Goal: Task Accomplishment & Management: Manage account settings

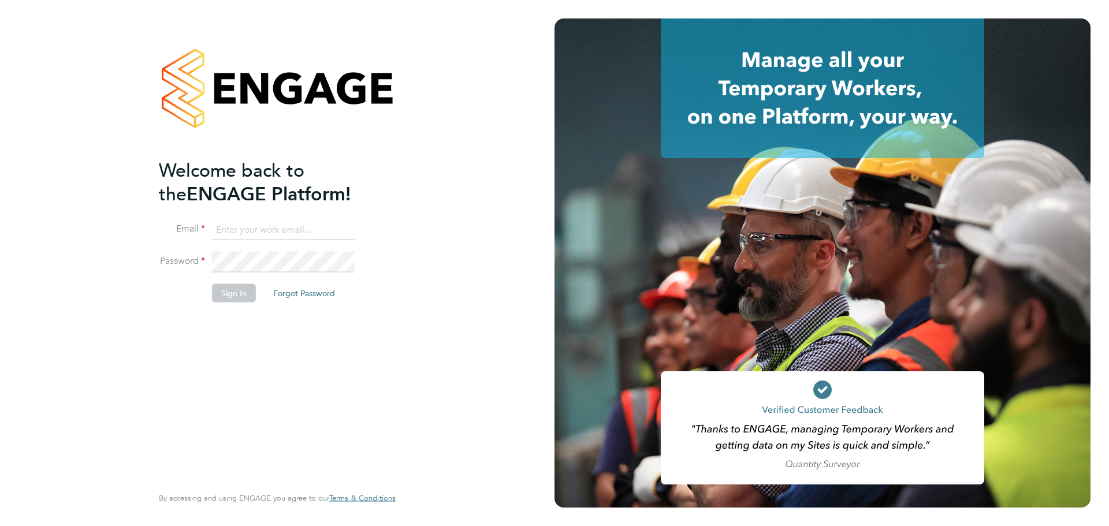
type input "andreeabortan@teamresourcing.co.uk"
click at [171, 362] on div "Welcome back to the ENGAGE Platform! Email andreeabortan@teamresourcing.co.uk P…" at bounding box center [271, 320] width 225 height 325
click at [238, 300] on button "Sign In" at bounding box center [234, 293] width 44 height 18
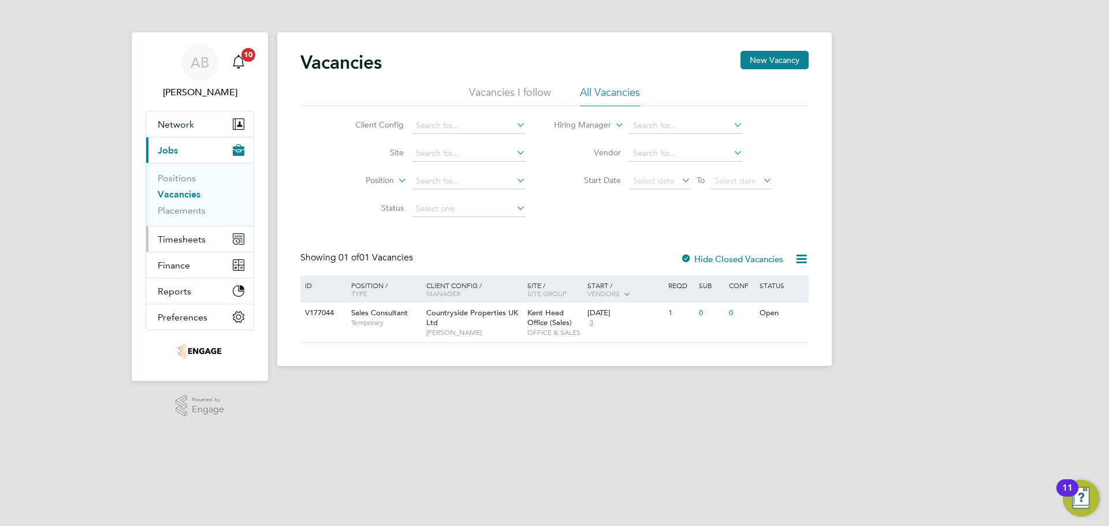
click at [164, 236] on span "Timesheets" at bounding box center [182, 239] width 48 height 11
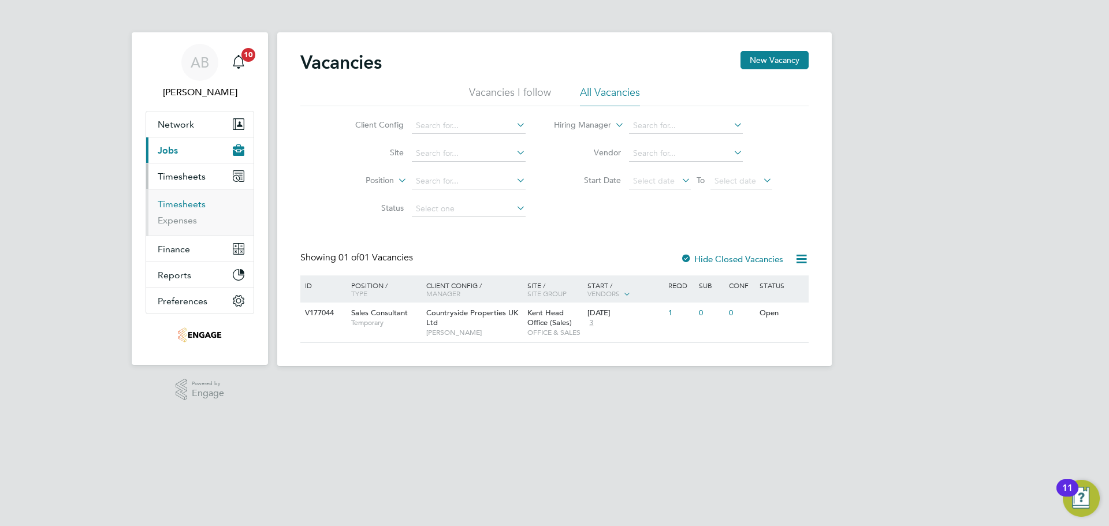
click at [178, 201] on link "Timesheets" at bounding box center [182, 204] width 48 height 11
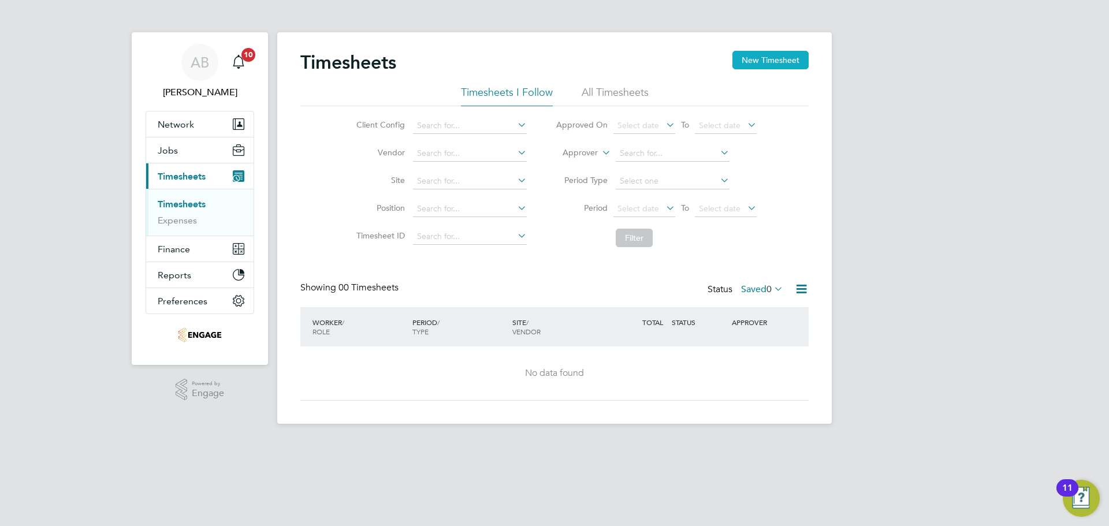
click at [770, 58] on button "New Timesheet" at bounding box center [771, 60] width 76 height 18
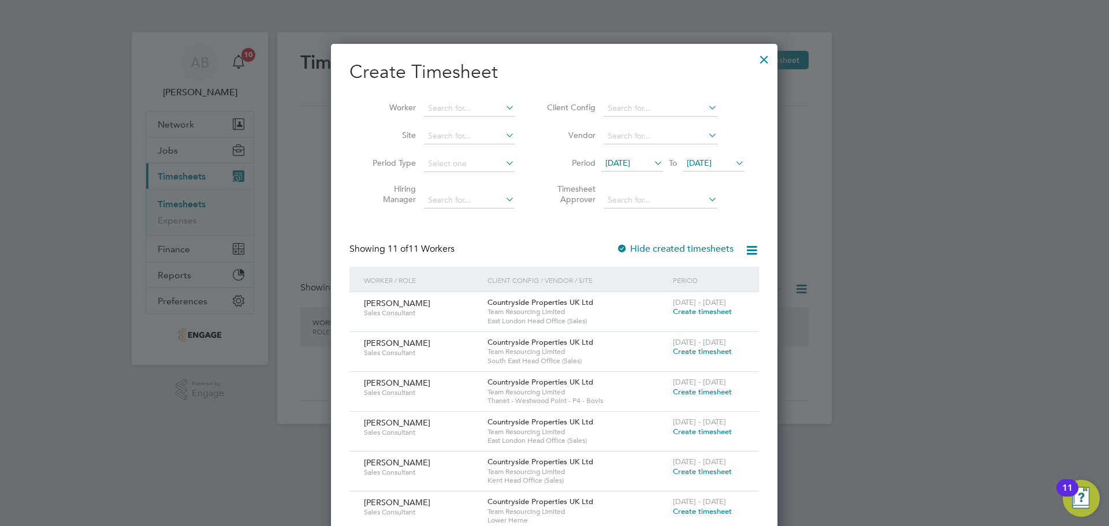
click at [603, 307] on span "Team Resourcing Limited" at bounding box center [578, 311] width 180 height 9
click at [537, 309] on span "Team Resourcing Limited" at bounding box center [578, 311] width 180 height 9
click at [767, 58] on div at bounding box center [764, 56] width 21 height 21
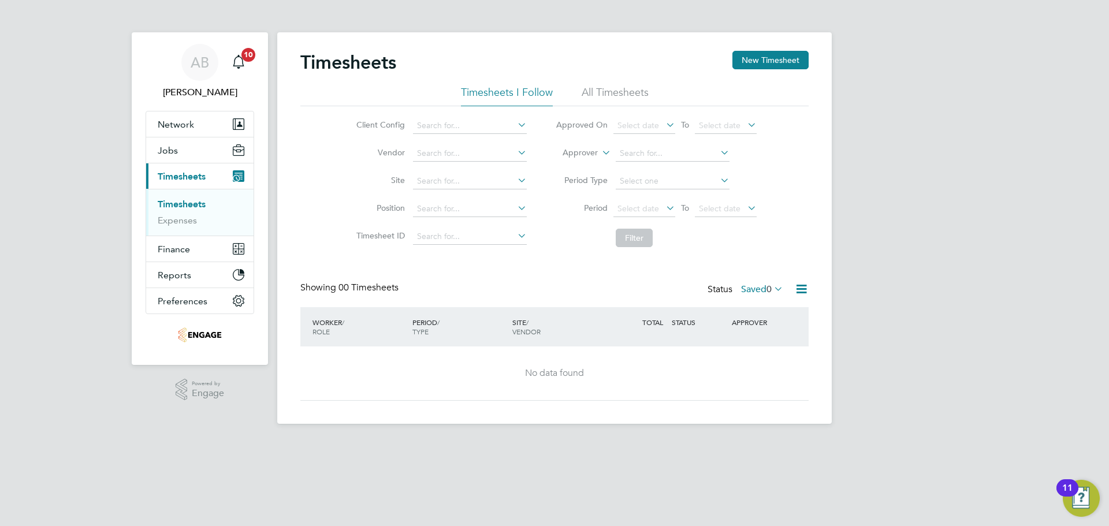
click at [763, 288] on label "Saved 0" at bounding box center [762, 290] width 42 height 12
click at [756, 304] on li "All" at bounding box center [756, 310] width 53 height 16
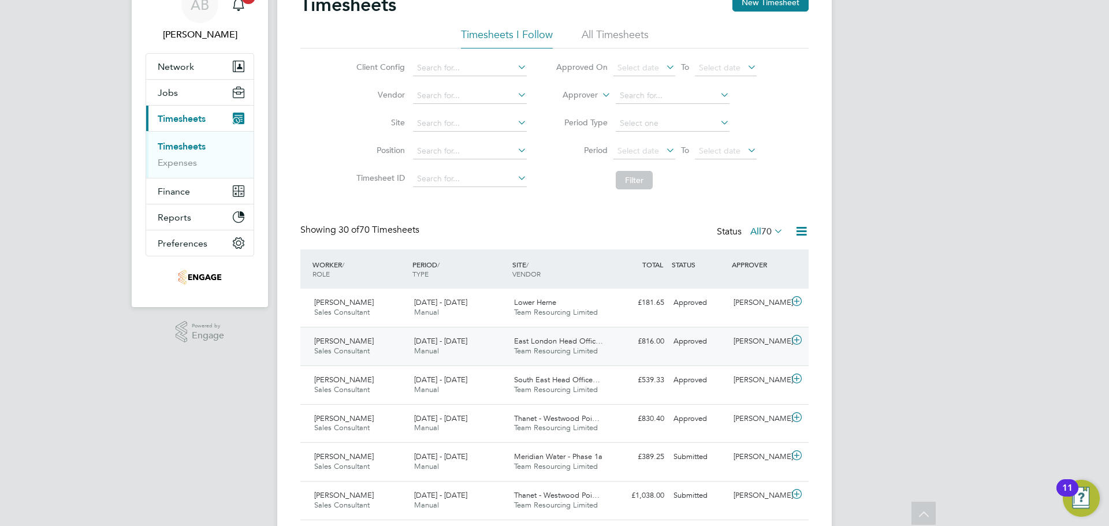
click at [369, 351] on span "Sales Consultant" at bounding box center [341, 351] width 55 height 10
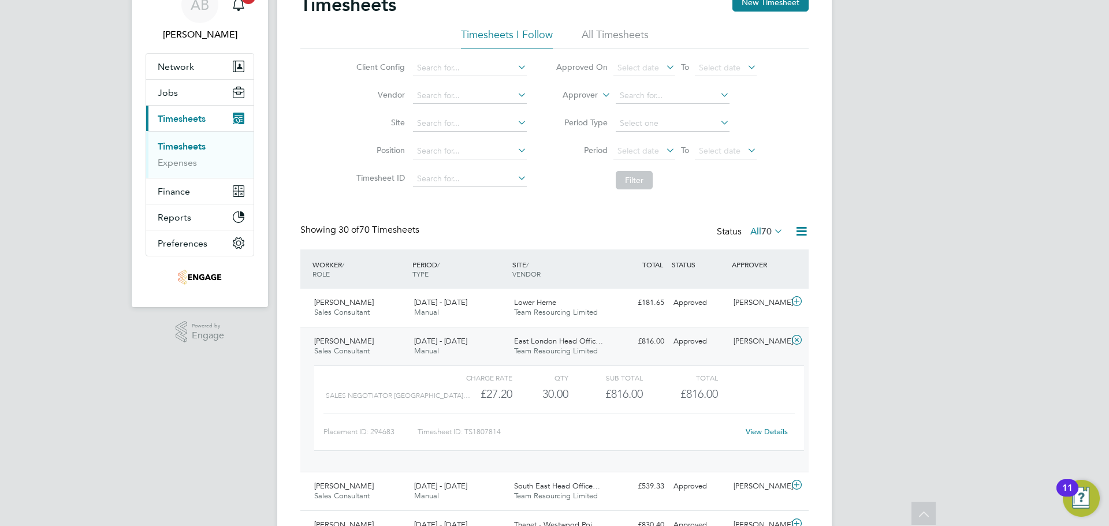
click at [774, 432] on link "View Details" at bounding box center [767, 432] width 42 height 10
click at [759, 429] on link "View Details" at bounding box center [767, 432] width 42 height 10
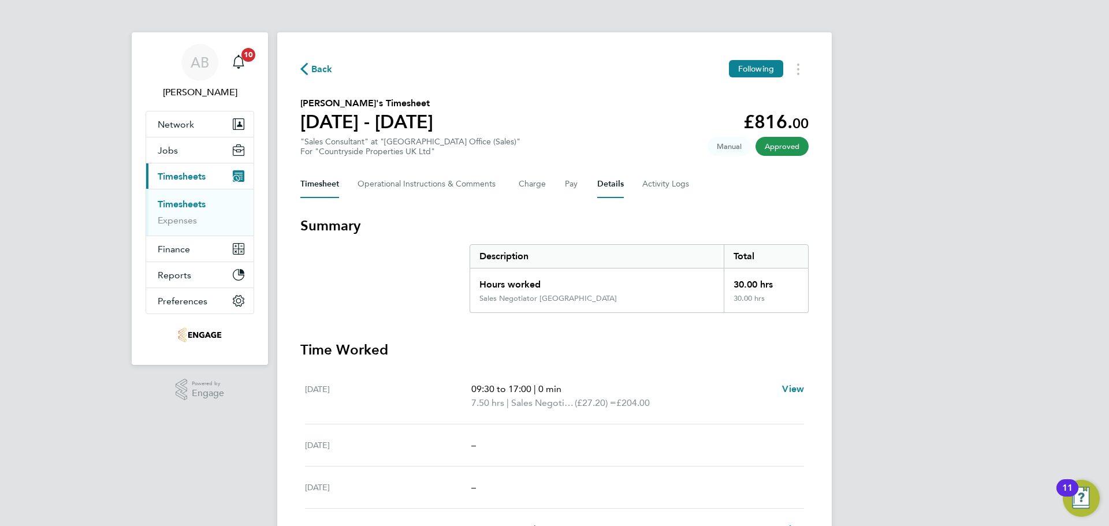
click at [608, 183] on button "Details" at bounding box center [611, 184] width 27 height 28
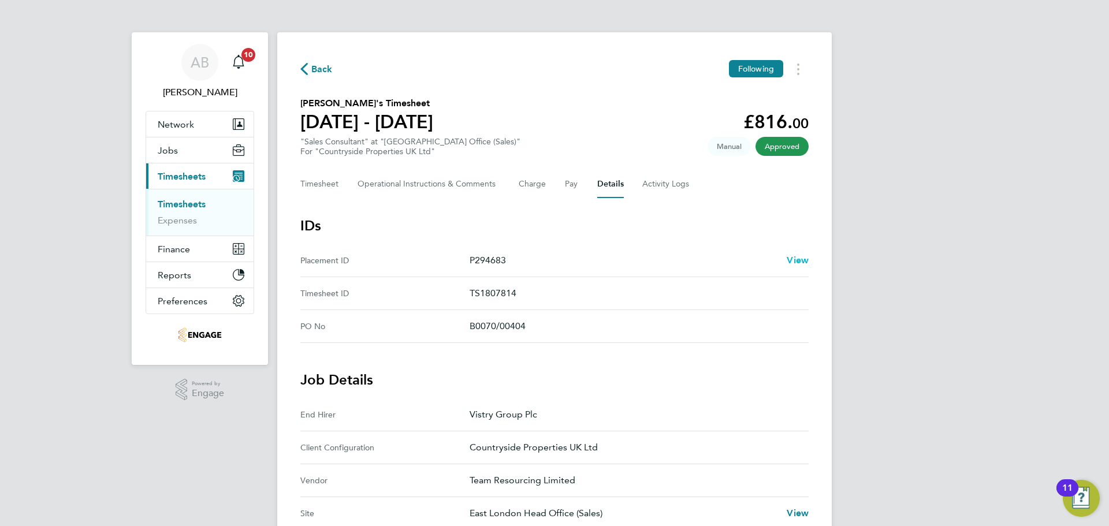
click at [800, 255] on span "View" at bounding box center [798, 260] width 22 height 11
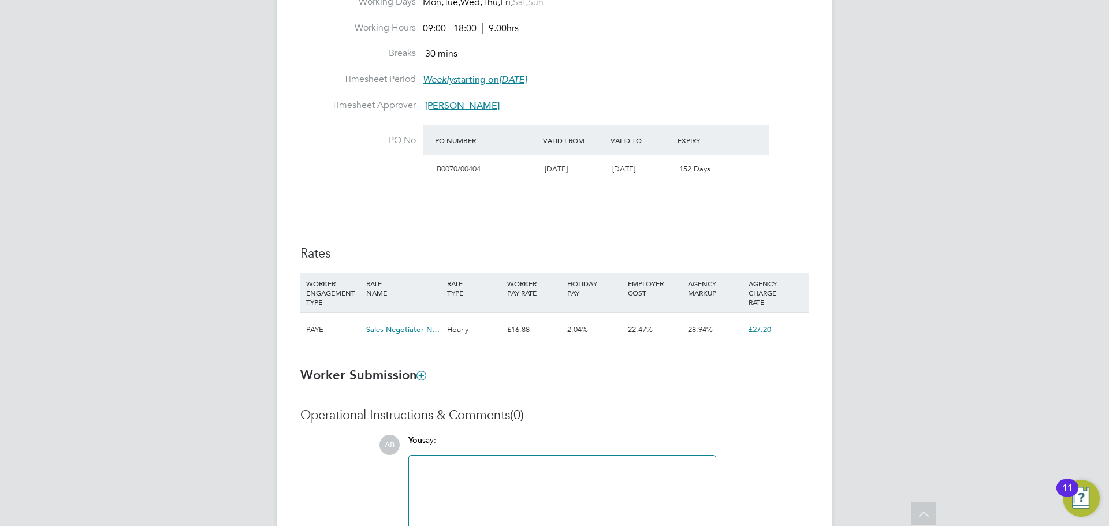
scroll to position [636, 0]
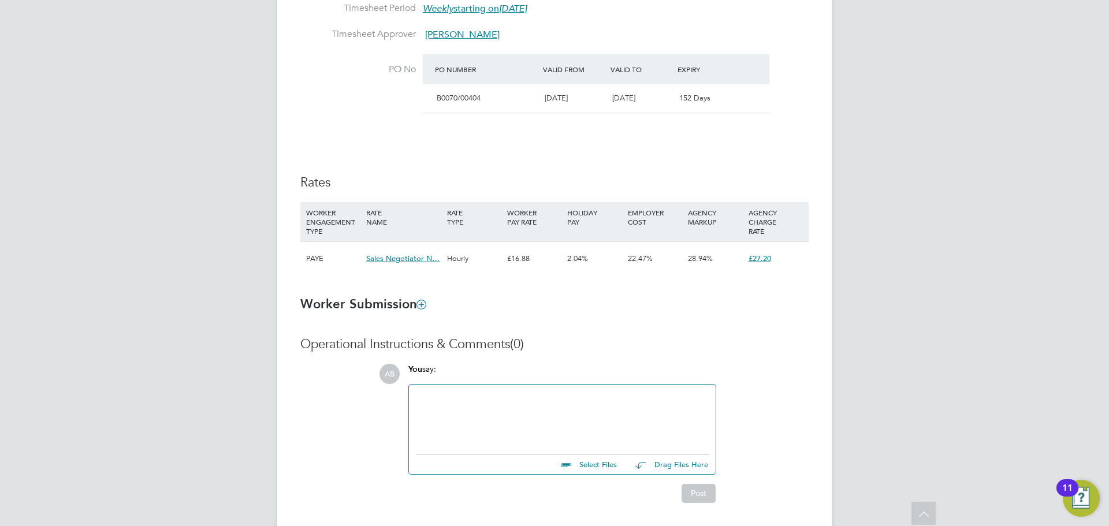
click at [370, 282] on li "WORKER ENGAGEMENT TYPE RATE NAME RATE TYPE WORKER PAY RATE HOLIDAY PAY EMPLOYER…" at bounding box center [554, 244] width 509 height 85
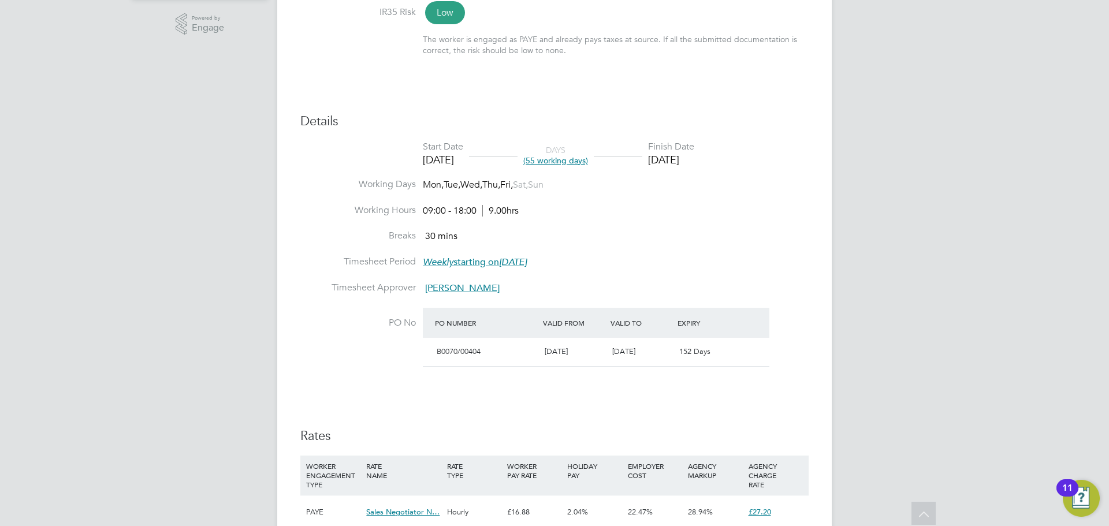
click at [487, 394] on div "Details Start Date 16 Jun 2025 DAYS (55 working days) Finish Date 31 Aug 2025 W…" at bounding box center [554, 327] width 509 height 428
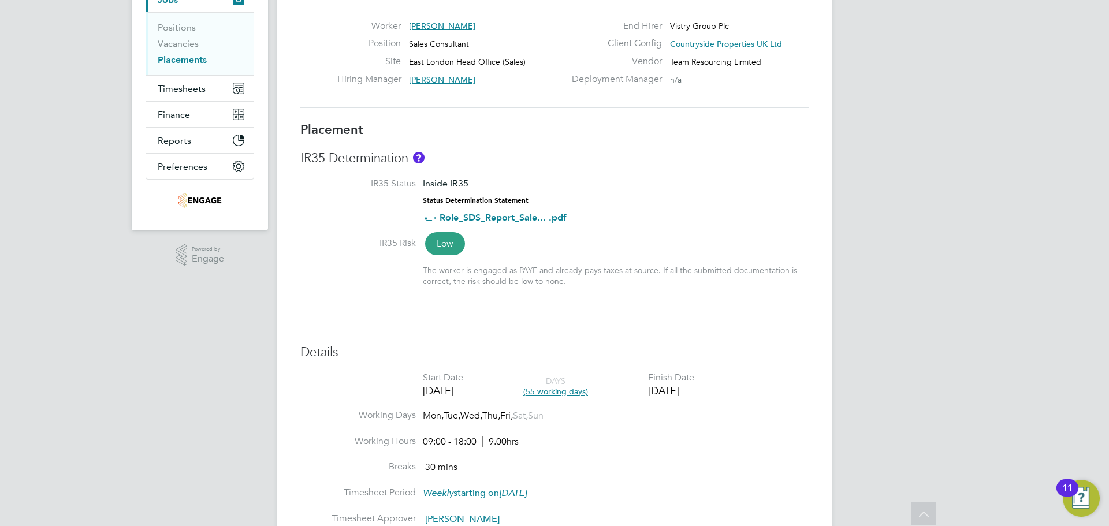
click at [652, 408] on li "Start Date 16 Jun 2025 DAYS (55 working days) Finish Date 31 Aug 2025" at bounding box center [554, 391] width 509 height 38
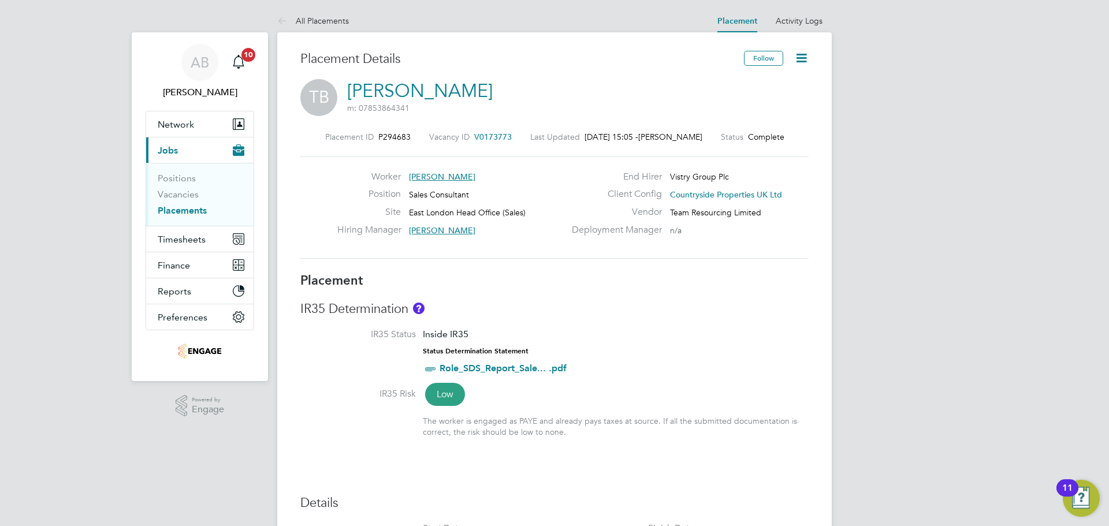
click at [203, 211] on link "Placements" at bounding box center [182, 210] width 49 height 11
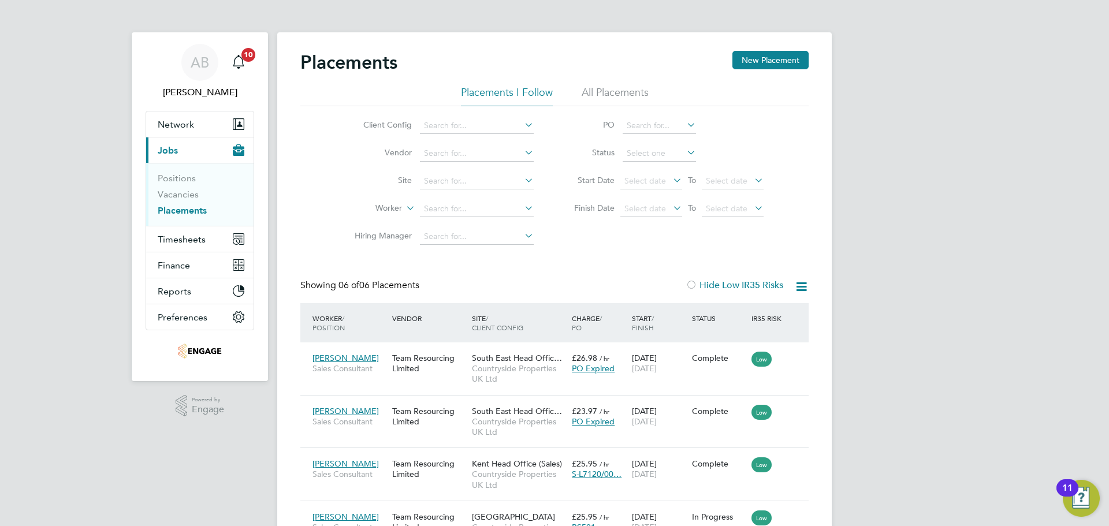
click at [806, 286] on icon at bounding box center [802, 287] width 14 height 14
click at [686, 262] on div "Placements New Placement Placements I Follow All Placements Client Config Vendo…" at bounding box center [554, 355] width 509 height 609
click at [640, 175] on span "Select date" at bounding box center [652, 182] width 62 height 16
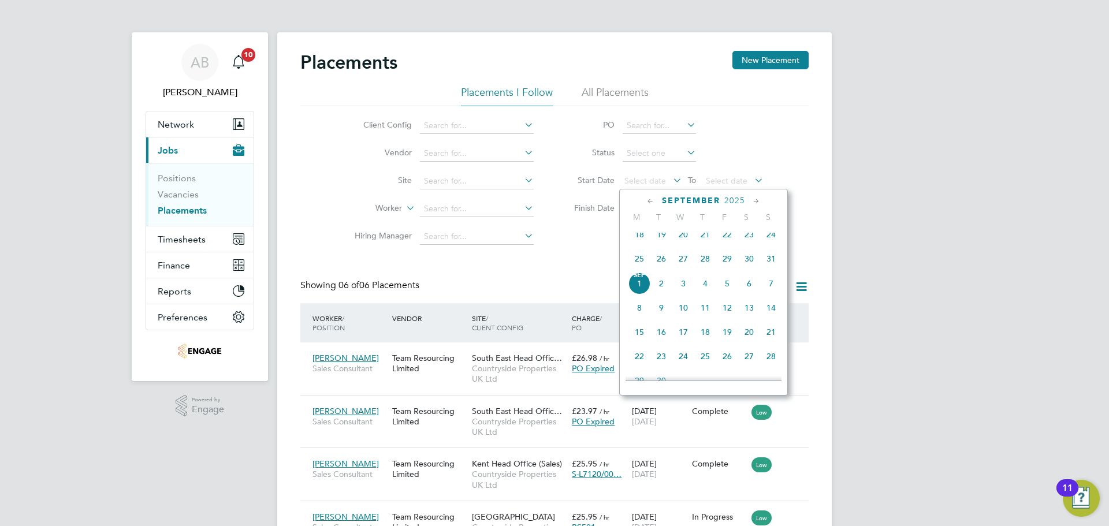
click at [648, 201] on icon at bounding box center [650, 201] width 11 height 13
click at [706, 241] on span "May 1" at bounding box center [706, 244] width 22 height 22
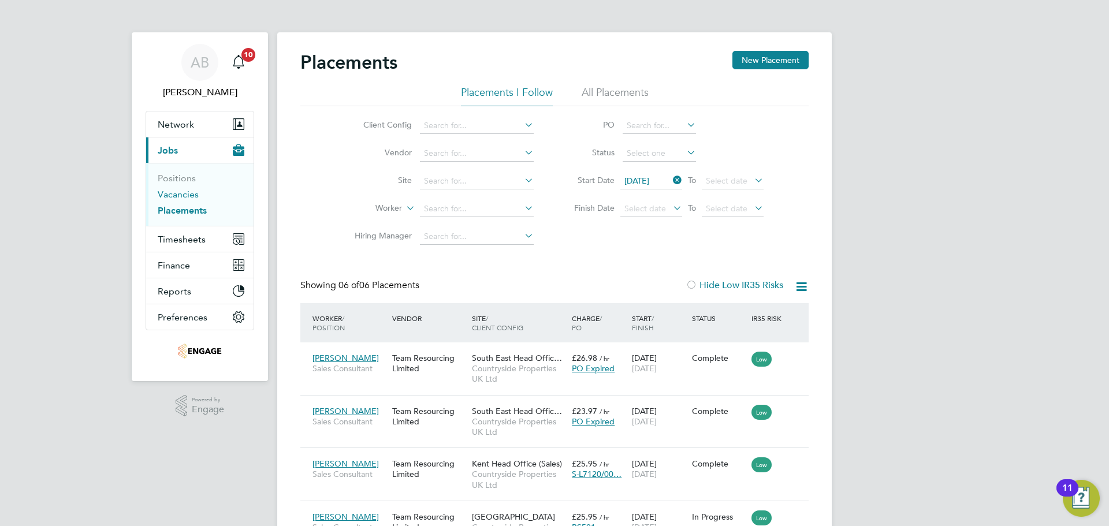
click at [184, 194] on link "Vacancies" at bounding box center [178, 194] width 41 height 11
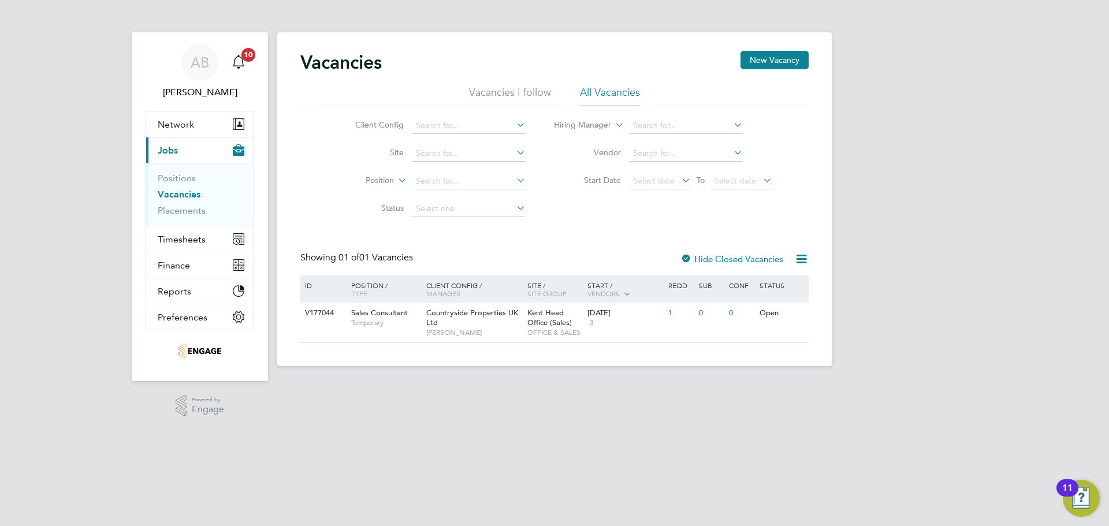
click at [741, 255] on label "Hide Closed Vacancies" at bounding box center [732, 259] width 103 height 11
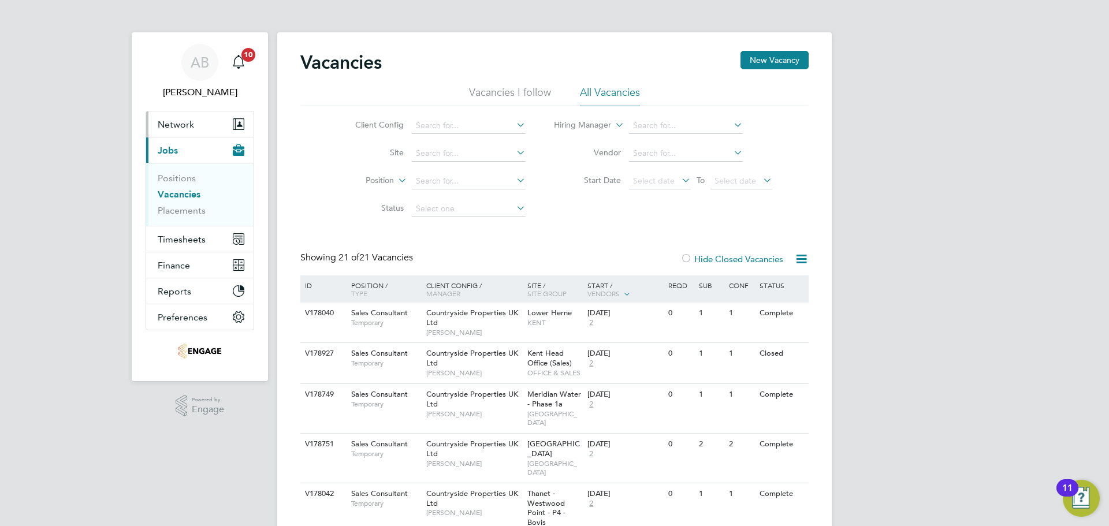
click at [197, 116] on button "Network" at bounding box center [199, 124] width 107 height 25
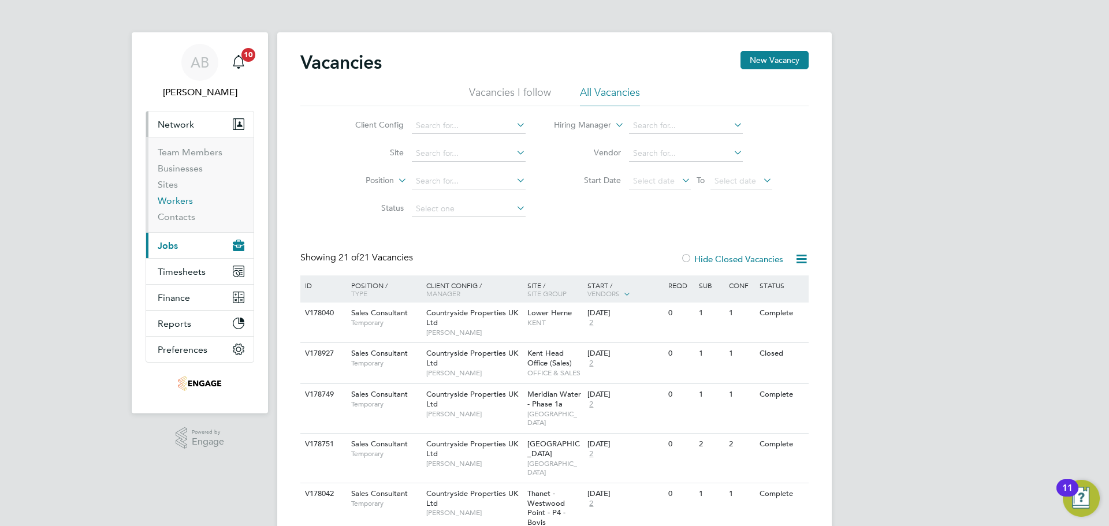
click at [174, 199] on link "Workers" at bounding box center [175, 200] width 35 height 11
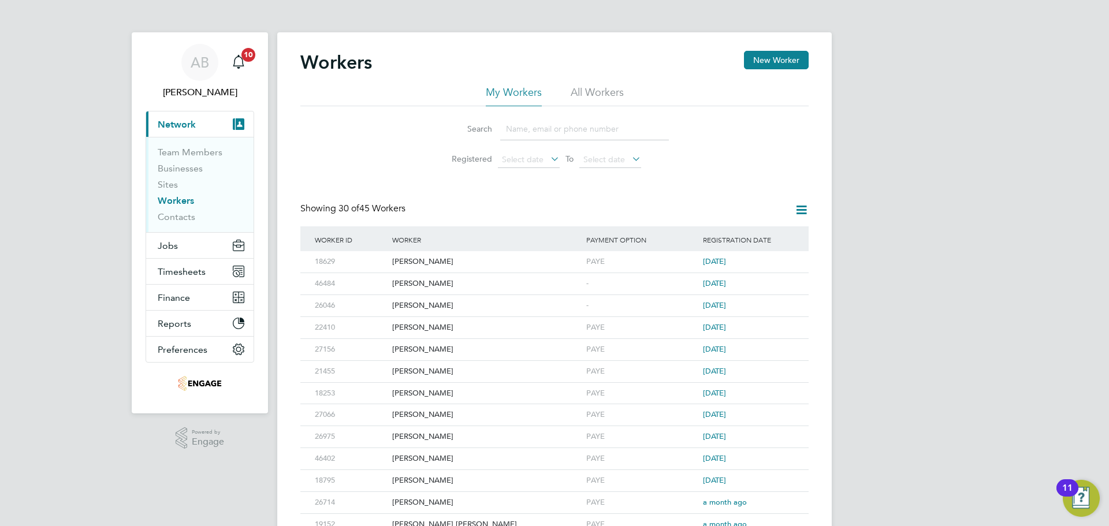
click at [535, 128] on input at bounding box center [584, 129] width 169 height 23
type input "lea"
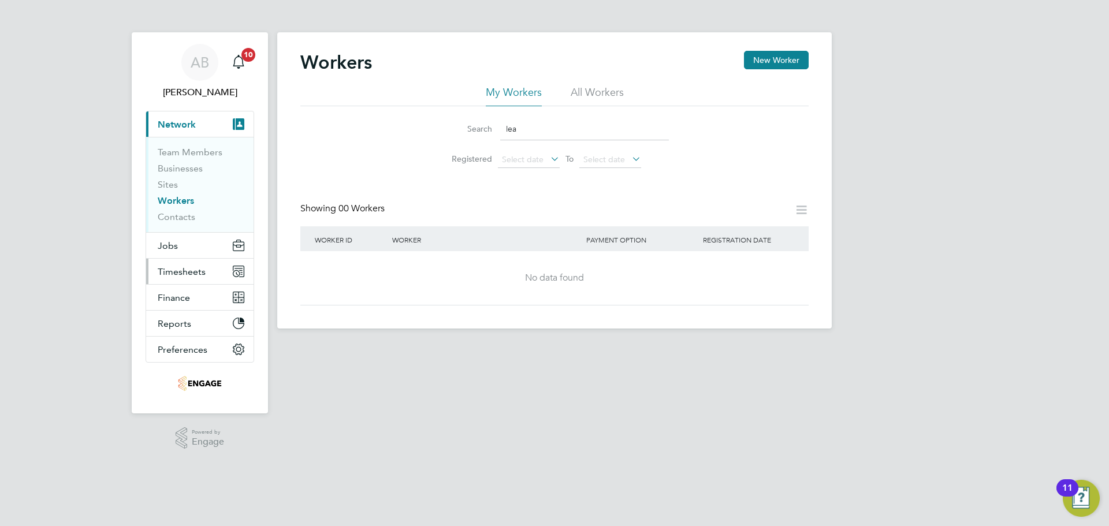
click at [181, 266] on span "Timesheets" at bounding box center [182, 271] width 48 height 11
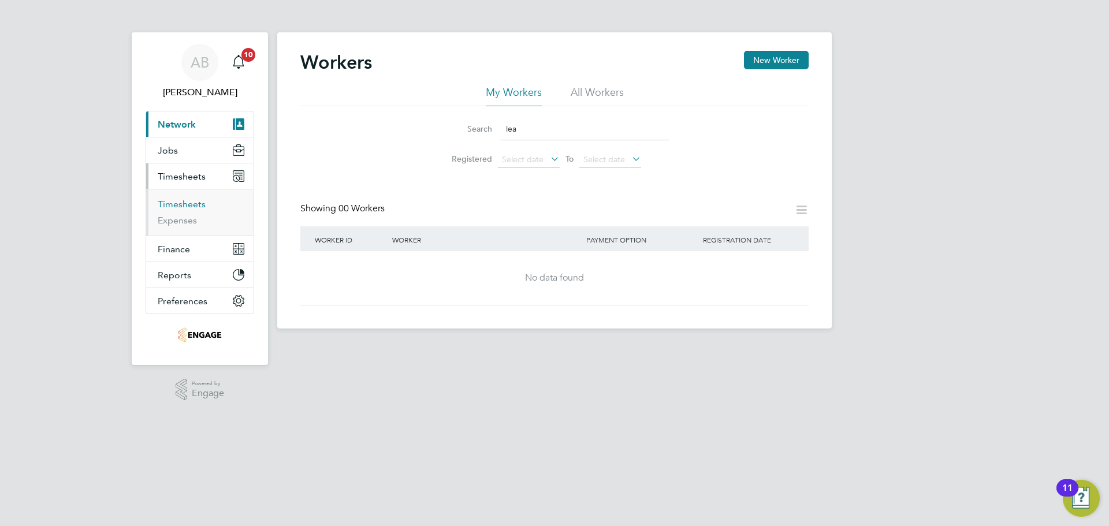
click at [179, 203] on link "Timesheets" at bounding box center [182, 204] width 48 height 11
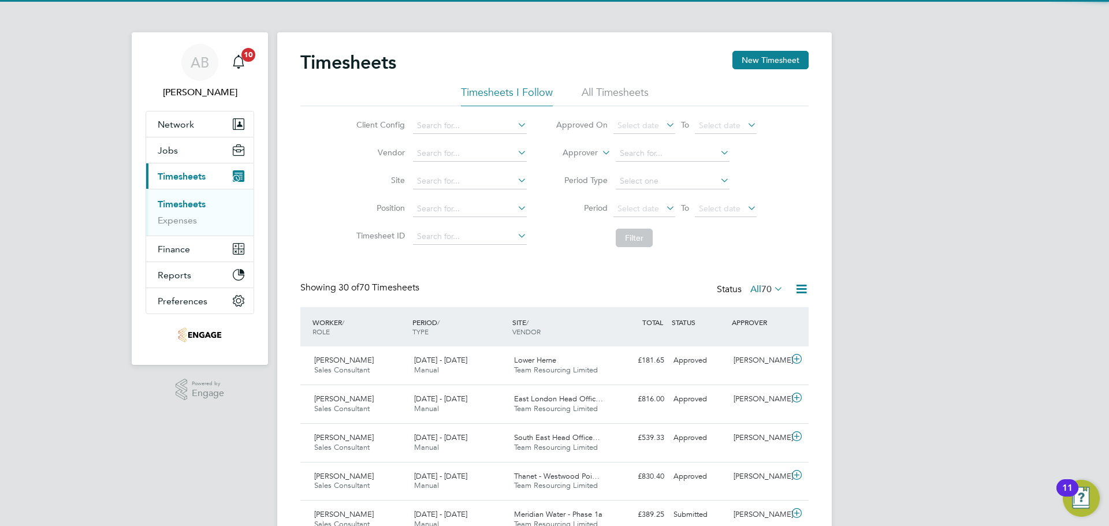
scroll to position [29, 101]
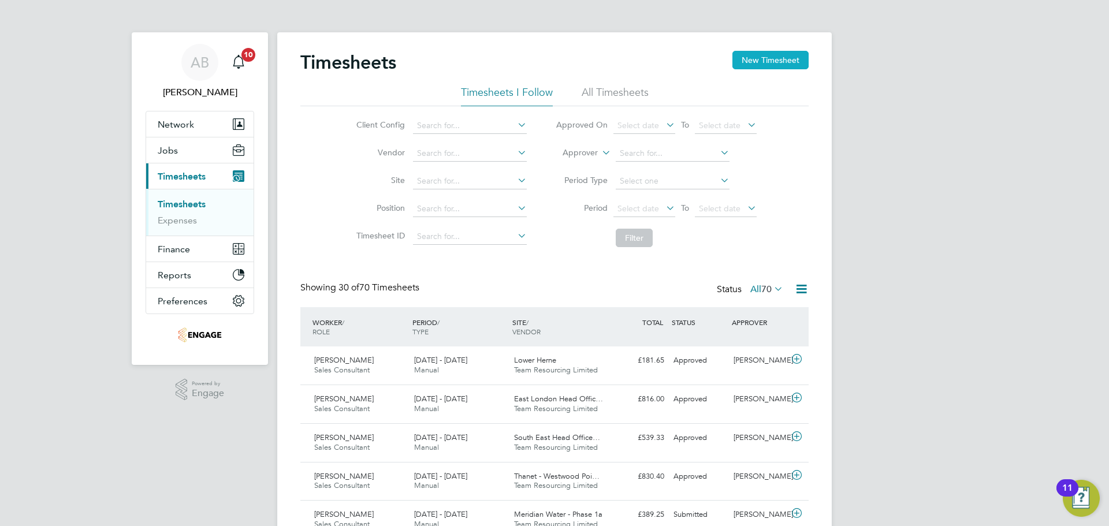
click at [770, 64] on button "New Timesheet" at bounding box center [771, 60] width 76 height 18
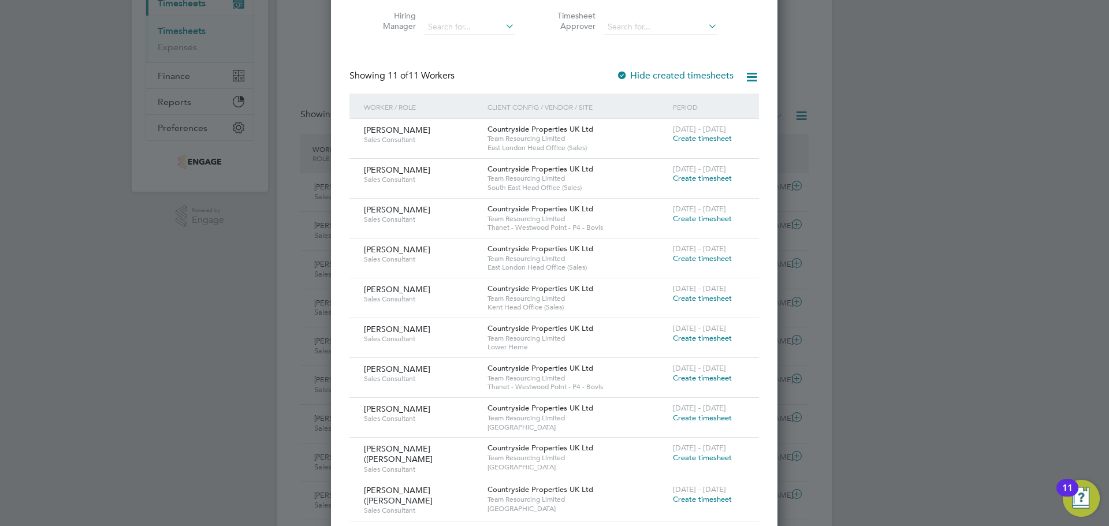
click at [706, 216] on span "Create timesheet" at bounding box center [702, 219] width 59 height 10
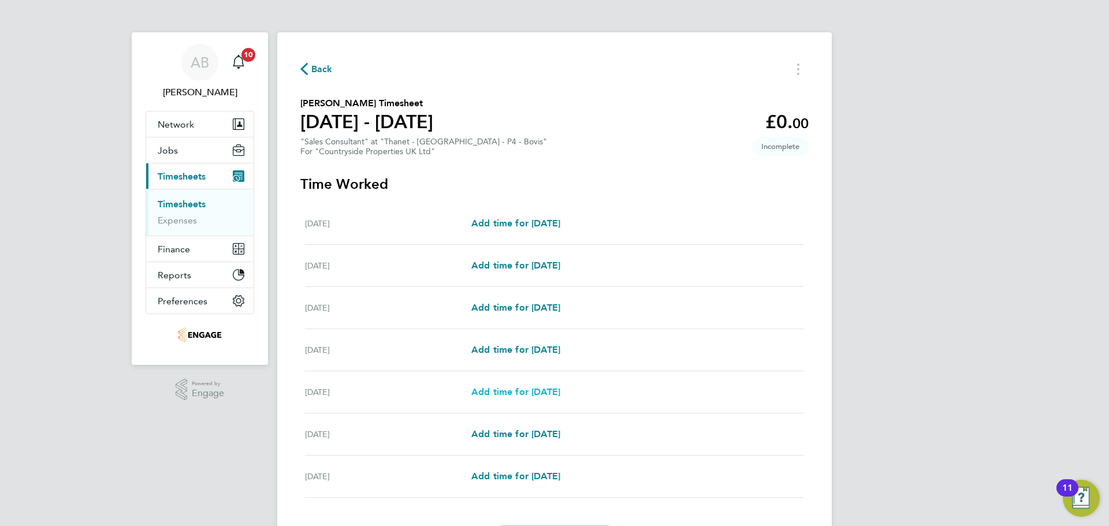
click at [522, 388] on span "Add time for Fri 29 Aug" at bounding box center [516, 392] width 89 height 11
select select "30"
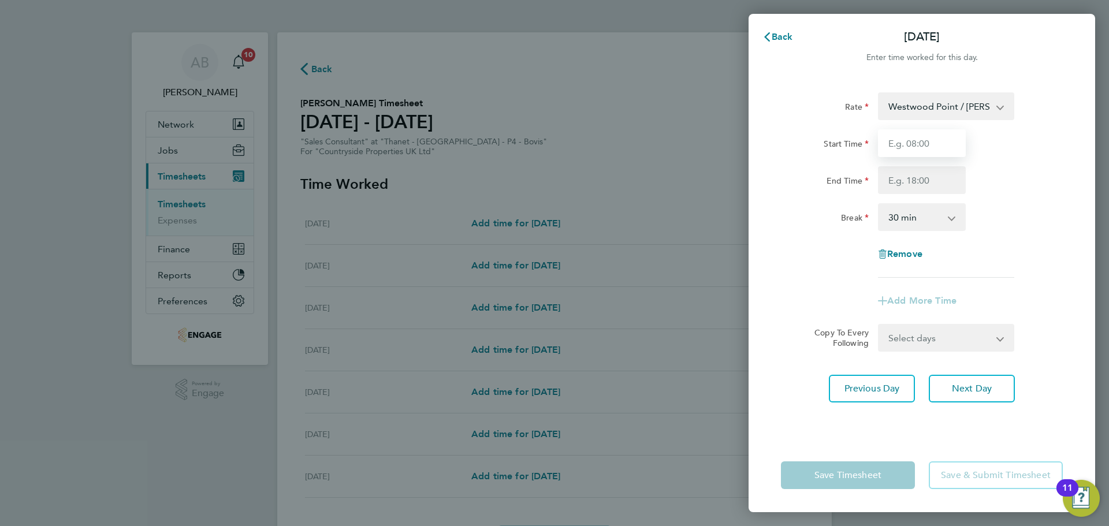
click at [921, 143] on input "Start Time" at bounding box center [922, 143] width 88 height 28
type input "09:30"
click at [914, 179] on input "End Time" at bounding box center [922, 180] width 88 height 28
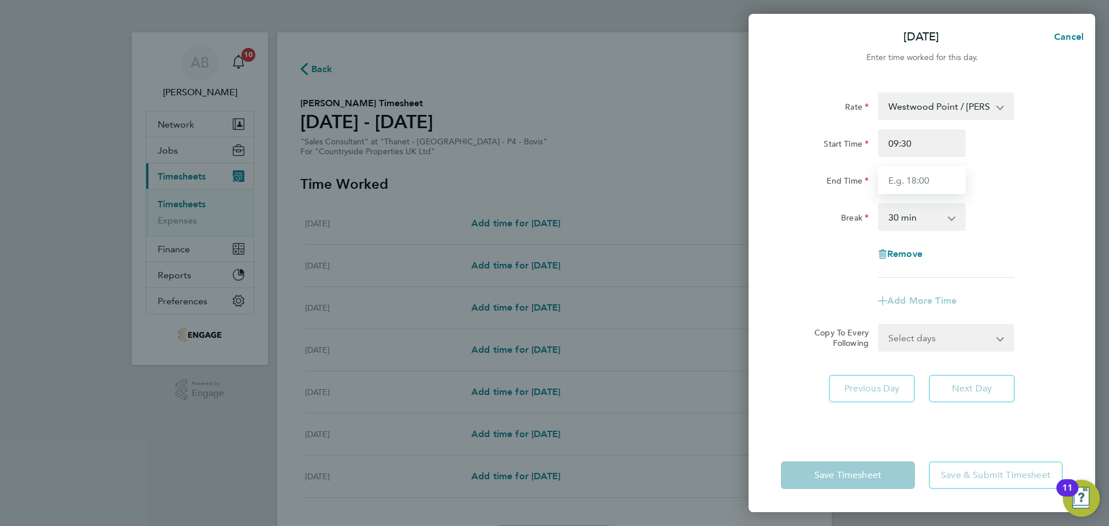
type input "17:30"
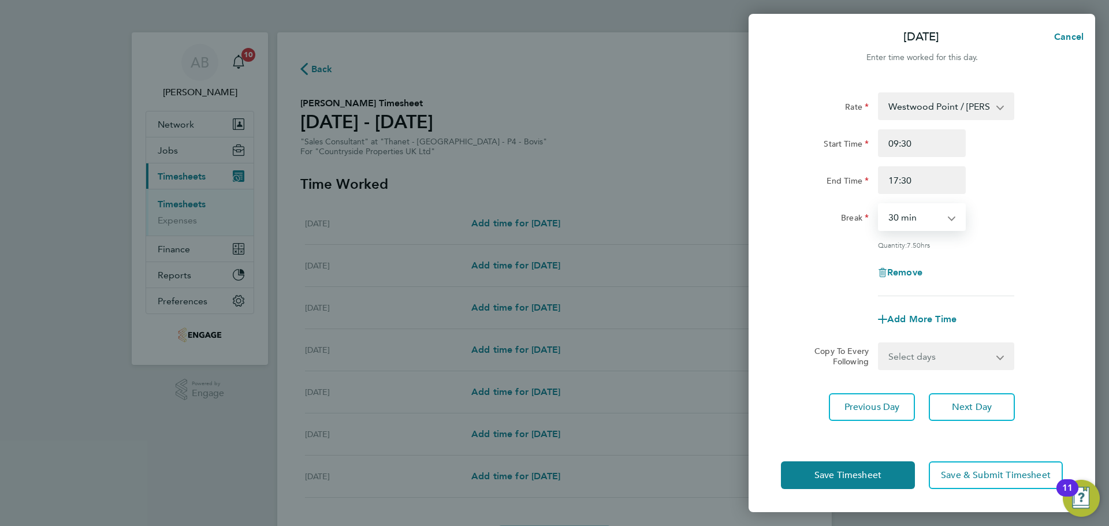
click at [912, 221] on select "0 min 15 min 30 min 45 min 60 min 75 min 90 min" at bounding box center [916, 217] width 72 height 25
select select "0"
click at [880, 205] on select "0 min 15 min 30 min 45 min 60 min 75 min 90 min" at bounding box center [916, 217] width 72 height 25
click at [963, 402] on span "Next Day" at bounding box center [972, 408] width 40 height 12
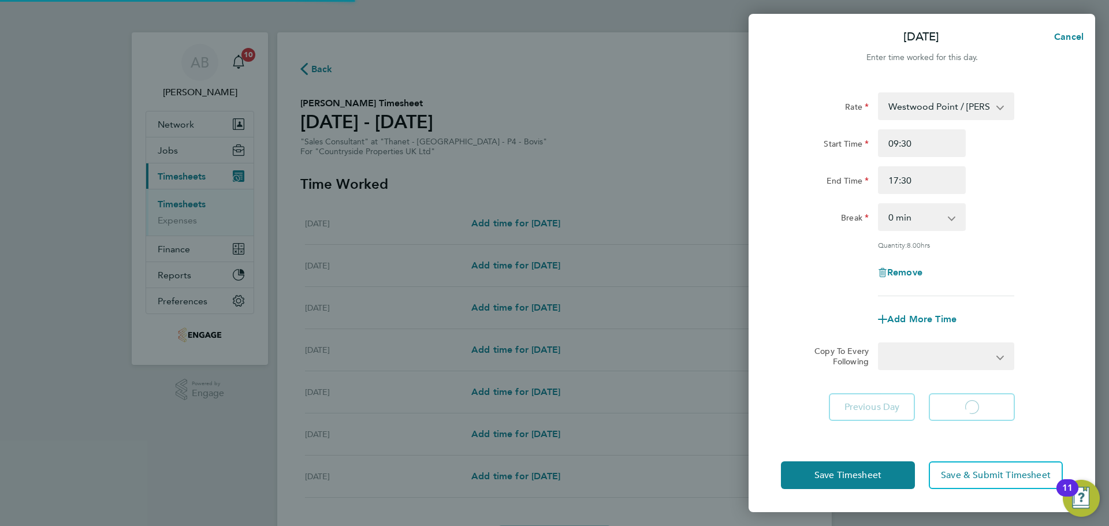
select select "30"
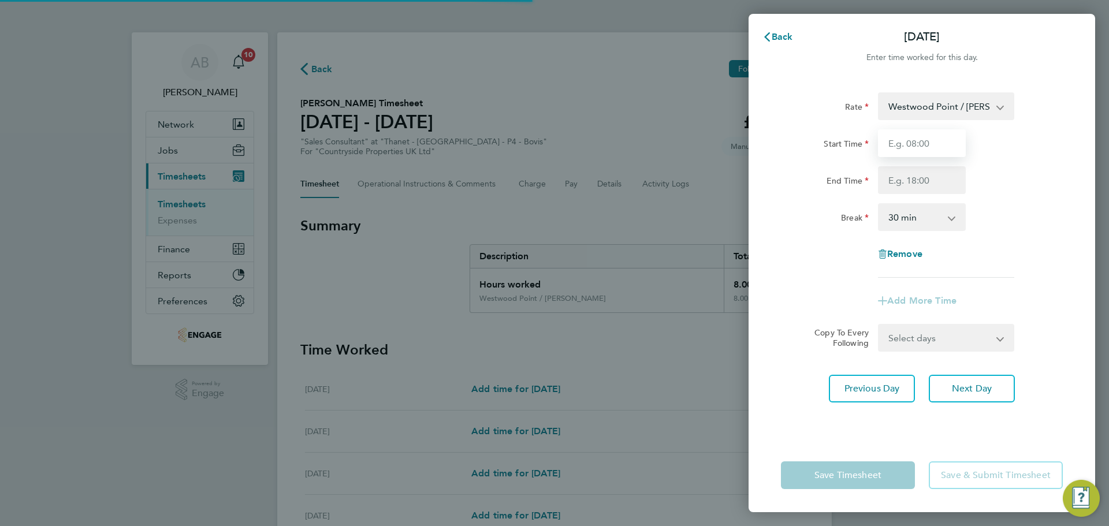
click at [919, 147] on input "Start Time" at bounding box center [922, 143] width 88 height 28
type input "09:30"
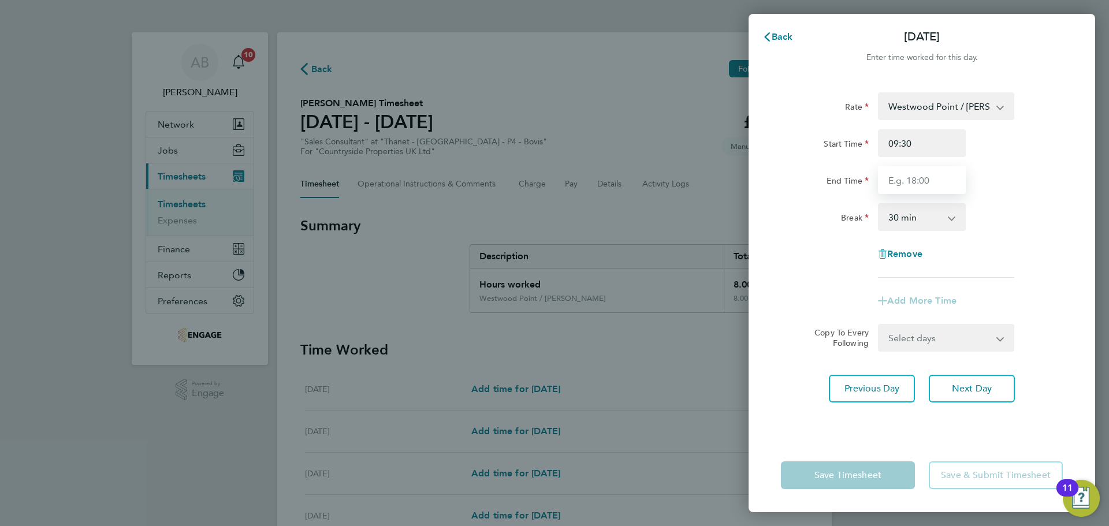
click at [914, 179] on input "End Time" at bounding box center [922, 180] width 88 height 28
type input "17:30"
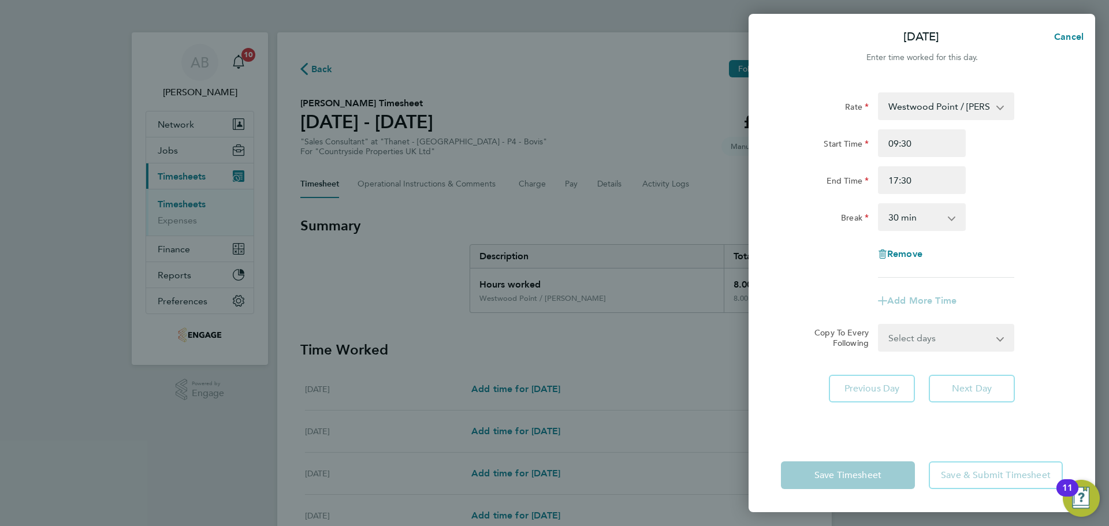
click at [912, 218] on select "0 min 15 min 30 min 45 min 60 min 75 min 90 min" at bounding box center [916, 217] width 72 height 25
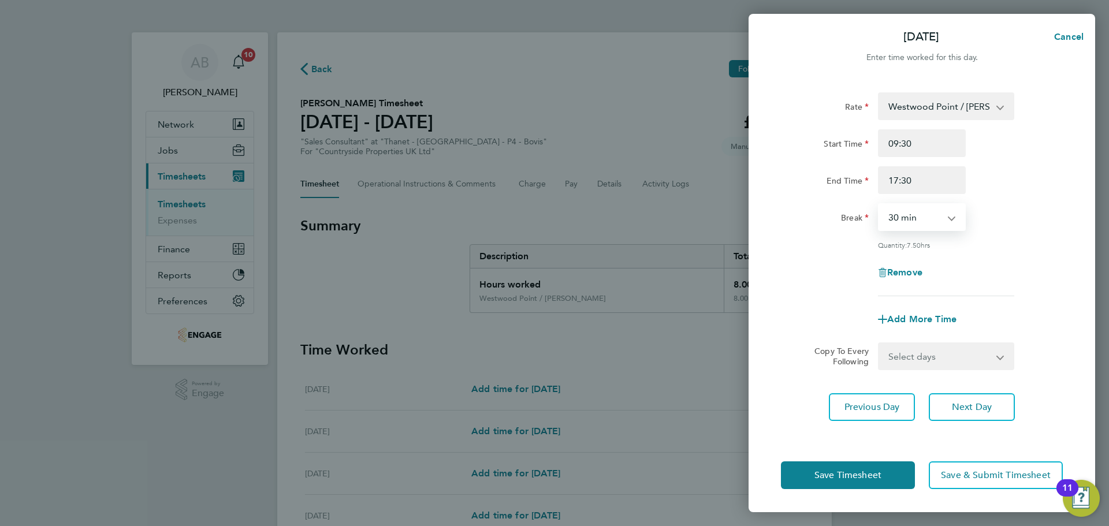
select select "0"
click at [880, 205] on select "0 min 15 min 30 min 45 min 60 min 75 min 90 min" at bounding box center [916, 217] width 72 height 25
click at [972, 410] on span "Next Day" at bounding box center [972, 408] width 40 height 12
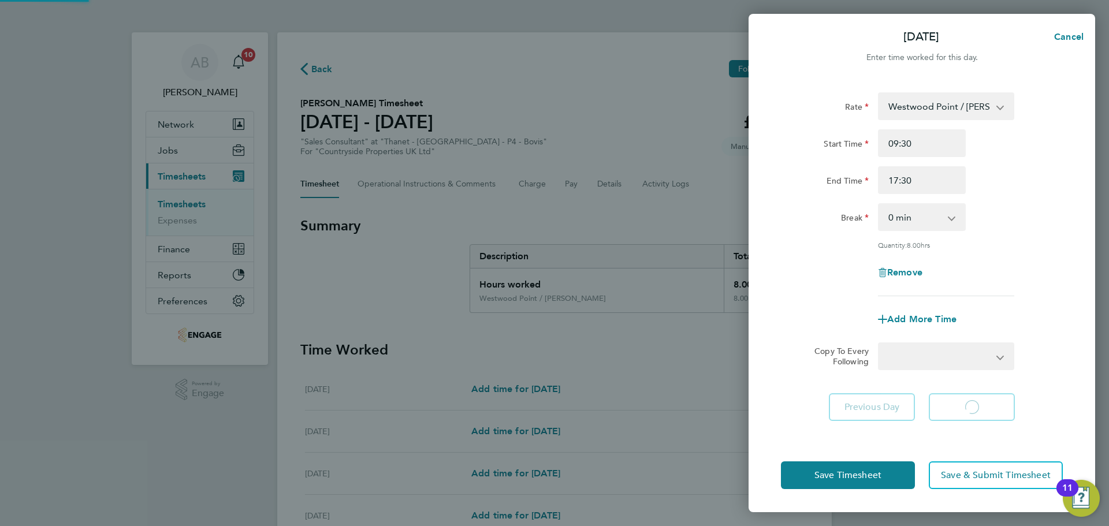
select select "30"
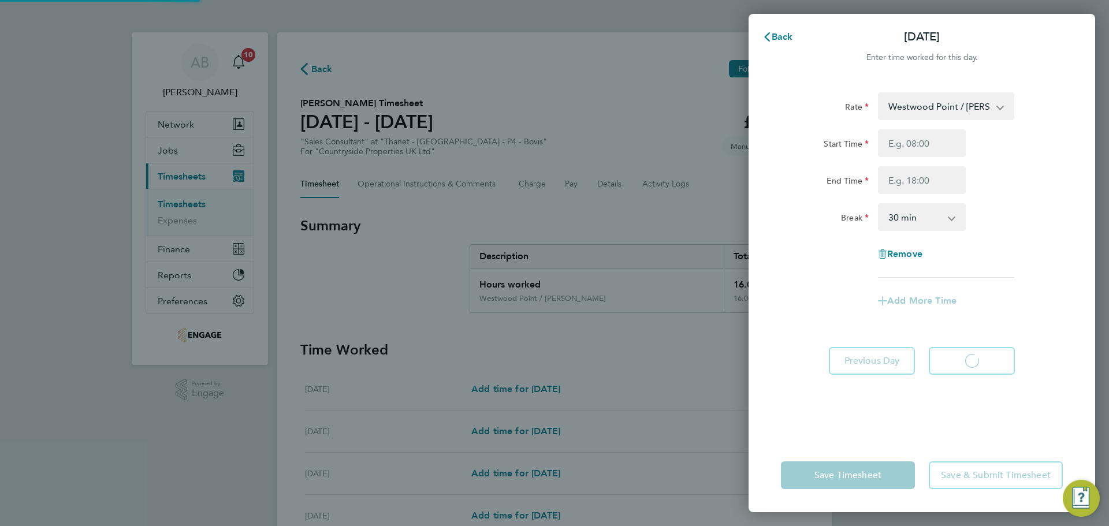
select select "30"
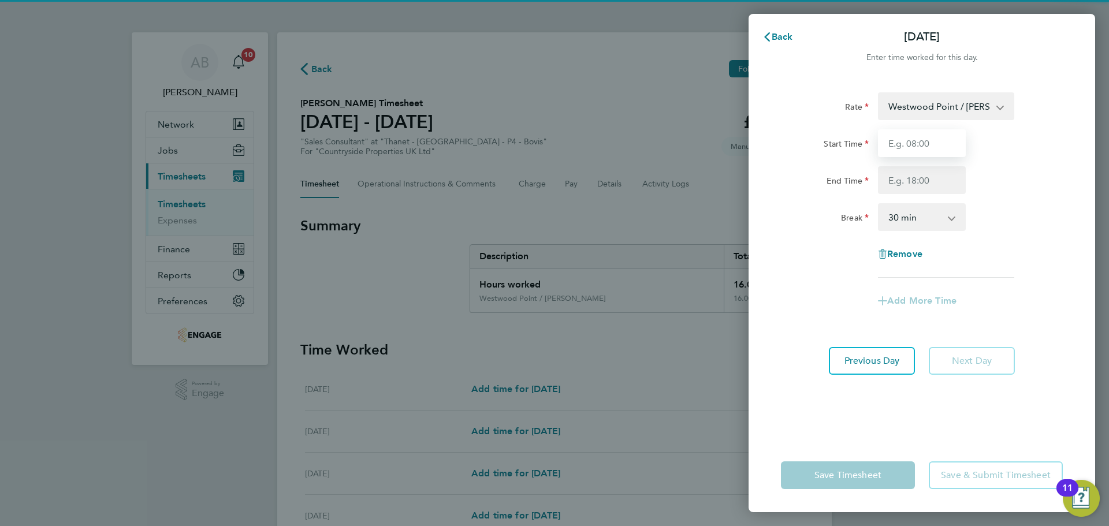
click at [918, 143] on input "Start Time" at bounding box center [922, 143] width 88 height 28
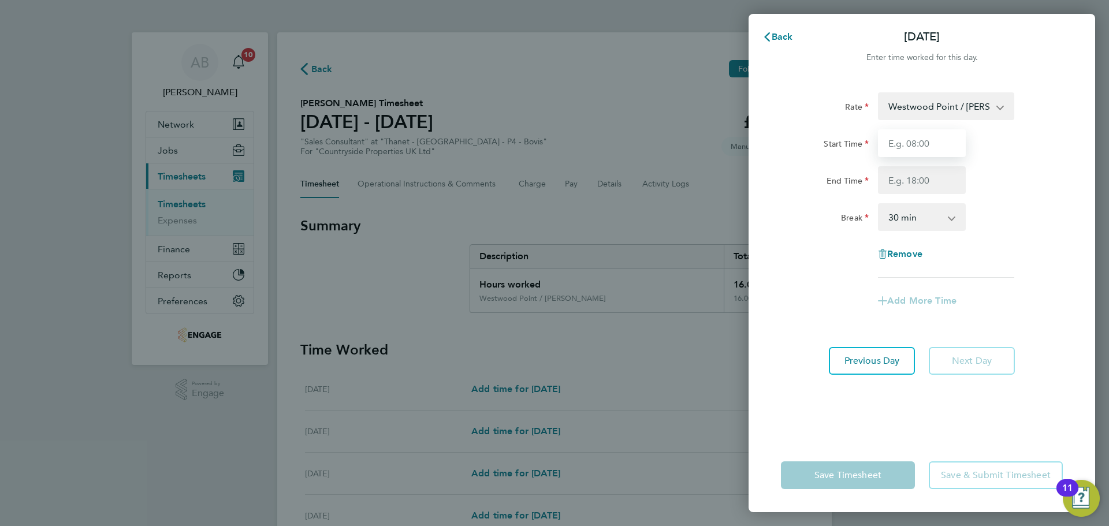
type input "09:30"
drag, startPoint x: 924, startPoint y: 179, endPoint x: 928, endPoint y: 193, distance: 15.0
click at [924, 179] on input "End Time" at bounding box center [922, 180] width 88 height 28
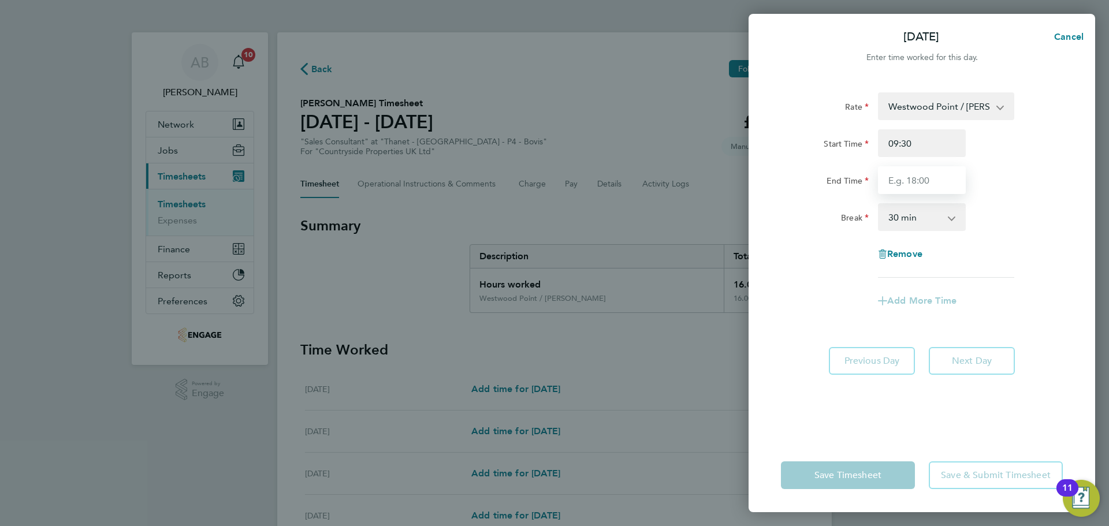
type input "17:30"
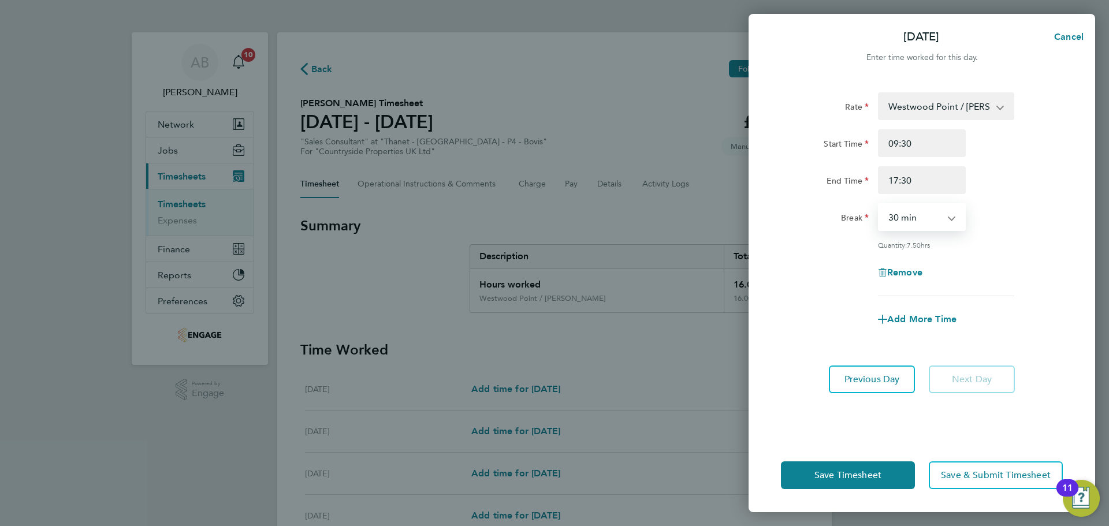
click at [934, 219] on select "0 min 15 min 30 min 45 min 60 min 75 min 90 min" at bounding box center [916, 217] width 72 height 25
select select "0"
click at [880, 205] on select "0 min 15 min 30 min 45 min 60 min 75 min 90 min" at bounding box center [916, 217] width 72 height 25
click at [857, 475] on span "Save Timesheet" at bounding box center [848, 476] width 67 height 12
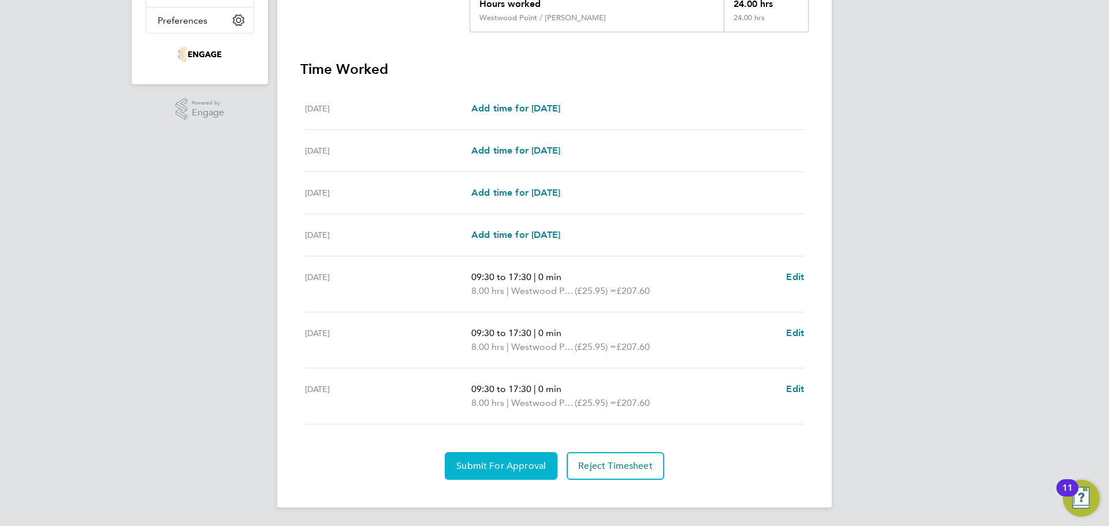
click at [516, 463] on span "Submit For Approval" at bounding box center [502, 467] width 90 height 12
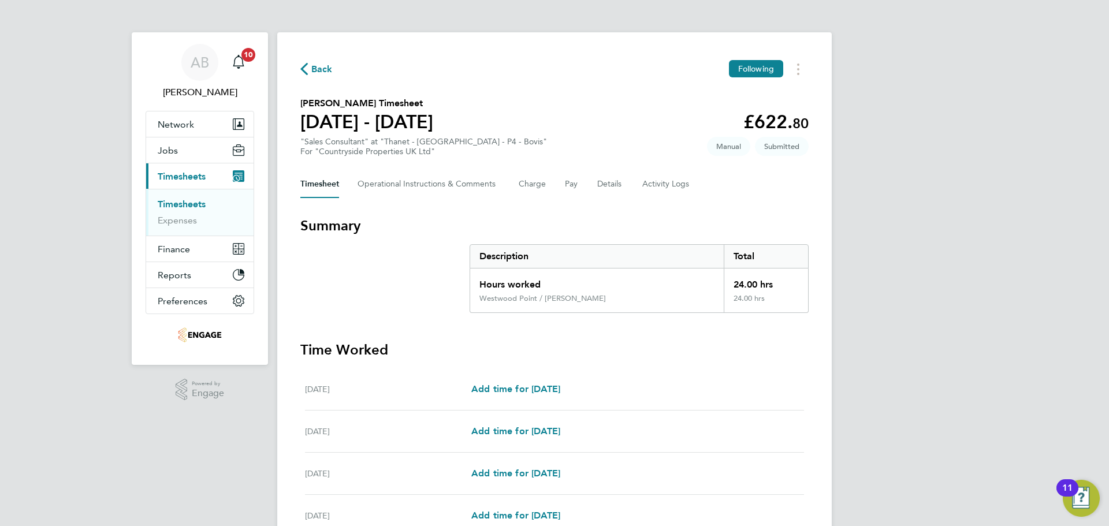
click at [310, 66] on span "Back" at bounding box center [316, 68] width 32 height 11
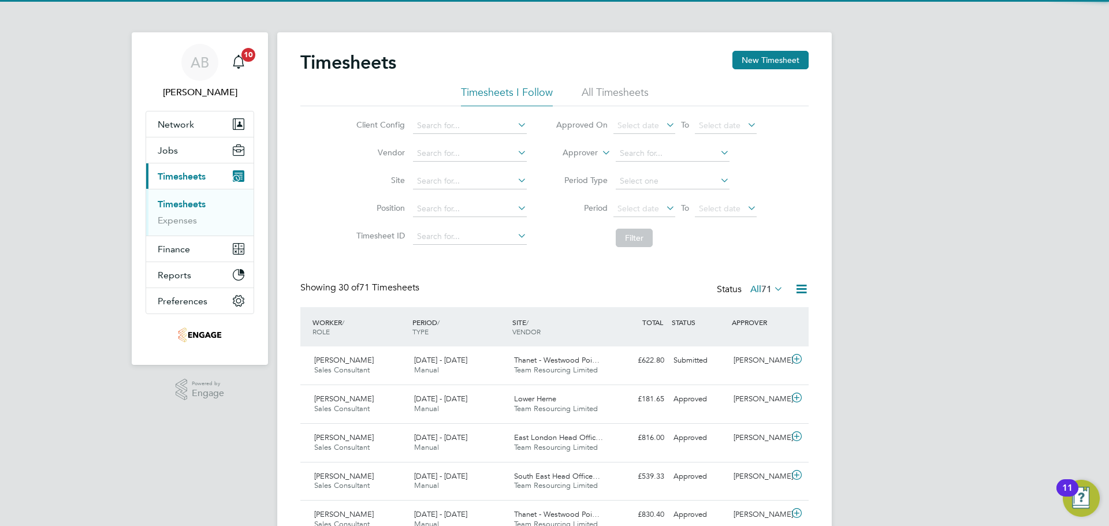
scroll to position [29, 101]
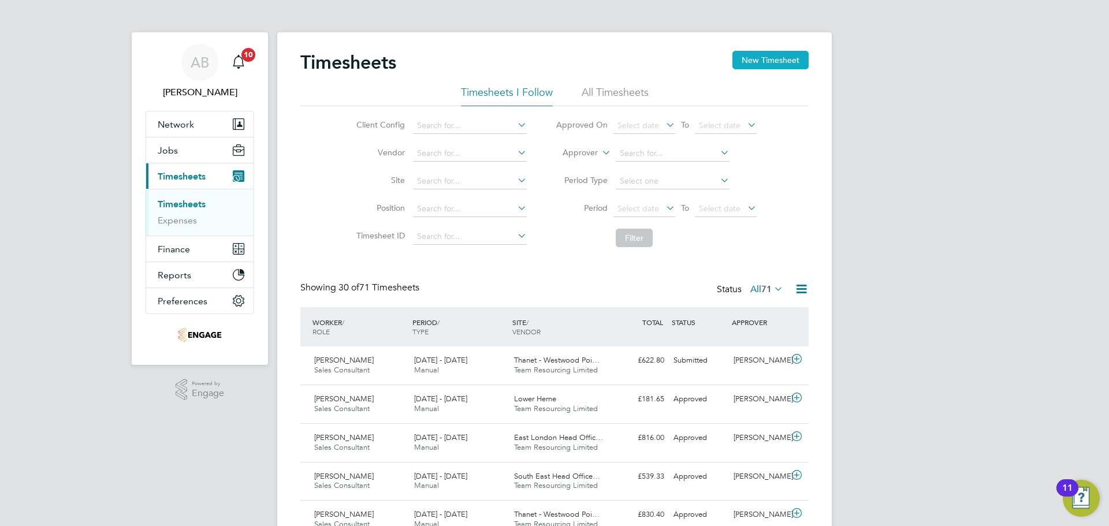
click at [767, 66] on button "New Timesheet" at bounding box center [771, 60] width 76 height 18
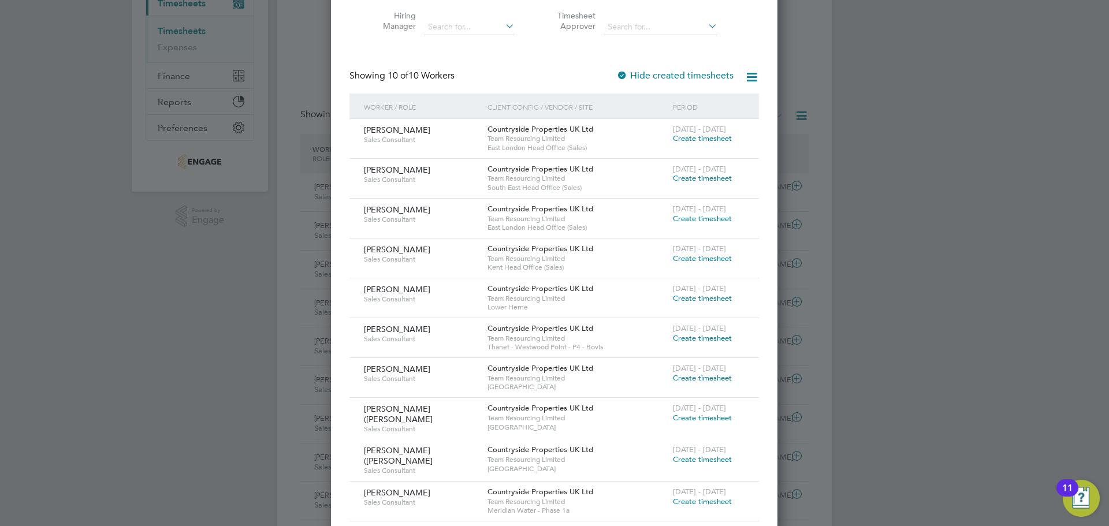
click at [700, 257] on span "Create timesheet" at bounding box center [702, 259] width 59 height 10
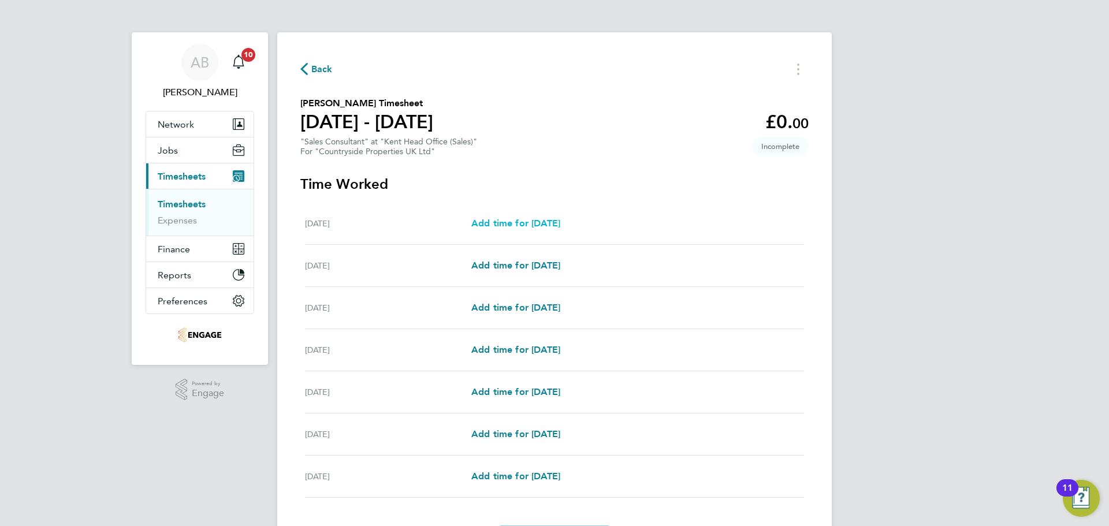
click at [561, 227] on span "Add time for Mon 25 Aug" at bounding box center [516, 223] width 89 height 11
select select "30"
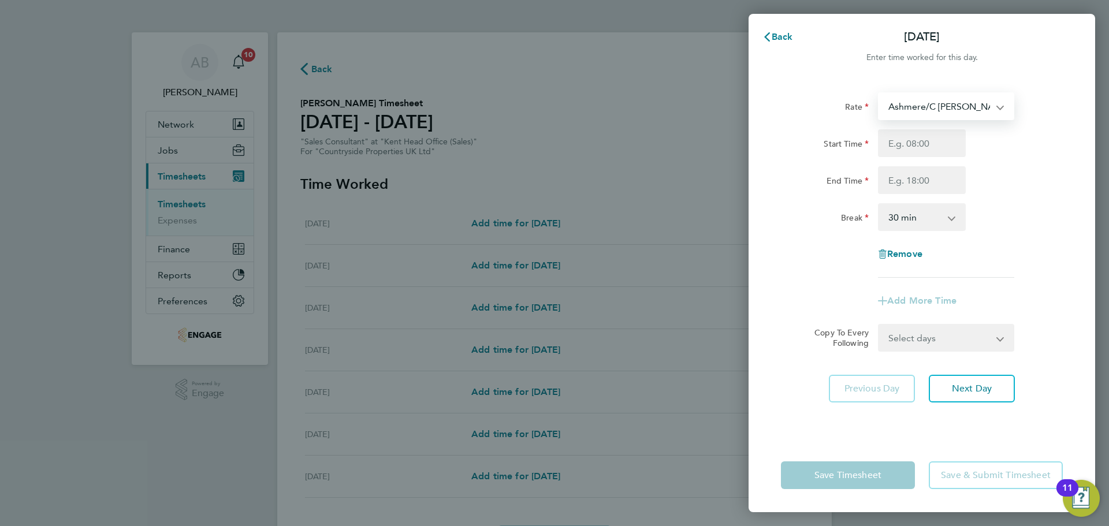
click at [965, 102] on select "Ashmere/C Amato - 25.95" at bounding box center [940, 106] width 120 height 25
click at [776, 31] on span "Back" at bounding box center [782, 36] width 21 height 11
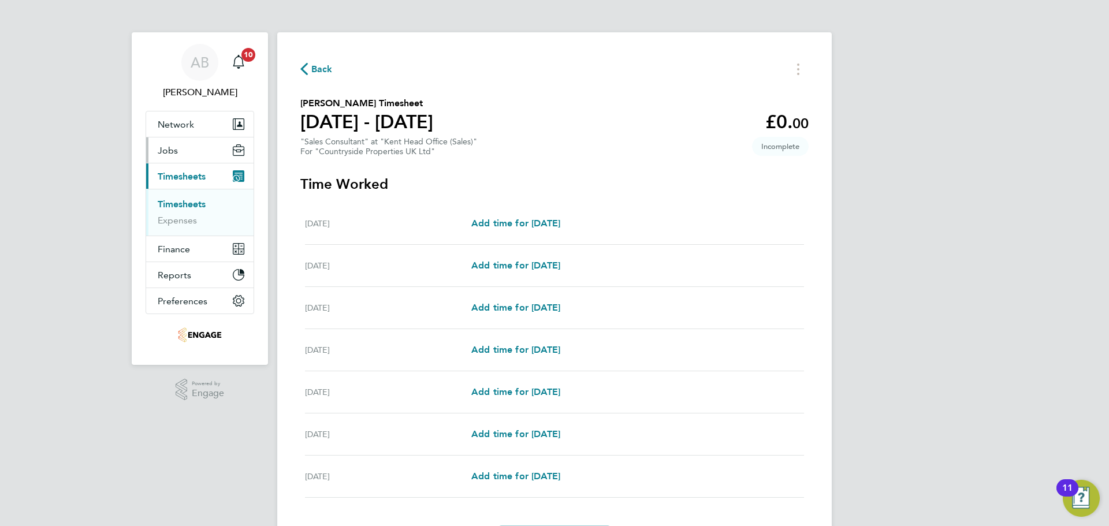
click at [166, 147] on span "Jobs" at bounding box center [168, 150] width 20 height 11
click at [323, 70] on span "Back" at bounding box center [321, 69] width 21 height 14
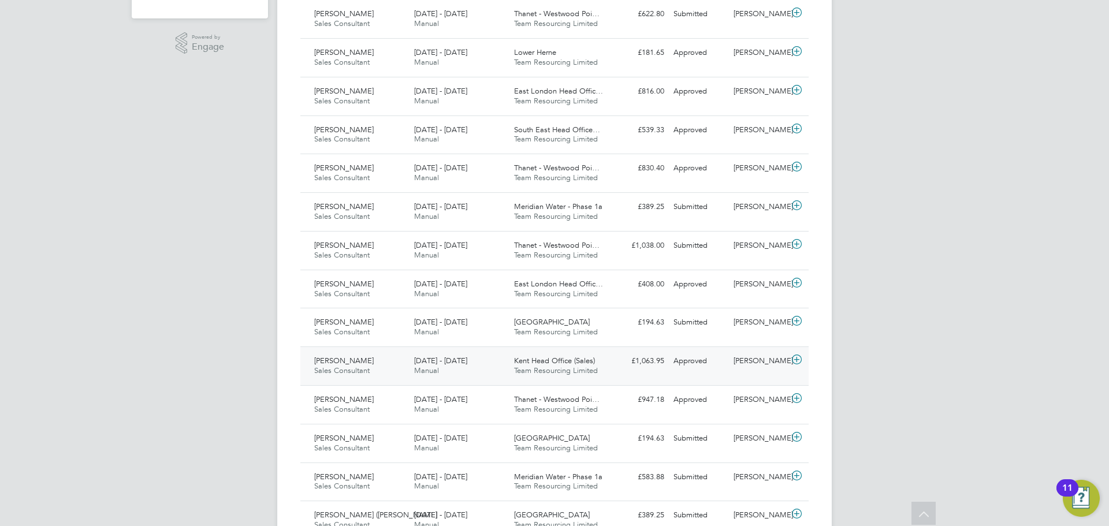
click at [499, 373] on div "18 - 24 Aug 2025 Manual" at bounding box center [460, 366] width 100 height 29
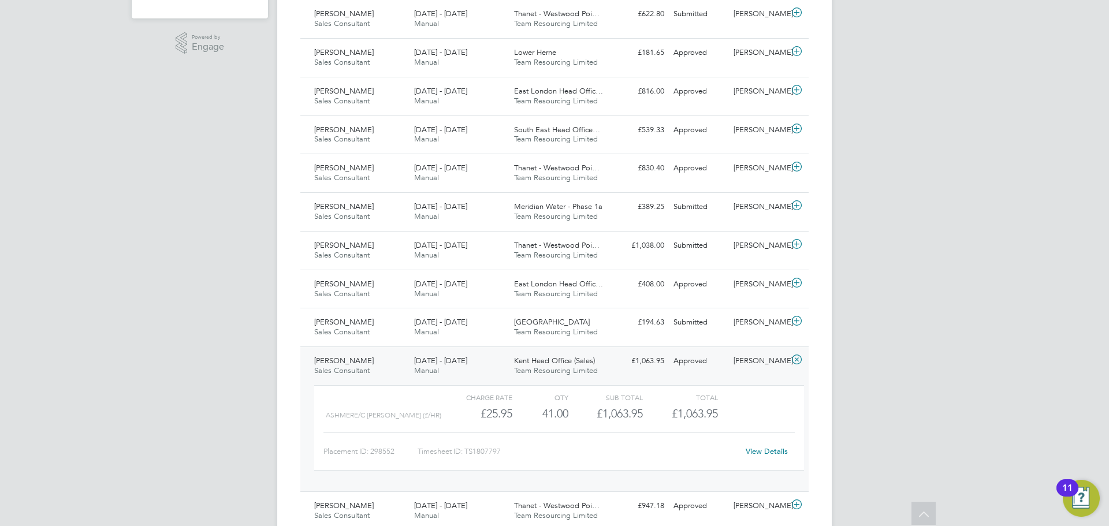
click at [769, 451] on link "View Details" at bounding box center [767, 452] width 42 height 10
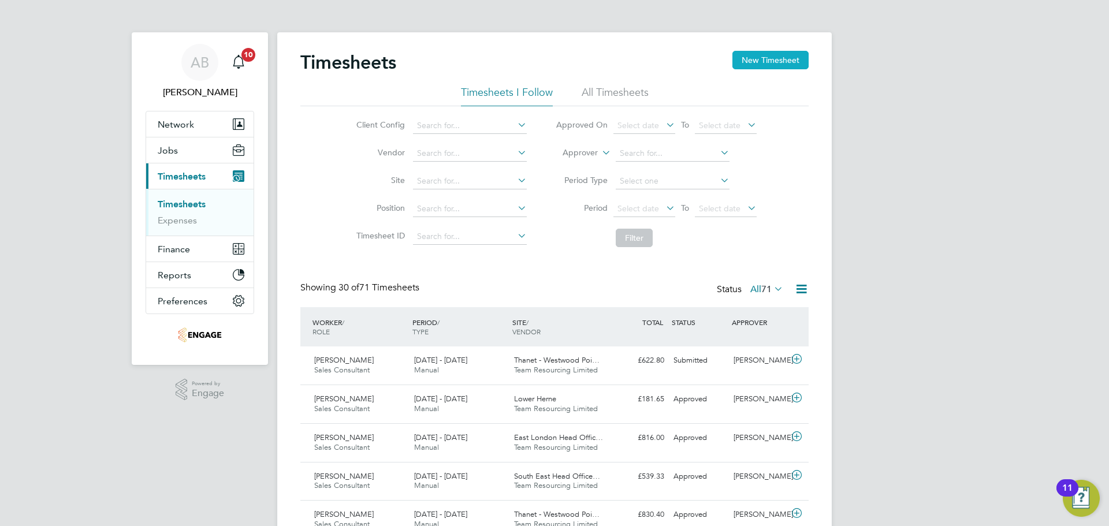
click at [765, 54] on button "New Timesheet" at bounding box center [771, 60] width 76 height 18
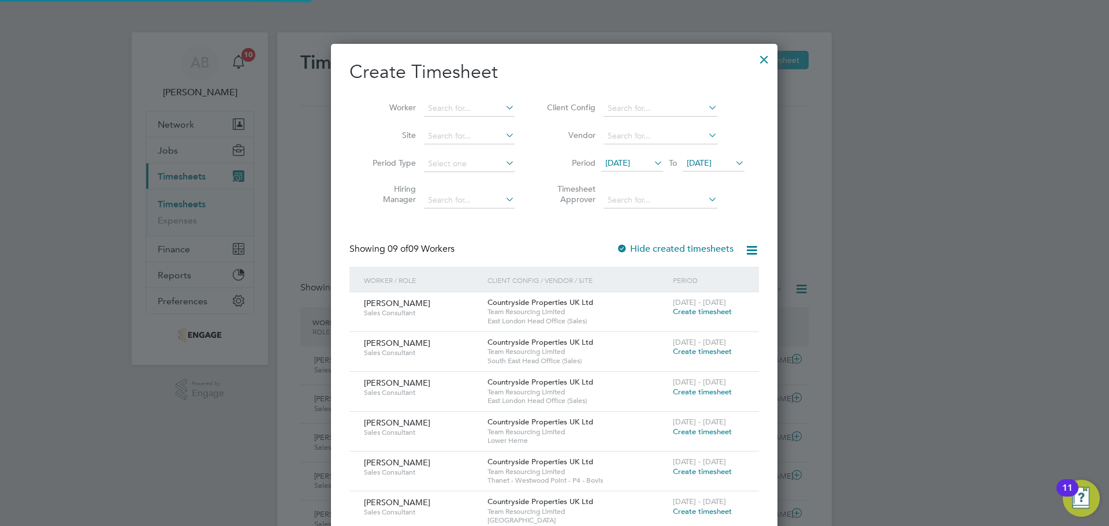
scroll to position [710, 447]
click at [699, 164] on span "25 Aug 2025" at bounding box center [699, 163] width 25 height 10
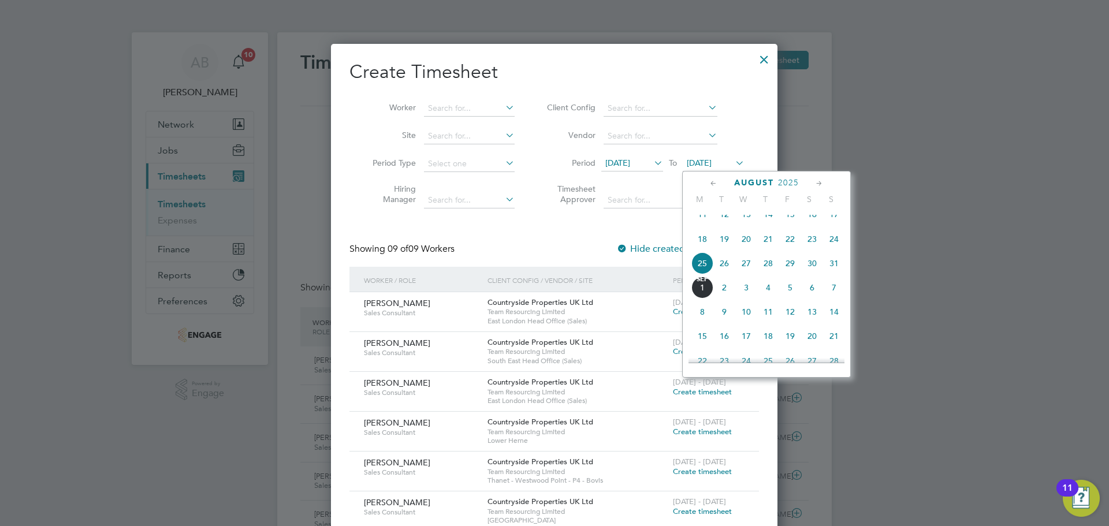
click at [630, 161] on span "18 Aug 2025" at bounding box center [618, 163] width 25 height 10
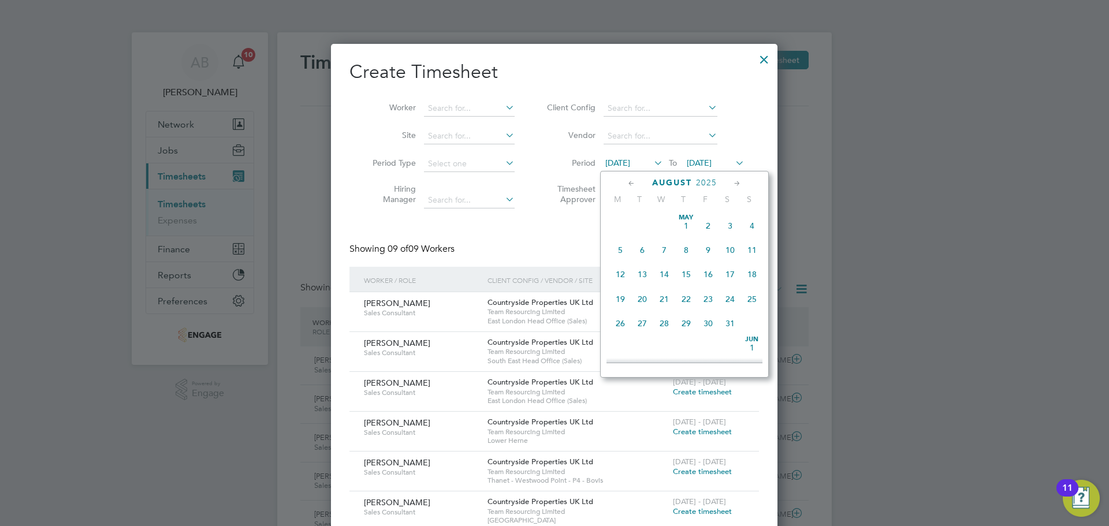
scroll to position [425, 0]
click at [621, 299] on span "25" at bounding box center [621, 288] width 22 height 22
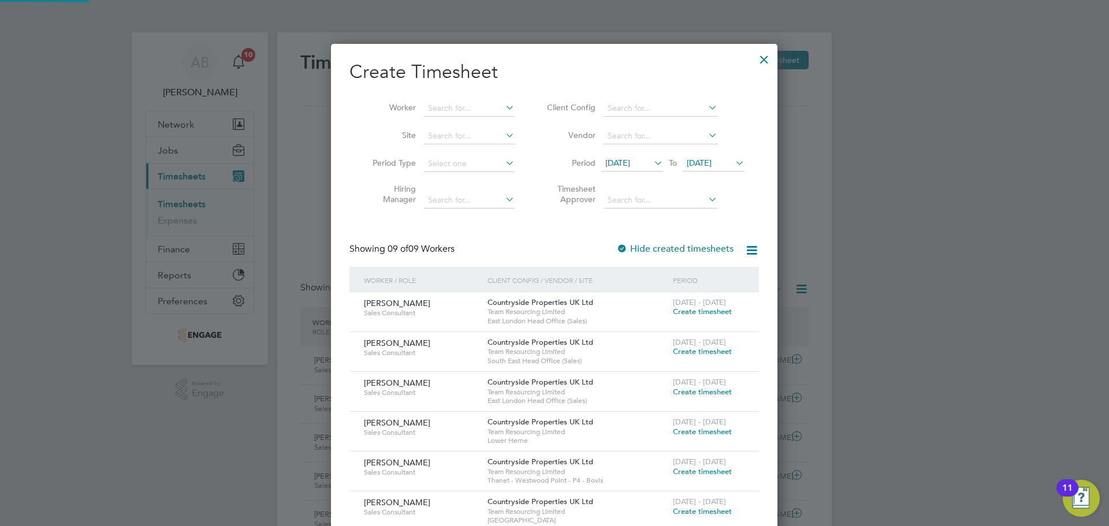
scroll to position [631, 447]
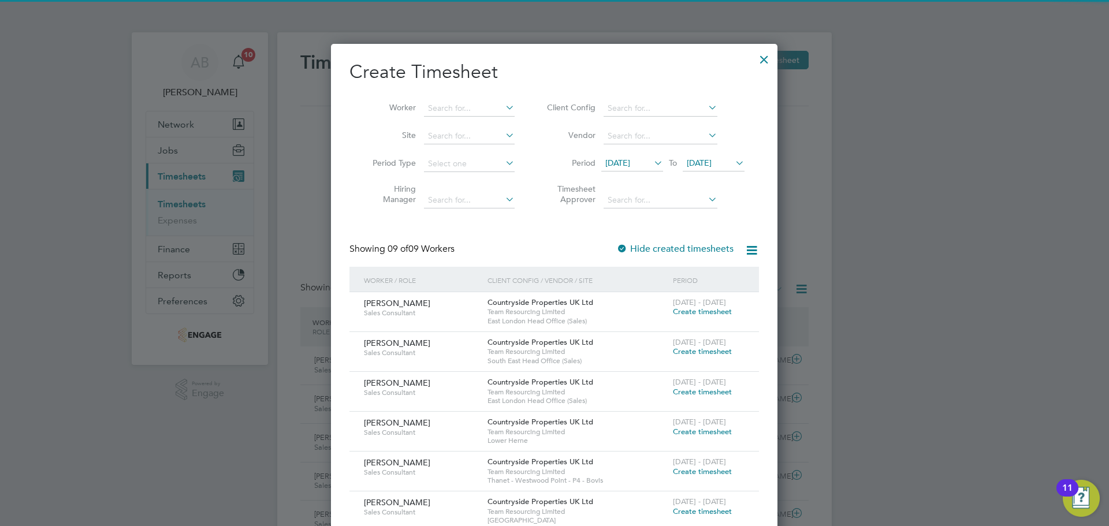
click at [728, 154] on li "Period 25 Aug 2025 To 25 Aug 2025" at bounding box center [644, 164] width 230 height 28
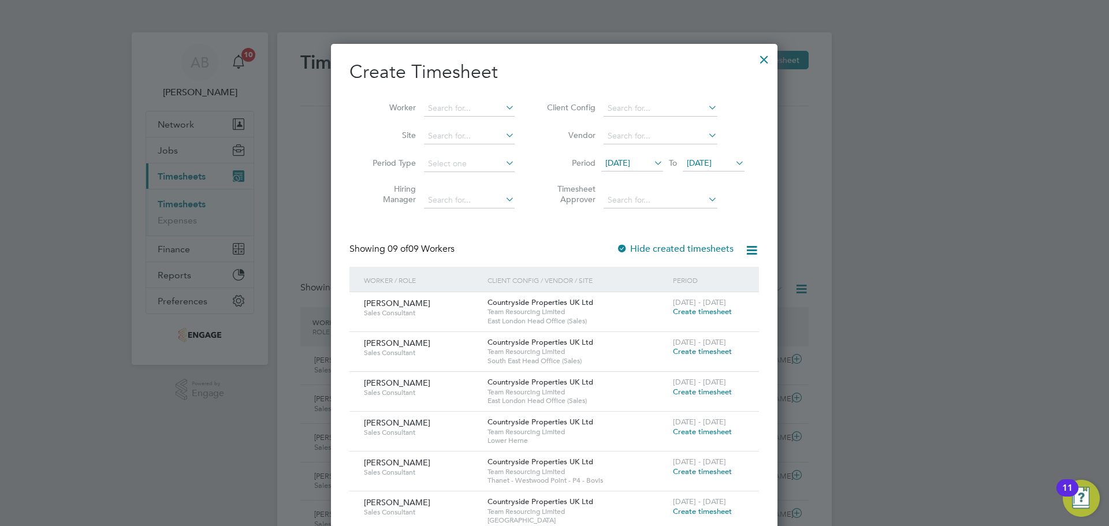
click at [712, 165] on span "25 Aug 2025" at bounding box center [699, 163] width 25 height 10
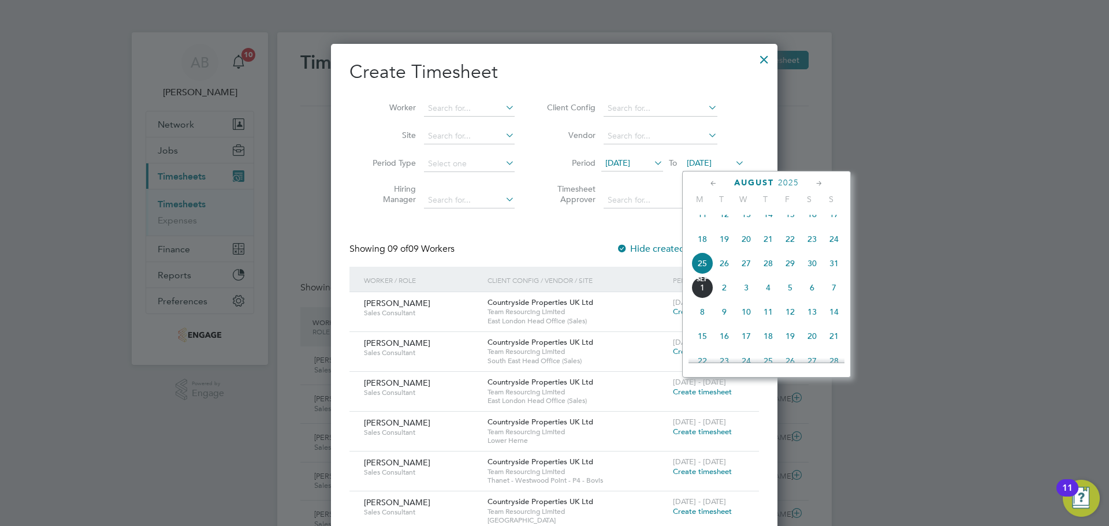
click at [836, 273] on span "31" at bounding box center [834, 264] width 22 height 22
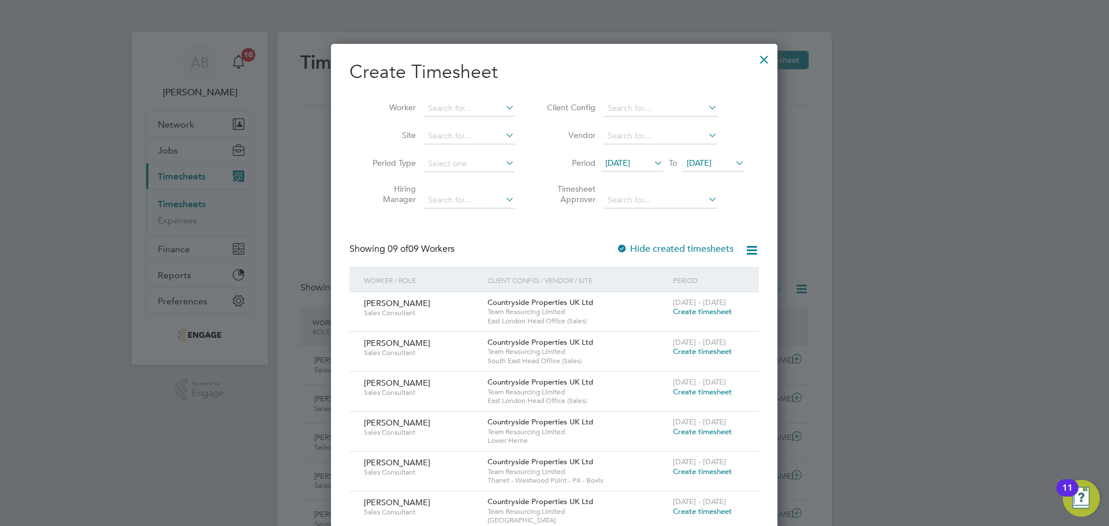
click at [717, 311] on span "Create timesheet" at bounding box center [702, 312] width 59 height 10
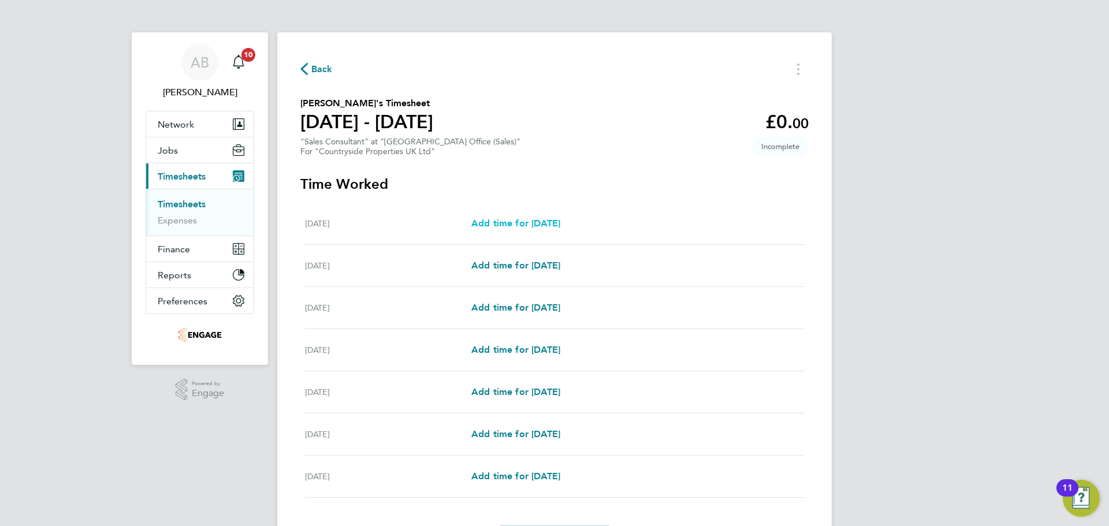
click at [554, 218] on span "Add time for Mon 25 Aug" at bounding box center [516, 223] width 89 height 11
select select "30"
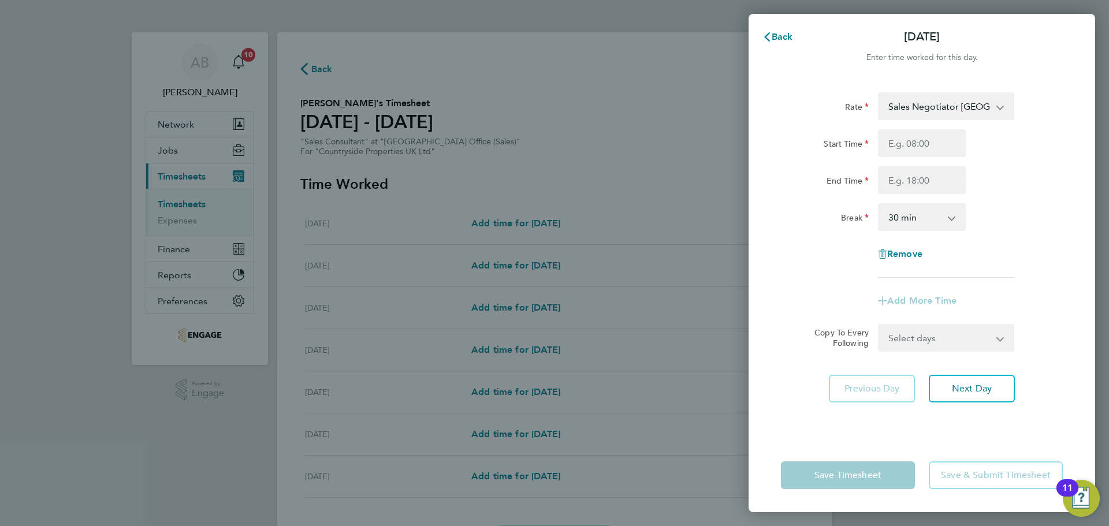
click at [906, 121] on div "Rate Sales Negotiator New Avenue - 27.20 Start Time End Time Break 0 min 15 min…" at bounding box center [922, 184] width 282 height 185
click at [910, 108] on select "Sales Negotiator New Avenue - 27.20" at bounding box center [940, 106] width 120 height 25
click at [773, 38] on span "Back" at bounding box center [782, 36] width 21 height 11
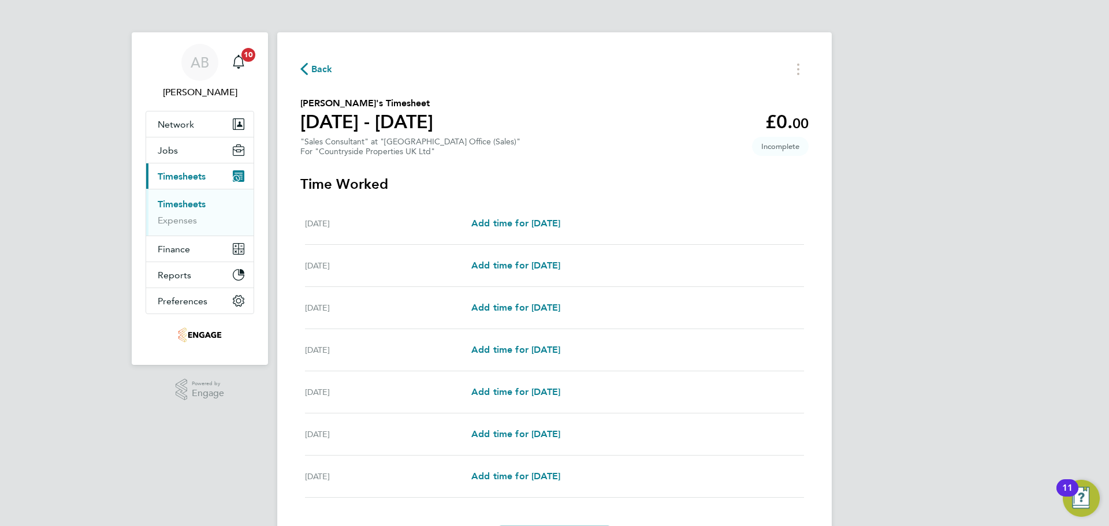
click at [308, 65] on span "Back" at bounding box center [316, 68] width 32 height 11
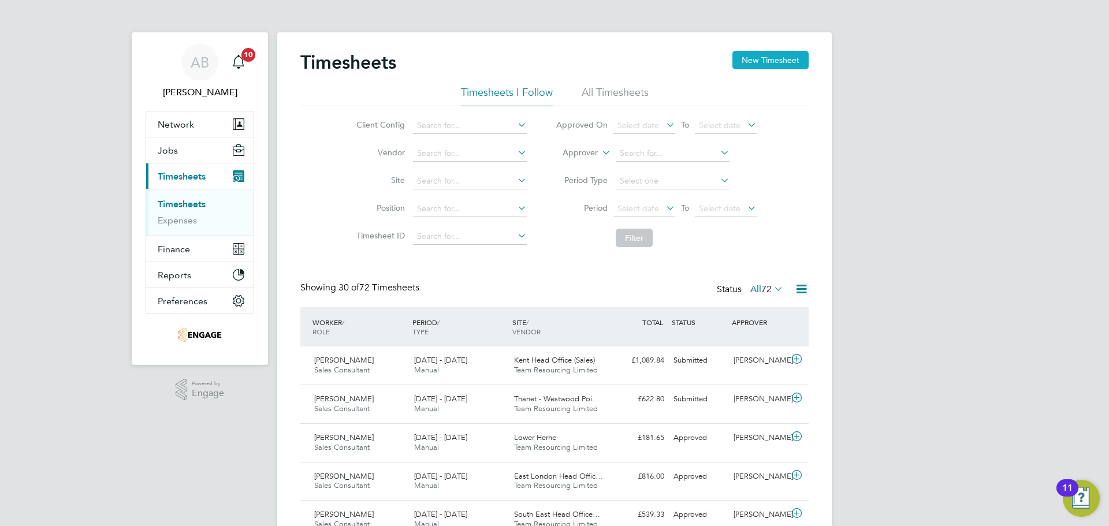
click at [762, 68] on button "New Timesheet" at bounding box center [771, 60] width 76 height 18
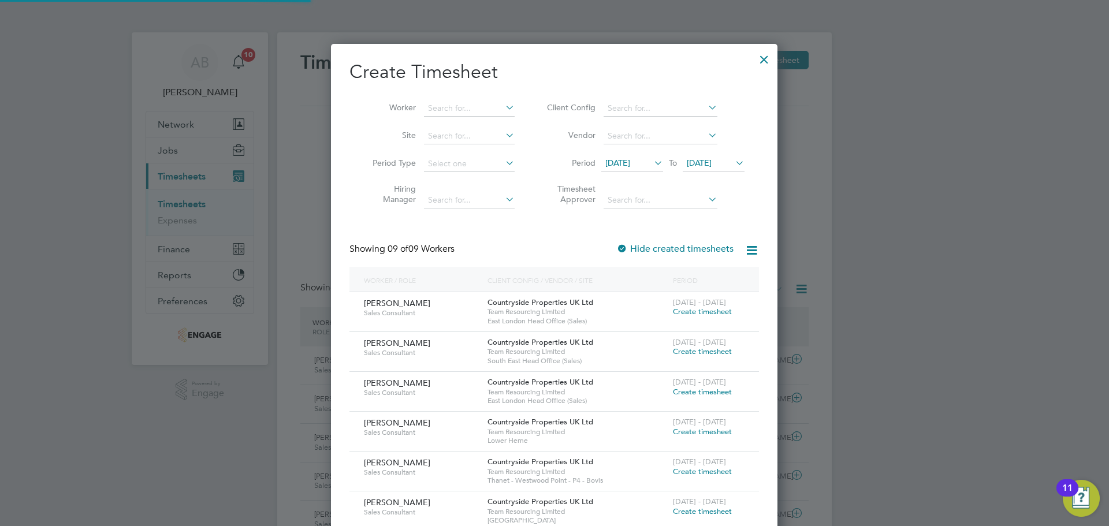
scroll to position [710, 447]
click at [693, 315] on span "Create timesheet" at bounding box center [702, 312] width 59 height 10
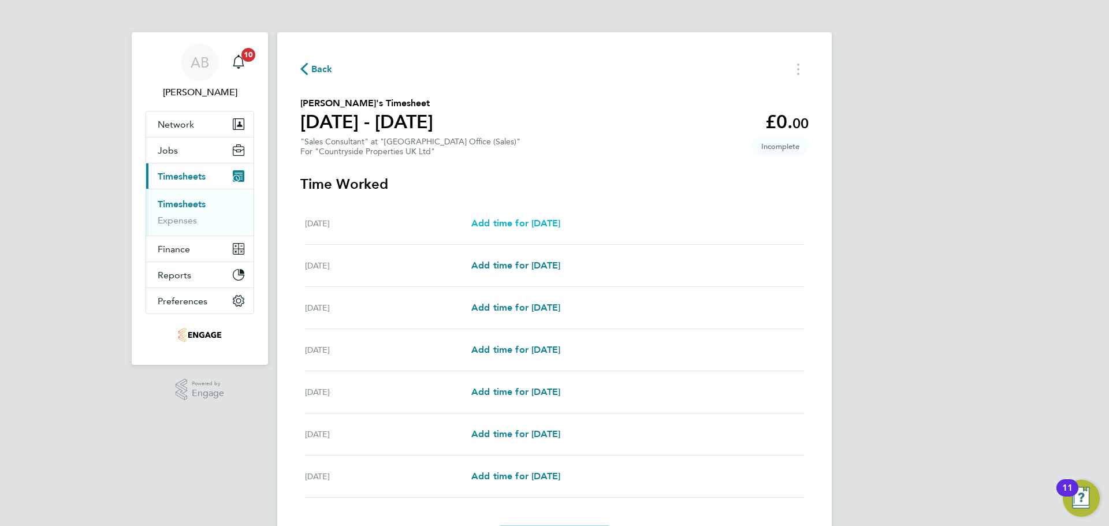
click at [518, 220] on span "Add time for [DATE]" at bounding box center [516, 223] width 89 height 11
select select "30"
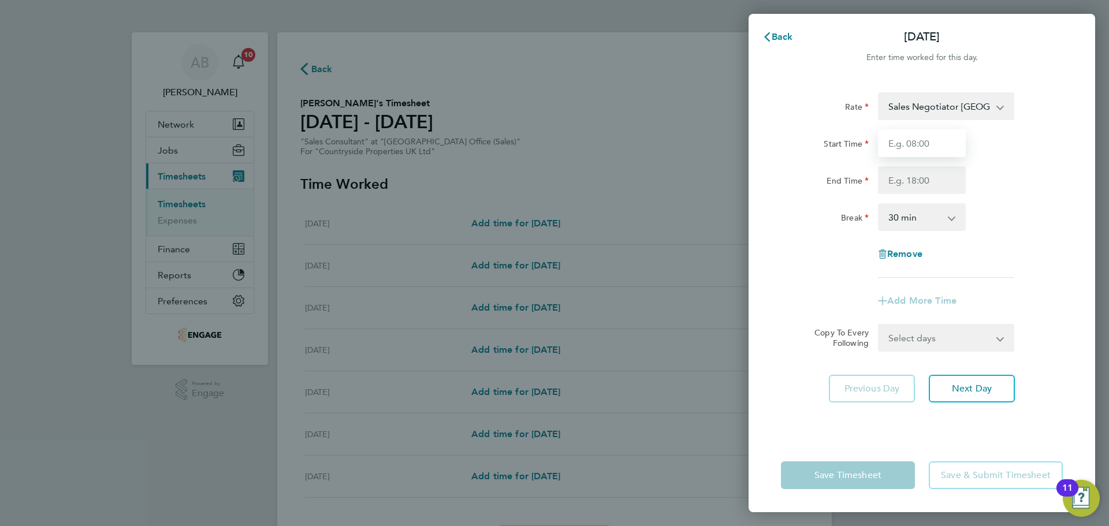
click at [912, 138] on input "Start Time" at bounding box center [922, 143] width 88 height 28
type input "09:00"
click at [915, 180] on input "End Time" at bounding box center [922, 180] width 88 height 28
type input "18:00"
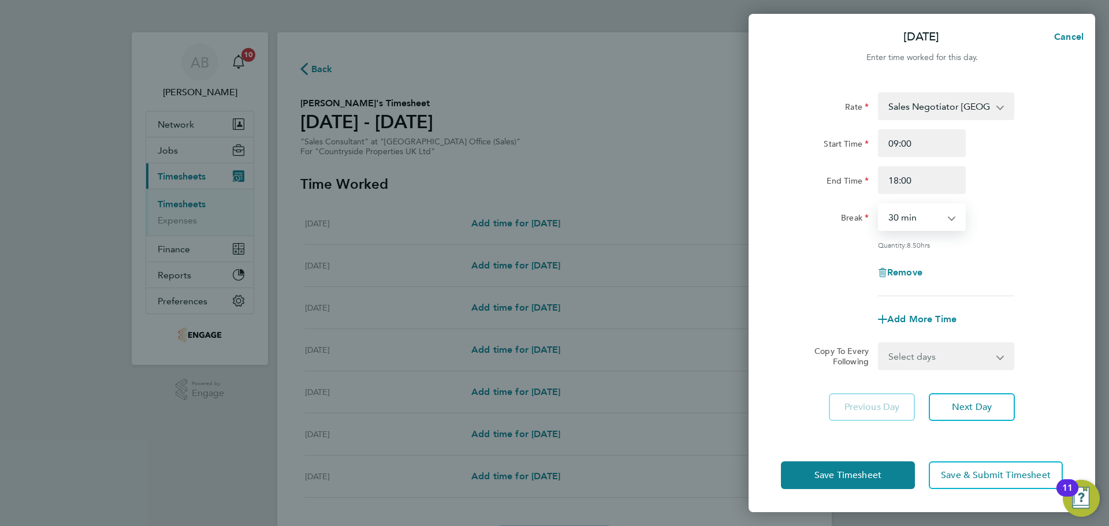
click at [932, 227] on select "0 min 15 min 30 min 45 min 60 min 75 min 90 min" at bounding box center [916, 217] width 72 height 25
select select "0"
click at [880, 205] on select "0 min 15 min 30 min 45 min 60 min 75 min 90 min" at bounding box center [916, 217] width 72 height 25
click at [866, 472] on span "Save Timesheet" at bounding box center [848, 476] width 67 height 12
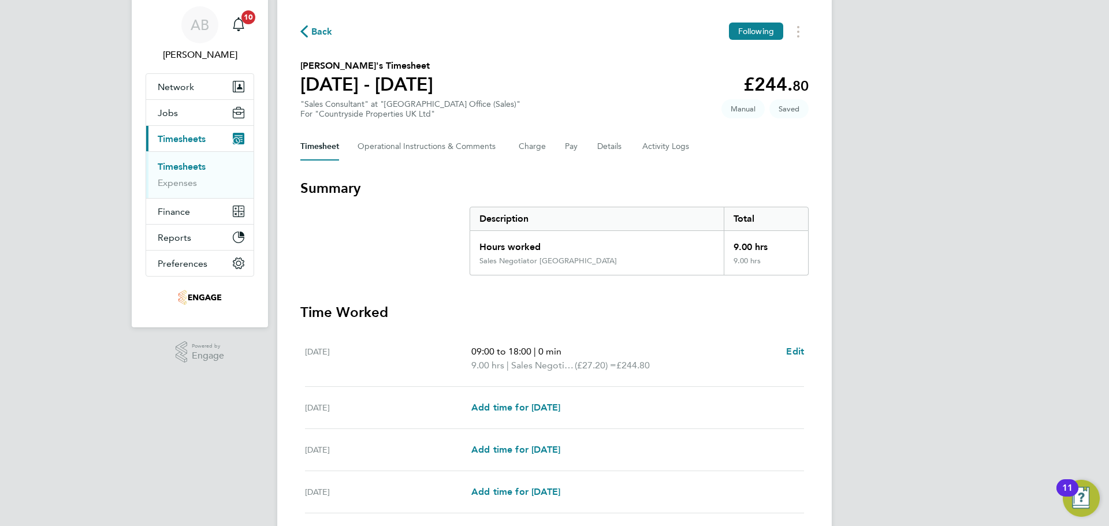
scroll to position [58, 0]
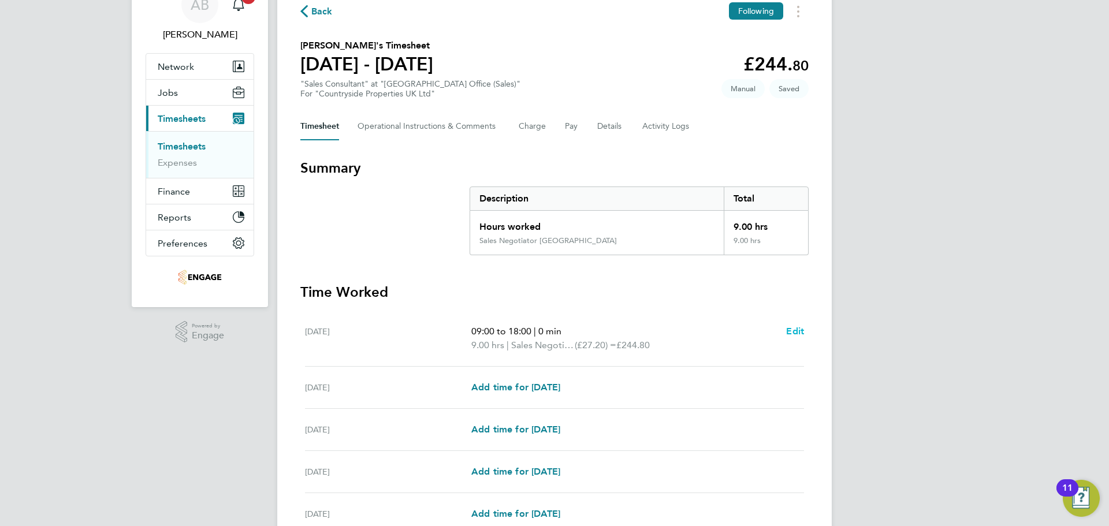
click at [791, 331] on span "Edit" at bounding box center [795, 331] width 18 height 11
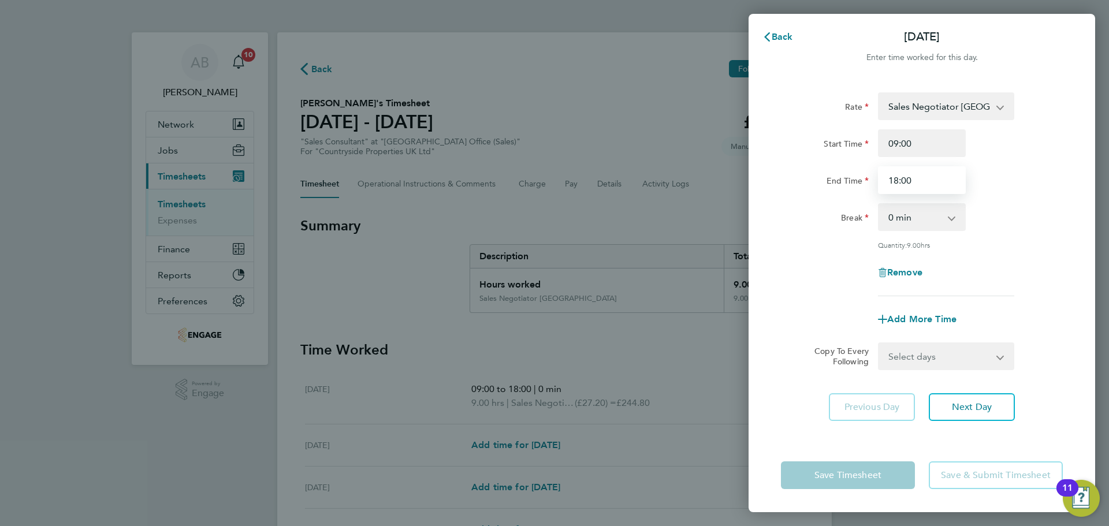
click at [912, 181] on input "18:00" at bounding box center [922, 180] width 88 height 28
drag, startPoint x: 889, startPoint y: 182, endPoint x: 943, endPoint y: 177, distance: 54.5
click at [948, 183] on input "18:00" at bounding box center [922, 180] width 88 height 28
type input "17:55"
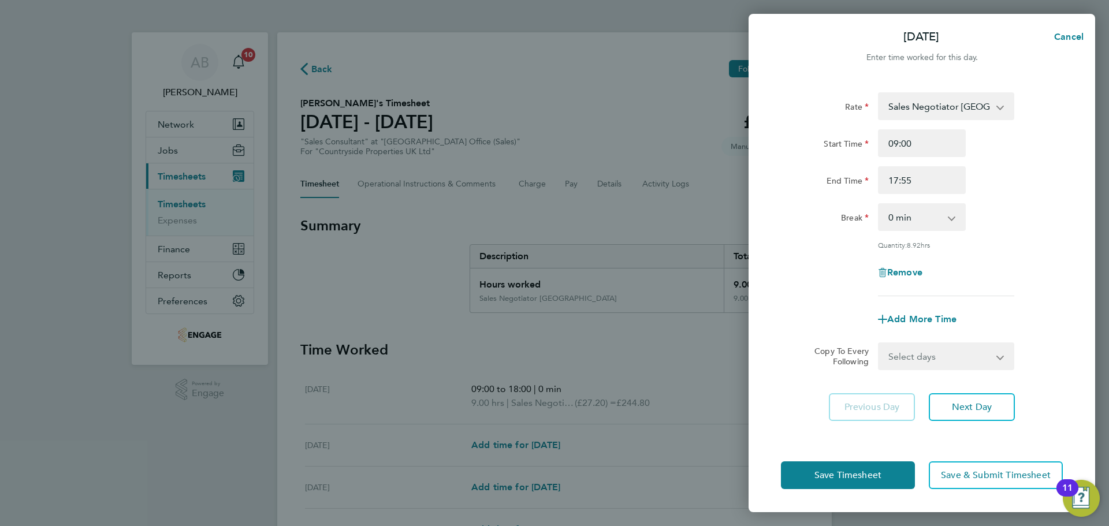
click at [871, 474] on app-form-button "Save Timesheet" at bounding box center [851, 476] width 141 height 28
click at [958, 407] on span "Next Day" at bounding box center [972, 408] width 40 height 12
select select "30"
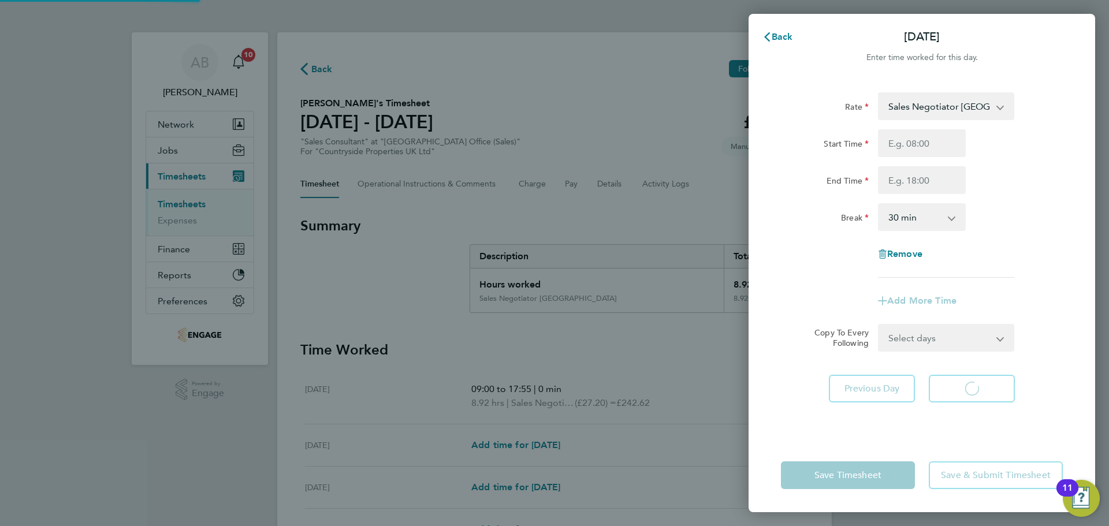
select select "30"
click at [780, 32] on span "Back" at bounding box center [782, 36] width 21 height 11
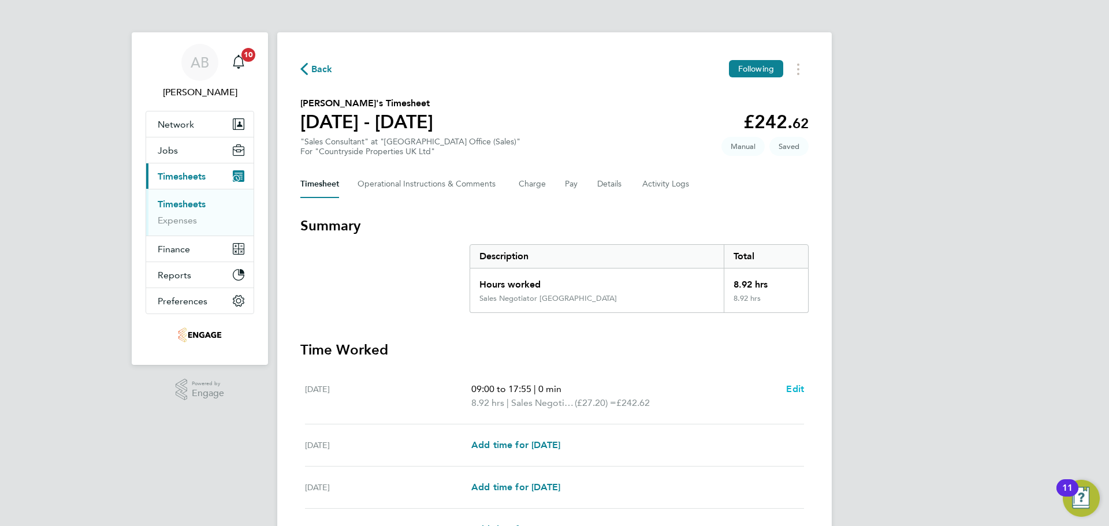
click at [798, 389] on span "Edit" at bounding box center [795, 389] width 18 height 11
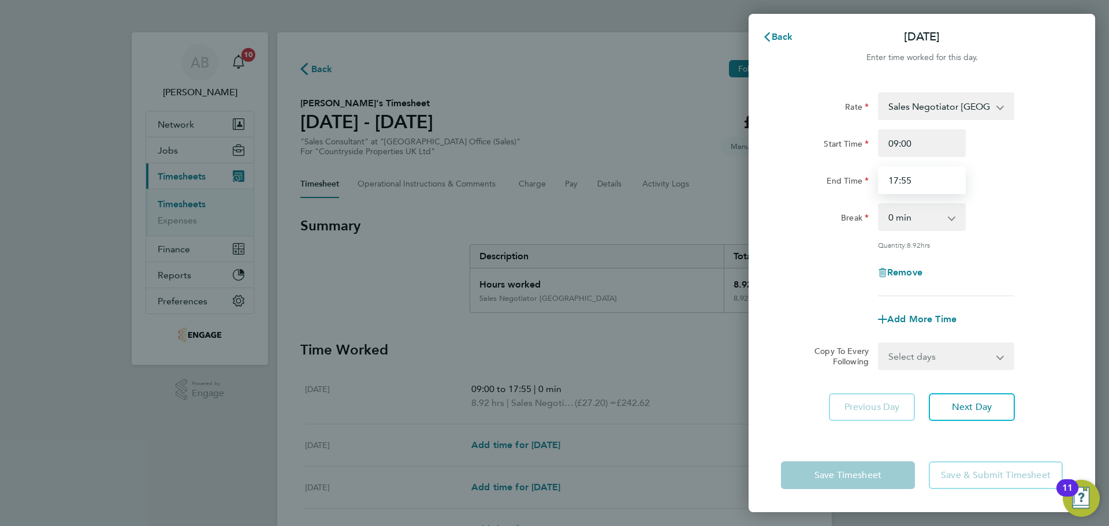
click at [923, 181] on input "17:55" at bounding box center [922, 180] width 88 height 28
type input "17:57"
click at [968, 403] on span "Next Day" at bounding box center [972, 408] width 40 height 12
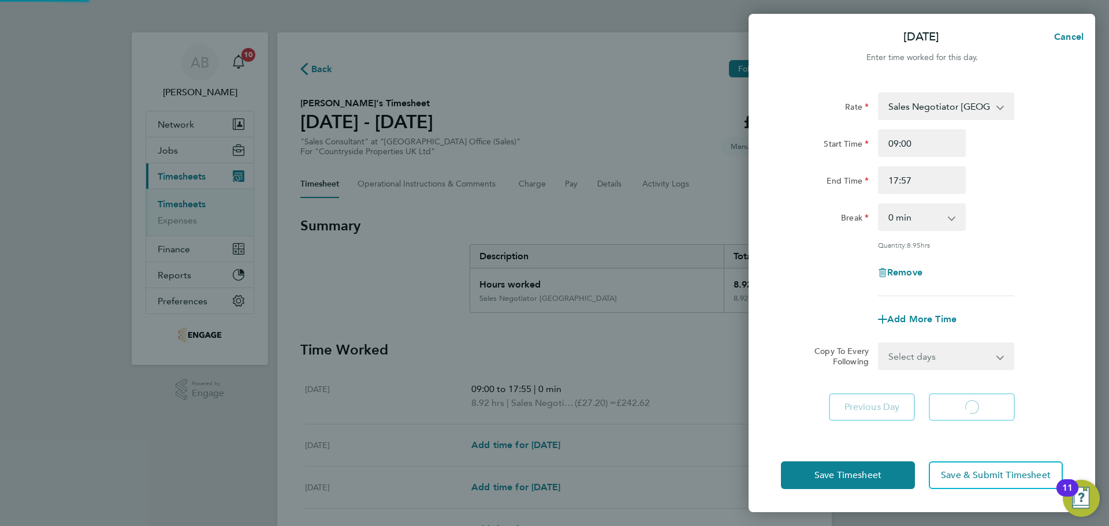
select select "30"
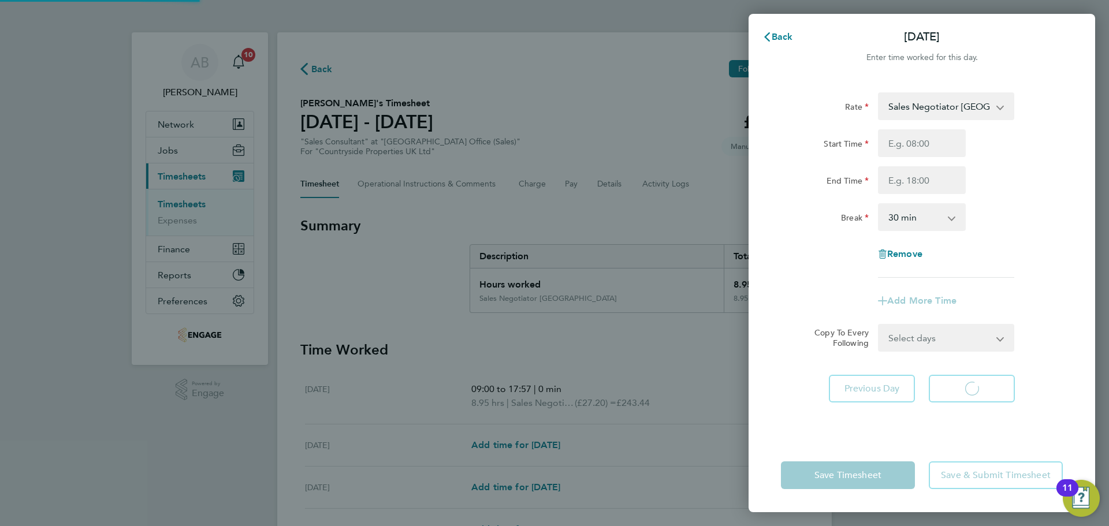
select select "30"
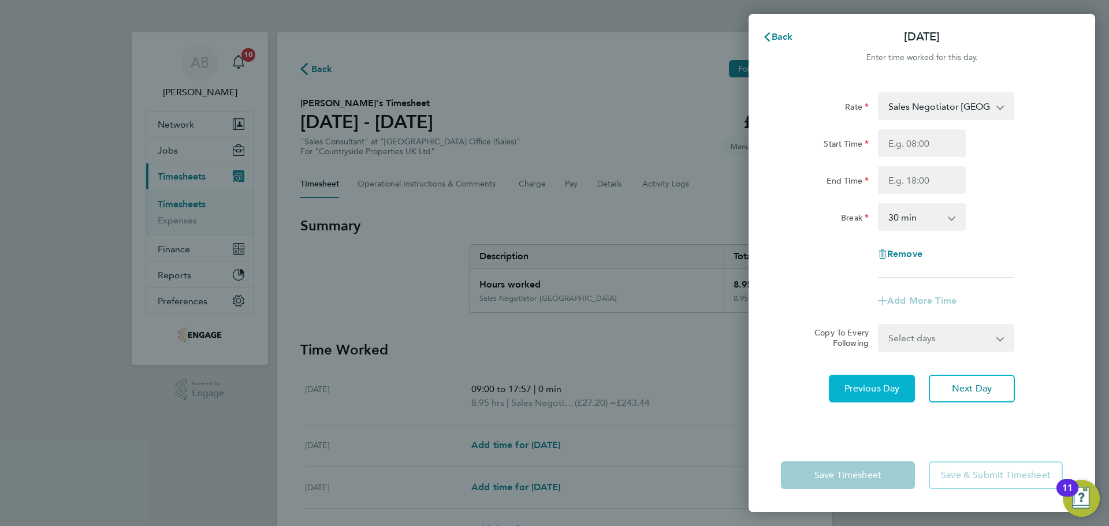
click at [890, 390] on span "Previous Day" at bounding box center [872, 389] width 55 height 12
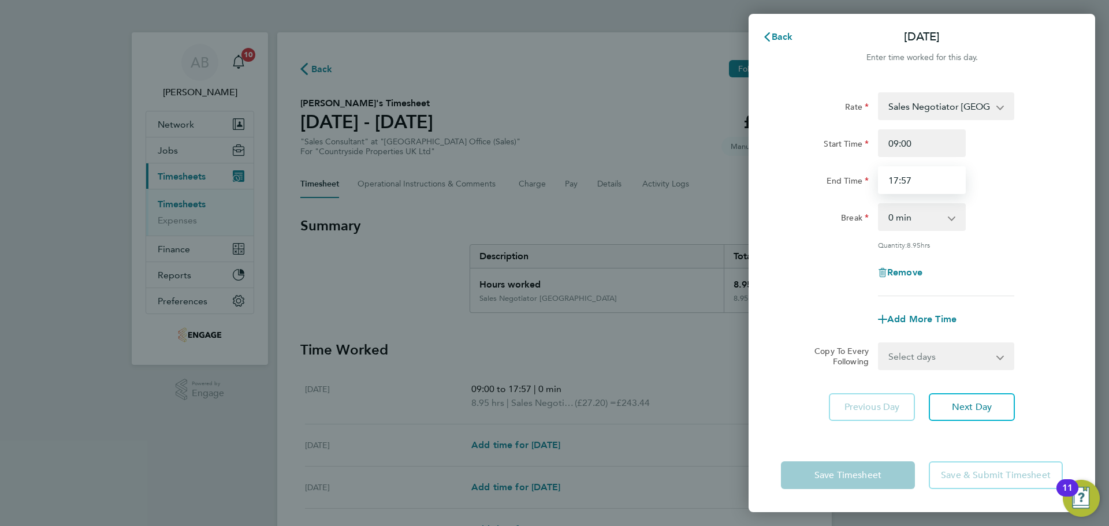
click at [912, 176] on input "17:57" at bounding box center [922, 180] width 88 height 28
type input "17:56"
click at [980, 400] on button "Next Day" at bounding box center [972, 408] width 86 height 28
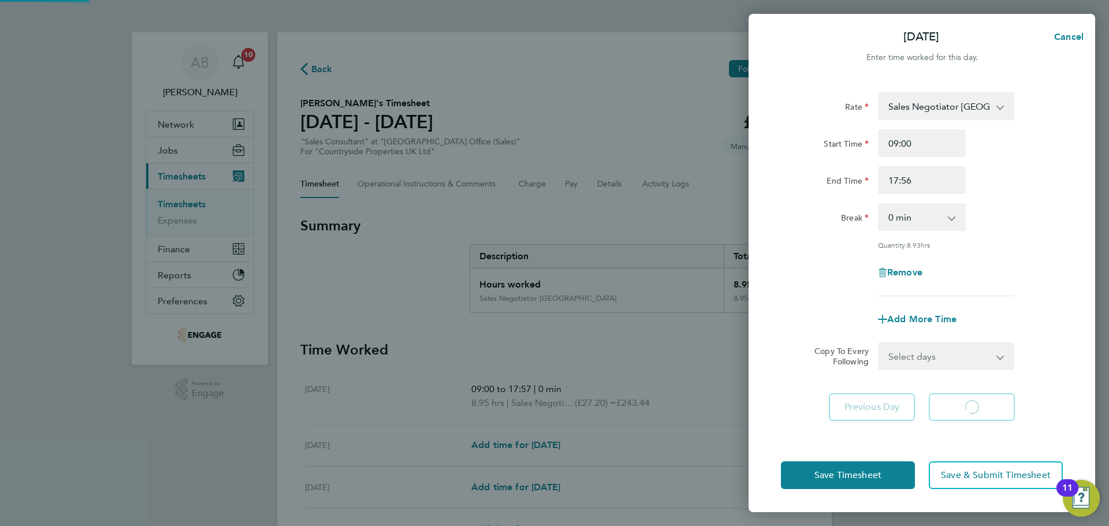
select select "30"
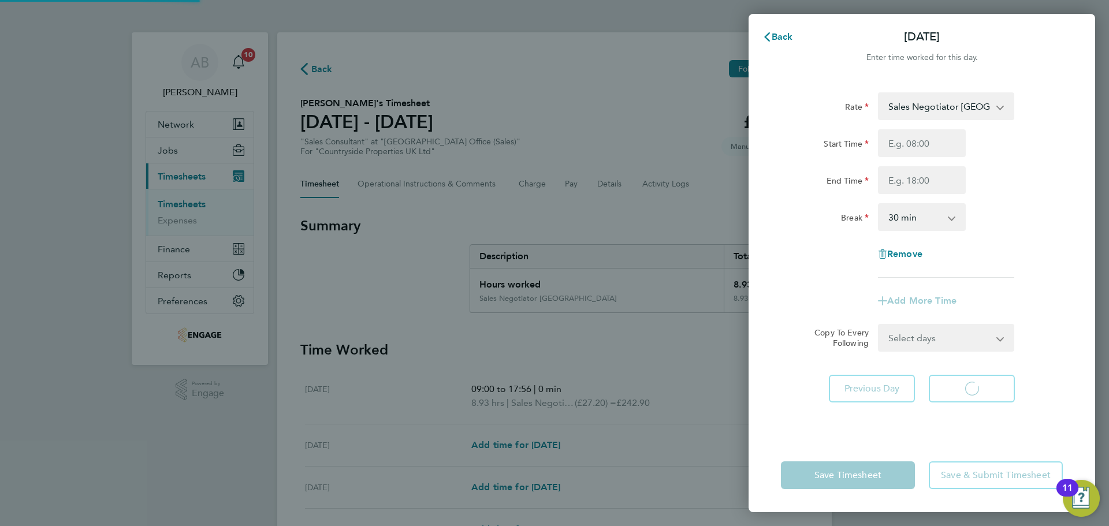
select select "30"
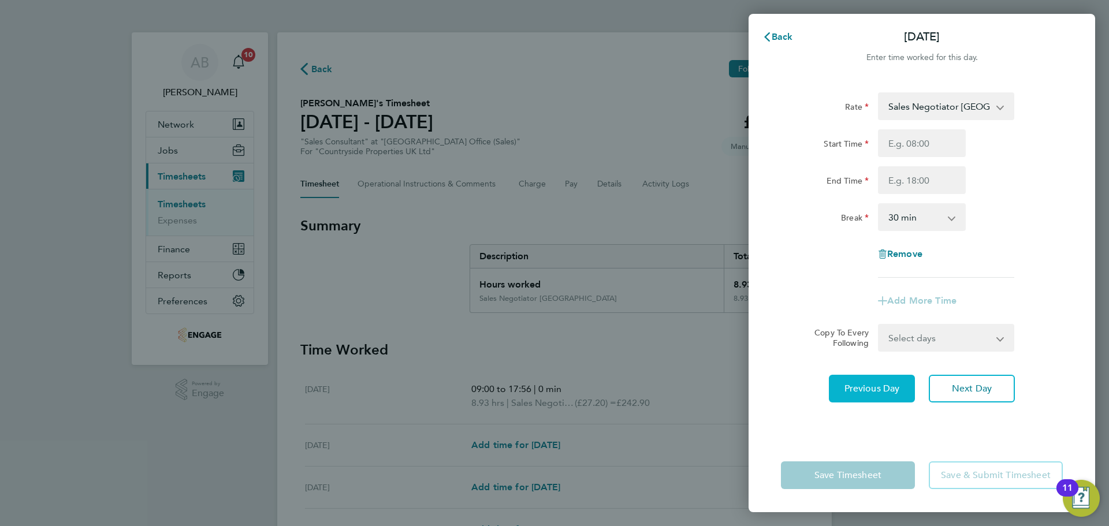
click at [884, 381] on button "Previous Day" at bounding box center [872, 389] width 86 height 28
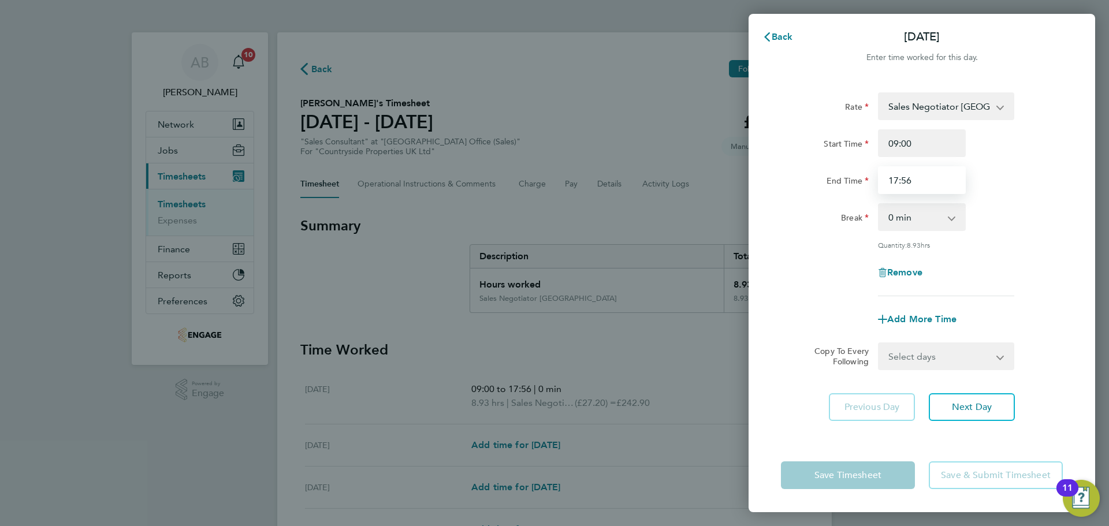
click at [912, 188] on input "17:56" at bounding box center [922, 180] width 88 height 28
type input "17:57"
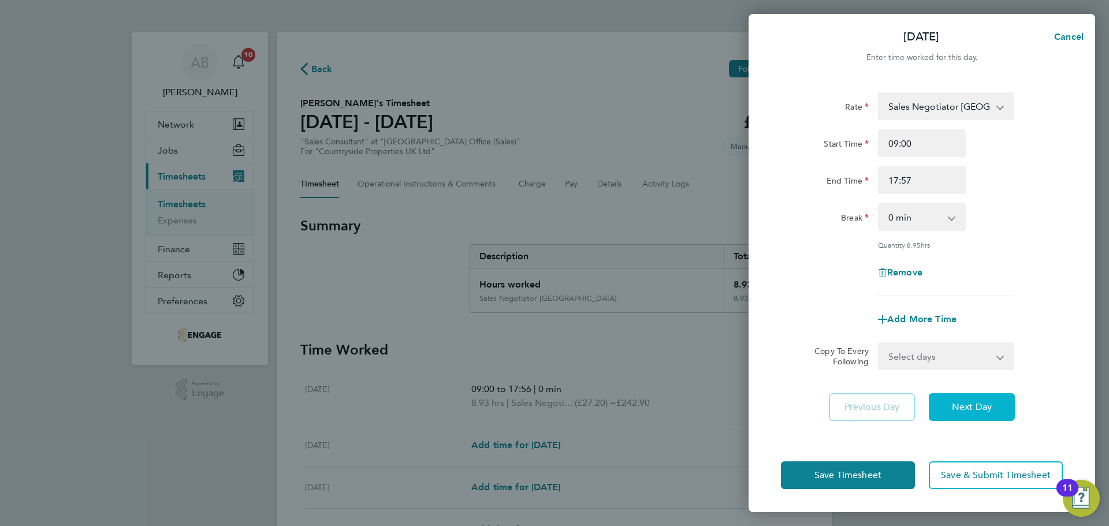
click at [967, 402] on span "Next Day" at bounding box center [972, 408] width 40 height 12
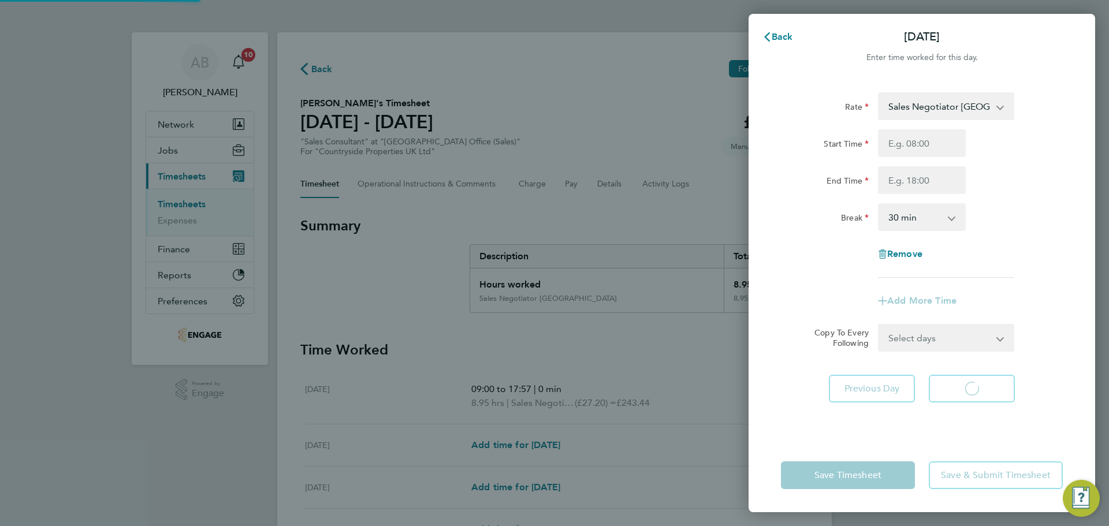
select select "30"
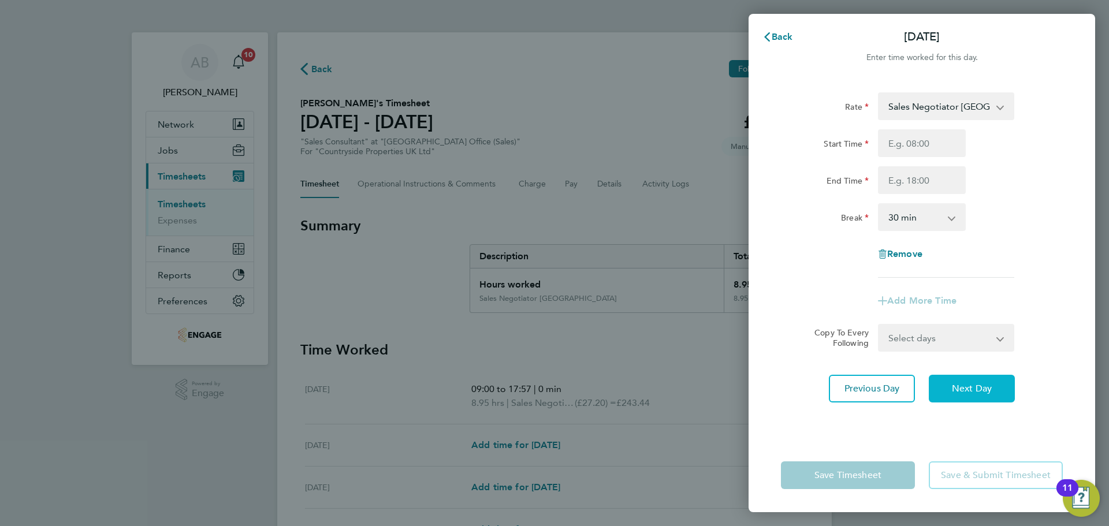
click at [988, 391] on span "Next Day" at bounding box center [972, 389] width 40 height 12
select select "30"
click at [989, 391] on span "Next Day" at bounding box center [972, 389] width 40 height 12
select select "30"
click at [934, 154] on input "Start Time" at bounding box center [922, 143] width 88 height 28
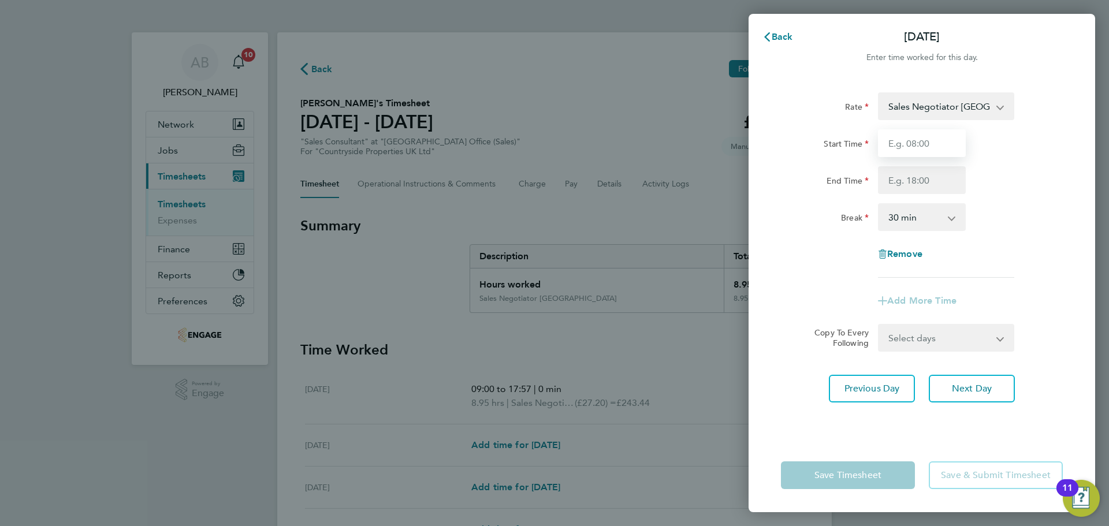
type input "09:30"
click at [922, 182] on input "End Time" at bounding box center [922, 180] width 88 height 28
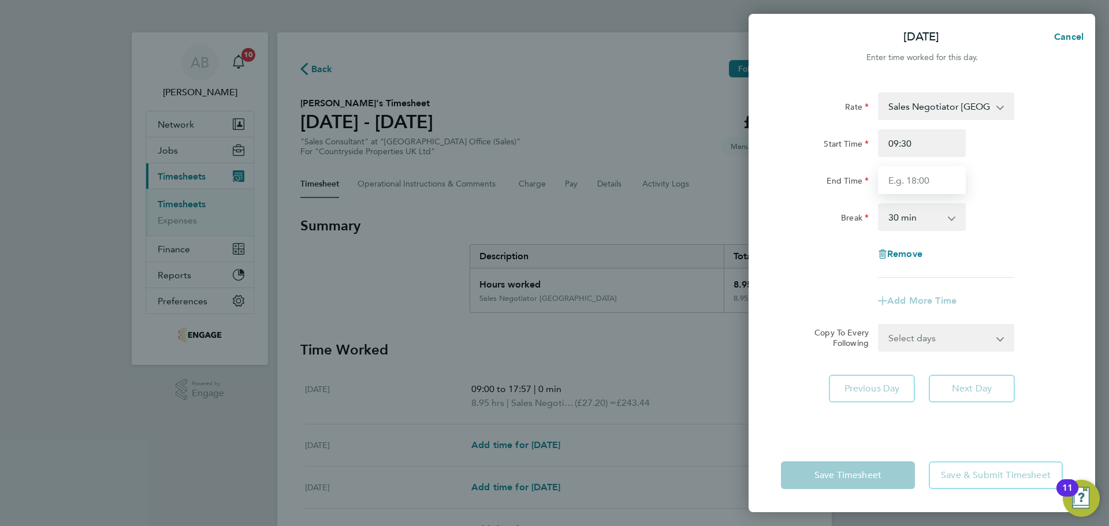
type input "17:00"
click at [919, 220] on select "0 min 15 min 30 min 45 min 60 min 75 min 90 min" at bounding box center [916, 217] width 72 height 25
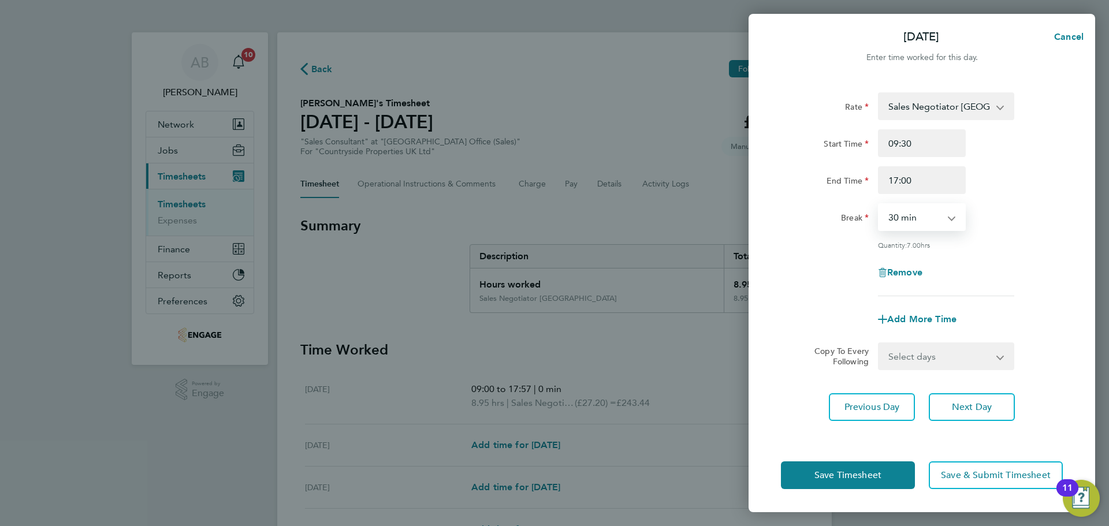
select select "0"
click at [880, 205] on select "0 min 15 min 30 min 45 min 60 min 75 min 90 min" at bounding box center [916, 217] width 72 height 25
click at [969, 406] on span "Next Day" at bounding box center [972, 408] width 40 height 12
select select "30"
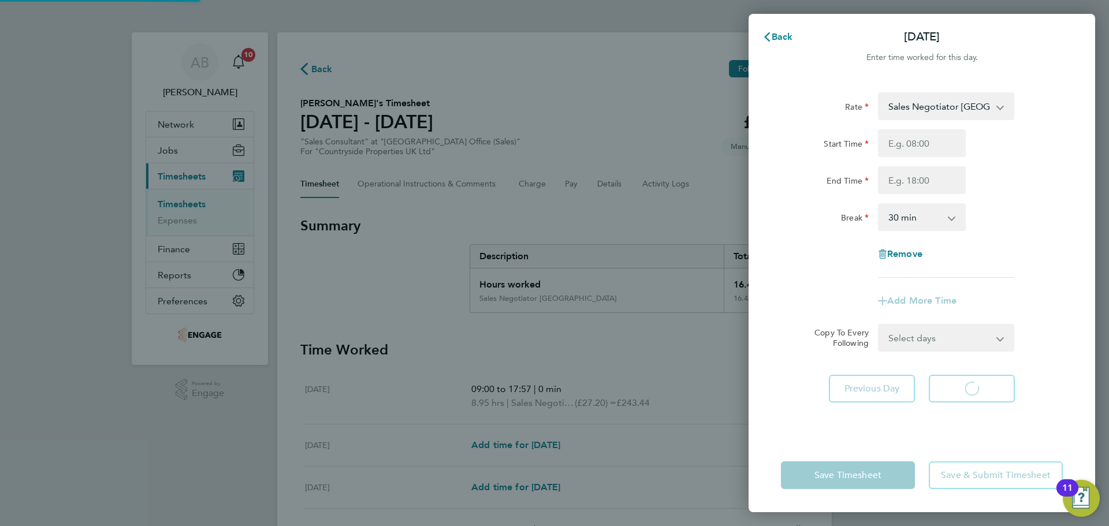
select select "30"
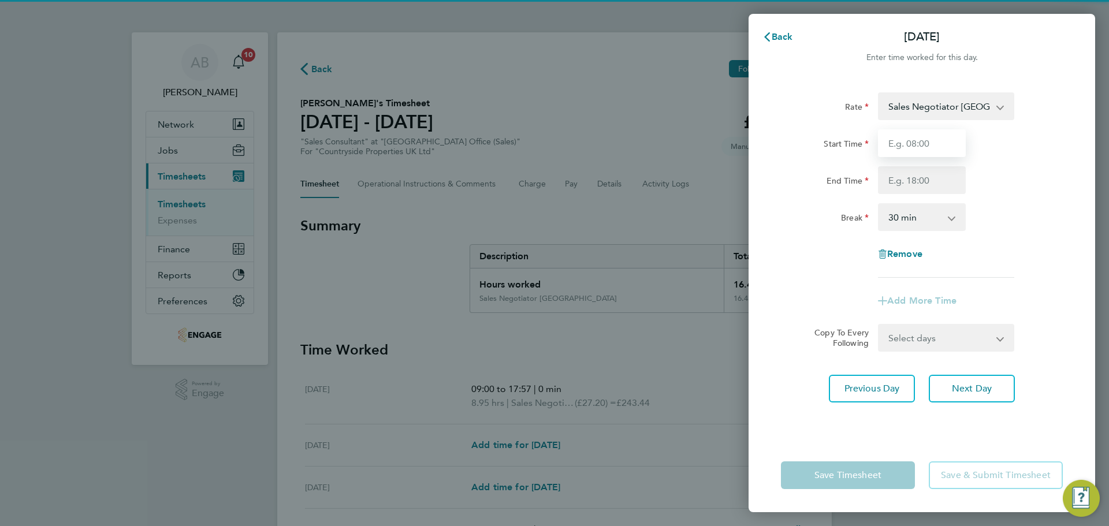
click at [919, 142] on input "Start Time" at bounding box center [922, 143] width 88 height 28
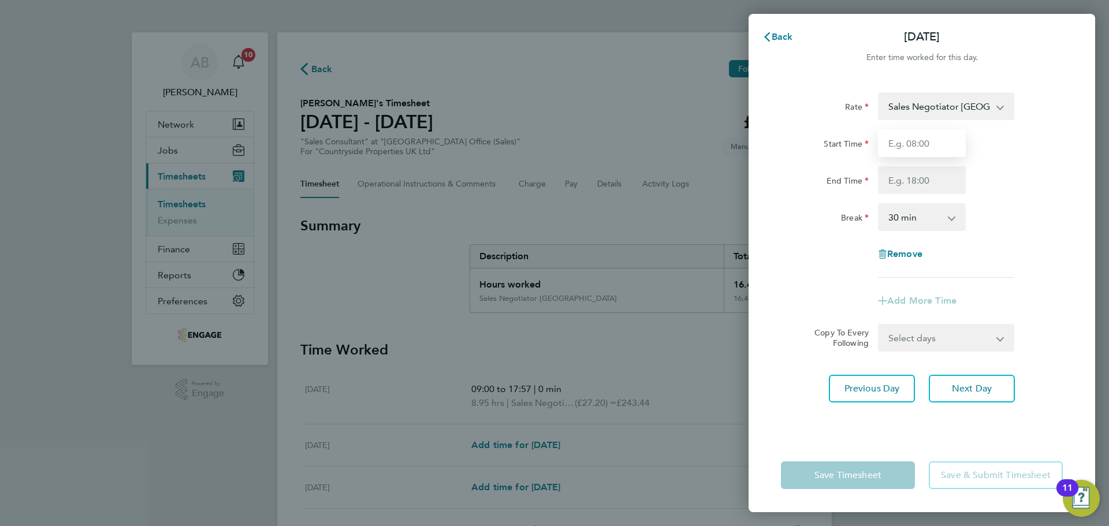
type input "09:30"
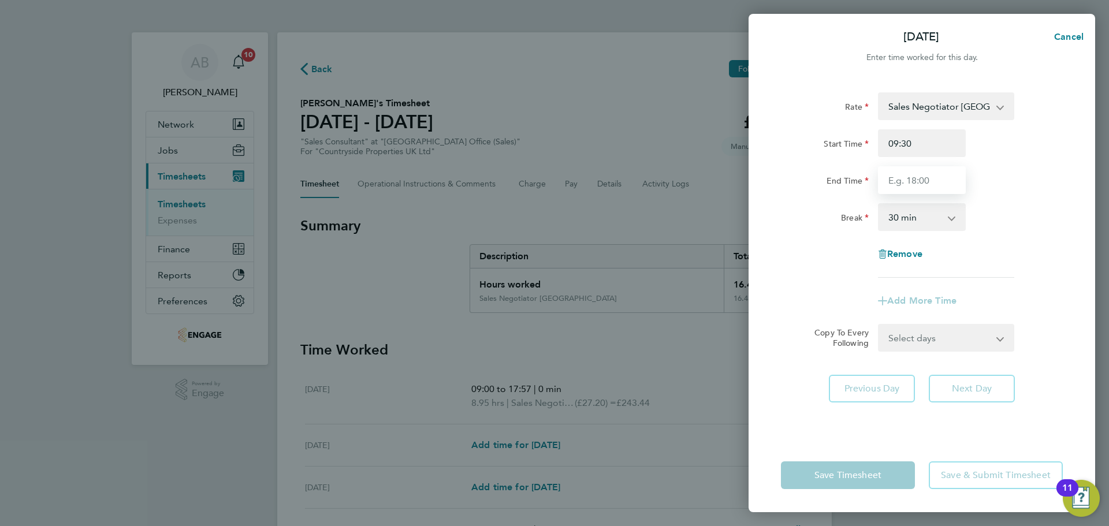
drag, startPoint x: 915, startPoint y: 179, endPoint x: 919, endPoint y: 190, distance: 11.4
click at [915, 179] on input "End Time" at bounding box center [922, 180] width 88 height 28
type input "17:00"
drag, startPoint x: 922, startPoint y: 216, endPoint x: 931, endPoint y: 222, distance: 10.7
click at [922, 216] on select "0 min 15 min 30 min 45 min 60 min 75 min 90 min" at bounding box center [916, 217] width 72 height 25
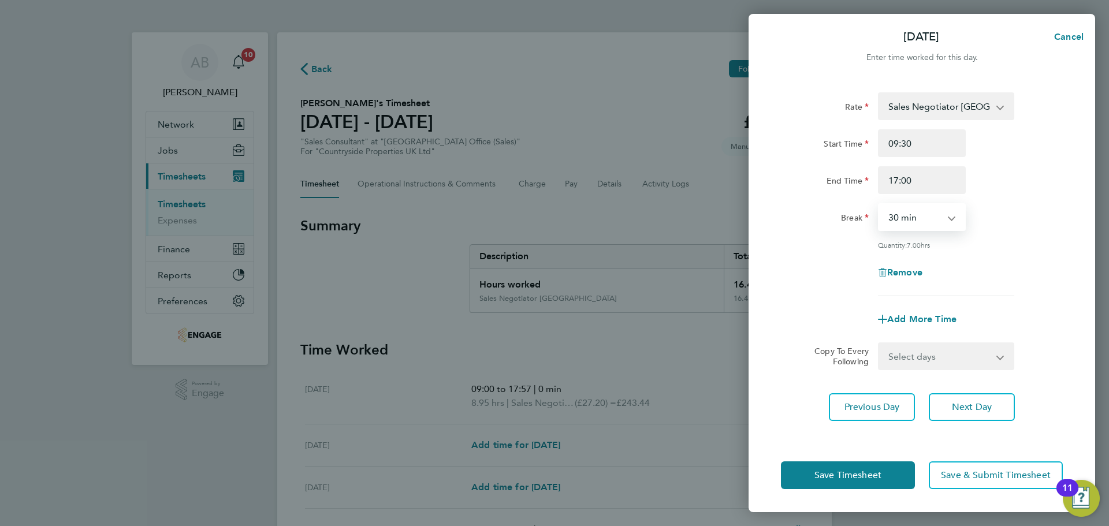
select select "0"
click at [880, 205] on select "0 min 15 min 30 min 45 min 60 min 75 min 90 min" at bounding box center [916, 217] width 72 height 25
click at [861, 476] on span "Save Timesheet" at bounding box center [848, 476] width 67 height 12
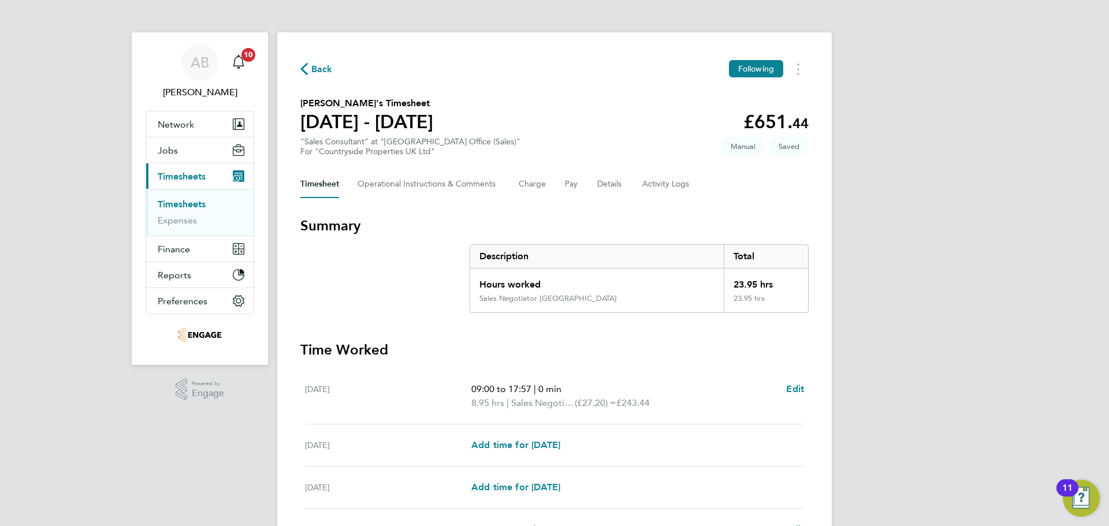
click at [849, 177] on div "AB Andreea Bortan Notifications 10 Applications: Network Team Members Businesse…" at bounding box center [554, 403] width 1109 height 807
click at [311, 67] on span "Back" at bounding box center [321, 69] width 21 height 14
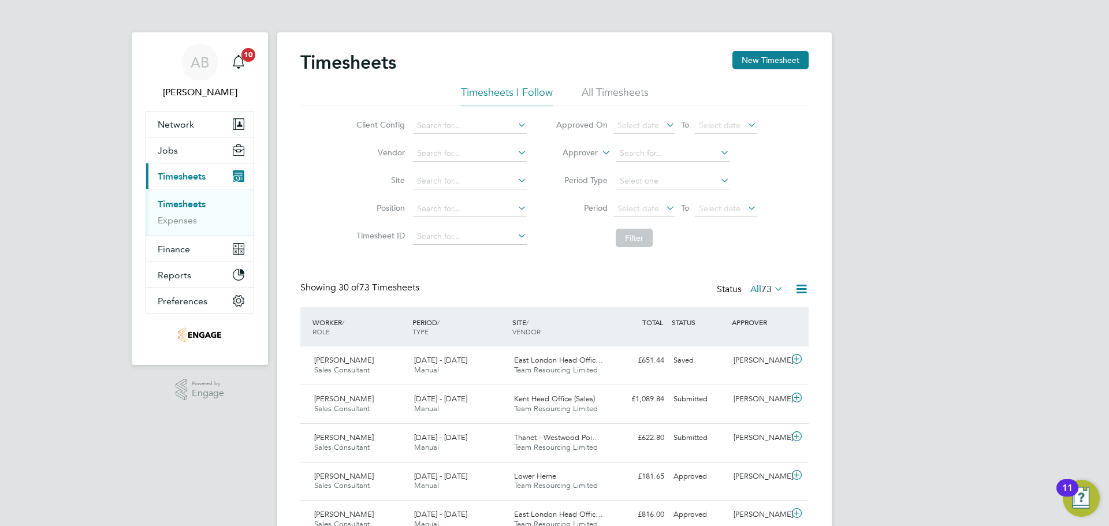
scroll to position [29, 101]
click at [781, 58] on button "New Timesheet" at bounding box center [771, 60] width 76 height 18
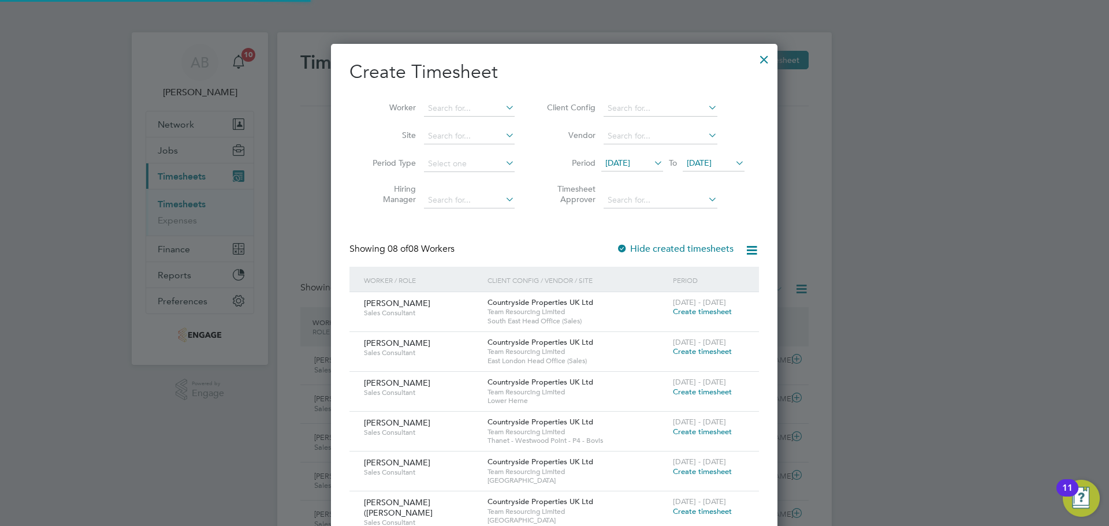
scroll to position [670, 447]
click at [764, 57] on div at bounding box center [764, 56] width 21 height 21
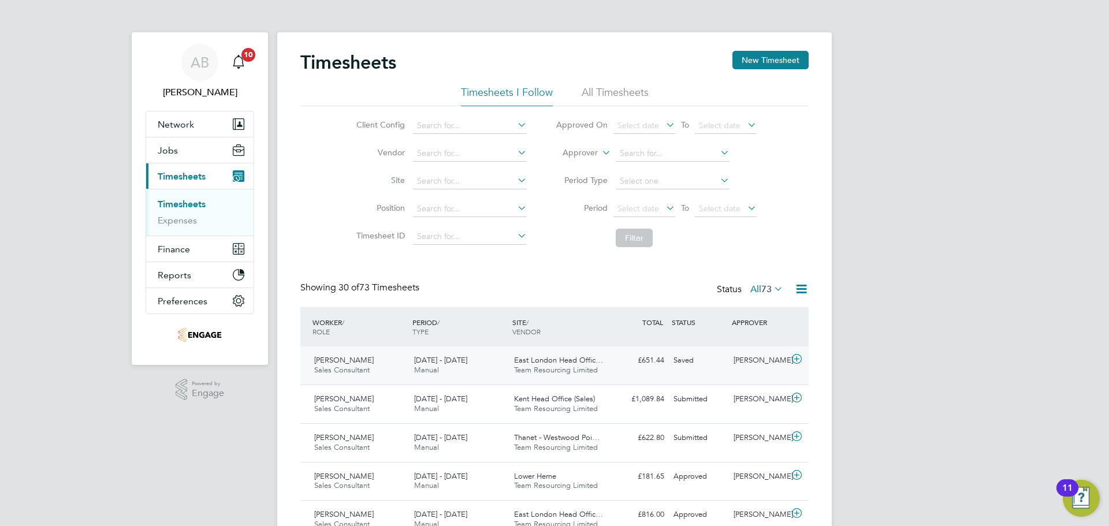
scroll to position [29, 101]
click at [759, 62] on button "New Timesheet" at bounding box center [771, 60] width 76 height 18
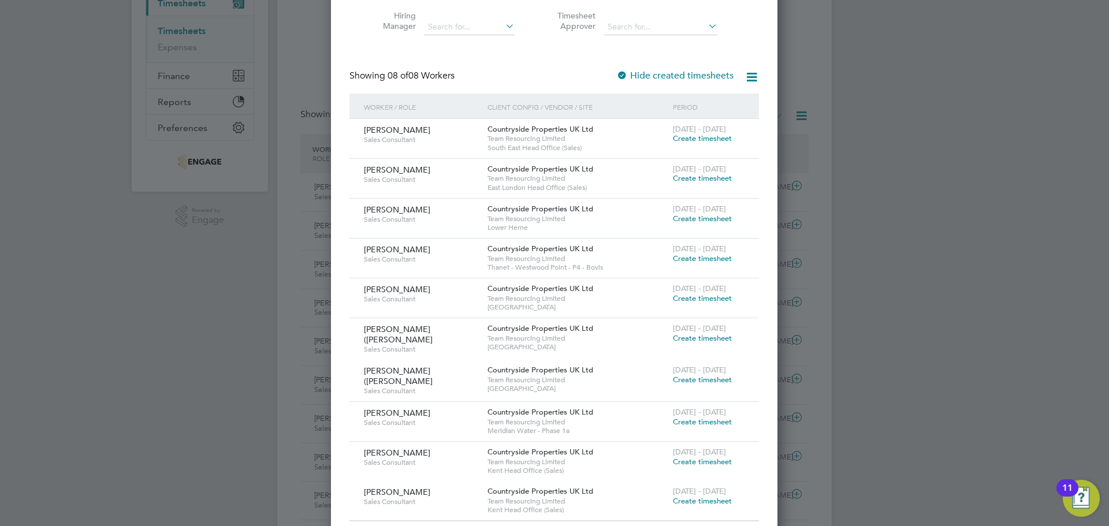
click at [700, 138] on span "Create timesheet" at bounding box center [702, 138] width 59 height 10
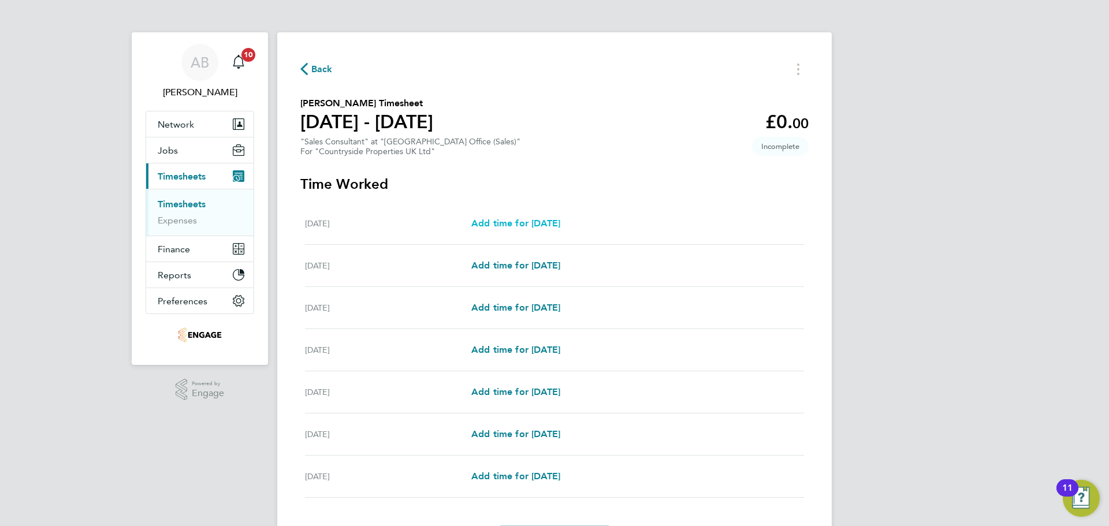
click at [541, 219] on span "Add time for Mon 25 Aug" at bounding box center [516, 223] width 89 height 11
select select "30"
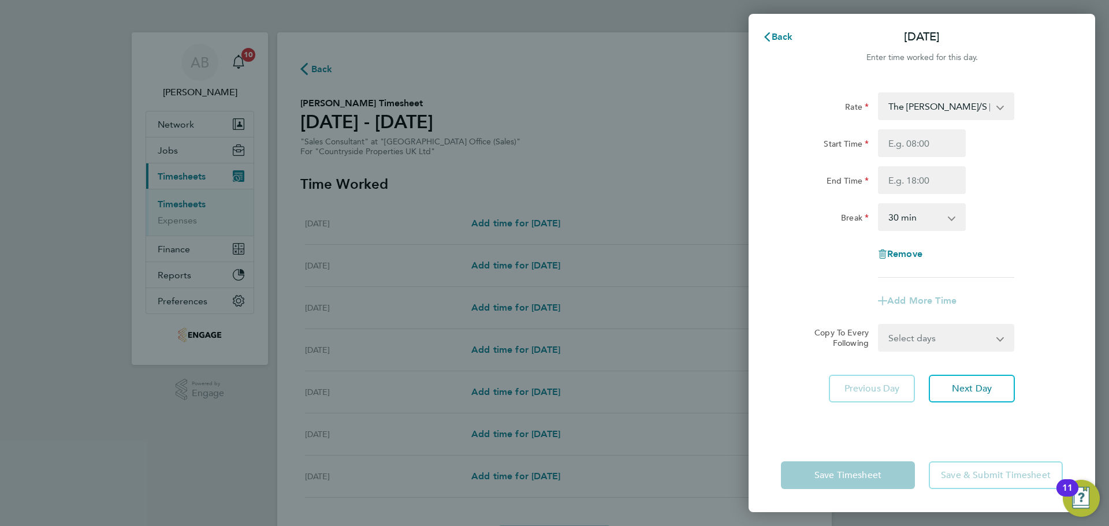
click at [957, 109] on select "The Burrows/S Davies - 23.97" at bounding box center [940, 106] width 120 height 25
click at [952, 105] on select "The Burrows/S Davies - 23.97" at bounding box center [940, 106] width 120 height 25
click at [1056, 357] on div "Rate The Burrows/S Davies - 23.97 Start Time End Time Break 0 min 15 min 30 min…" at bounding box center [922, 259] width 347 height 360
click at [771, 37] on icon "button" at bounding box center [767, 36] width 9 height 9
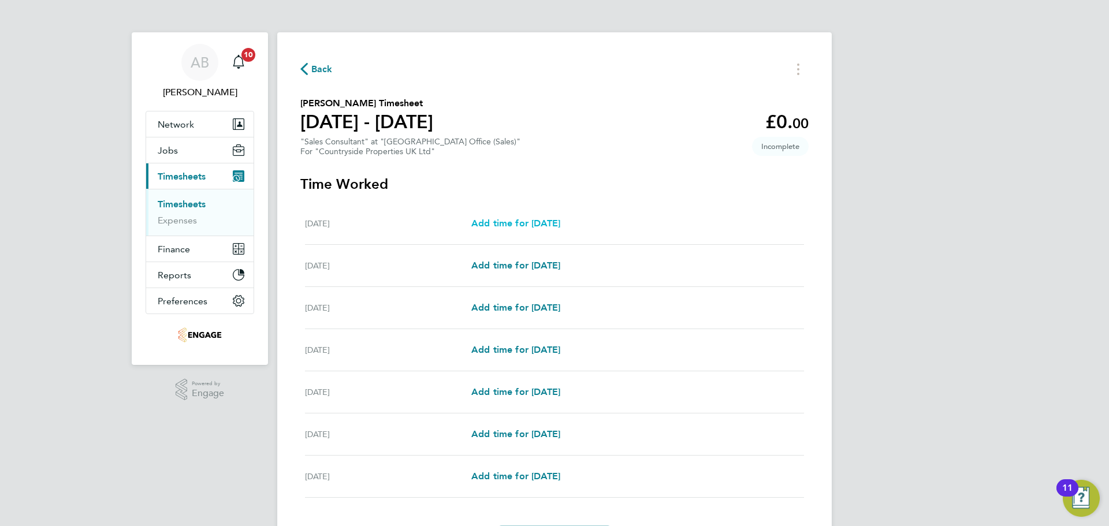
click at [534, 225] on span "Add time for Mon 25 Aug" at bounding box center [516, 223] width 89 height 11
select select "30"
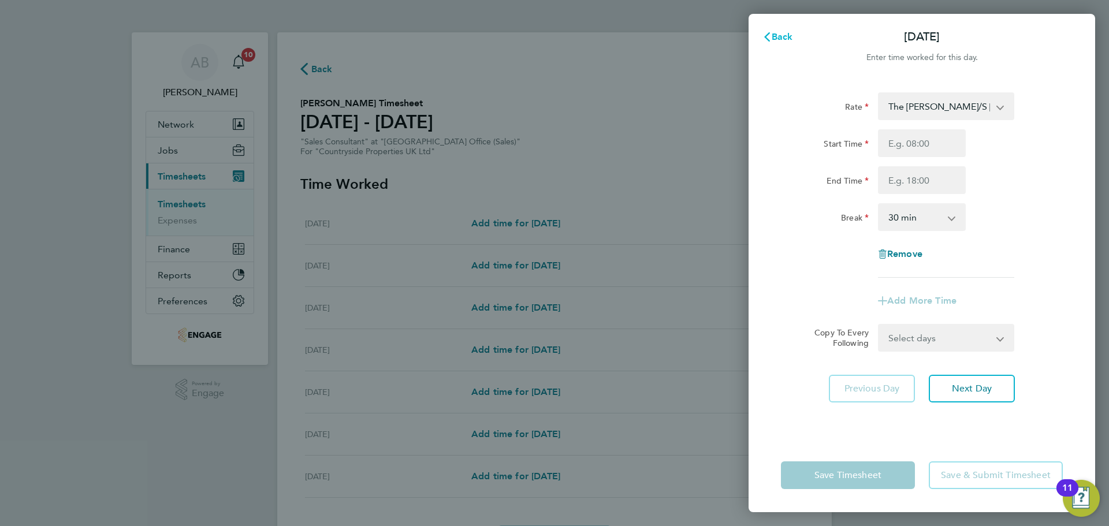
click at [774, 34] on span "Back" at bounding box center [782, 36] width 21 height 11
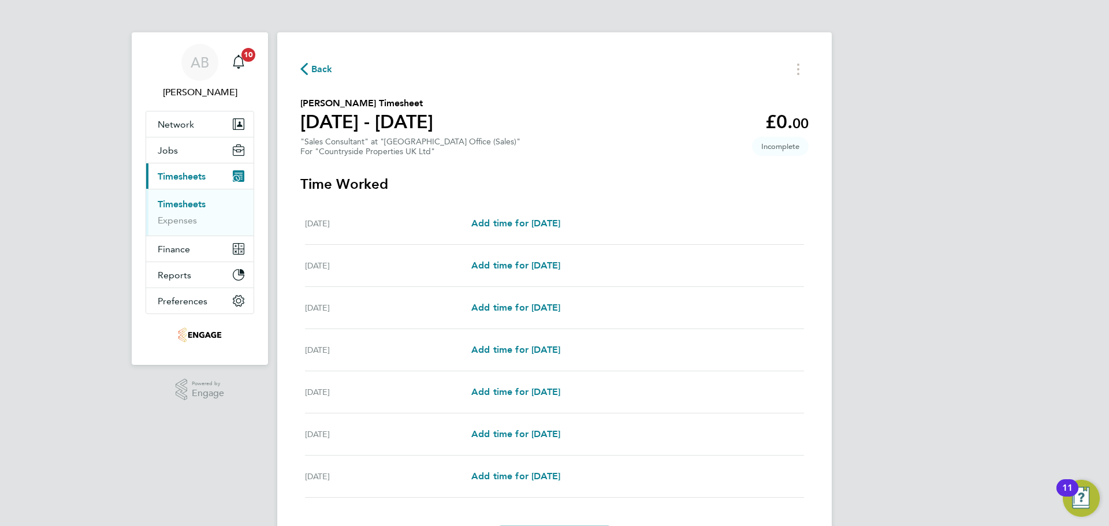
click at [309, 65] on span "Back" at bounding box center [316, 68] width 32 height 11
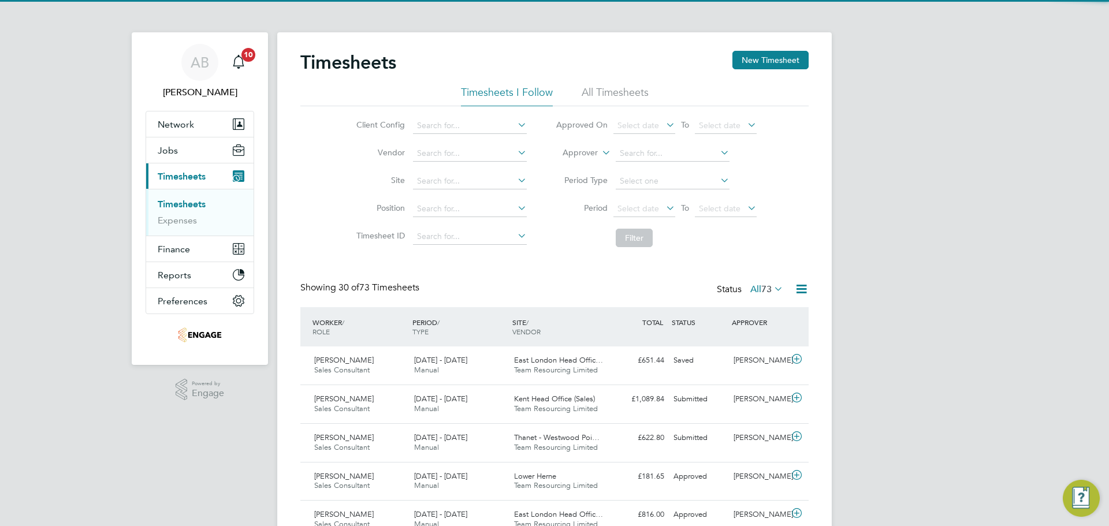
scroll to position [29, 101]
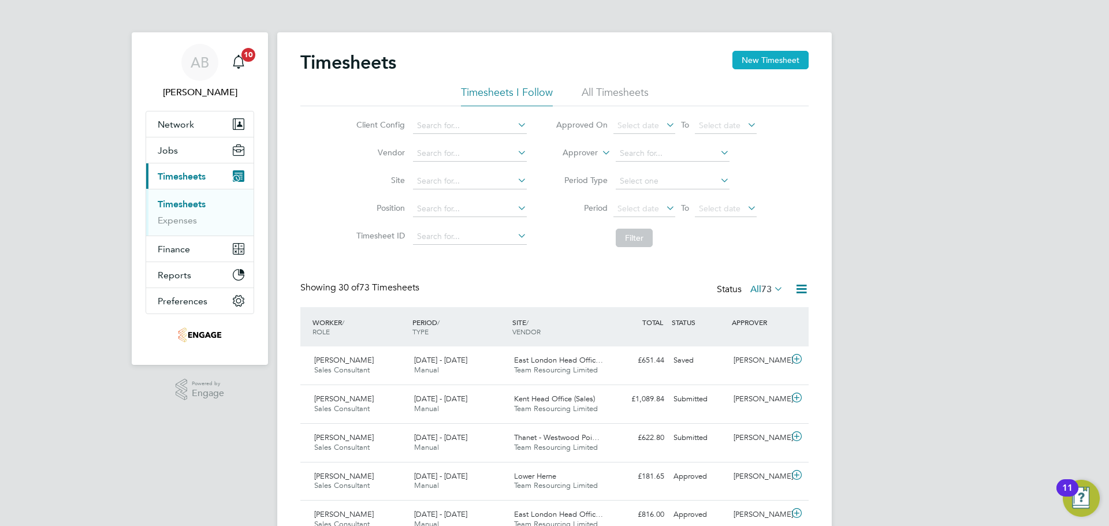
click at [783, 60] on button "New Timesheet" at bounding box center [771, 60] width 76 height 18
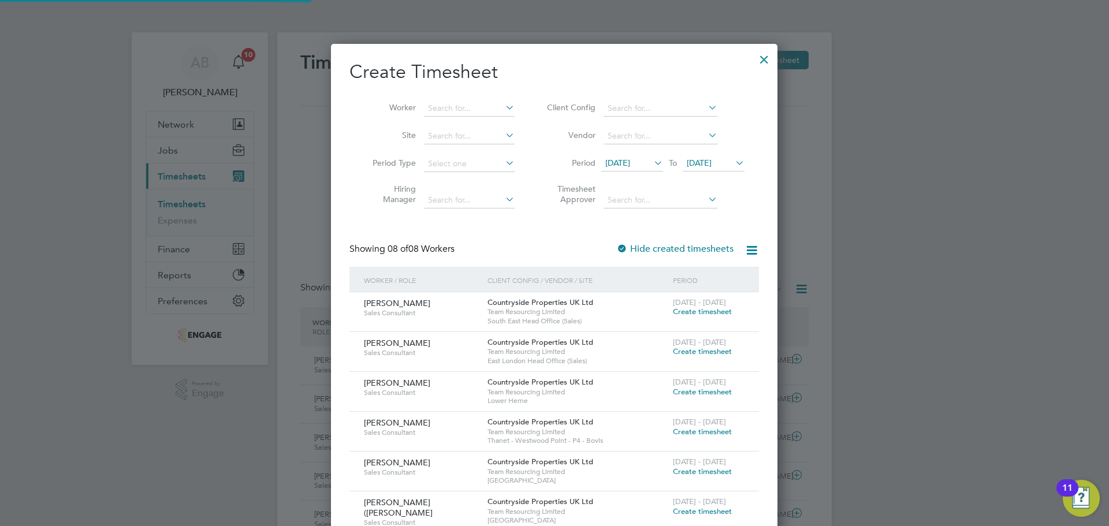
scroll to position [670, 447]
click at [767, 58] on div at bounding box center [764, 56] width 21 height 21
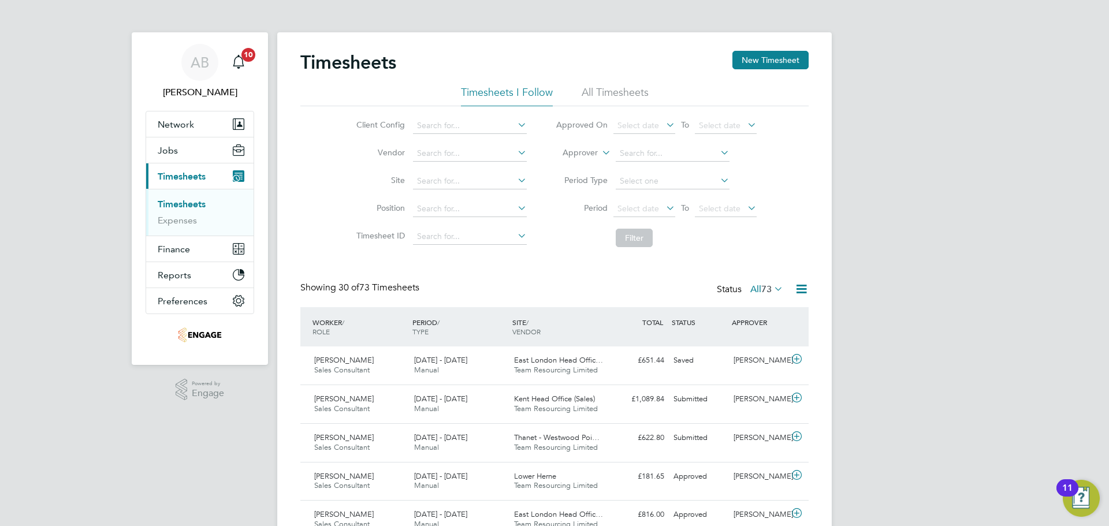
scroll to position [29, 101]
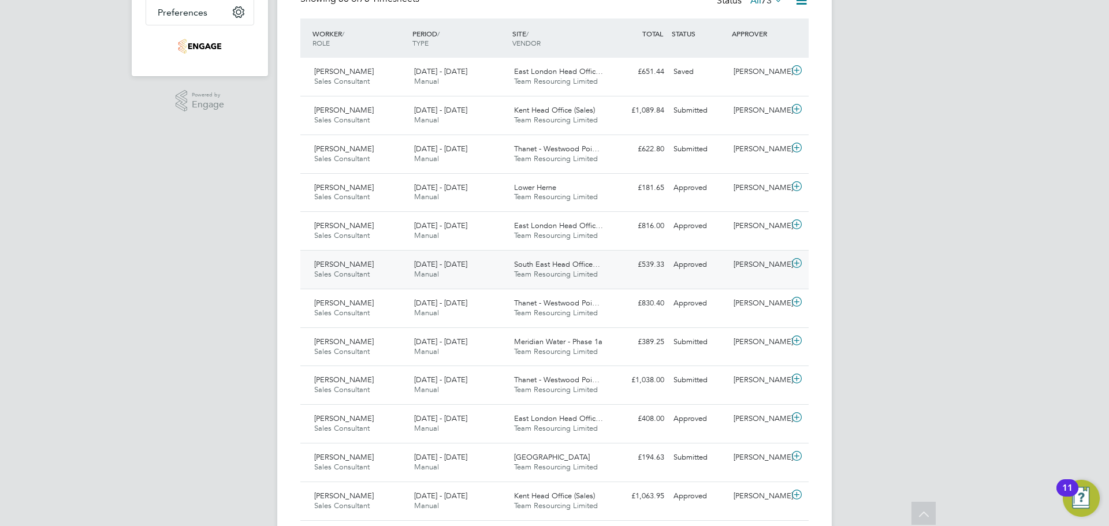
click at [374, 258] on div "Susan Davies Sales Consultant 18 - 24 Aug 2025" at bounding box center [360, 269] width 100 height 29
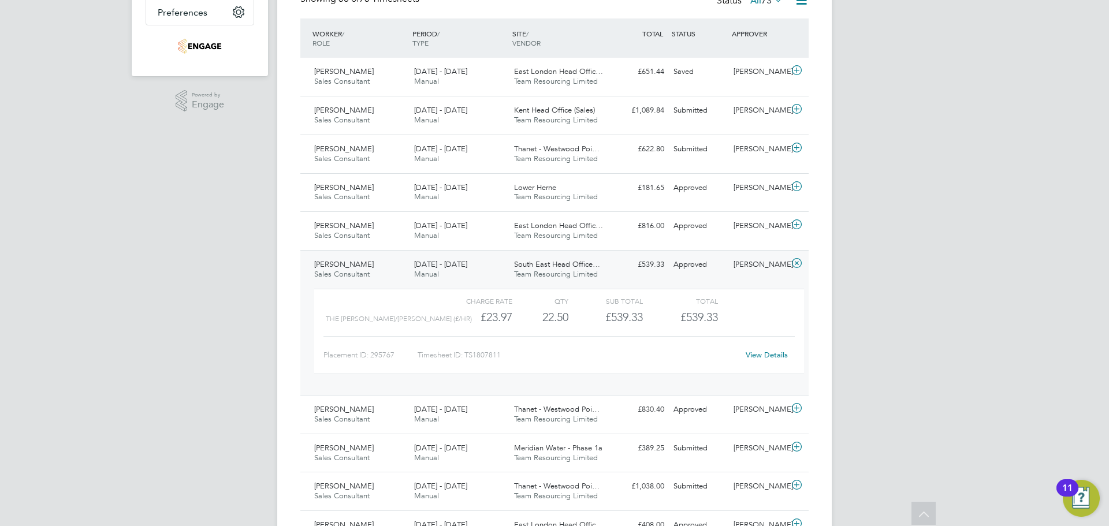
click at [782, 353] on link "View Details" at bounding box center [767, 355] width 42 height 10
click at [775, 354] on link "View Details" at bounding box center [767, 355] width 42 height 10
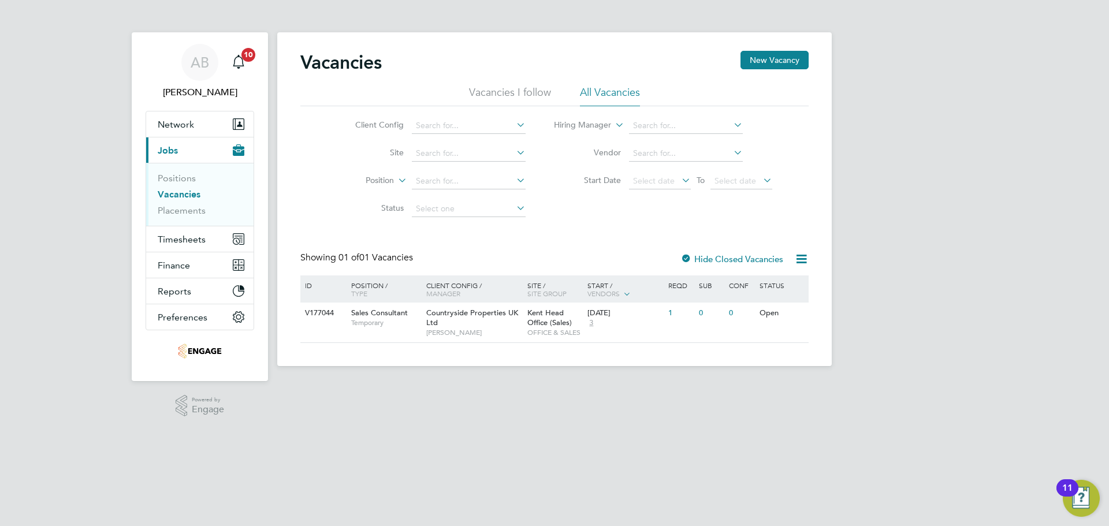
click at [721, 261] on label "Hide Closed Vacancies" at bounding box center [732, 259] width 103 height 11
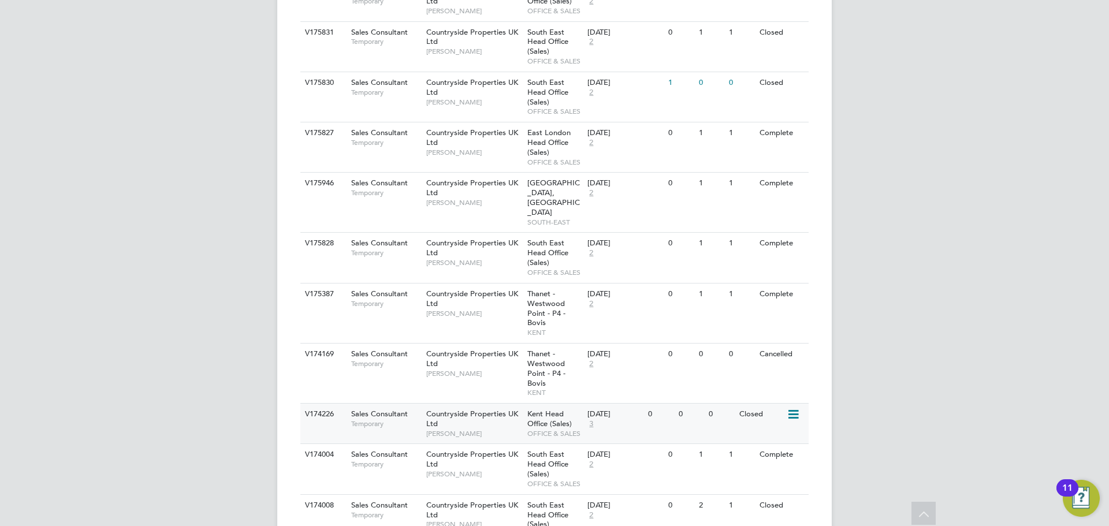
scroll to position [818, 0]
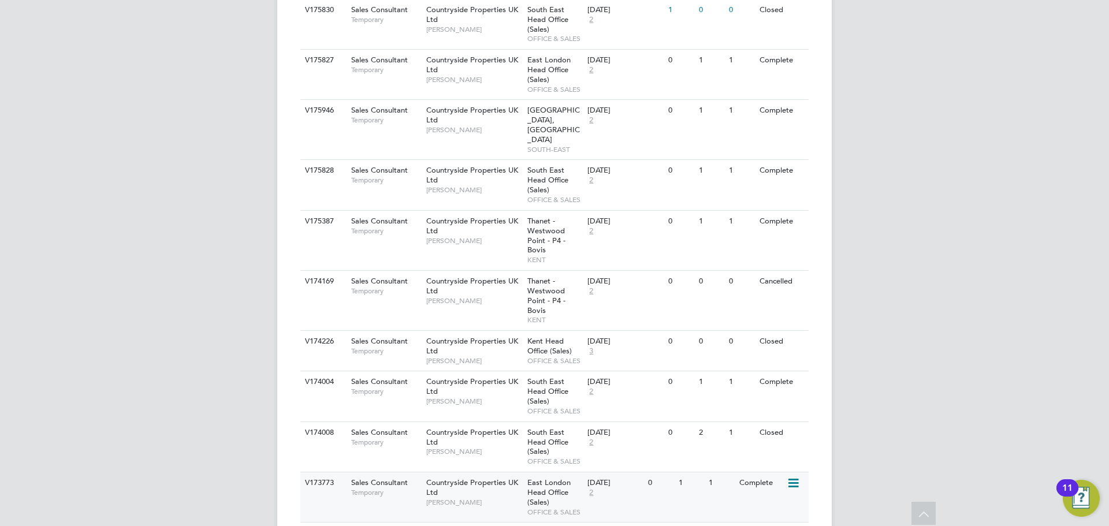
click at [359, 472] on div "V173773 Sales Consultant Temporary Countryside Properties UK Ltd Richard Walsh …" at bounding box center [554, 497] width 509 height 50
click at [480, 473] on div "Countryside Properties UK Ltd Richard Walsh" at bounding box center [474, 493] width 101 height 40
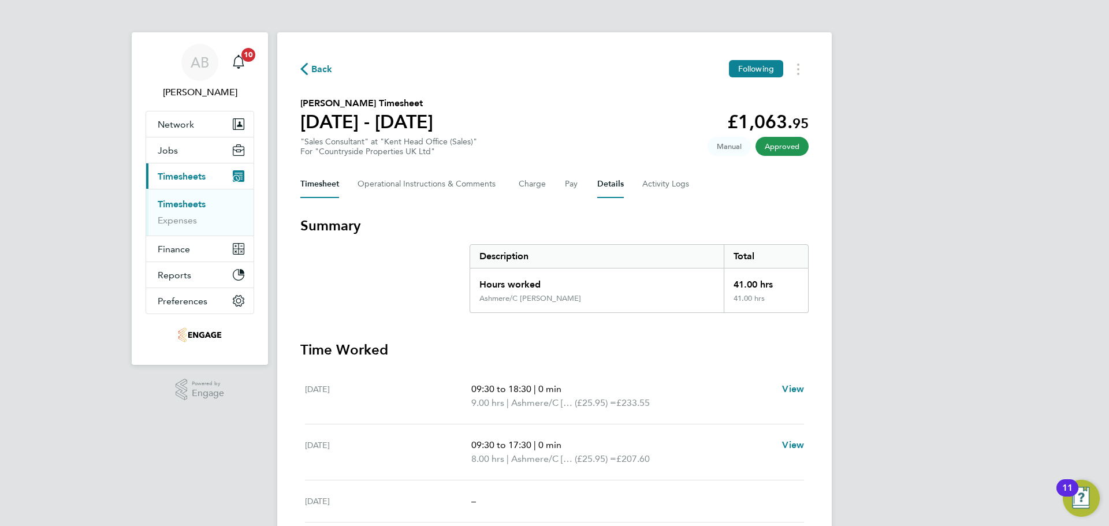
click at [607, 183] on button "Details" at bounding box center [611, 184] width 27 height 28
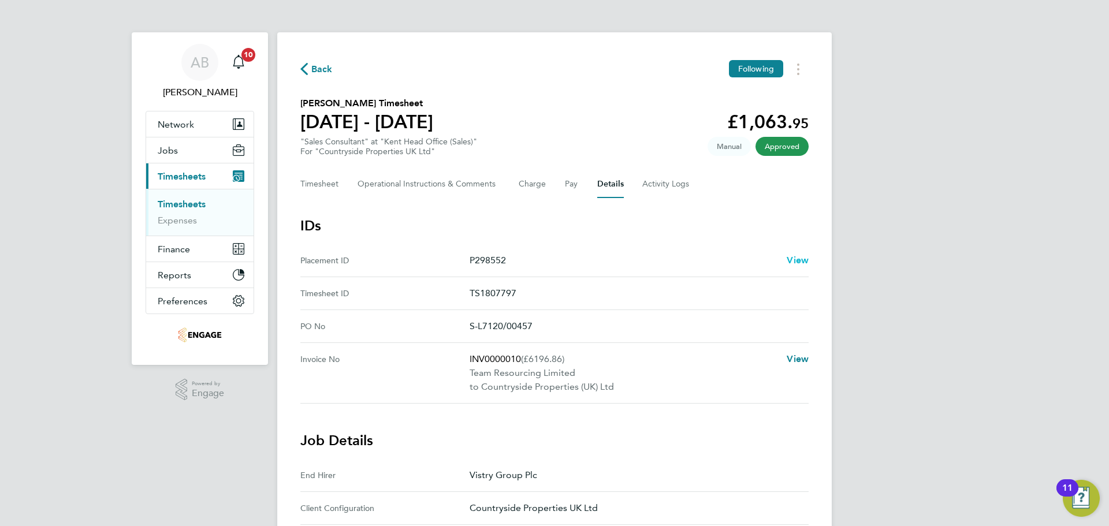
click at [798, 255] on span "View" at bounding box center [798, 260] width 22 height 11
click at [291, 60] on div "Back Following [PERSON_NAME] Timesheet [DATE] - [DATE] £1,063. 95 "Sales Consul…" at bounding box center [554, 495] width 555 height 927
click at [310, 70] on span "Back" at bounding box center [316, 68] width 32 height 11
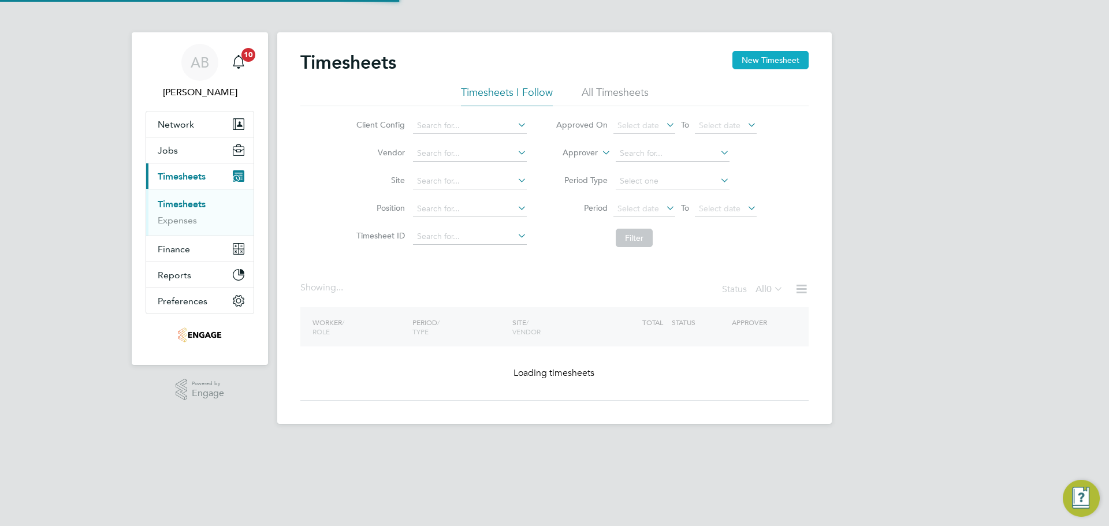
click at [766, 55] on button "New Timesheet" at bounding box center [771, 60] width 76 height 18
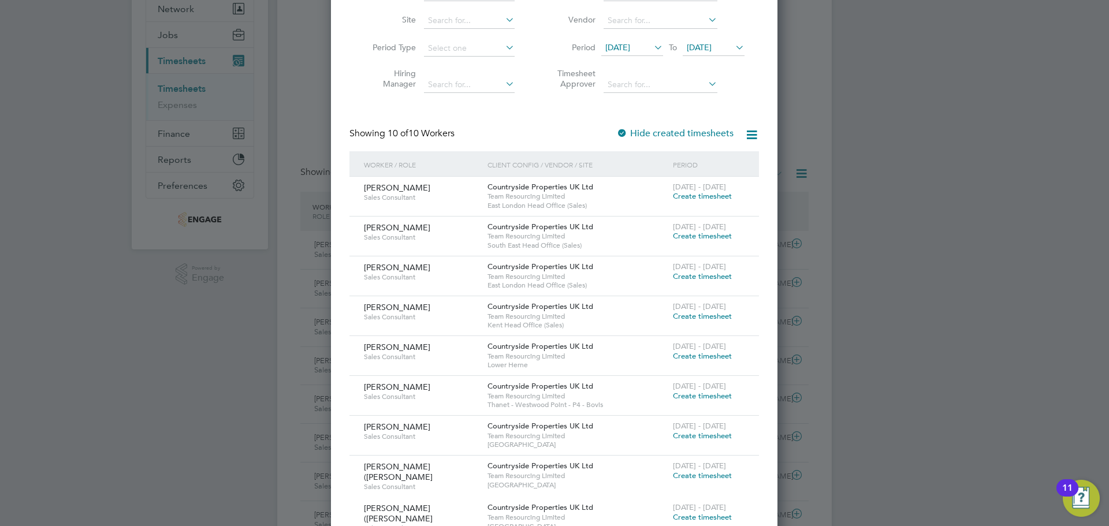
click at [712, 316] on span "Create timesheet" at bounding box center [702, 316] width 59 height 10
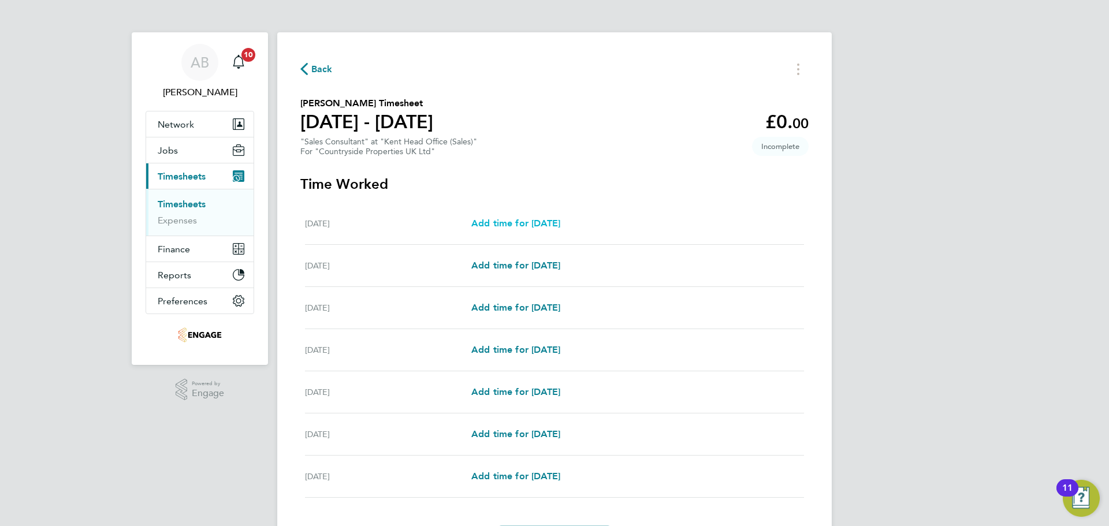
click at [541, 229] on link "Add time for Mon 25 Aug" at bounding box center [516, 224] width 89 height 14
select select "30"
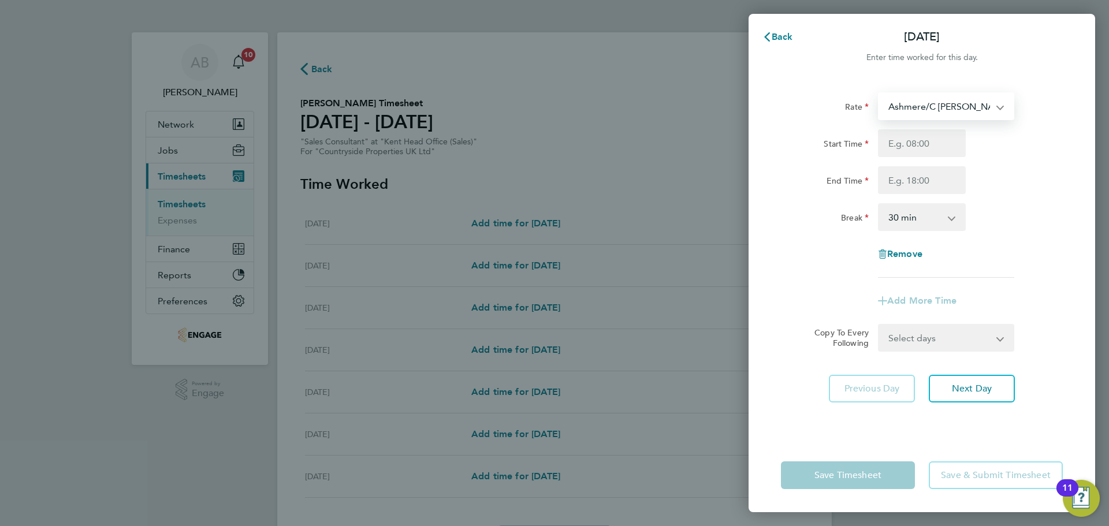
click at [946, 102] on select "Ashmere/C Amato - 25.95 BH - 32.43" at bounding box center [940, 106] width 120 height 25
select select "30"
click at [915, 149] on input "Start Time" at bounding box center [922, 143] width 88 height 28
type input "09:30"
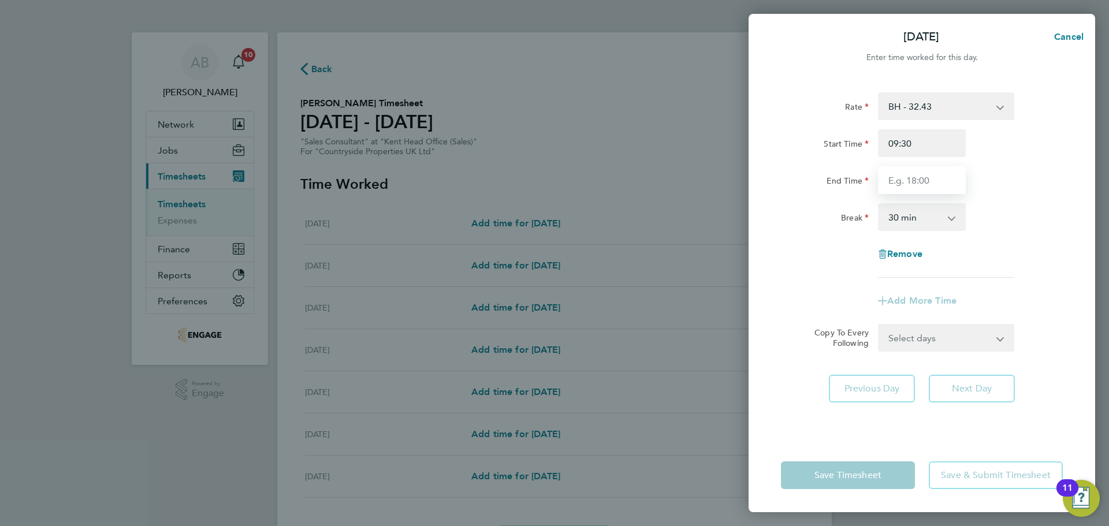
click at [910, 180] on input "End Time" at bounding box center [922, 180] width 88 height 28
type input "17:30"
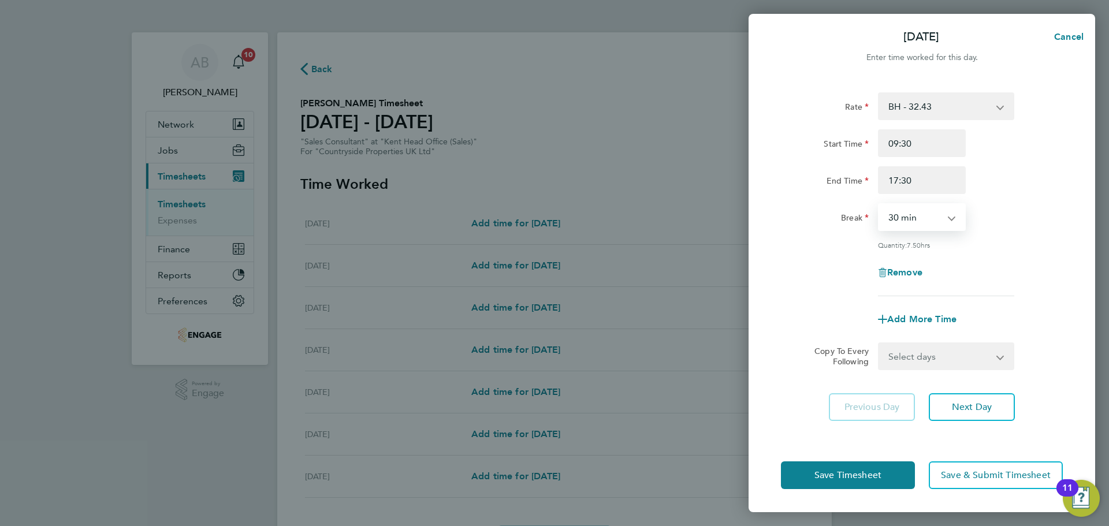
click at [906, 220] on select "0 min 15 min 30 min 45 min 60 min 75 min 90 min" at bounding box center [916, 217] width 72 height 25
select select "0"
click at [880, 205] on select "0 min 15 min 30 min 45 min 60 min 75 min 90 min" at bounding box center [916, 217] width 72 height 25
click at [964, 400] on button "Next Day" at bounding box center [972, 408] width 86 height 28
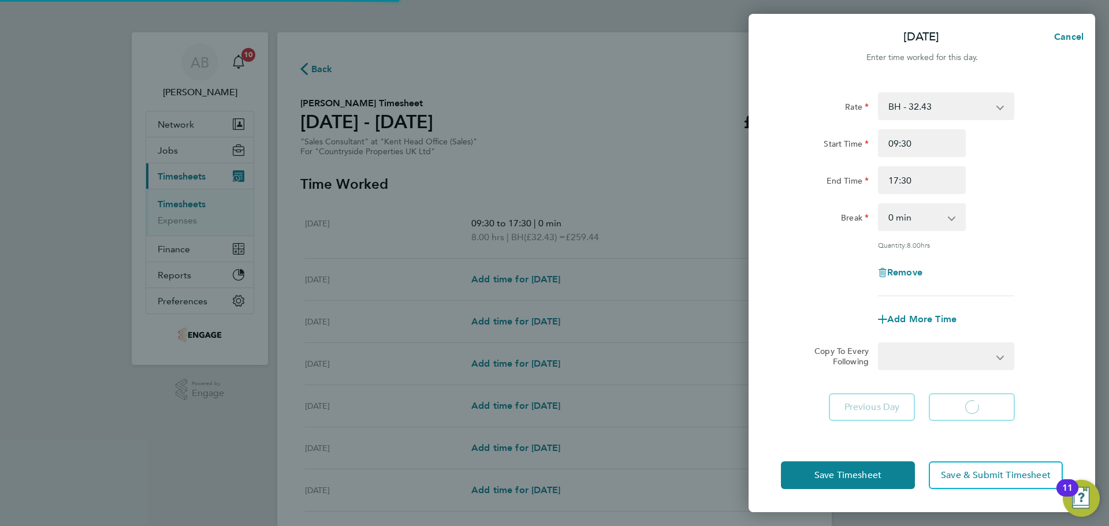
select select "30"
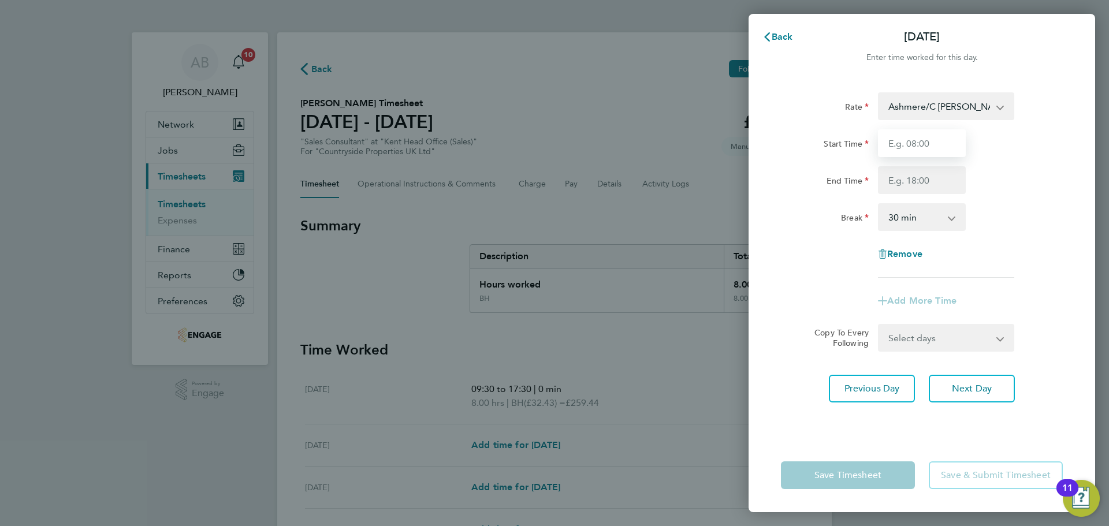
drag, startPoint x: 925, startPoint y: 135, endPoint x: 925, endPoint y: 150, distance: 15.0
click at [925, 135] on input "Start Time" at bounding box center [922, 143] width 88 height 28
type input "09:30"
click at [908, 181] on input "End Time" at bounding box center [922, 180] width 88 height 28
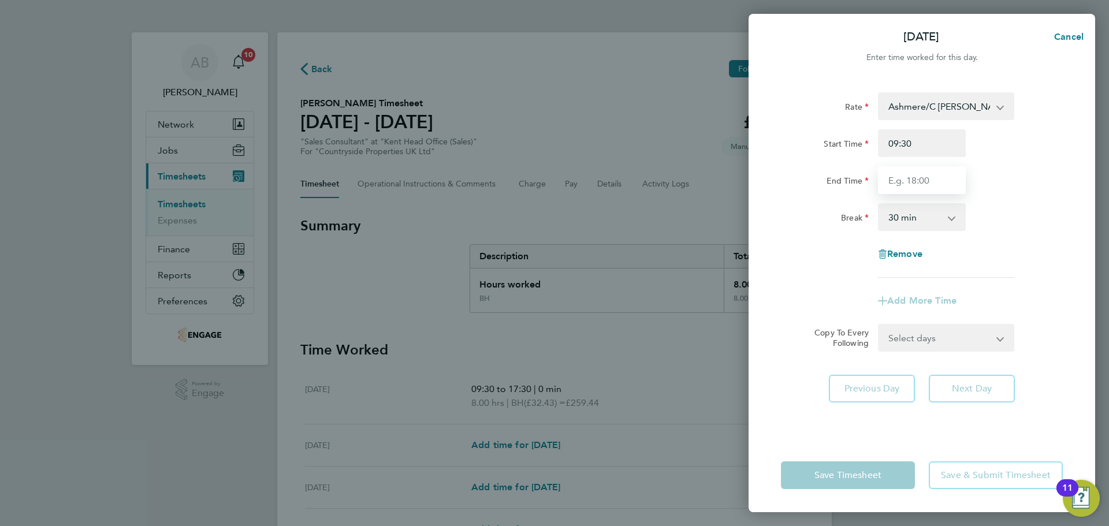
type input "17:30"
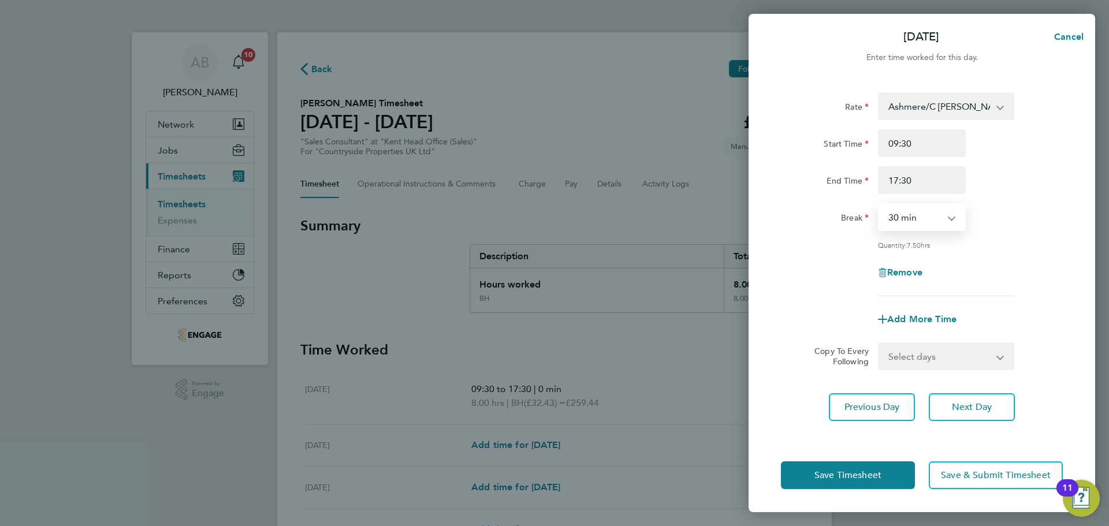
click at [913, 222] on select "0 min 15 min 30 min 45 min 60 min 75 min 90 min" at bounding box center [916, 217] width 72 height 25
select select "0"
click at [880, 205] on select "0 min 15 min 30 min 45 min 60 min 75 min 90 min" at bounding box center [916, 217] width 72 height 25
click at [964, 405] on span "Next Day" at bounding box center [972, 408] width 40 height 12
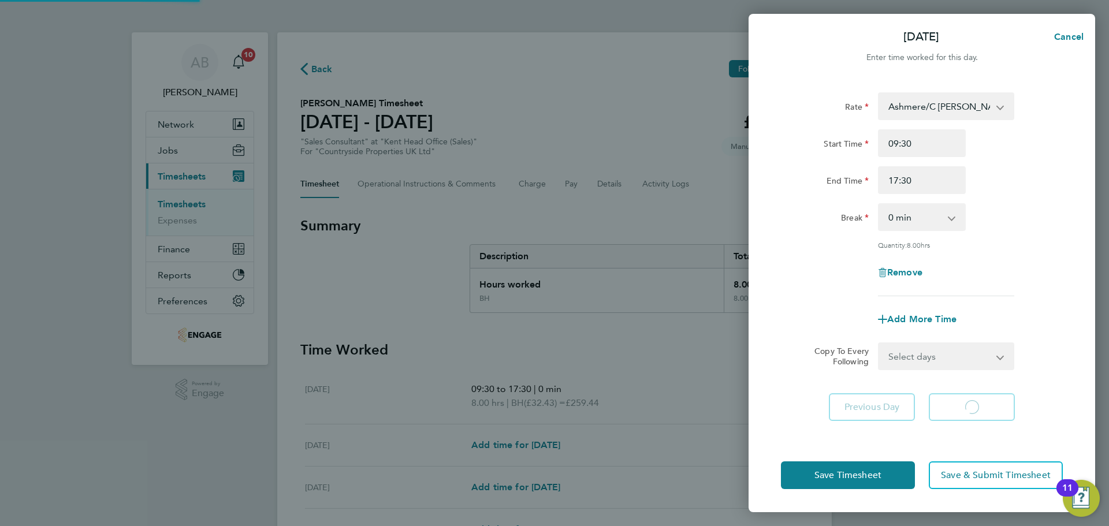
select select "30"
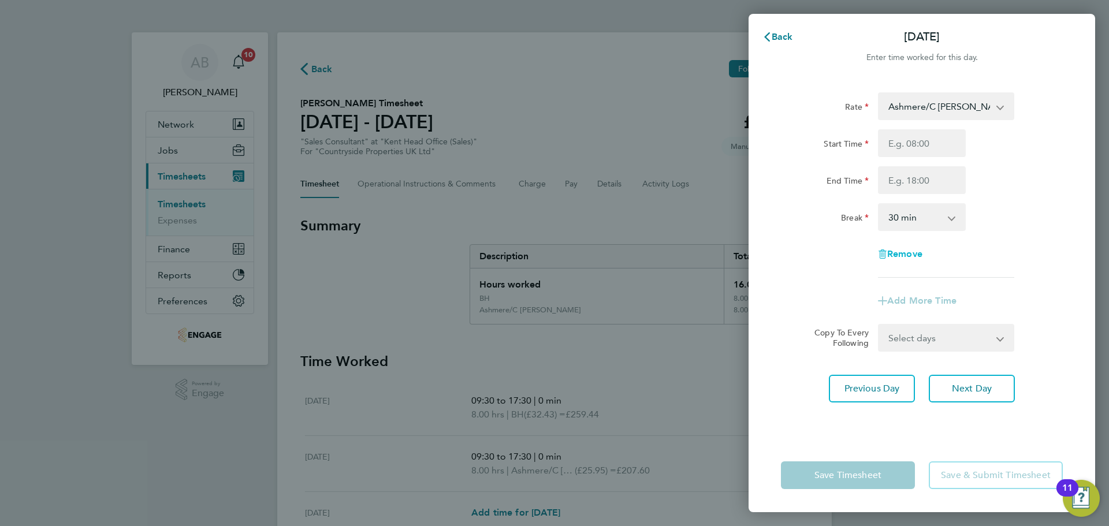
click at [913, 255] on span "Remove" at bounding box center [905, 253] width 35 height 11
select select "null"
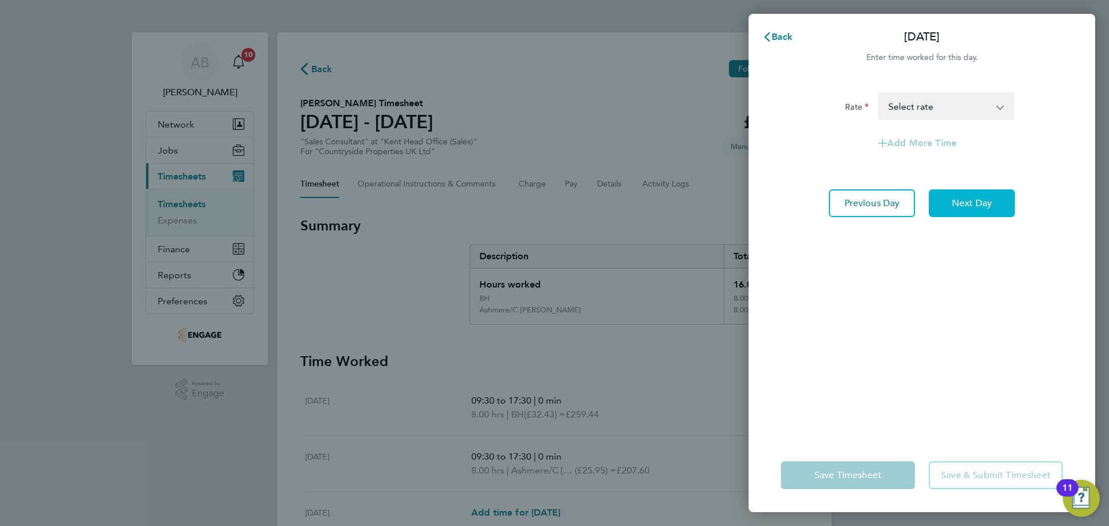
click at [985, 201] on span "Next Day" at bounding box center [972, 204] width 40 height 12
select select "30"
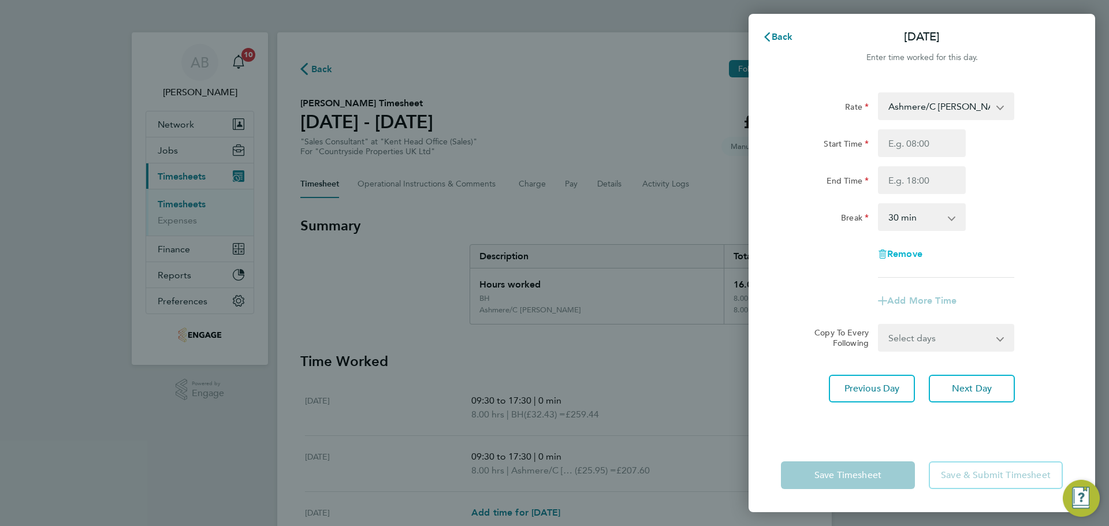
click at [904, 253] on span "Remove" at bounding box center [905, 253] width 35 height 11
select select "null"
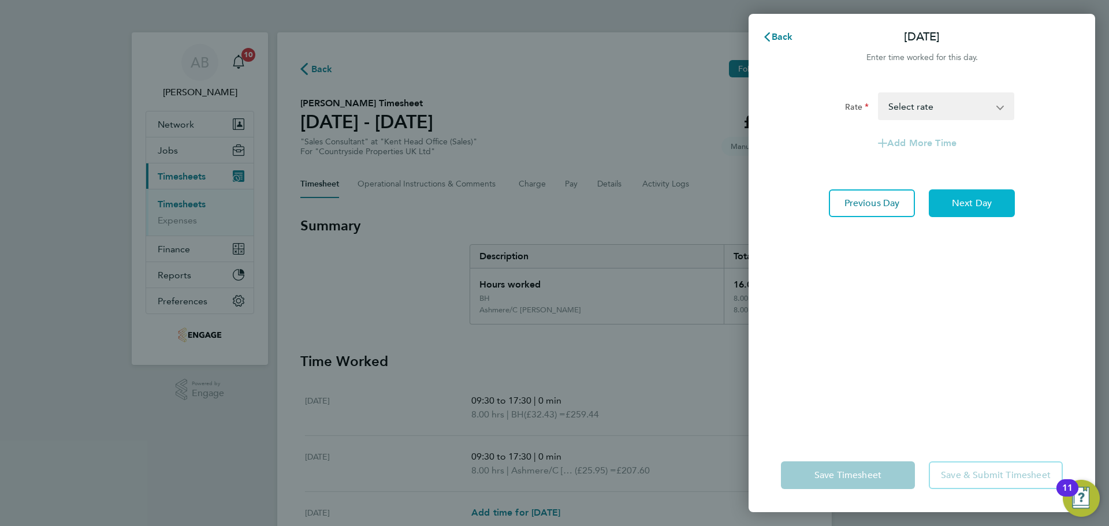
click at [960, 203] on span "Next Day" at bounding box center [972, 204] width 40 height 12
select select "30"
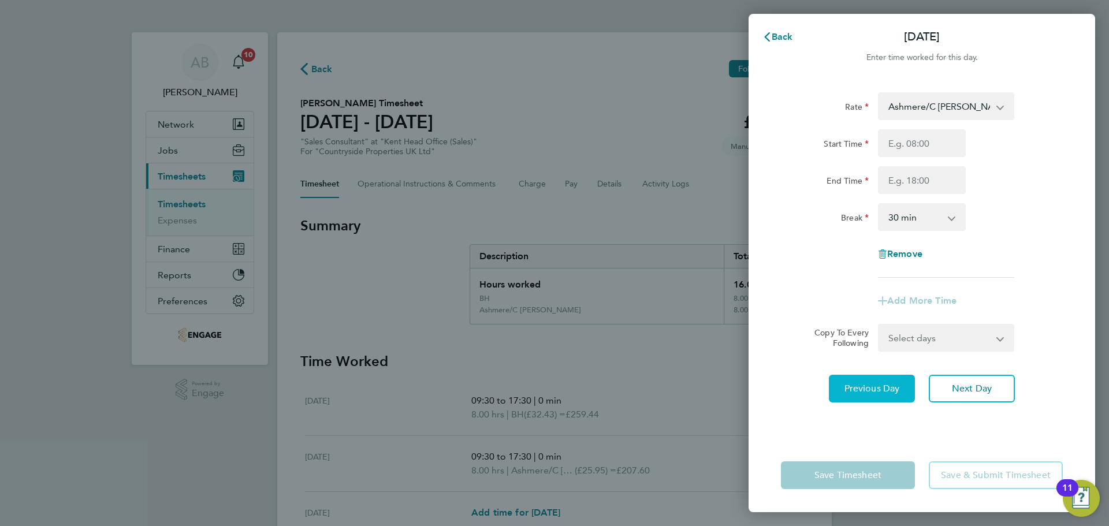
click at [878, 390] on span "Previous Day" at bounding box center [872, 389] width 55 height 12
select select "30"
drag, startPoint x: 970, startPoint y: 394, endPoint x: 914, endPoint y: 399, distance: 56.8
click at [914, 399] on div "Previous Day Next Day" at bounding box center [922, 389] width 282 height 28
drag, startPoint x: 900, startPoint y: 254, endPoint x: 945, endPoint y: 281, distance: 52.1
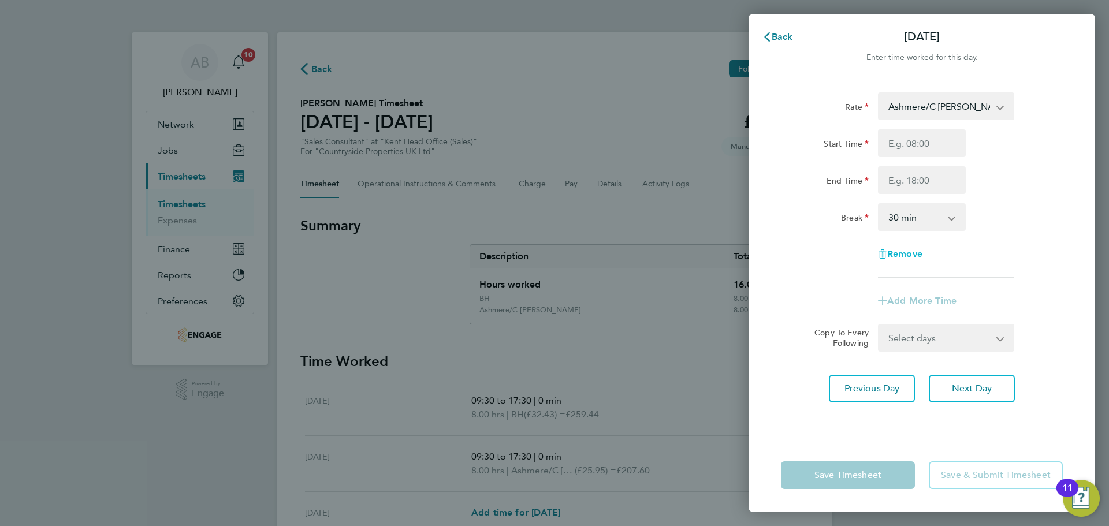
click at [901, 254] on span "Remove" at bounding box center [905, 253] width 35 height 11
select select "null"
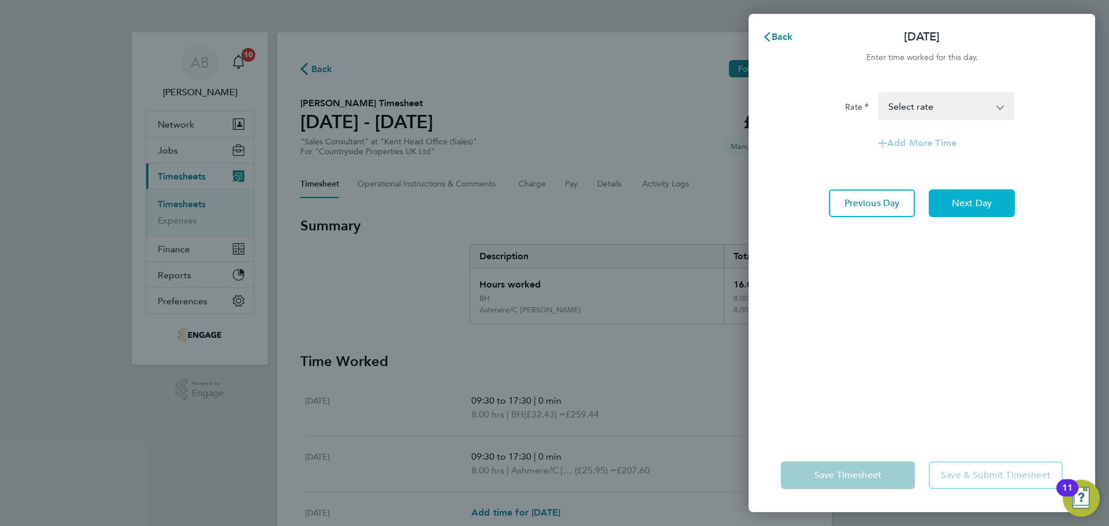
click at [981, 203] on span "Next Day" at bounding box center [972, 204] width 40 height 12
select select "30"
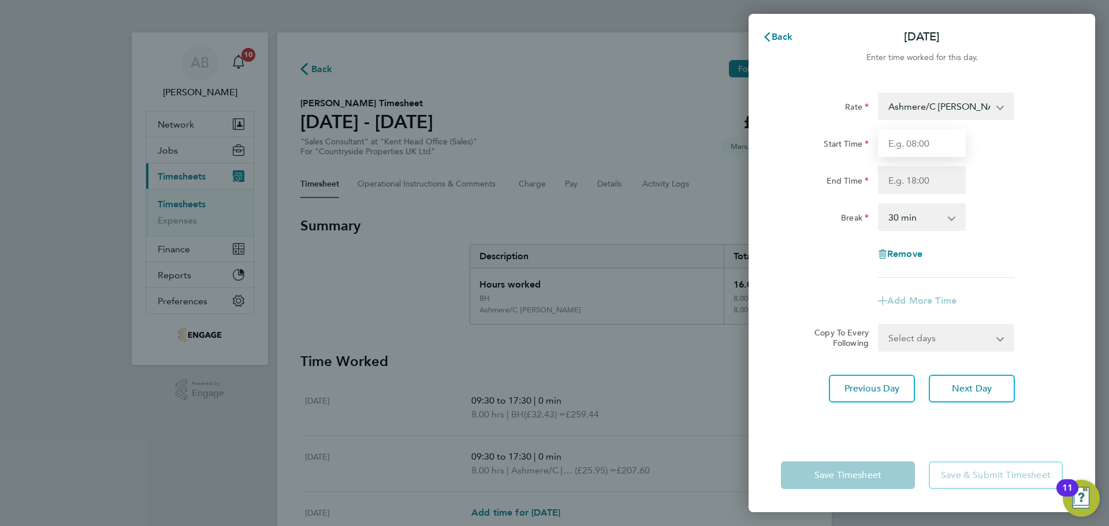
drag, startPoint x: 918, startPoint y: 146, endPoint x: 920, endPoint y: 157, distance: 11.1
click at [918, 146] on input "Start Time" at bounding box center [922, 143] width 88 height 28
type input "09:30"
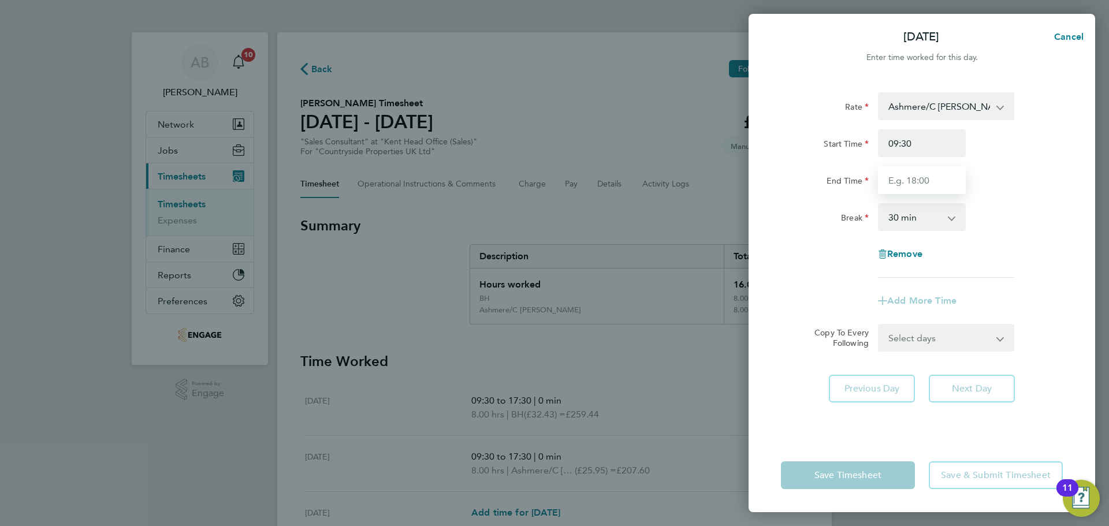
click at [922, 180] on input "End Time" at bounding box center [922, 180] width 88 height 28
type input "17:30"
click at [919, 222] on select "0 min 15 min 30 min 45 min 60 min 75 min 90 min" at bounding box center [916, 217] width 72 height 25
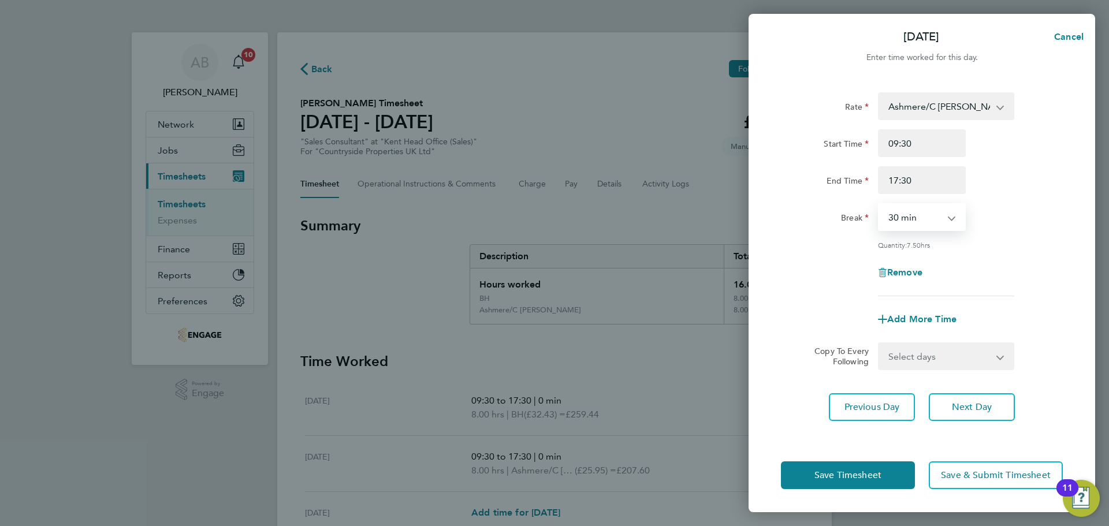
select select "0"
click at [880, 205] on select "0 min 15 min 30 min 45 min 60 min 75 min 90 min" at bounding box center [916, 217] width 72 height 25
click at [967, 409] on span "Next Day" at bounding box center [972, 408] width 40 height 12
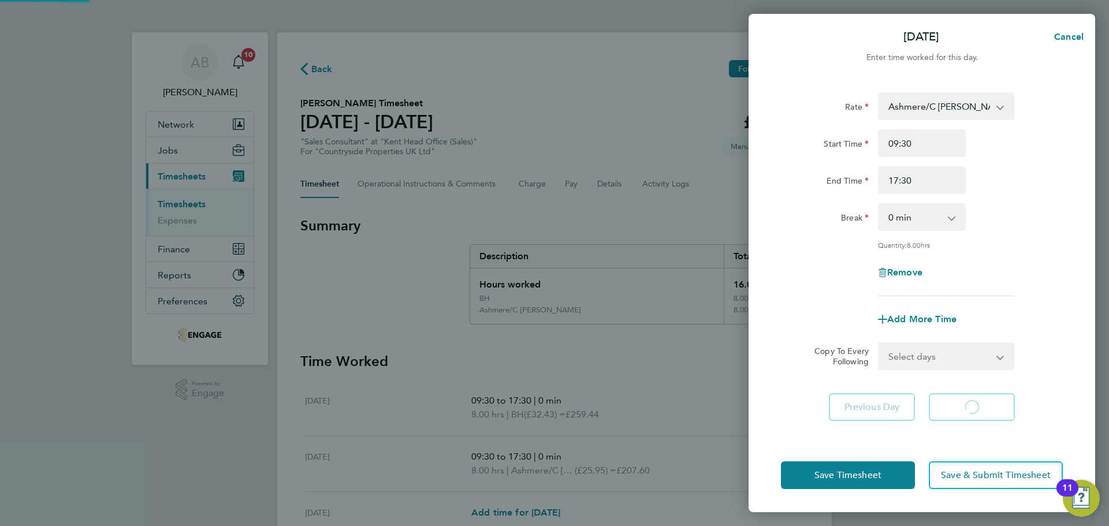
select select "30"
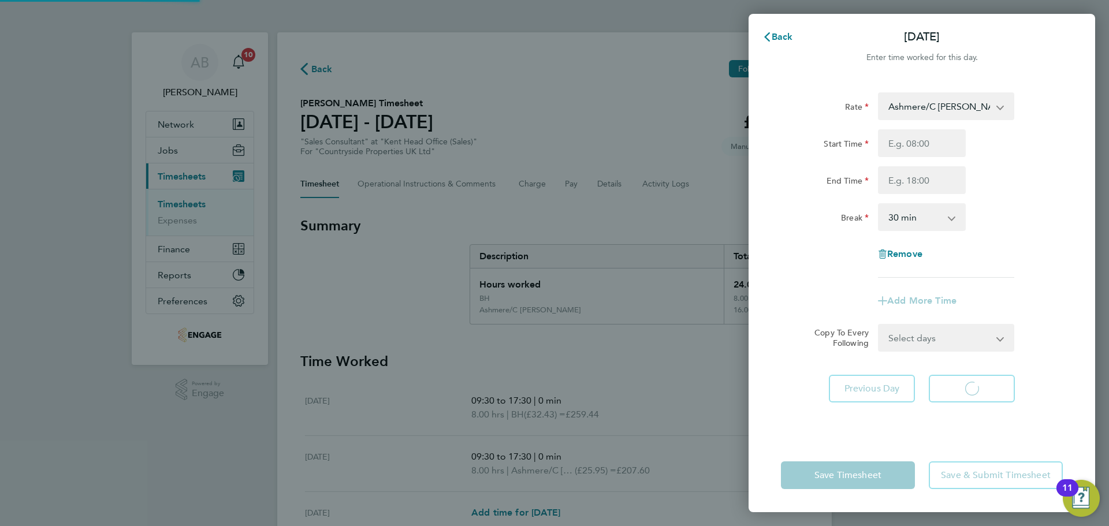
select select "30"
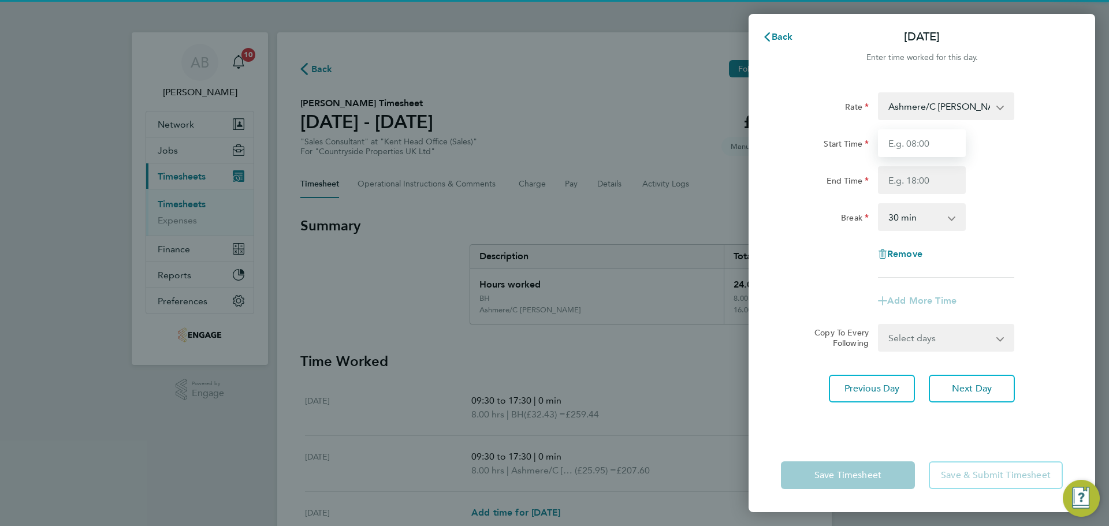
click at [907, 144] on input "Start Time" at bounding box center [922, 143] width 88 height 28
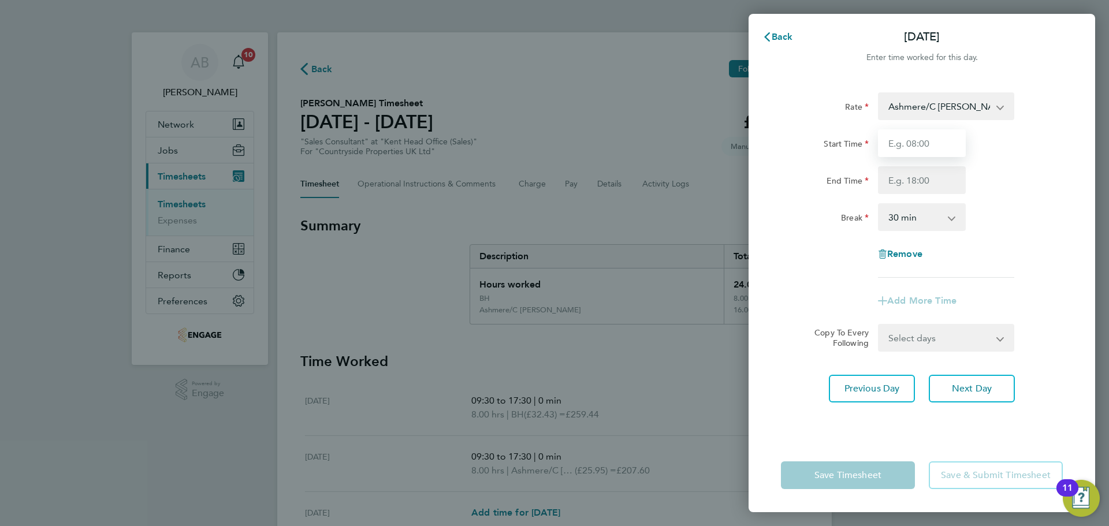
type input "09:30"
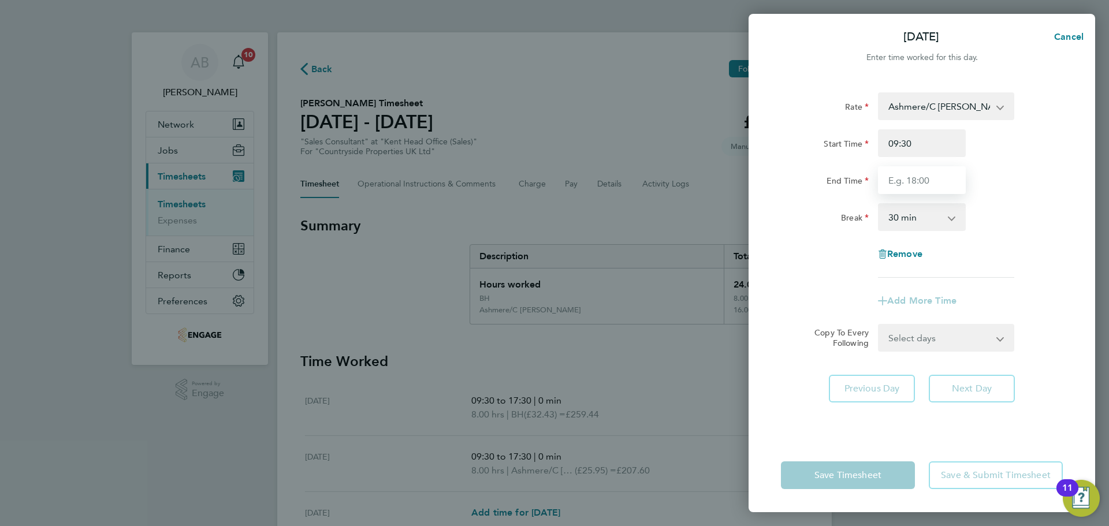
click at [926, 179] on input "End Time" at bounding box center [922, 180] width 88 height 28
type input "17:30"
click at [936, 225] on select "0 min 15 min 30 min 45 min 60 min 75 min 90 min" at bounding box center [916, 217] width 72 height 25
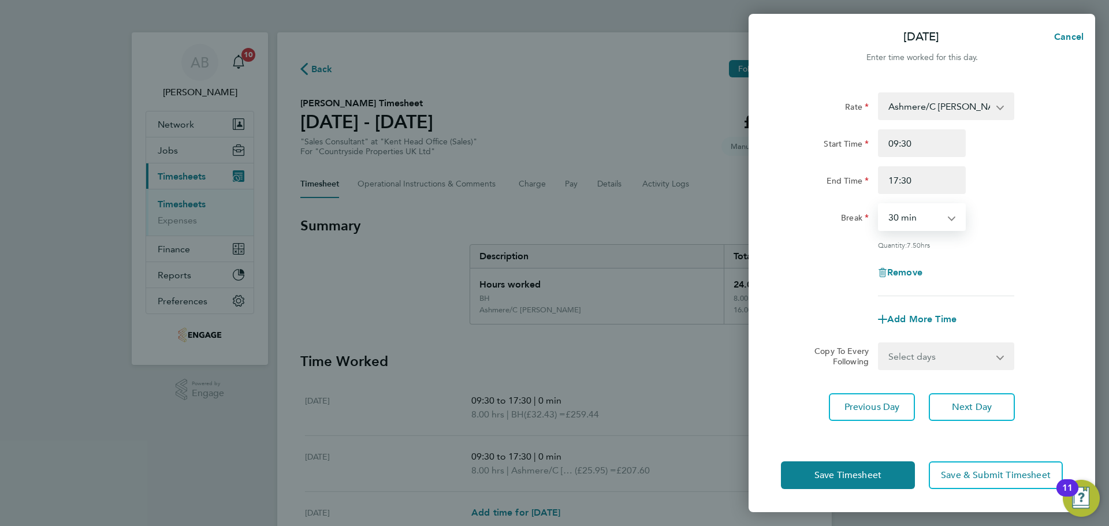
select select "0"
click at [880, 205] on select "0 min 15 min 30 min 45 min 60 min 75 min 90 min" at bounding box center [916, 217] width 72 height 25
click at [975, 399] on button "Next Day" at bounding box center [972, 408] width 86 height 28
select select "30"
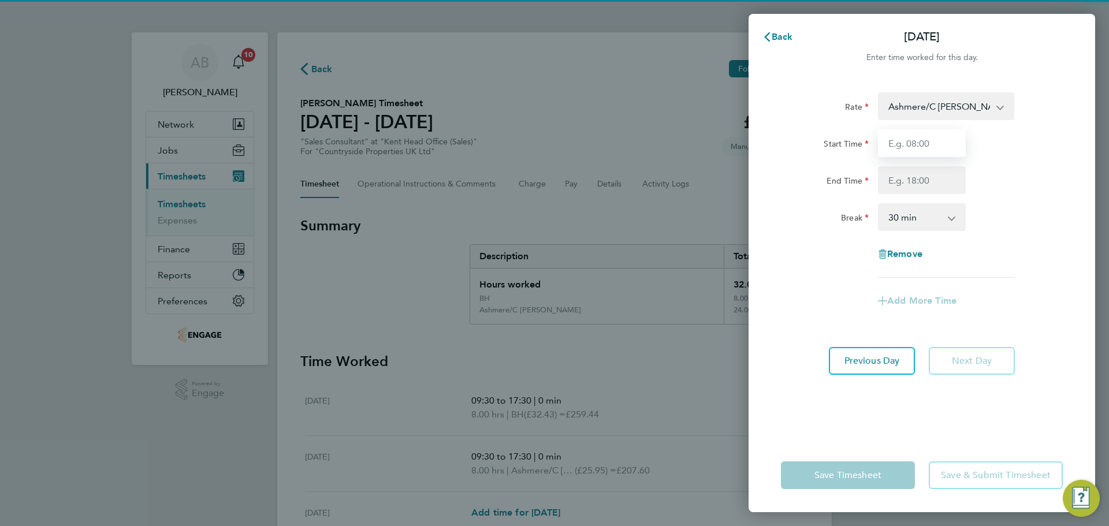
click at [929, 142] on input "Start Time" at bounding box center [922, 143] width 88 height 28
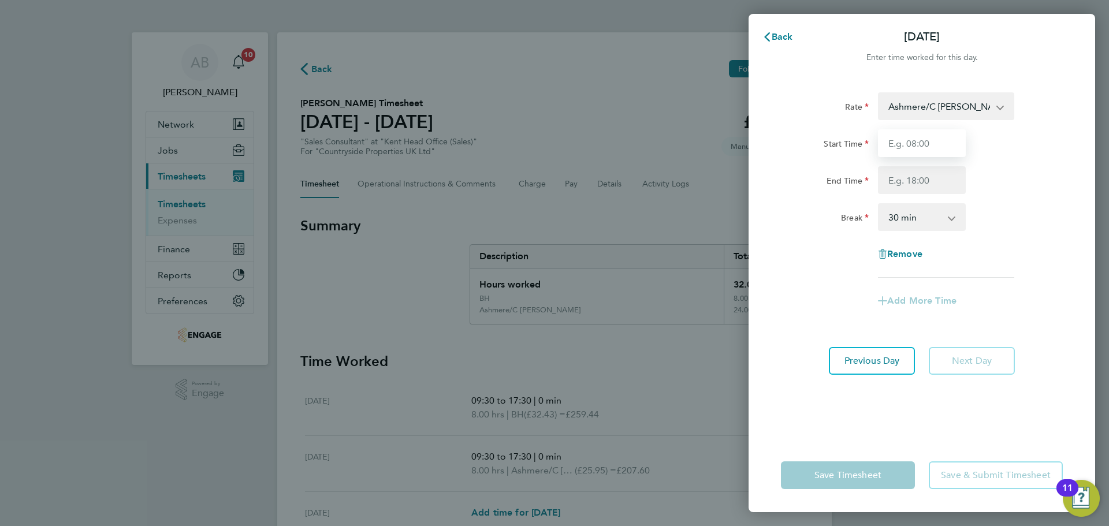
type input "09:30"
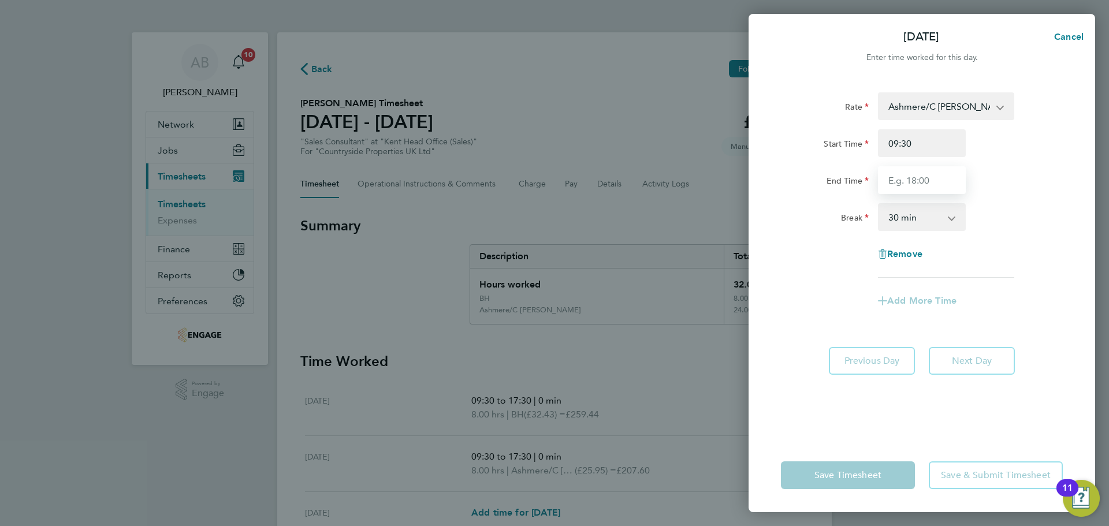
click at [925, 179] on input "End Time" at bounding box center [922, 180] width 88 height 28
type input "17:30"
click at [922, 219] on select "0 min 15 min 30 min 45 min 60 min 75 min 90 min" at bounding box center [916, 217] width 72 height 25
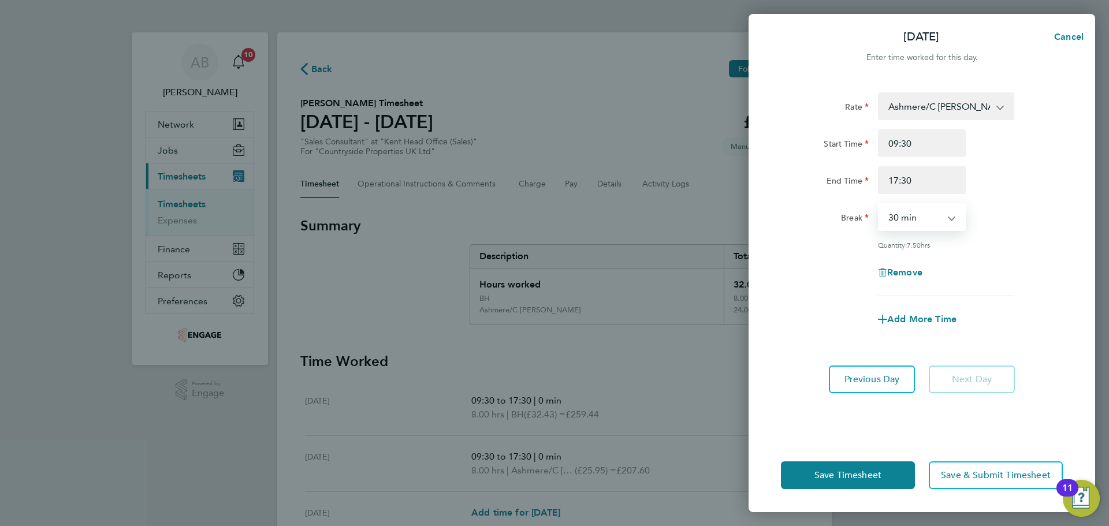
select select "0"
click at [880, 205] on select "0 min 15 min 30 min 45 min 60 min 75 min 90 min" at bounding box center [916, 217] width 72 height 25
click at [874, 474] on span "Save Timesheet" at bounding box center [848, 476] width 67 height 12
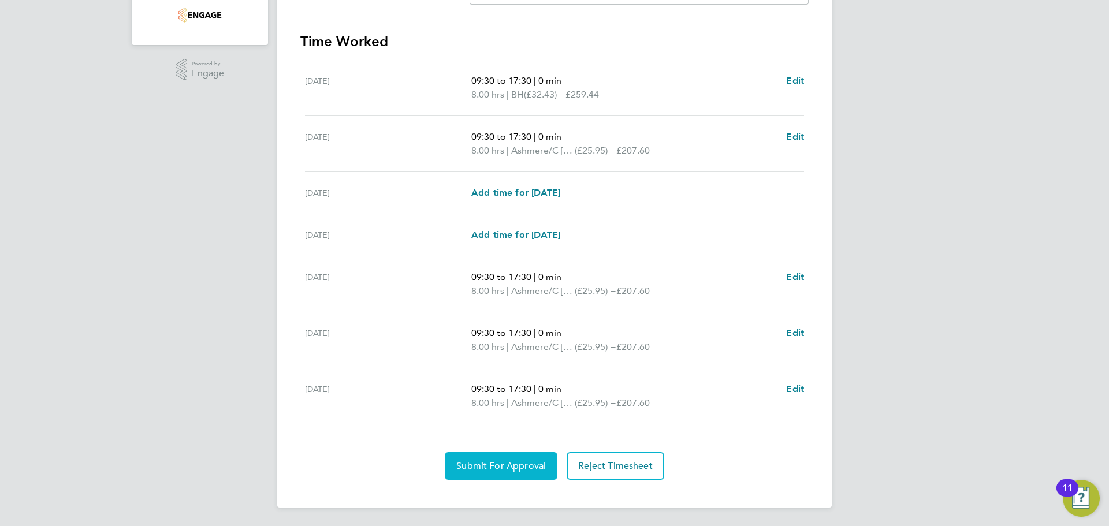
click at [514, 466] on span "Submit For Approval" at bounding box center [502, 467] width 90 height 12
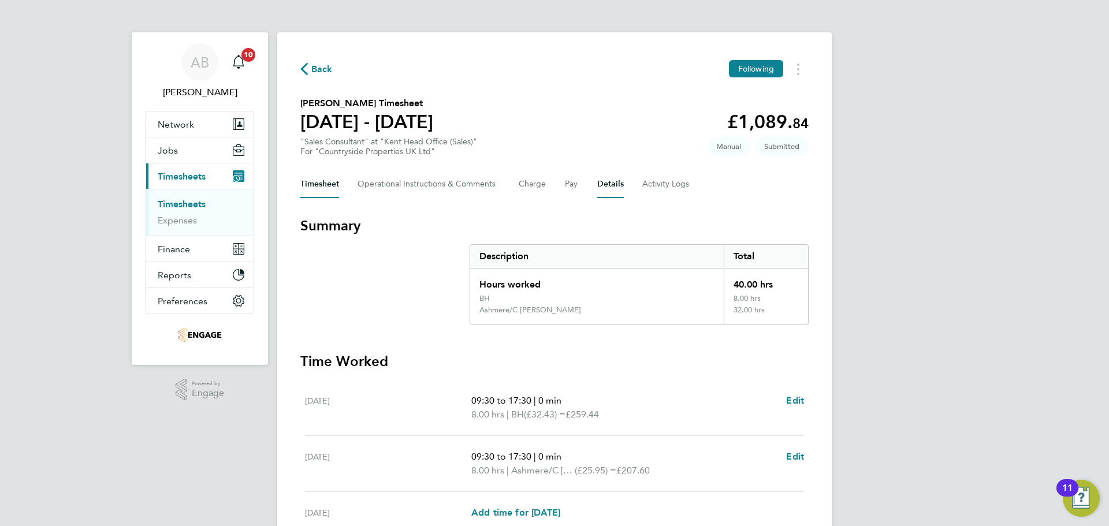
click at [615, 184] on button "Details" at bounding box center [611, 184] width 27 height 28
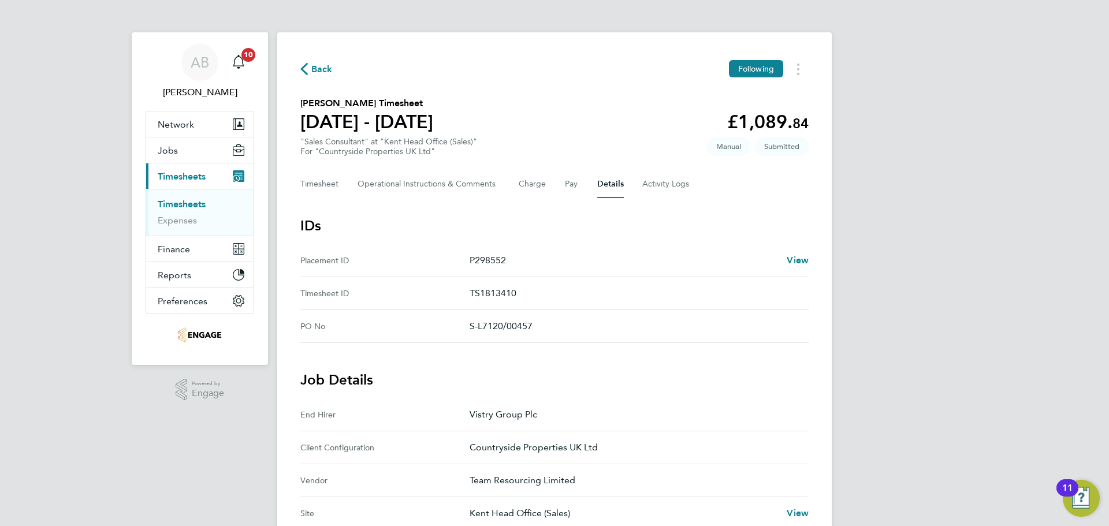
click at [537, 325] on p "S-L7120/00457" at bounding box center [635, 327] width 330 height 14
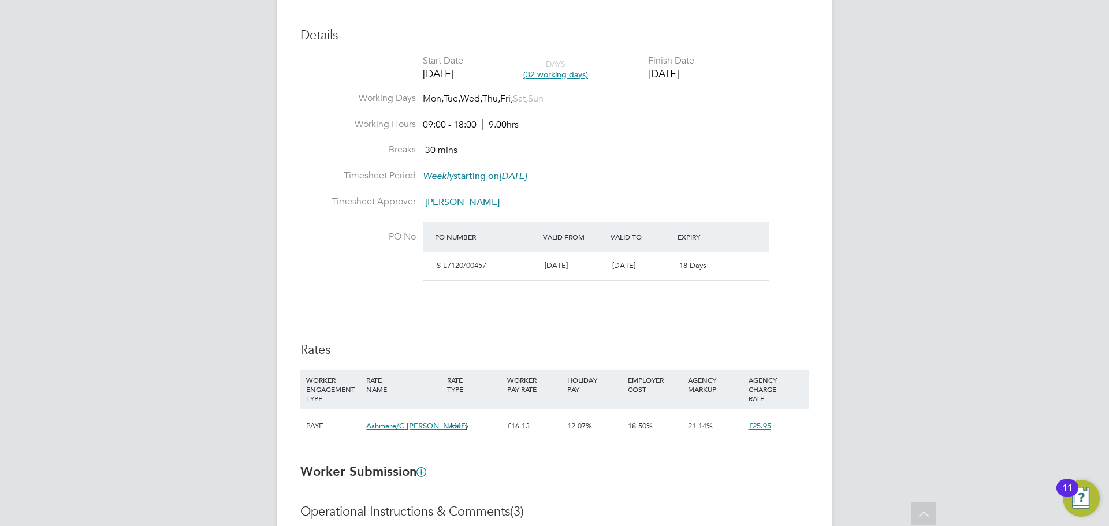
scroll to position [410, 0]
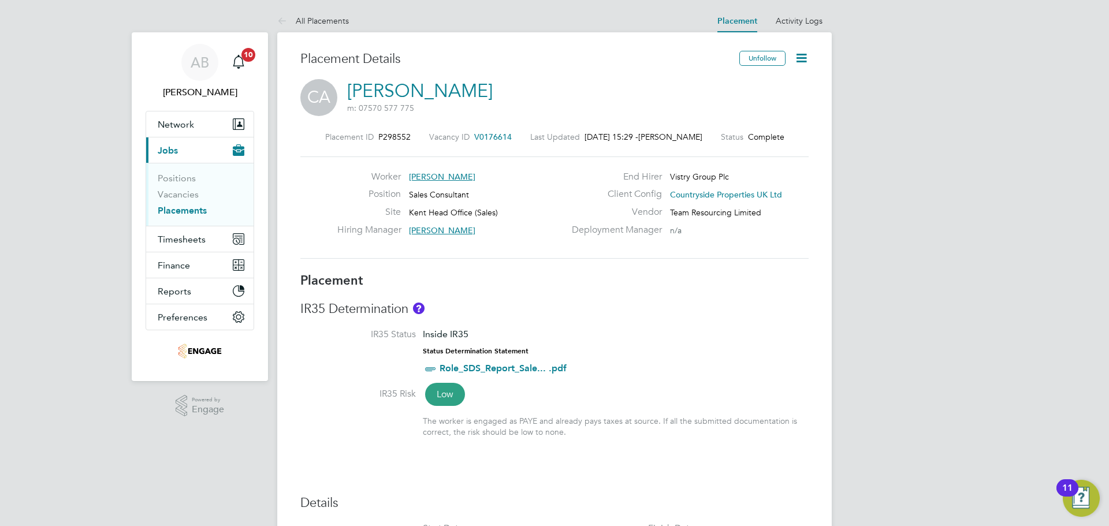
click at [804, 54] on icon at bounding box center [802, 58] width 14 height 14
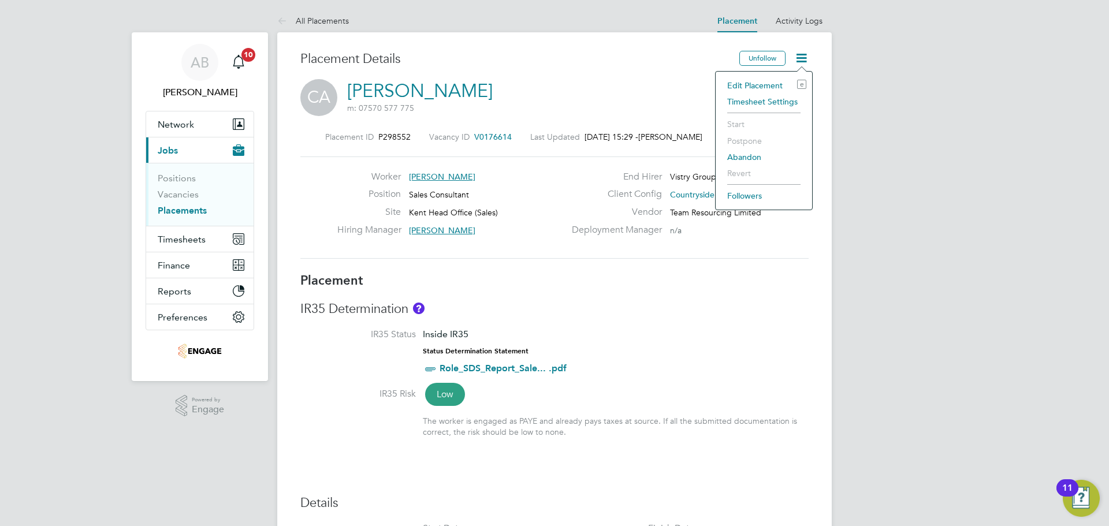
click at [760, 81] on li "Edit Placement e" at bounding box center [764, 85] width 85 height 16
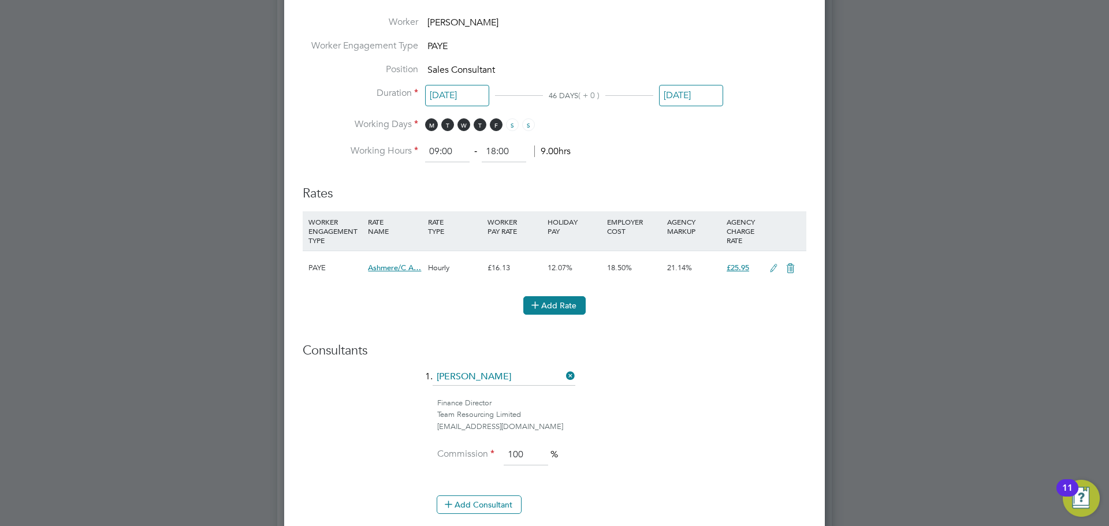
click at [556, 306] on button "Add Rate" at bounding box center [555, 305] width 62 height 18
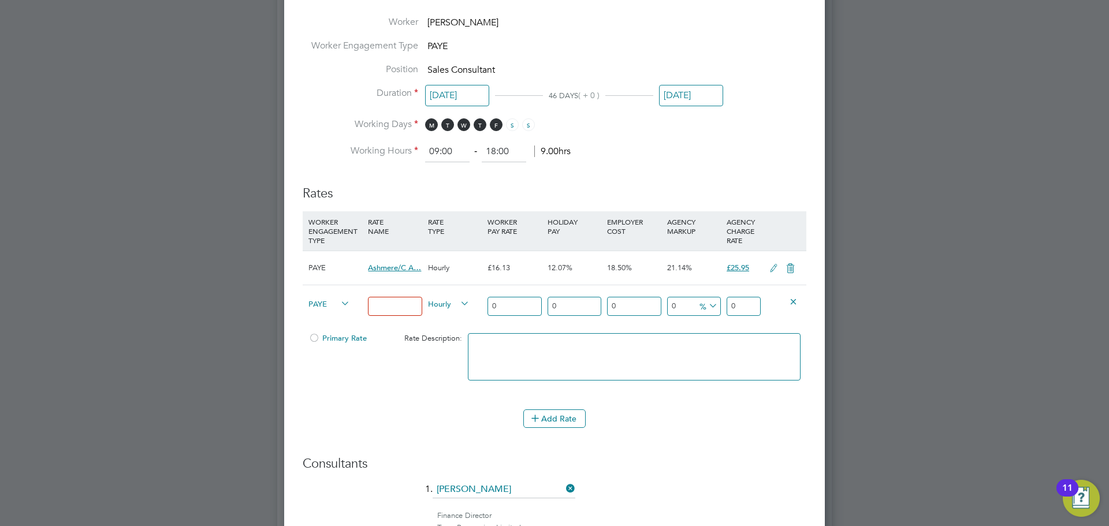
click at [390, 303] on input at bounding box center [395, 306] width 54 height 19
type input "BH"
type input "2"
type input "20"
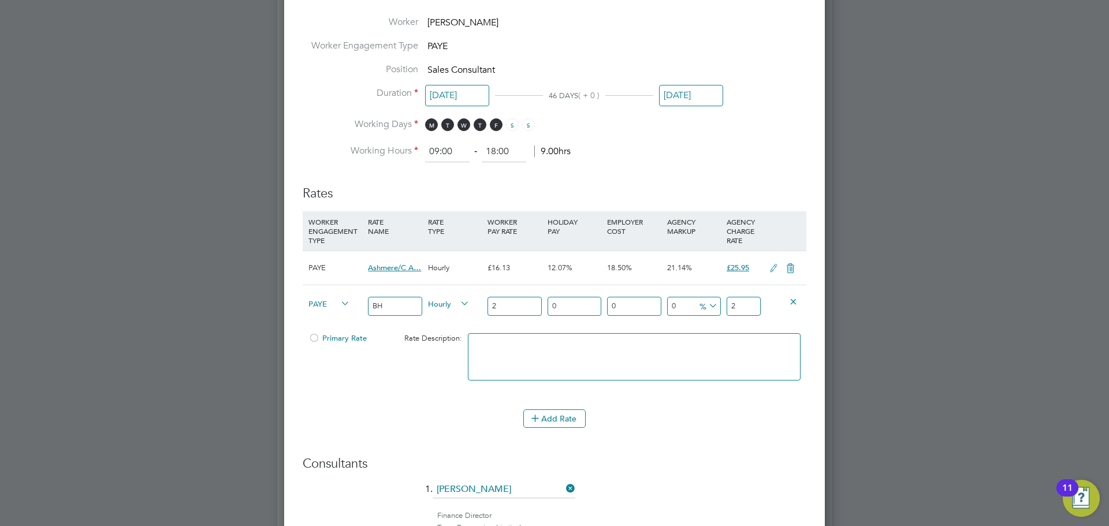
type input "20"
type input "20.1"
type input "20.16"
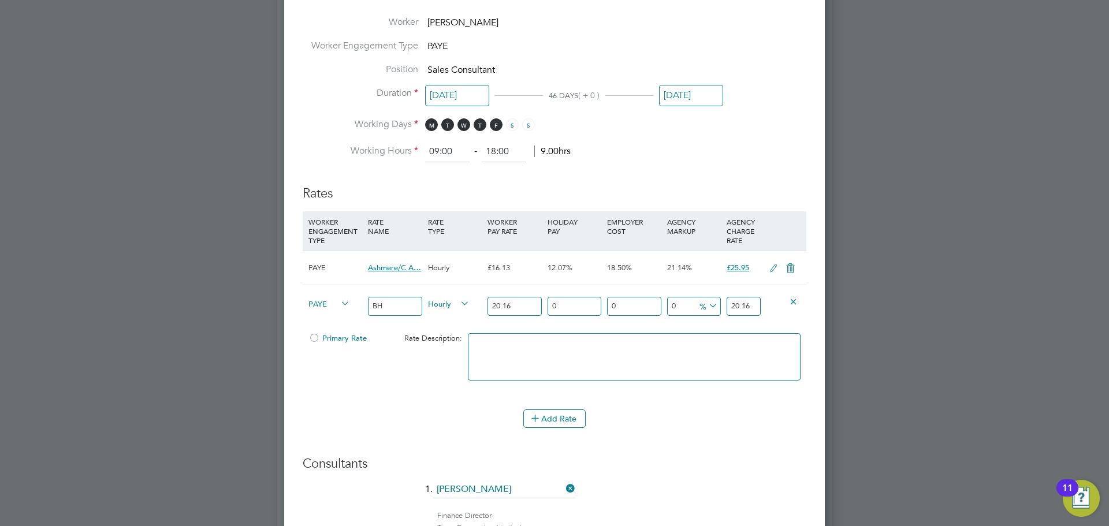
type input "20.16"
type input "1"
type input "20.3616"
type input "12"
type input "22.5792"
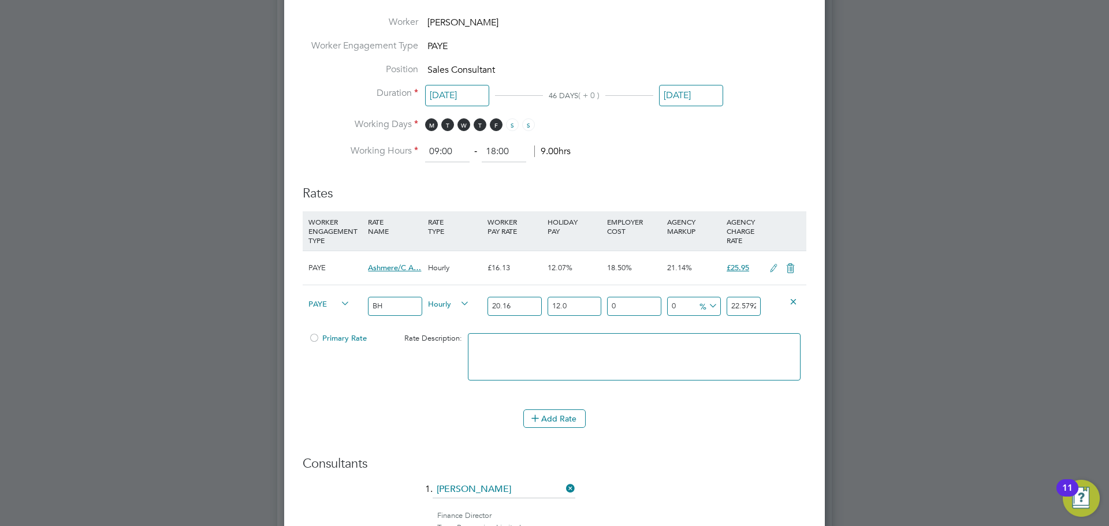
type input "12.07"
type input "22.593312"
type input "12.07"
type input "1"
type input "22.81924512"
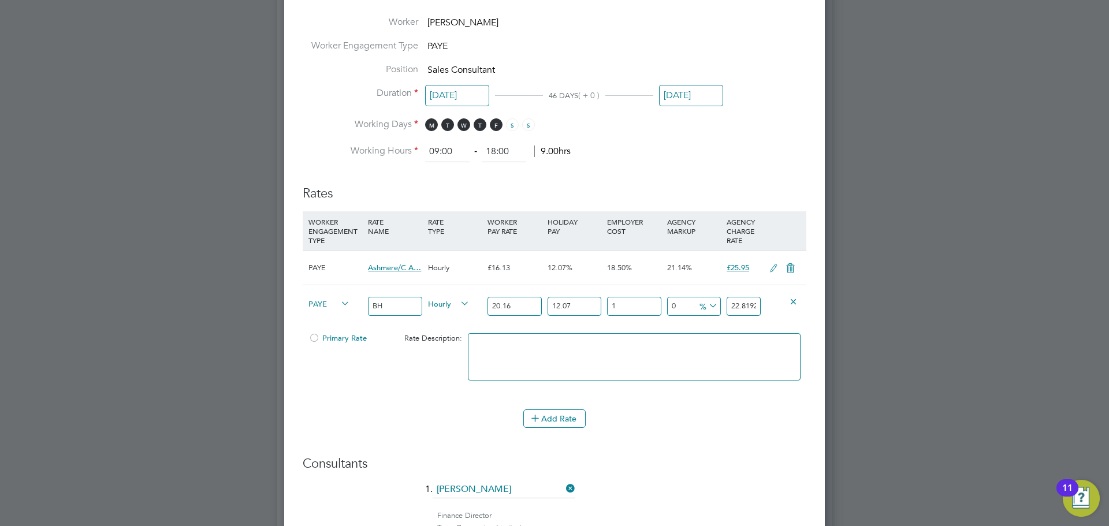
type input "18"
type input "26.66010816"
type input "18.5"
type input "26.77307472"
type input "18.5"
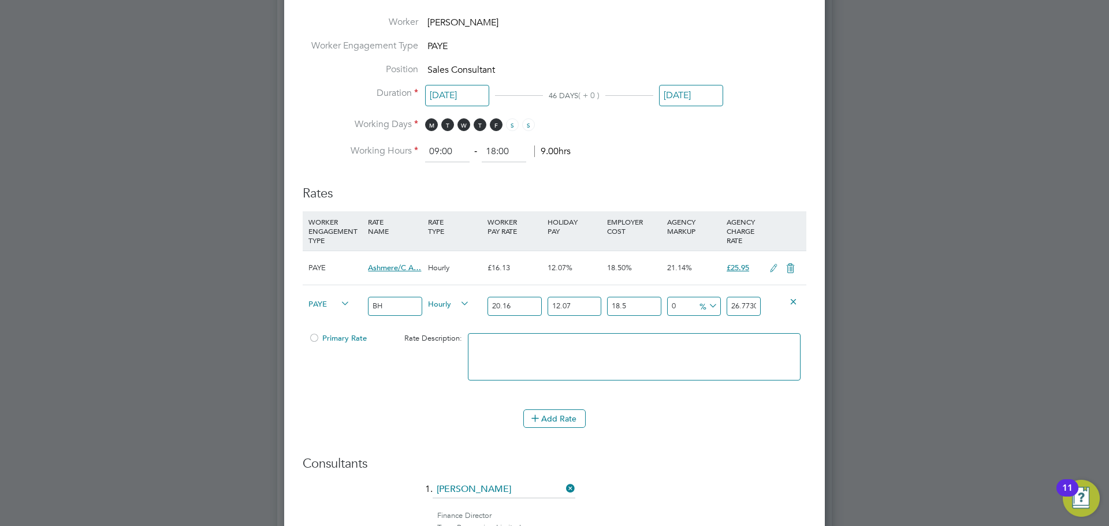
click at [707, 303] on icon at bounding box center [707, 306] width 0 height 16
drag, startPoint x: 712, startPoint y: 331, endPoint x: 684, endPoint y: 317, distance: 31.3
click at [708, 330] on li "£" at bounding box center [709, 333] width 28 height 15
drag, startPoint x: 680, startPoint y: 308, endPoint x: 655, endPoint y: 306, distance: 24.3
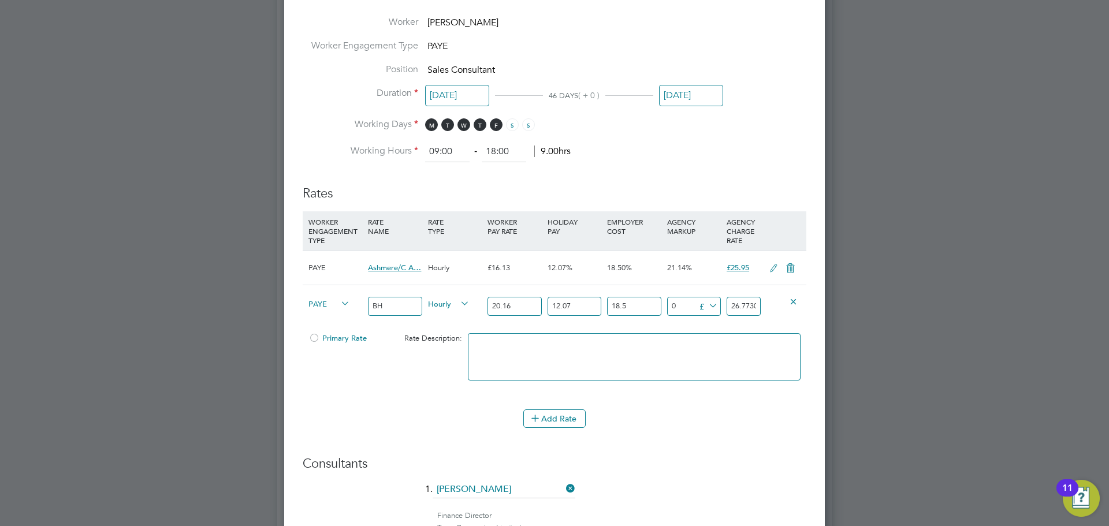
click at [655, 306] on div "PAYE BH Hourly 20.16 12.07 n/a 18.5 n/a 0 0 £ 26.77307472" at bounding box center [555, 306] width 504 height 43
type input "5"
type input "31.77307472"
type input "5.6"
type input "32.37307472"
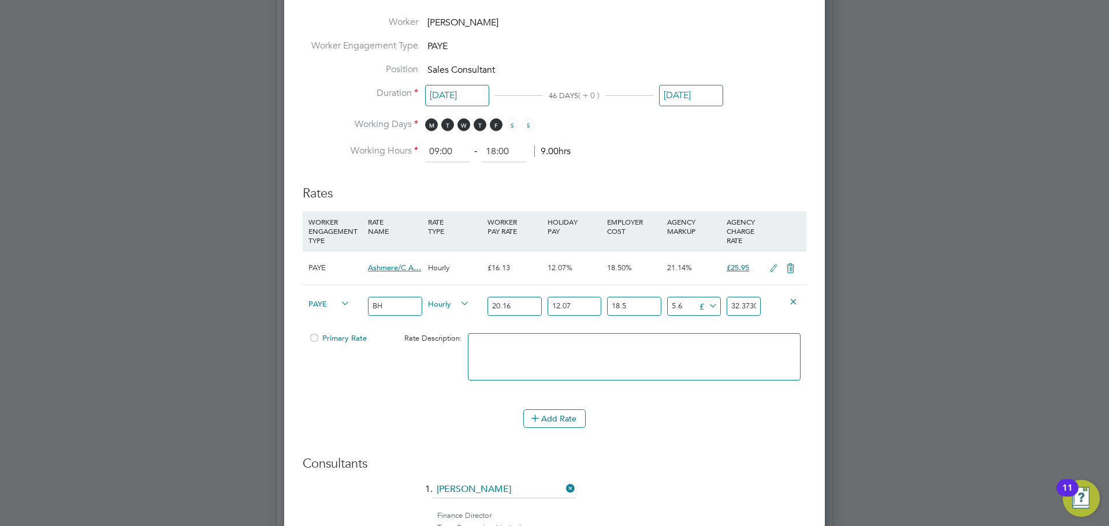
type input "5.65"
type input "32.42307472"
click at [748, 305] on input "32.42307472" at bounding box center [744, 306] width 34 height 19
drag, startPoint x: 747, startPoint y: 304, endPoint x: 784, endPoint y: 304, distance: 36.4
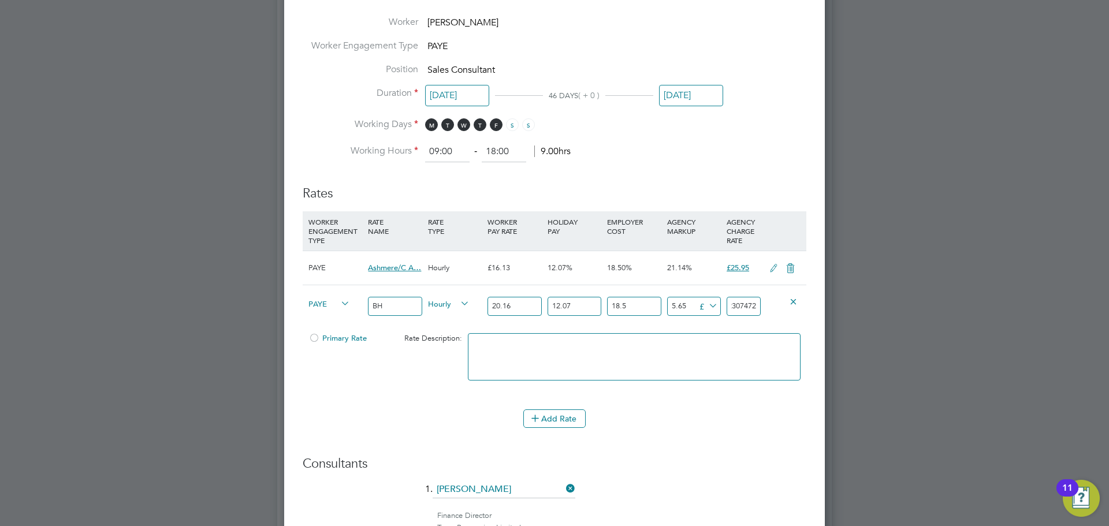
click at [784, 304] on div "PAYE BH Hourly 20.16 12.07 n/a 18.5 n/a 21.10329149374592 5.65 £ 32.42307472" at bounding box center [555, 306] width 504 height 43
click at [733, 302] on input "32.42307472" at bounding box center [744, 306] width 34 height 19
click at [747, 305] on input "32.42307472" at bounding box center [744, 306] width 34 height 19
type input "5.64999948"
type input "32.4230742"
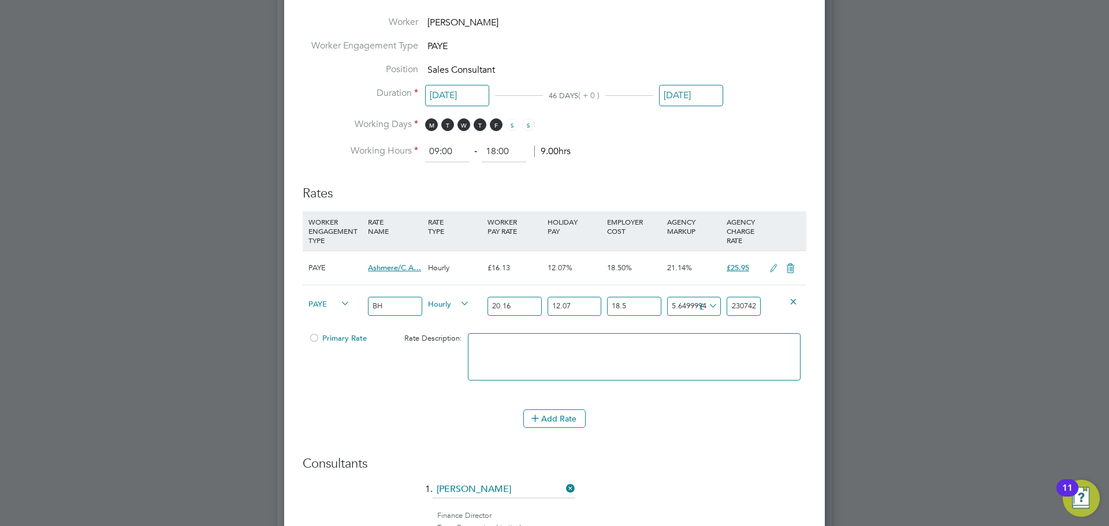
type input "5.64999928"
type input "32.423074"
type input "5.64999528"
type input "32.42307"
type input "5.64992528"
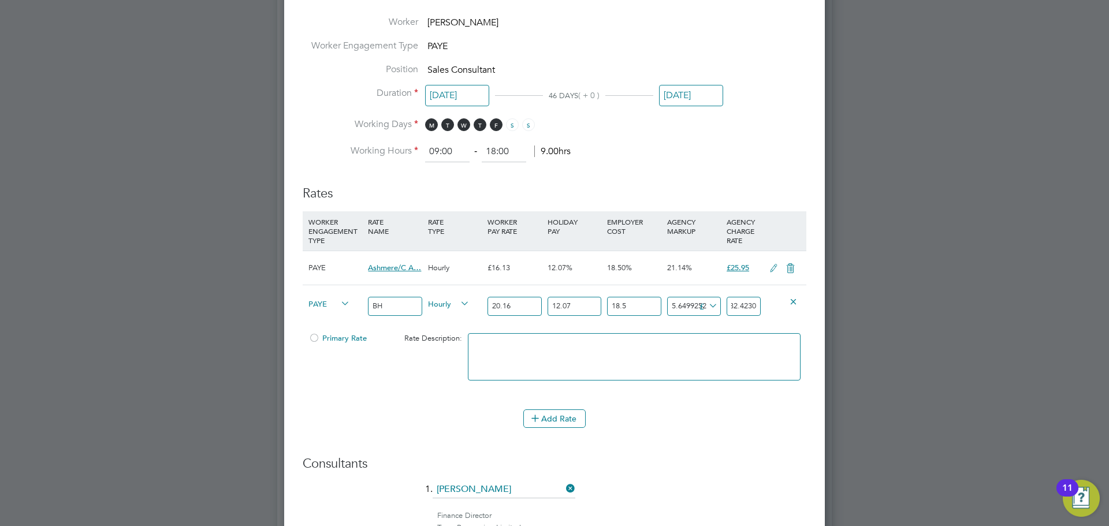
scroll to position [0, 2]
type input "32.423"
type input "5.64692528"
type input "32.42"
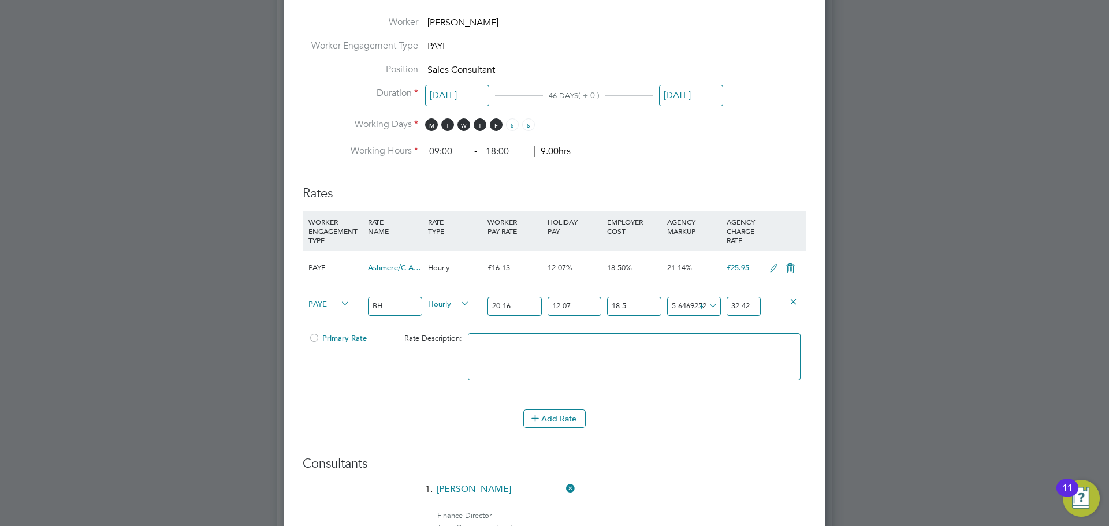
type input "5.62692528"
type input "32.4"
type input "5.65692528"
type input "32.43"
click at [698, 345] on textarea at bounding box center [634, 356] width 333 height 47
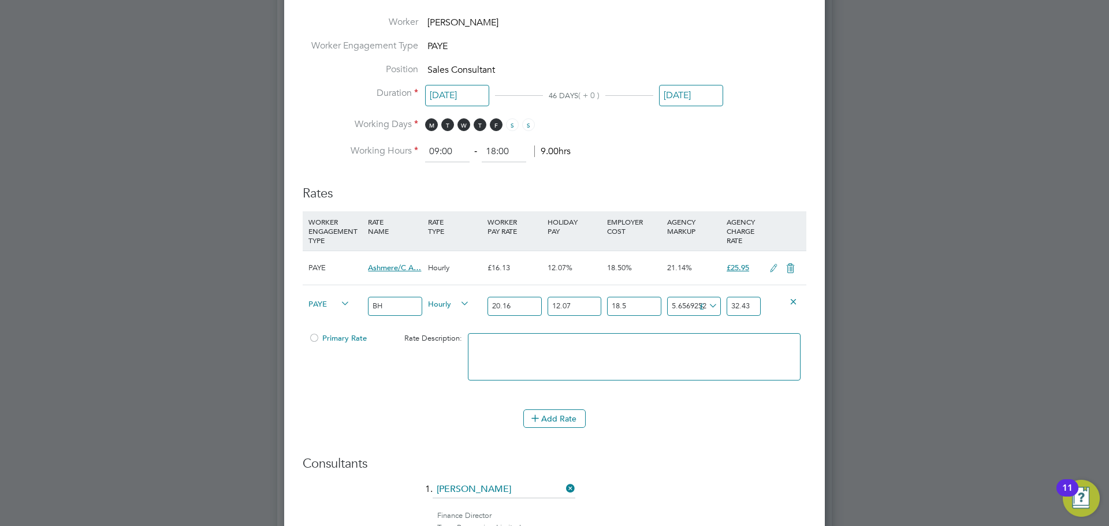
click at [690, 305] on input "5.65692528" at bounding box center [694, 306] width 54 height 19
drag, startPoint x: 682, startPoint y: 304, endPoint x: 730, endPoint y: 304, distance: 48.0
click at [733, 306] on div "PAYE BH Hourly 20.16 12.07 n/a 18.5 n/a 21.129158078261995 5.65692528 £ 32.43" at bounding box center [555, 306] width 504 height 43
type input "5.66"
type input "32.43307472"
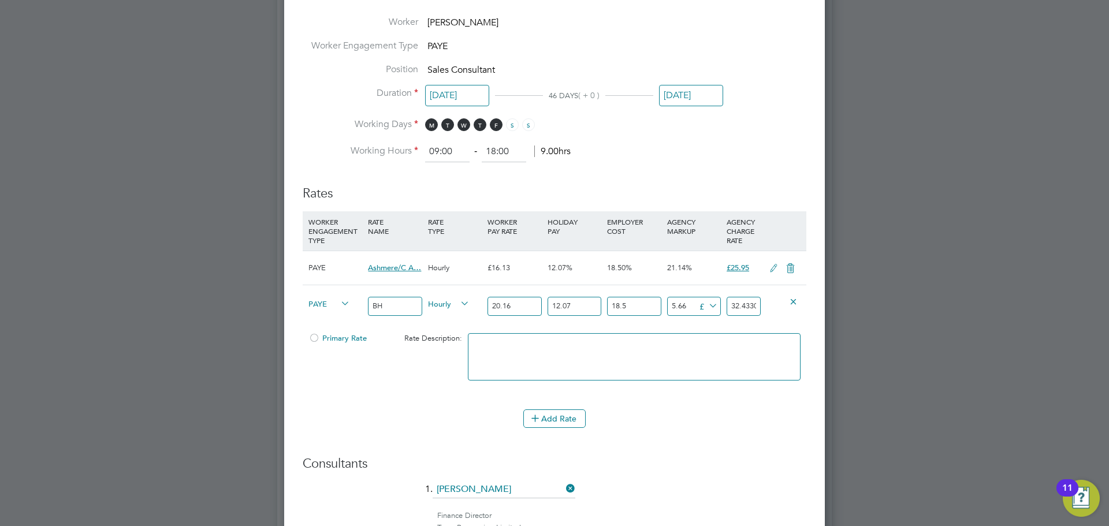
click at [743, 308] on input "32.43307472" at bounding box center [744, 306] width 34 height 19
drag, startPoint x: 751, startPoint y: 305, endPoint x: 833, endPoint y: 305, distance: 82.1
click at [832, 305] on div "All Placements Placement Activity Logs Placement Activity Logs All Placements P…" at bounding box center [554, 117] width 555 height 1372
type input "5.65692528"
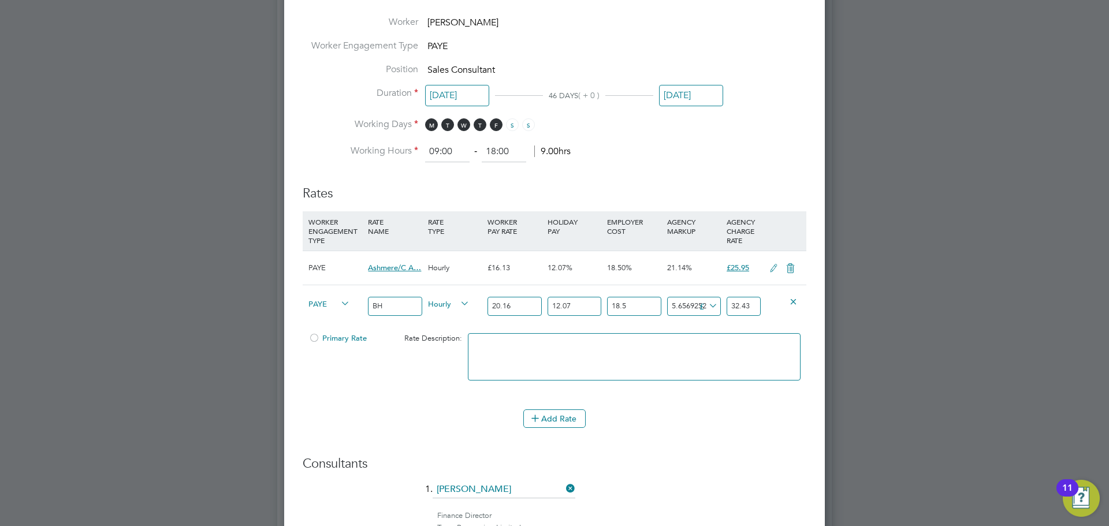
scroll to position [0, 0]
type input "32.43"
click at [703, 359] on textarea at bounding box center [634, 356] width 333 height 47
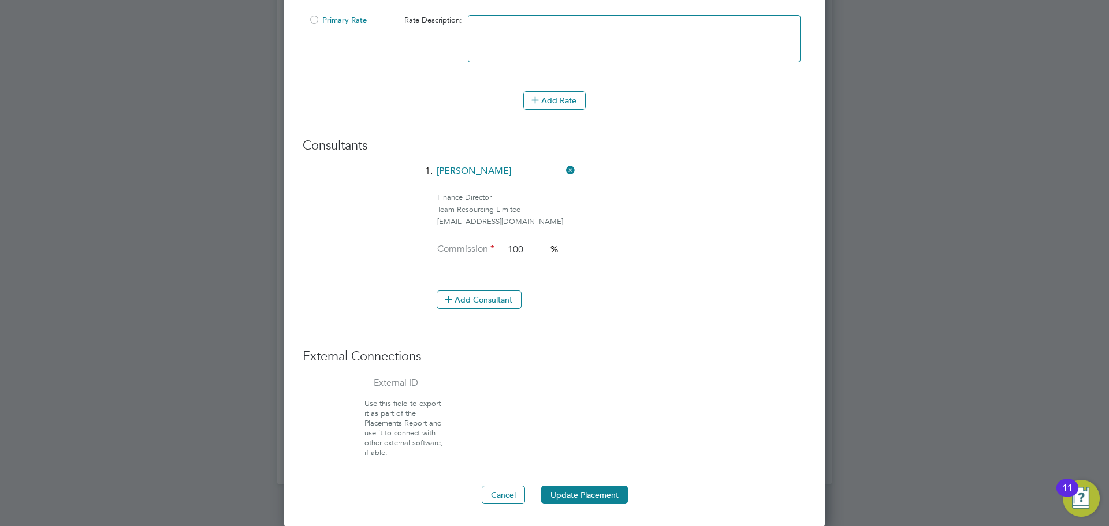
scroll to position [897, 0]
click at [598, 493] on button "Update Placement" at bounding box center [584, 494] width 87 height 18
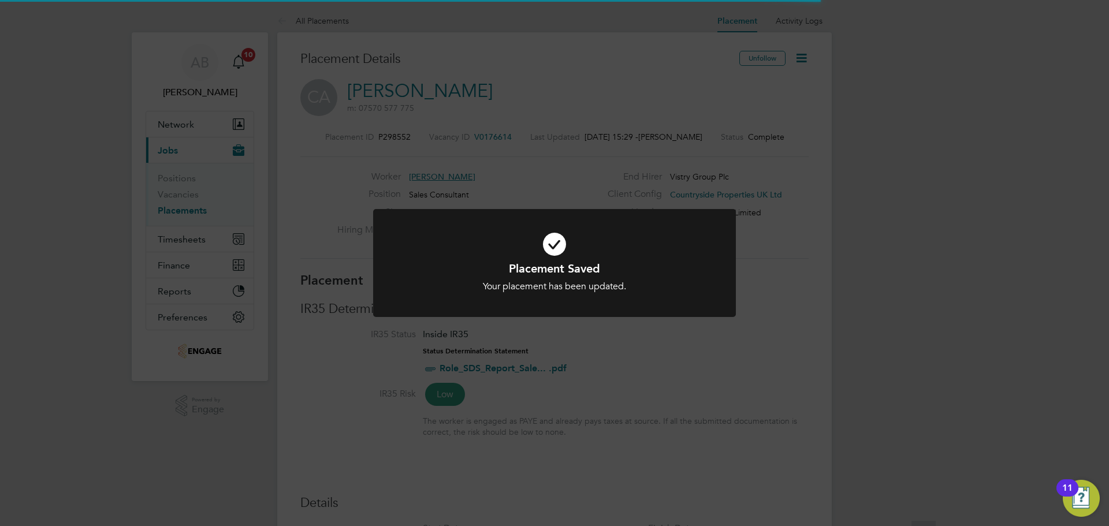
scroll to position [34, 81]
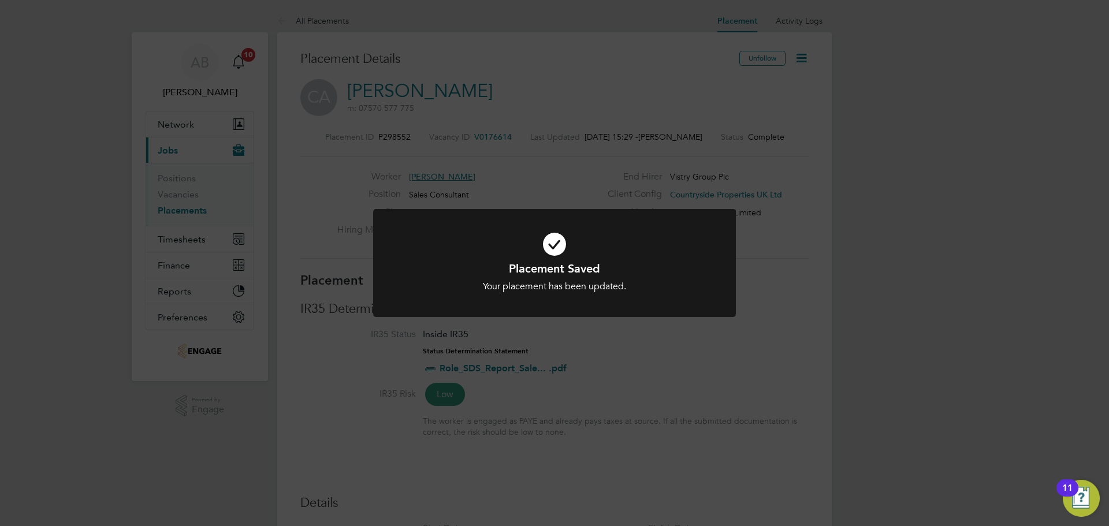
click at [608, 269] on h1 "Placement Saved" at bounding box center [555, 268] width 300 height 15
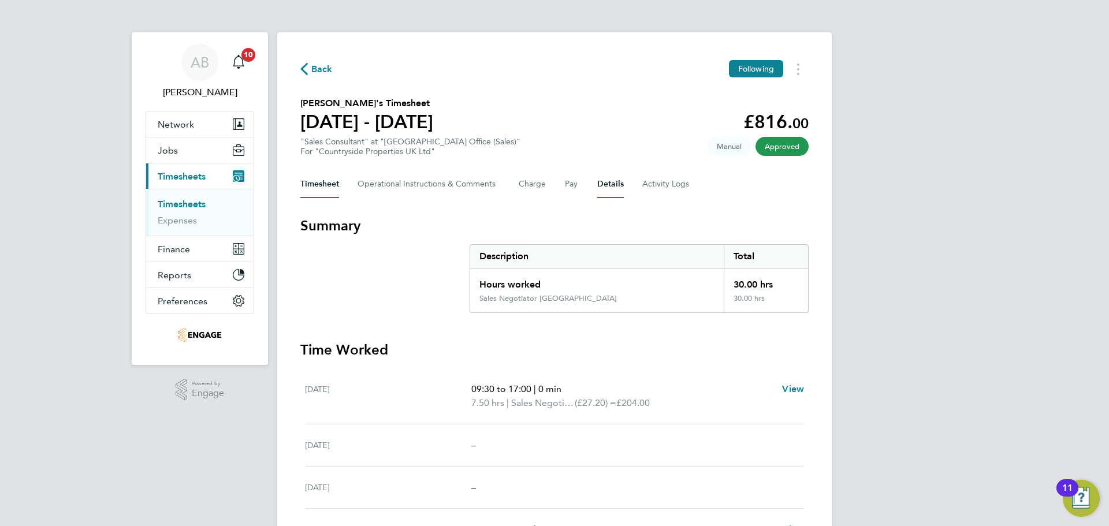
click at [606, 184] on button "Details" at bounding box center [611, 184] width 27 height 28
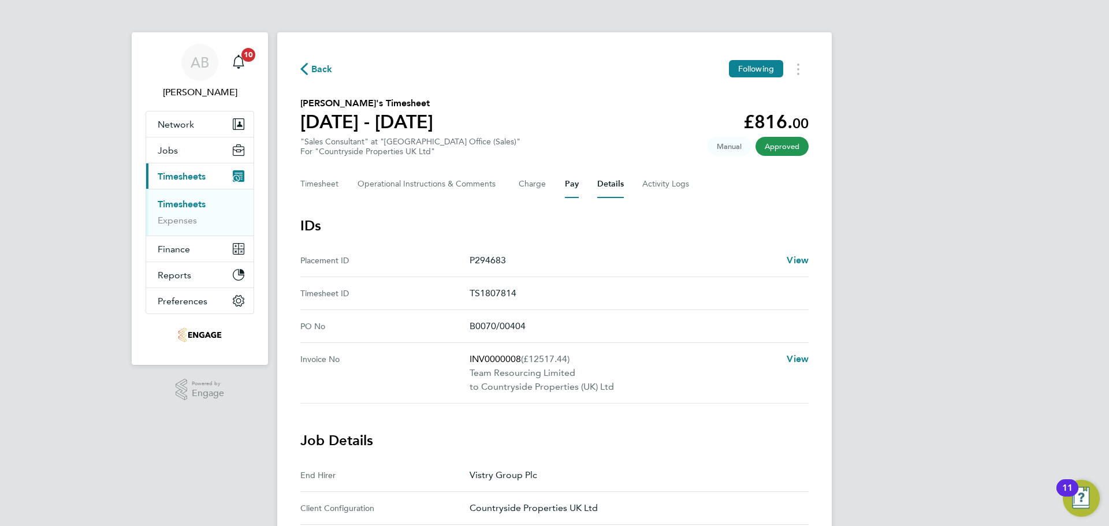
click at [569, 188] on button "Pay" at bounding box center [572, 184] width 14 height 28
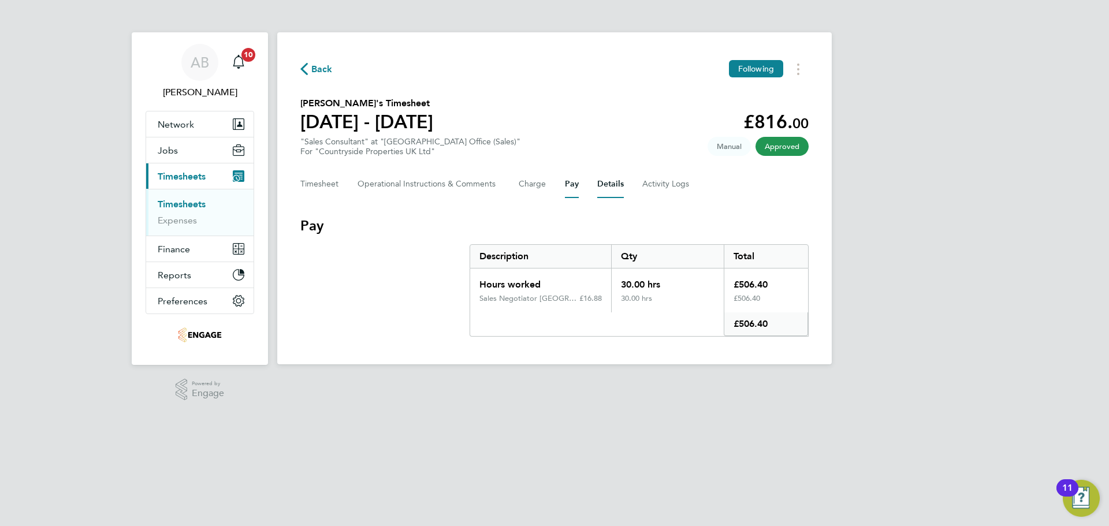
click at [617, 184] on button "Details" at bounding box center [611, 184] width 27 height 28
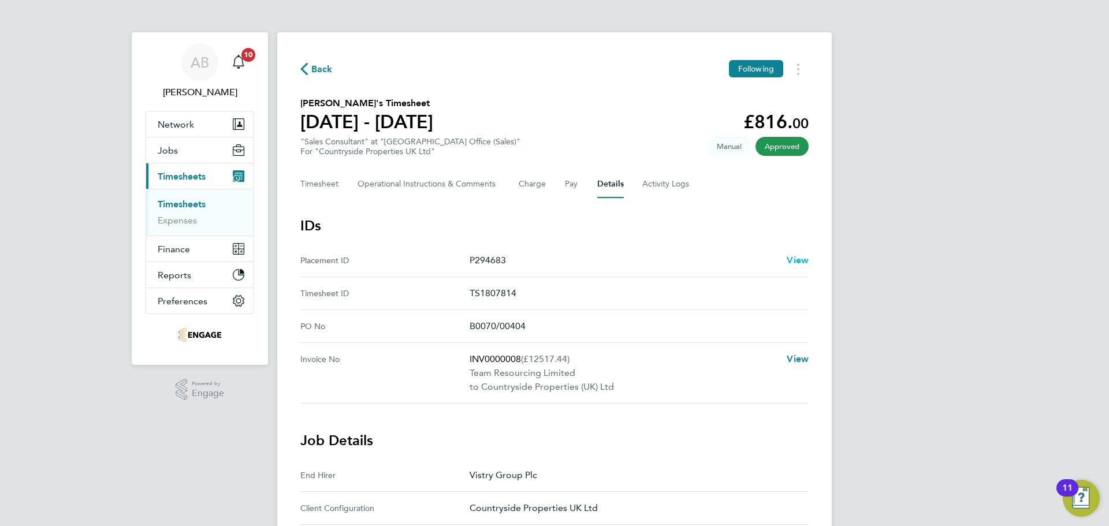
click at [795, 257] on span "View" at bounding box center [798, 260] width 22 height 11
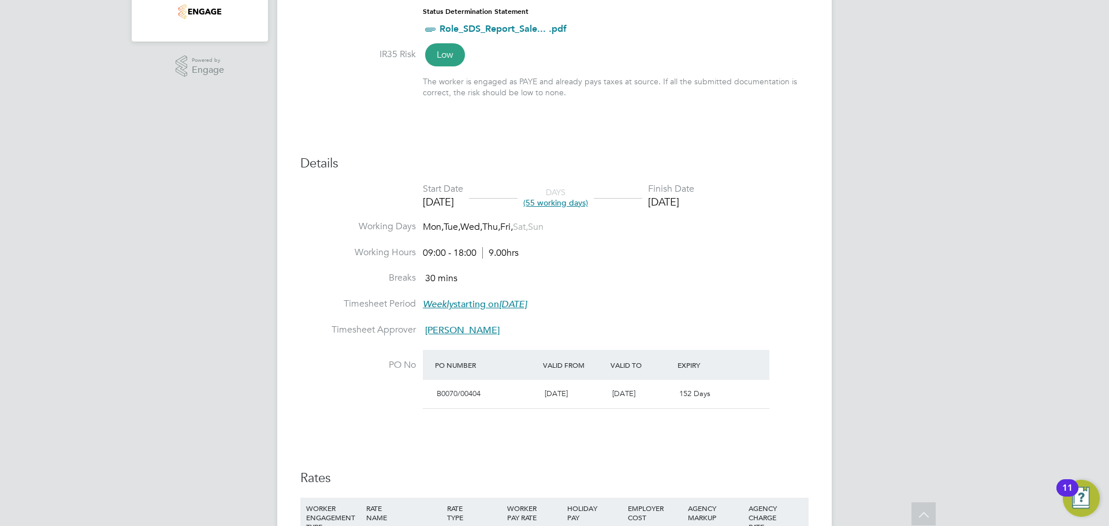
scroll to position [347, 0]
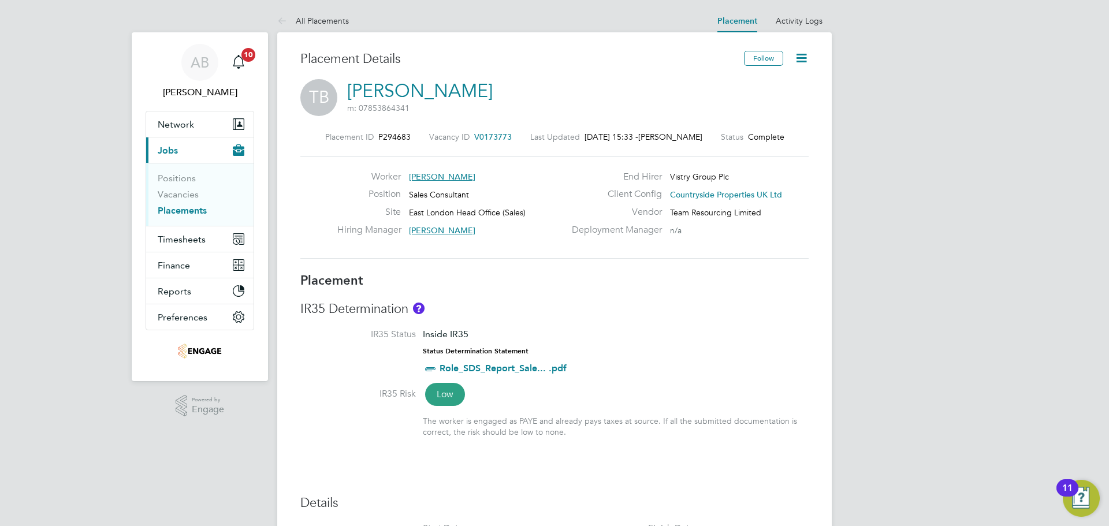
click at [493, 134] on span "V0173773" at bounding box center [493, 137] width 38 height 10
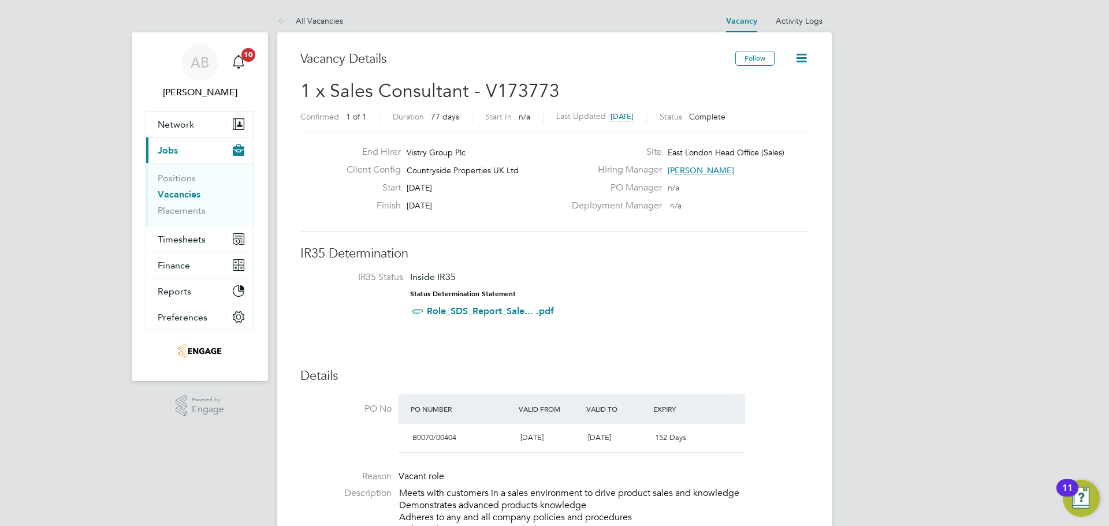
click at [799, 62] on icon at bounding box center [802, 58] width 14 height 14
click at [778, 99] on li "Update Status" at bounding box center [773, 102] width 67 height 16
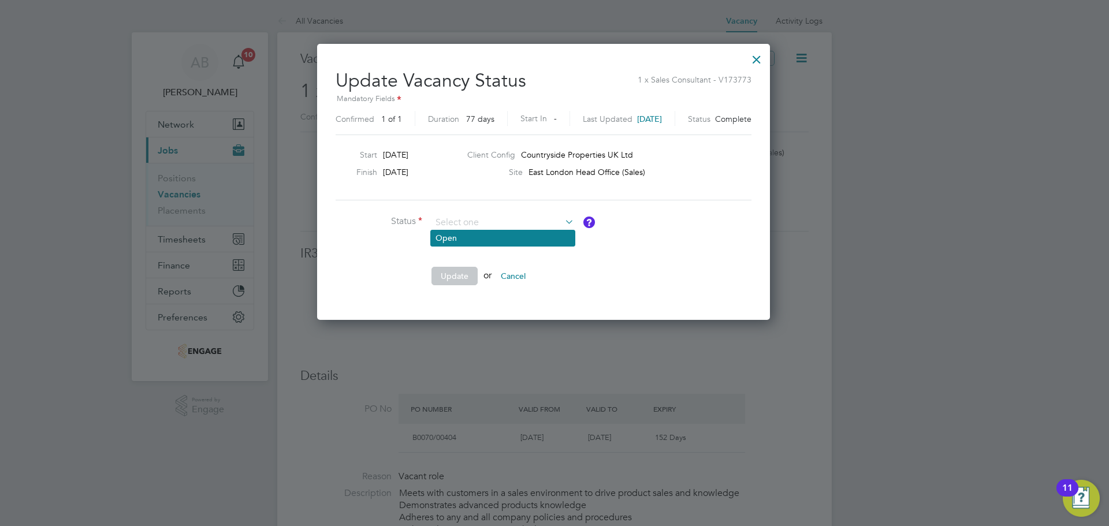
click at [486, 235] on li "Open" at bounding box center [503, 238] width 144 height 15
type input "Open"
click at [455, 276] on button "Update" at bounding box center [455, 276] width 46 height 18
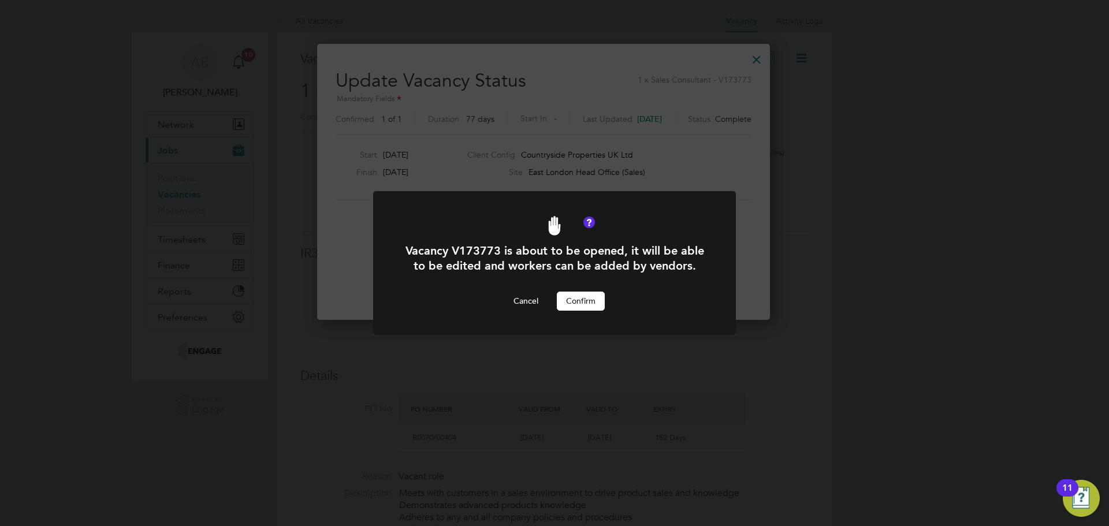
click at [585, 302] on button "Confirm" at bounding box center [581, 301] width 48 height 18
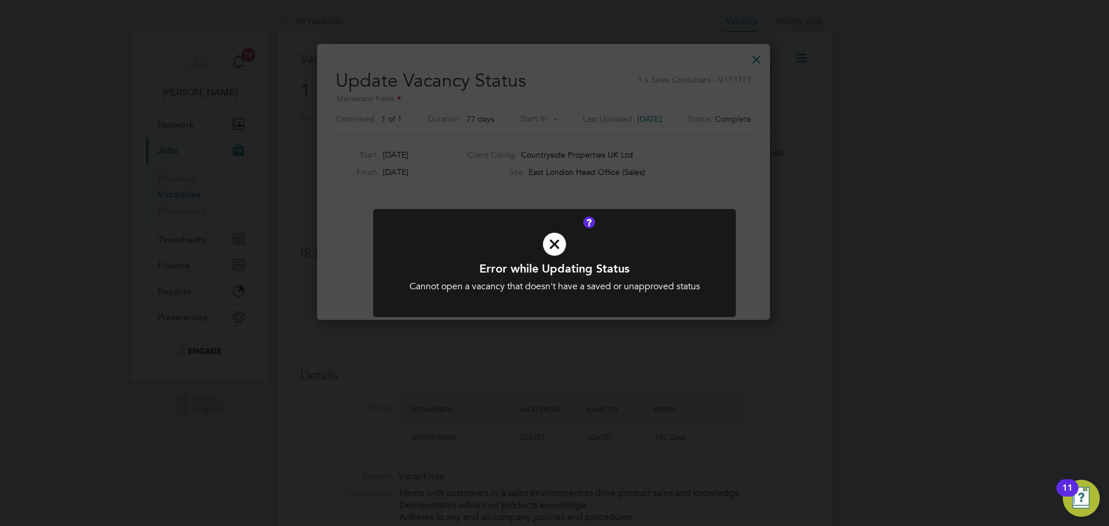
drag, startPoint x: 591, startPoint y: 298, endPoint x: 619, endPoint y: 277, distance: 35.1
click at [591, 298] on div at bounding box center [554, 263] width 363 height 108
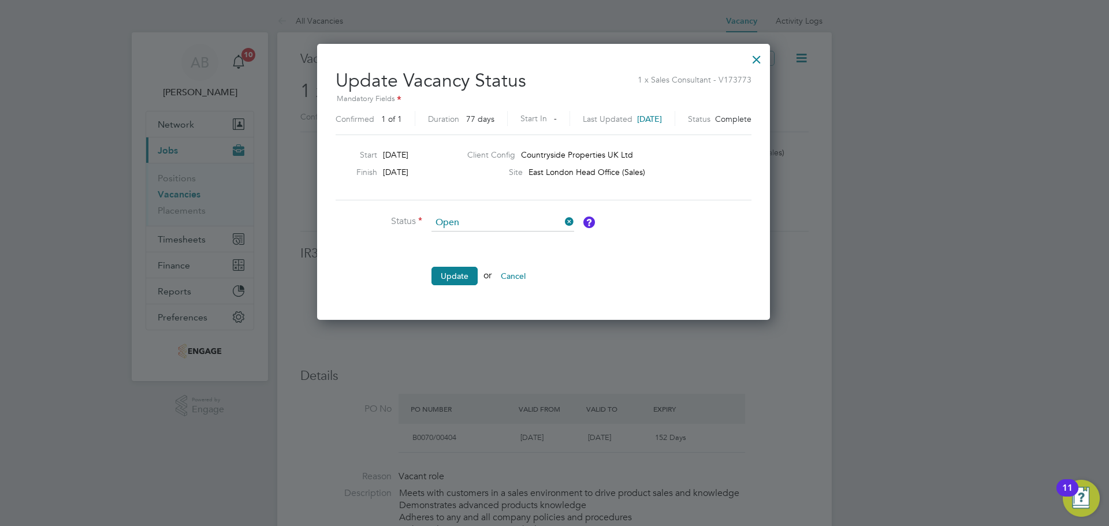
click at [767, 58] on div at bounding box center [757, 56] width 21 height 21
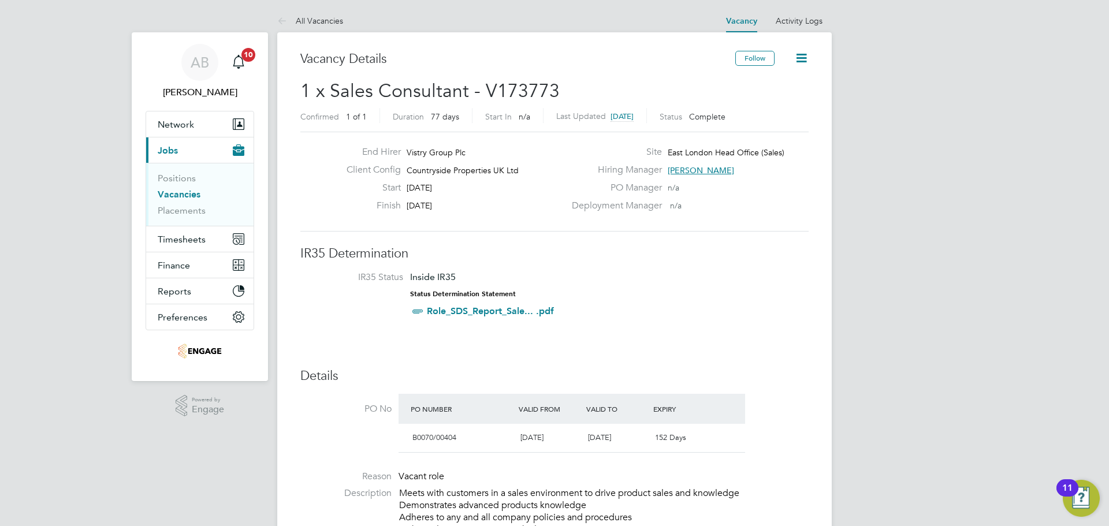
click at [807, 53] on icon at bounding box center [802, 58] width 14 height 14
click at [762, 102] on li "Update Status" at bounding box center [773, 102] width 67 height 16
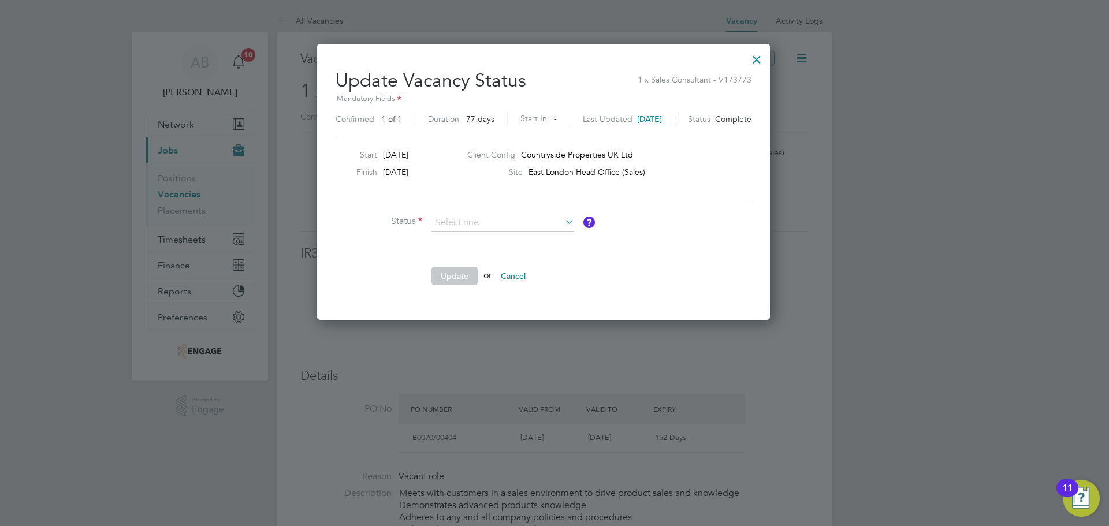
click at [505, 233] on li "Open" at bounding box center [503, 238] width 144 height 15
type input "Open"
click at [451, 274] on button "Update" at bounding box center [455, 276] width 46 height 18
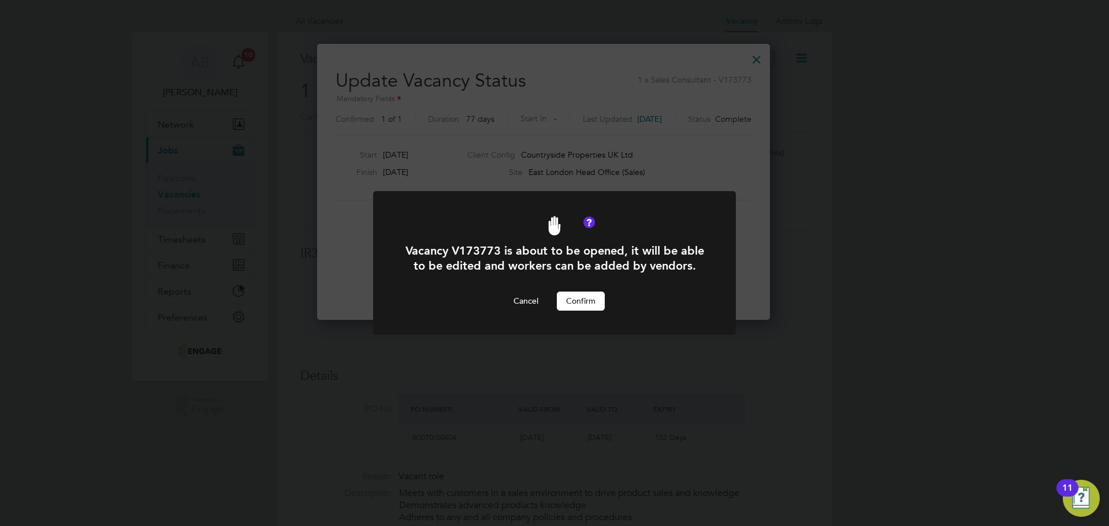
click at [572, 300] on button "Confirm" at bounding box center [581, 301] width 48 height 18
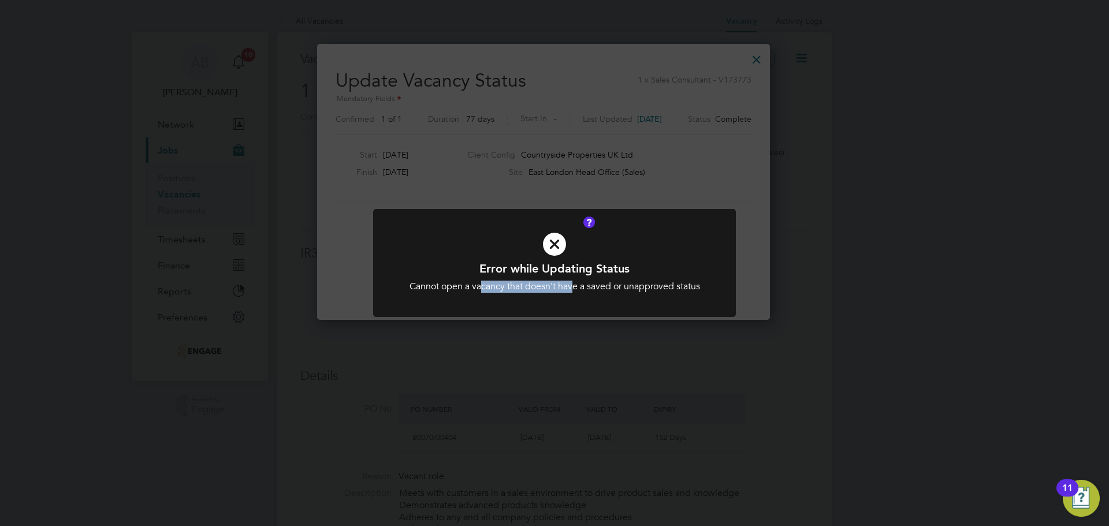
drag, startPoint x: 482, startPoint y: 291, endPoint x: 574, endPoint y: 289, distance: 91.9
click at [574, 289] on div "Cannot open a vacancy that doesn't have a saved or unapproved status" at bounding box center [555, 287] width 300 height 12
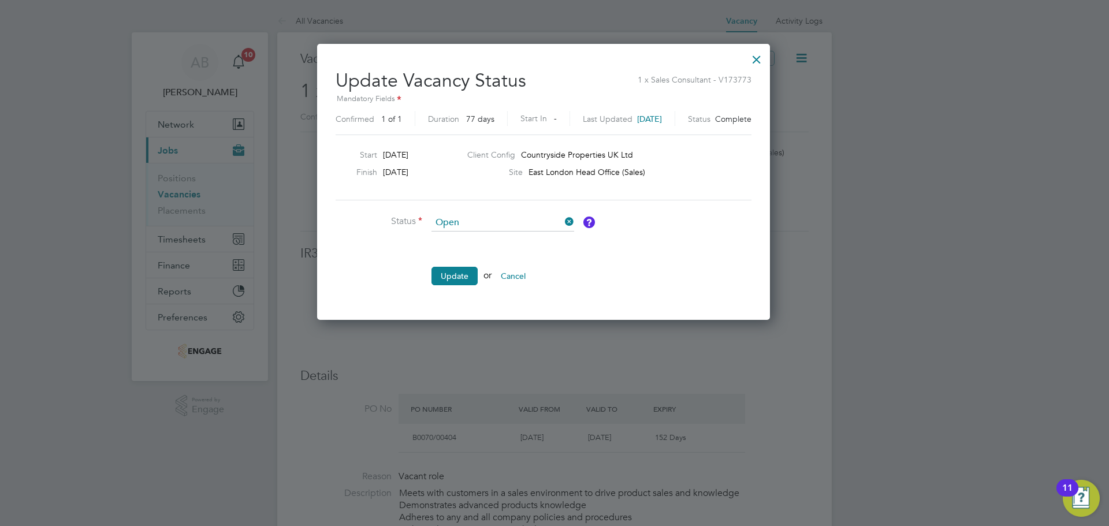
drag, startPoint x: 593, startPoint y: 289, endPoint x: 630, endPoint y: 289, distance: 37.0
click at [630, 289] on li "Update or Cancel" at bounding box center [509, 282] width 347 height 30
click at [462, 274] on button "Update" at bounding box center [455, 276] width 46 height 18
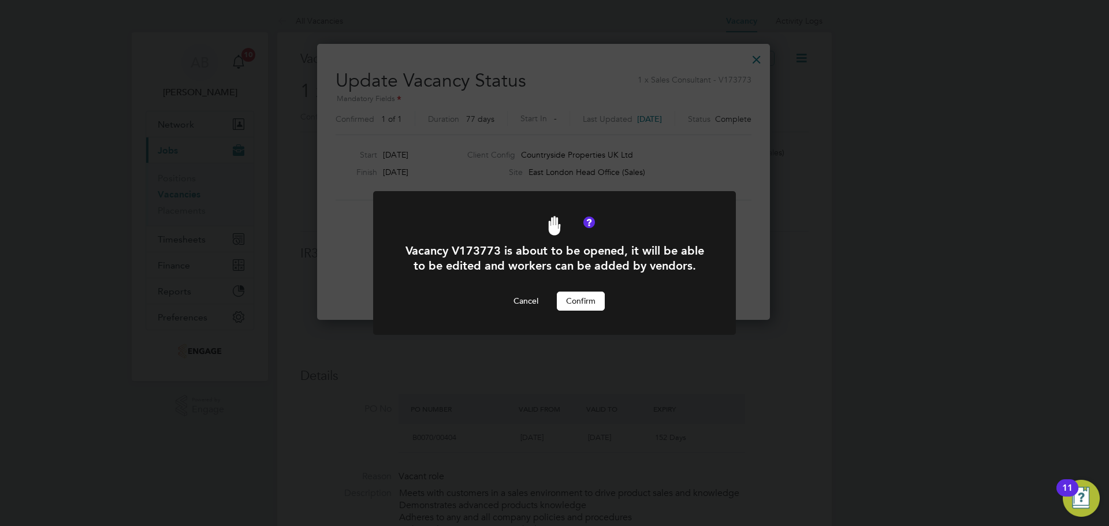
click at [580, 292] on button "Confirm" at bounding box center [581, 301] width 48 height 18
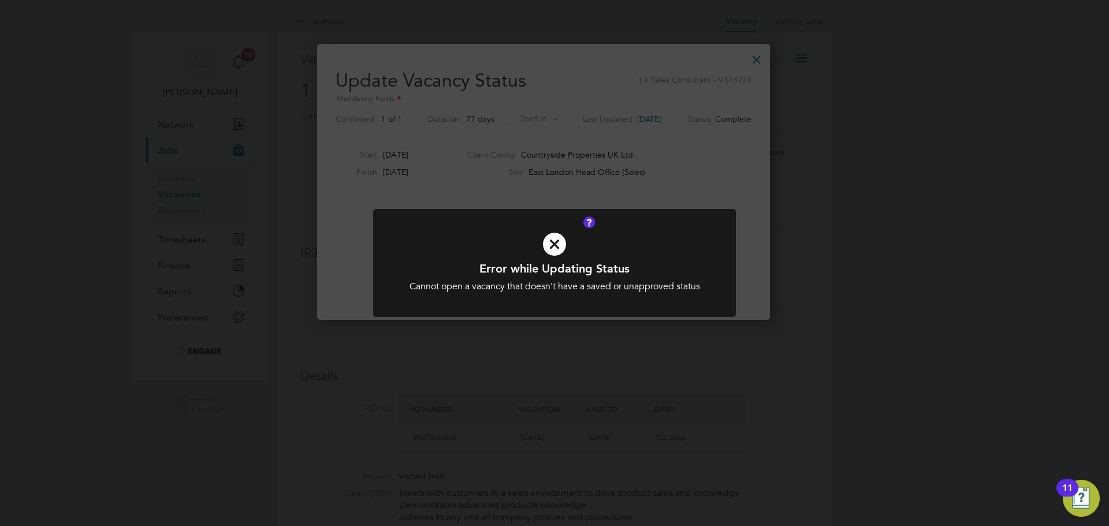
click at [743, 283] on div "Error while Updating Status Cannot open a vacancy that doesn't have a saved or …" at bounding box center [554, 263] width 1109 height 526
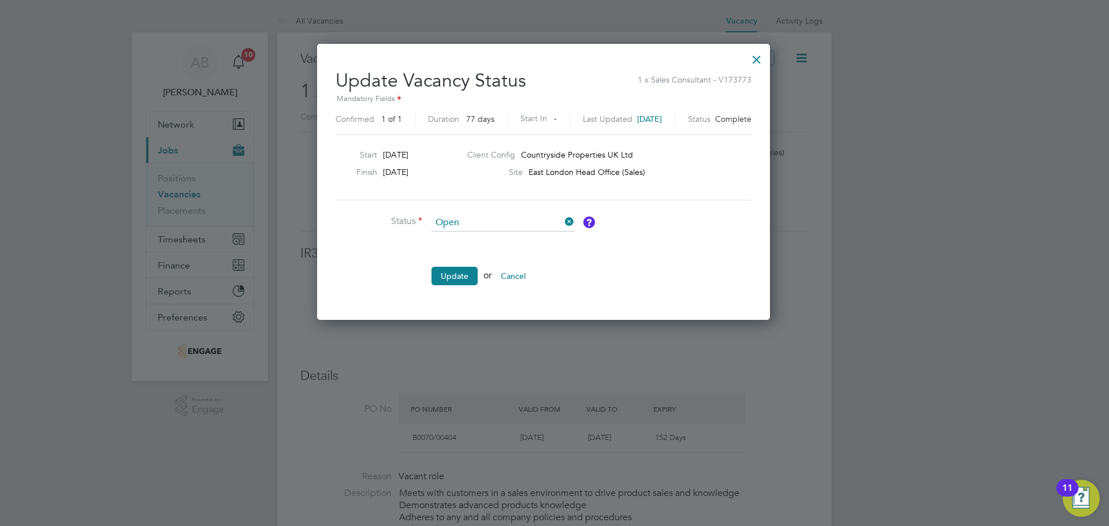
click at [767, 53] on div at bounding box center [757, 56] width 21 height 21
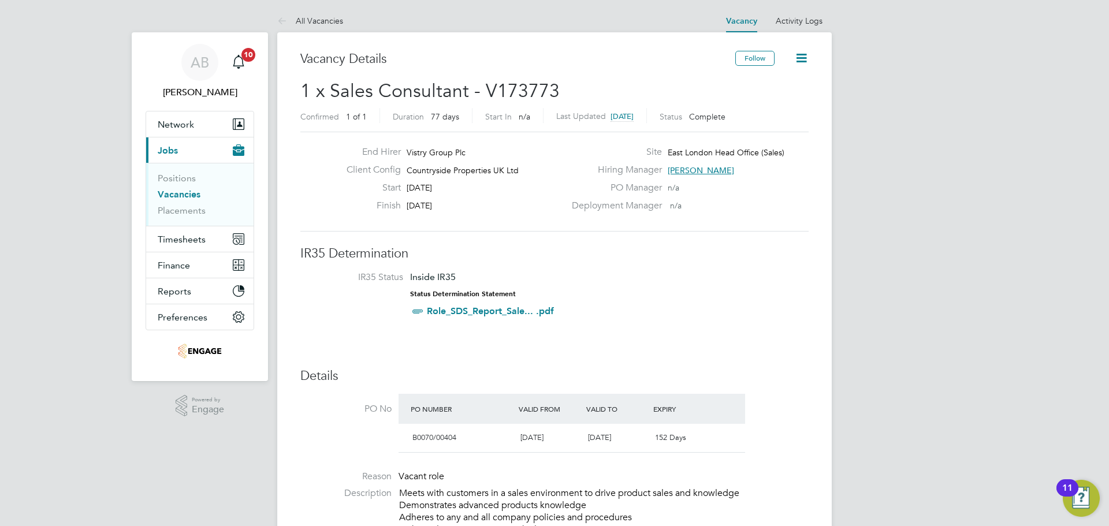
click at [801, 58] on icon at bounding box center [802, 58] width 14 height 14
click at [770, 101] on li "Update Status" at bounding box center [773, 102] width 67 height 16
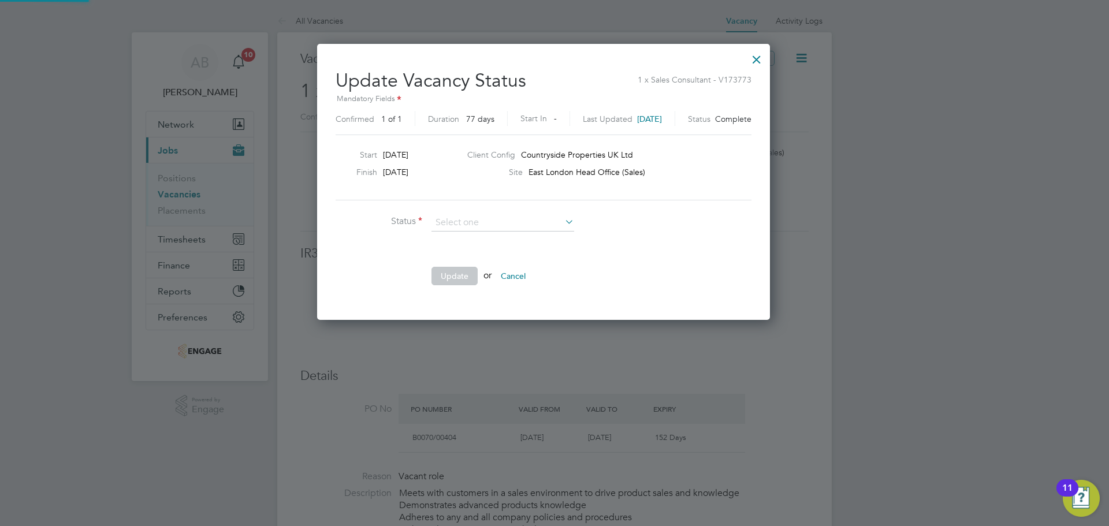
scroll to position [276, 475]
click at [674, 237] on li "Status" at bounding box center [509, 228] width 347 height 29
click at [767, 58] on div at bounding box center [757, 56] width 21 height 21
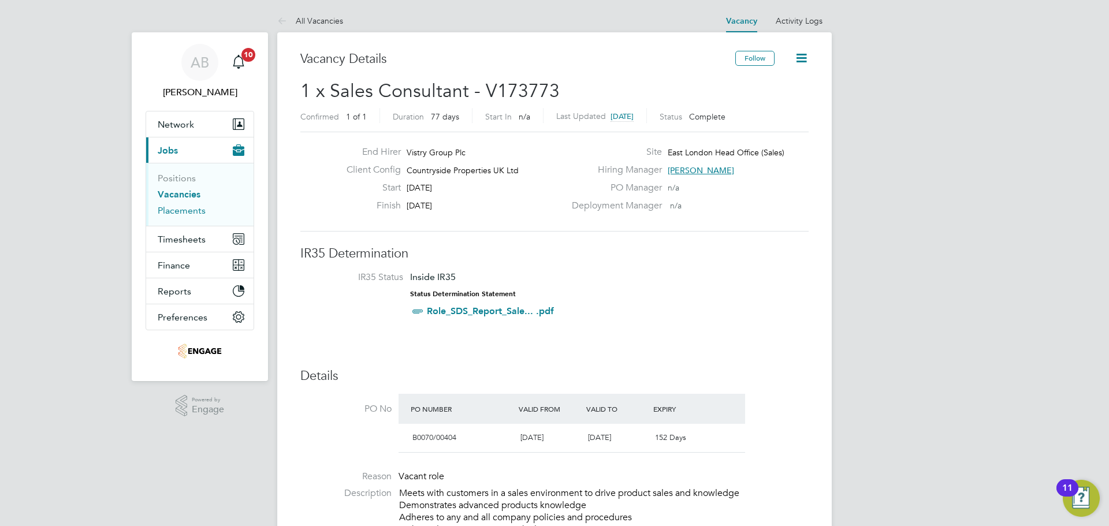
drag, startPoint x: 185, startPoint y: 214, endPoint x: 267, endPoint y: 213, distance: 82.1
click at [185, 214] on link "Placements" at bounding box center [182, 210] width 48 height 11
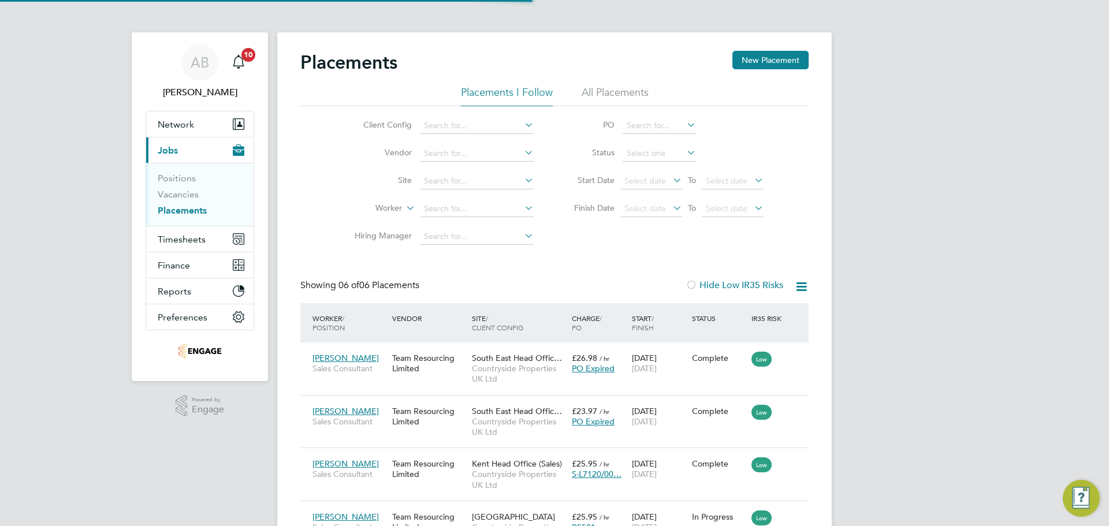
scroll to position [6, 6]
click at [178, 188] on li "Positions" at bounding box center [201, 181] width 87 height 16
click at [179, 190] on link "Vacancies" at bounding box center [178, 194] width 41 height 11
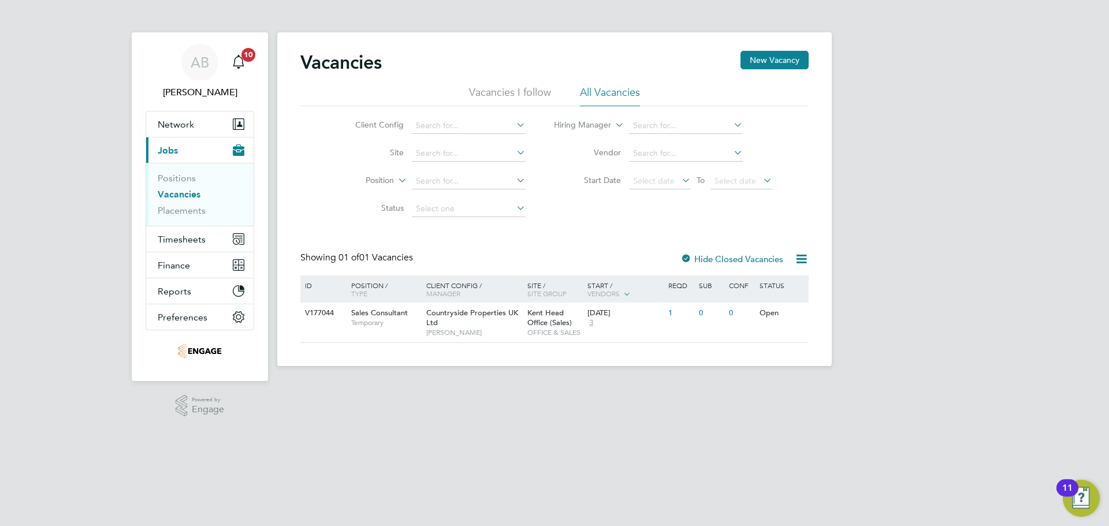
click at [685, 255] on div at bounding box center [687, 260] width 12 height 12
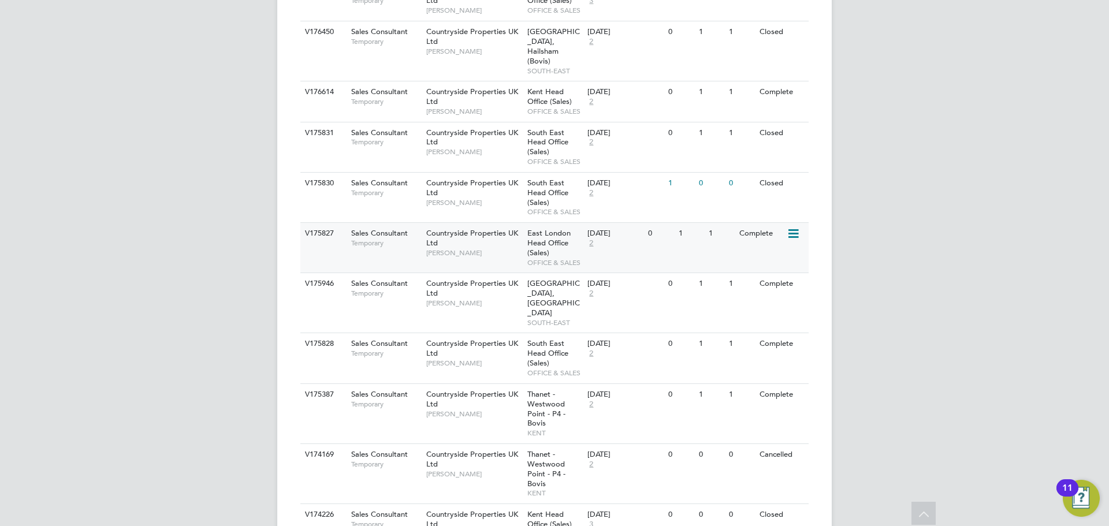
click at [479, 224] on div "Countryside Properties UK Ltd Richard Walsh" at bounding box center [474, 243] width 101 height 40
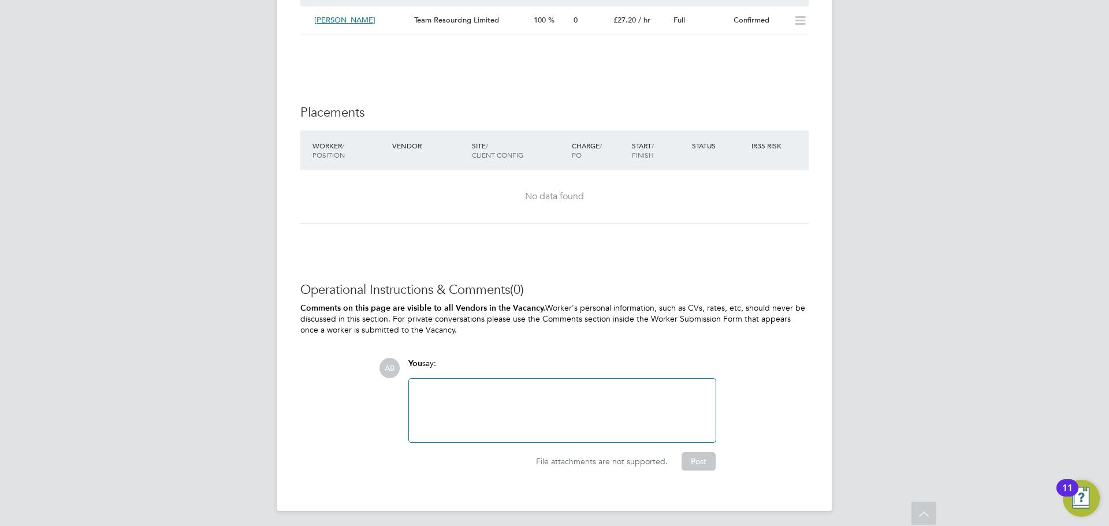
scroll to position [1195, 0]
click at [545, 395] on div at bounding box center [562, 409] width 293 height 50
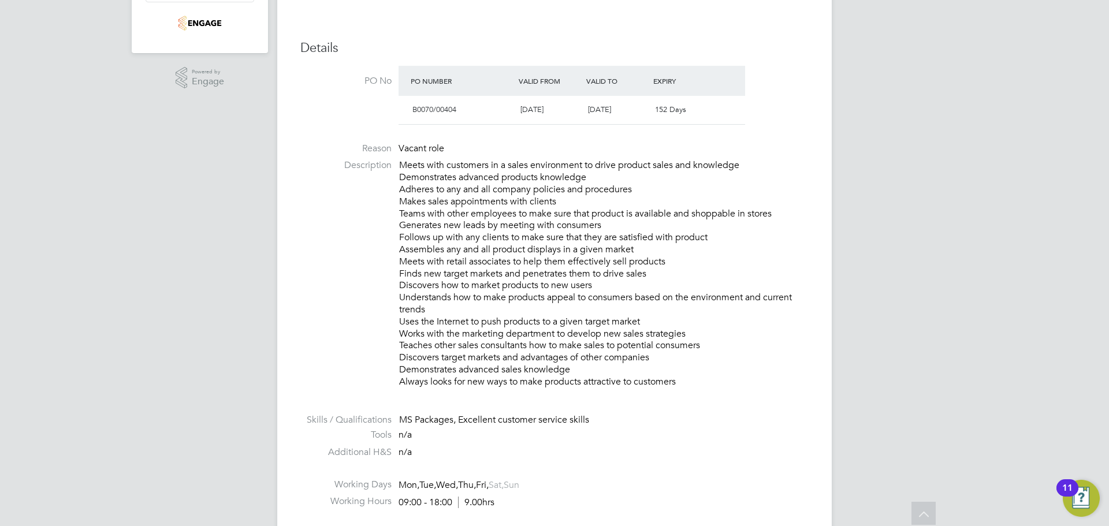
scroll to position [0, 0]
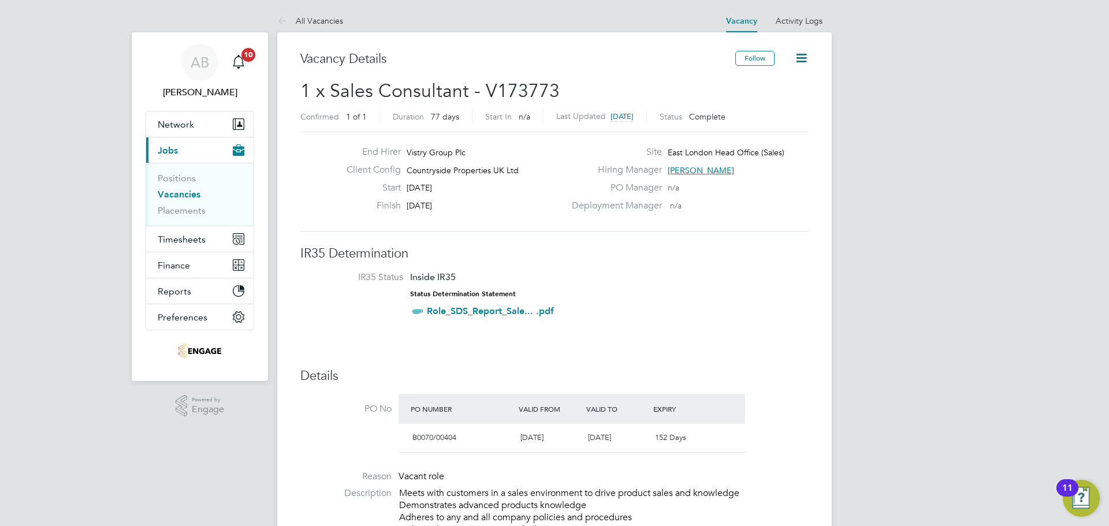
click at [704, 170] on span "[PERSON_NAME]" at bounding box center [701, 170] width 66 height 10
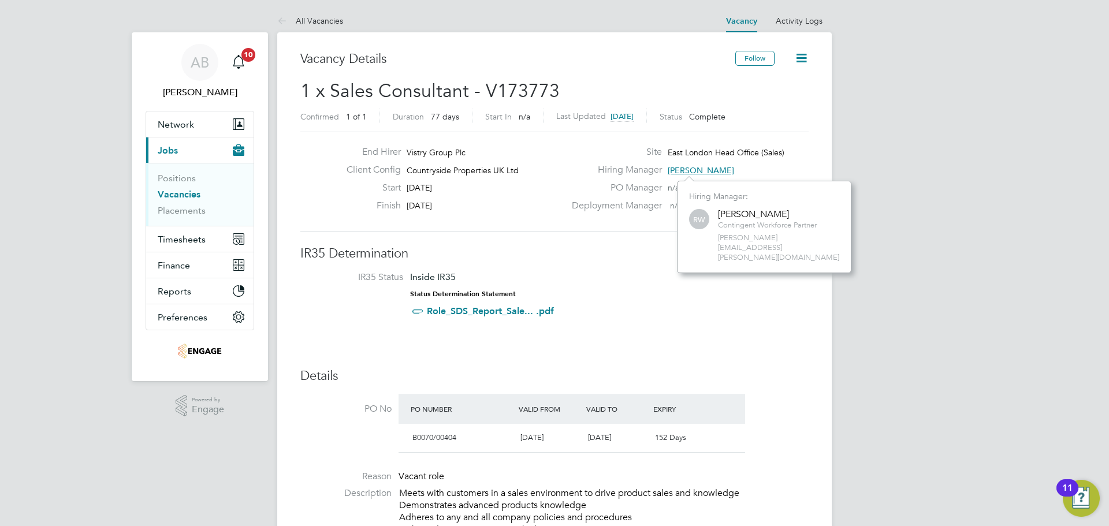
scroll to position [73, 174]
click at [643, 261] on h3 "IR35 Determination" at bounding box center [554, 254] width 509 height 17
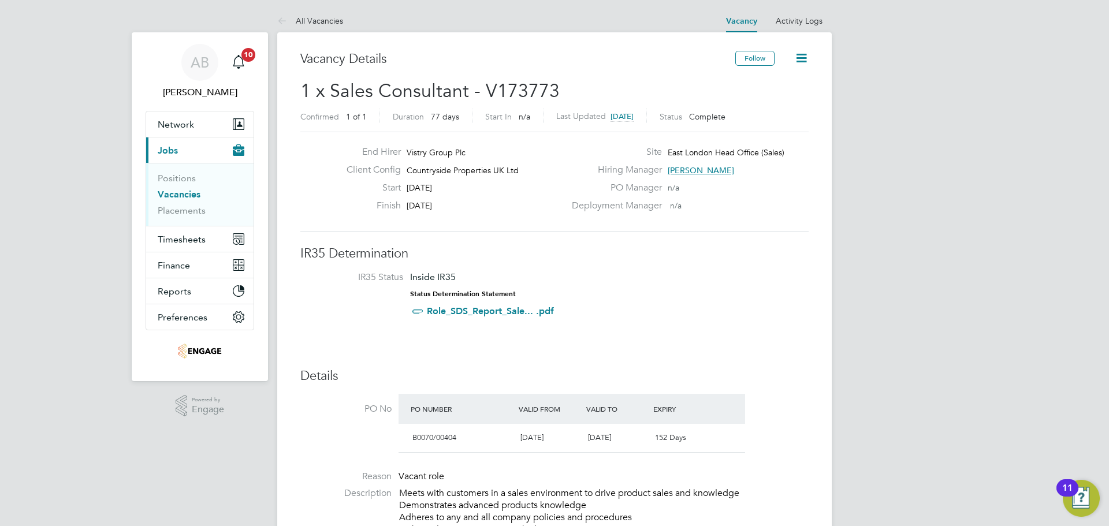
drag, startPoint x: 638, startPoint y: 199, endPoint x: 659, endPoint y: 198, distance: 21.4
click at [643, 198] on div "PO Manager n/a" at bounding box center [689, 191] width 248 height 18
drag, startPoint x: 665, startPoint y: 187, endPoint x: 703, endPoint y: 187, distance: 38.1
click at [703, 187] on div "PO Manager n/a" at bounding box center [689, 191] width 248 height 18
click at [691, 202] on div "Deployment Manager n/a" at bounding box center [689, 209] width 248 height 18
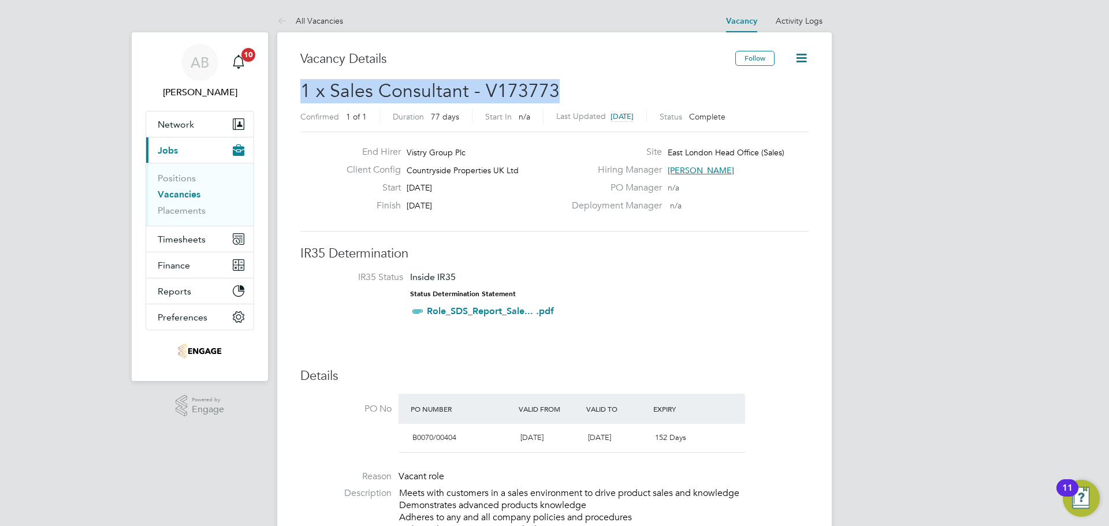
drag, startPoint x: 524, startPoint y: 90, endPoint x: 289, endPoint y: 98, distance: 234.7
copy span "1 x Sales Consultant - V173773"
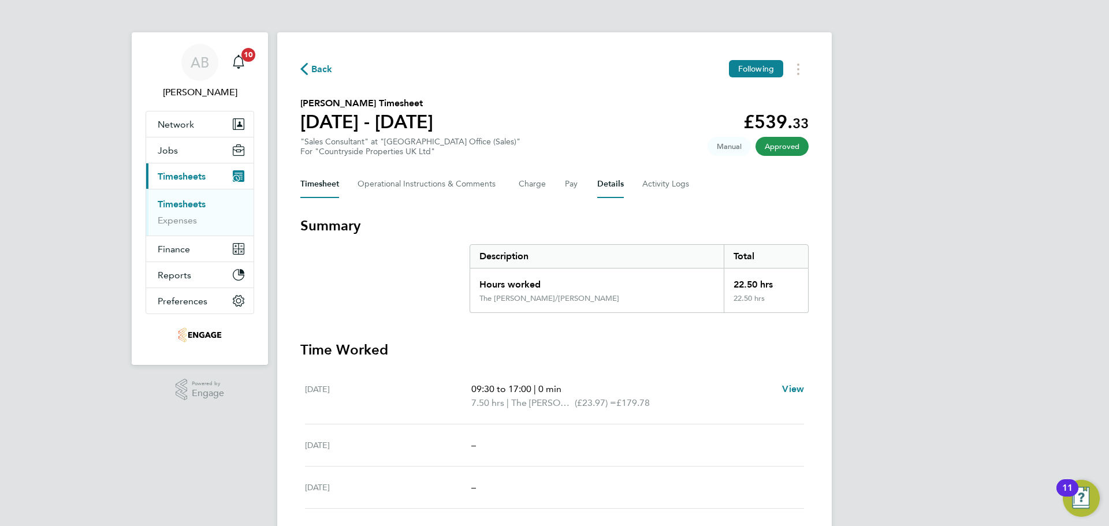
click at [620, 178] on button "Details" at bounding box center [611, 184] width 27 height 28
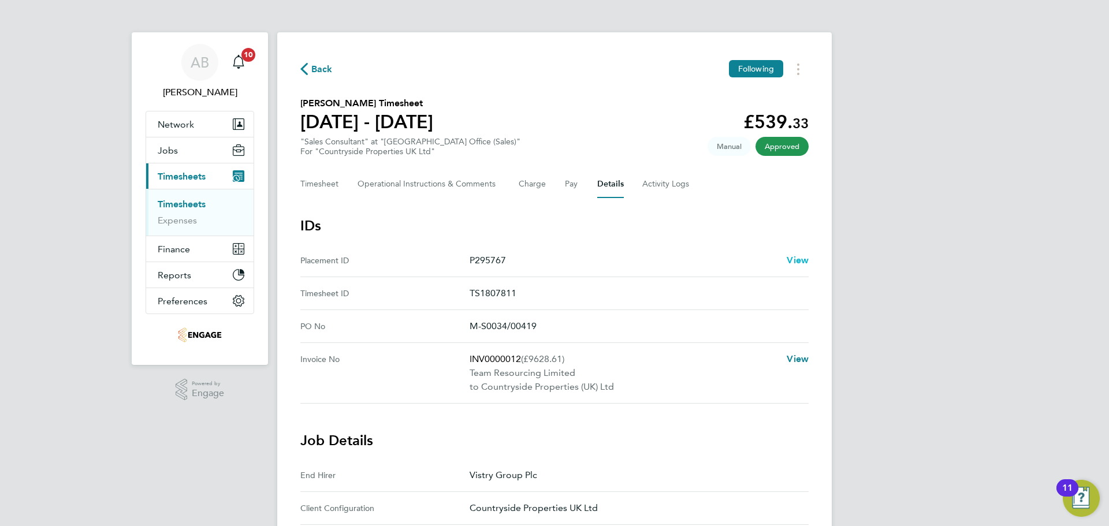
click at [803, 258] on span "View" at bounding box center [798, 260] width 22 height 11
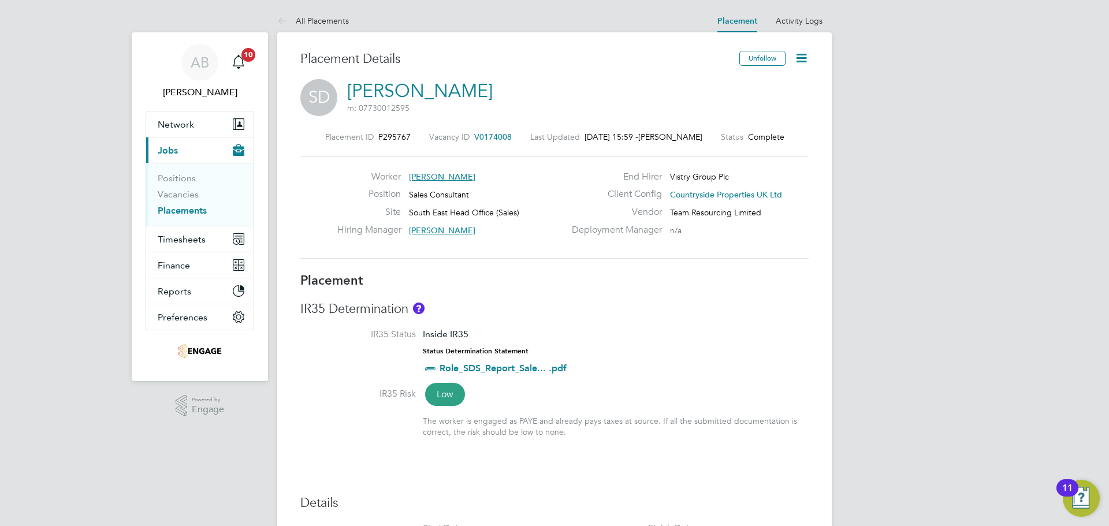
click at [484, 133] on span "V0174008" at bounding box center [493, 137] width 38 height 10
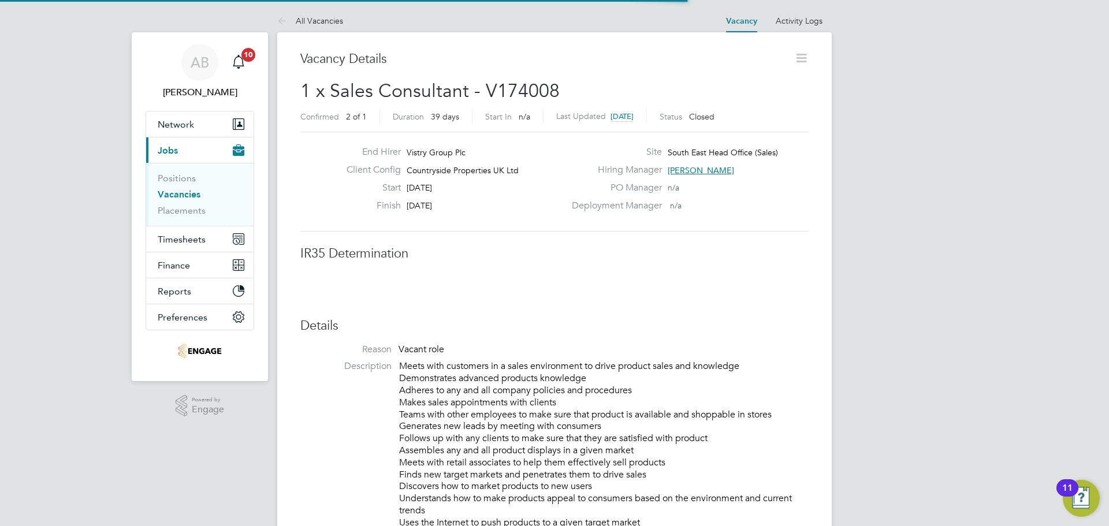
scroll to position [6, 6]
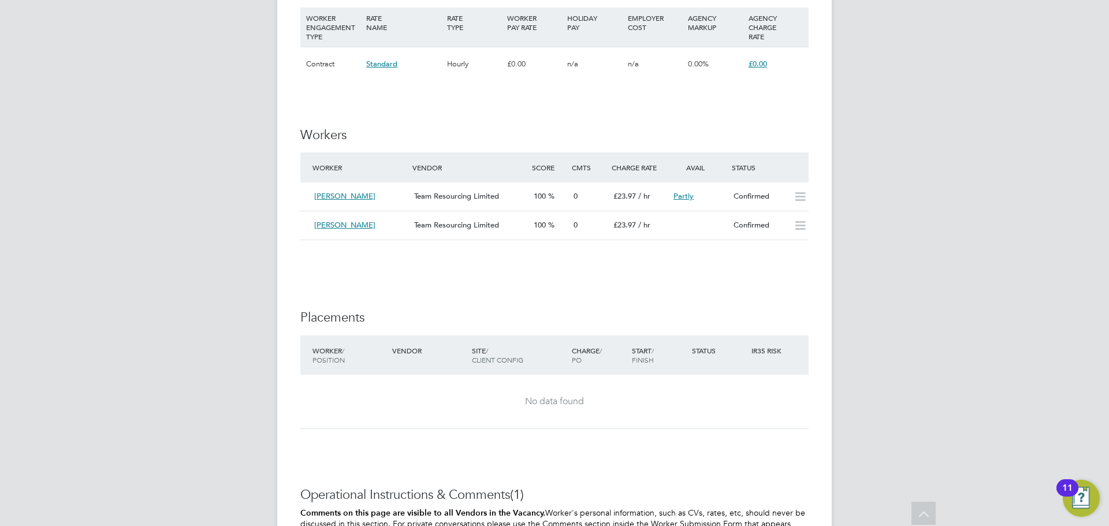
click at [450, 287] on div "IR35 Determination IR35 Status Inside IR35 Status Determination Statement Role_…" at bounding box center [554, 6] width 509 height 1487
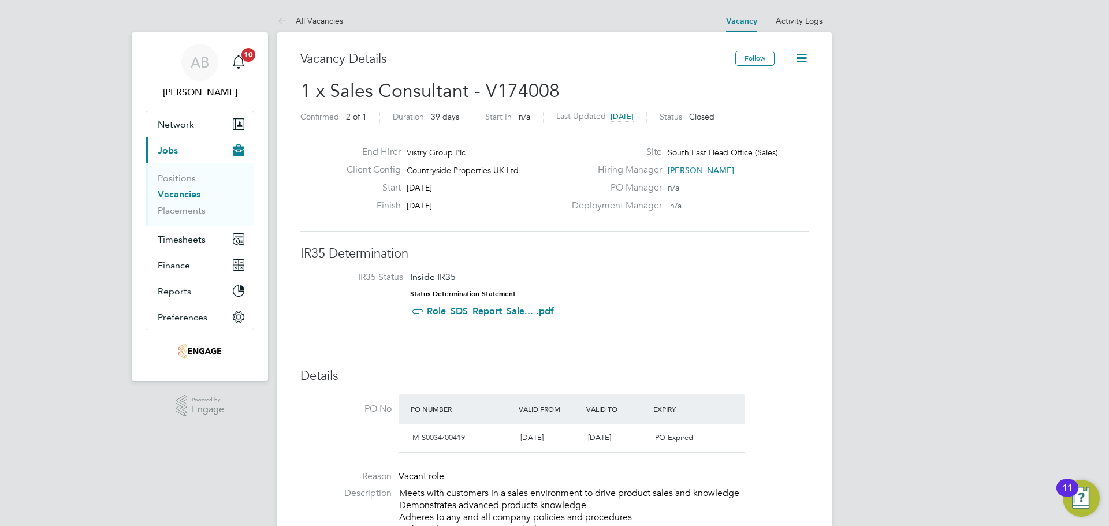
click at [801, 54] on icon at bounding box center [802, 58] width 14 height 14
click at [763, 98] on li "Update Status" at bounding box center [773, 102] width 67 height 16
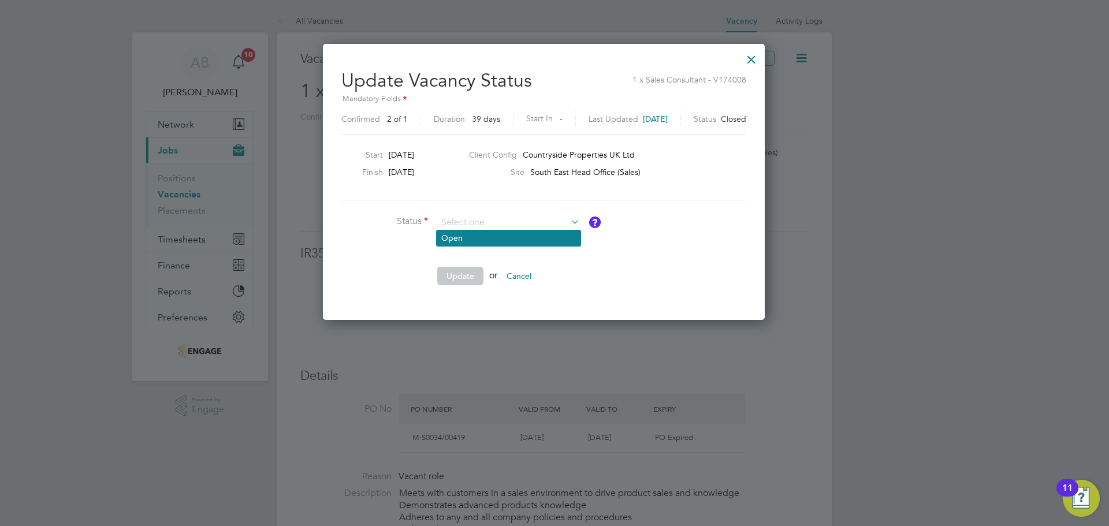
click at [530, 235] on li "Open" at bounding box center [509, 238] width 144 height 15
type input "Open"
click at [460, 274] on button "Update" at bounding box center [460, 276] width 46 height 18
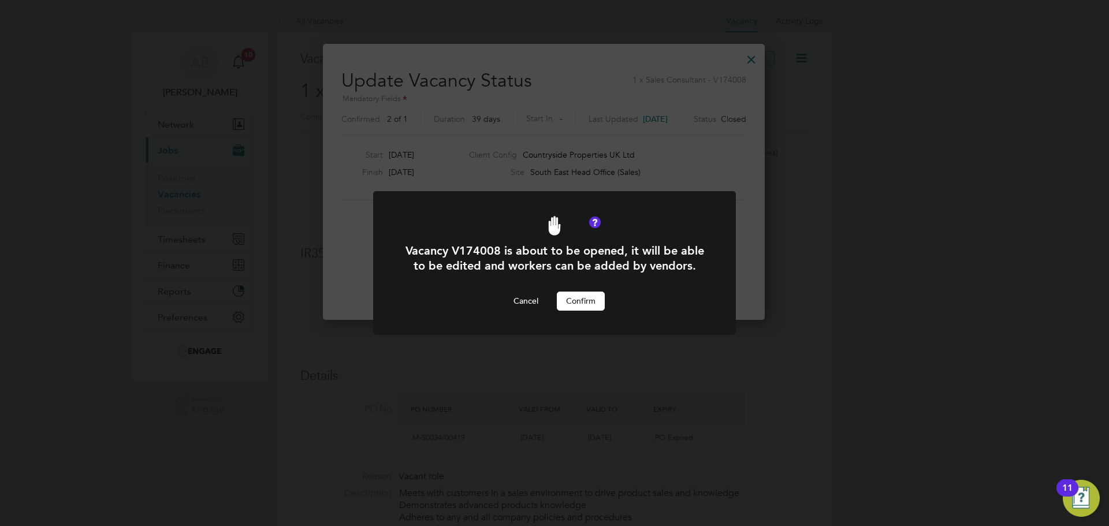
click at [592, 301] on button "Confirm" at bounding box center [581, 301] width 48 height 18
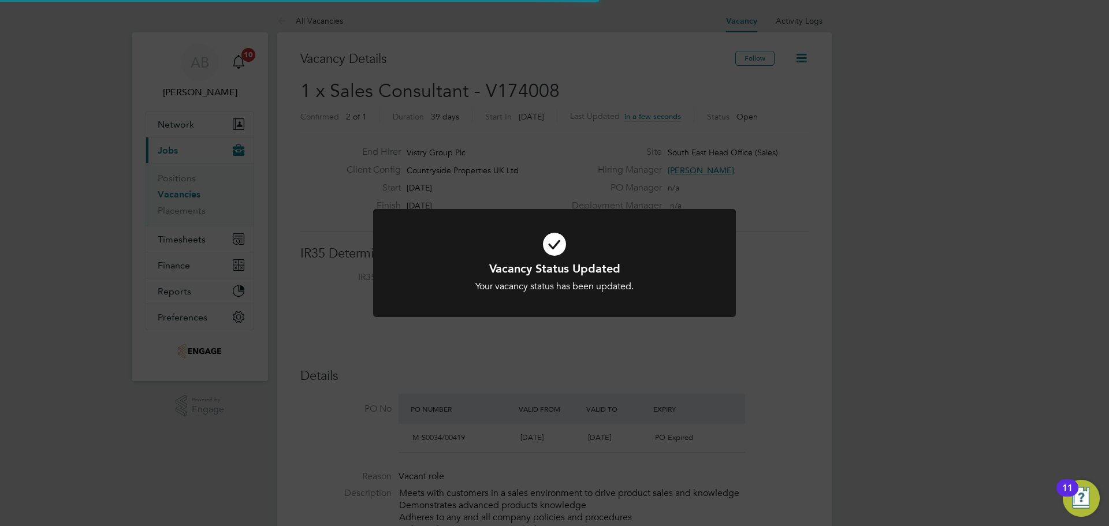
click at [662, 277] on div "Vacancy Status Updated Your vacancy status has been updated. Cancel Okay" at bounding box center [555, 277] width 300 height 32
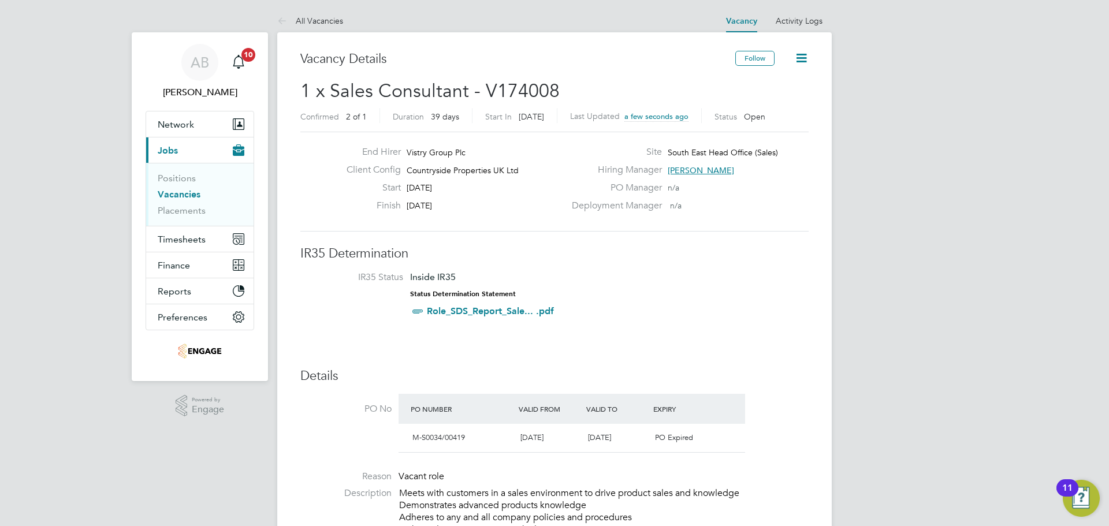
click at [800, 54] on icon at bounding box center [802, 58] width 14 height 14
click at [772, 83] on li "Edit Vacancy" at bounding box center [773, 85] width 67 height 16
click at [729, 278] on li "IR35 Status Inside IR35 Status Determination Statement Role_SDS_Report_Sale... …" at bounding box center [554, 297] width 485 height 50
click at [796, 58] on icon at bounding box center [802, 58] width 14 height 14
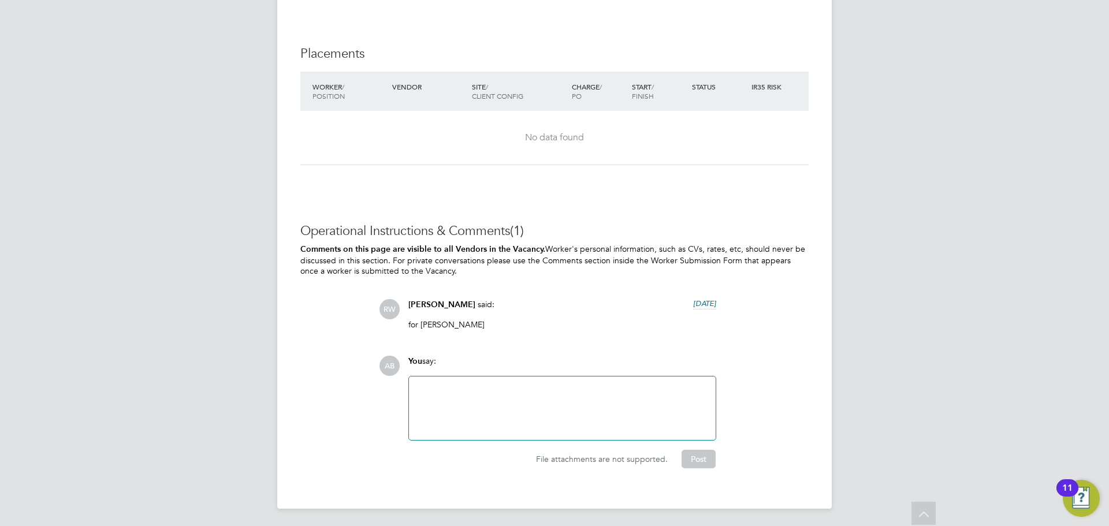
scroll to position [803, 0]
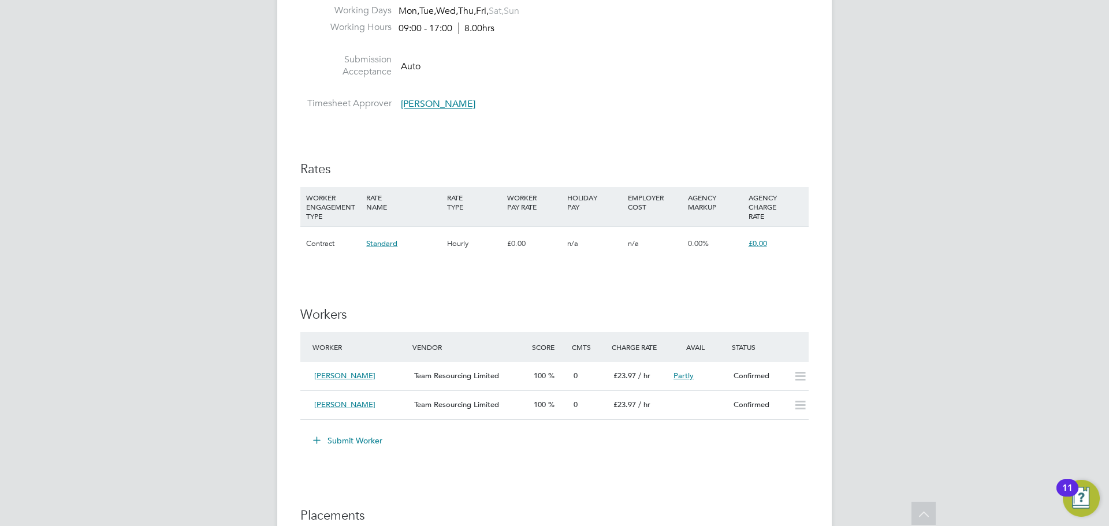
click at [376, 241] on span "Standard" at bounding box center [381, 244] width 31 height 10
drag, startPoint x: 312, startPoint y: 238, endPoint x: 326, endPoint y: 246, distance: 16.3
click at [313, 240] on div "Contract" at bounding box center [333, 244] width 60 height 34
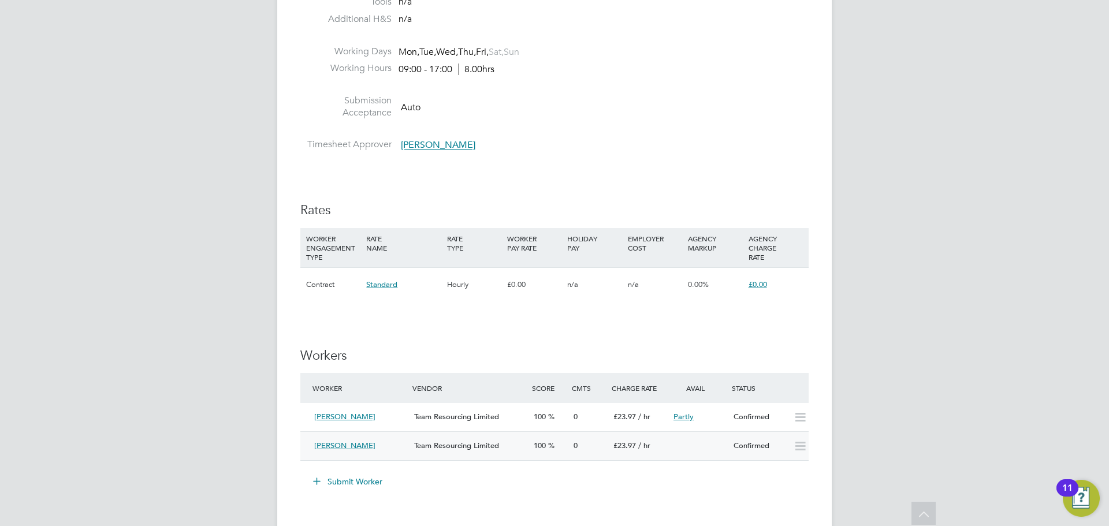
scroll to position [860, 0]
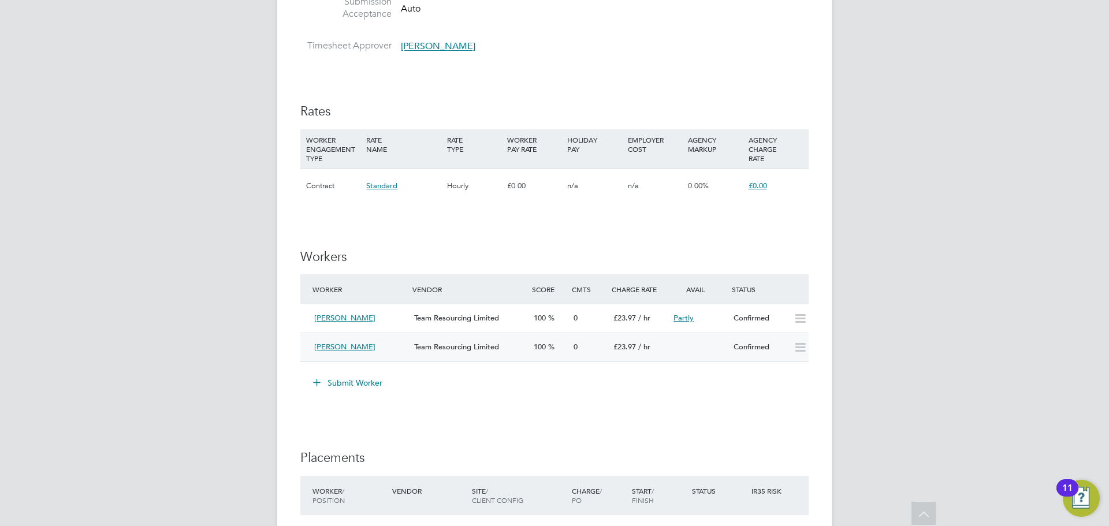
click at [333, 345] on span "[PERSON_NAME]" at bounding box center [344, 347] width 61 height 10
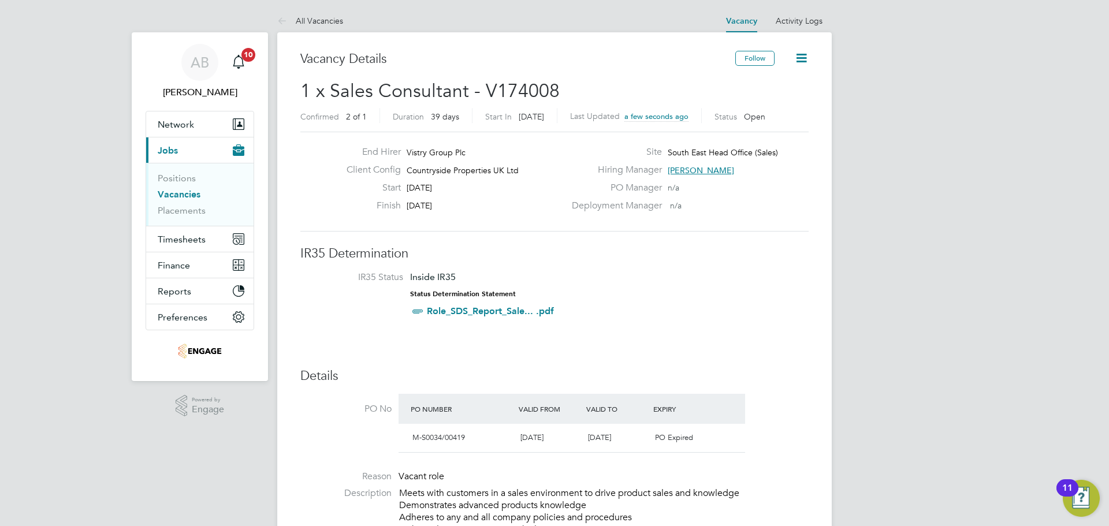
click at [803, 55] on icon at bounding box center [802, 58] width 14 height 14
click at [761, 84] on li "Edit Vacancy" at bounding box center [773, 85] width 67 height 16
click at [596, 190] on label "PO Manager" at bounding box center [613, 188] width 97 height 12
click at [749, 19] on link "Vacancy" at bounding box center [741, 21] width 31 height 10
click at [666, 303] on li "IR35 Status Inside IR35 Status Determination Statement Role_SDS_Report_Sale... …" at bounding box center [554, 297] width 485 height 50
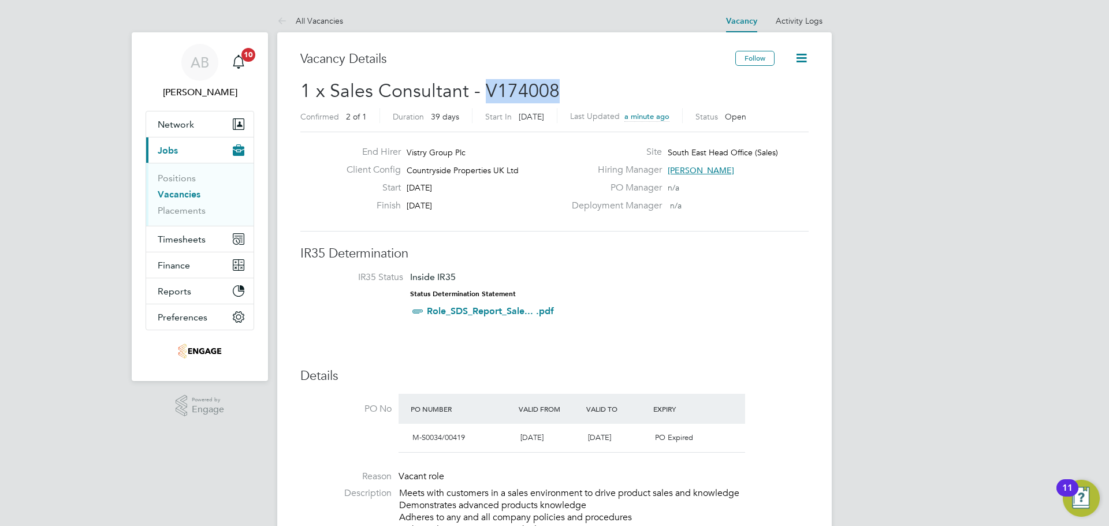
drag, startPoint x: 561, startPoint y: 89, endPoint x: 485, endPoint y: 94, distance: 76.4
click at [485, 94] on h2 "1 x Sales Consultant - V174008 Confirmed 2 of 1 Duration 39 days Start In 2 mon…" at bounding box center [554, 103] width 509 height 49
copy span "V174008"
click at [186, 191] on link "Vacancies" at bounding box center [179, 194] width 43 height 11
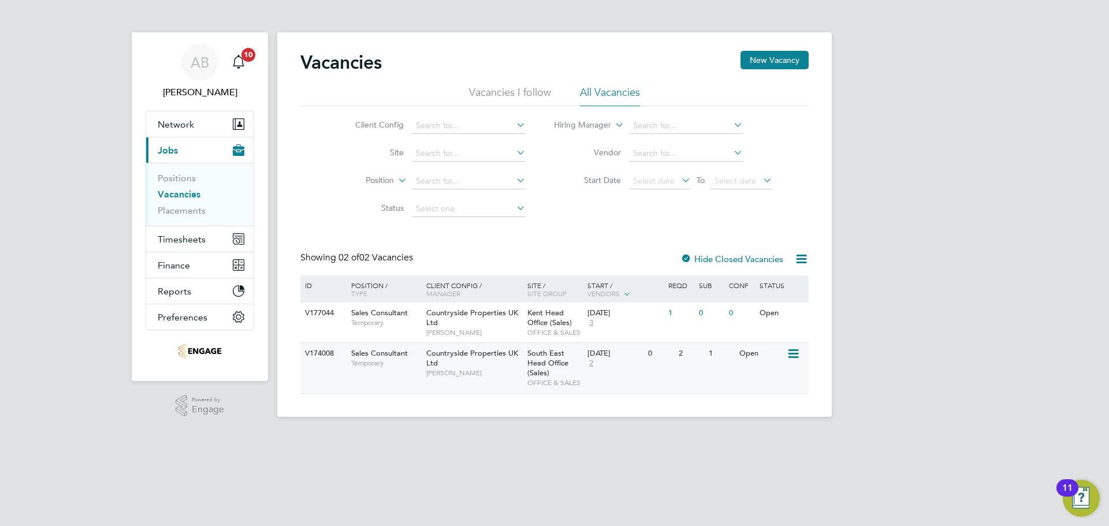
click at [469, 372] on span "[PERSON_NAME]" at bounding box center [473, 373] width 95 height 9
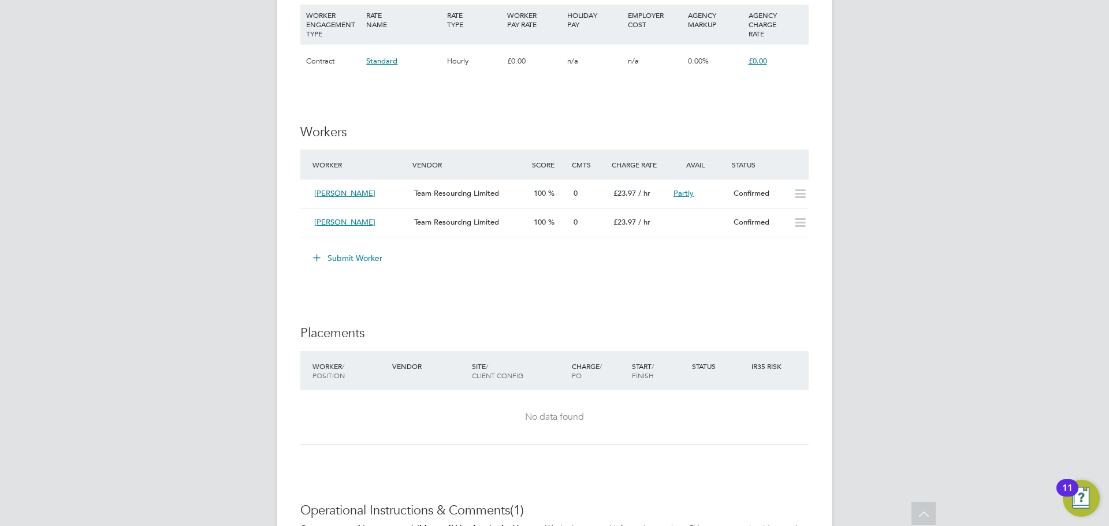
scroll to position [982, 0]
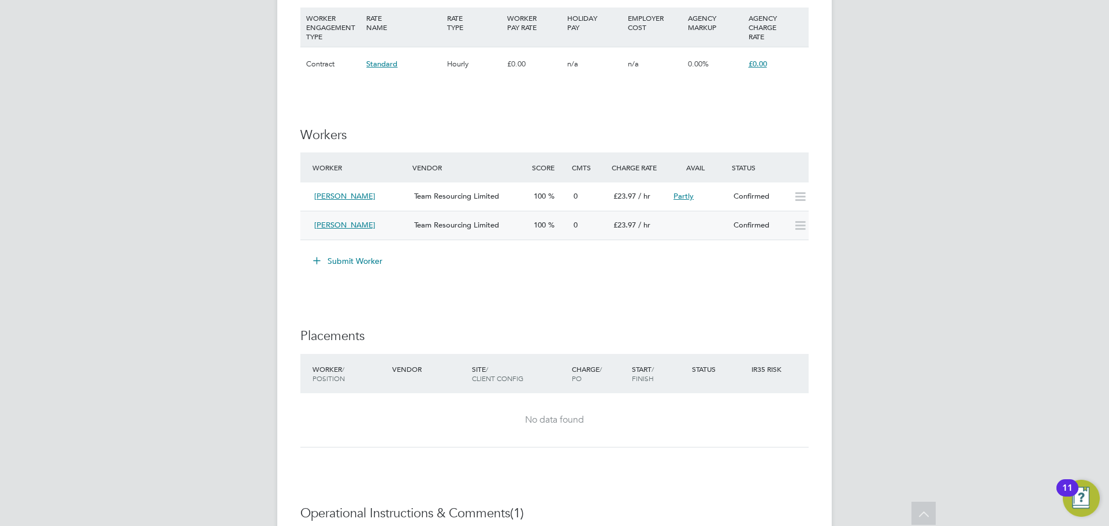
click at [799, 225] on icon at bounding box center [800, 225] width 14 height 9
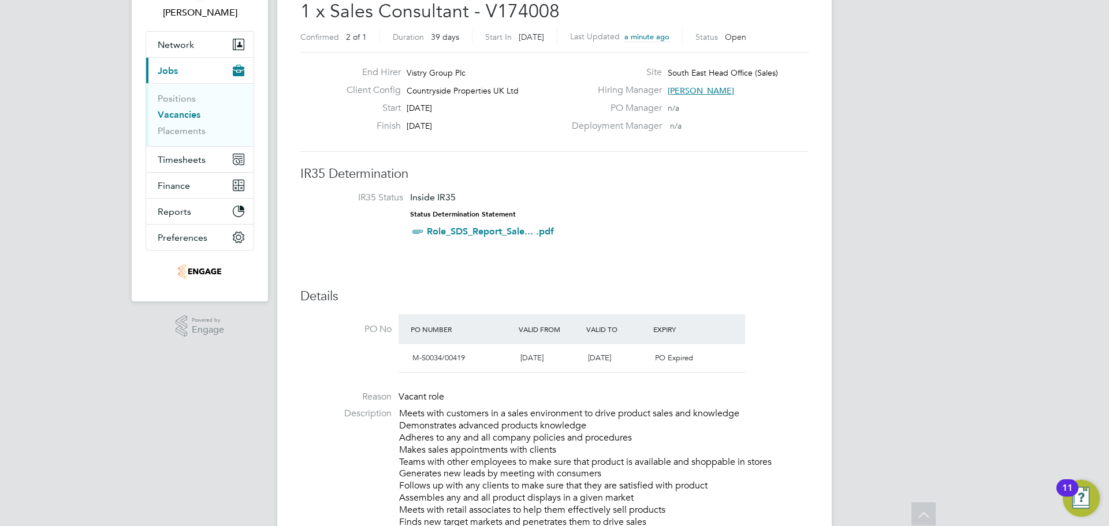
scroll to position [0, 0]
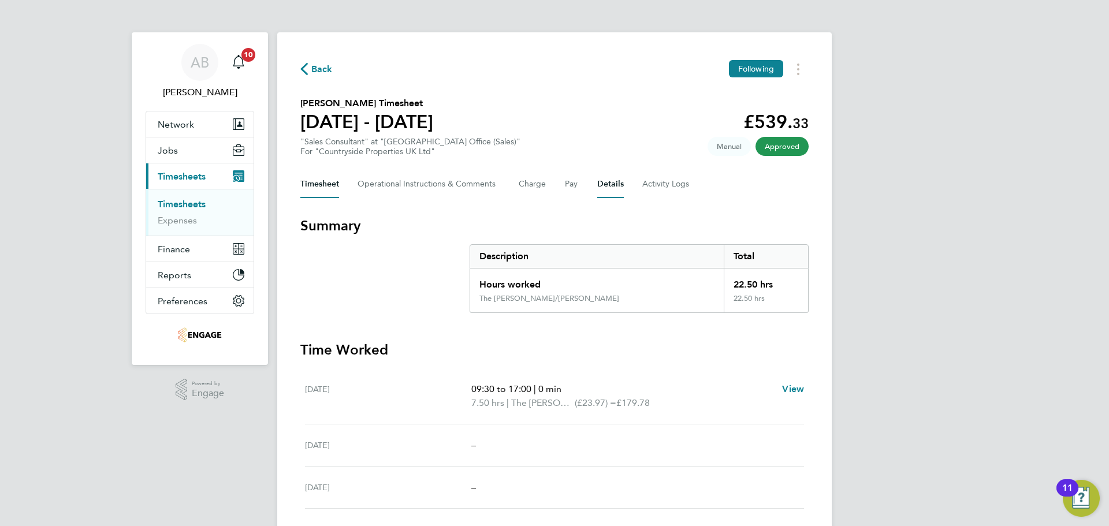
click at [614, 183] on button "Details" at bounding box center [611, 184] width 27 height 28
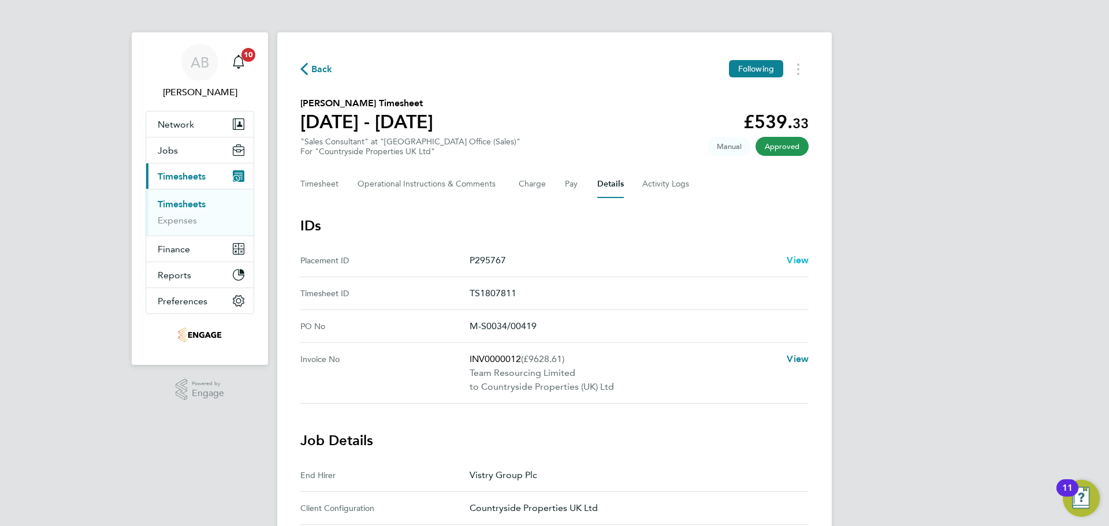
click at [797, 256] on span "View" at bounding box center [798, 260] width 22 height 11
click at [306, 65] on icon "button" at bounding box center [304, 69] width 8 height 12
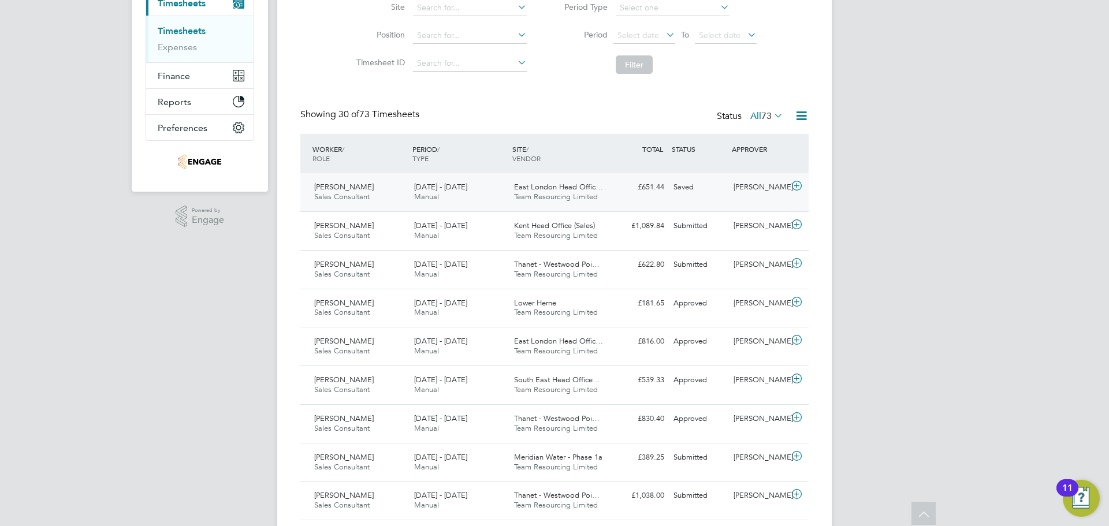
click at [392, 190] on div "[PERSON_NAME] Sales Consultant [DATE] - [DATE]" at bounding box center [360, 192] width 100 height 29
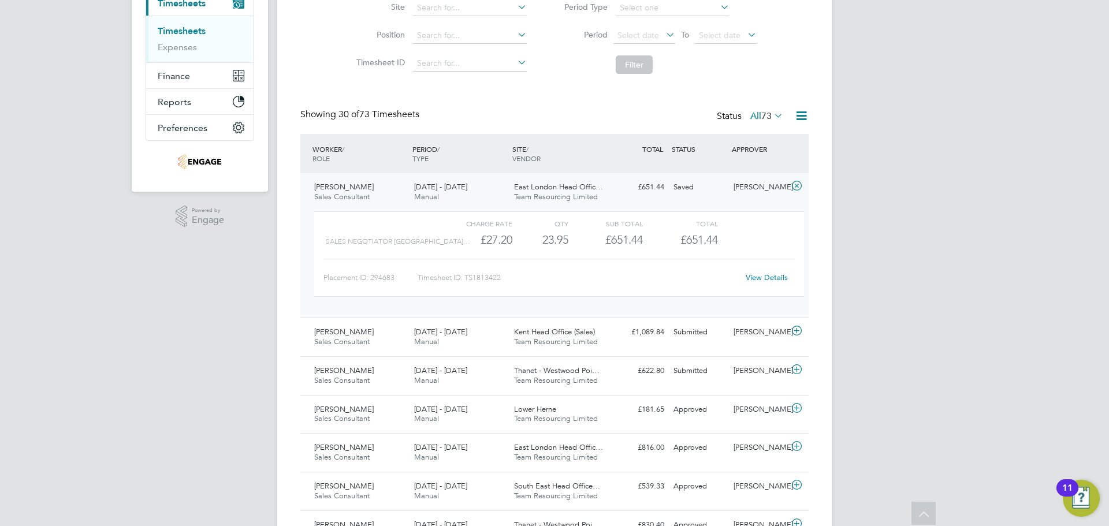
click at [767, 276] on link "View Details" at bounding box center [767, 278] width 42 height 10
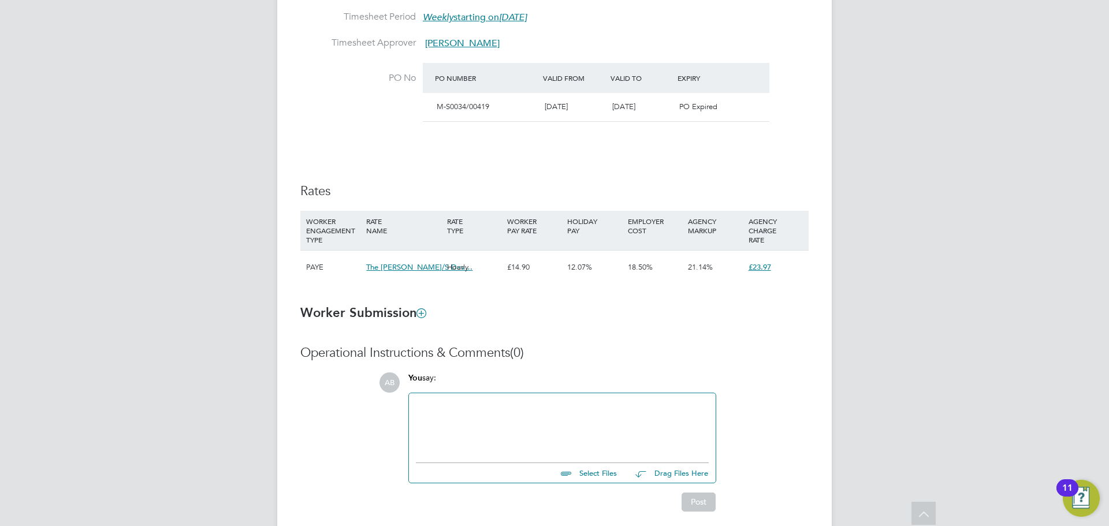
scroll to position [657, 0]
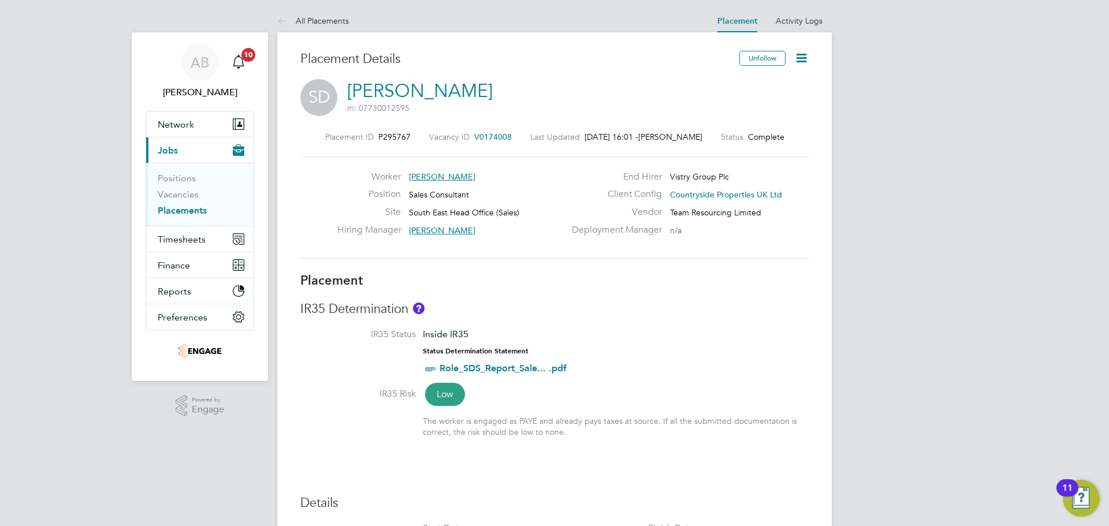
click at [797, 57] on icon at bounding box center [802, 58] width 14 height 14
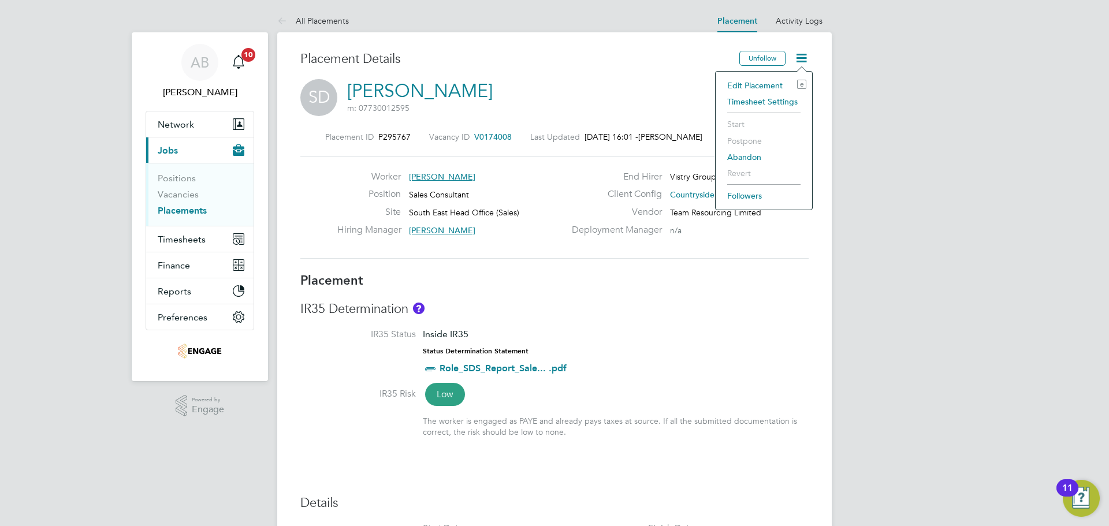
click at [765, 84] on li "Edit Placement e" at bounding box center [764, 85] width 85 height 16
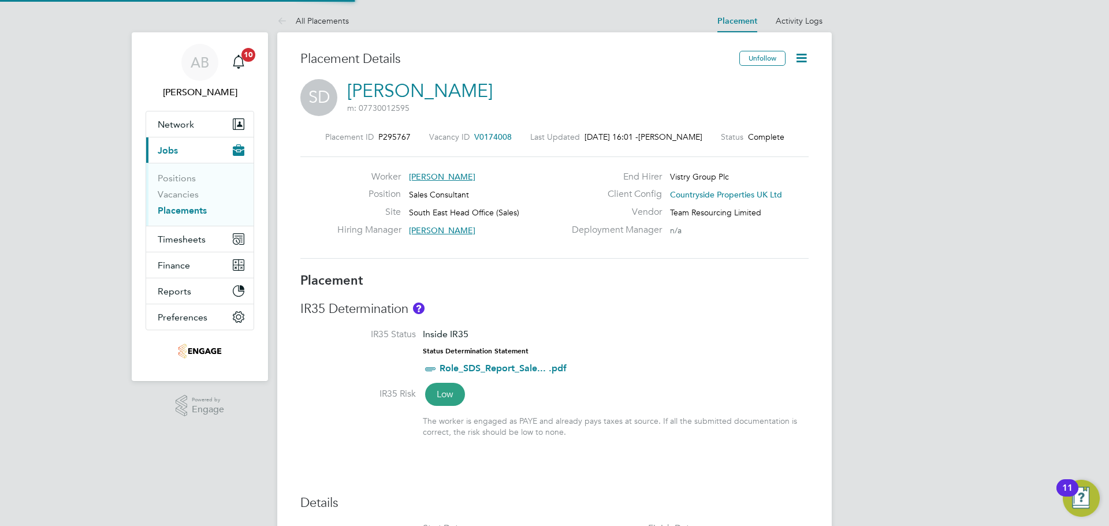
type input "Donna Cole"
type input "23 Jun 2025"
type input "[DATE]"
type input "09:00"
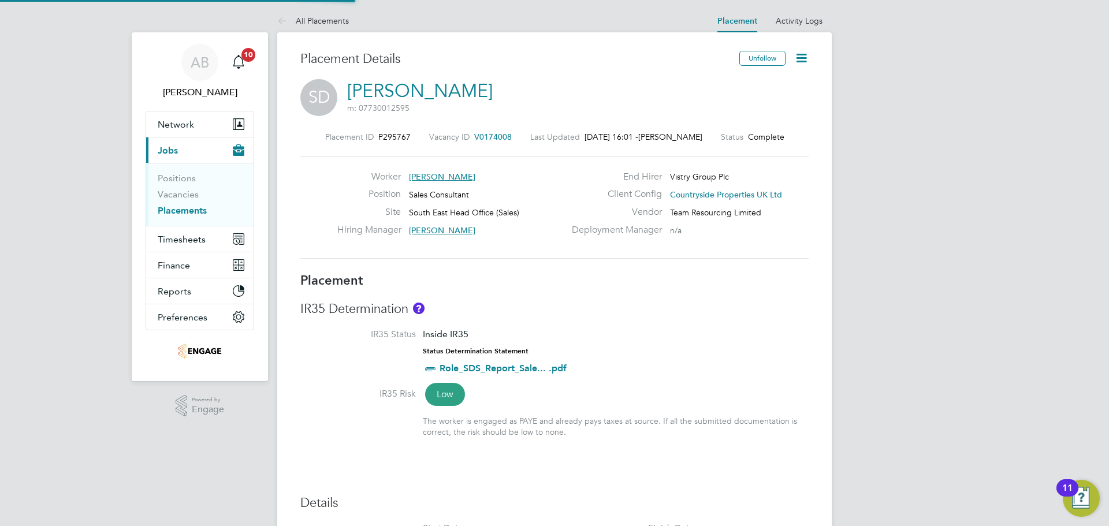
type input "17:00"
type input "17846"
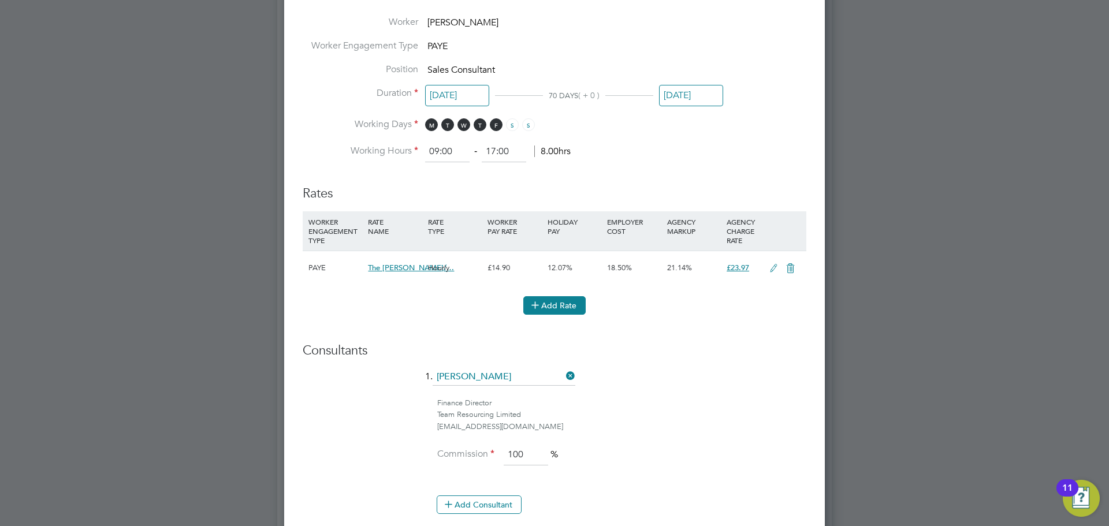
click at [566, 304] on button "Add Rate" at bounding box center [555, 305] width 62 height 18
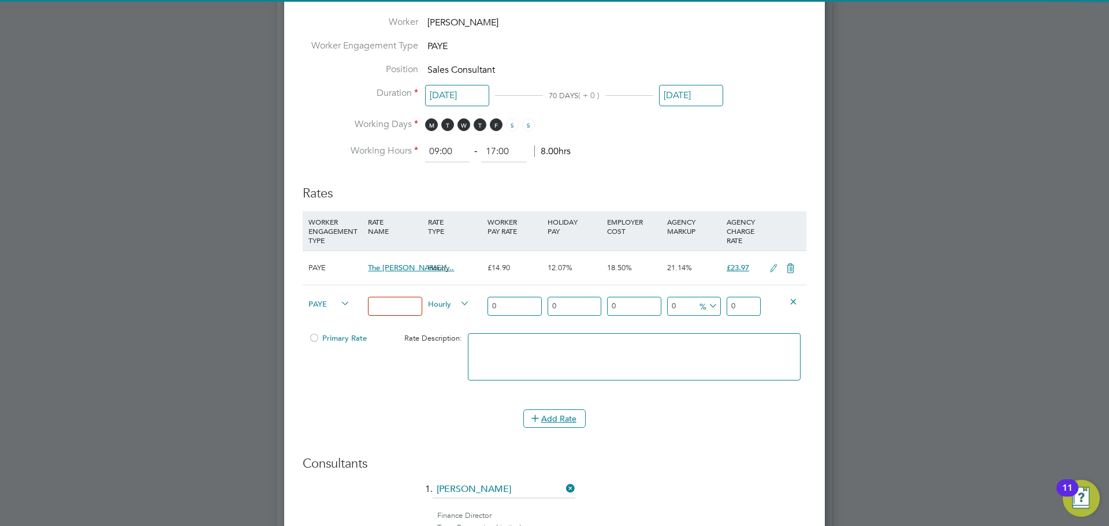
click at [383, 306] on input at bounding box center [395, 306] width 54 height 19
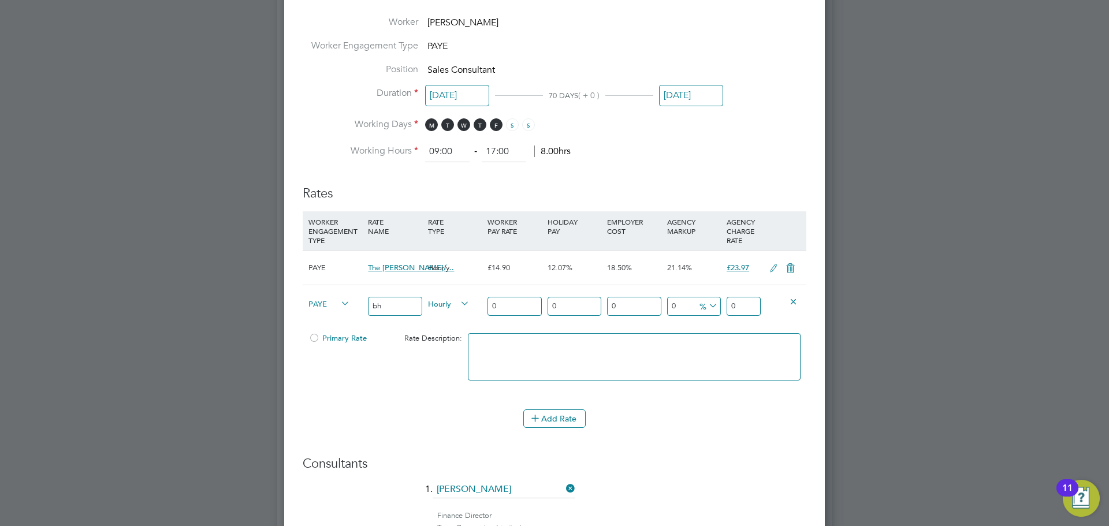
type input "BH"
drag, startPoint x: 511, startPoint y: 309, endPoint x: 463, endPoint y: 306, distance: 48.6
click at [463, 306] on div "PAYE BH Hourly 0 0 n/a 0 n/a 0 0 % 0" at bounding box center [555, 306] width 504 height 43
type input "1"
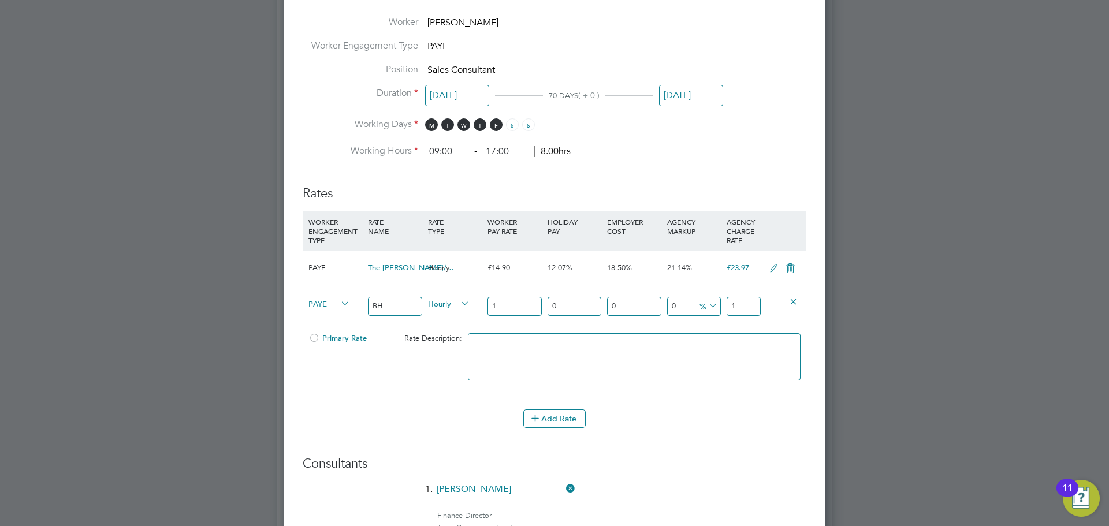
type input "18"
type input "18.6"
type input "18.63"
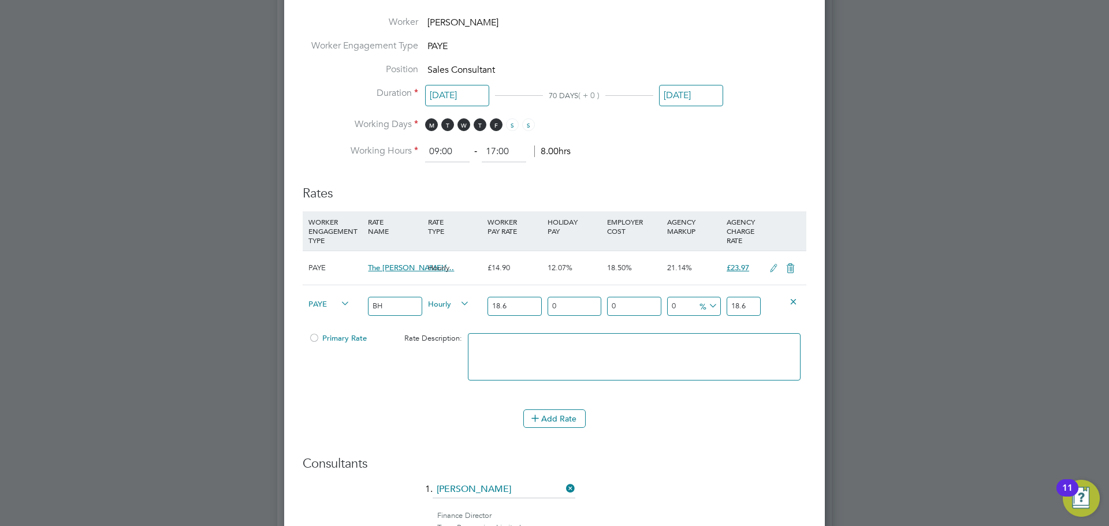
type input "18.63"
type input "1"
type input "18.8163"
type input "12"
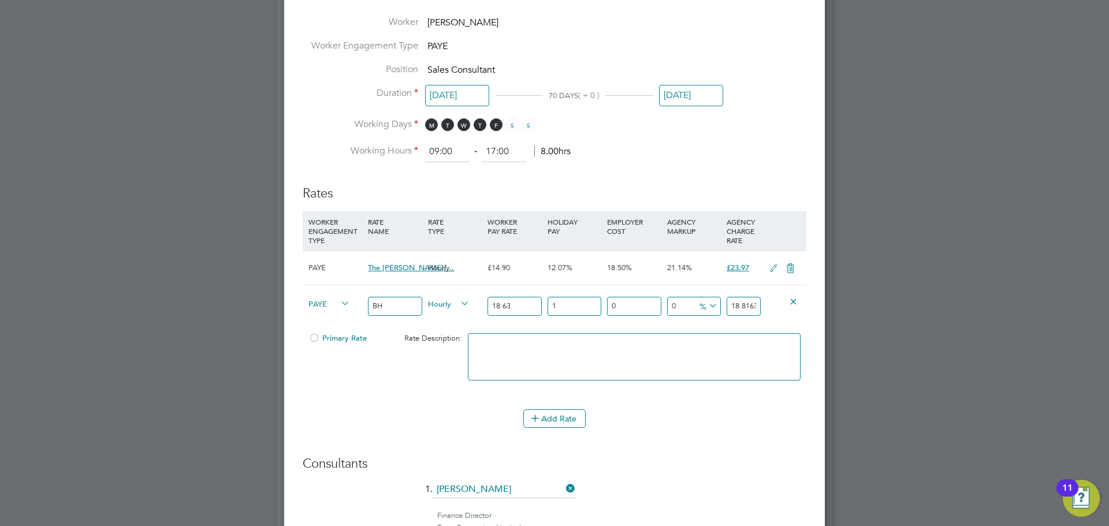
type input "20.8656"
type input "12.07"
type input "20.878641"
type input "12.07"
type input "1"
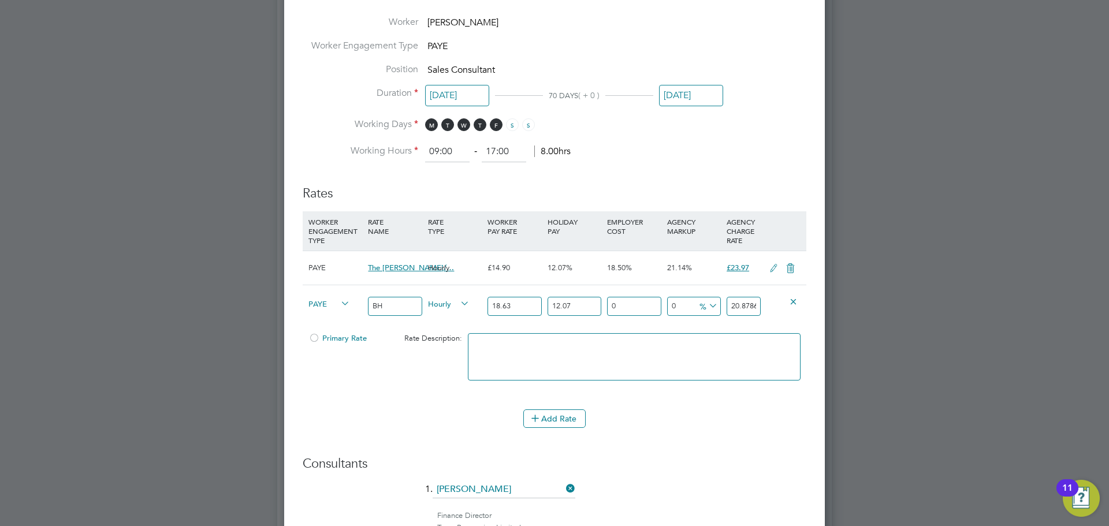
type input "21.08742741"
type input "18"
type input "24.63679638"
type input "18.5"
type input "24.741189585"
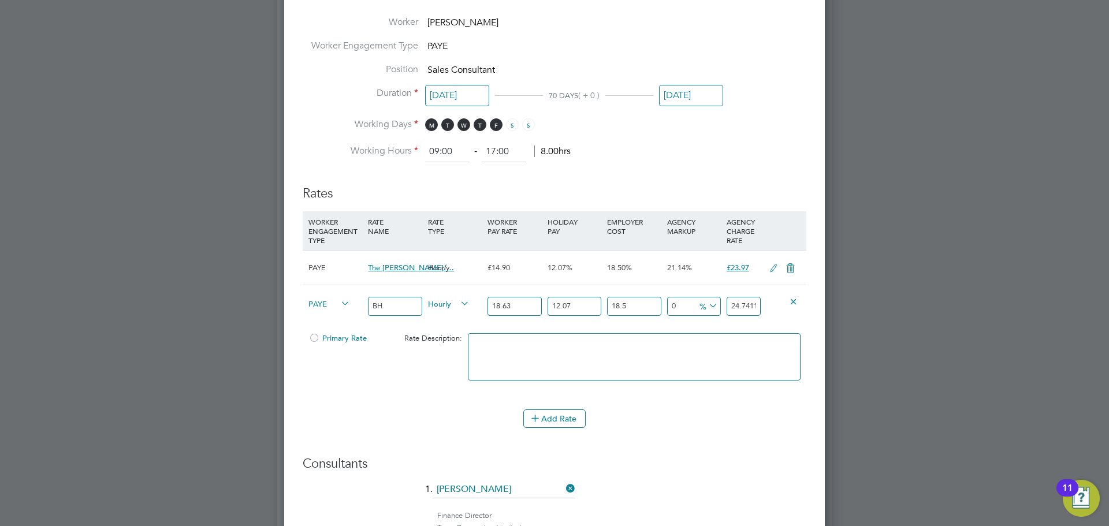
type input "18.5"
click at [707, 302] on icon at bounding box center [707, 306] width 0 height 16
click at [706, 333] on li "£" at bounding box center [709, 333] width 28 height 15
drag, startPoint x: 686, startPoint y: 304, endPoint x: 654, endPoint y: 305, distance: 32.4
click at [654, 304] on div "PAYE BH Hourly 18.63 12.07 n/a 18.5 n/a 0 0 £ 24.741189585" at bounding box center [555, 306] width 504 height 43
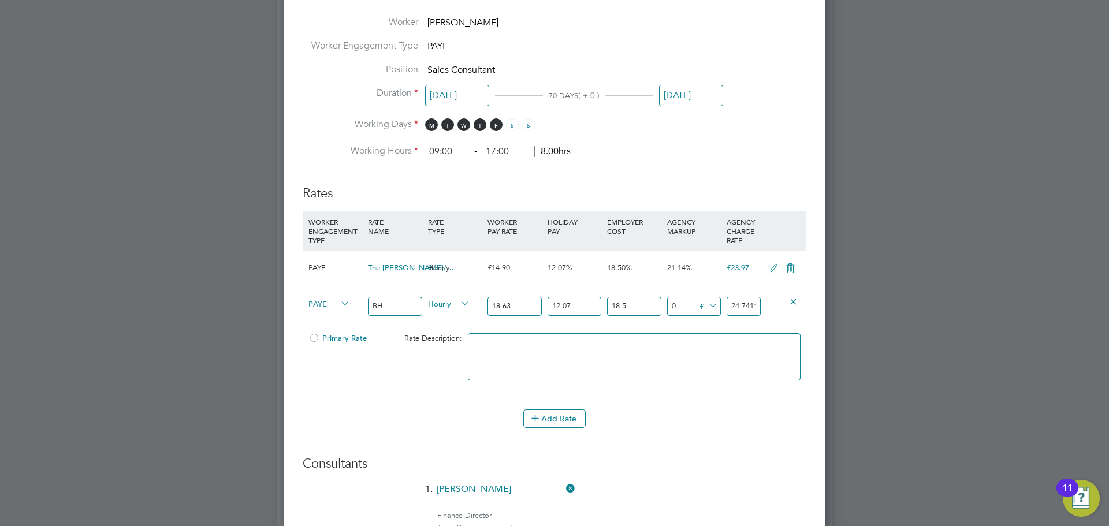
click at [677, 310] on input "0" at bounding box center [694, 306] width 54 height 19
drag, startPoint x: 680, startPoint y: 310, endPoint x: 637, endPoint y: 309, distance: 43.4
click at [637, 309] on div "PAYE BH Hourly 18.63 12.07 n/a 18.5 n/a 0 0 £ 24.741189585" at bounding box center [555, 306] width 504 height 43
type input "5"
type input "29.741189585"
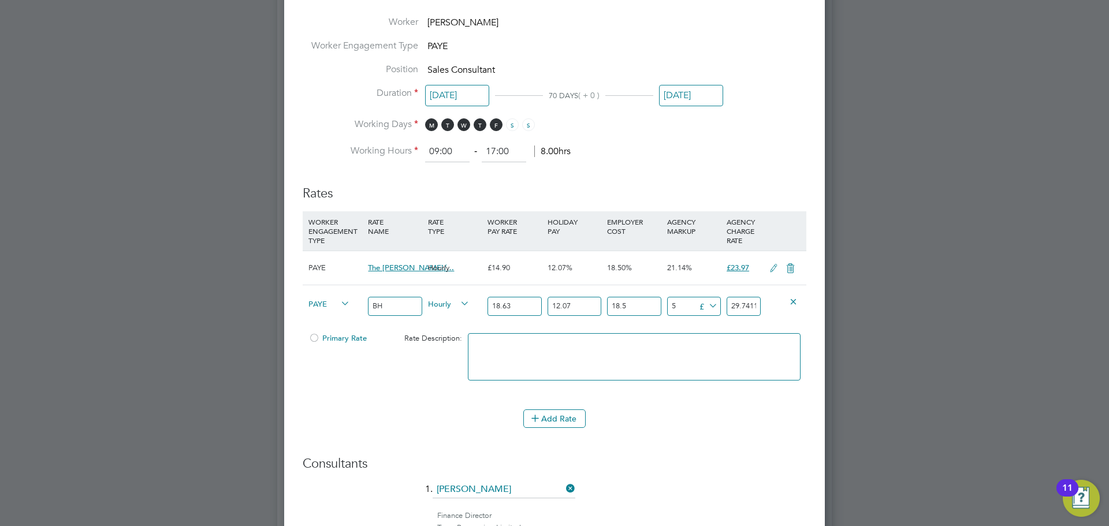
type input "5.2"
type input "29.941189585"
type input "5.22"
type input "29.961189585"
click at [688, 303] on input "5.22" at bounding box center [694, 306] width 54 height 19
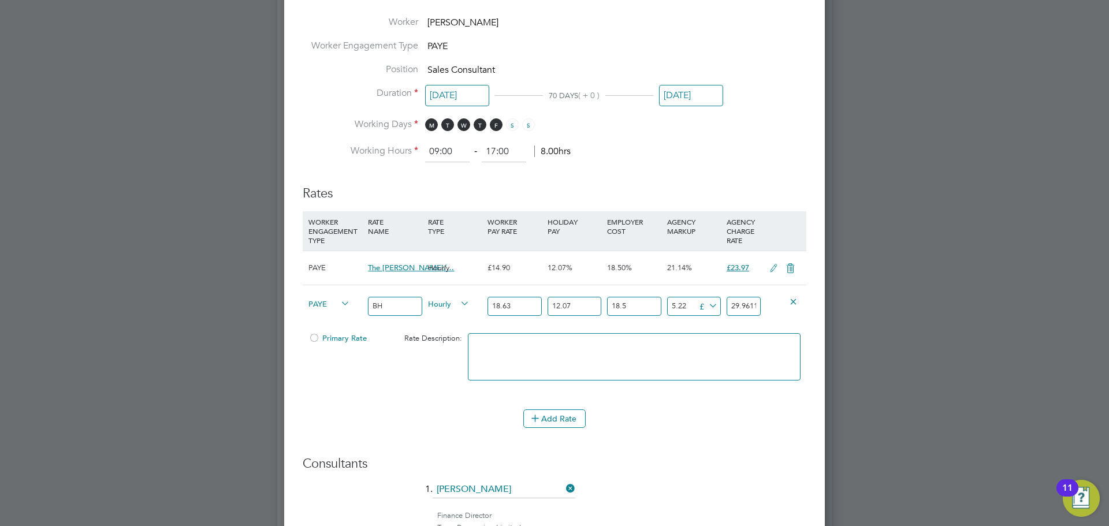
click at [750, 302] on input "29.961189585" at bounding box center [744, 306] width 34 height 19
drag, startPoint x: 747, startPoint y: 306, endPoint x: 784, endPoint y: 305, distance: 37.6
click at [784, 305] on div "PAYE BH Hourly 18.63 12.07 n/a 18.5 n/a 21.098419629607314 5.22 £ 29.961189585" at bounding box center [555, 306] width 504 height 43
type input "5.208810415"
type input "29.95"
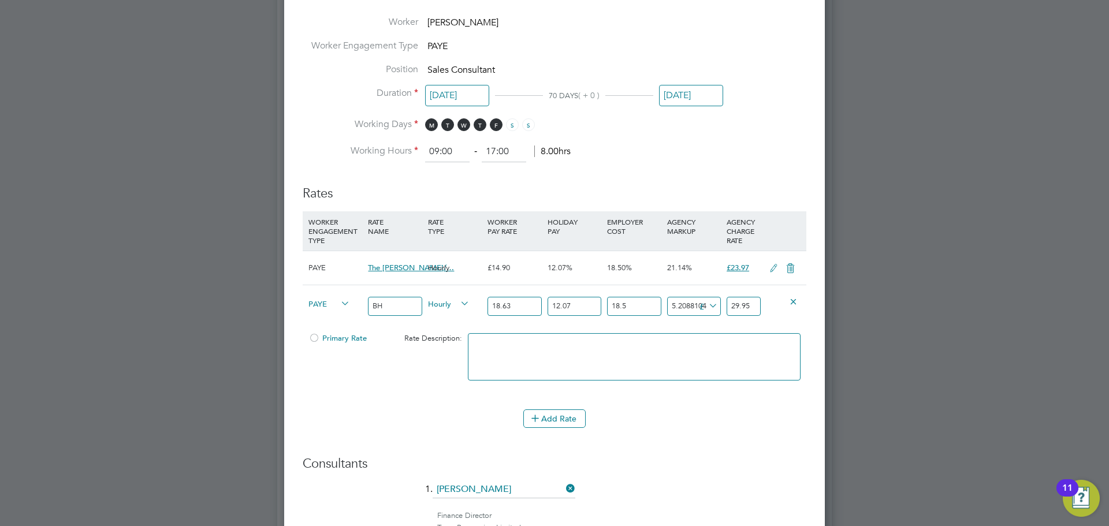
click at [707, 340] on textarea at bounding box center [634, 356] width 333 height 47
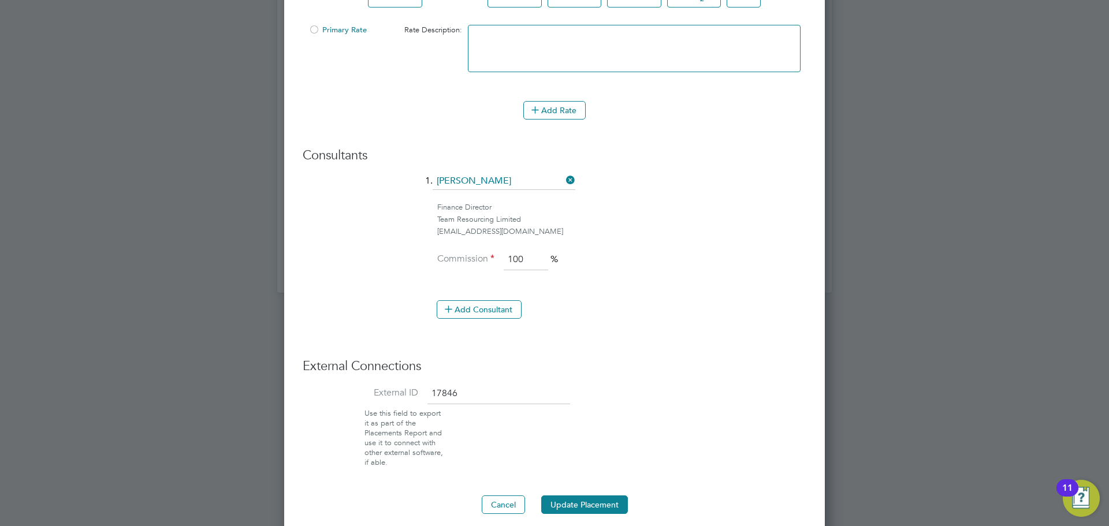
scroll to position [897, 0]
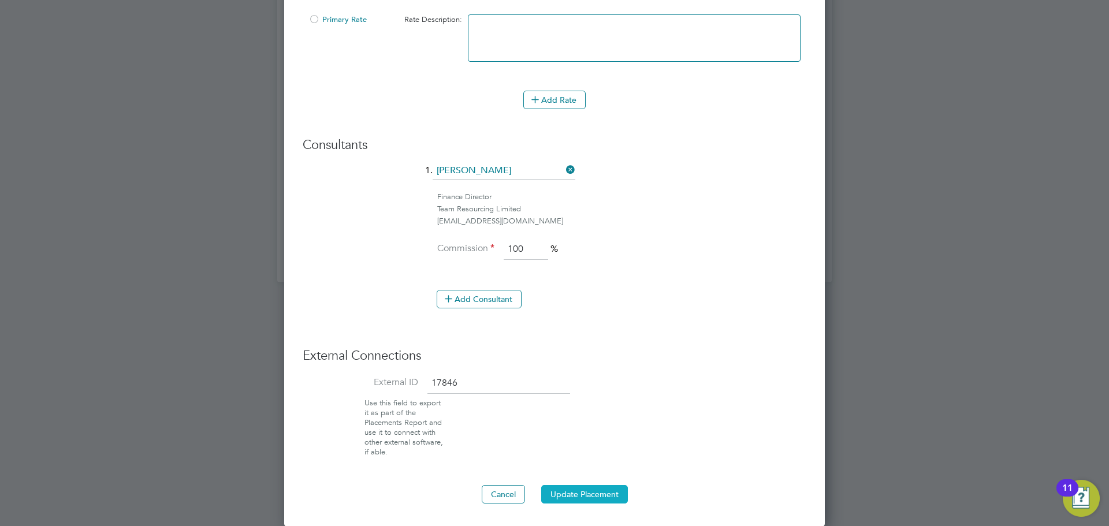
click at [579, 496] on button "Update Placement" at bounding box center [584, 494] width 87 height 18
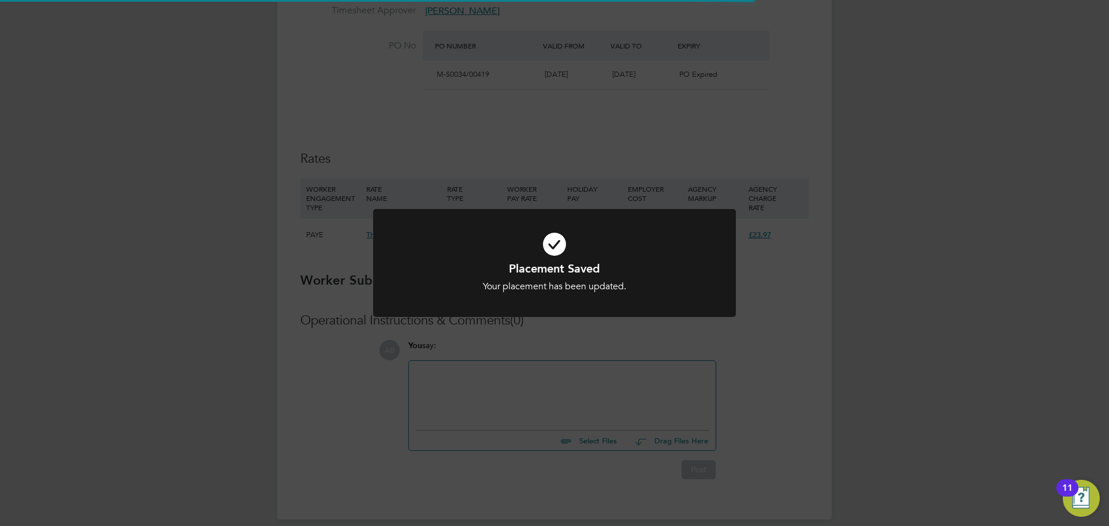
drag, startPoint x: 805, startPoint y: 184, endPoint x: 833, endPoint y: 129, distance: 61.5
click at [821, 161] on div "Placement Saved Your placement has been updated. Cancel Okay" at bounding box center [554, 263] width 1109 height 526
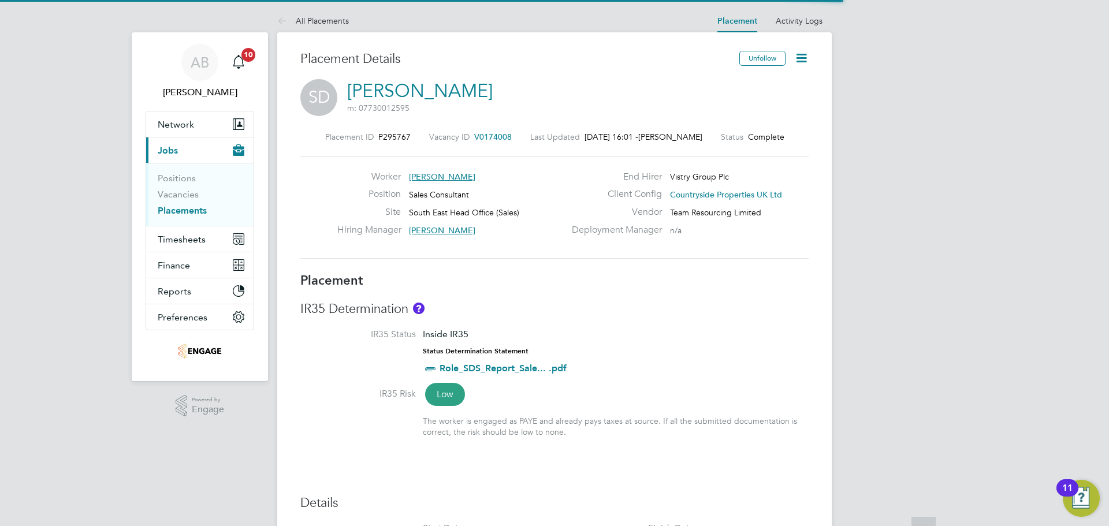
scroll to position [34, 81]
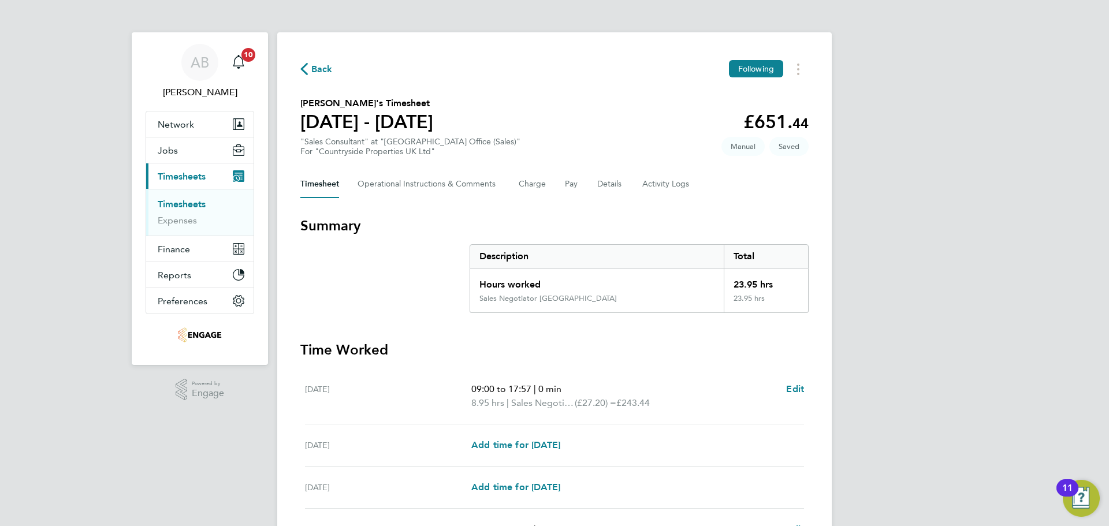
click at [628, 184] on div "Timesheet Operational Instructions & Comments Charge Pay Details Activity Logs" at bounding box center [554, 184] width 509 height 28
click at [610, 185] on button "Details" at bounding box center [611, 184] width 27 height 28
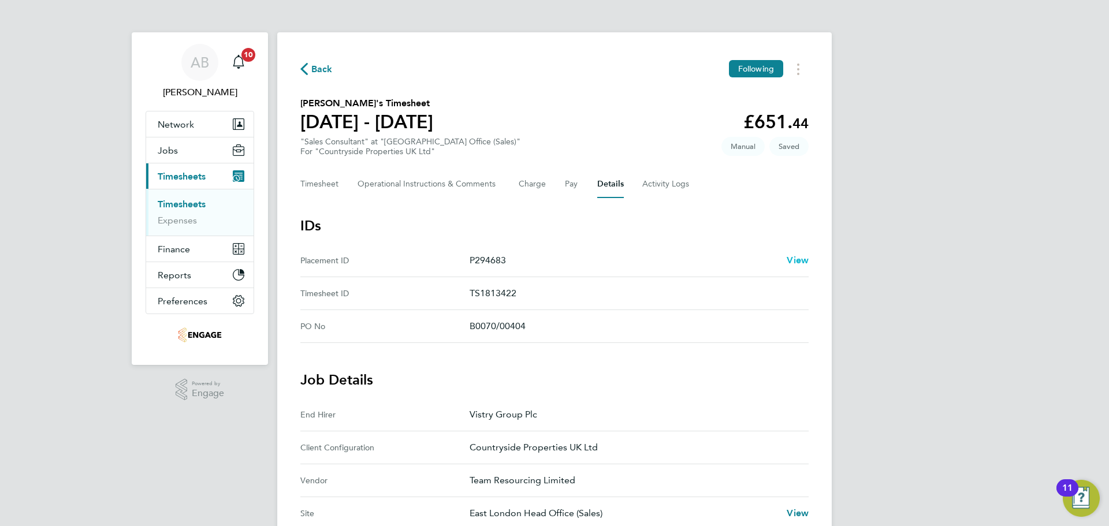
click at [800, 258] on span "View" at bounding box center [798, 260] width 22 height 11
click at [312, 68] on span "Back" at bounding box center [321, 69] width 21 height 14
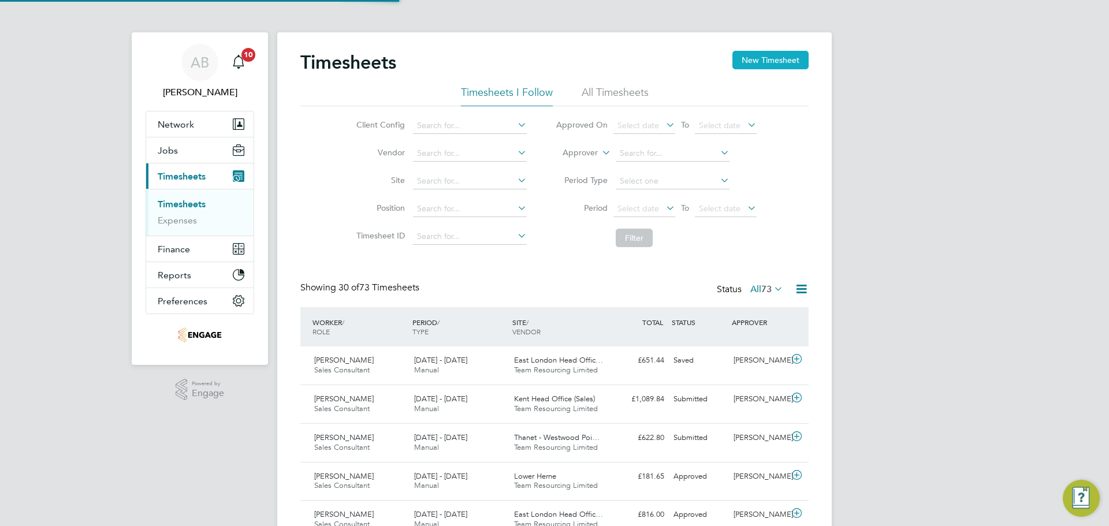
click at [785, 62] on button "New Timesheet" at bounding box center [771, 60] width 76 height 18
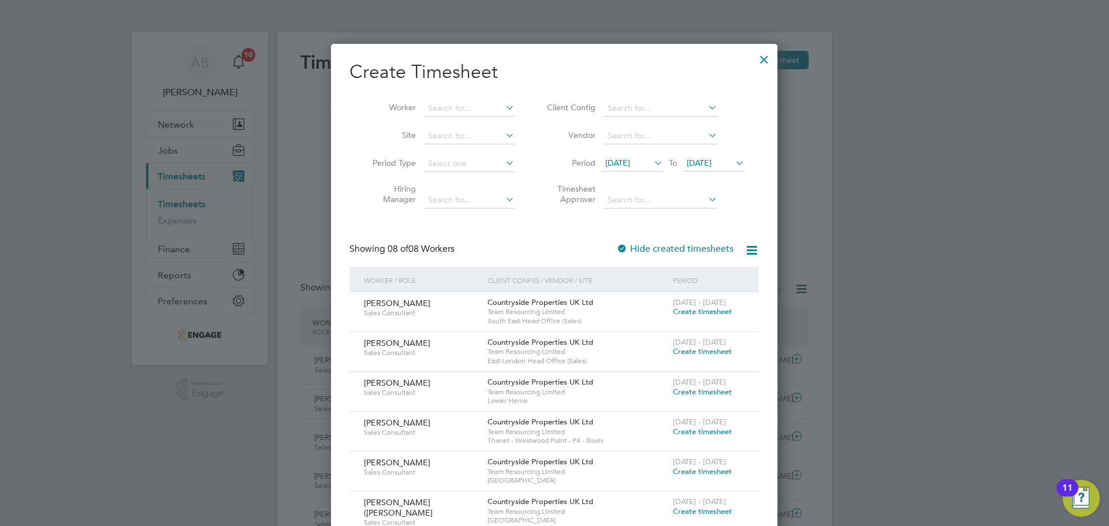
click at [730, 309] on span "Create timesheet" at bounding box center [702, 312] width 59 height 10
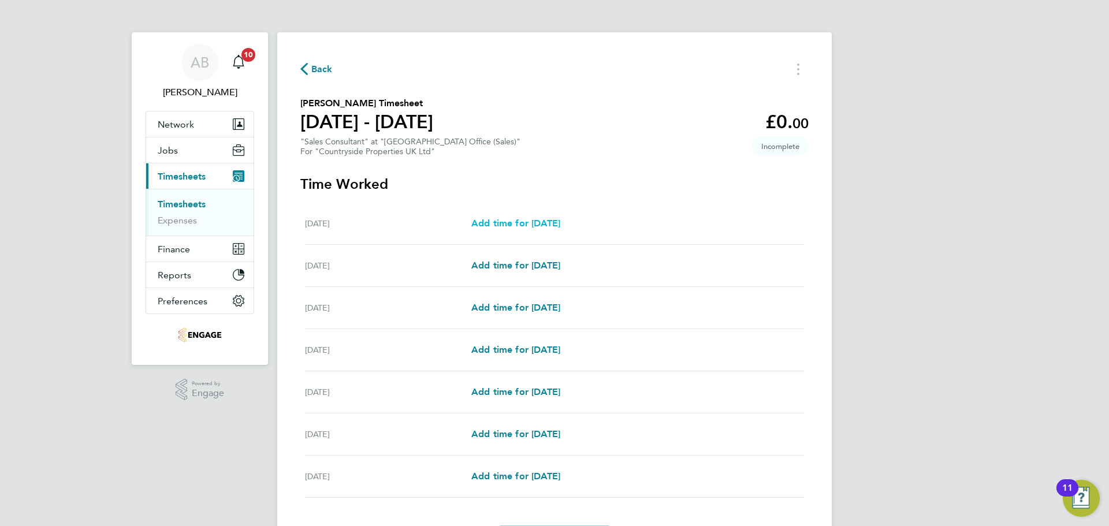
drag, startPoint x: 522, startPoint y: 221, endPoint x: 542, endPoint y: 216, distance: 20.3
click at [522, 221] on span "Add time for Mon 25 Aug" at bounding box center [516, 223] width 89 height 11
select select "30"
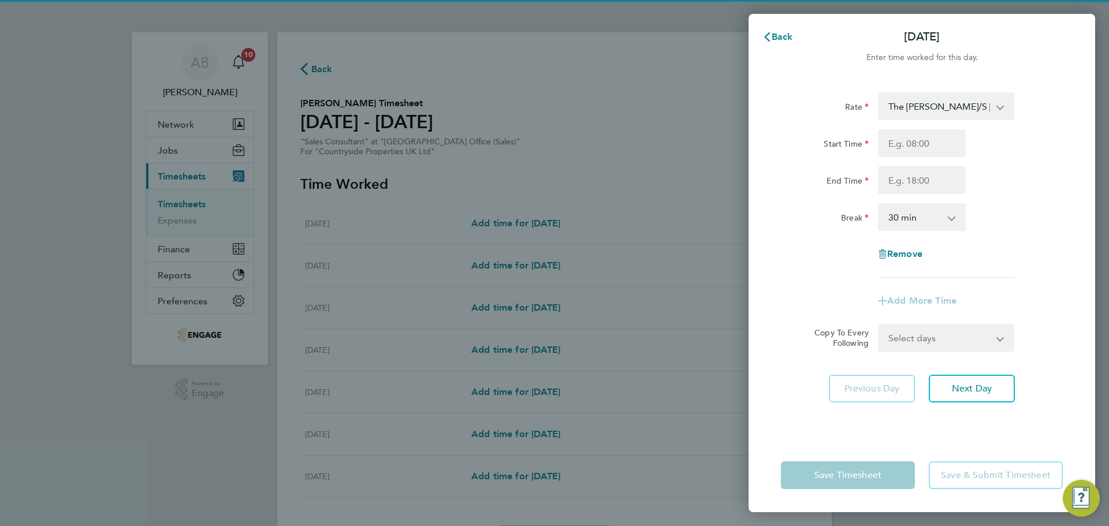
click at [946, 97] on select "The Burrows/S Davies - 23.97 BH - 29.95" at bounding box center [940, 106] width 120 height 25
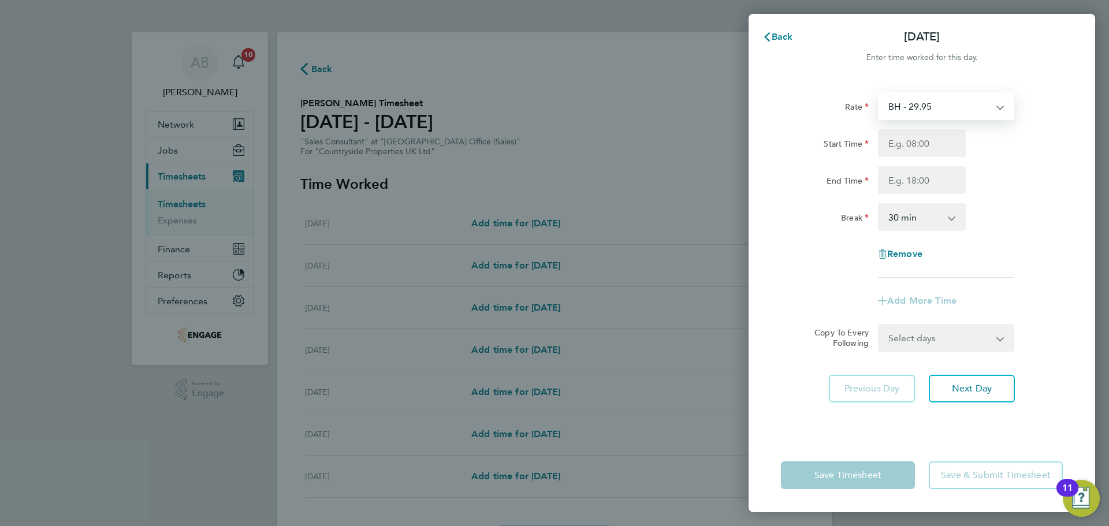
select select "30"
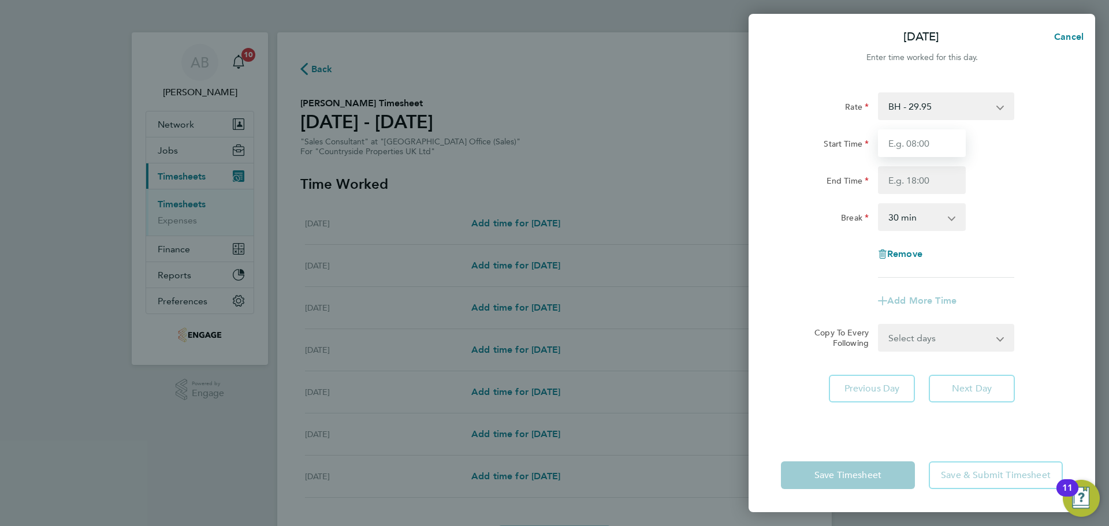
click at [925, 148] on input "Start Time" at bounding box center [922, 143] width 88 height 28
type input "09:30"
drag, startPoint x: 903, startPoint y: 179, endPoint x: 908, endPoint y: 187, distance: 9.8
click at [903, 179] on input "End Time" at bounding box center [922, 180] width 88 height 28
type input "17:00"
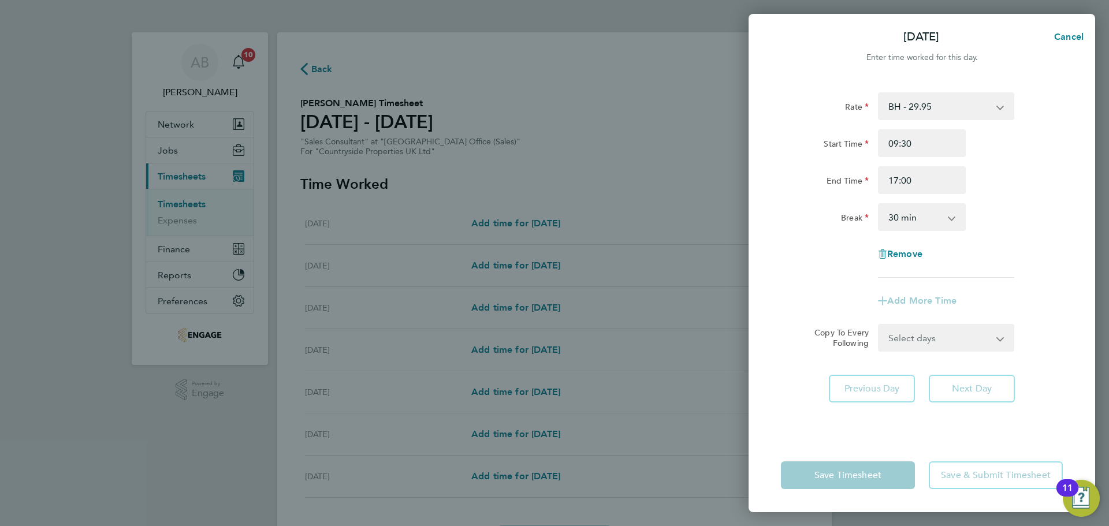
click at [899, 217] on select "0 min 15 min 30 min 45 min 60 min 75 min 90 min" at bounding box center [916, 217] width 72 height 25
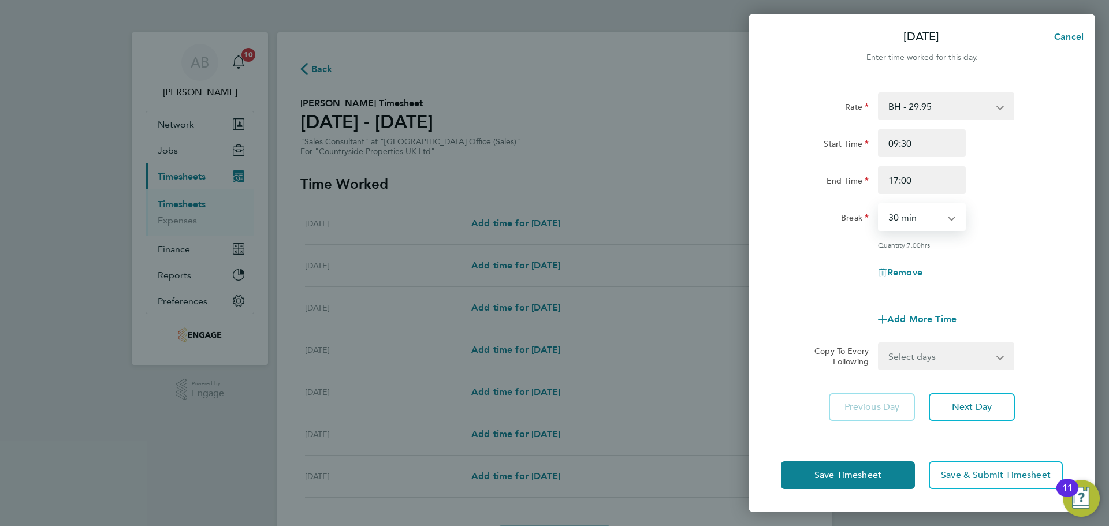
select select "0"
click at [880, 205] on select "0 min 15 min 30 min 45 min 60 min 75 min 90 min" at bounding box center [916, 217] width 72 height 25
click at [859, 474] on span "Save Timesheet" at bounding box center [848, 476] width 67 height 12
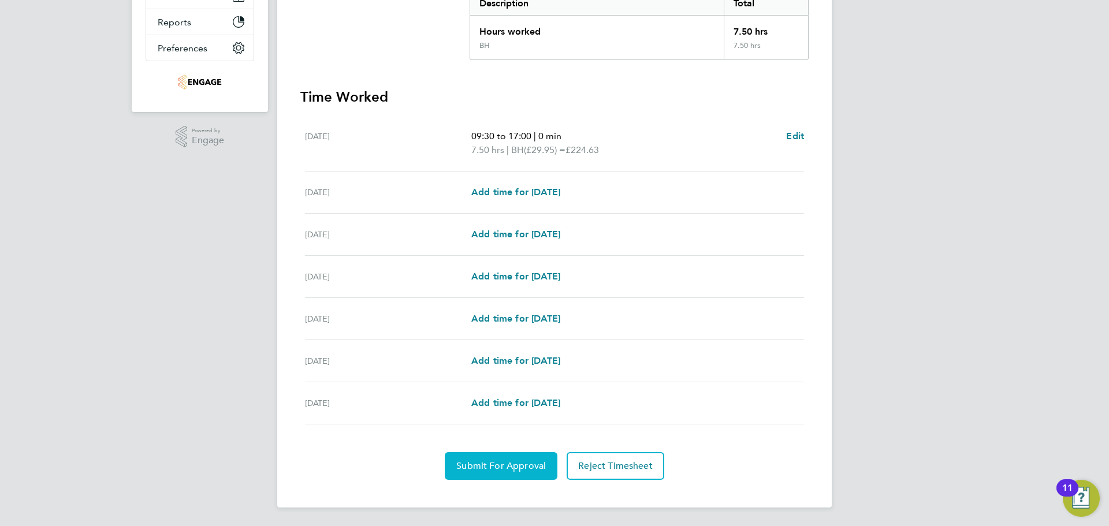
drag, startPoint x: 480, startPoint y: 461, endPoint x: 254, endPoint y: 394, distance: 235.7
click at [478, 459] on button "Submit For Approval" at bounding box center [501, 466] width 113 height 28
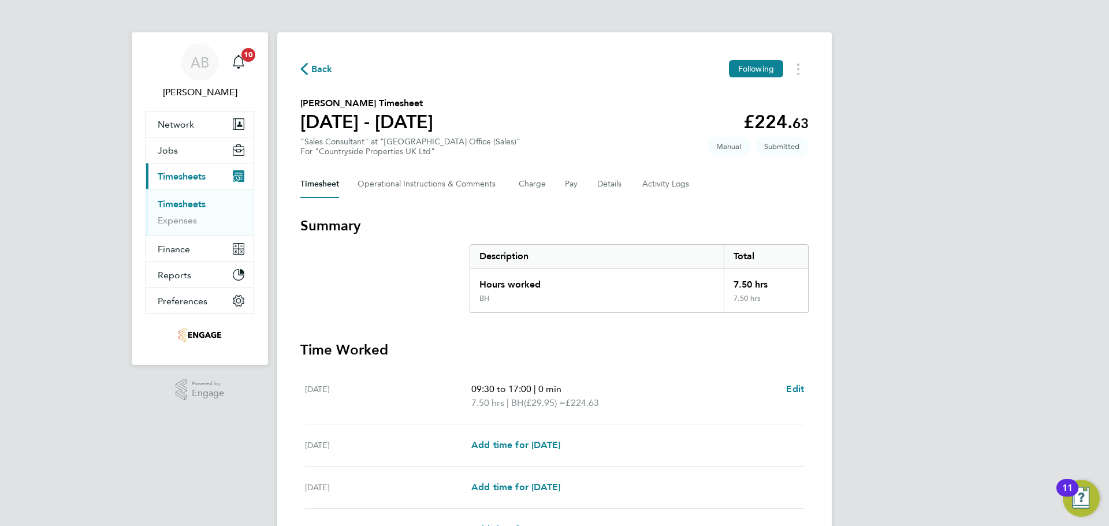
click at [303, 65] on icon "button" at bounding box center [304, 69] width 8 height 12
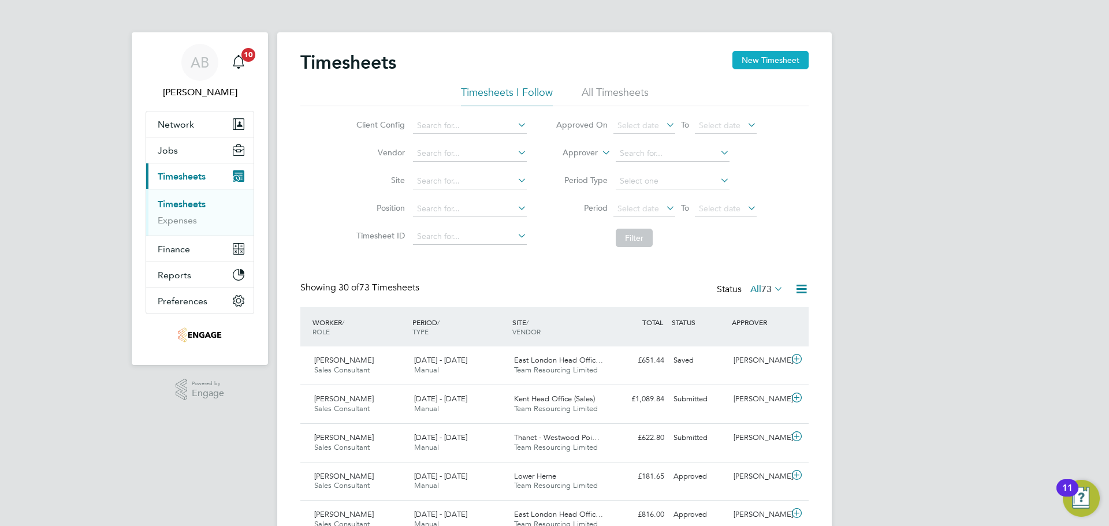
click at [765, 62] on button "New Timesheet" at bounding box center [771, 60] width 76 height 18
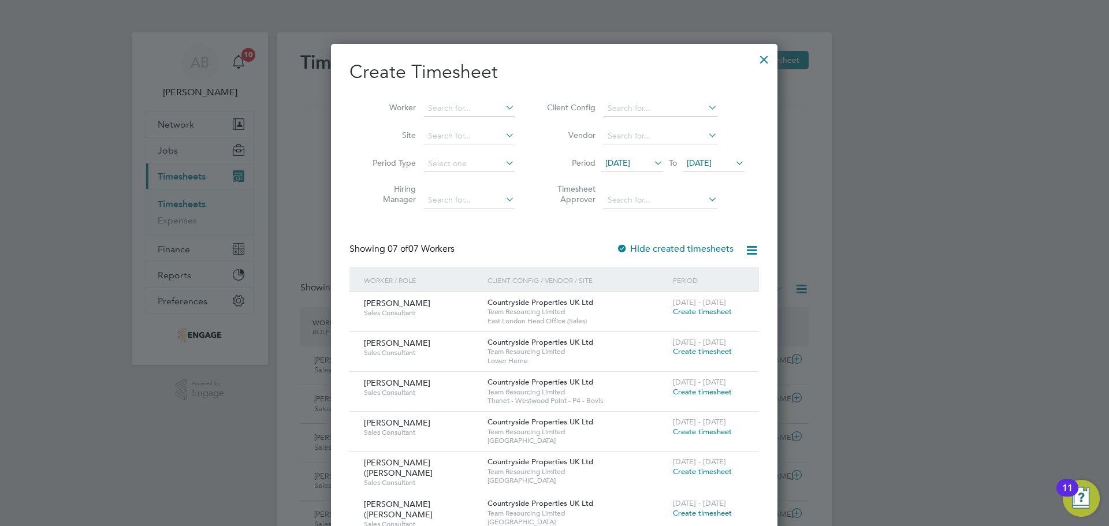
click at [959, 157] on div at bounding box center [554, 263] width 1109 height 526
click at [770, 54] on div at bounding box center [764, 56] width 21 height 21
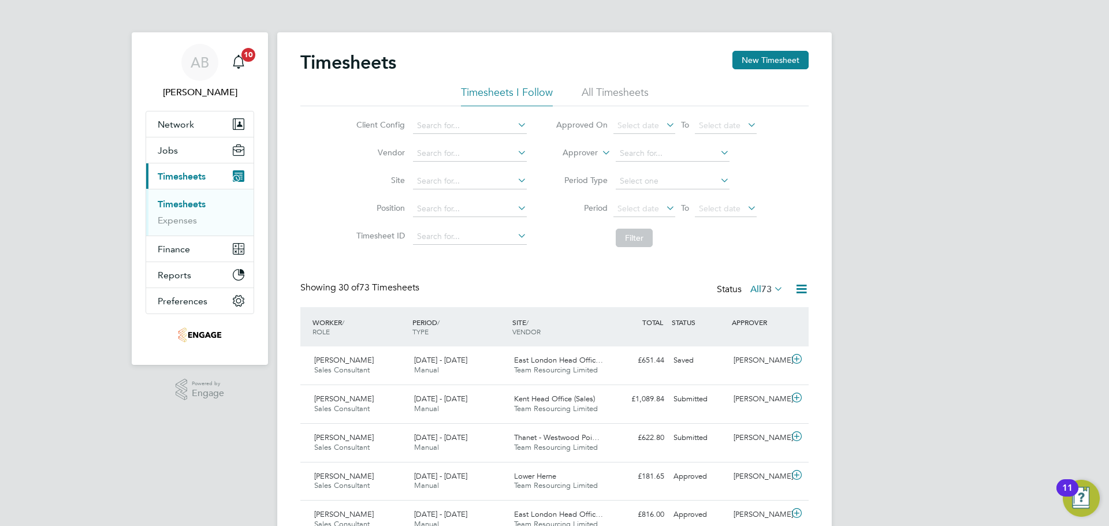
scroll to position [29, 101]
click at [494, 362] on div "25 - 31 Aug 2025 Manual" at bounding box center [460, 365] width 100 height 29
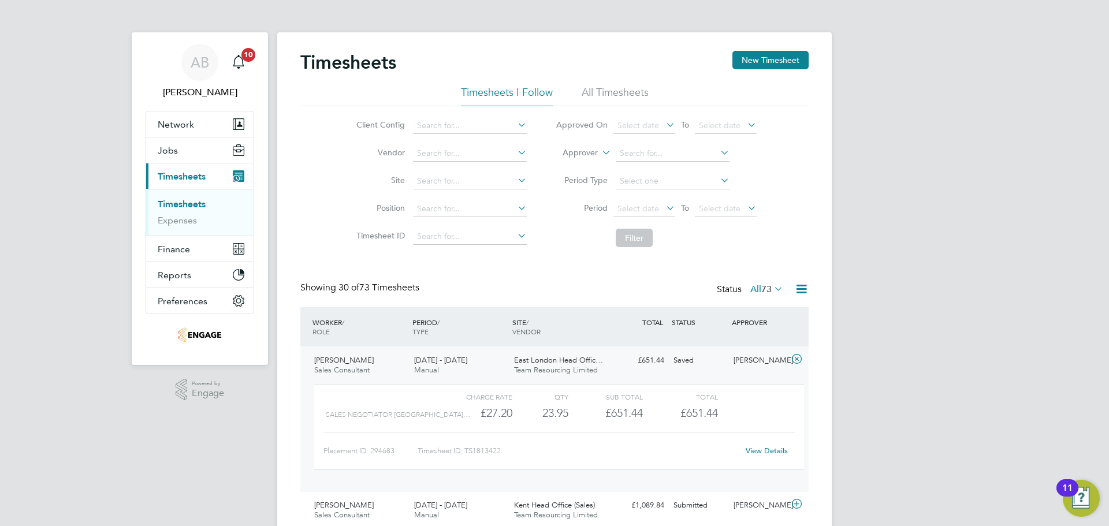
click at [756, 451] on link "View Details" at bounding box center [767, 451] width 42 height 10
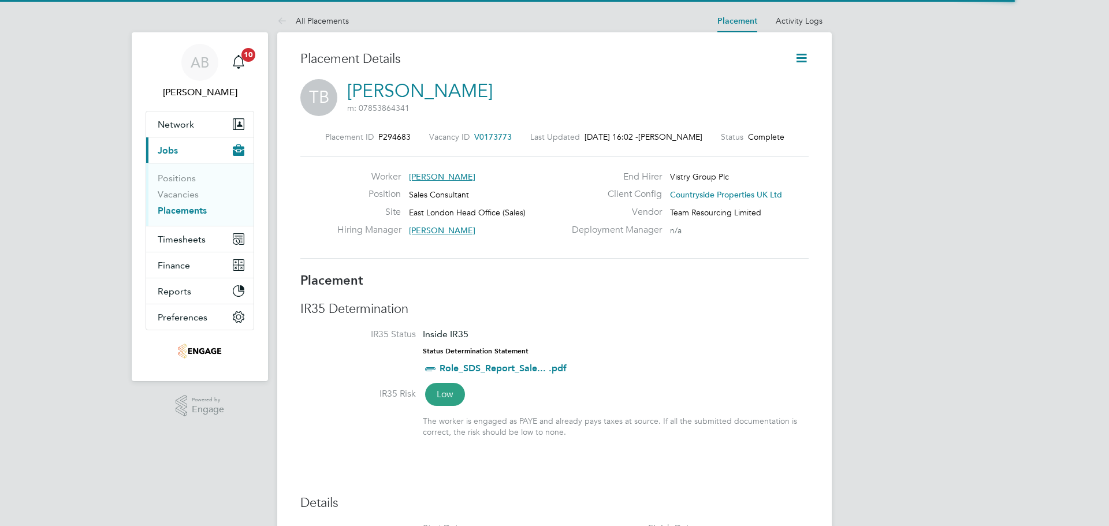
click at [803, 55] on icon at bounding box center [802, 58] width 14 height 14
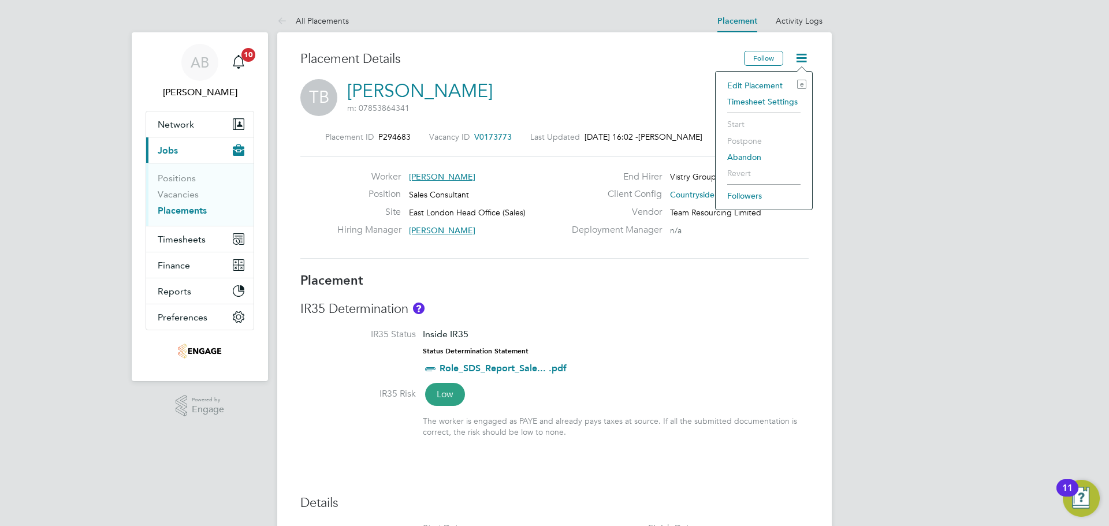
click at [752, 85] on li "Edit Placement e" at bounding box center [764, 85] width 85 height 16
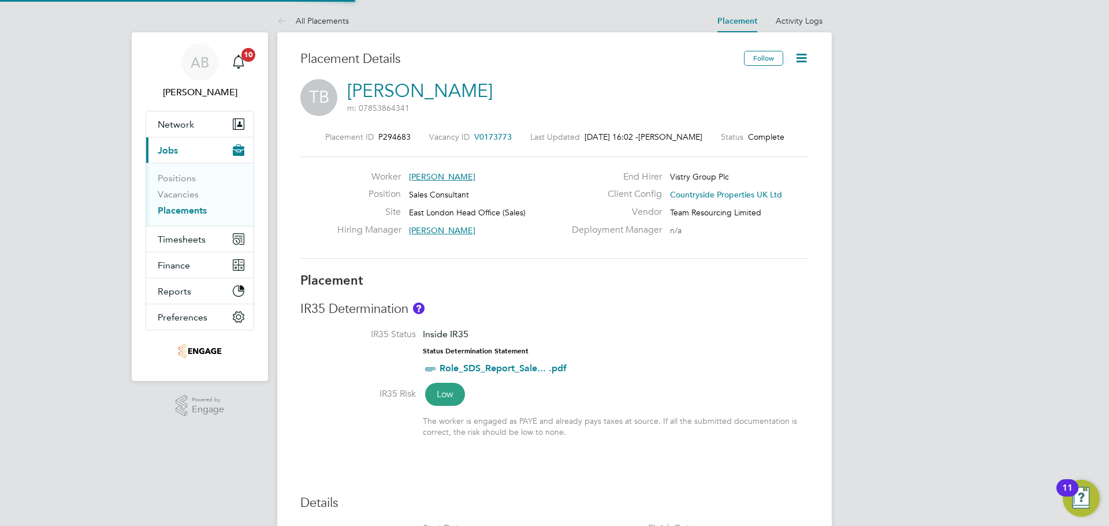
type input "[PERSON_NAME]"
type input "[DATE]"
type input "09:00"
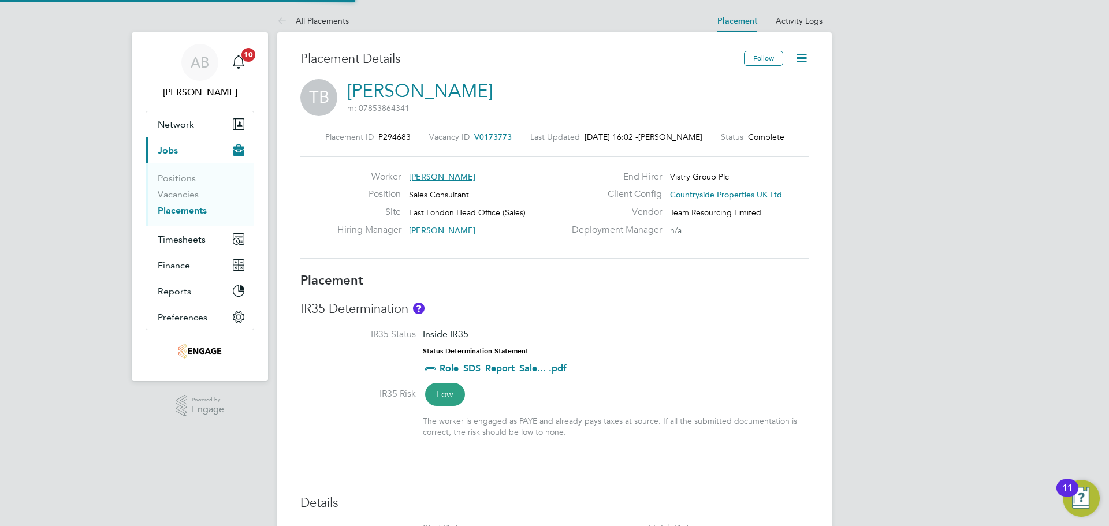
type input "18:00"
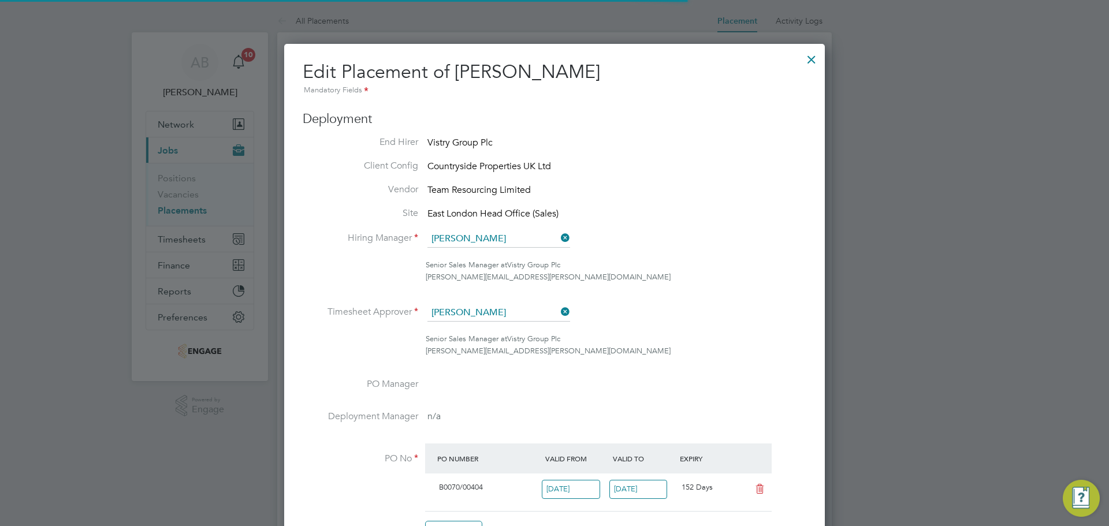
scroll to position [60, 6]
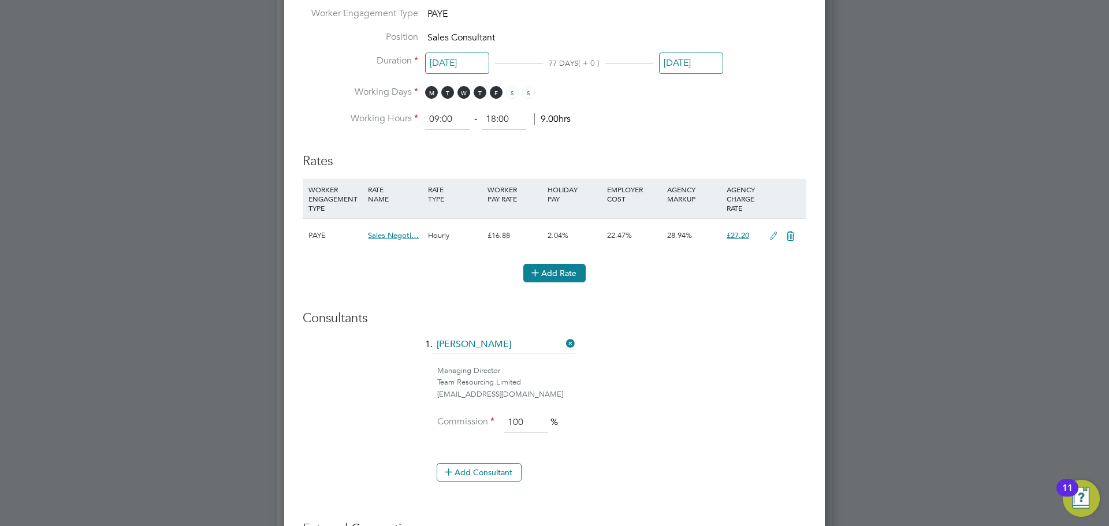
click at [540, 274] on icon at bounding box center [535, 272] width 9 height 9
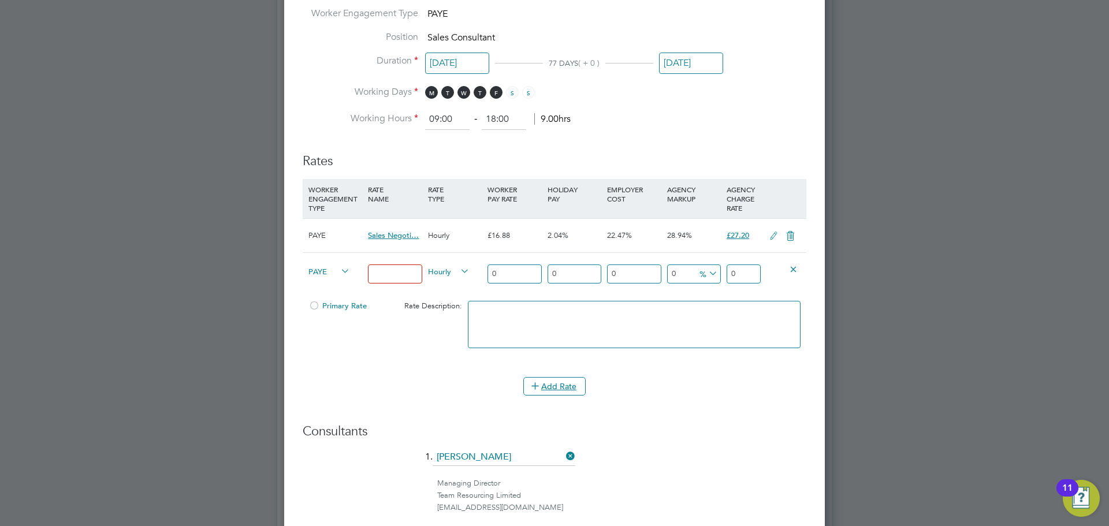
click at [386, 273] on input at bounding box center [395, 274] width 54 height 19
type input "2"
click at [394, 280] on input "bh" at bounding box center [395, 274] width 54 height 19
type input "BH"
click at [513, 273] on input "0" at bounding box center [515, 274] width 54 height 19
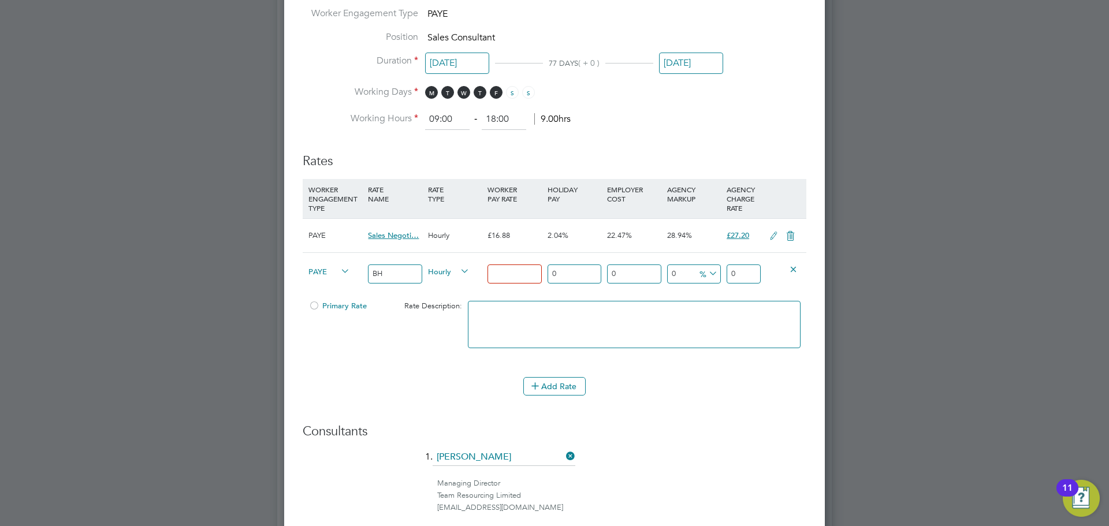
type input "2"
type input "20"
type input "20.1"
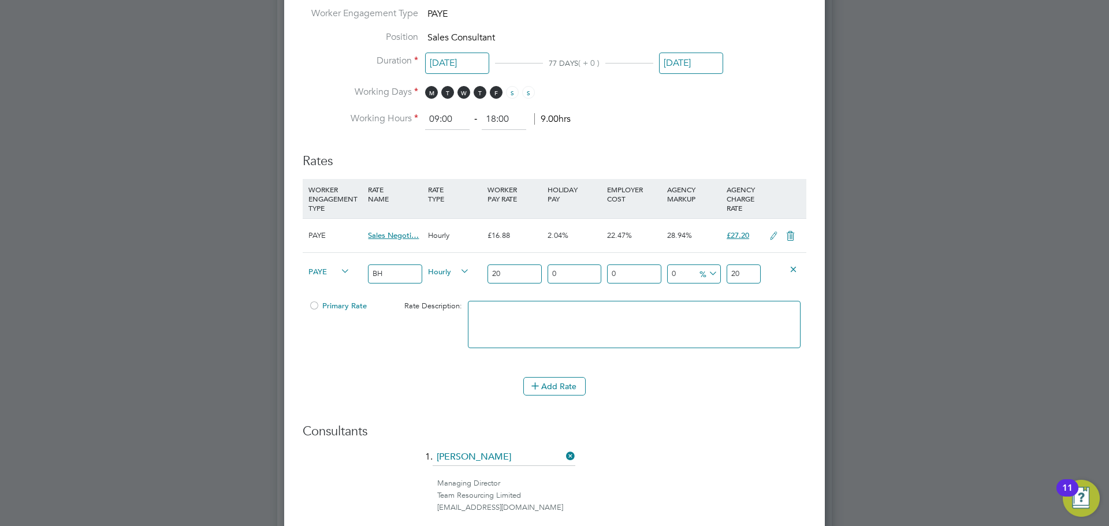
type input "20.1"
type input "20.16"
type input "1"
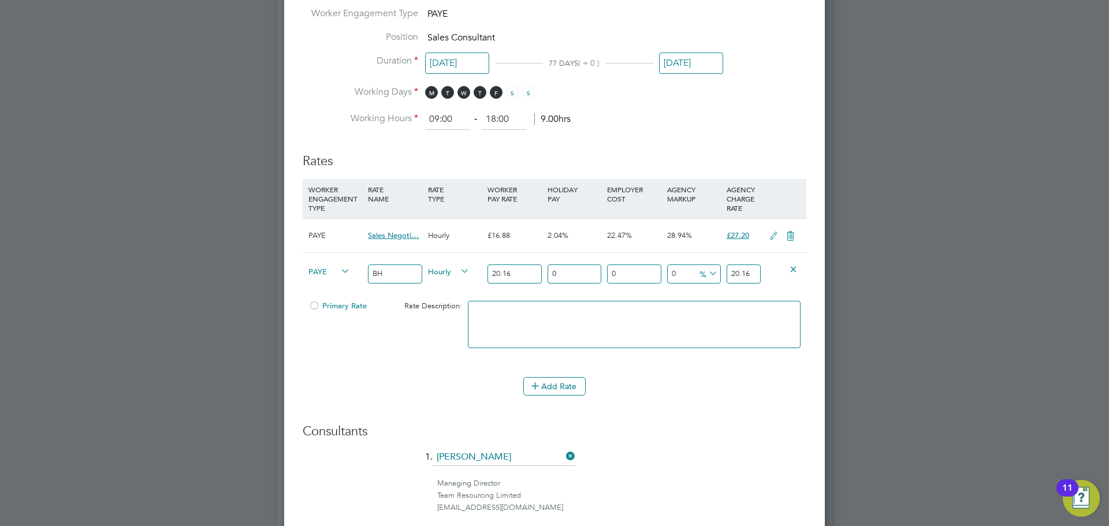
type input "20.3616"
type input "12"
type input "22.5792"
type input "12.07"
type input "22.593312"
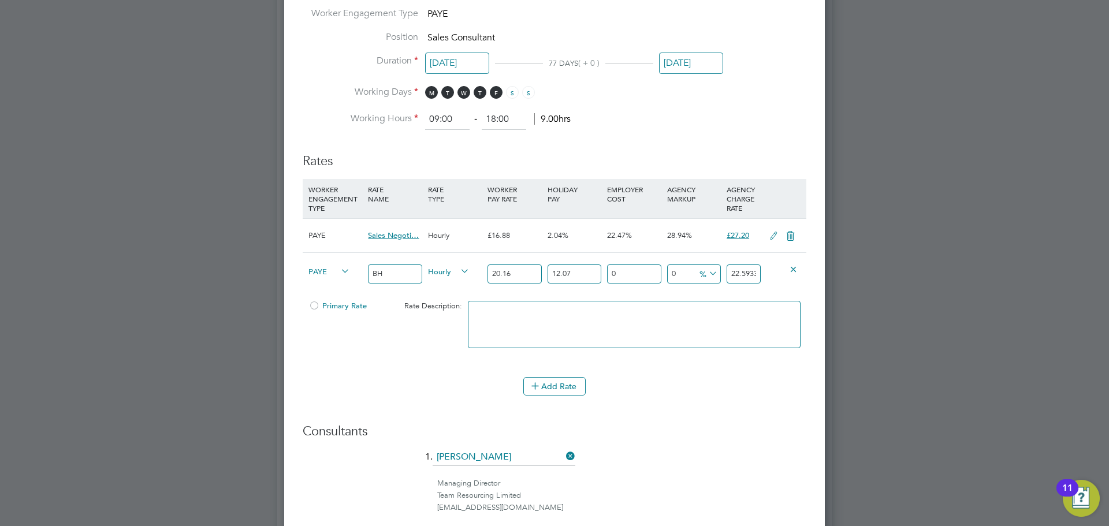
type input "12.07"
type input "1"
type input "22.81924512"
type input "18"
type input "26.66010816"
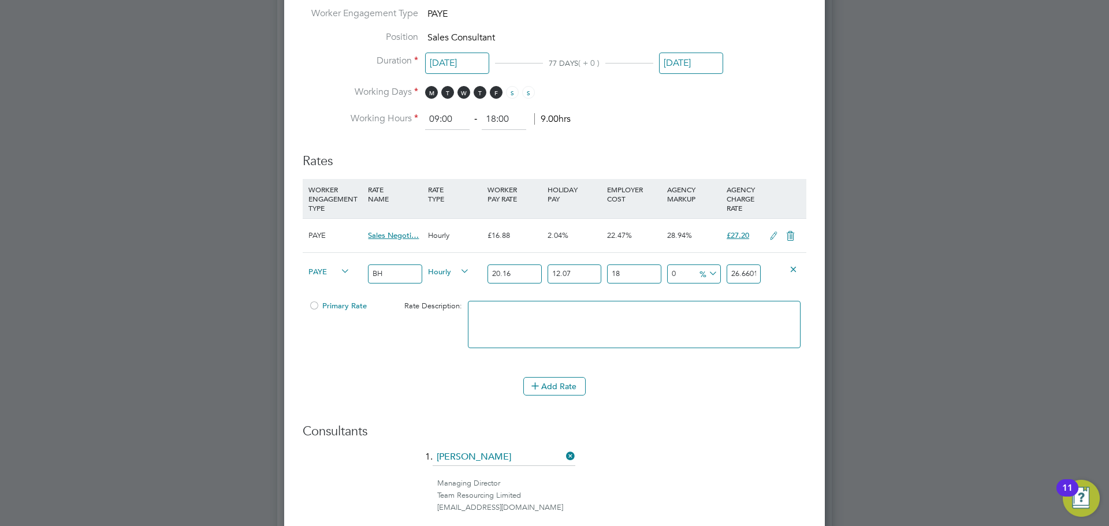
type input "18.5"
type input "26.77307472"
type input "18.5"
click at [707, 273] on icon at bounding box center [707, 274] width 0 height 16
drag, startPoint x: 714, startPoint y: 298, endPoint x: 689, endPoint y: 281, distance: 29.7
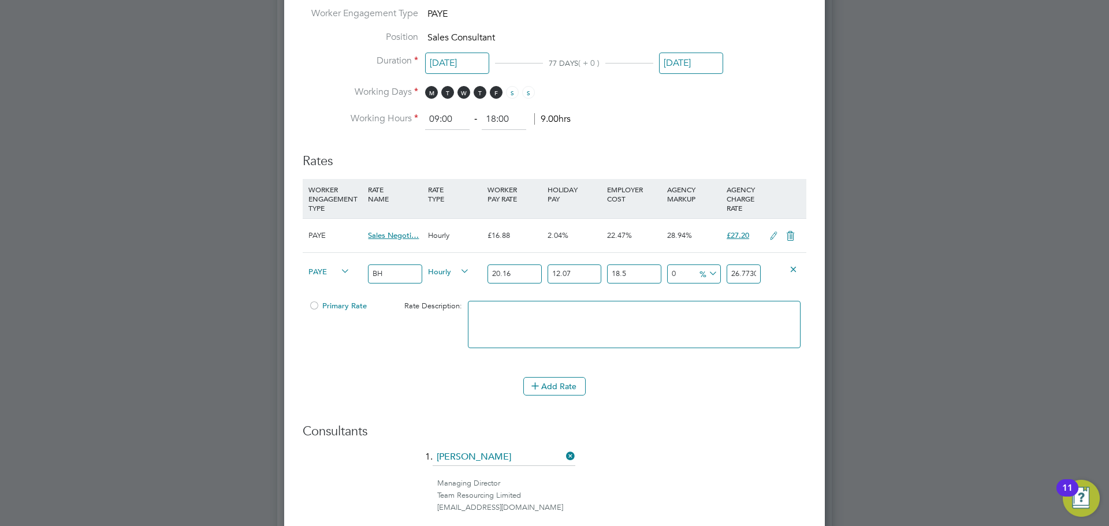
click at [712, 298] on li "£" at bounding box center [709, 301] width 28 height 15
drag, startPoint x: 685, startPoint y: 273, endPoint x: 647, endPoint y: 277, distance: 38.4
click at [647, 277] on div "[PERSON_NAME] Hourly 20.16 12.07 n/a 18.5 n/a 0 0 £ 26.77307472" at bounding box center [555, 274] width 504 height 43
click at [678, 269] on input "0" at bounding box center [694, 274] width 54 height 19
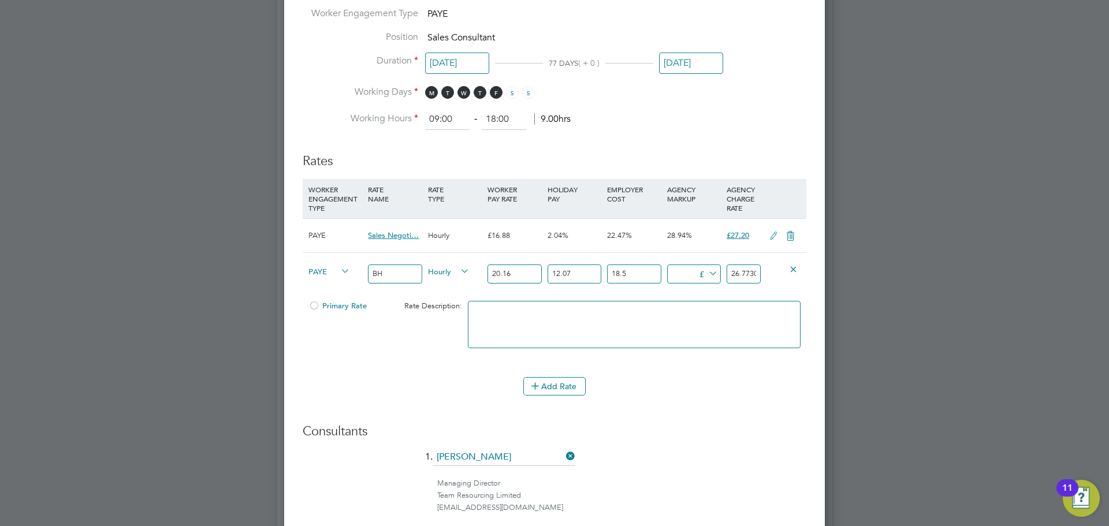
type input "18.50"
type input "0"
type input "18.55"
type input "26.784371376"
type input "18.556"
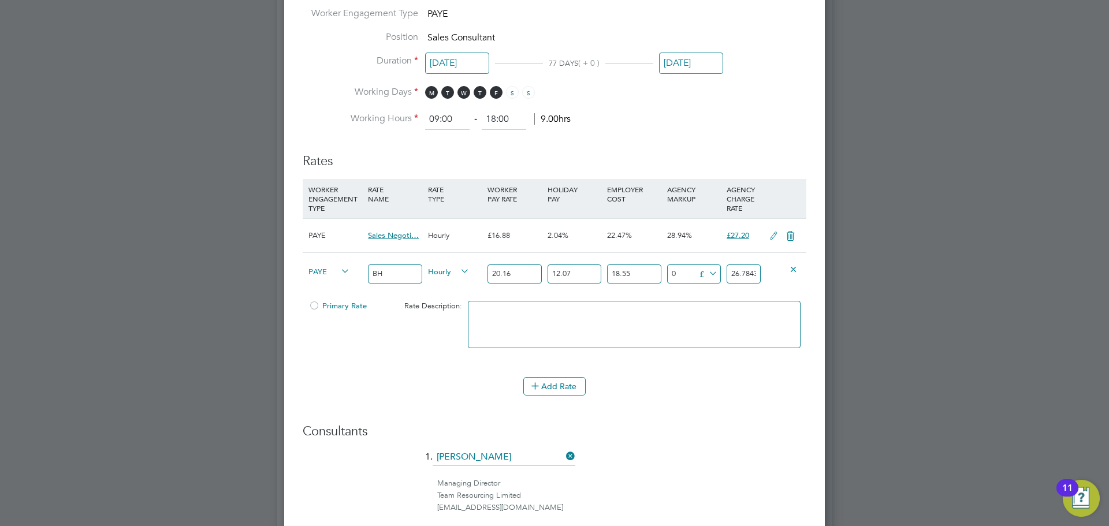
type input "26.78572697472"
drag, startPoint x: 647, startPoint y: 269, endPoint x: 627, endPoint y: 276, distance: 20.8
click at [627, 276] on input "18.5565" at bounding box center [634, 274] width 54 height 19
type input "18.50"
type input "26.77307472"
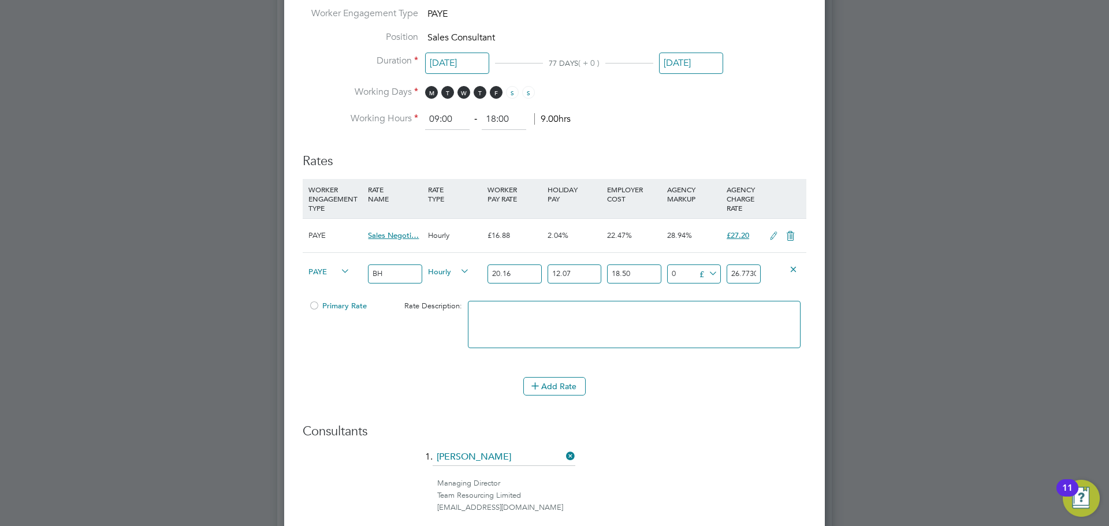
type input "18.50"
click at [707, 271] on icon at bounding box center [707, 274] width 0 height 16
click at [708, 302] on icon at bounding box center [711, 300] width 9 height 9
click at [684, 270] on input "0" at bounding box center [694, 274] width 54 height 19
type input "5"
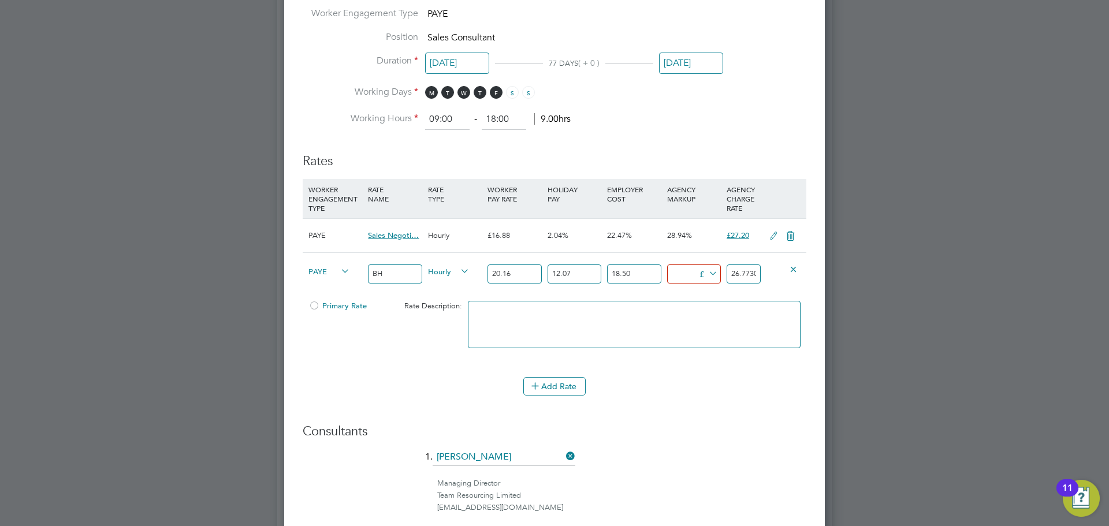
type input "31.77307472"
type input "5.6"
type input "32.37307472"
type input "5.65"
type input "32.42307472"
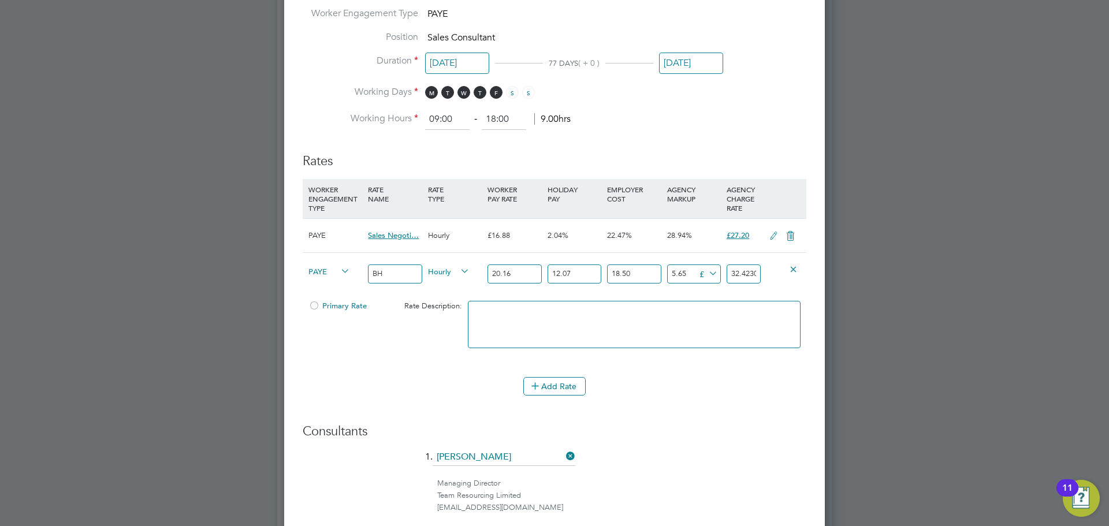
click at [748, 272] on input "32.42307472" at bounding box center [744, 274] width 34 height 19
drag, startPoint x: 747, startPoint y: 273, endPoint x: 769, endPoint y: 268, distance: 23.1
click at [775, 268] on div "PAYE BH Hourly 20.16 12.07 n/a 18.50 n/a 21.10329149374592 5.65 £ 32.42307472" at bounding box center [555, 274] width 504 height 43
type input "5.65692528"
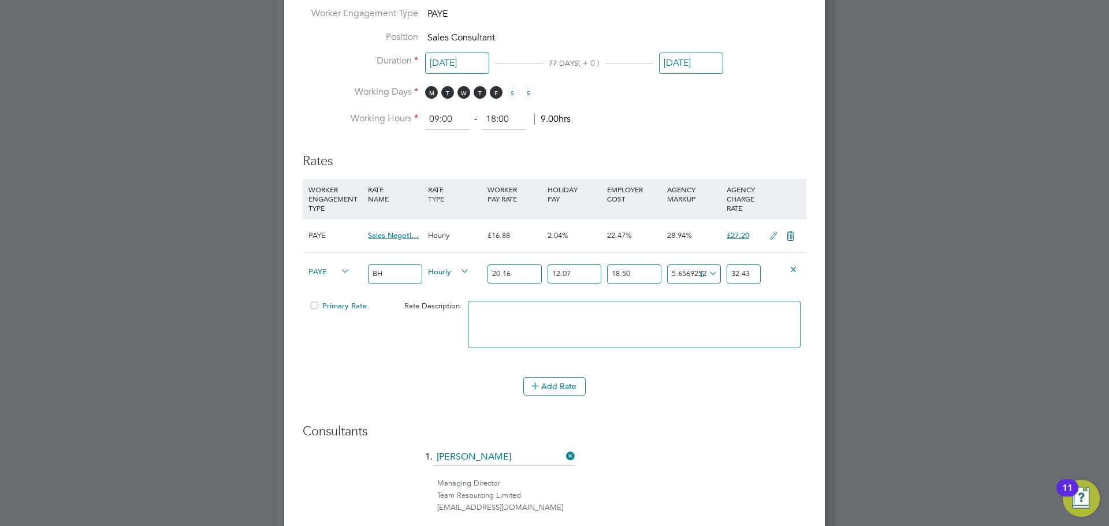
scroll to position [0, 0]
type input "32.43"
click at [677, 307] on textarea at bounding box center [634, 324] width 333 height 47
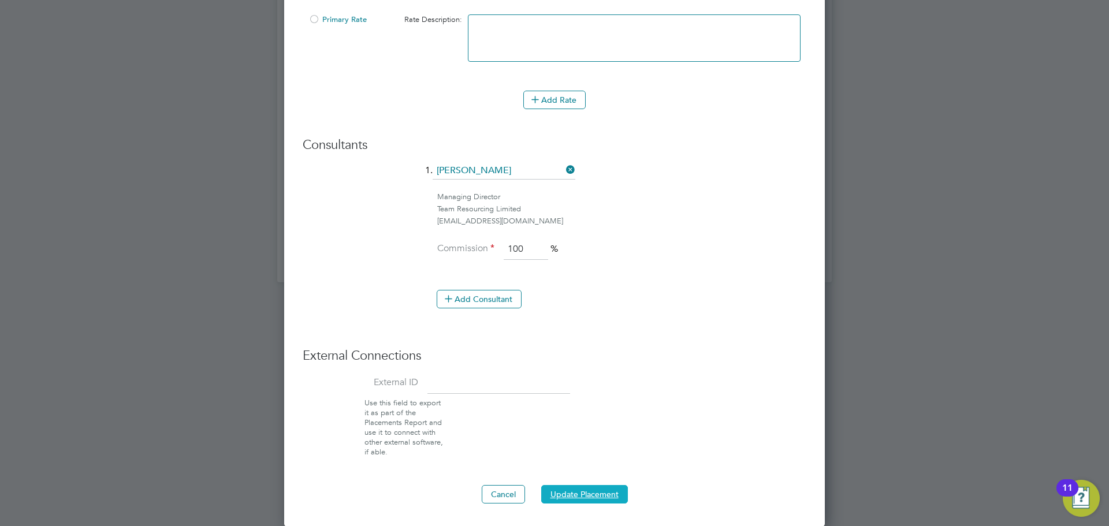
click at [589, 496] on button "Update Placement" at bounding box center [584, 494] width 87 height 18
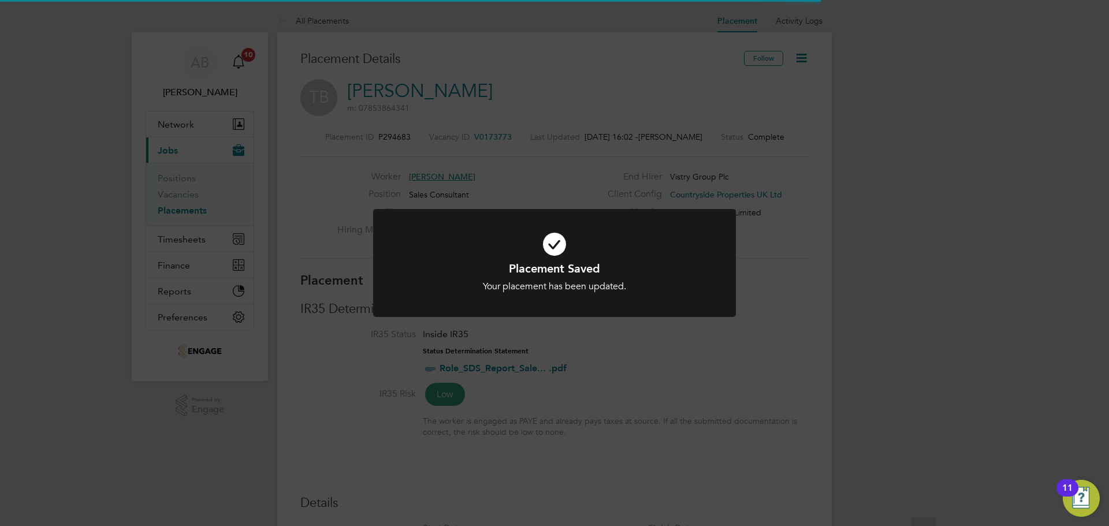
scroll to position [34, 81]
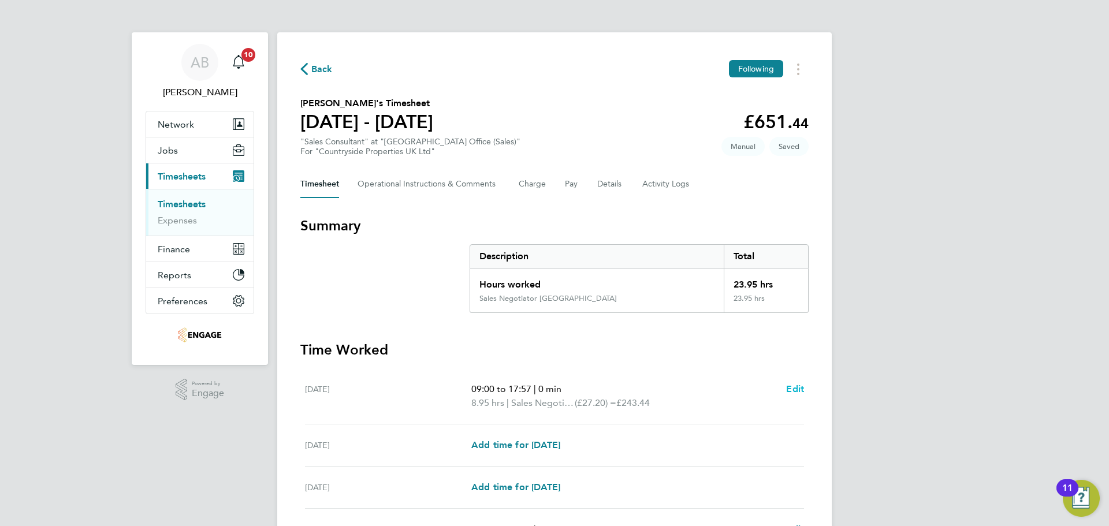
click at [799, 389] on span "Edit" at bounding box center [795, 389] width 18 height 11
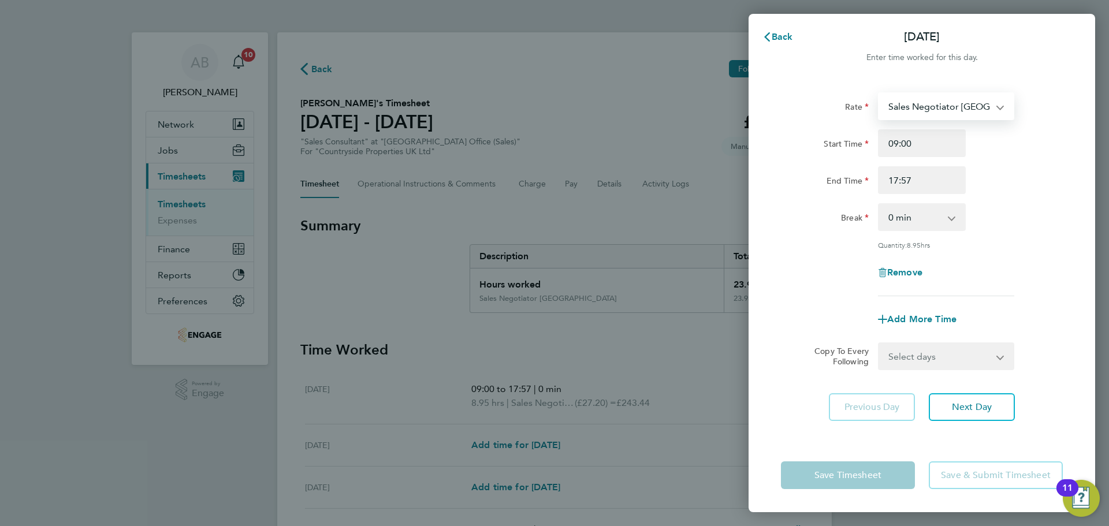
click at [978, 98] on select "Sales Negotiator [GEOGRAPHIC_DATA] - 27.20 BH - 32.43" at bounding box center [940, 106] width 120 height 25
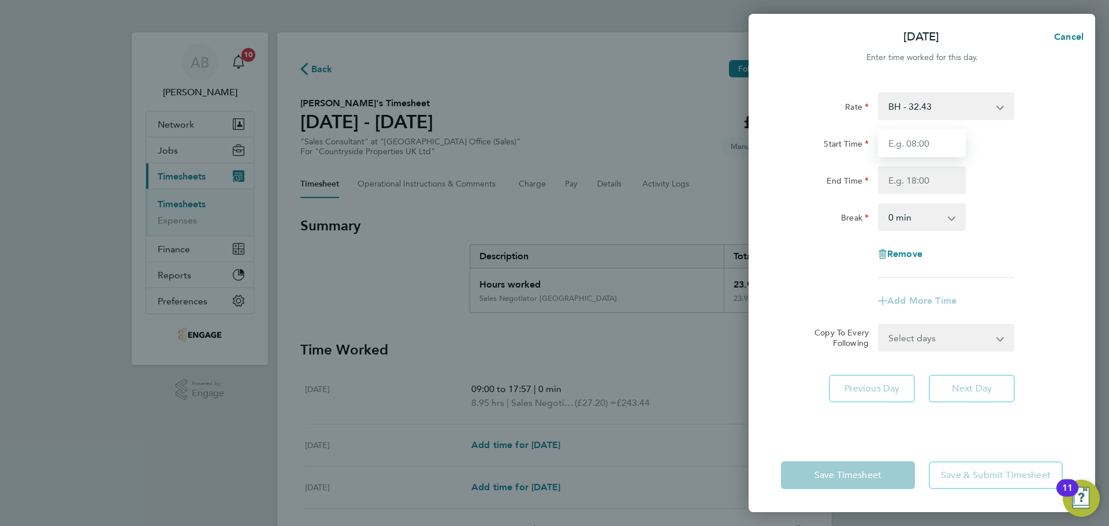
click at [940, 144] on input "Start Time" at bounding box center [922, 143] width 88 height 28
type input "09:30"
click at [911, 176] on input "End Time" at bounding box center [922, 180] width 88 height 28
type input "17:00"
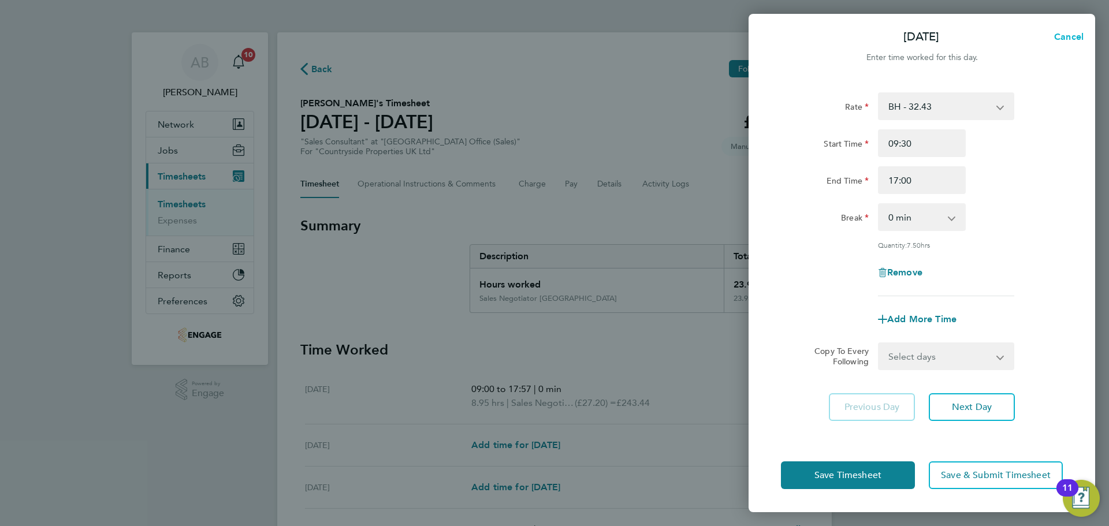
click at [1079, 33] on span "Cancel" at bounding box center [1067, 36] width 33 height 11
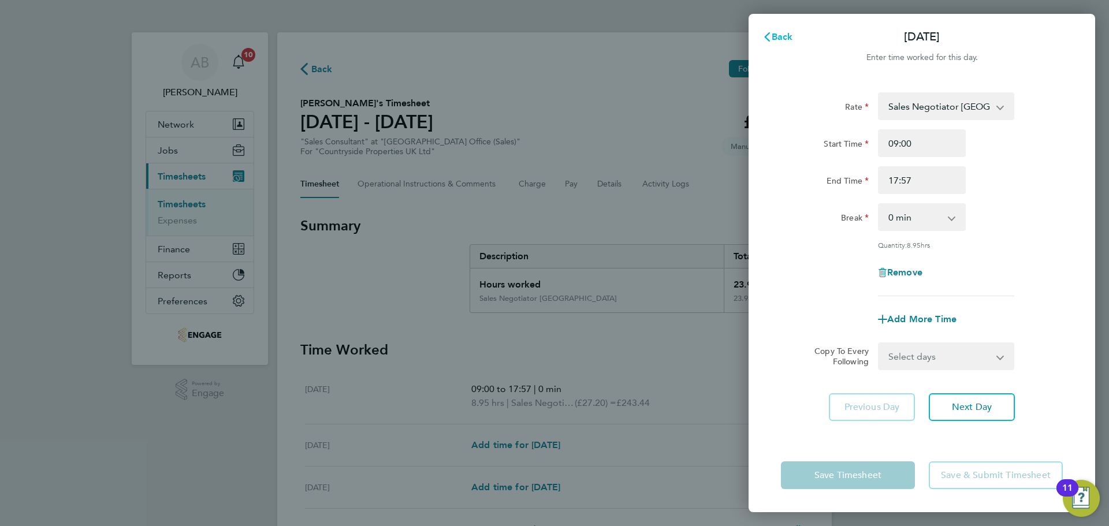
click at [785, 36] on span "Back" at bounding box center [782, 36] width 21 height 11
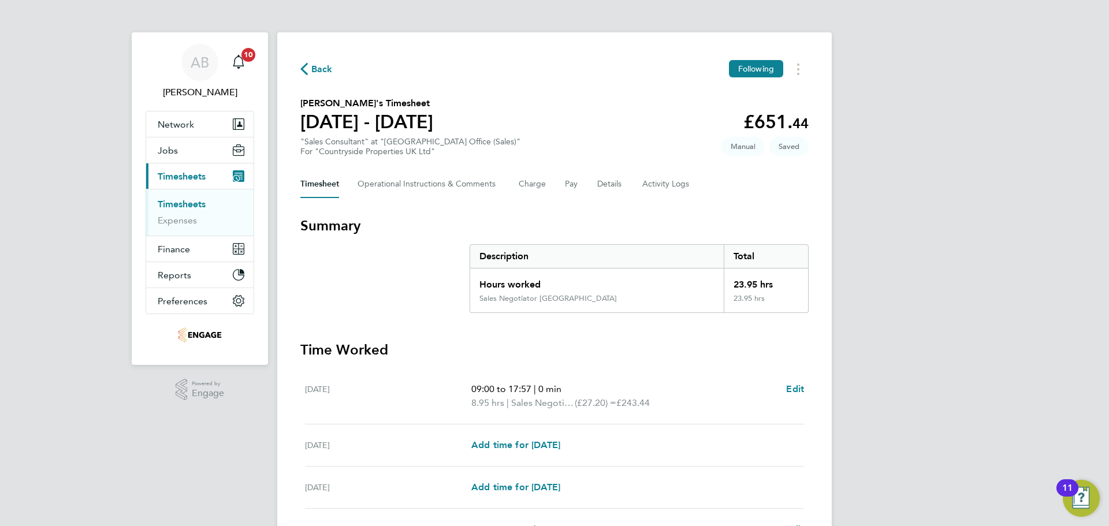
click at [681, 401] on p "8.95 hrs | Sales Negotiator New Avenue (£27.20) = £243.44" at bounding box center [625, 403] width 306 height 14
click at [797, 385] on span "Edit" at bounding box center [795, 389] width 18 height 11
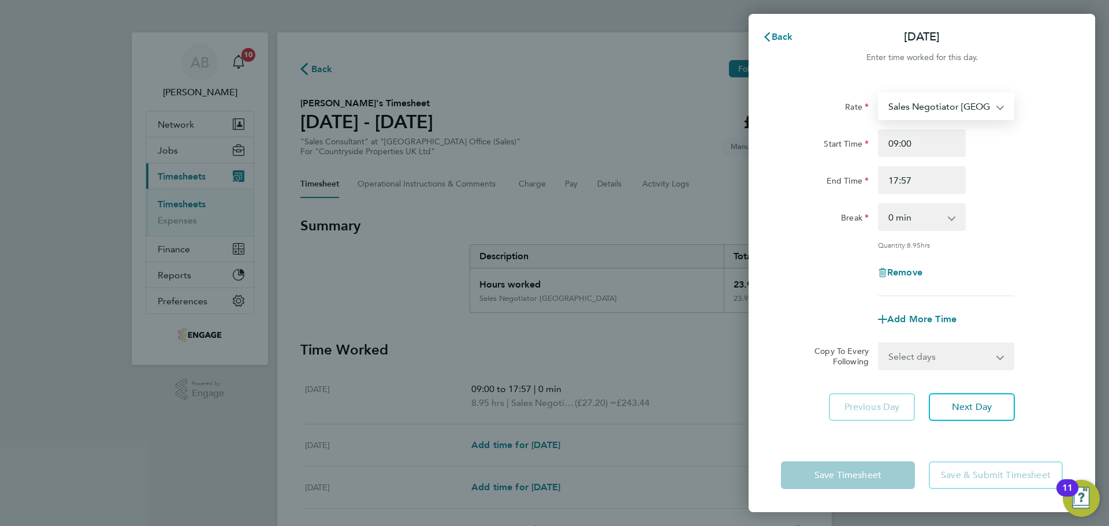
click at [936, 116] on select "Sales Negotiator New Avenue - 27.20 BH - 32.43" at bounding box center [940, 106] width 120 height 25
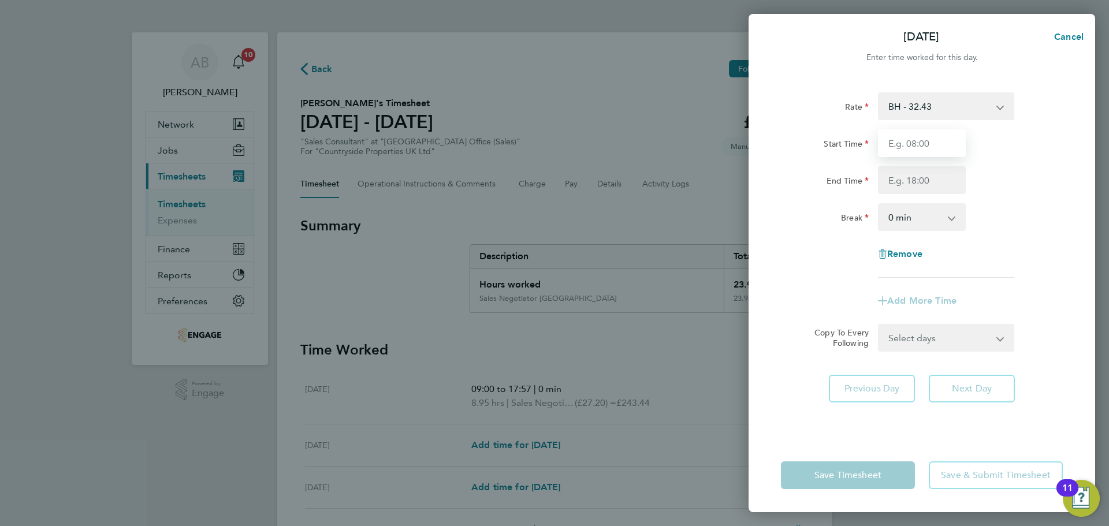
click at [918, 150] on input "Start Time" at bounding box center [922, 143] width 88 height 28
type input "09:30"
click at [926, 194] on input "End Time" at bounding box center [922, 180] width 88 height 28
type input "17:00"
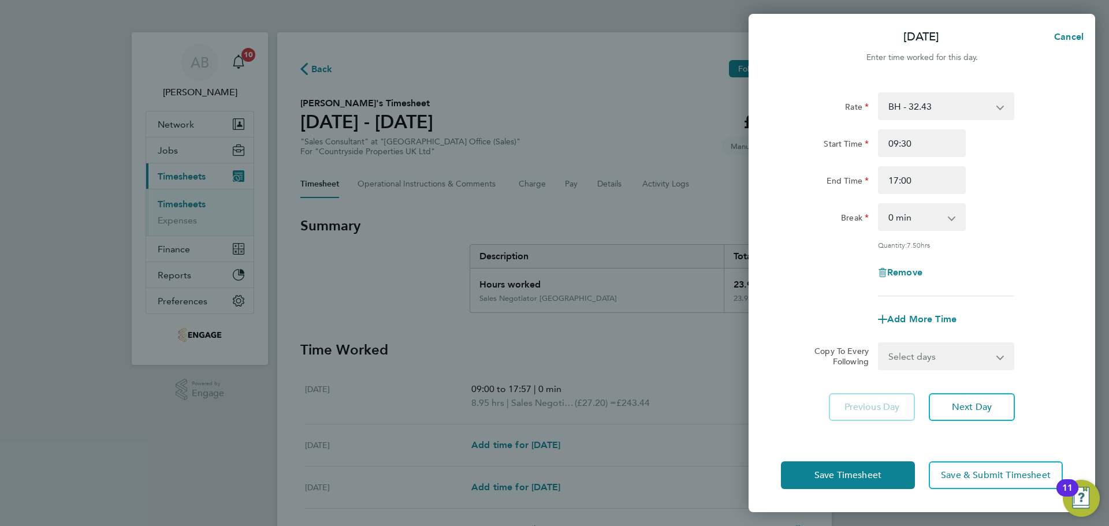
click at [942, 433] on div "Rate BH - 32.43 Sales Negotiator New Avenue - 27.20 Start Time 09:30 End Time 1…" at bounding box center [922, 259] width 347 height 360
click at [907, 273] on span "Remove" at bounding box center [905, 272] width 35 height 11
select select "null"
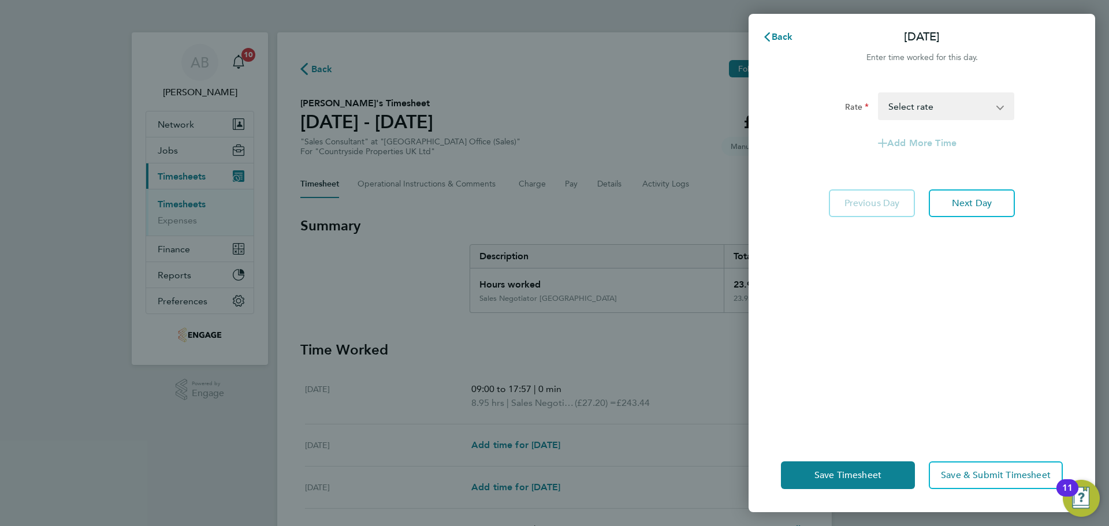
click at [960, 107] on select "Sales Negotiator New Avenue - 27.20 BH - 32.43 Select rate" at bounding box center [940, 106] width 120 height 25
select select "30"
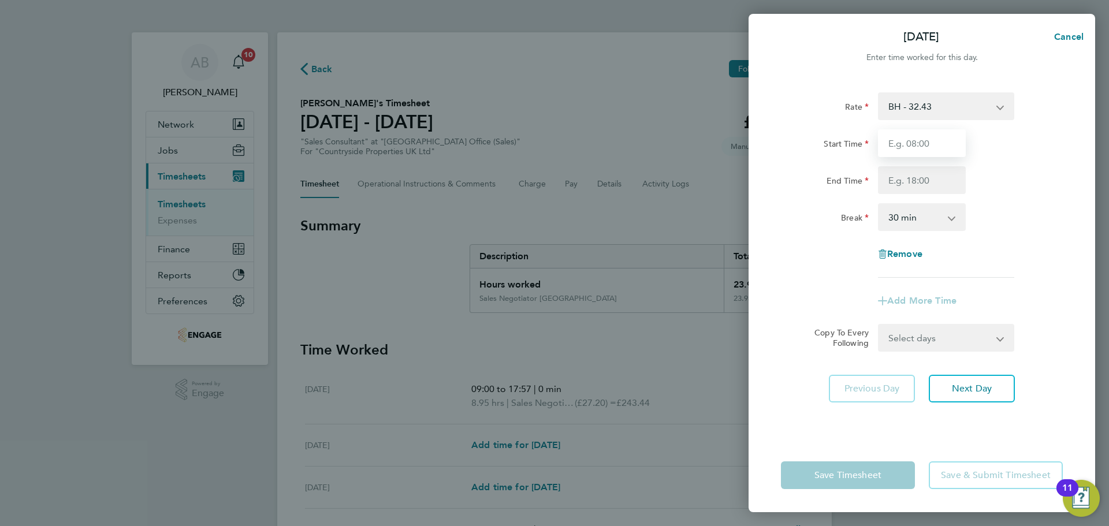
click at [935, 137] on input "Start Time" at bounding box center [922, 143] width 88 height 28
type input "09:30"
click at [937, 184] on input "End Time" at bounding box center [922, 180] width 88 height 28
type input "17:00"
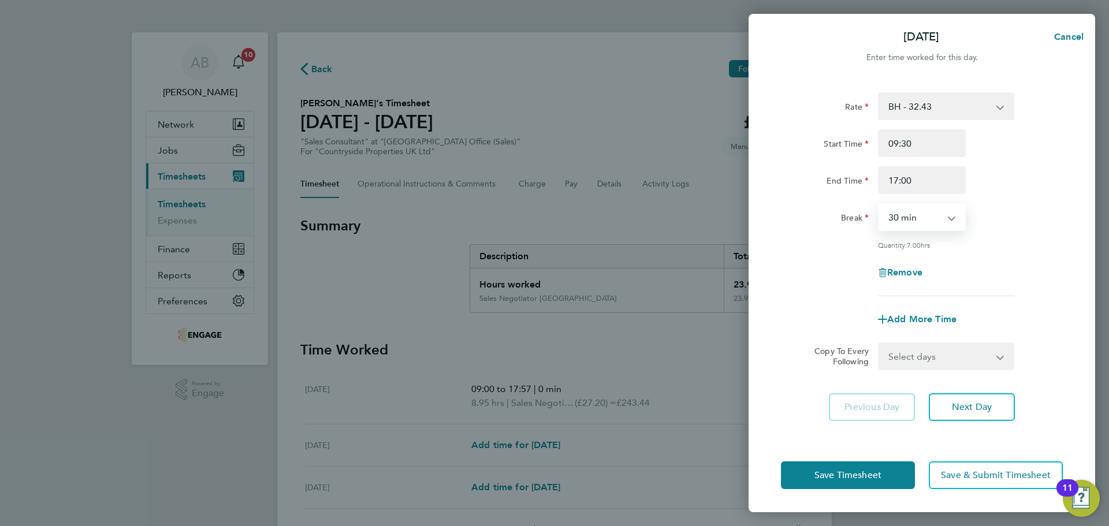
click at [915, 221] on select "0 min 15 min 30 min 45 min 60 min 75 min 90 min" at bounding box center [916, 217] width 72 height 25
select select "0"
click at [880, 205] on select "0 min 15 min 30 min 45 min 60 min 75 min 90 min" at bounding box center [916, 217] width 72 height 25
click at [849, 476] on span "Save Timesheet" at bounding box center [848, 476] width 67 height 12
click at [844, 477] on span "Save Timesheet" at bounding box center [848, 476] width 67 height 12
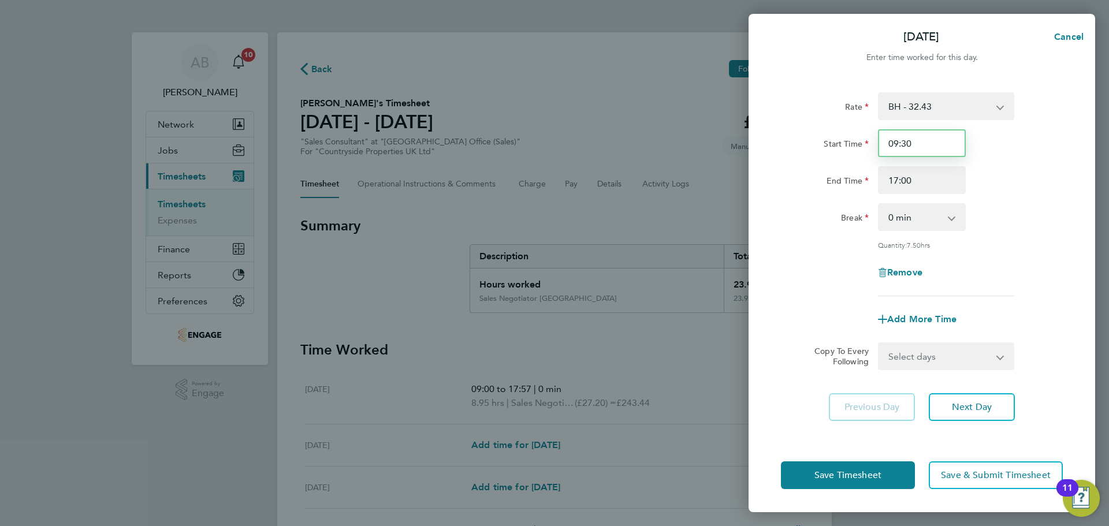
click at [937, 147] on input "09:30" at bounding box center [922, 143] width 88 height 28
click at [928, 180] on input "17:00" at bounding box center [922, 180] width 88 height 28
click at [841, 472] on span "Save Timesheet" at bounding box center [848, 476] width 67 height 12
click at [948, 473] on span "Save & Submit Timesheet" at bounding box center [996, 476] width 110 height 12
click at [968, 406] on span "Next Day" at bounding box center [972, 408] width 40 height 12
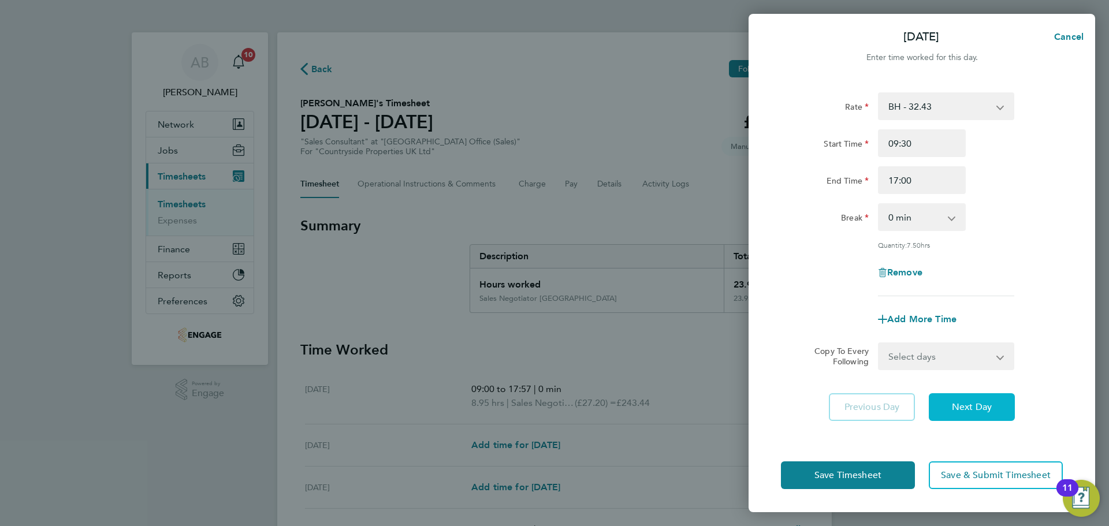
click at [973, 403] on span "Next Day" at bounding box center [972, 408] width 40 height 12
drag, startPoint x: 852, startPoint y: 473, endPoint x: 853, endPoint y: 459, distance: 13.9
click at [853, 472] on span "Save Timesheet" at bounding box center [848, 476] width 67 height 12
click at [1070, 30] on button "Cancel" at bounding box center [1066, 36] width 60 height 23
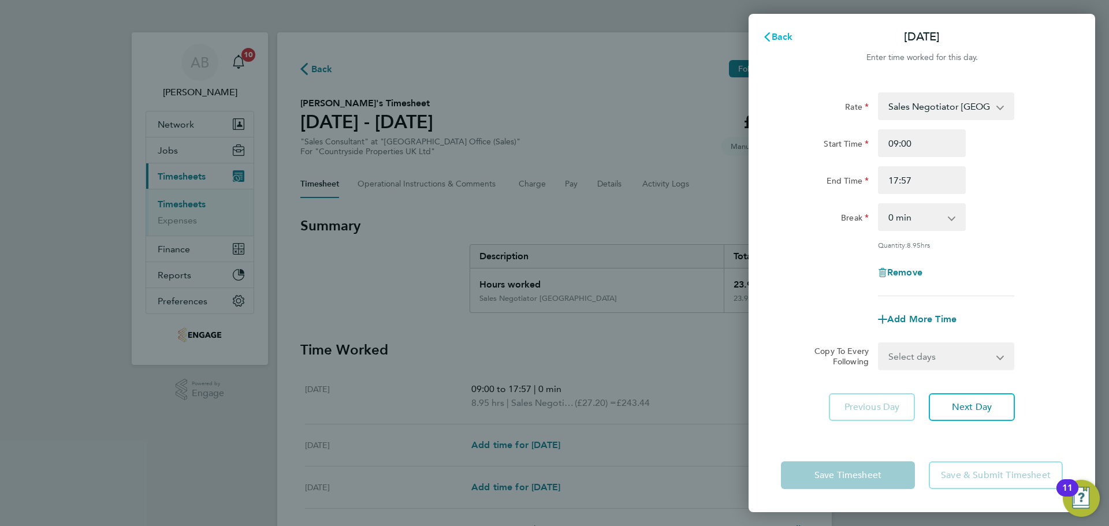
click at [771, 35] on icon "button" at bounding box center [767, 36] width 9 height 9
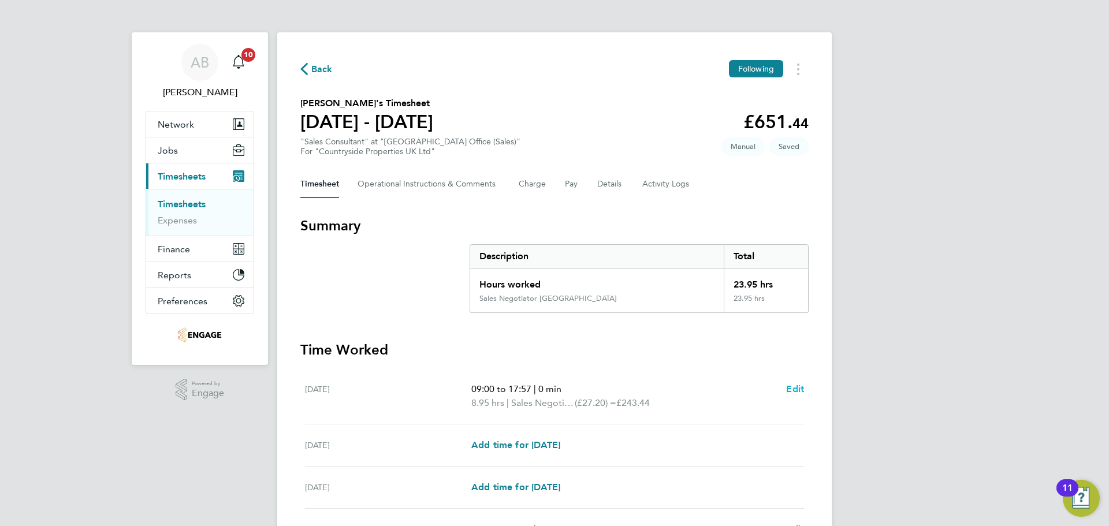
click at [795, 389] on span "Edit" at bounding box center [795, 389] width 18 height 11
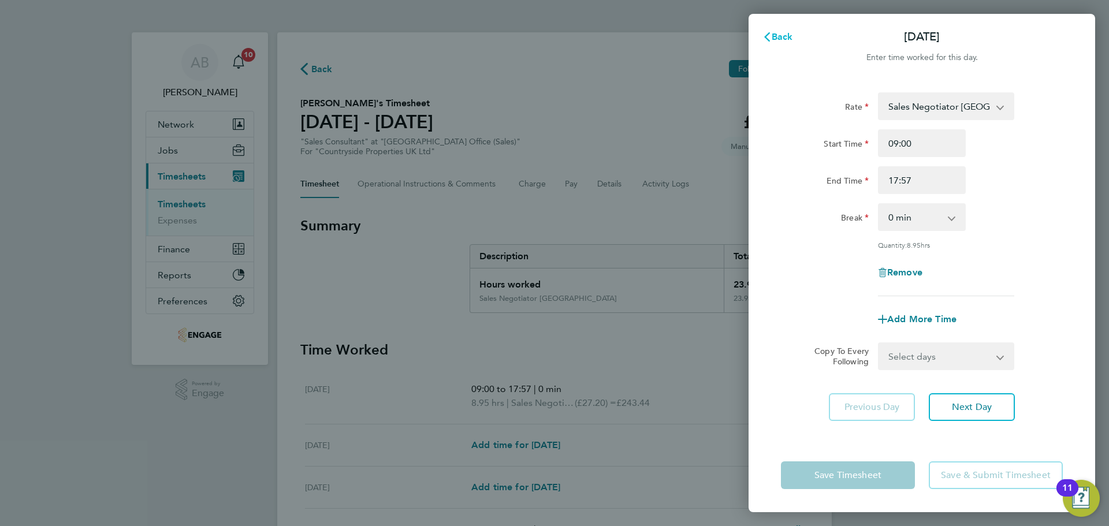
click at [785, 34] on span "Back" at bounding box center [782, 36] width 21 height 11
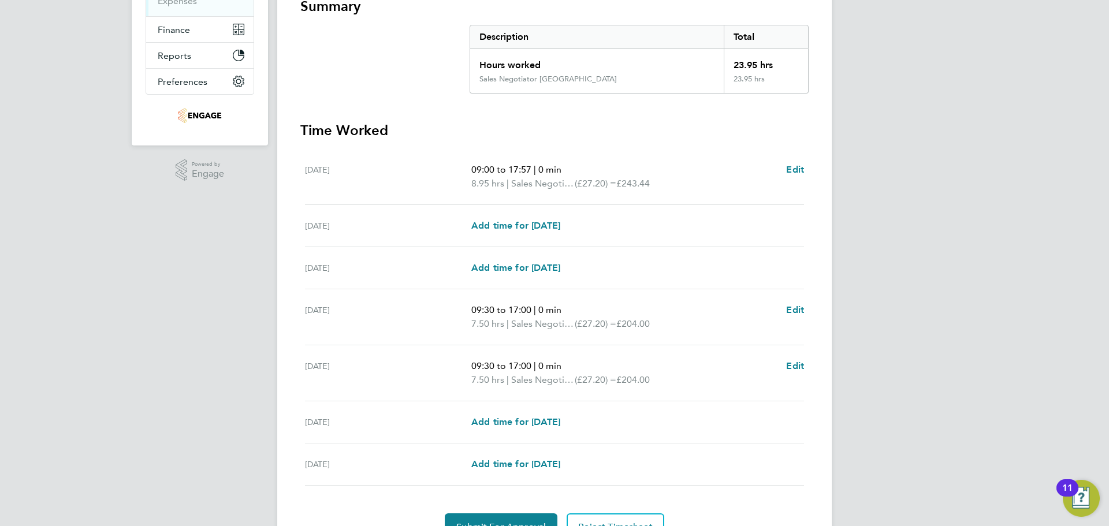
scroll to position [281, 0]
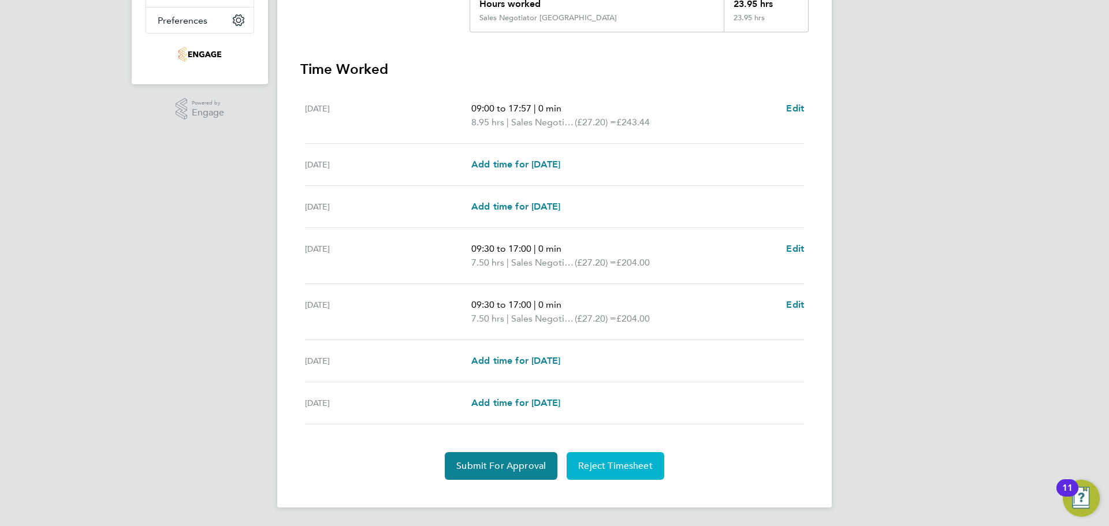
click at [638, 467] on span "Reject Timesheet" at bounding box center [615, 467] width 75 height 12
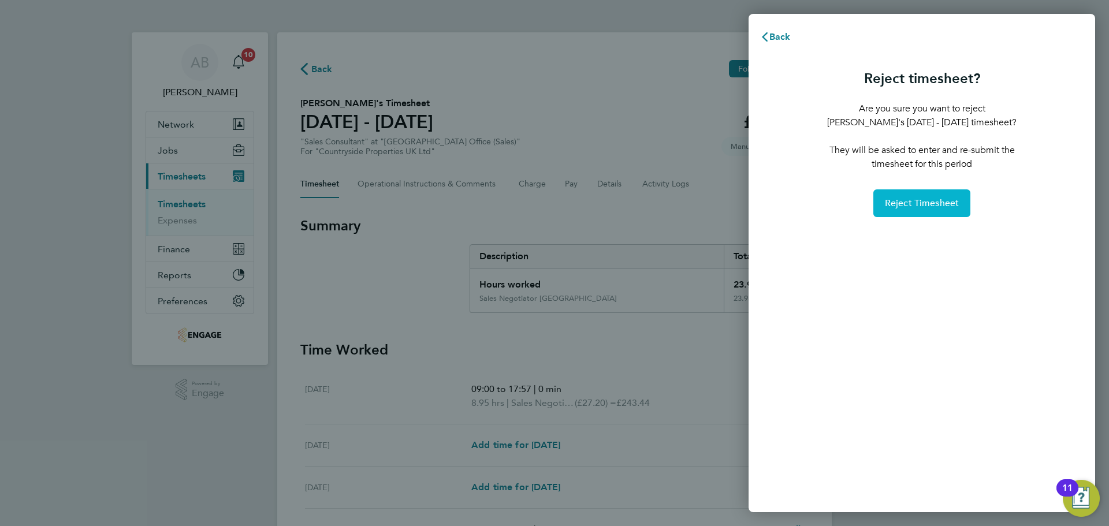
click at [914, 201] on span "Reject Timesheet" at bounding box center [922, 204] width 75 height 12
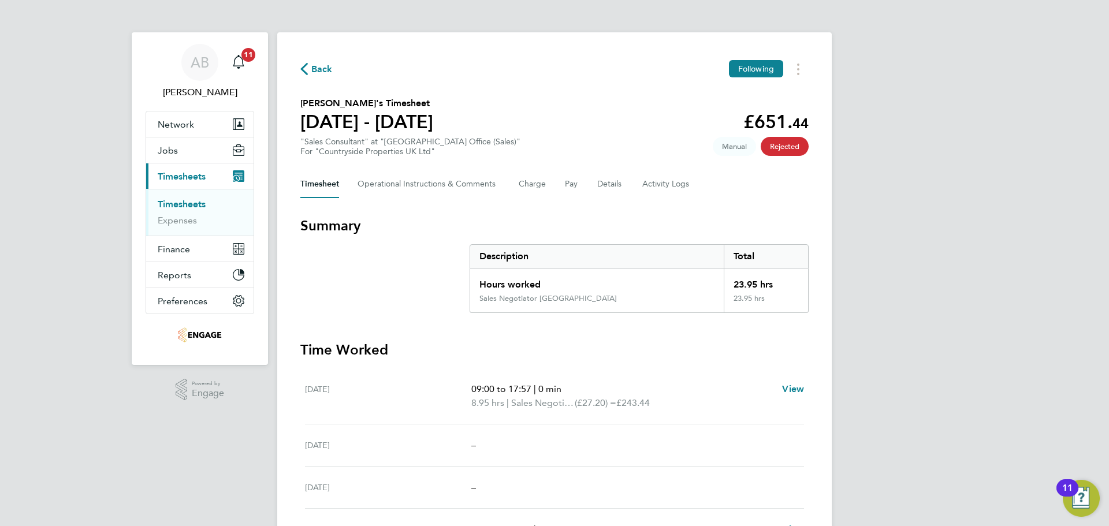
click at [314, 65] on span "Back" at bounding box center [321, 69] width 21 height 14
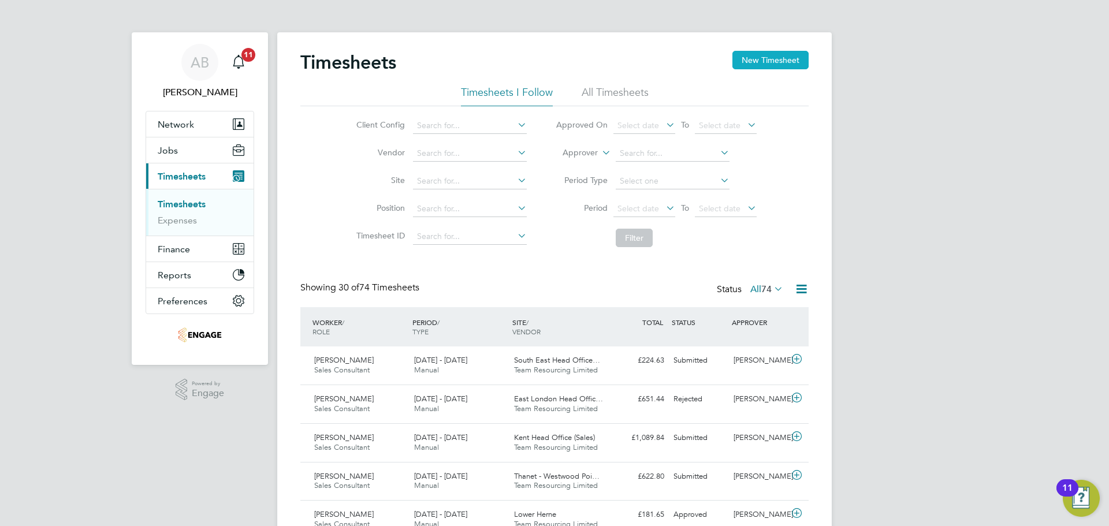
click at [779, 61] on button "New Timesheet" at bounding box center [771, 60] width 76 height 18
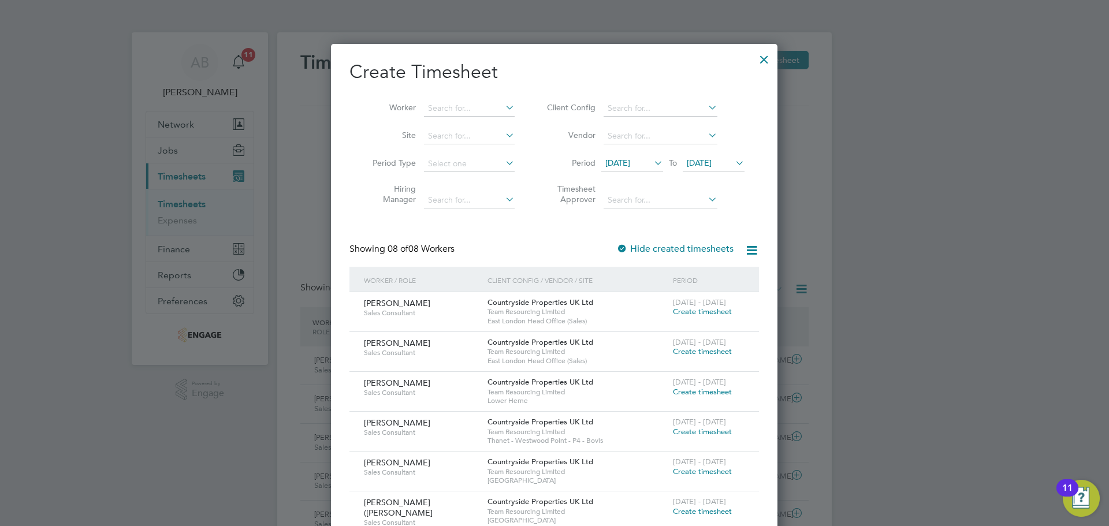
drag, startPoint x: 710, startPoint y: 311, endPoint x: 617, endPoint y: 314, distance: 93.1
click at [709, 311] on span "Create timesheet" at bounding box center [702, 312] width 59 height 10
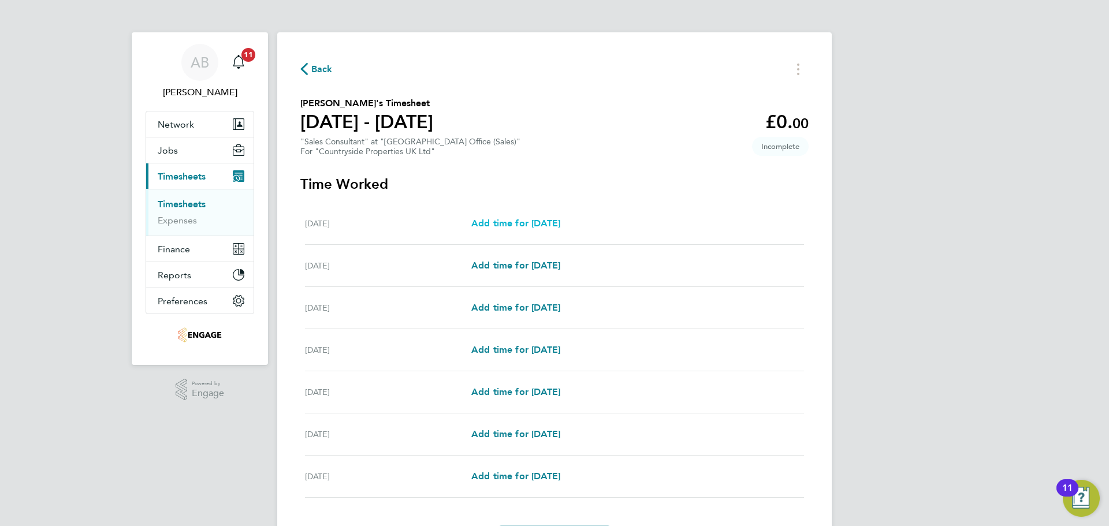
click at [556, 218] on span "Add time for Mon 25 Aug" at bounding box center [516, 223] width 89 height 11
select select "30"
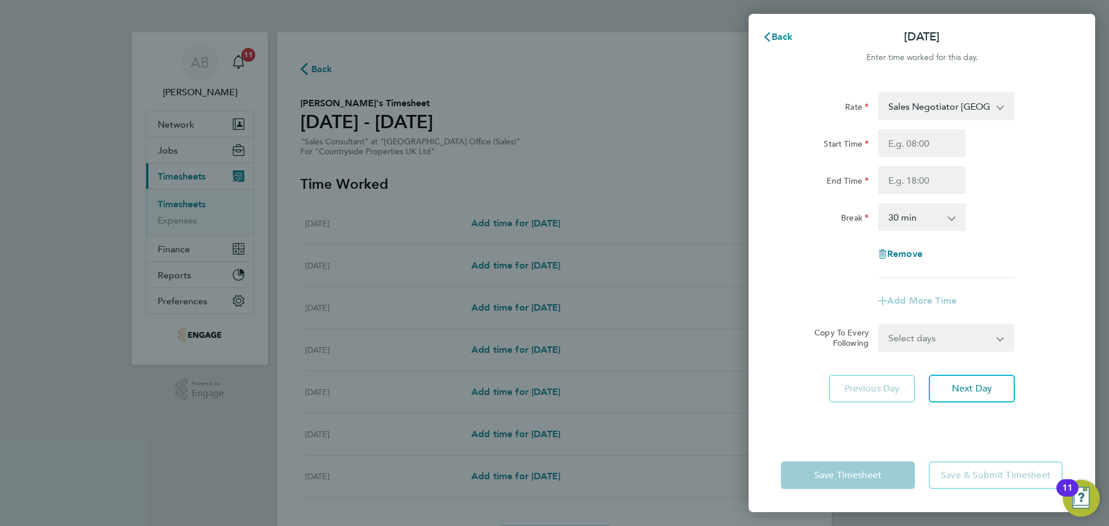
click at [926, 110] on select "Sales Negotiator New Avenue - 27.20 BH - 32.43" at bounding box center [940, 106] width 120 height 25
select select "30"
drag, startPoint x: 915, startPoint y: 139, endPoint x: 926, endPoint y: 150, distance: 15.5
click at [915, 139] on input "Start Time" at bounding box center [922, 143] width 88 height 28
type input "09:30"
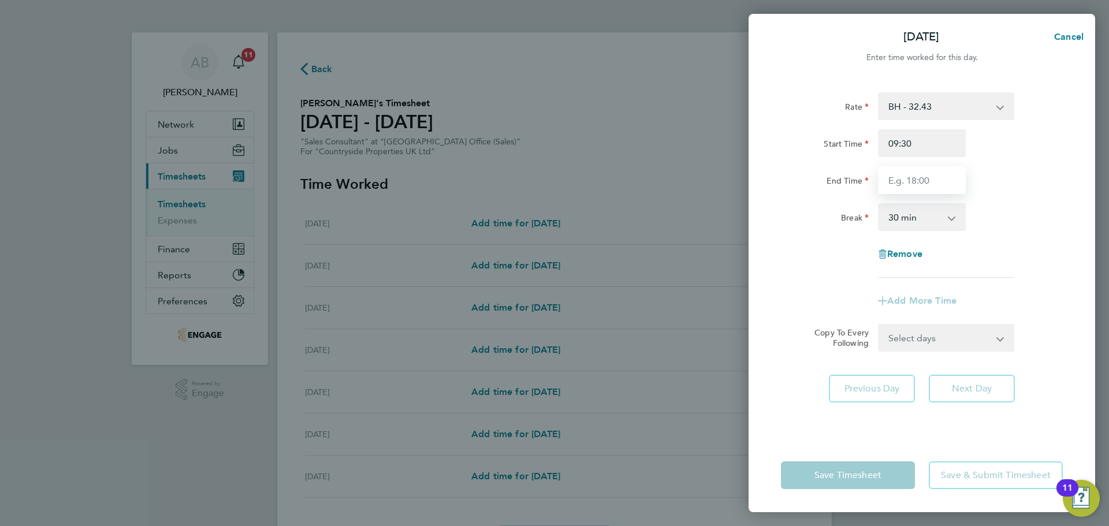
drag, startPoint x: 902, startPoint y: 179, endPoint x: 915, endPoint y: 194, distance: 20.1
click at [902, 179] on input "End Time" at bounding box center [922, 180] width 88 height 28
type input "17:00"
click at [901, 222] on select "0 min 15 min 30 min 45 min 60 min 75 min 90 min" at bounding box center [916, 217] width 72 height 25
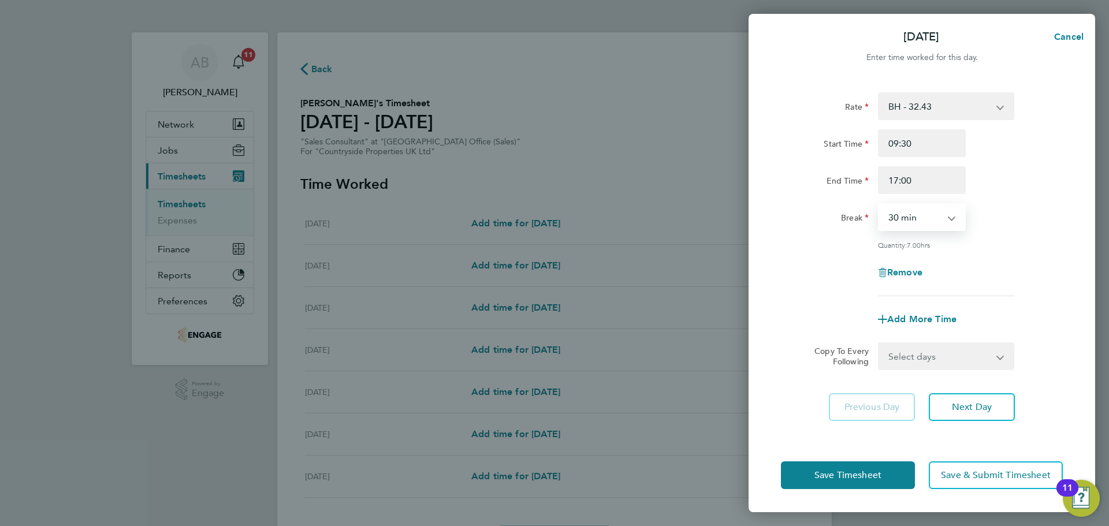
select select "0"
click at [880, 205] on select "0 min 15 min 30 min 45 min 60 min 75 min 90 min" at bounding box center [916, 217] width 72 height 25
click at [967, 408] on span "Next Day" at bounding box center [972, 408] width 40 height 12
select select "30"
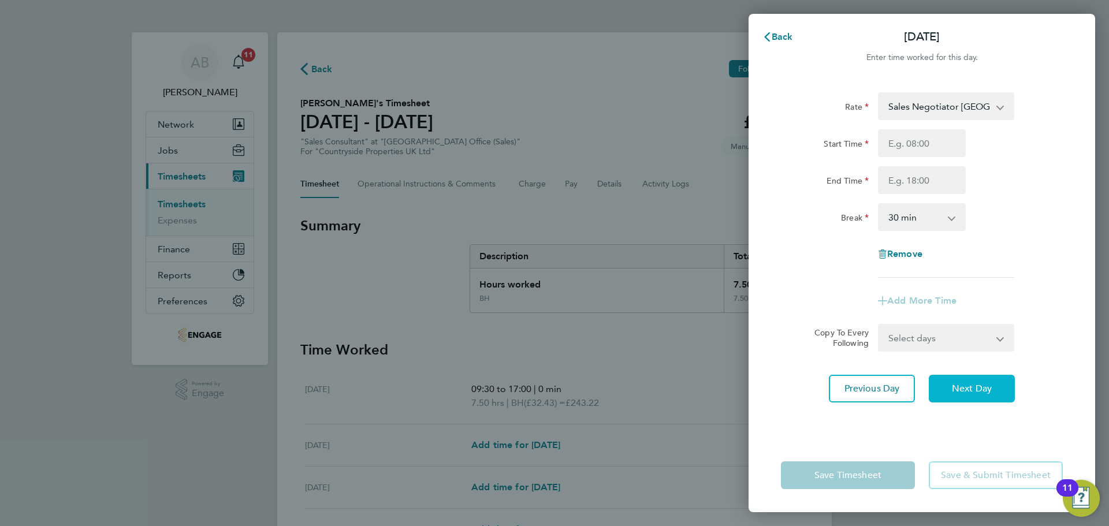
click at [981, 399] on button "Next Day" at bounding box center [972, 389] width 86 height 28
select select "30"
click at [983, 396] on button "Next Day" at bounding box center [972, 389] width 86 height 28
select select "30"
click at [924, 140] on input "Start Time" at bounding box center [922, 143] width 88 height 28
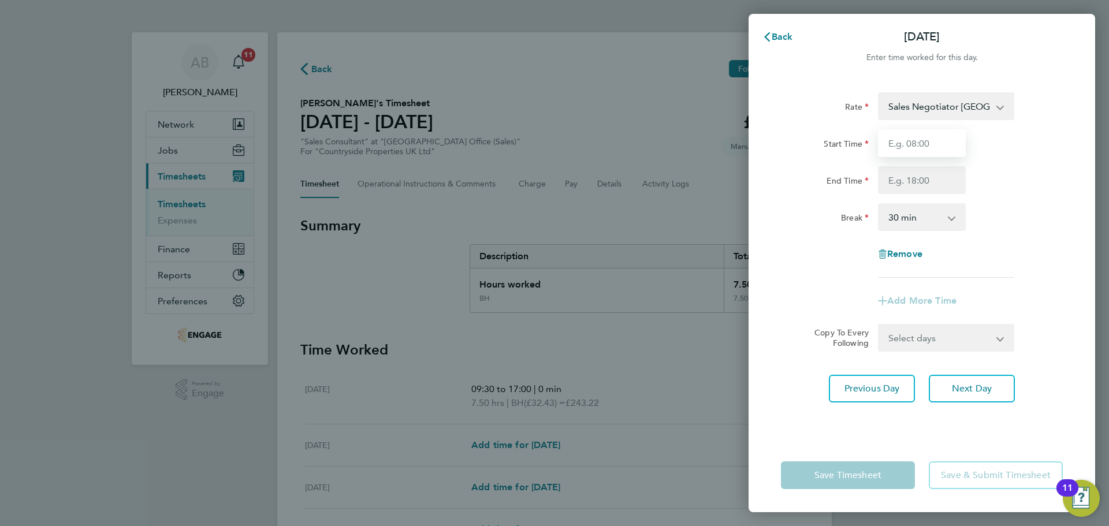
type input "09:30"
click at [919, 185] on input "End Time" at bounding box center [922, 180] width 88 height 28
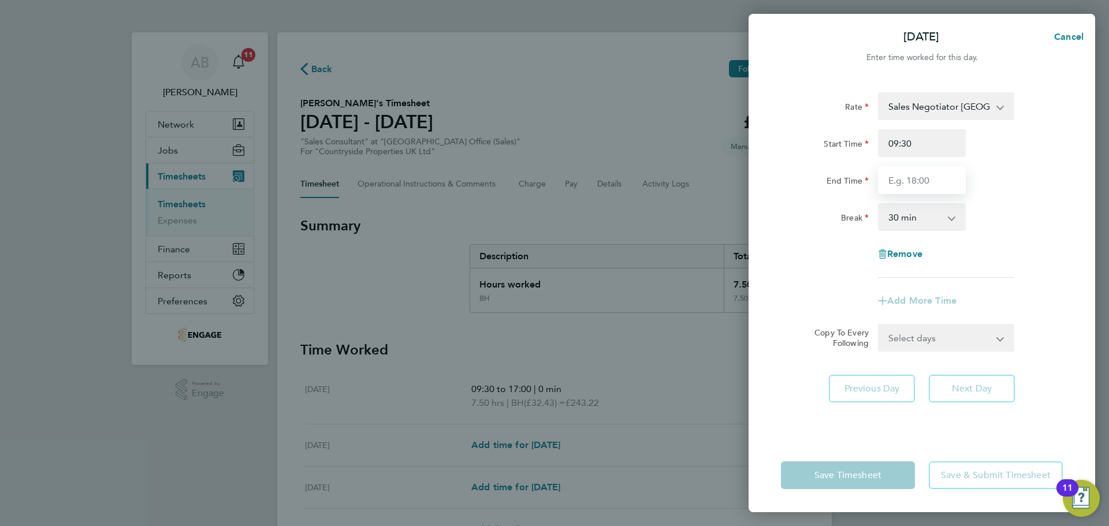
type input "17:00"
drag, startPoint x: 909, startPoint y: 222, endPoint x: 913, endPoint y: 227, distance: 6.1
click at [909, 222] on select "0 min 15 min 30 min 45 min 60 min 75 min 90 min" at bounding box center [916, 217] width 72 height 25
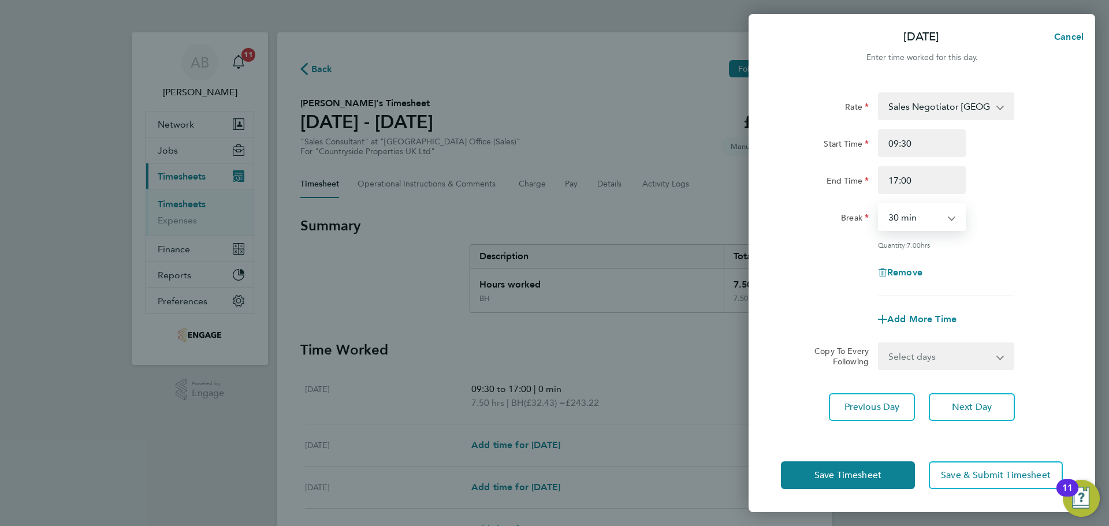
select select "0"
click at [880, 205] on select "0 min 15 min 30 min 45 min 60 min 75 min 90 min" at bounding box center [916, 217] width 72 height 25
click at [974, 403] on span "Next Day" at bounding box center [972, 408] width 40 height 12
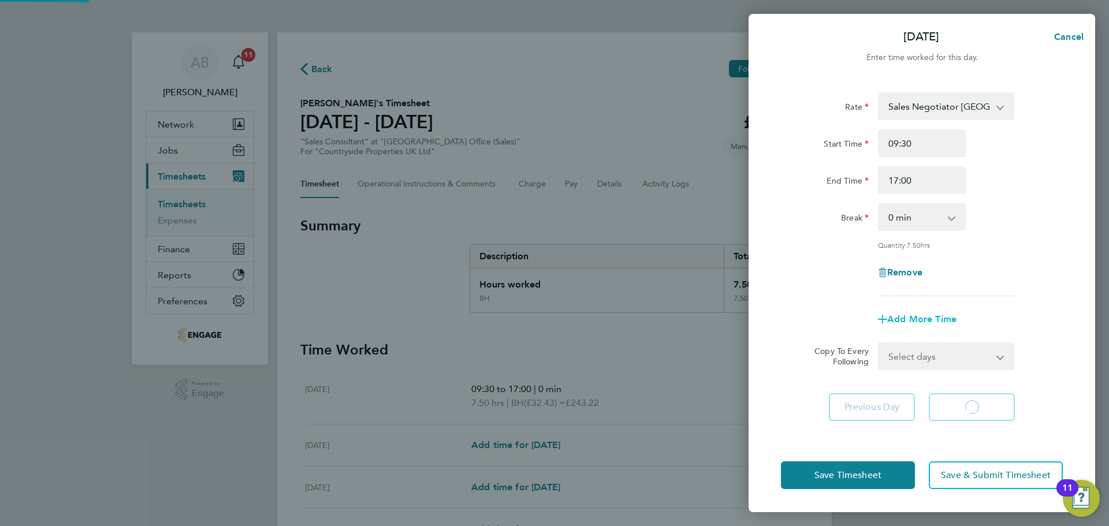
select select "30"
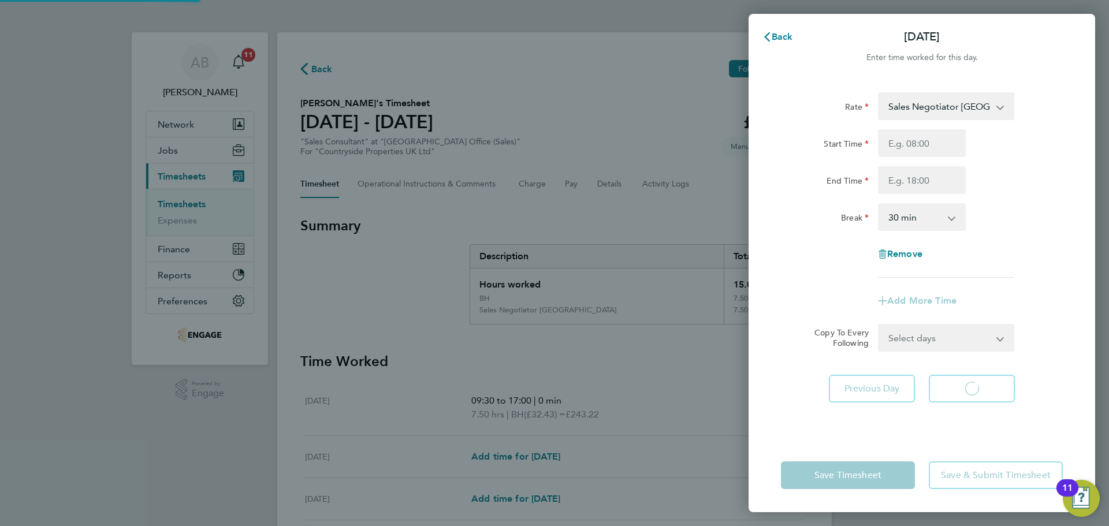
select select "30"
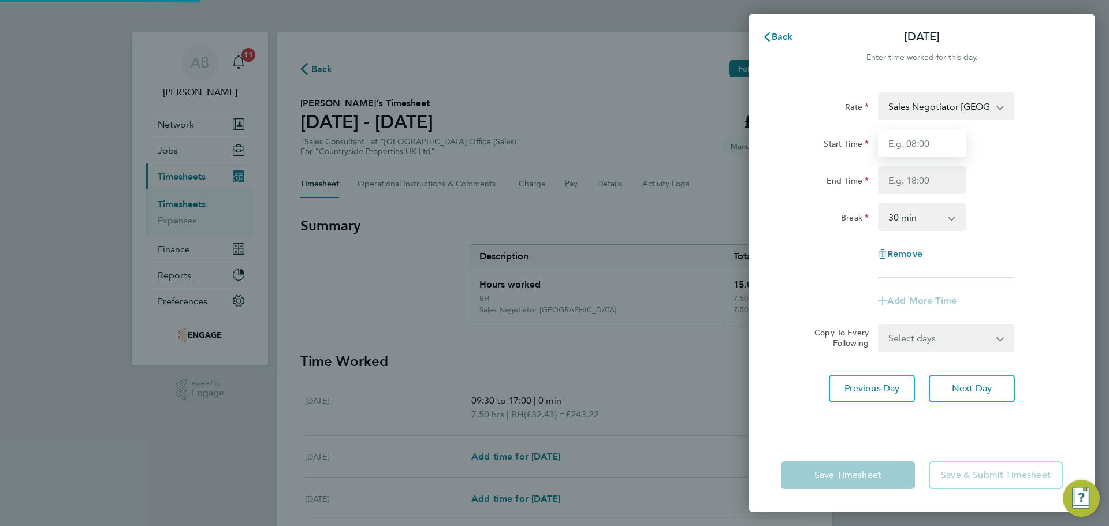
click at [915, 150] on input "Start Time" at bounding box center [922, 143] width 88 height 28
type input "09:30"
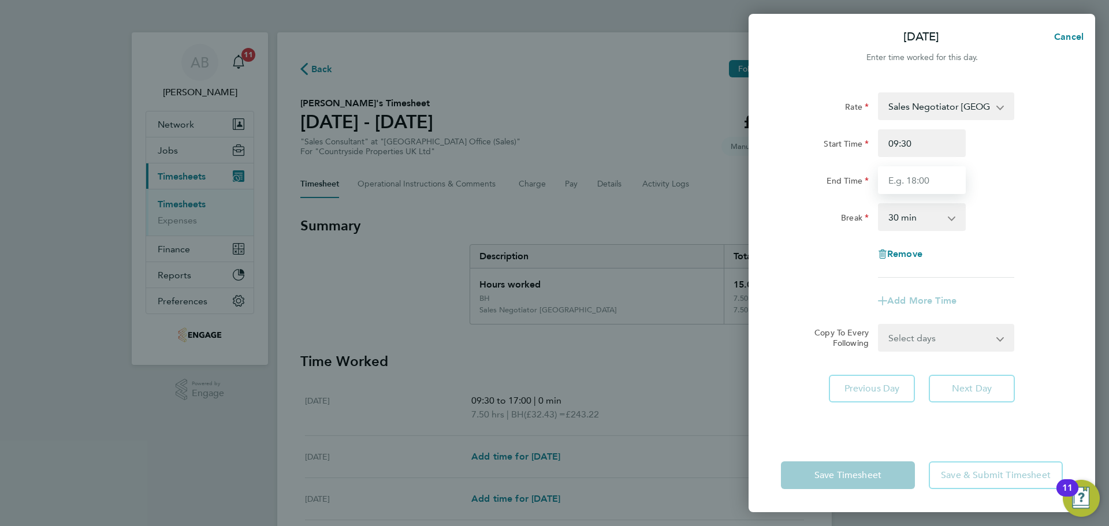
drag, startPoint x: 926, startPoint y: 157, endPoint x: 926, endPoint y: 189, distance: 31.8
click at [923, 186] on input "End Time" at bounding box center [922, 180] width 88 height 28
type input "17:00"
click at [927, 221] on select "0 min 15 min 30 min 45 min 60 min 75 min 90 min" at bounding box center [916, 217] width 72 height 25
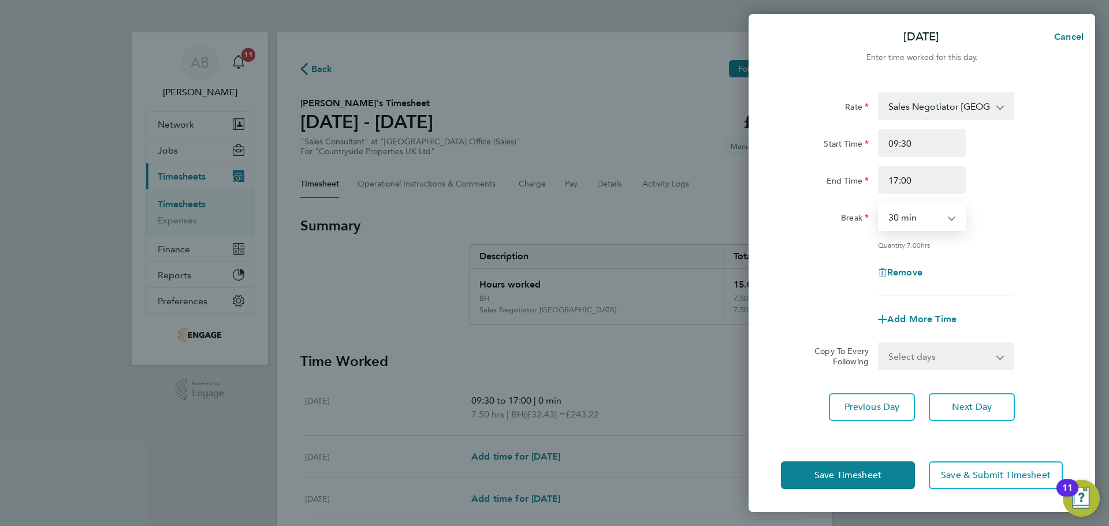
select select "0"
click at [880, 205] on select "0 min 15 min 30 min 45 min 60 min 75 min 90 min" at bounding box center [916, 217] width 72 height 25
click at [966, 405] on span "Next Day" at bounding box center [972, 408] width 40 height 12
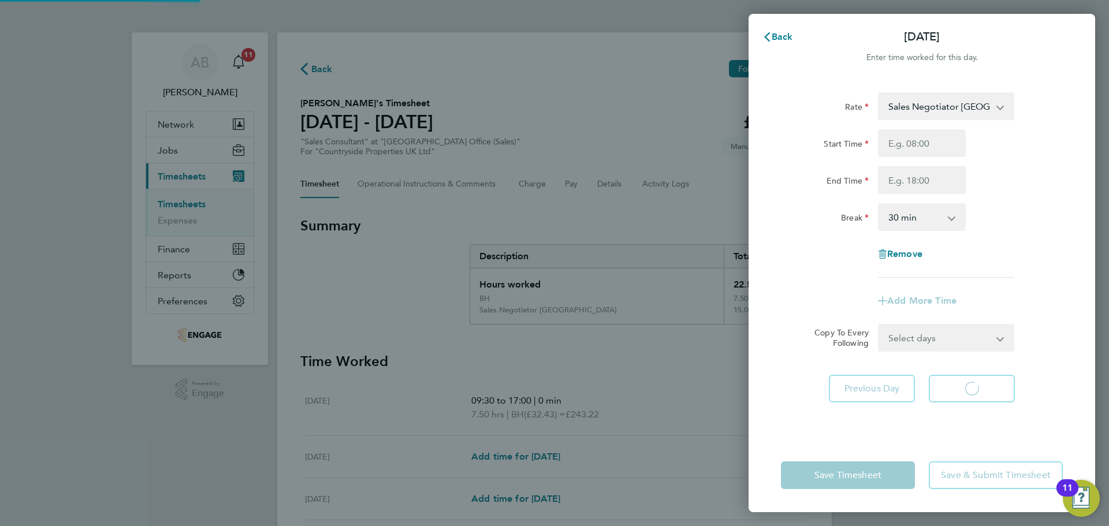
select select "30"
click at [871, 472] on app-form-button "Save Timesheet" at bounding box center [851, 476] width 141 height 28
click at [775, 35] on span "Back" at bounding box center [782, 36] width 21 height 11
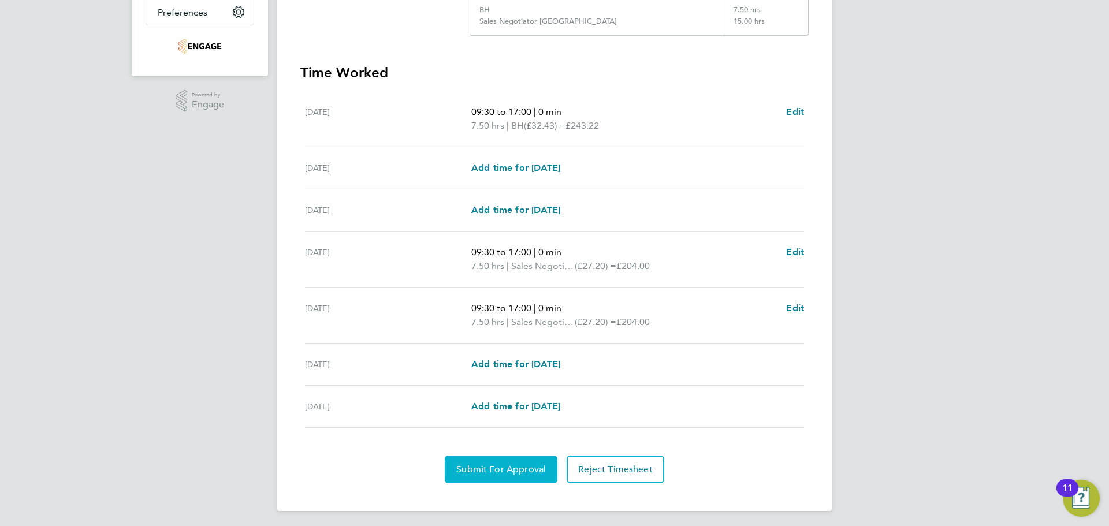
drag, startPoint x: 521, startPoint y: 474, endPoint x: 510, endPoint y: 470, distance: 11.5
click at [519, 473] on button "Submit For Approval" at bounding box center [501, 470] width 113 height 28
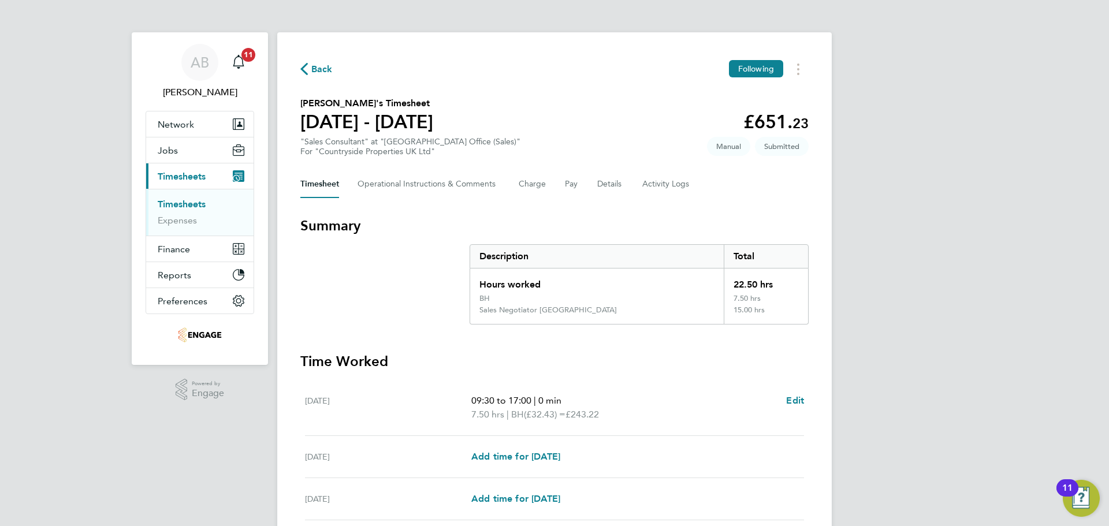
click at [313, 64] on span "Back" at bounding box center [321, 69] width 21 height 14
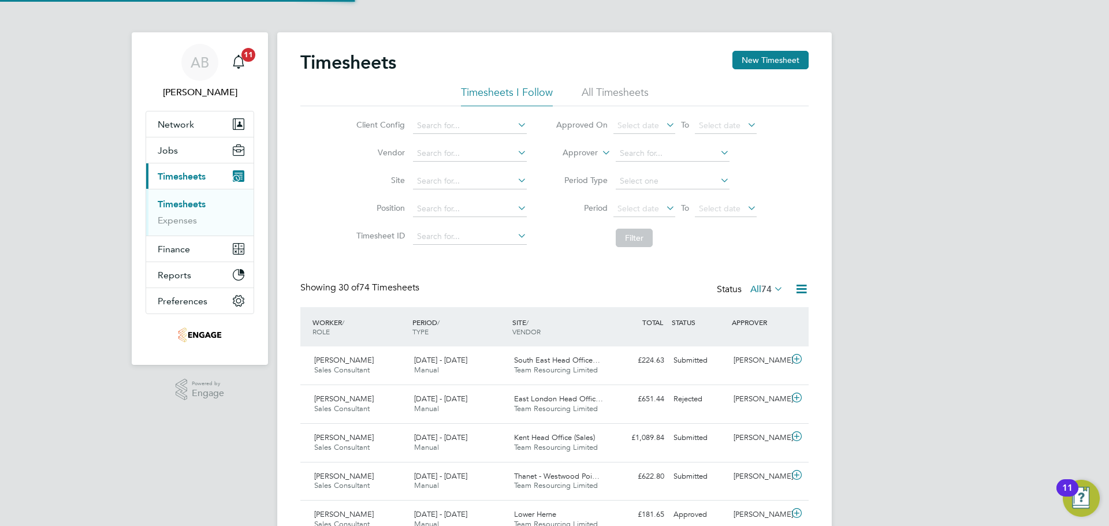
scroll to position [29, 101]
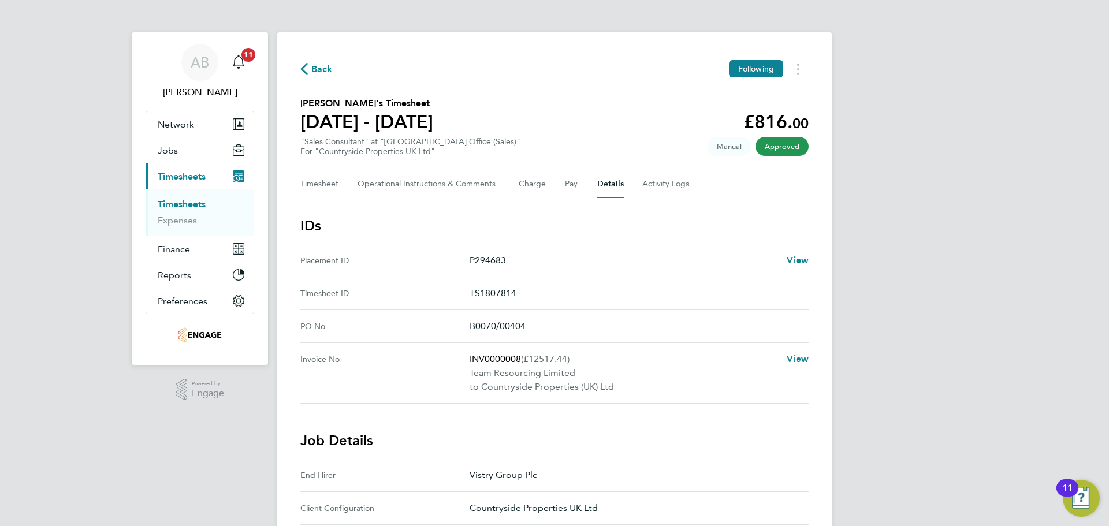
click at [299, 66] on div "Back Following [PERSON_NAME]'s Timesheet [DATE] - [DATE] £816. 00 "Sales Consul…" at bounding box center [554, 495] width 555 height 927
click at [314, 69] on span "Back" at bounding box center [321, 69] width 21 height 14
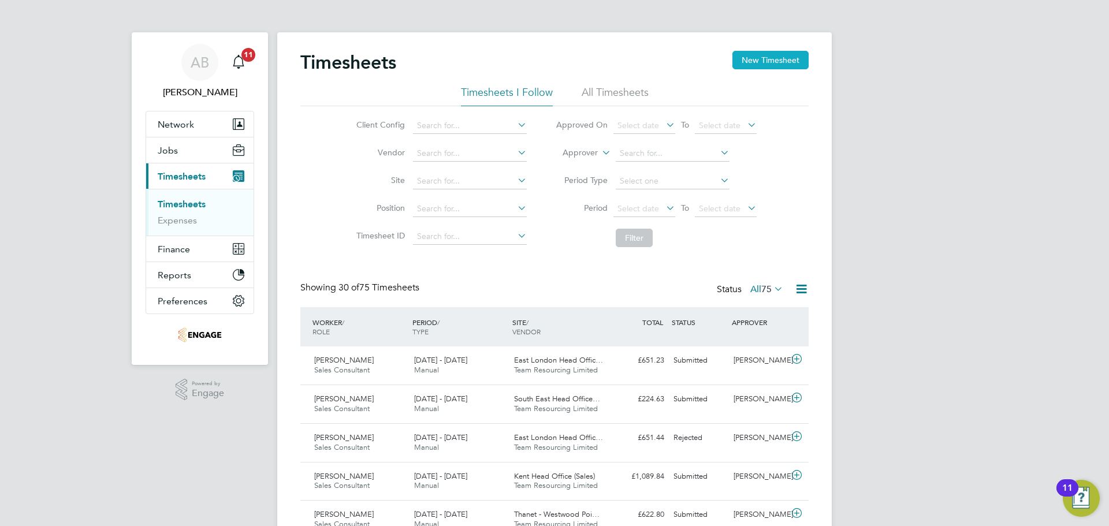
drag, startPoint x: 772, startPoint y: 53, endPoint x: 757, endPoint y: 58, distance: 15.9
click at [771, 53] on button "New Timesheet" at bounding box center [771, 60] width 76 height 18
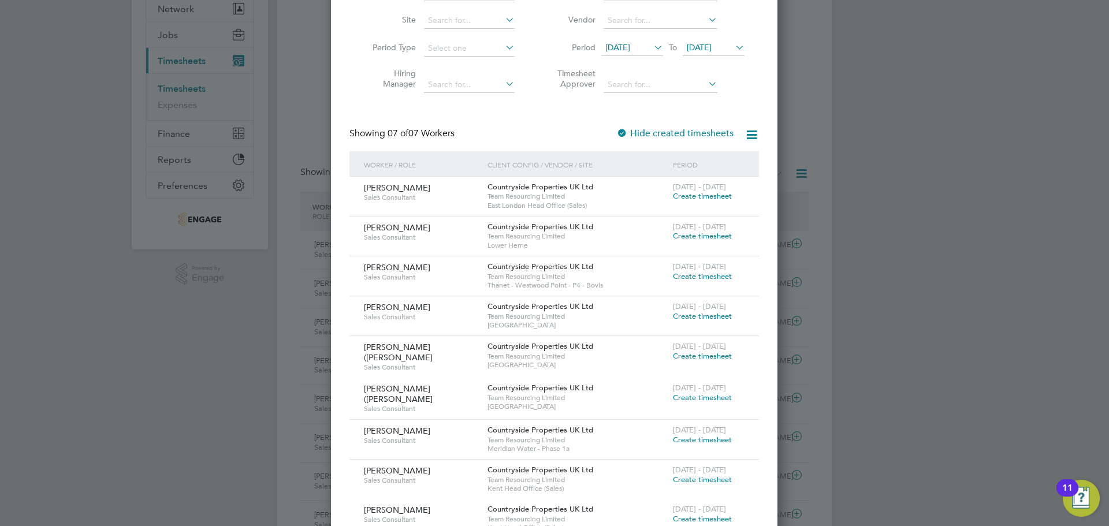
click at [719, 274] on span "Create timesheet" at bounding box center [702, 277] width 59 height 10
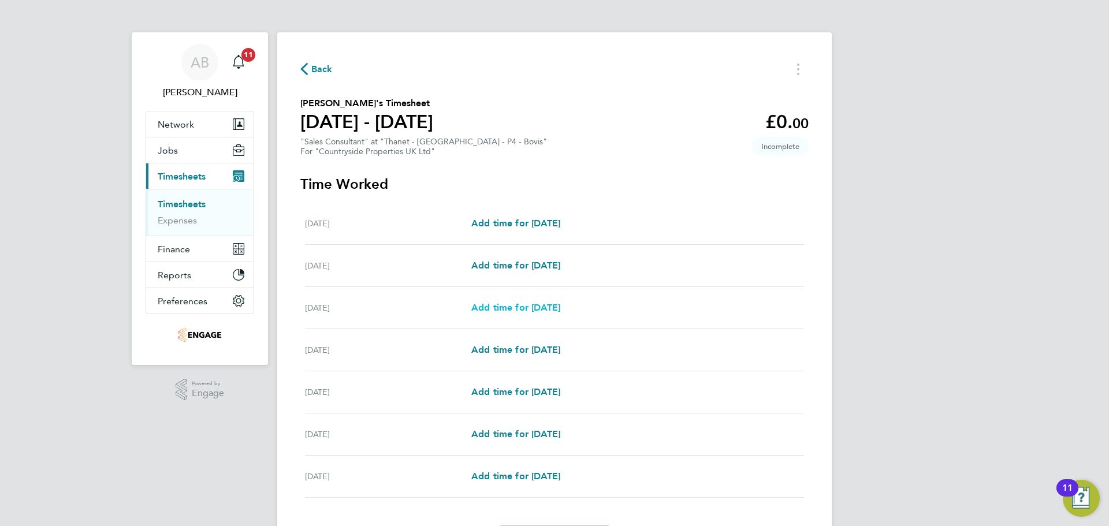
click at [522, 309] on span "Add time for [DATE]" at bounding box center [516, 307] width 89 height 11
select select "30"
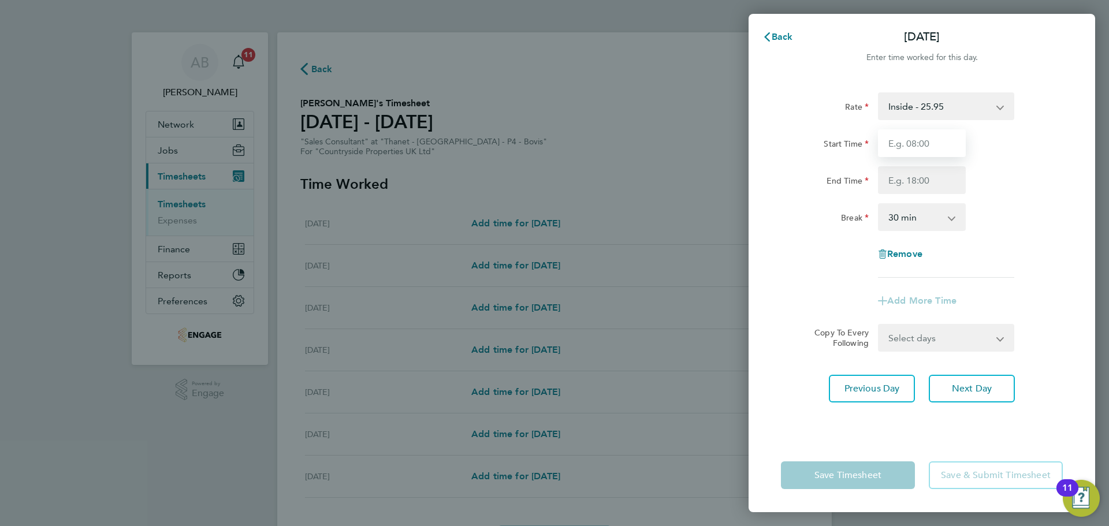
click at [909, 138] on input "Start Time" at bounding box center [922, 143] width 88 height 28
type input "09:30"
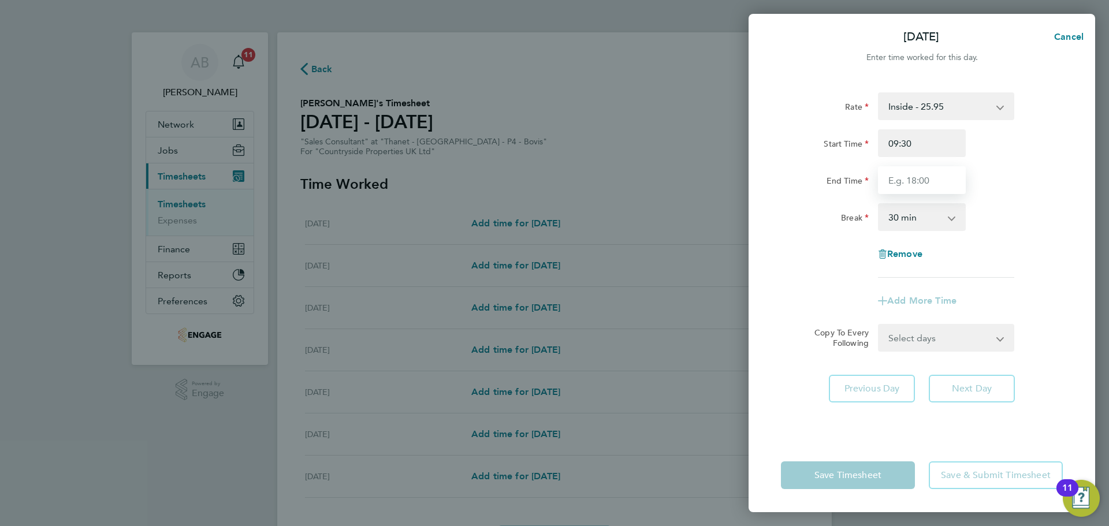
click at [905, 183] on input "End Time" at bounding box center [922, 180] width 88 height 28
type input "17:30"
drag, startPoint x: 918, startPoint y: 217, endPoint x: 925, endPoint y: 225, distance: 11.1
click at [918, 217] on select "0 min 15 min 30 min 45 min 60 min 75 min 90 min" at bounding box center [916, 217] width 72 height 25
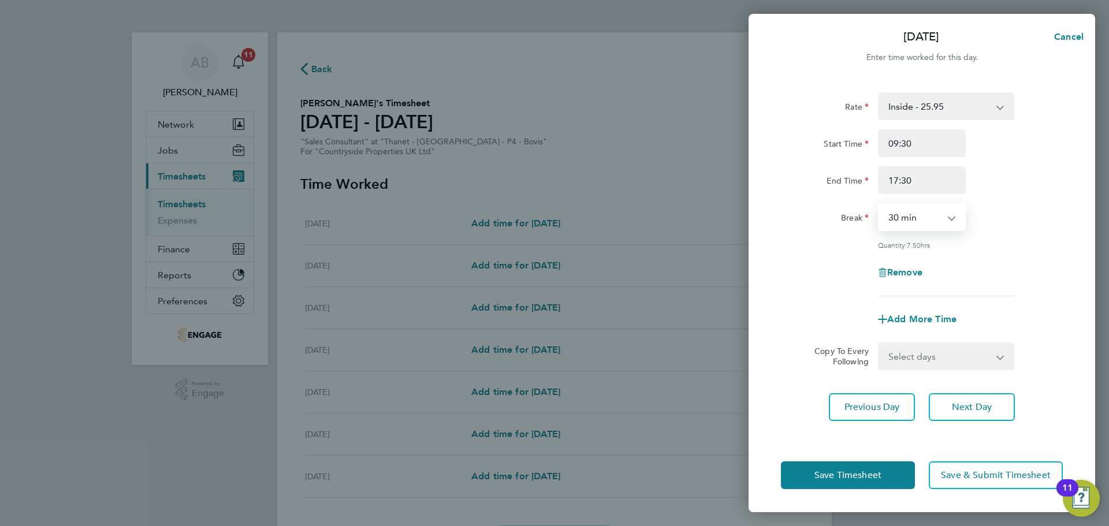
select select "0"
click at [880, 205] on select "0 min 15 min 30 min 45 min 60 min 75 min 90 min" at bounding box center [916, 217] width 72 height 25
click at [979, 411] on span "Next Day" at bounding box center [972, 408] width 40 height 12
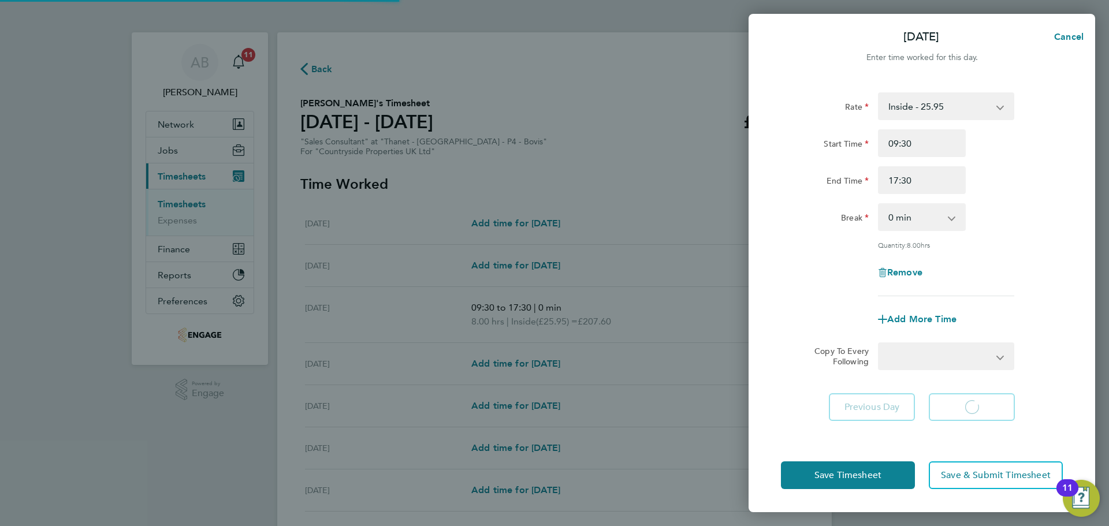
select select "30"
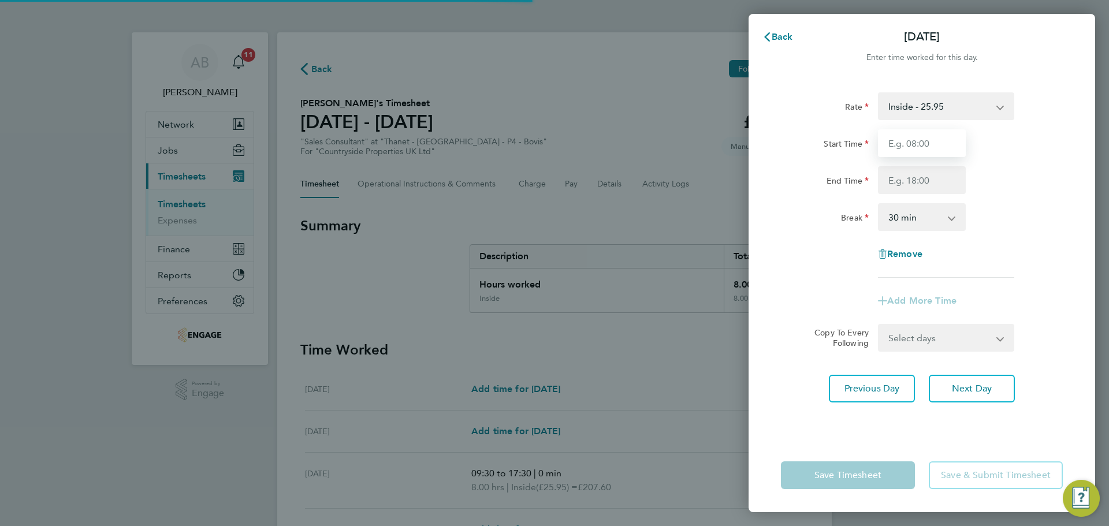
click at [915, 143] on input "Start Time" at bounding box center [922, 143] width 88 height 28
type input "09:30"
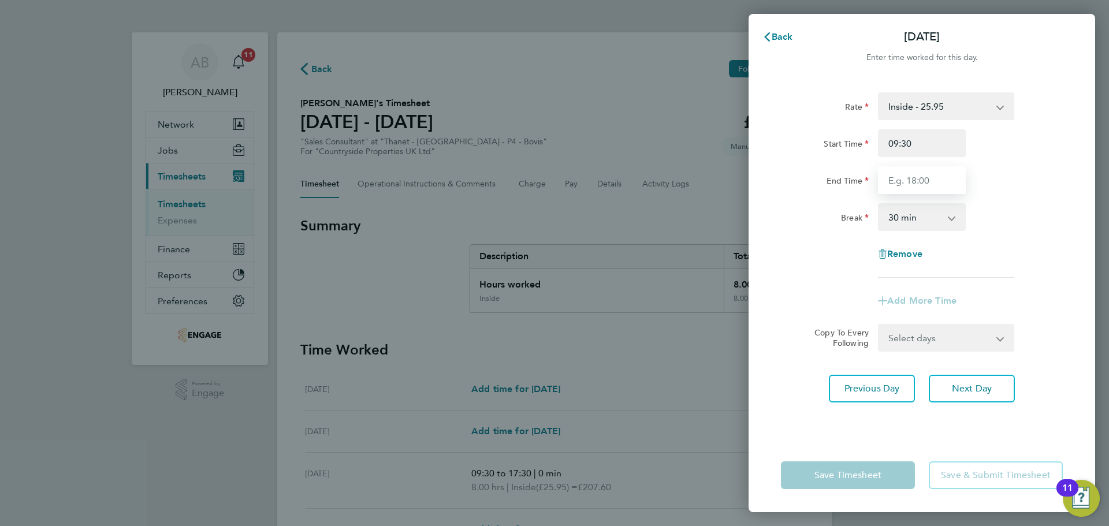
click at [927, 184] on input "End Time" at bounding box center [922, 180] width 88 height 28
type input "17:30"
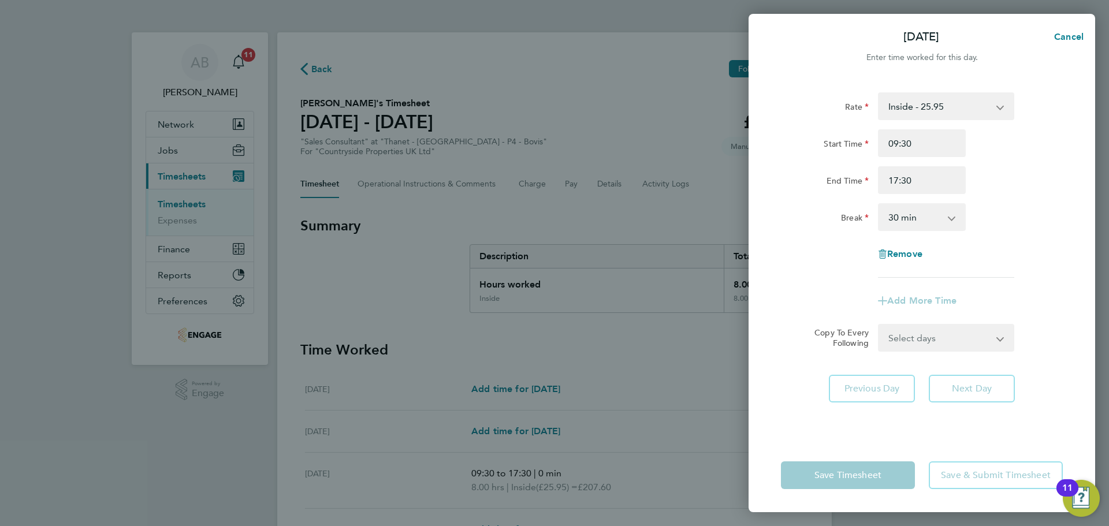
click at [934, 214] on select "0 min 15 min 30 min 45 min 60 min 75 min 90 min" at bounding box center [916, 217] width 72 height 25
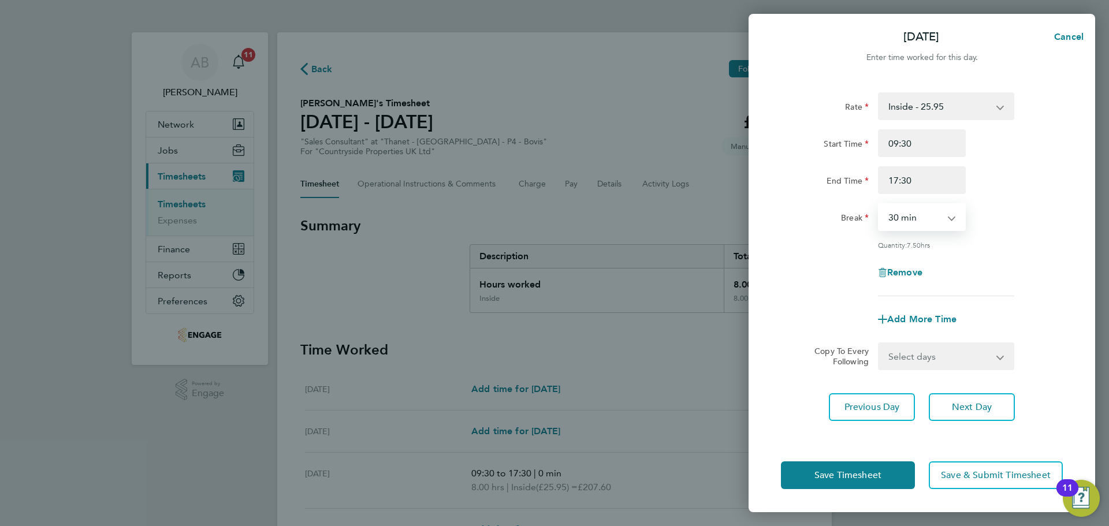
select select "0"
click at [880, 205] on select "0 min 15 min 30 min 45 min 60 min 75 min 90 min" at bounding box center [916, 217] width 72 height 25
click at [970, 402] on span "Next Day" at bounding box center [972, 408] width 40 height 12
select select "30"
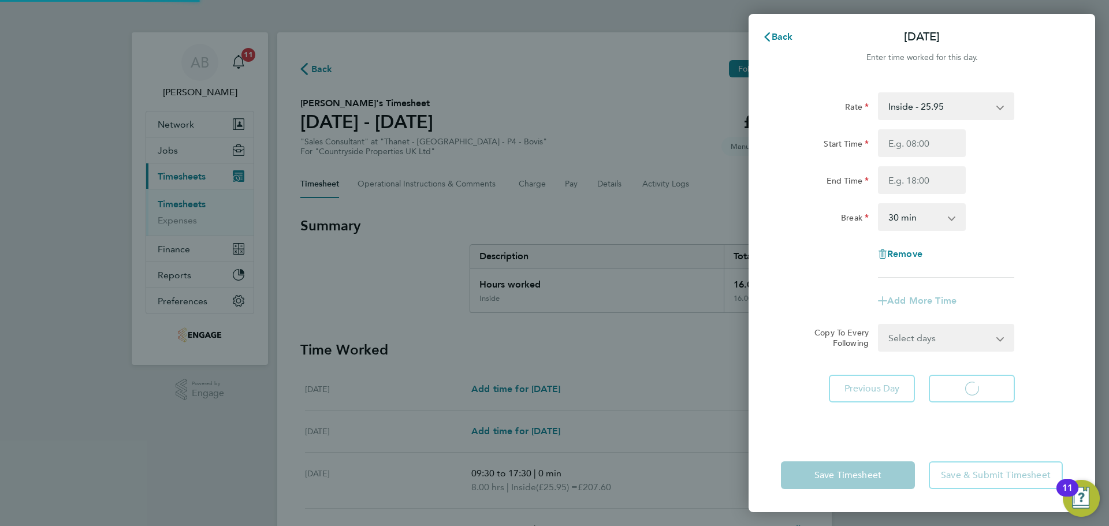
select select "30"
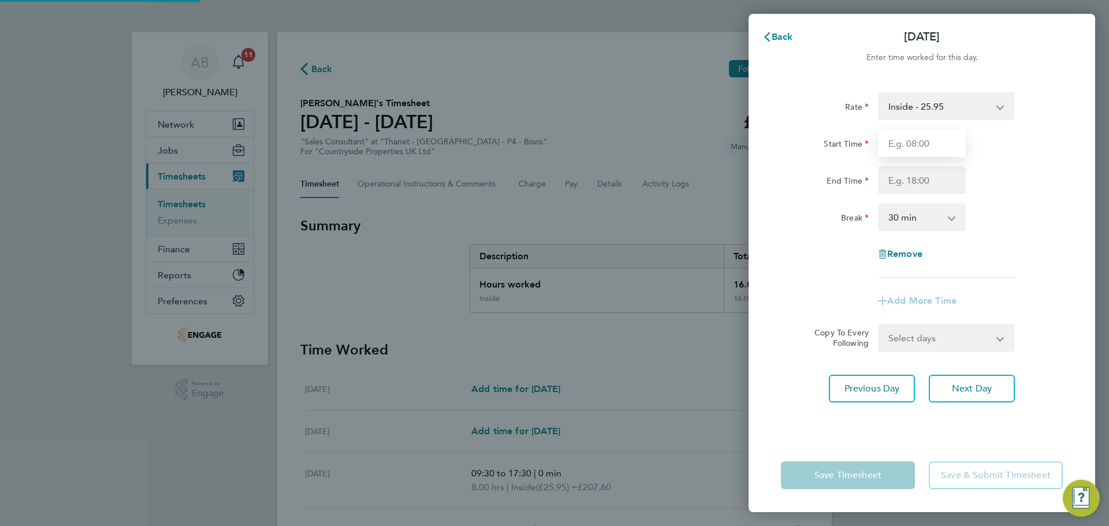
click at [906, 145] on input "Start Time" at bounding box center [922, 143] width 88 height 28
type input "09:30"
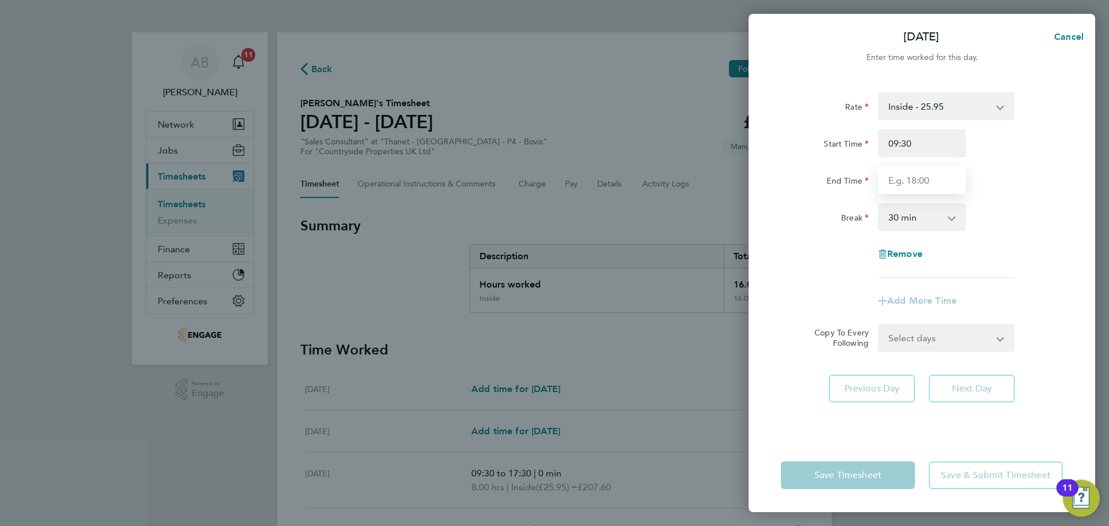
click at [917, 184] on input "End Time" at bounding box center [922, 180] width 88 height 28
type input "17:30"
click at [925, 224] on select "0 min 15 min 30 min 45 min 60 min 75 min 90 min" at bounding box center [916, 217] width 72 height 25
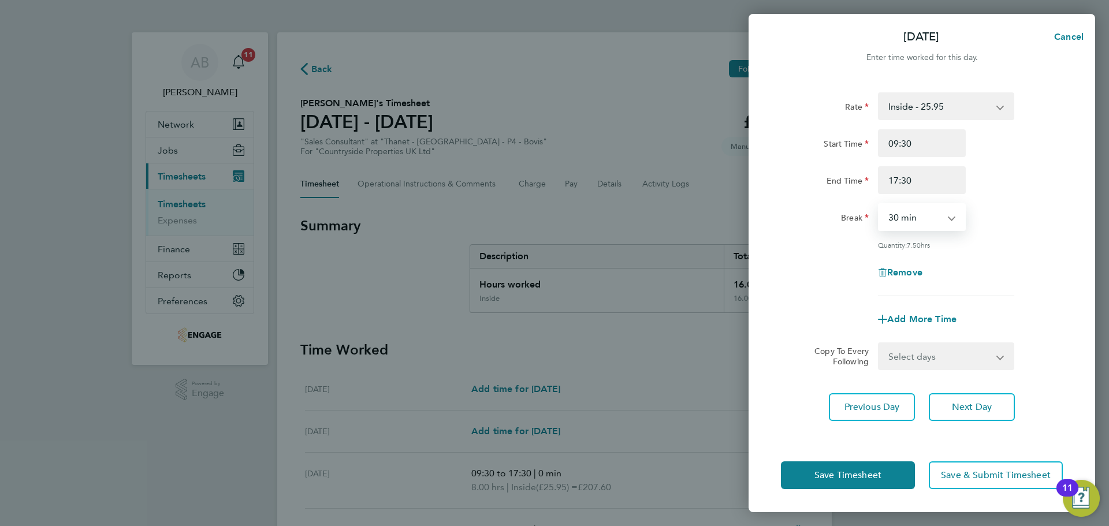
select select "0"
click at [880, 205] on select "0 min 15 min 30 min 45 min 60 min 75 min 90 min" at bounding box center [916, 217] width 72 height 25
click at [967, 418] on button "Next Day" at bounding box center [972, 408] width 86 height 28
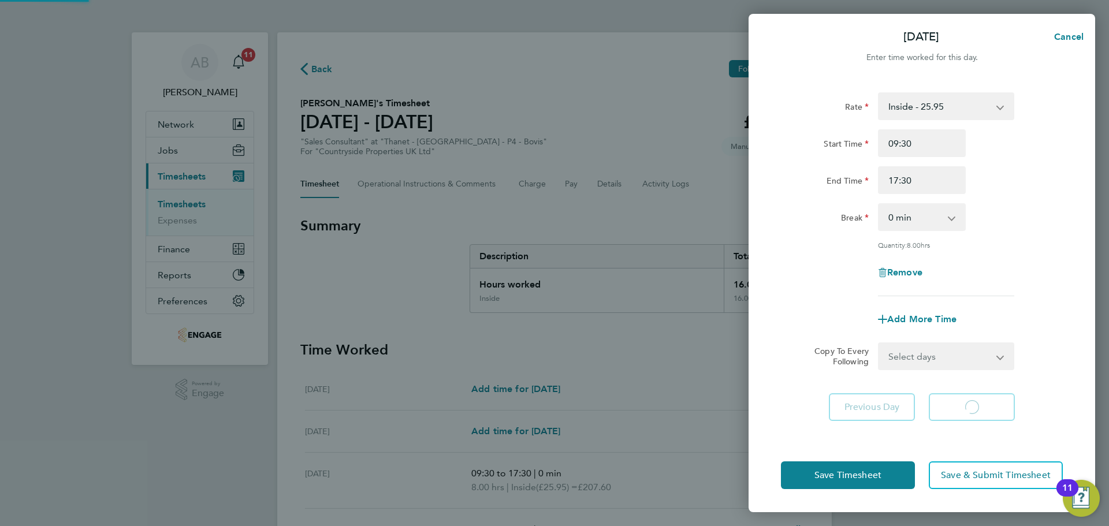
select select "30"
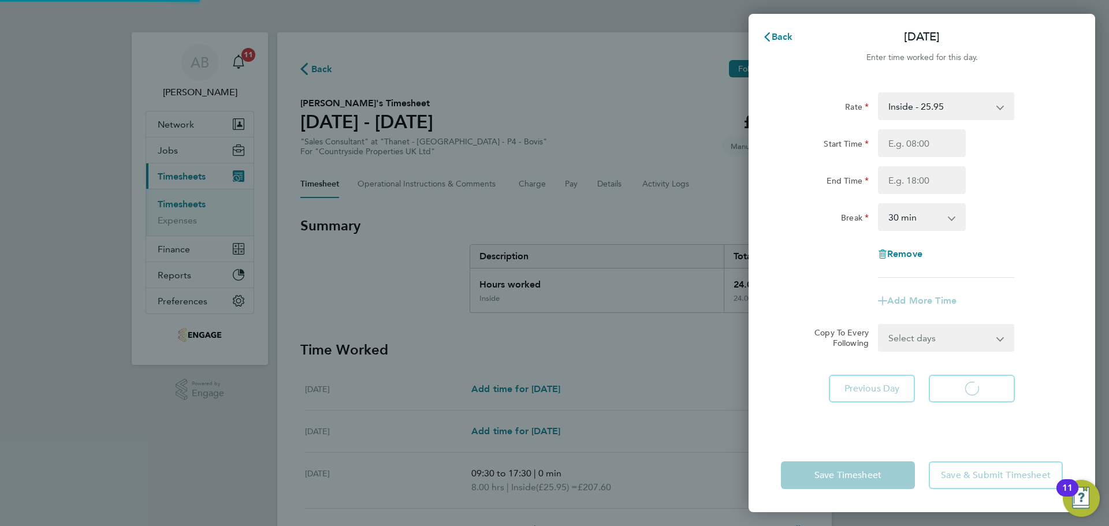
select select "30"
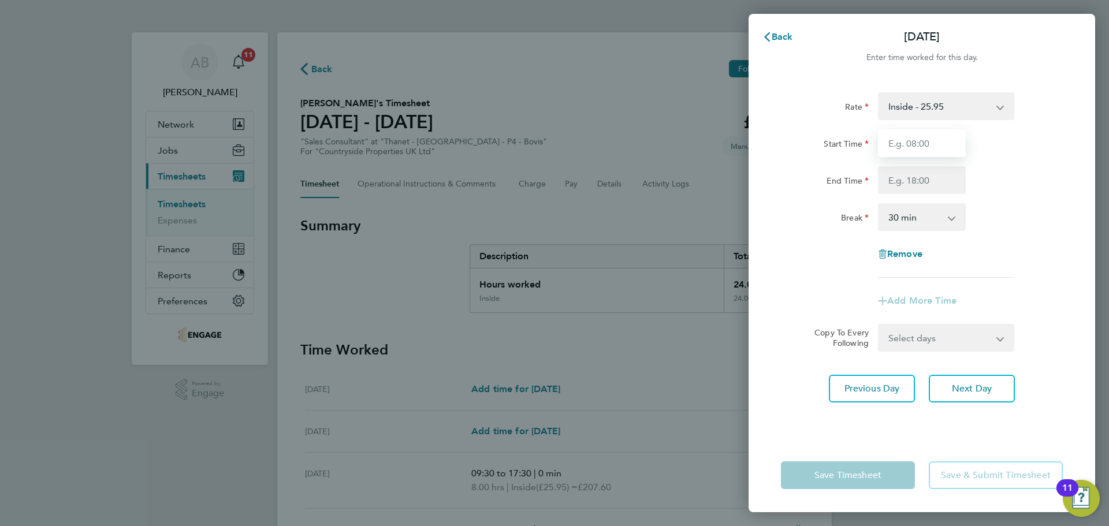
click at [901, 140] on input "Start Time" at bounding box center [922, 143] width 88 height 28
type input "09:30"
drag, startPoint x: 922, startPoint y: 178, endPoint x: 925, endPoint y: 184, distance: 7.2
click at [922, 178] on input "End Time" at bounding box center [922, 180] width 88 height 28
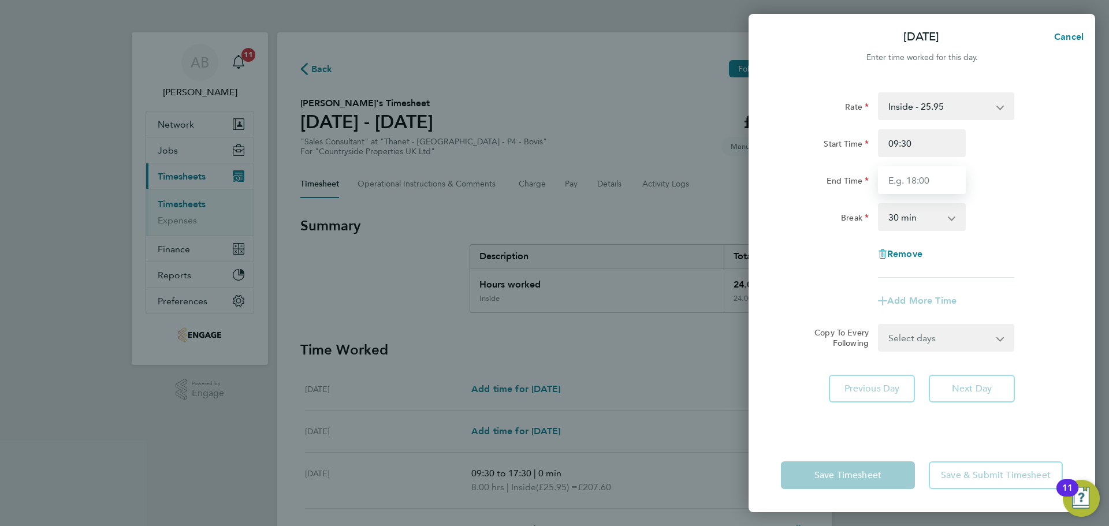
type input "17:30"
click at [913, 216] on select "0 min 15 min 30 min 45 min 60 min 75 min 90 min" at bounding box center [916, 217] width 72 height 25
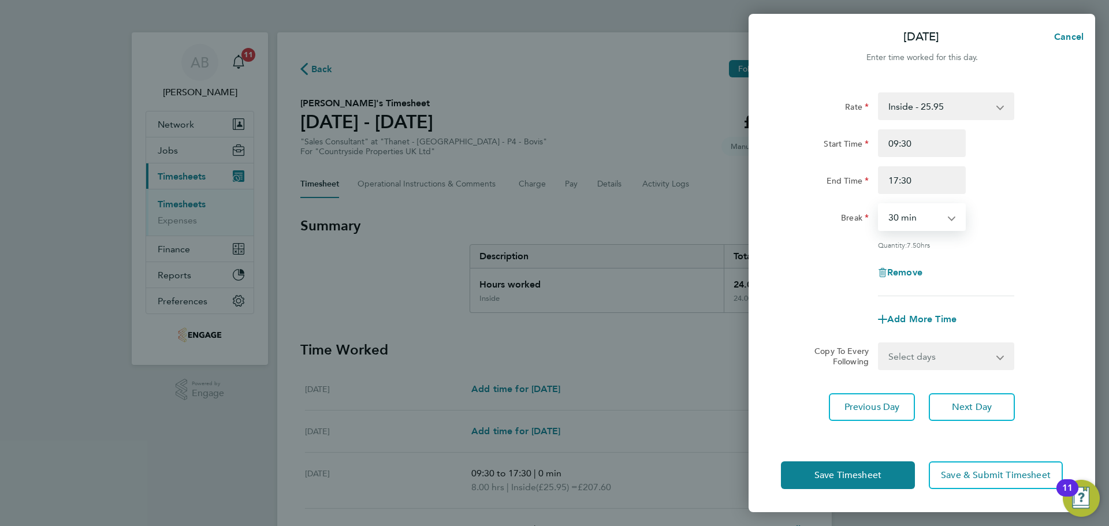
select select "0"
click at [880, 205] on select "0 min 15 min 30 min 45 min 60 min 75 min 90 min" at bounding box center [916, 217] width 72 height 25
click at [985, 410] on span "Next Day" at bounding box center [972, 408] width 40 height 12
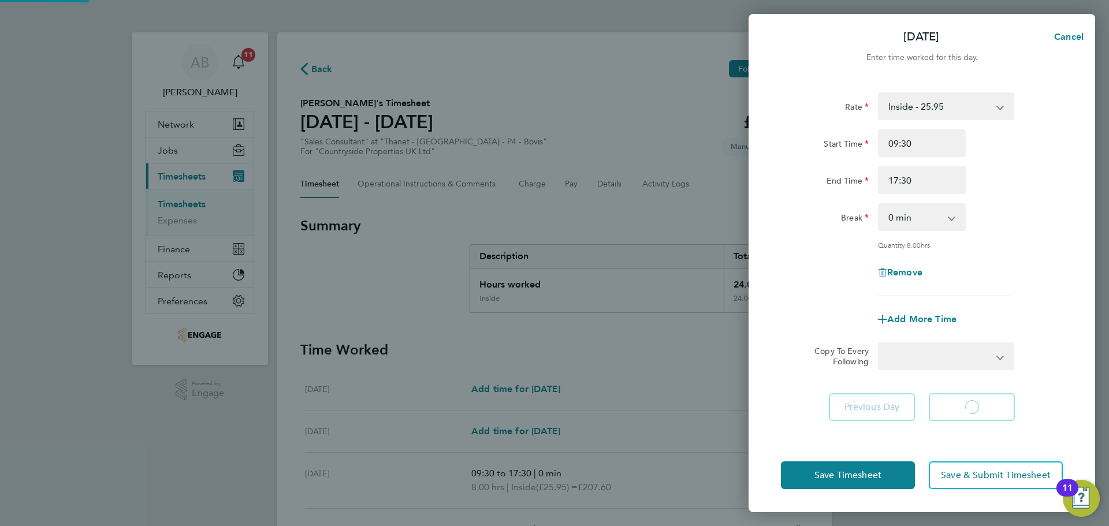
select select "30"
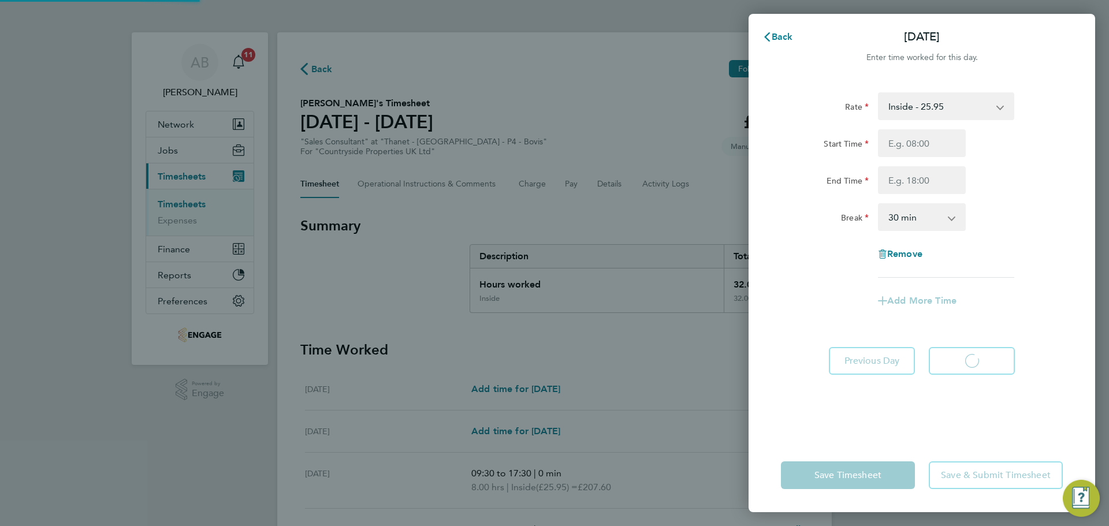
select select "30"
click at [922, 140] on input "Start Time" at bounding box center [922, 143] width 88 height 28
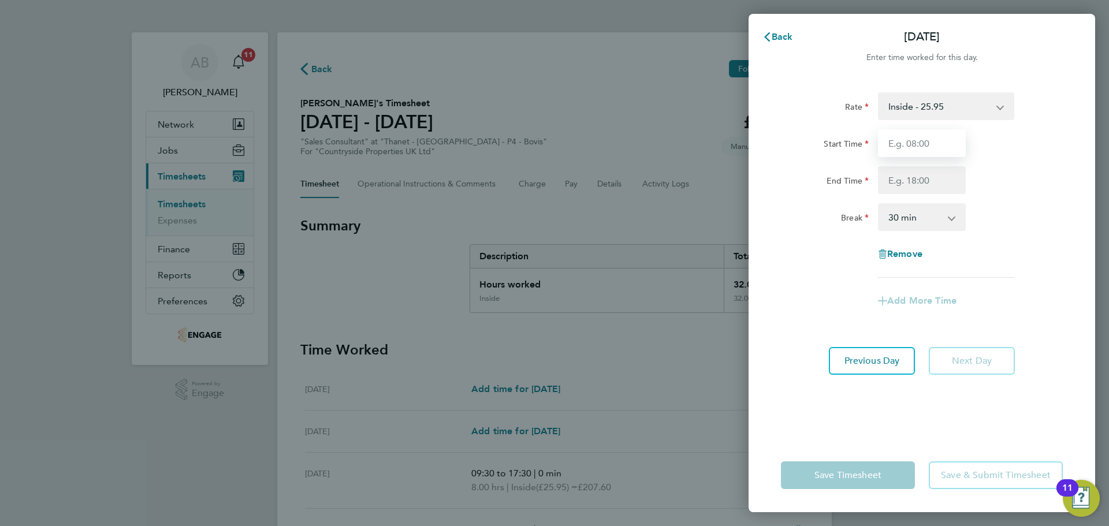
type input "09:30"
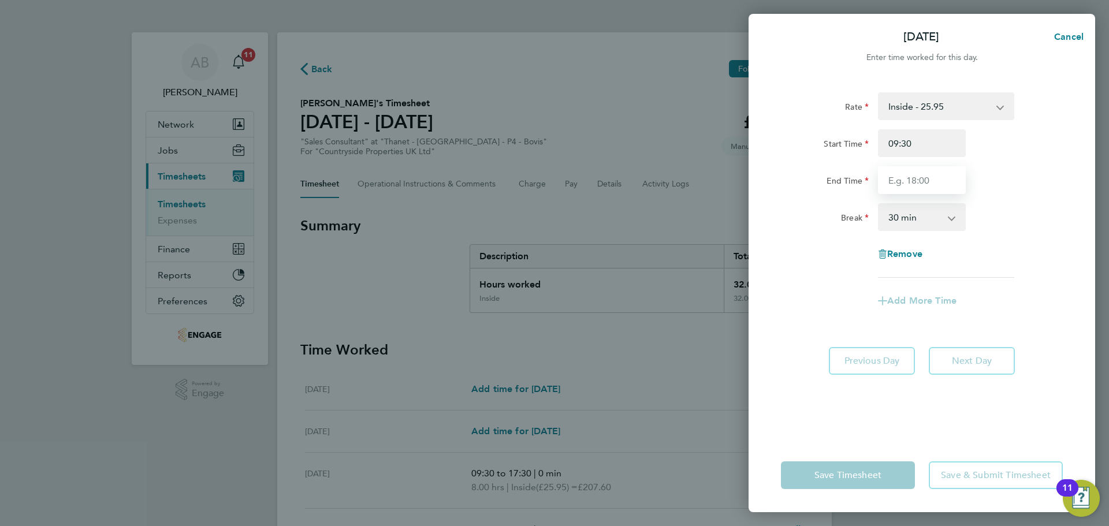
click at [923, 178] on input "End Time" at bounding box center [922, 180] width 88 height 28
type input "17:30"
click at [916, 216] on select "0 min 15 min 30 min 45 min 60 min 75 min 90 min" at bounding box center [916, 217] width 72 height 25
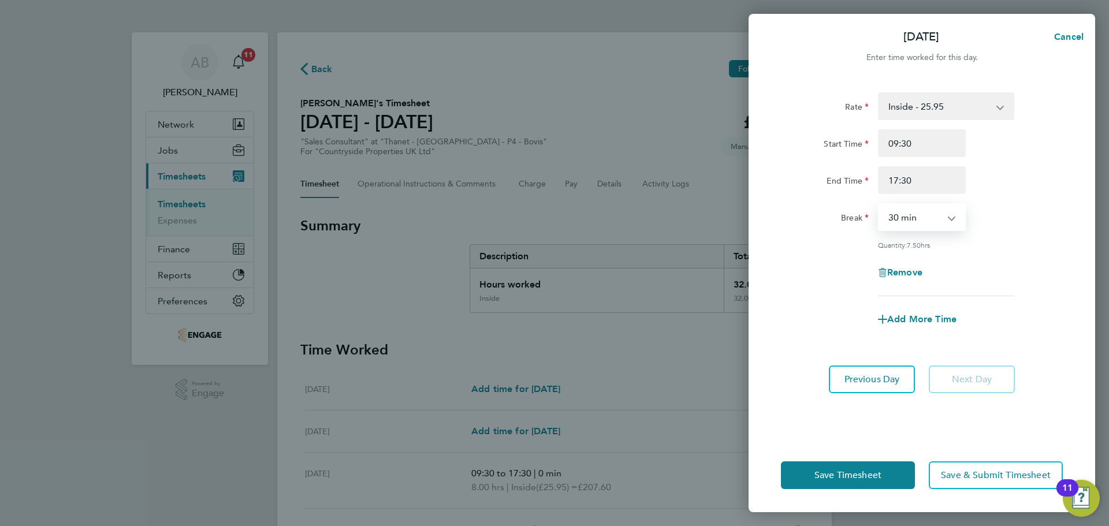
select select "0"
click at [880, 205] on select "0 min 15 min 30 min 45 min 60 min 75 min 90 min" at bounding box center [916, 217] width 72 height 25
click at [868, 483] on button "Save Timesheet" at bounding box center [848, 476] width 134 height 28
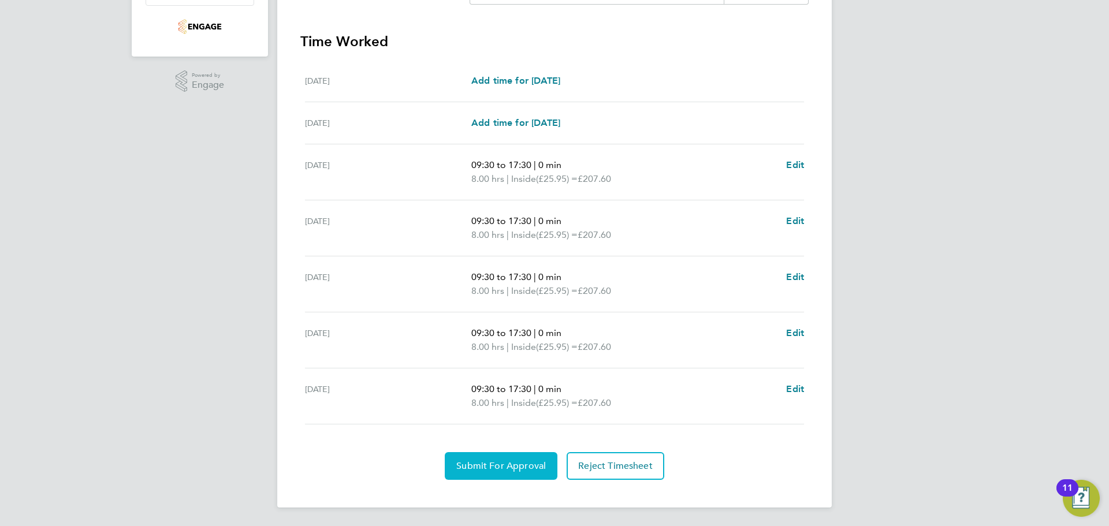
click at [496, 470] on span "Submit For Approval" at bounding box center [502, 467] width 90 height 12
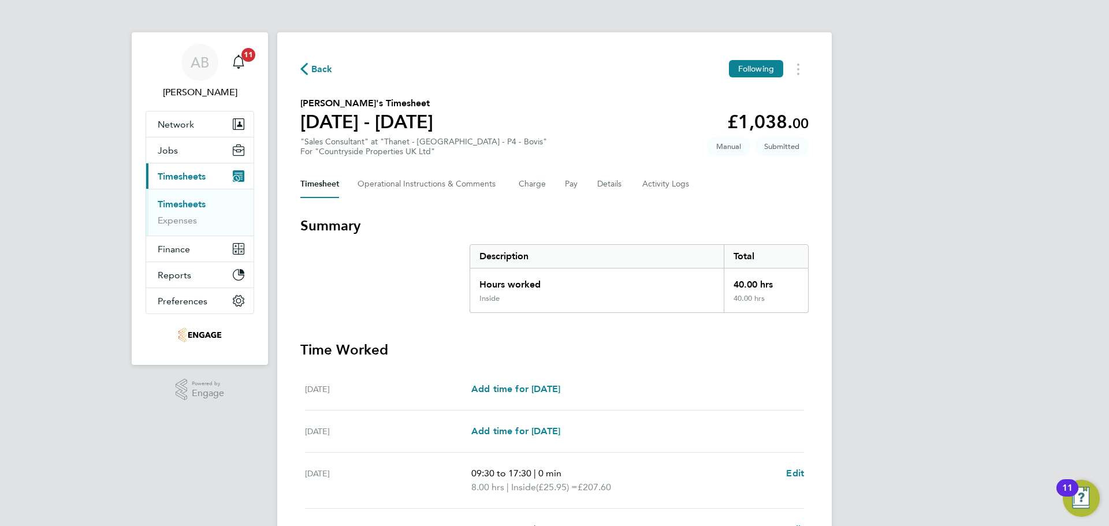
click at [304, 68] on icon "button" at bounding box center [304, 69] width 8 height 12
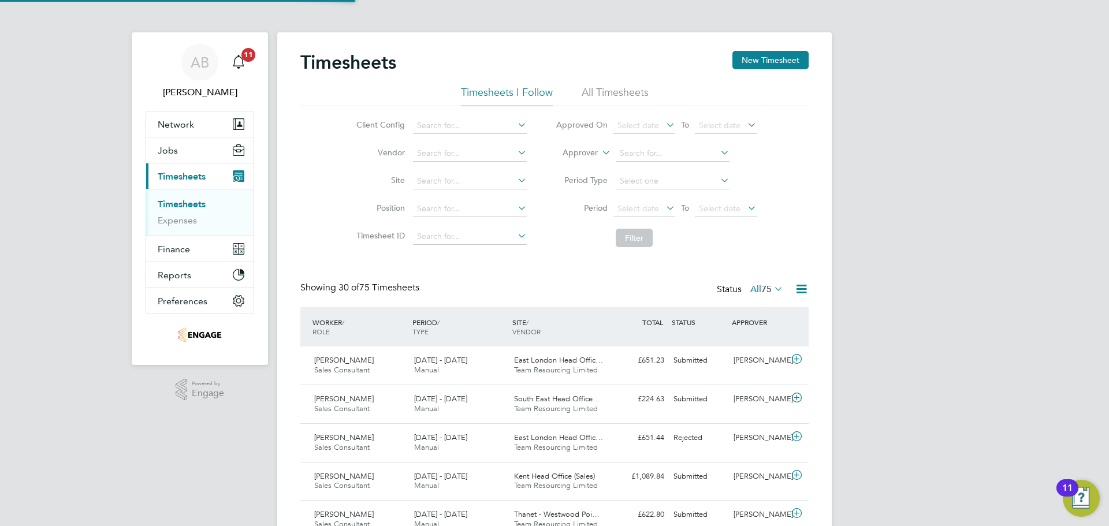
scroll to position [29, 101]
click at [765, 59] on button "New Timesheet" at bounding box center [771, 60] width 76 height 18
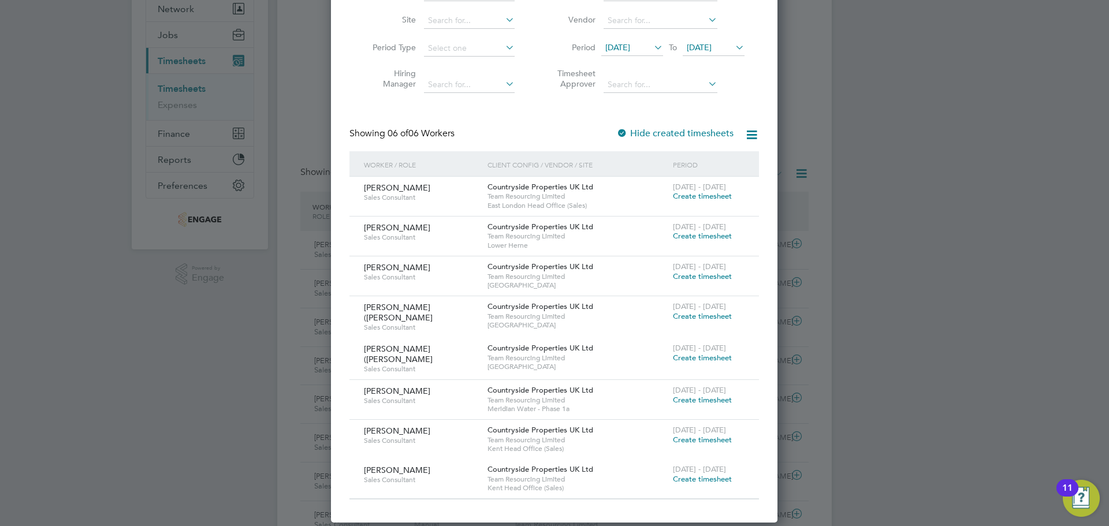
click at [704, 399] on span "Create timesheet" at bounding box center [702, 400] width 59 height 10
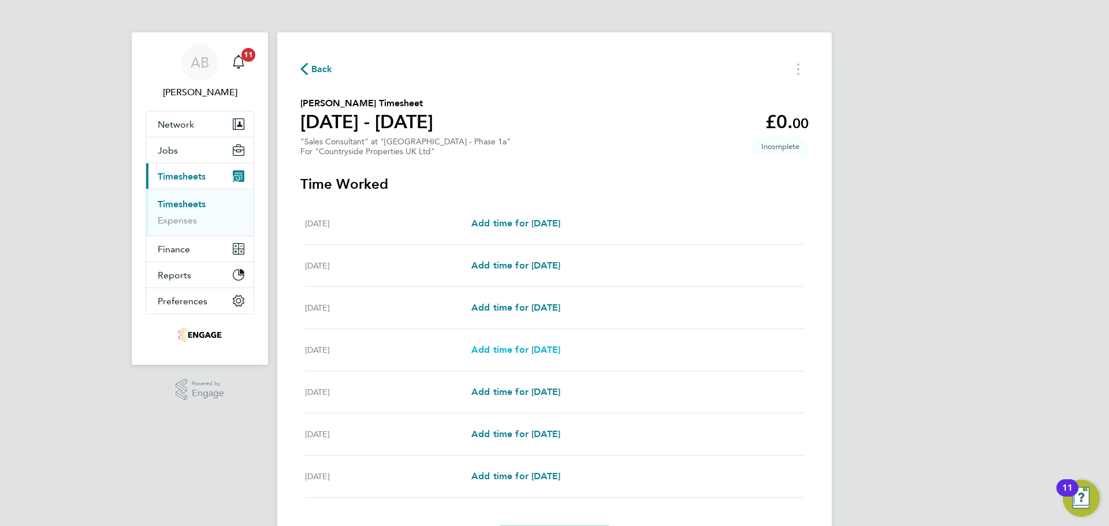
click at [535, 347] on span "Add time for [DATE]" at bounding box center [516, 349] width 89 height 11
select select "30"
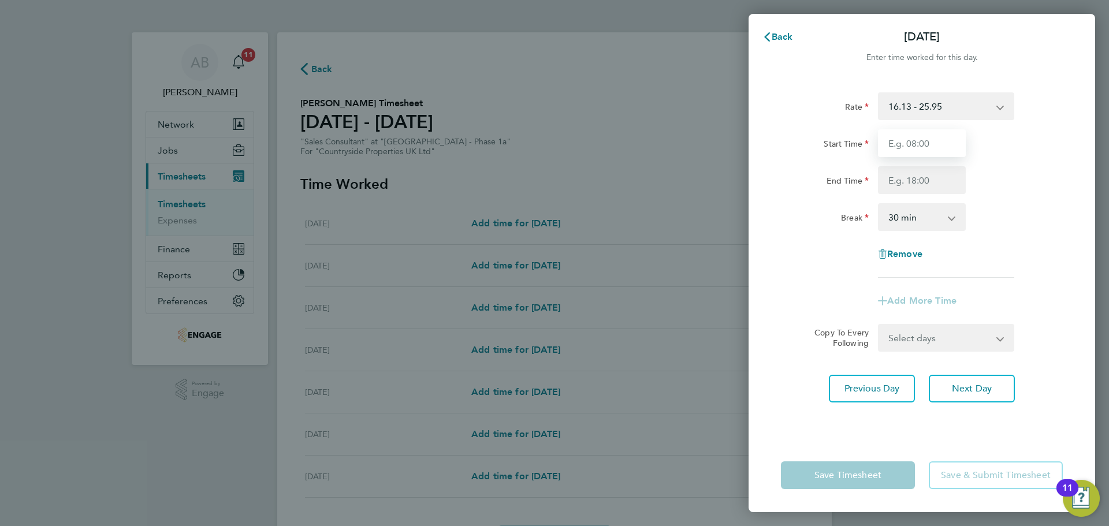
click at [933, 139] on input "Start Time" at bounding box center [922, 143] width 88 height 28
type input "09:30"
drag, startPoint x: 906, startPoint y: 183, endPoint x: 907, endPoint y: 194, distance: 11.0
click at [906, 183] on input "End Time" at bounding box center [922, 180] width 88 height 28
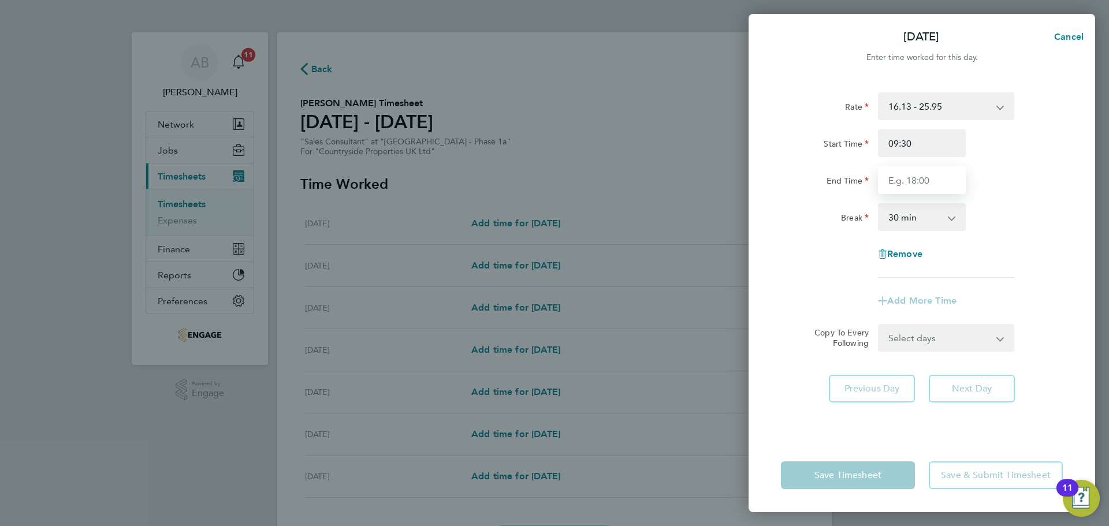
type input "17:00"
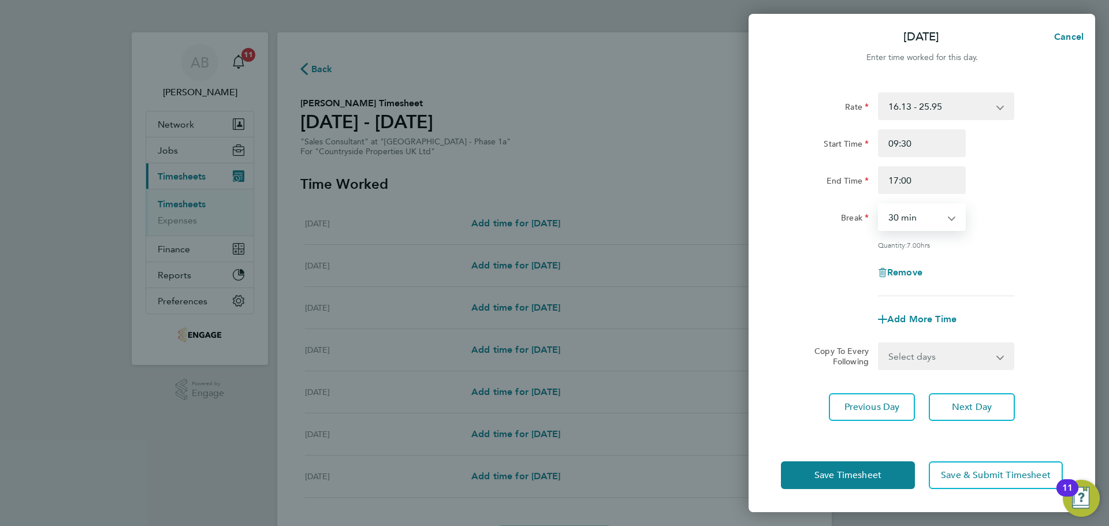
click at [912, 223] on select "0 min 15 min 30 min 45 min 60 min 75 min 90 min" at bounding box center [916, 217] width 72 height 25
select select "0"
click at [880, 205] on select "0 min 15 min 30 min 45 min 60 min 75 min 90 min" at bounding box center [916, 217] width 72 height 25
click at [974, 411] on span "Next Day" at bounding box center [972, 408] width 40 height 12
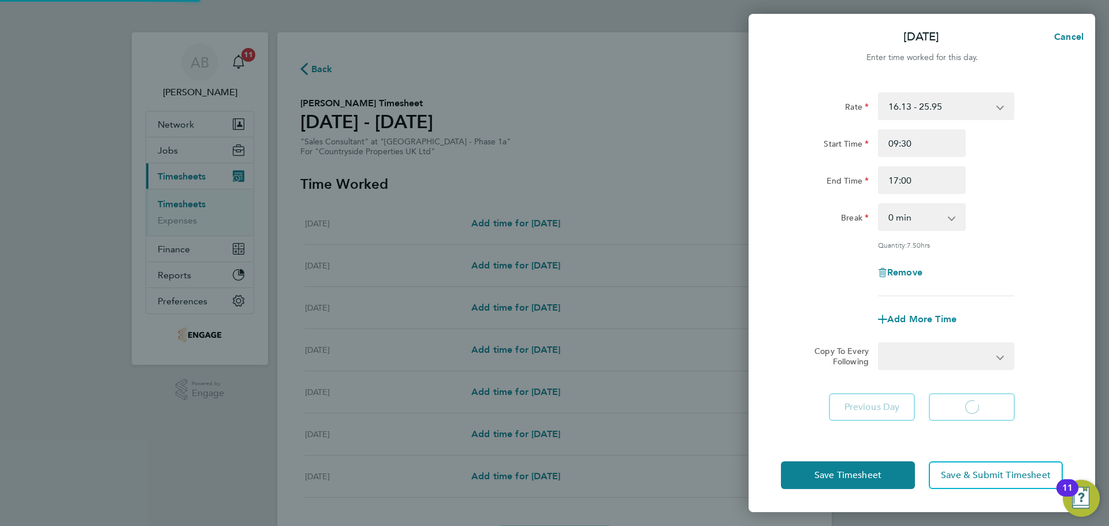
select select "30"
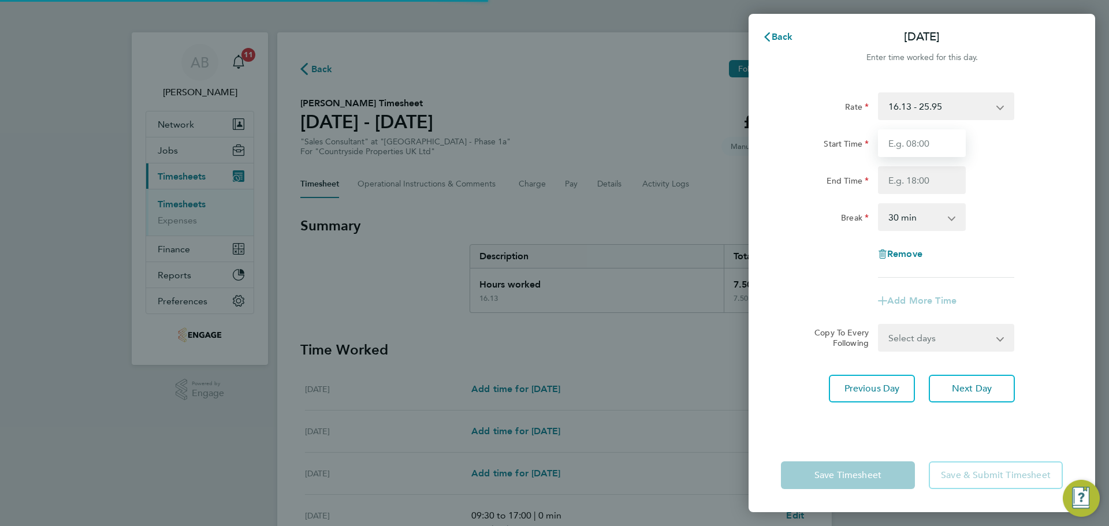
click at [919, 143] on input "Start Time" at bounding box center [922, 143] width 88 height 28
type input "09:30"
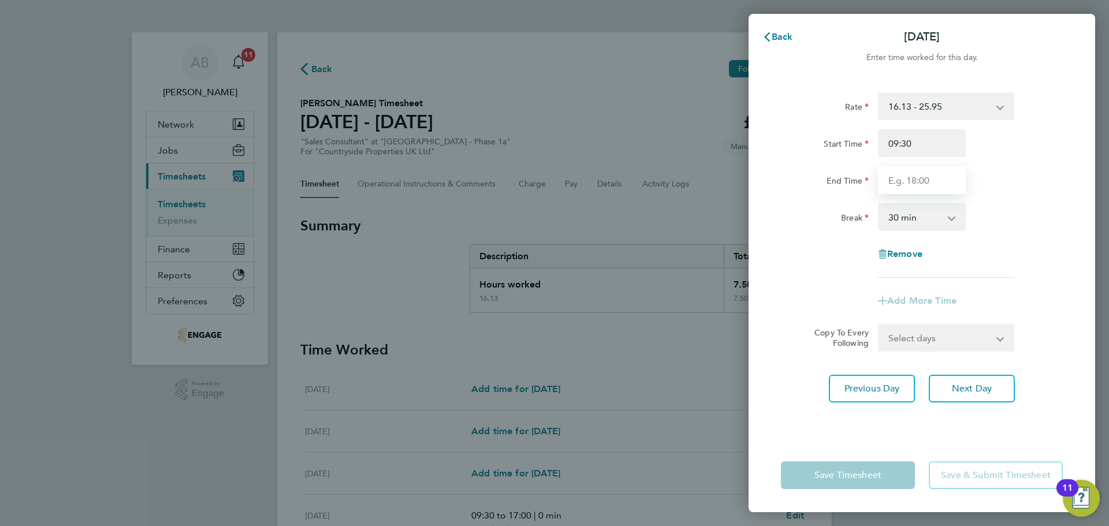
click at [922, 181] on input "End Time" at bounding box center [922, 180] width 88 height 28
type input "17:00"
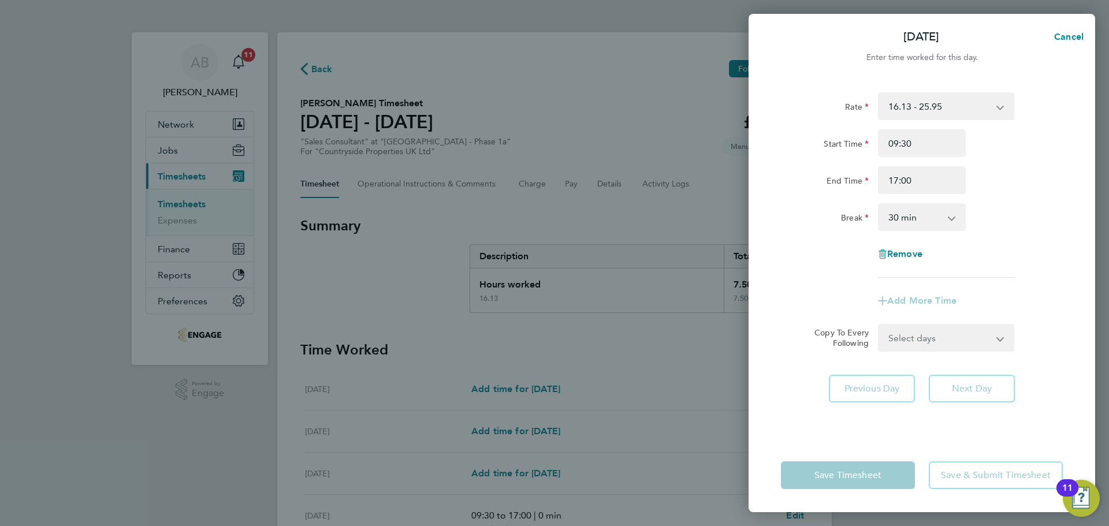
click at [930, 216] on select "0 min 15 min 30 min 45 min 60 min 75 min 90 min" at bounding box center [916, 217] width 72 height 25
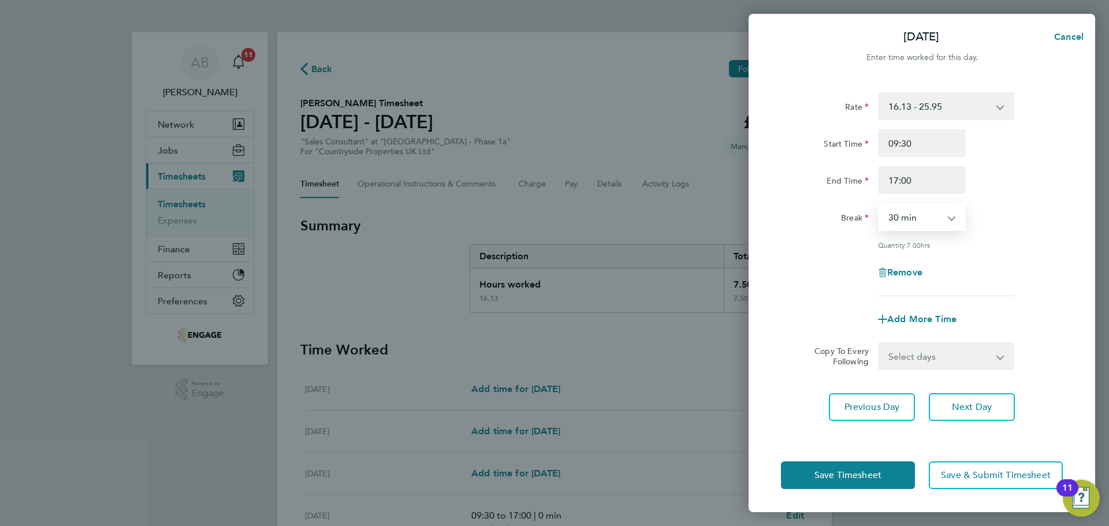
select select "0"
click at [880, 205] on select "0 min 15 min 30 min 45 min 60 min 75 min 90 min" at bounding box center [916, 217] width 72 height 25
drag, startPoint x: 981, startPoint y: 410, endPoint x: 955, endPoint y: 334, distance: 80.2
click at [981, 408] on span "Next Day" at bounding box center [972, 408] width 40 height 12
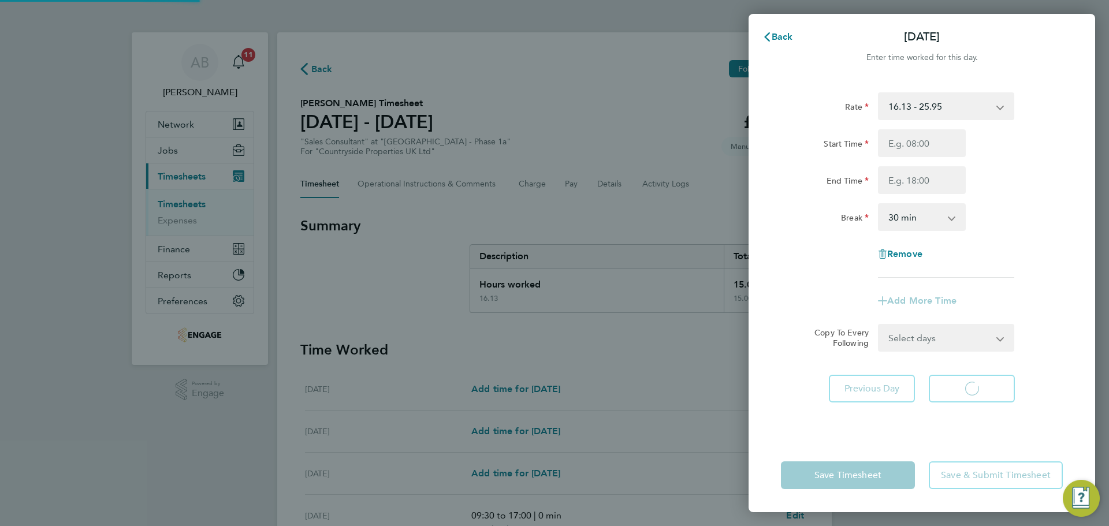
select select "30"
click at [927, 140] on input "Start Time" at bounding box center [922, 143] width 88 height 28
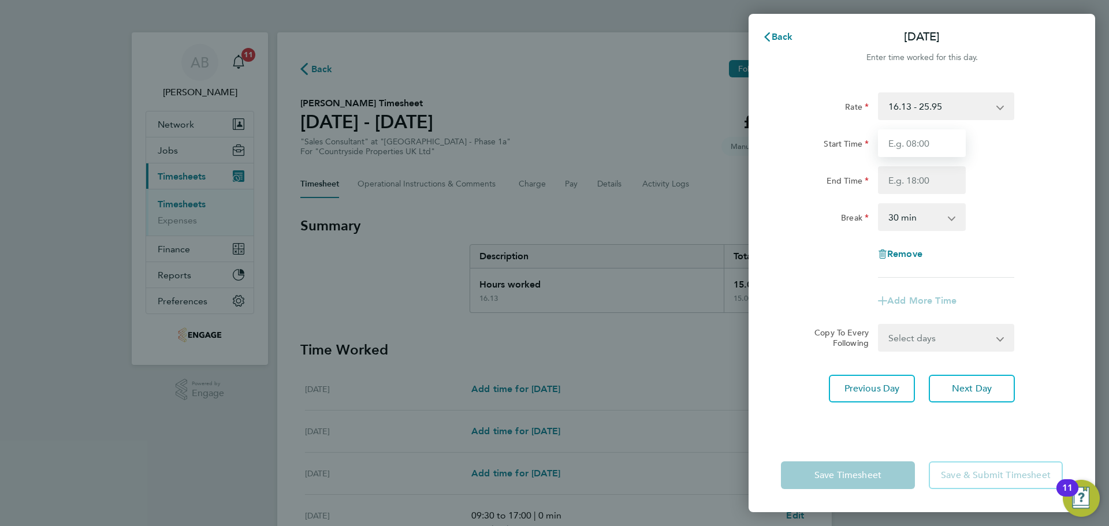
type input "09:30"
click at [929, 180] on input "End Time" at bounding box center [922, 180] width 88 height 28
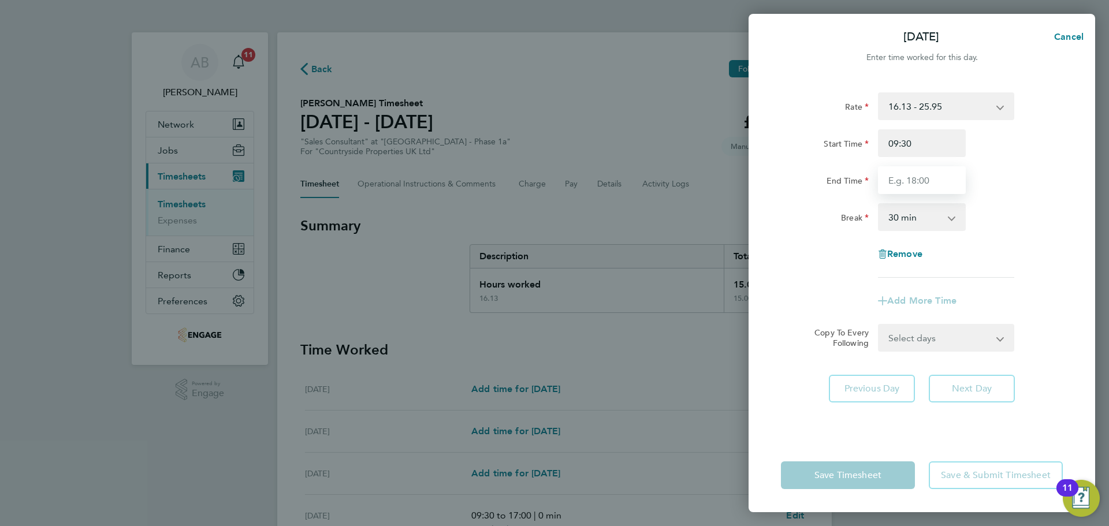
type input "17:00"
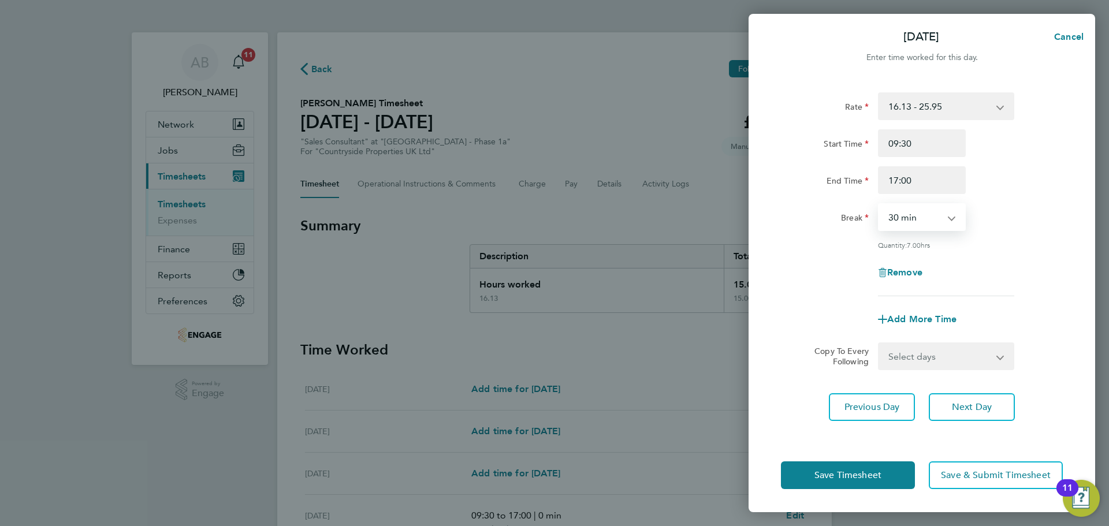
click at [927, 214] on select "0 min 15 min 30 min 45 min 60 min 75 min 90 min" at bounding box center [916, 217] width 72 height 25
select select "0"
click at [880, 205] on select "0 min 15 min 30 min 45 min 60 min 75 min 90 min" at bounding box center [916, 217] width 72 height 25
click at [866, 478] on span "Save Timesheet" at bounding box center [848, 476] width 67 height 12
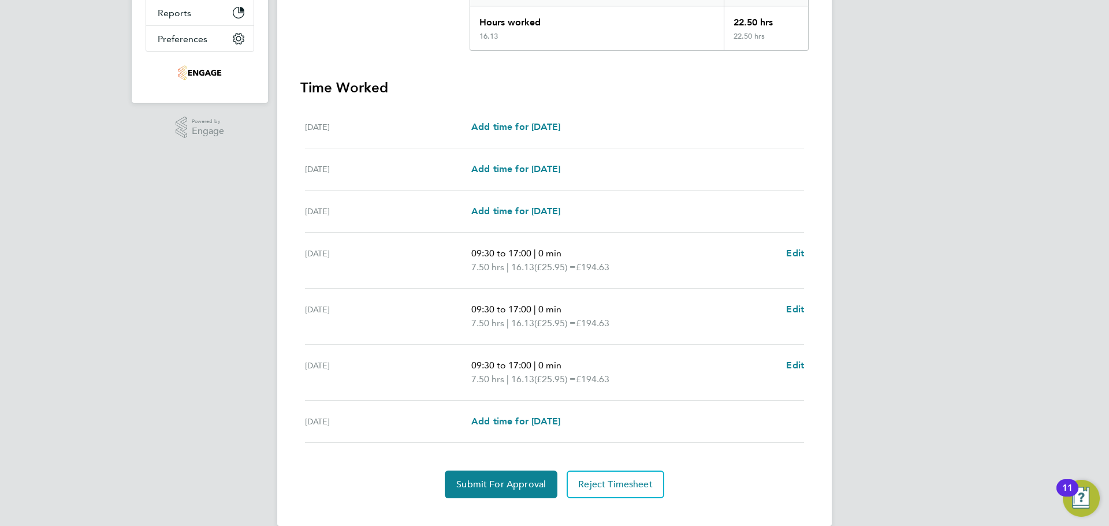
scroll to position [281, 0]
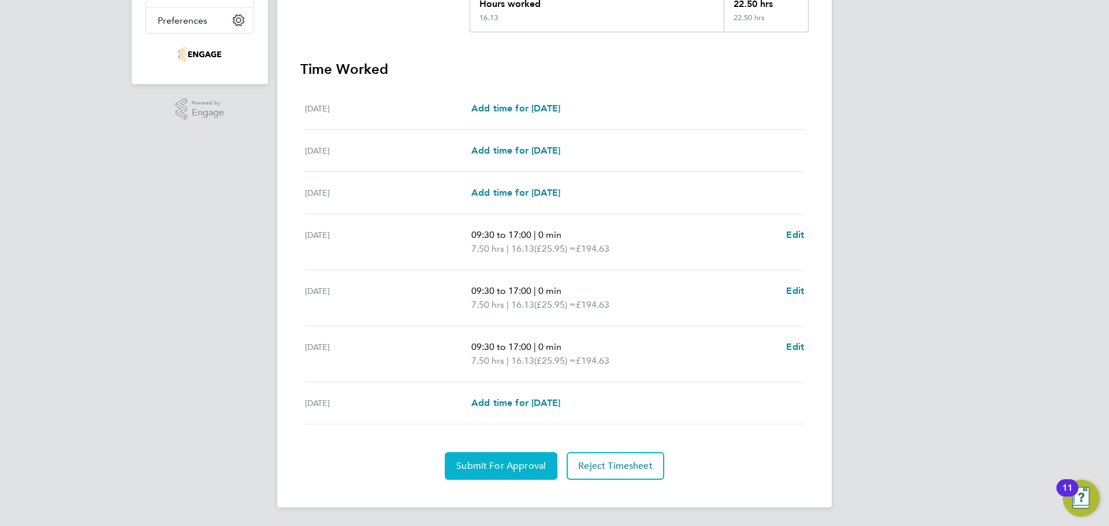
click at [498, 463] on span "Submit For Approval" at bounding box center [502, 467] width 90 height 12
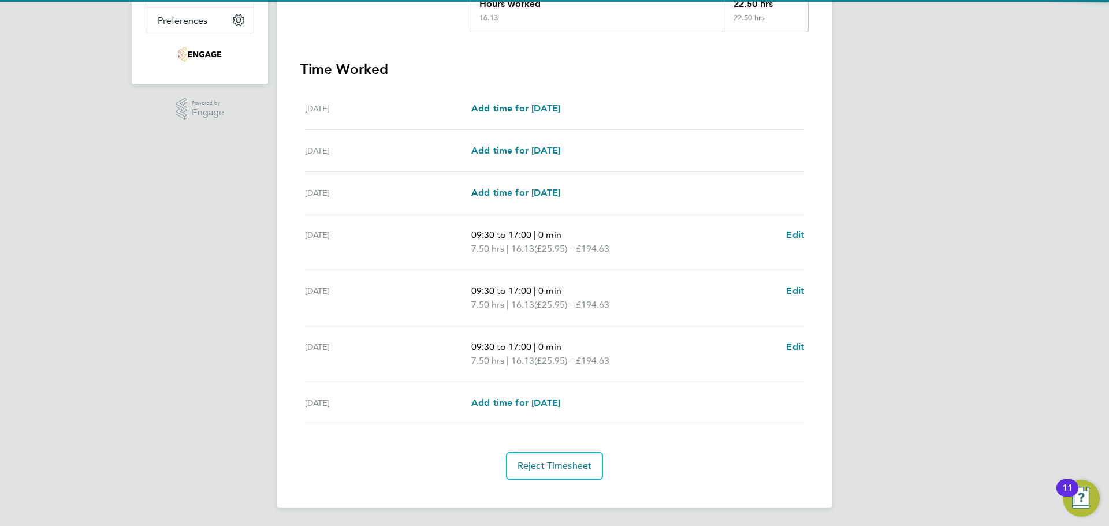
scroll to position [0, 0]
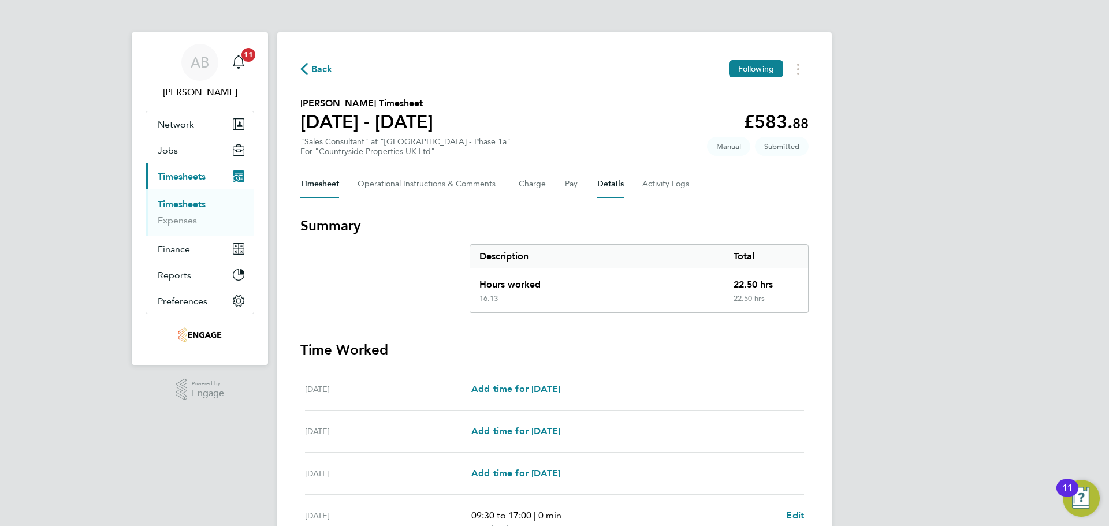
drag, startPoint x: 618, startPoint y: 186, endPoint x: 609, endPoint y: 188, distance: 9.5
click at [617, 187] on button "Details" at bounding box center [611, 184] width 27 height 28
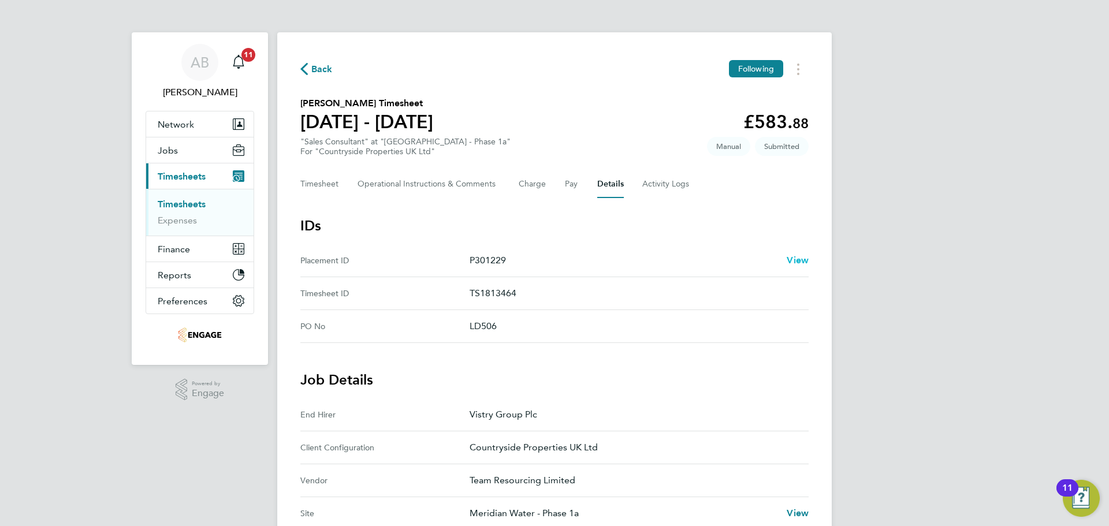
click at [799, 259] on span "View" at bounding box center [798, 260] width 22 height 11
click at [795, 261] on span "View" at bounding box center [798, 260] width 22 height 11
click at [302, 70] on icon "button" at bounding box center [304, 69] width 8 height 12
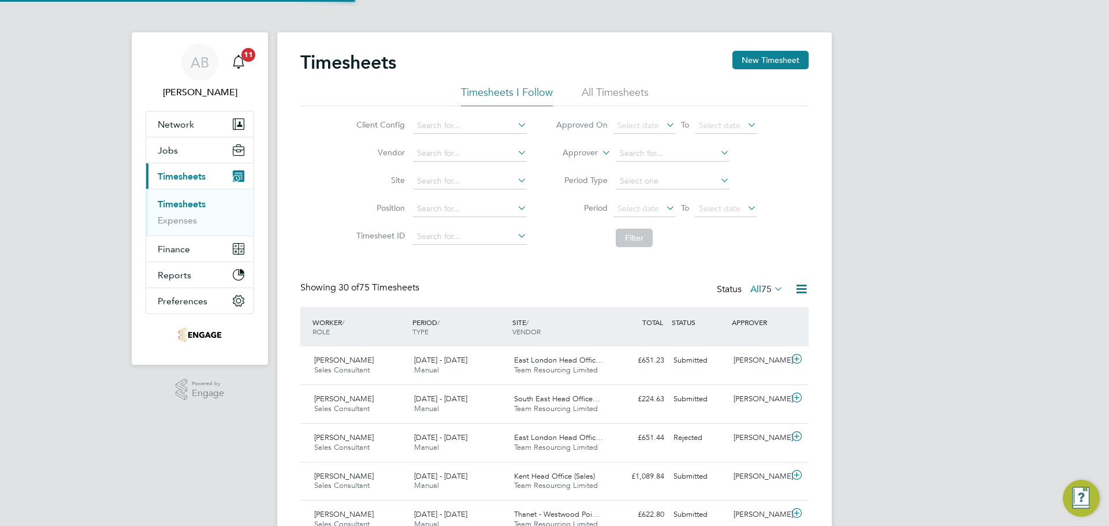
scroll to position [29, 101]
click at [776, 57] on button "New Timesheet" at bounding box center [771, 60] width 76 height 18
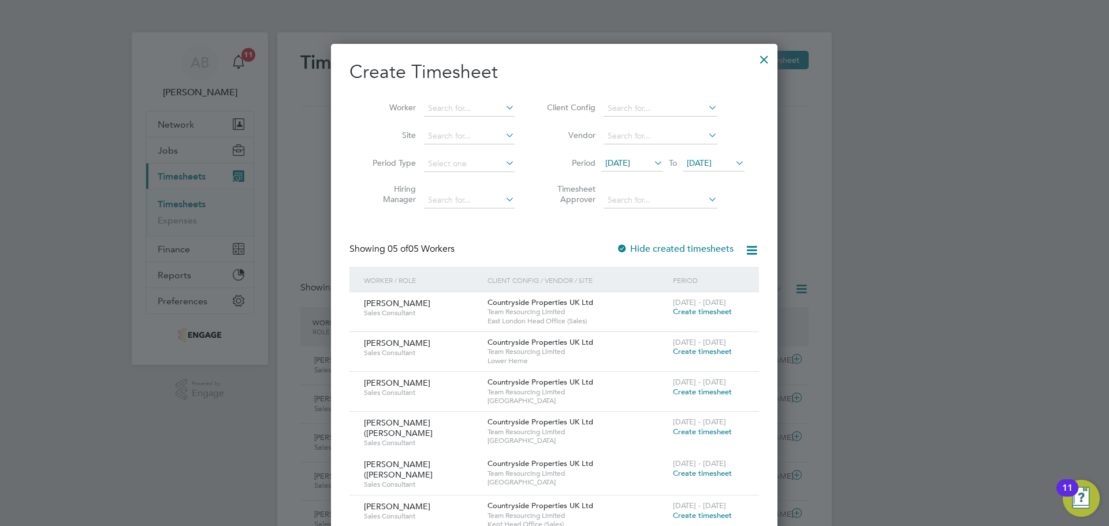
click at [630, 159] on span "18 Aug 2025" at bounding box center [618, 163] width 25 height 10
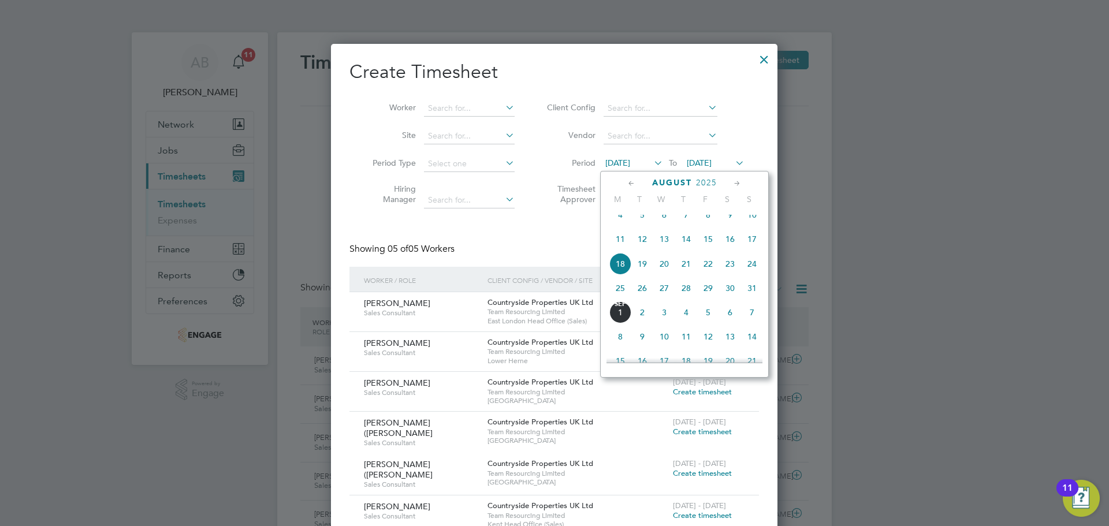
click at [620, 294] on span "25" at bounding box center [621, 288] width 22 height 22
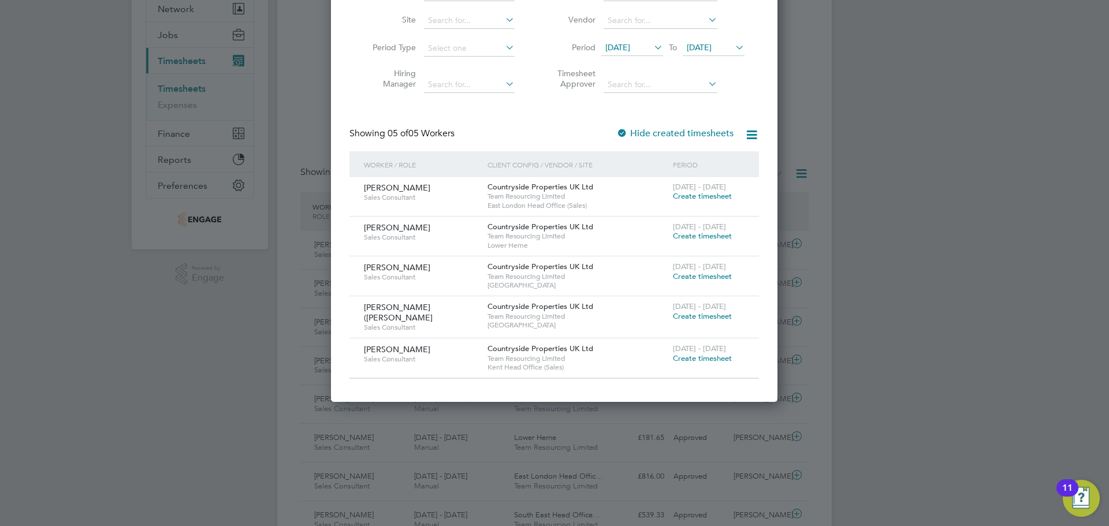
click at [717, 196] on span "Create timesheet" at bounding box center [702, 196] width 59 height 10
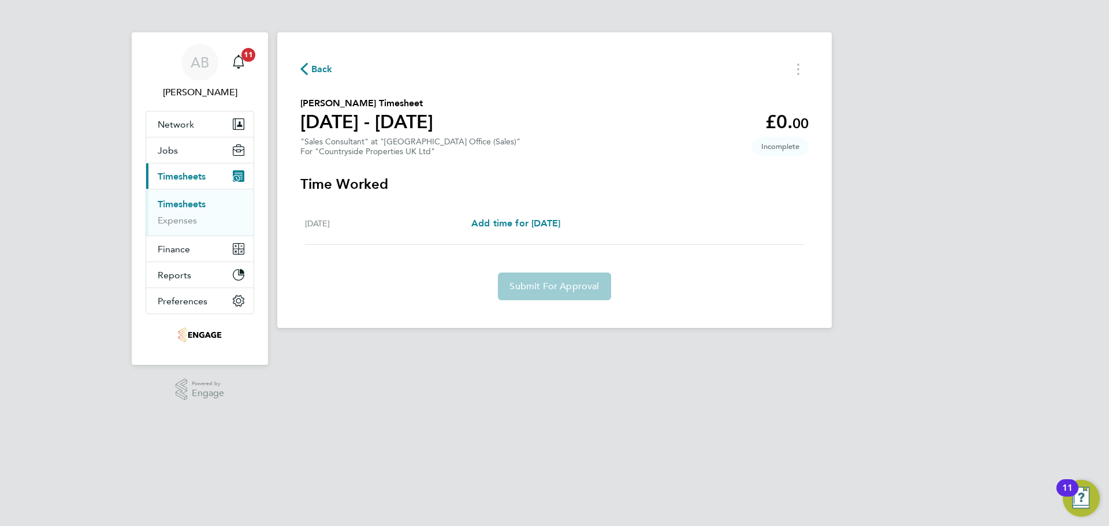
click at [311, 71] on span "Back" at bounding box center [321, 69] width 21 height 14
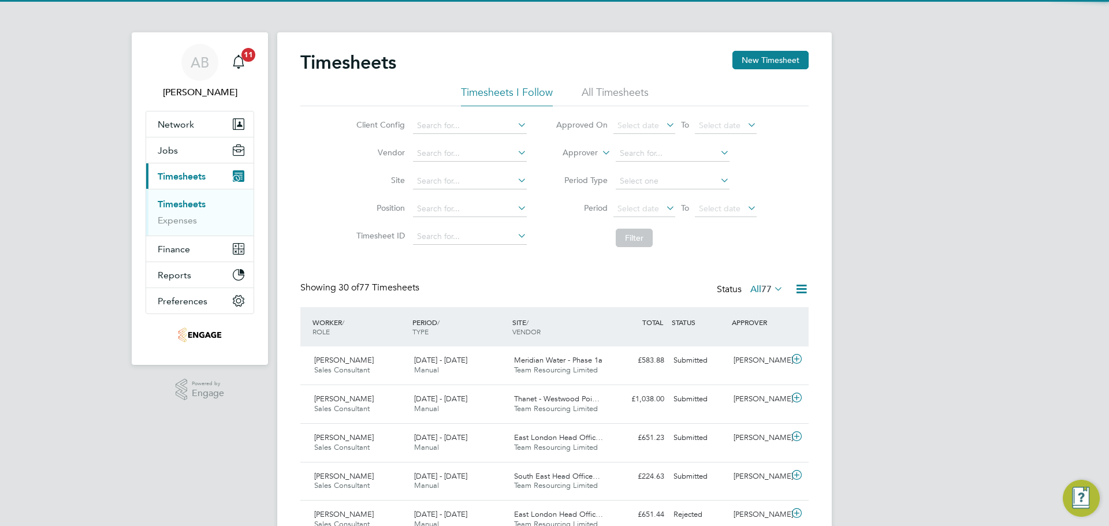
scroll to position [29, 101]
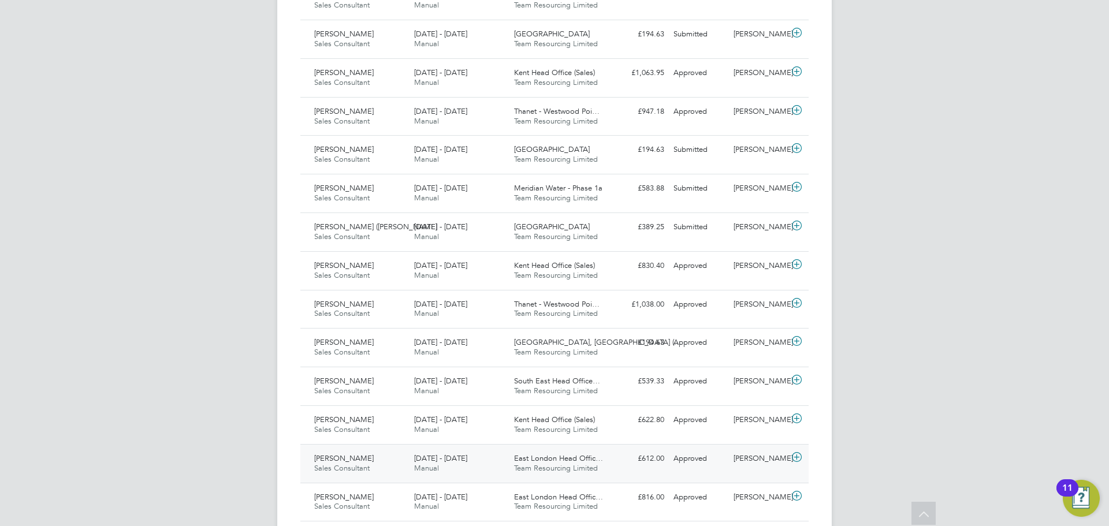
click at [364, 459] on span "Domenico Ciraolo" at bounding box center [344, 459] width 60 height 10
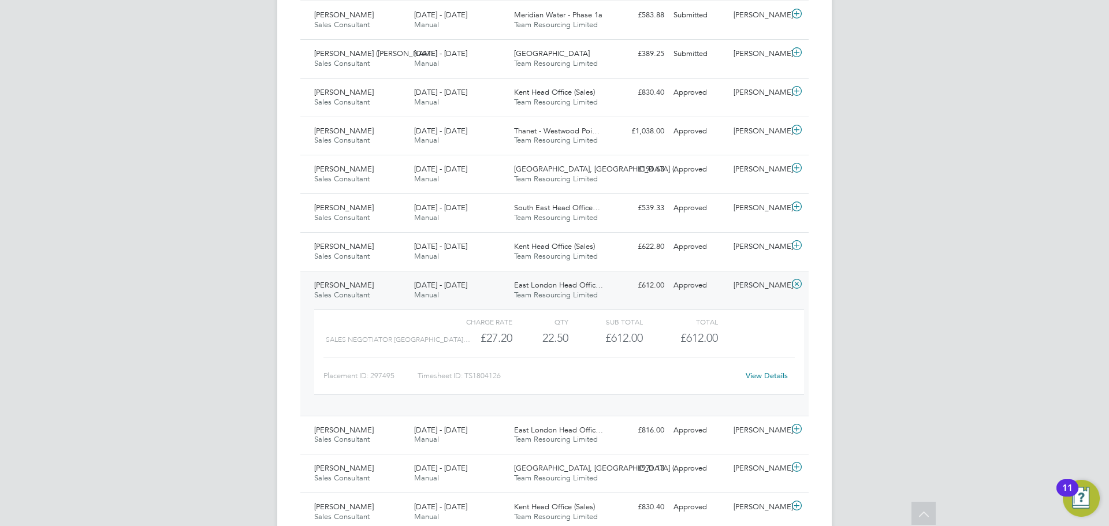
click at [776, 375] on link "View Details" at bounding box center [767, 376] width 42 height 10
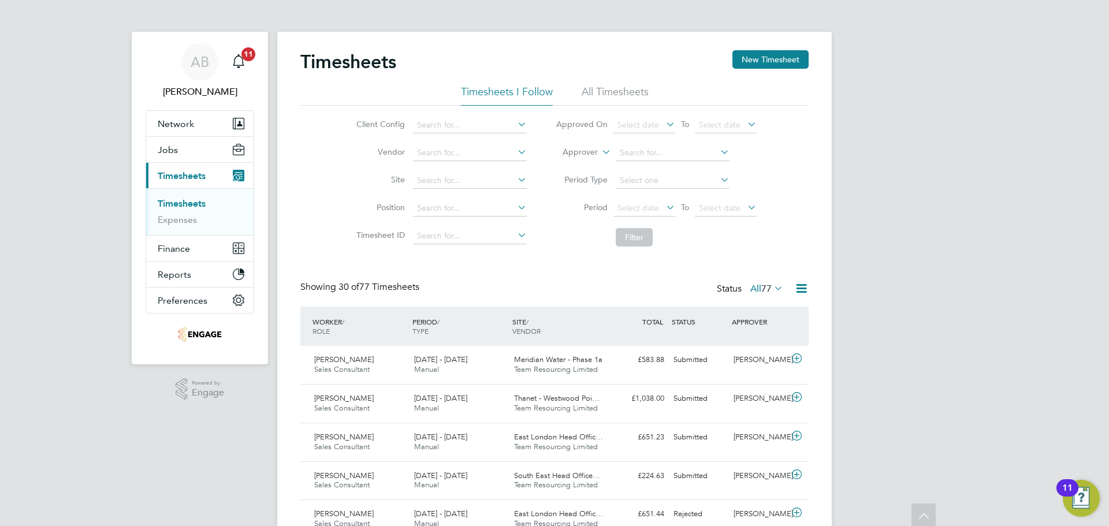
scroll to position [0, 0]
click at [777, 55] on button "New Timesheet" at bounding box center [771, 60] width 76 height 18
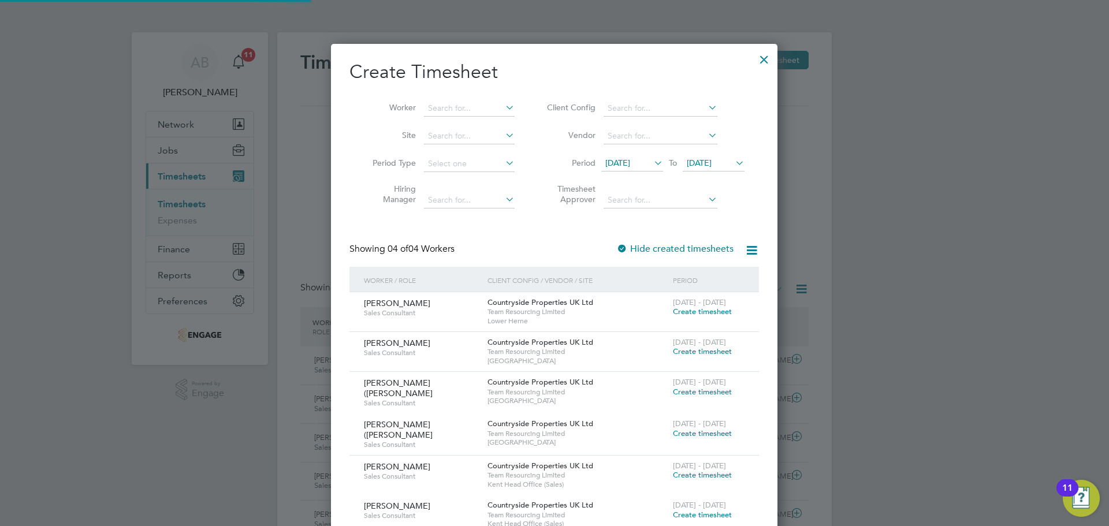
scroll to position [510, 447]
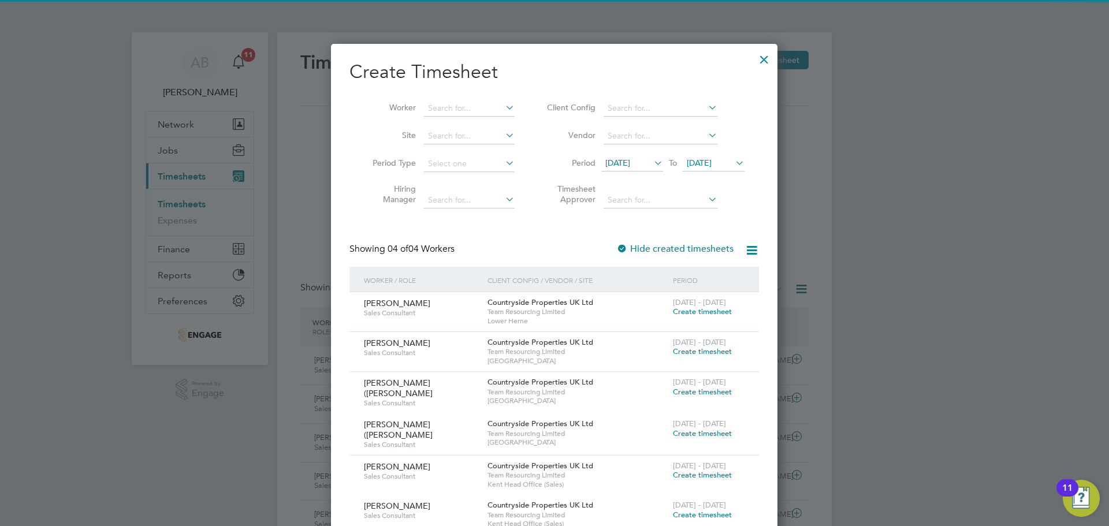
click at [630, 165] on span "18 Aug 2025" at bounding box center [618, 163] width 25 height 10
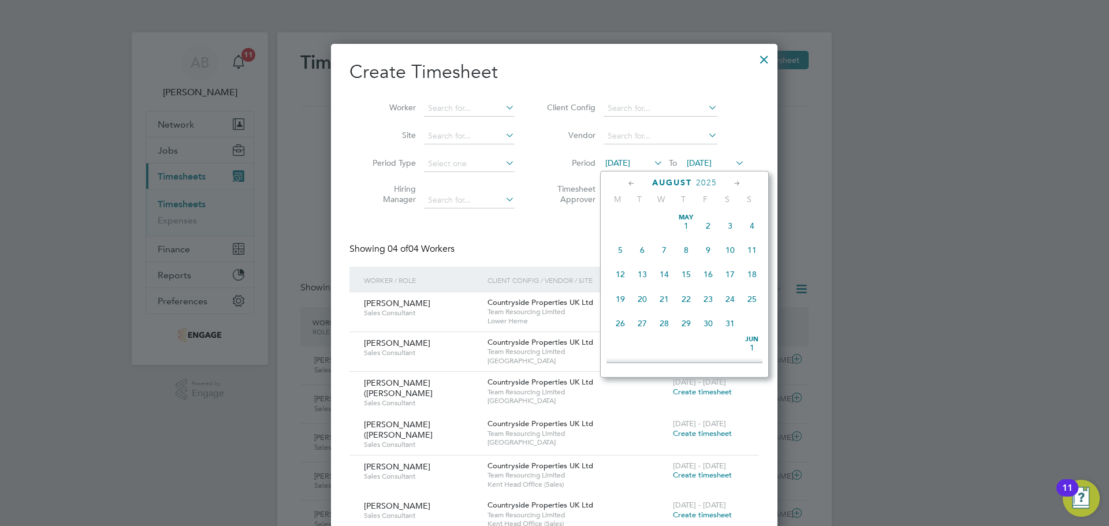
scroll to position [425, 0]
click at [619, 298] on span "25" at bounding box center [621, 288] width 22 height 22
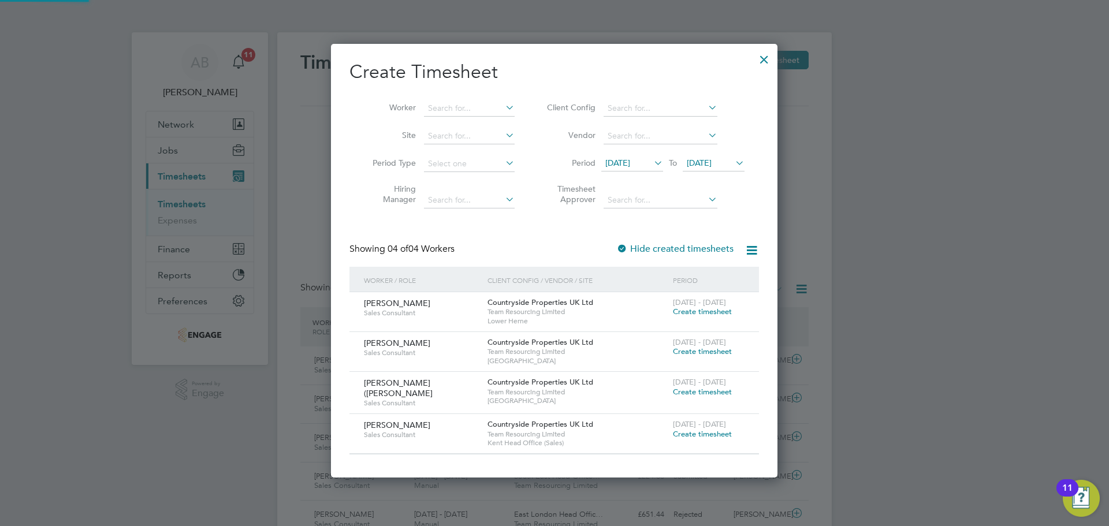
scroll to position [432, 447]
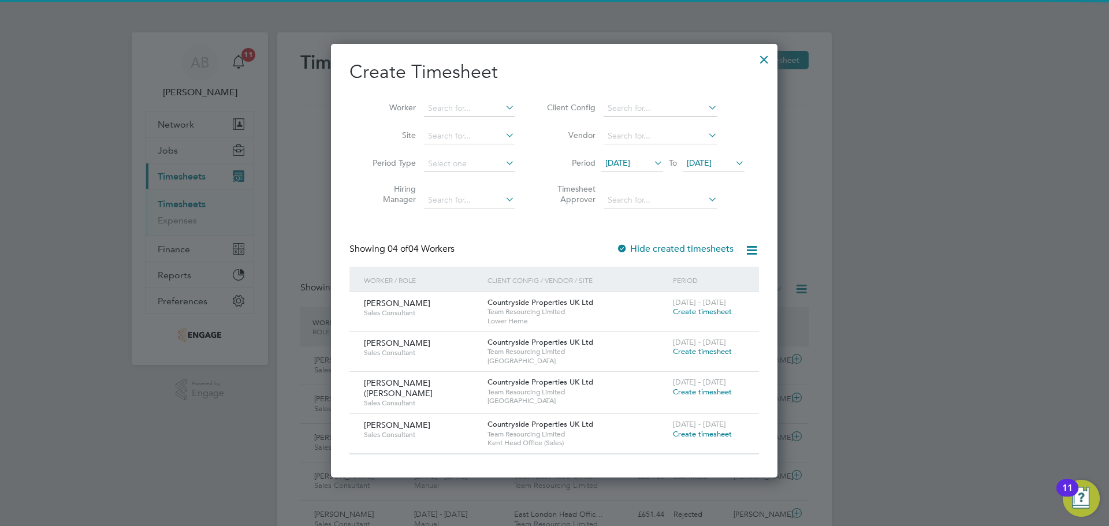
click at [721, 169] on span "25 Aug 2025" at bounding box center [714, 164] width 62 height 16
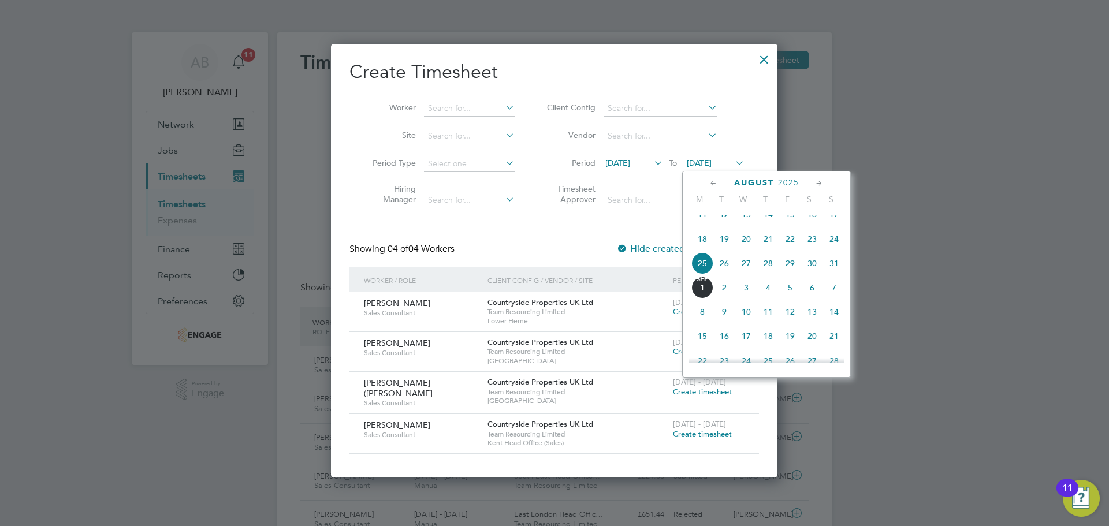
click at [836, 272] on span "31" at bounding box center [834, 264] width 22 height 22
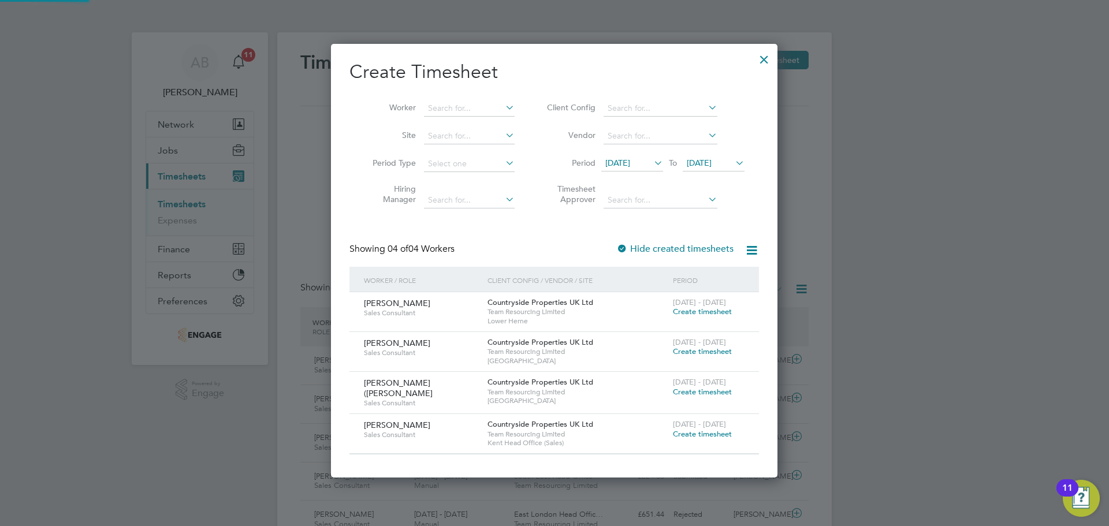
scroll to position [432, 447]
click at [701, 435] on span "Create timesheet" at bounding box center [702, 434] width 59 height 10
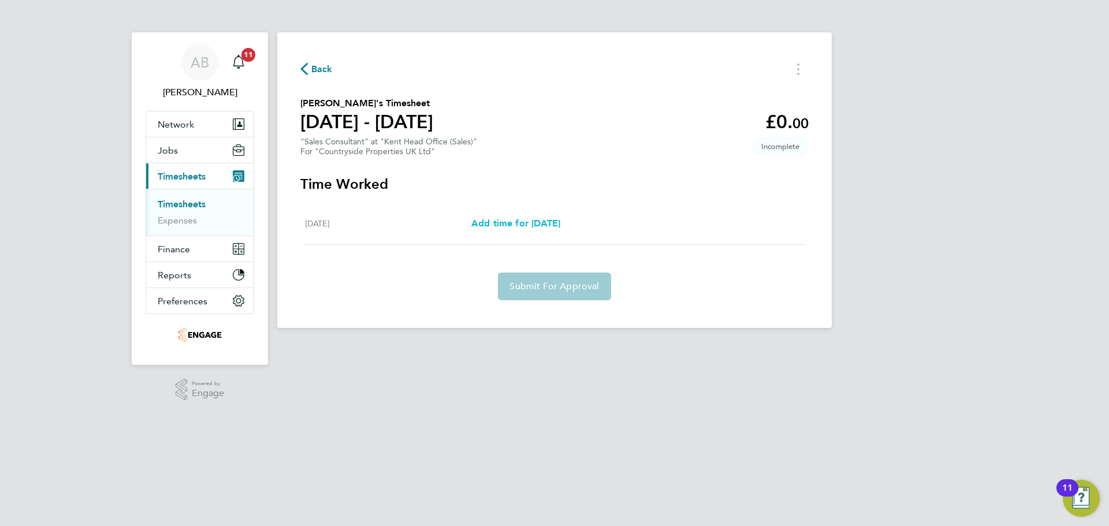
click at [532, 225] on span "Add time for Mon 25 Aug" at bounding box center [516, 223] width 89 height 11
select select "30"
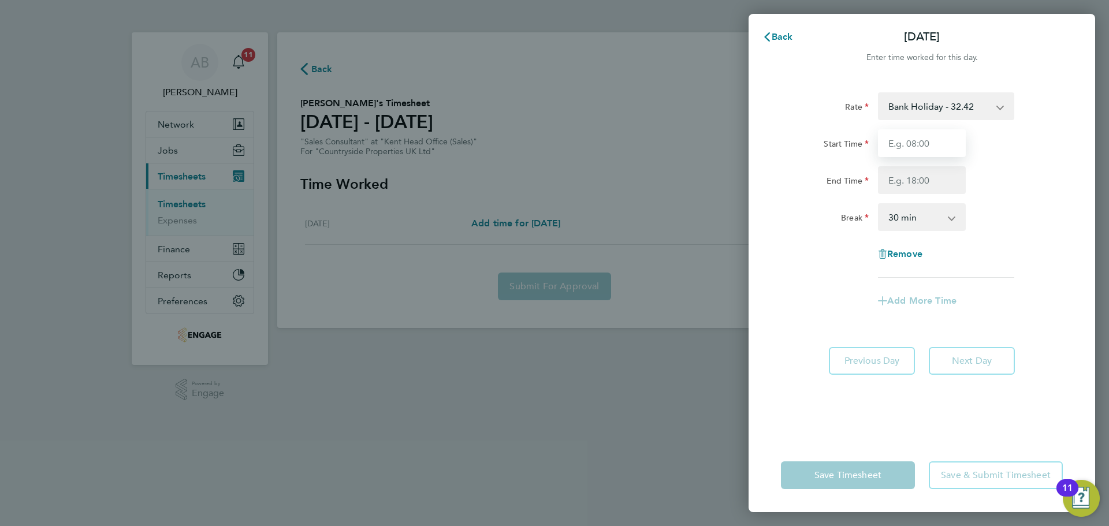
click at [936, 147] on input "Start Time" at bounding box center [922, 143] width 88 height 28
type input "09:30"
drag, startPoint x: 907, startPoint y: 181, endPoint x: 907, endPoint y: 187, distance: 6.4
click at [907, 181] on input "End Time" at bounding box center [922, 180] width 88 height 28
type input "17:30"
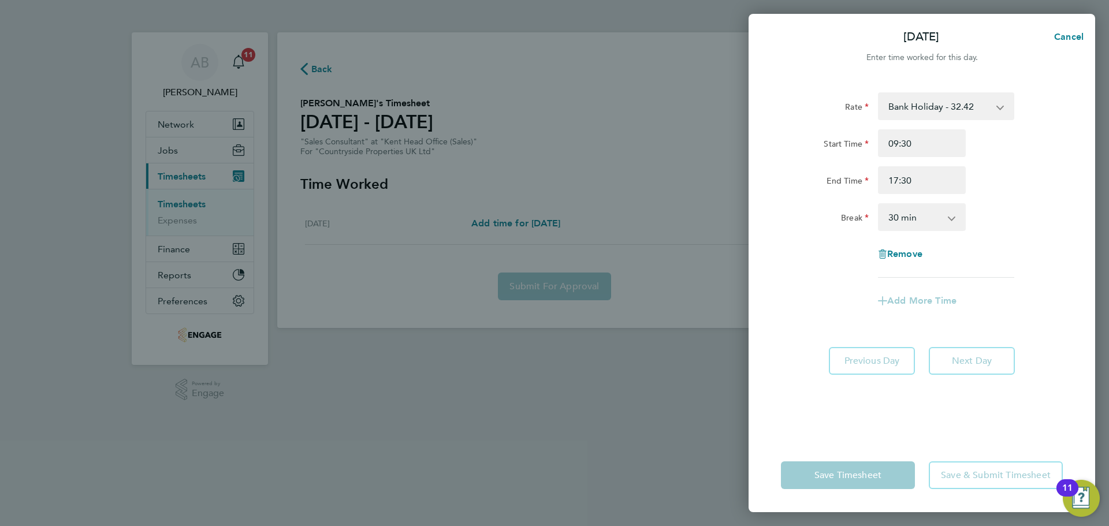
drag, startPoint x: 906, startPoint y: 211, endPoint x: 910, endPoint y: 217, distance: 6.3
click at [906, 211] on select "0 min 15 min 30 min 45 min 60 min 75 min 90 min" at bounding box center [916, 217] width 72 height 25
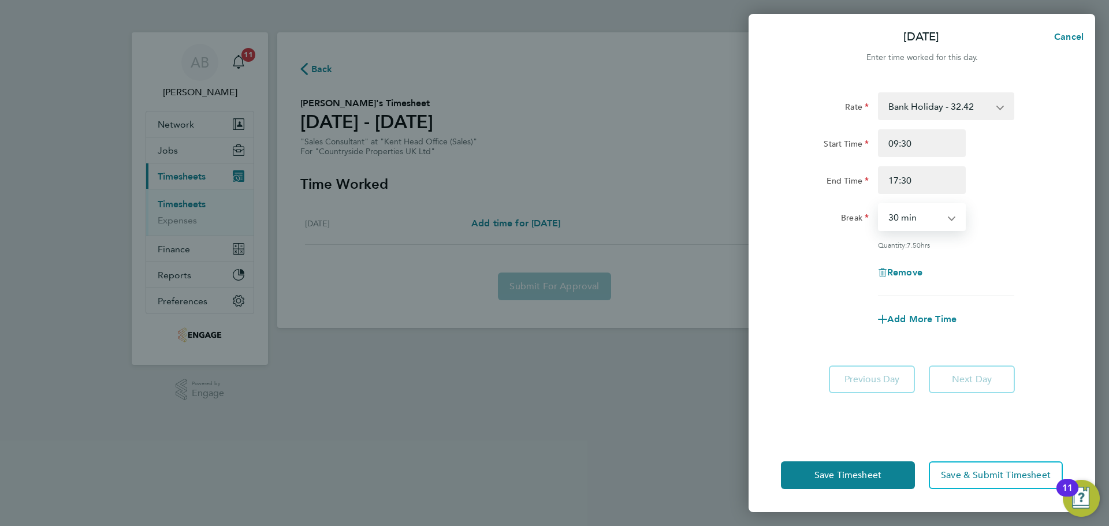
select select "0"
click at [880, 205] on select "0 min 15 min 30 min 45 min 60 min 75 min 90 min" at bounding box center [916, 217] width 72 height 25
click at [855, 481] on span "Save Timesheet" at bounding box center [848, 476] width 67 height 12
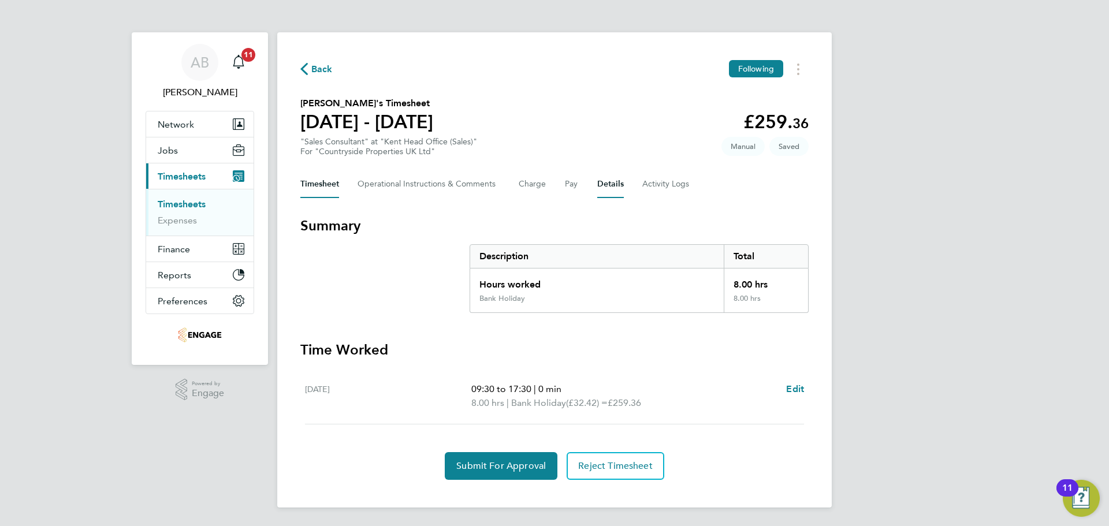
click at [618, 184] on button "Details" at bounding box center [611, 184] width 27 height 28
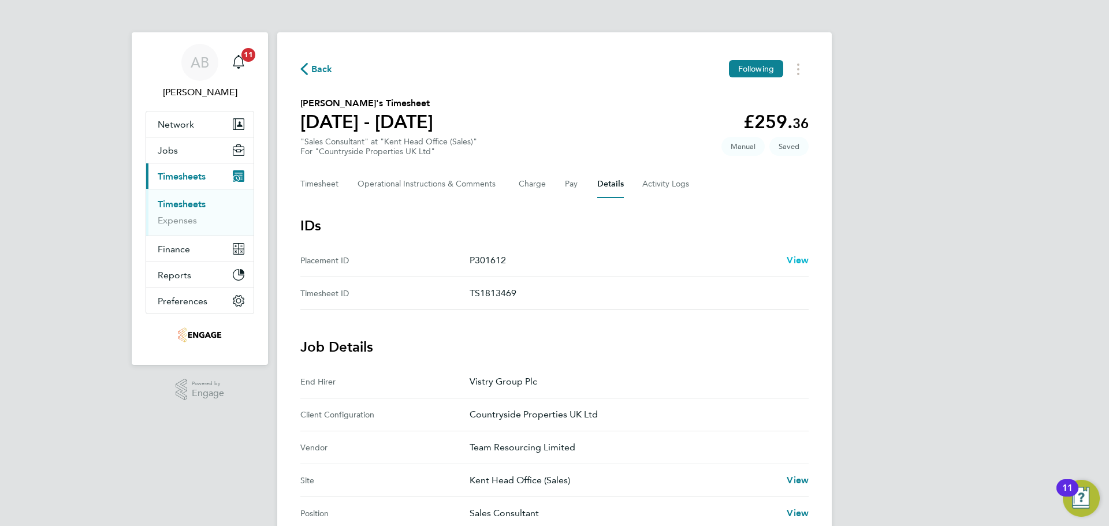
click at [806, 261] on span "View" at bounding box center [798, 260] width 22 height 11
drag, startPoint x: 318, startPoint y: 184, endPoint x: 452, endPoint y: 192, distance: 134.3
click at [318, 184] on button "Timesheet" at bounding box center [319, 184] width 39 height 28
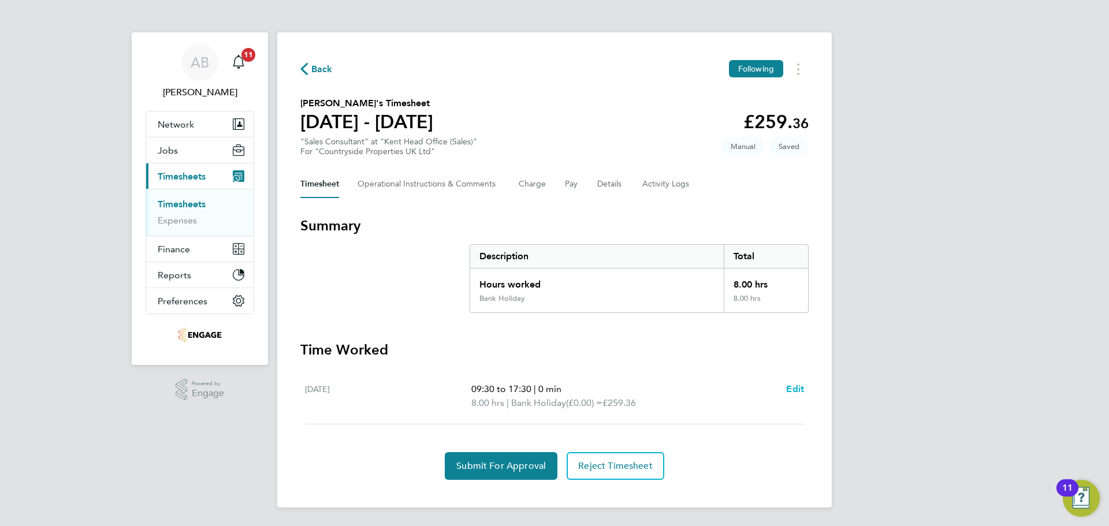
click at [797, 384] on span "Edit" at bounding box center [795, 389] width 18 height 11
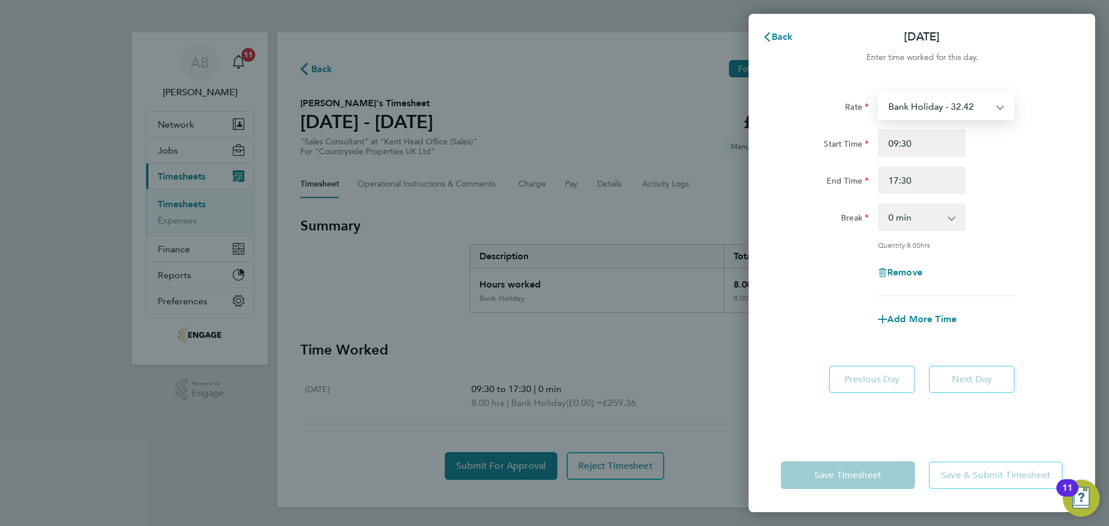
click at [963, 98] on select "Bank Holiday - 32.42" at bounding box center [940, 106] width 120 height 25
click at [784, 35] on span "Back" at bounding box center [782, 36] width 21 height 11
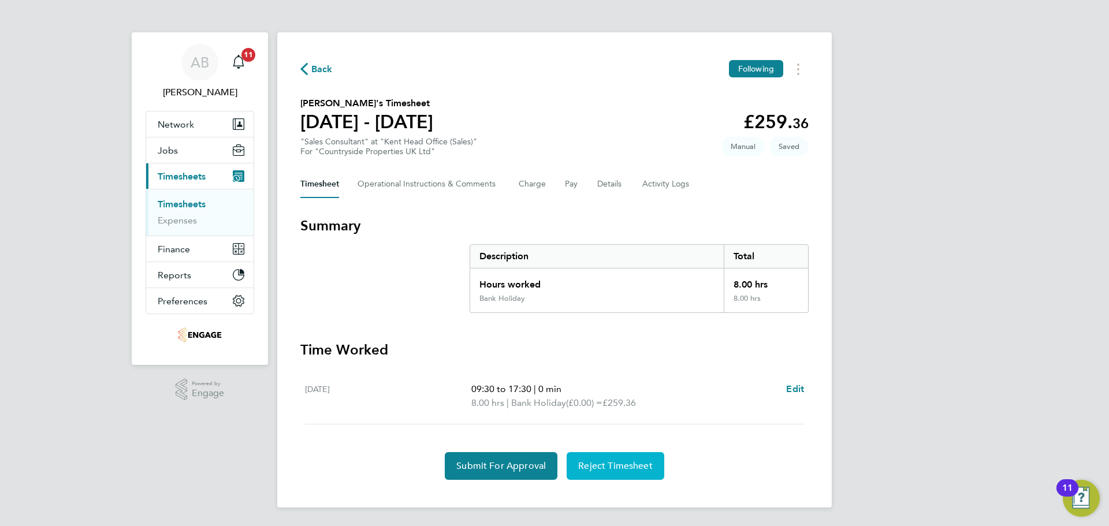
click at [634, 470] on span "Reject Timesheet" at bounding box center [615, 467] width 75 height 12
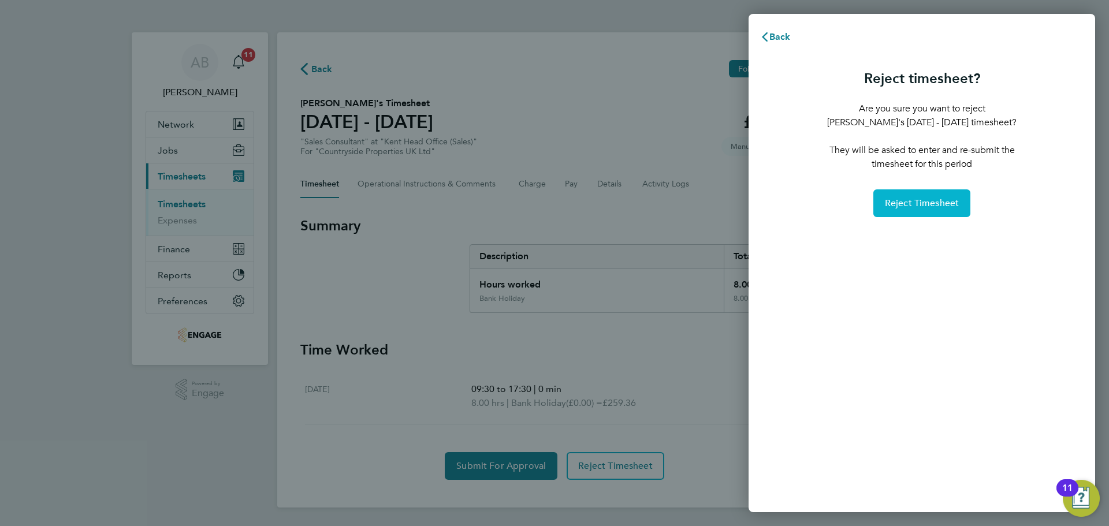
click at [933, 203] on span "Reject Timesheet" at bounding box center [922, 204] width 75 height 12
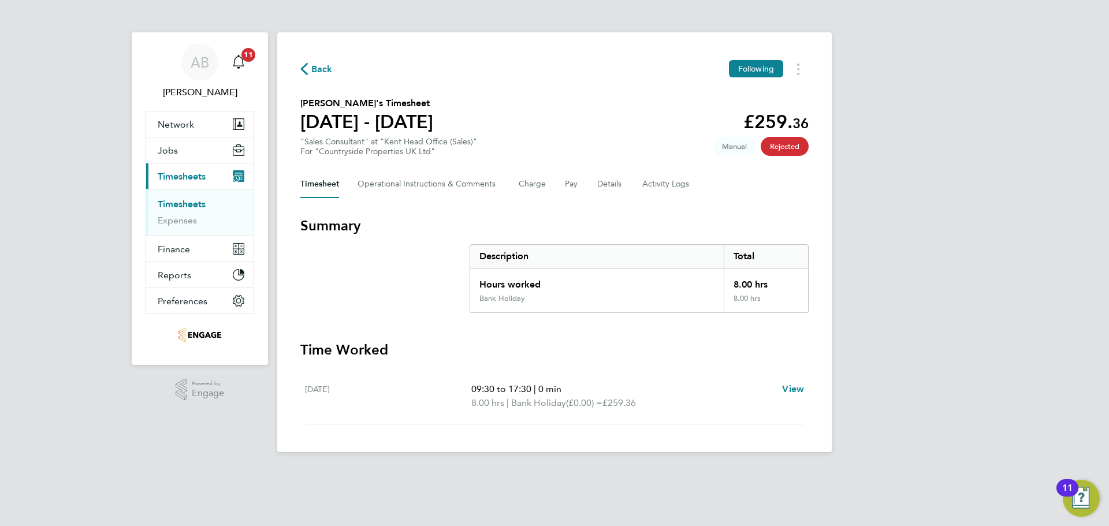
click at [311, 68] on span "Back" at bounding box center [316, 68] width 32 height 11
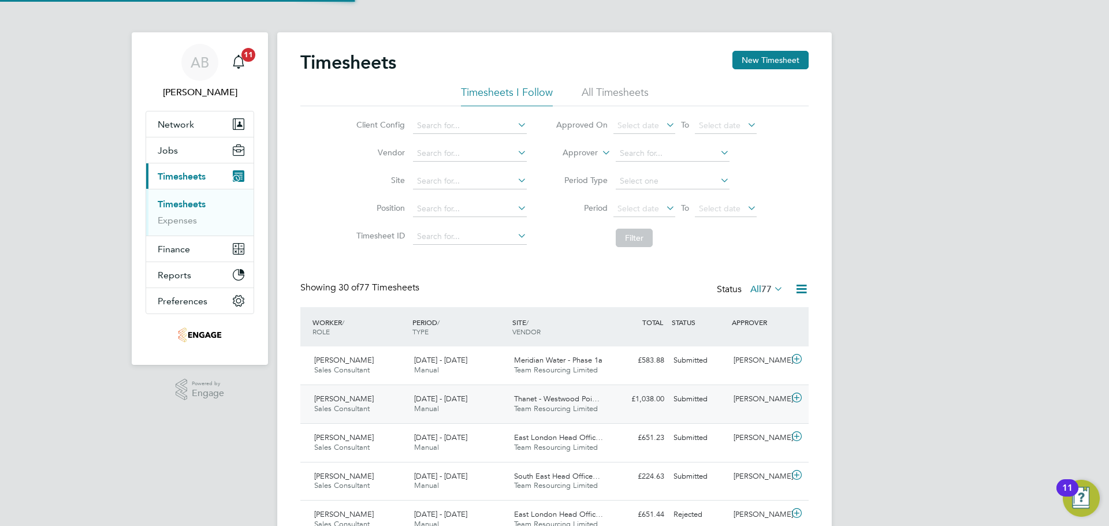
scroll to position [29, 101]
click at [769, 62] on button "New Timesheet" at bounding box center [771, 60] width 76 height 18
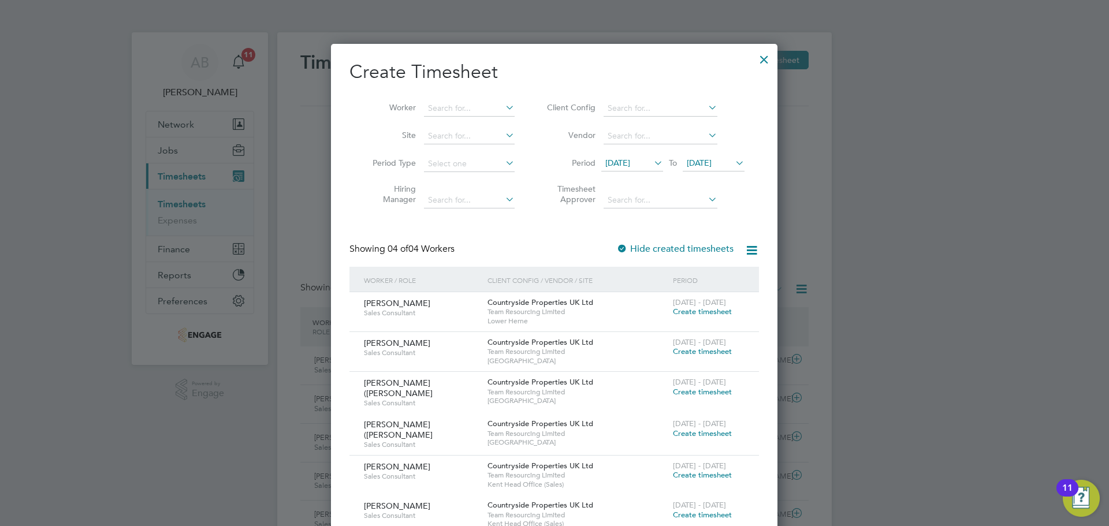
click at [630, 162] on span "18 Aug 2025" at bounding box center [618, 163] width 25 height 10
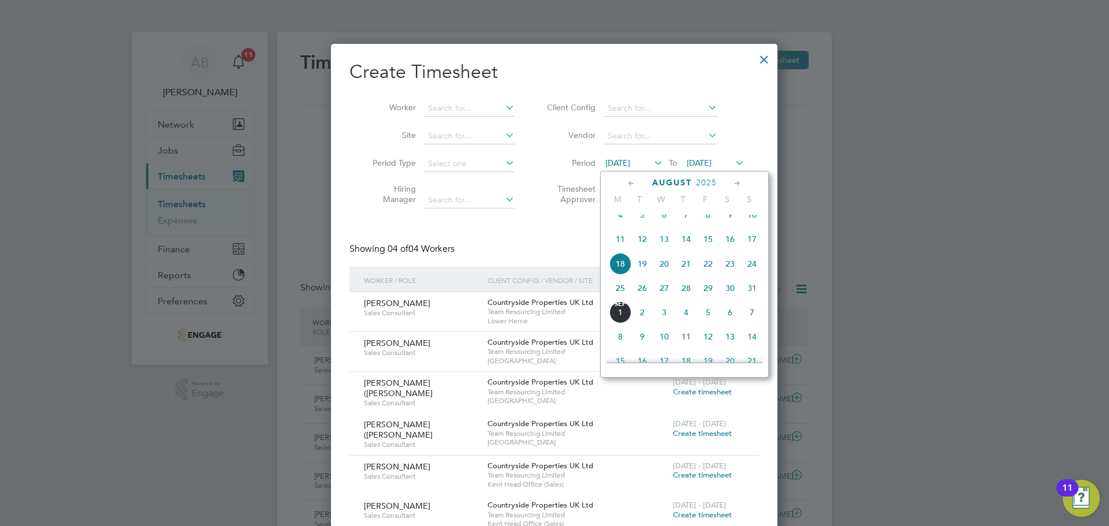
click at [618, 296] on span "25" at bounding box center [621, 288] width 22 height 22
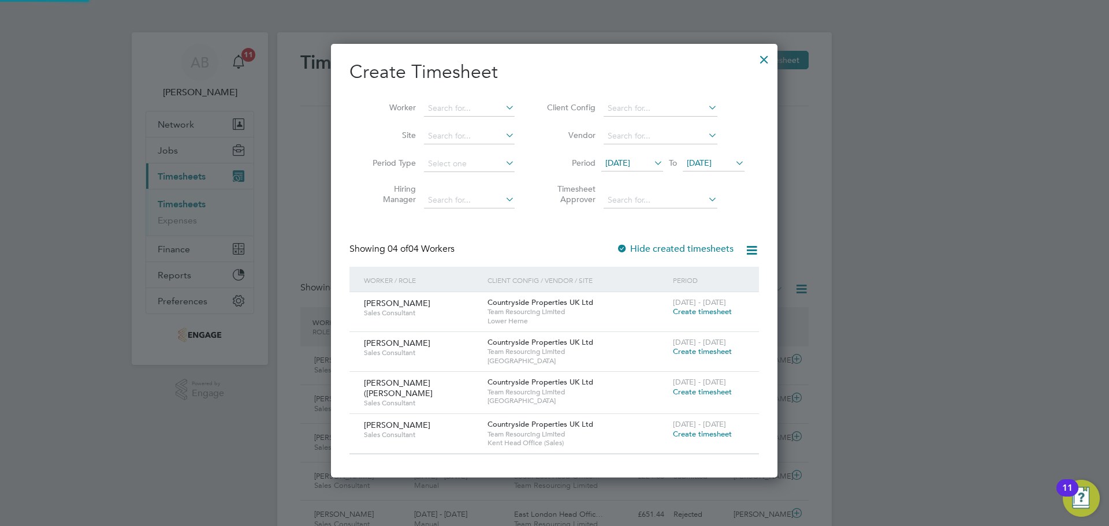
click at [712, 153] on li "Period 25 Aug 2025 To 25 Aug 2025" at bounding box center [644, 164] width 230 height 28
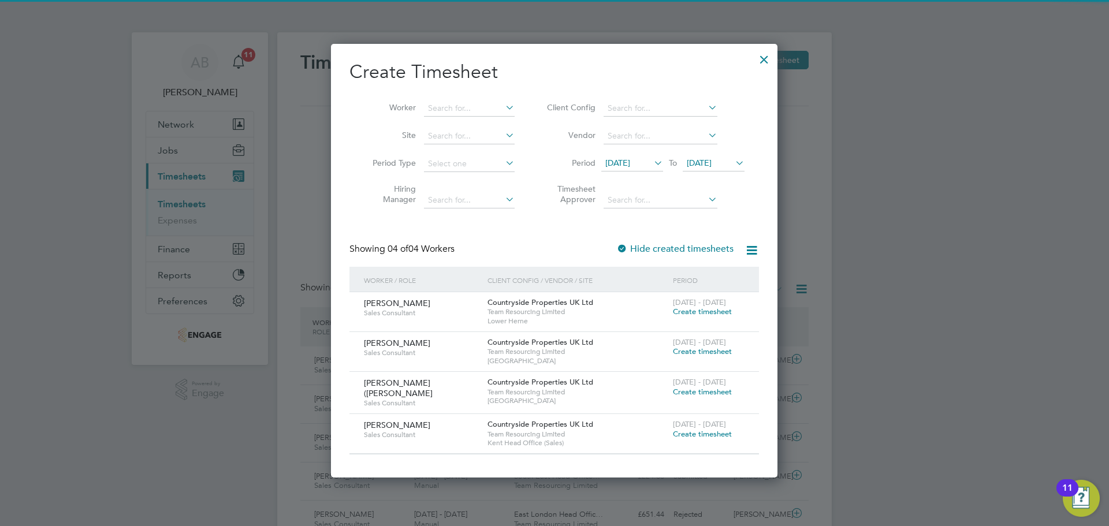
click at [712, 162] on span "25 Aug 2025" at bounding box center [699, 163] width 25 height 10
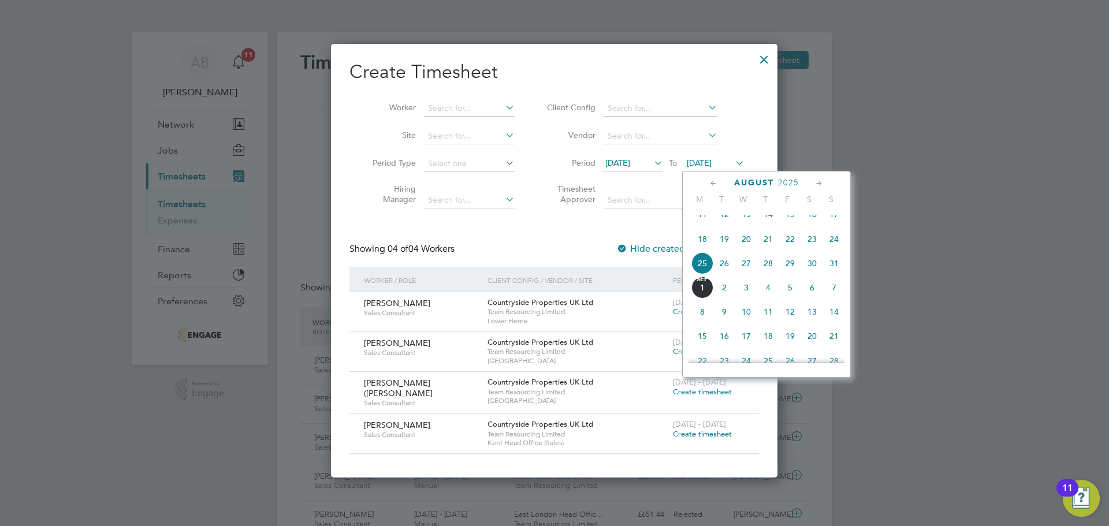
click at [838, 272] on span "31" at bounding box center [834, 264] width 22 height 22
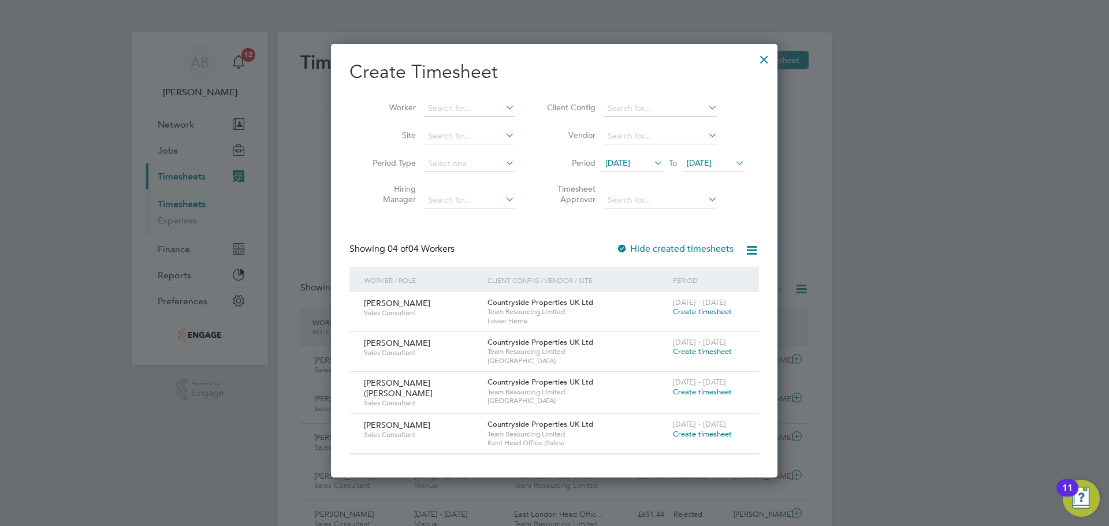
click at [720, 435] on span "Create timesheet" at bounding box center [702, 434] width 59 height 10
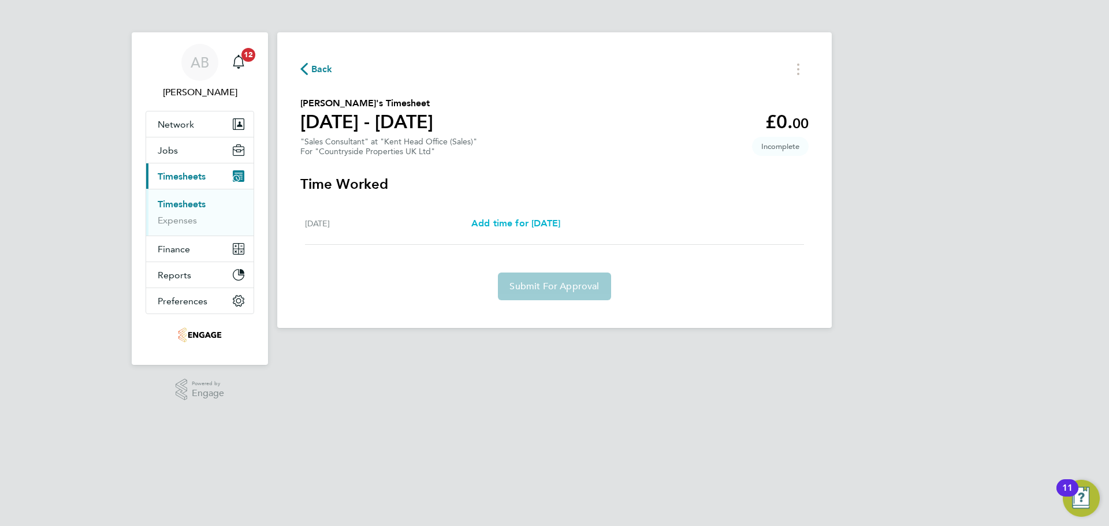
click at [531, 220] on span "Add time for Mon 25 Aug" at bounding box center [516, 223] width 89 height 11
select select "30"
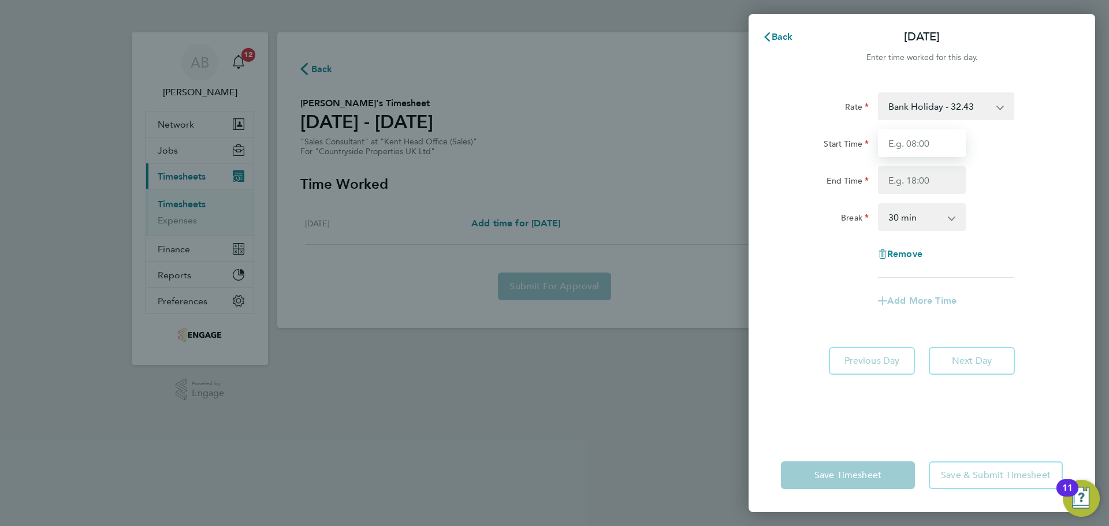
click at [936, 134] on input "Start Time" at bounding box center [922, 143] width 88 height 28
type input "09:30"
click at [914, 176] on input "End Time" at bounding box center [922, 180] width 88 height 28
type input "17:30"
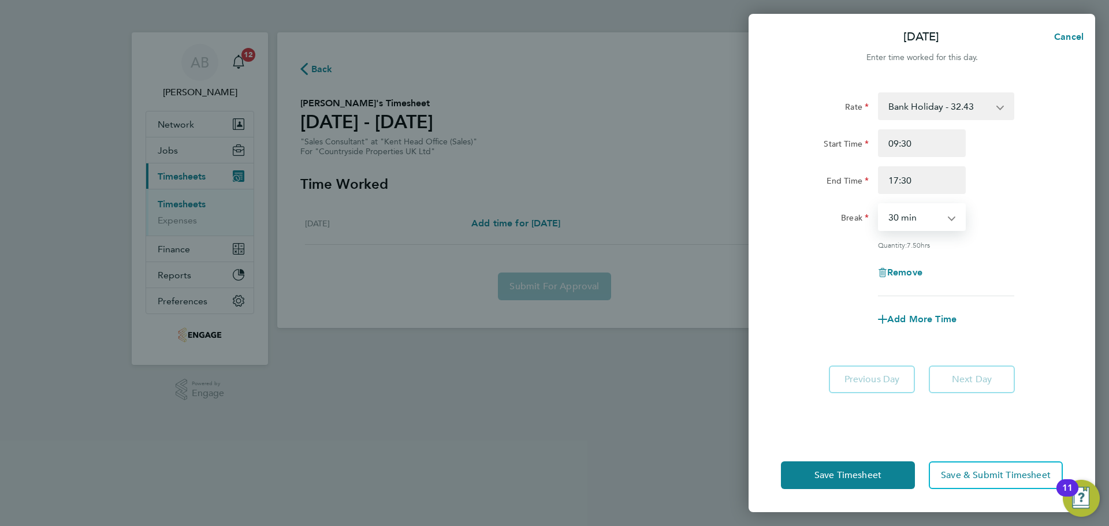
click at [910, 223] on select "0 min 15 min 30 min 45 min 60 min 75 min 90 min" at bounding box center [916, 217] width 72 height 25
select select "0"
click at [880, 205] on select "0 min 15 min 30 min 45 min 60 min 75 min 90 min" at bounding box center [916, 217] width 72 height 25
click at [849, 476] on span "Save Timesheet" at bounding box center [848, 476] width 67 height 12
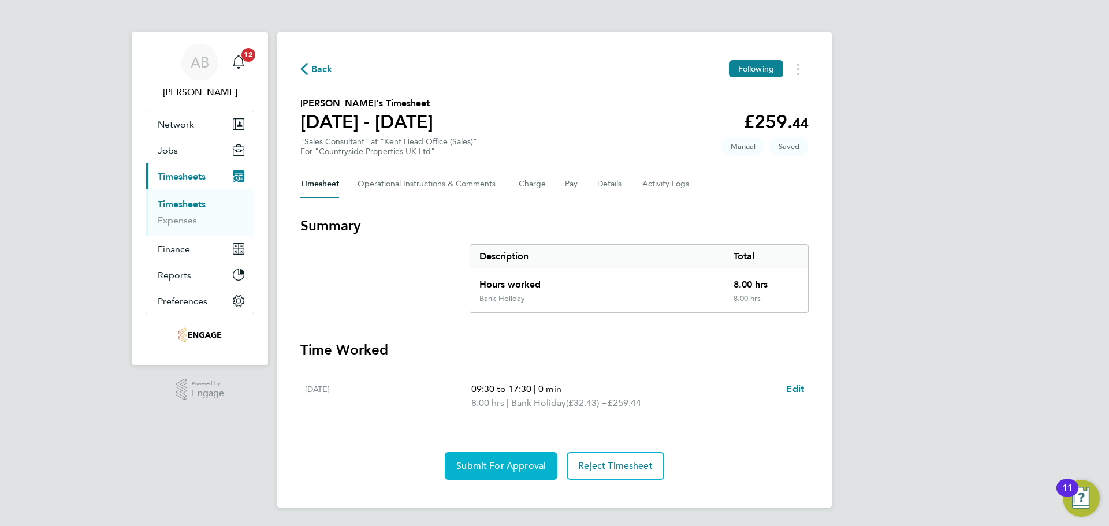
click at [510, 459] on button "Submit For Approval" at bounding box center [501, 466] width 113 height 28
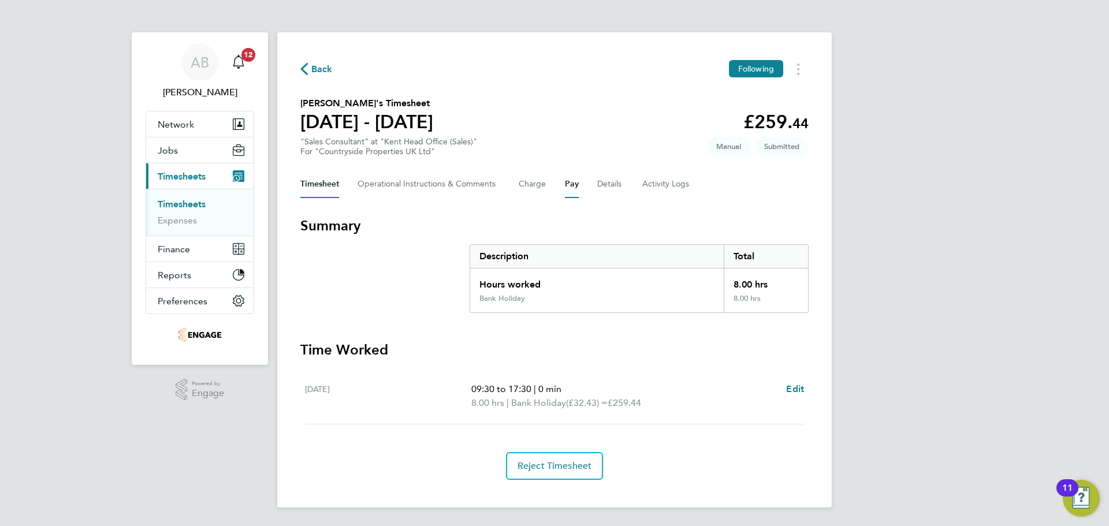
click at [567, 186] on button "Pay" at bounding box center [572, 184] width 14 height 28
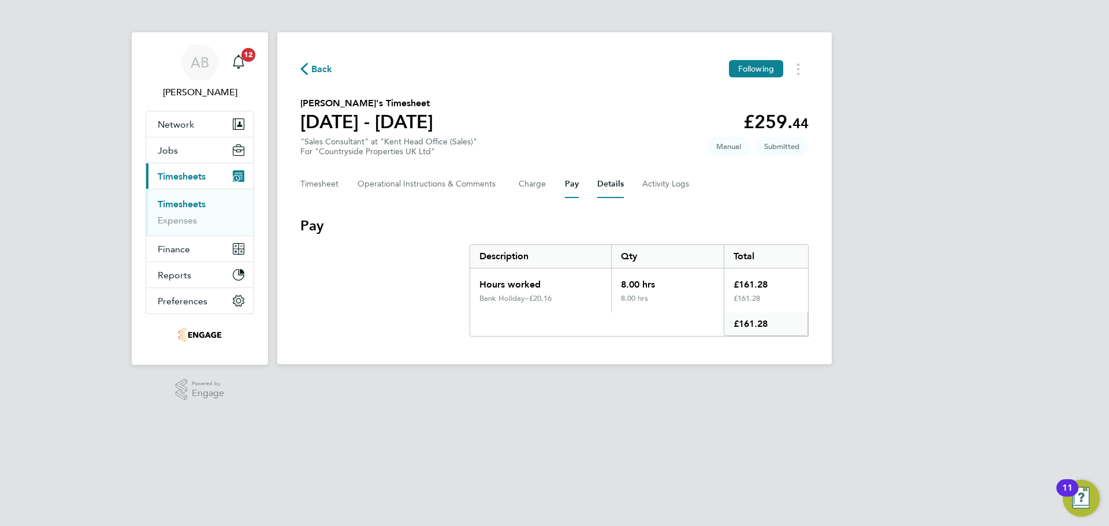
click at [610, 188] on button "Details" at bounding box center [611, 184] width 27 height 28
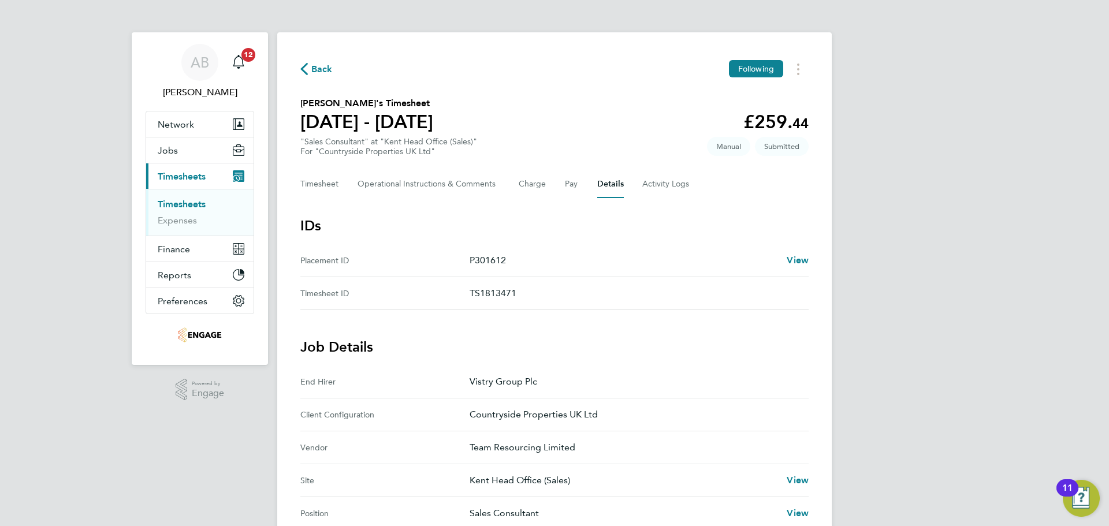
click at [316, 69] on span "Back" at bounding box center [321, 69] width 21 height 14
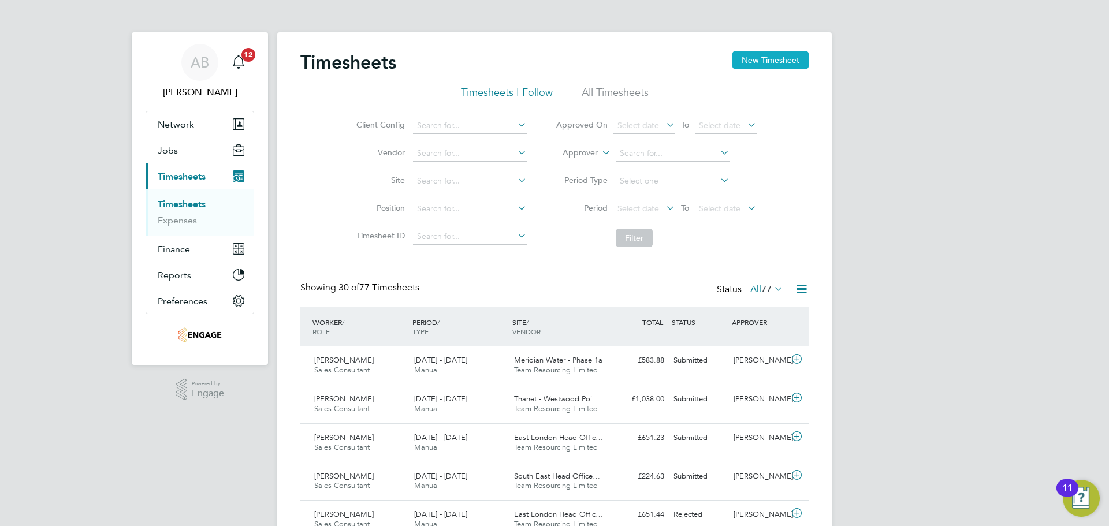
click at [796, 58] on button "New Timesheet" at bounding box center [771, 60] width 76 height 18
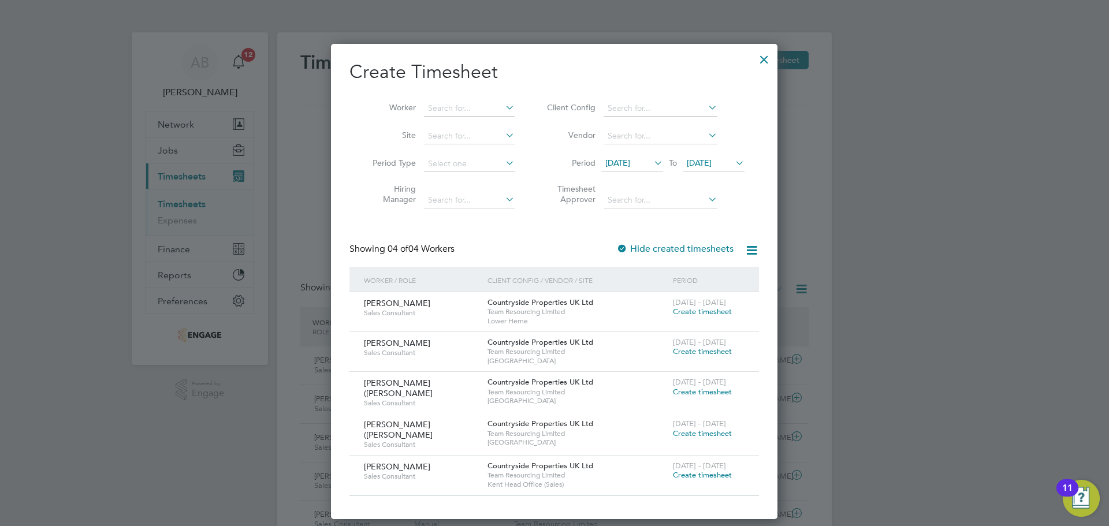
click at [718, 311] on span "Create timesheet" at bounding box center [702, 312] width 59 height 10
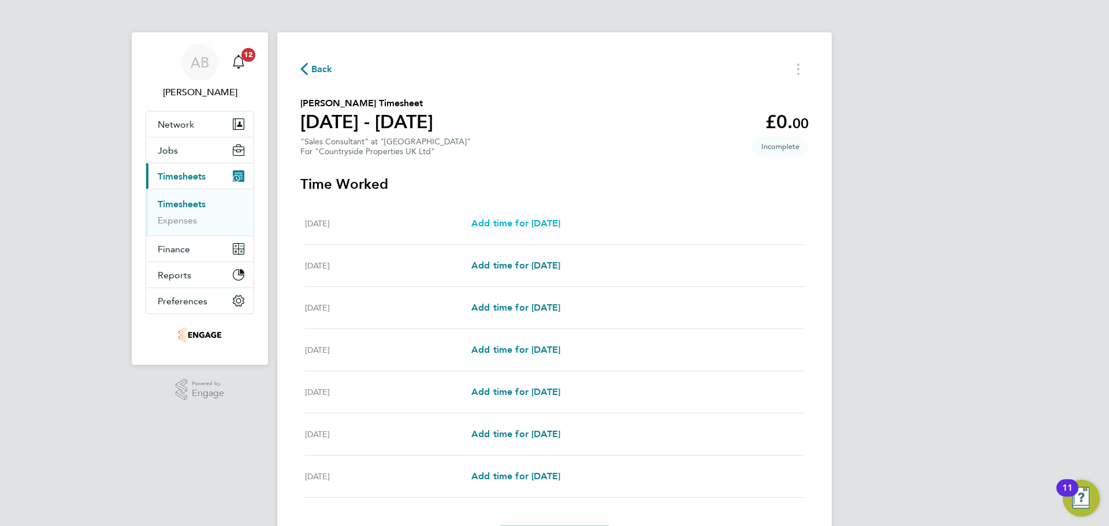
click at [539, 222] on span "Add time for Mon 25 Aug" at bounding box center [516, 223] width 89 height 11
select select "30"
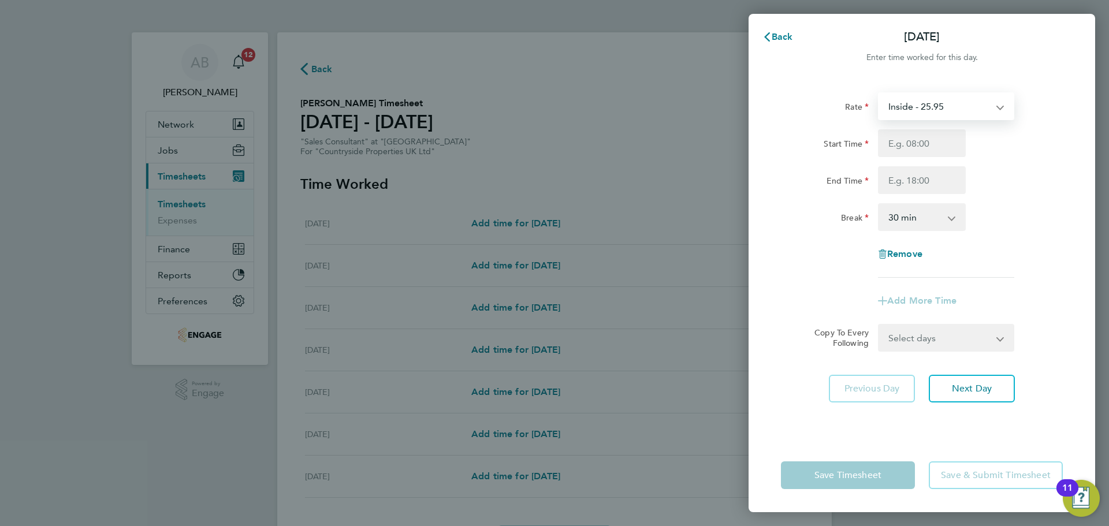
click at [926, 104] on select "Inside - 25.95 BH - 32.43" at bounding box center [940, 106] width 120 height 25
select select "30"
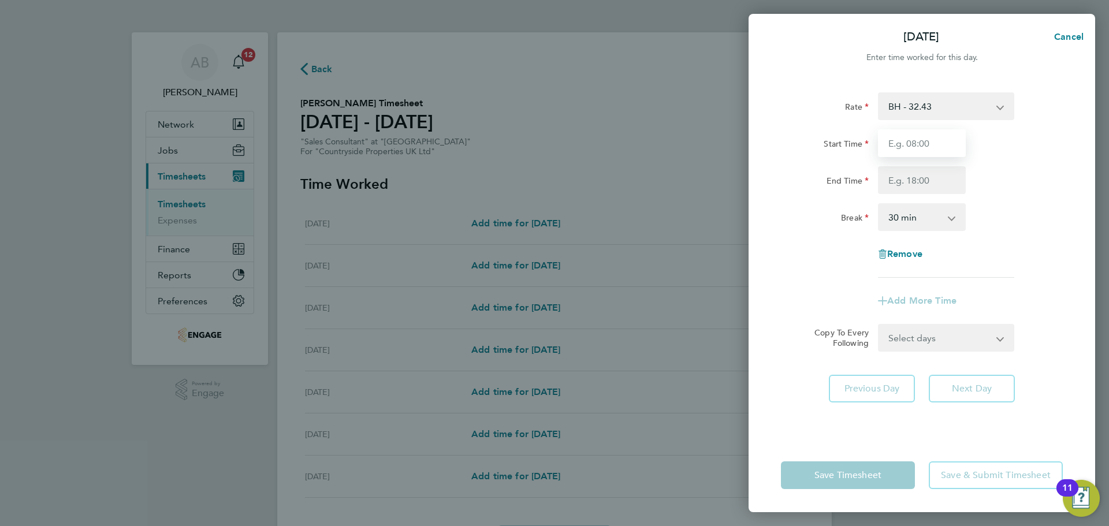
click at [925, 144] on input "Start Time" at bounding box center [922, 143] width 88 height 28
click at [924, 145] on input "09:30" at bounding box center [922, 143] width 88 height 28
drag, startPoint x: 910, startPoint y: 144, endPoint x: 863, endPoint y: 144, distance: 46.8
click at [863, 144] on div "Start Time 09:30" at bounding box center [922, 143] width 291 height 28
type input "10:00"
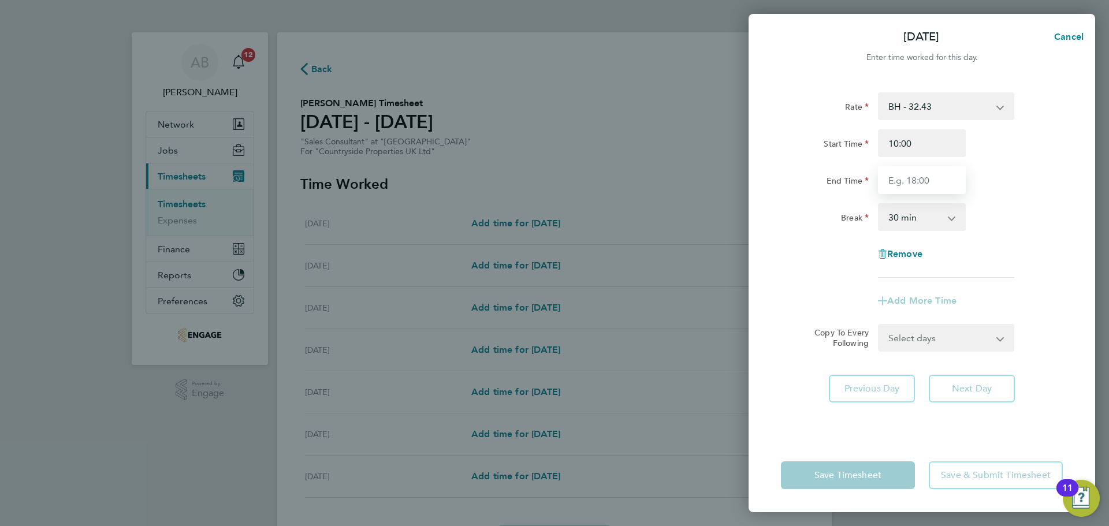
click at [914, 177] on input "End Time" at bounding box center [922, 180] width 88 height 28
type input "17:00"
click at [929, 218] on select "0 min 15 min 30 min 45 min 60 min 75 min 90 min" at bounding box center [916, 217] width 72 height 25
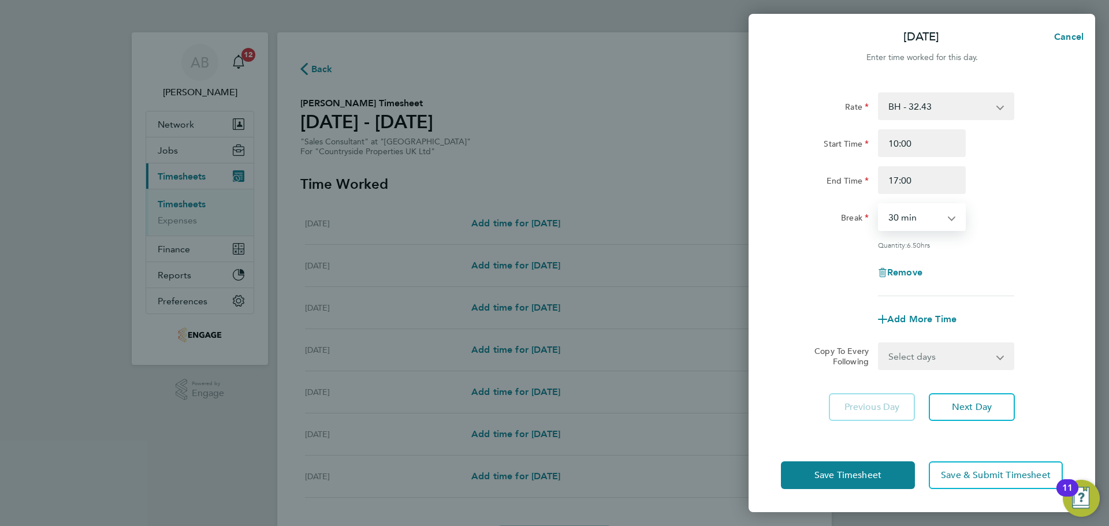
select select "0"
click at [880, 205] on select "0 min 15 min 30 min 45 min 60 min 75 min 90 min" at bounding box center [916, 217] width 72 height 25
click at [965, 402] on span "Next Day" at bounding box center [972, 408] width 40 height 12
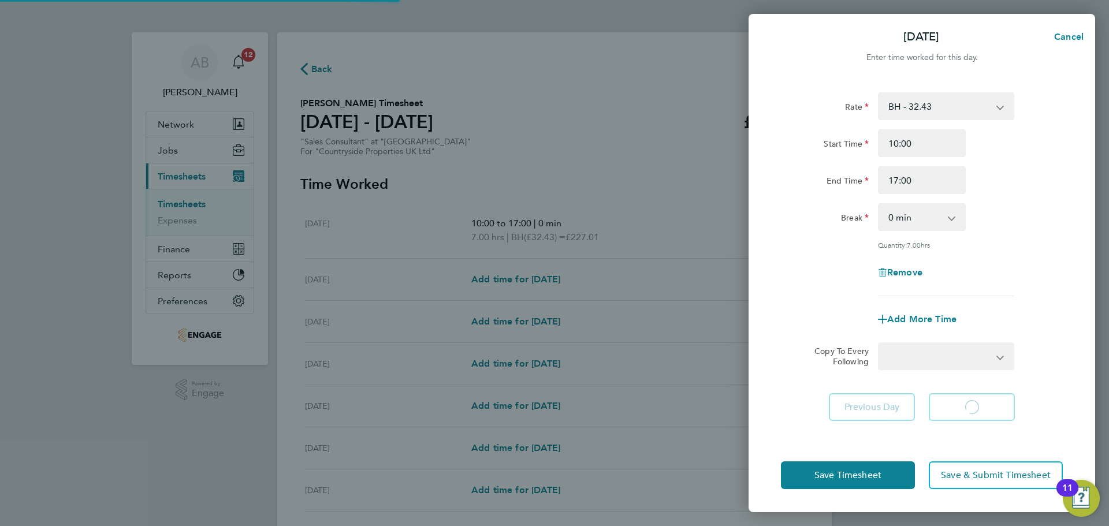
select select "30"
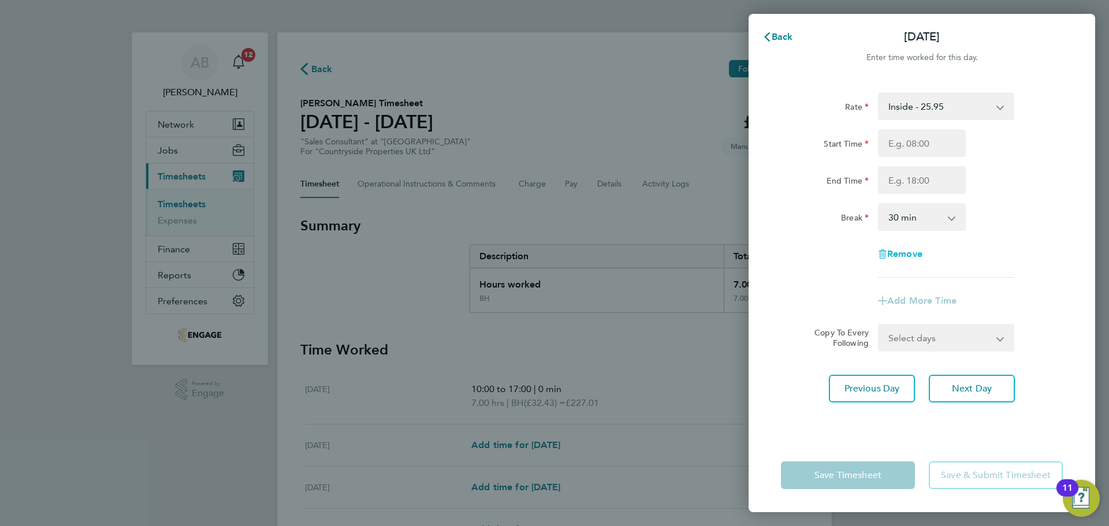
drag, startPoint x: 906, startPoint y: 256, endPoint x: 930, endPoint y: 168, distance: 91.5
click at [906, 255] on span "Remove" at bounding box center [905, 253] width 35 height 11
select select "null"
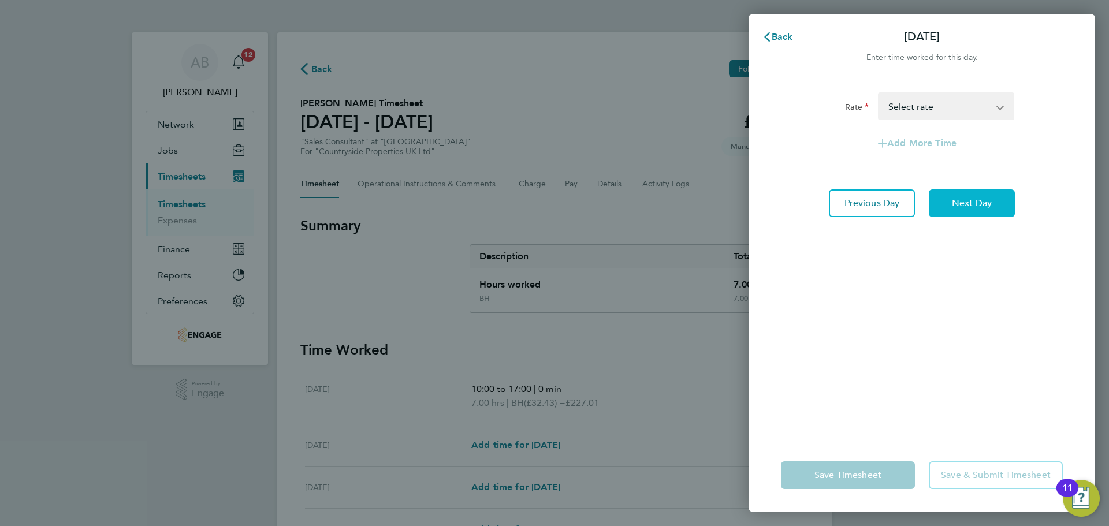
click at [955, 199] on span "Next Day" at bounding box center [972, 204] width 40 height 12
select select "30"
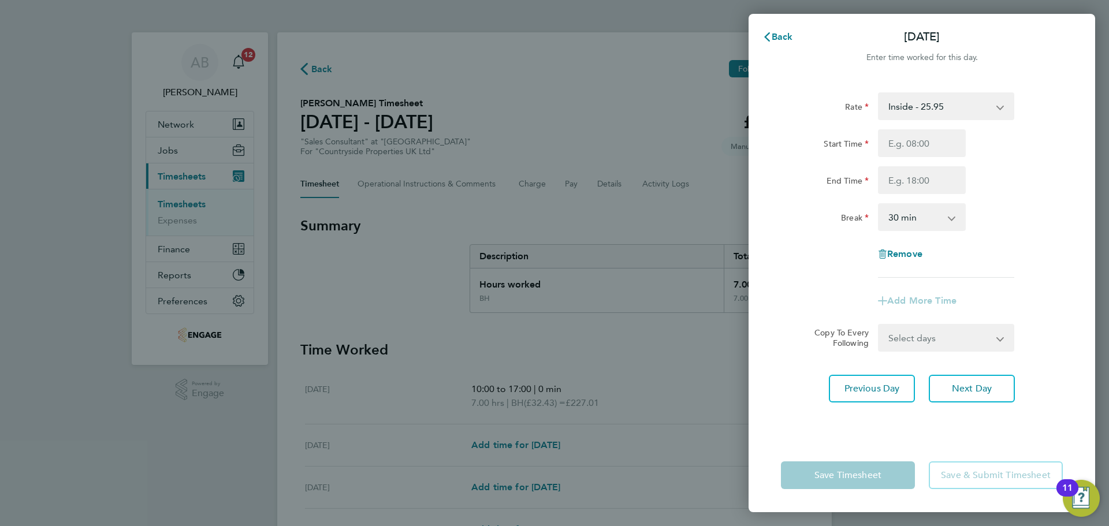
click at [909, 261] on div "Remove" at bounding box center [922, 254] width 97 height 28
click at [914, 255] on span "Remove" at bounding box center [905, 253] width 35 height 11
select select "null"
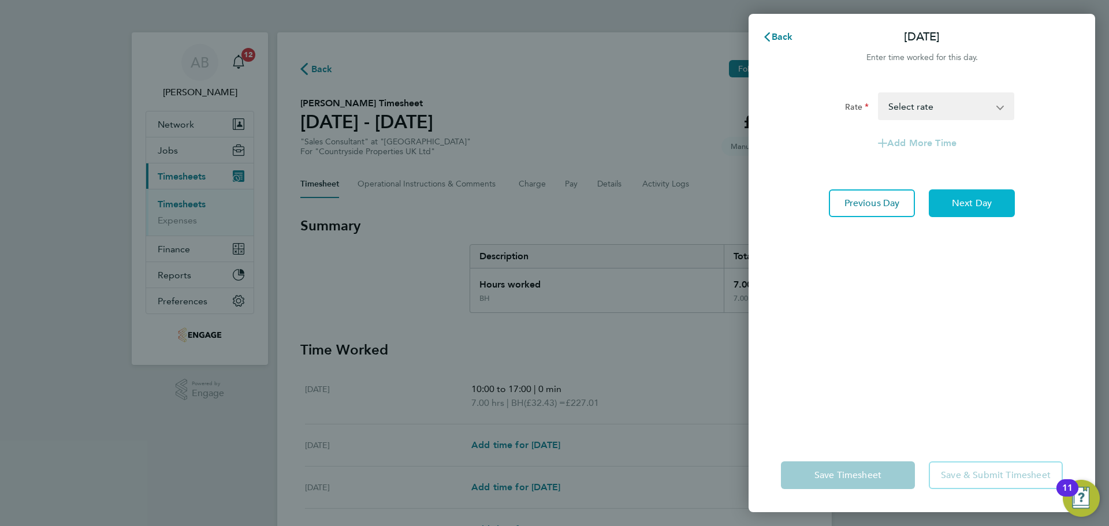
click at [979, 205] on span "Next Day" at bounding box center [972, 204] width 40 height 12
select select "30"
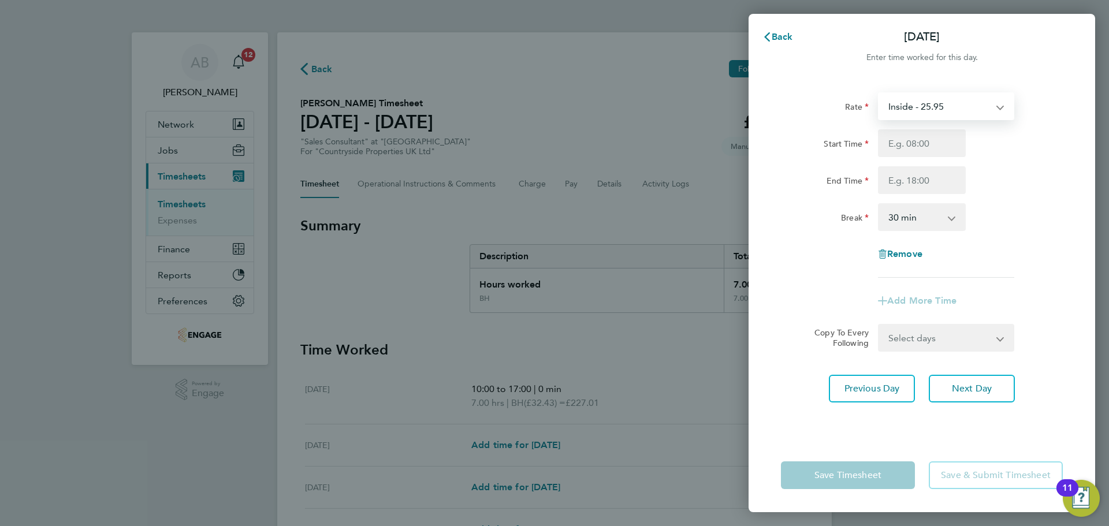
click at [932, 104] on select "Inside - 25.95 BH - 32.43" at bounding box center [940, 106] width 120 height 25
click at [923, 150] on input "Start Time" at bounding box center [922, 143] width 88 height 28
type input "09:30"
click at [923, 190] on input "End Time" at bounding box center [922, 180] width 88 height 28
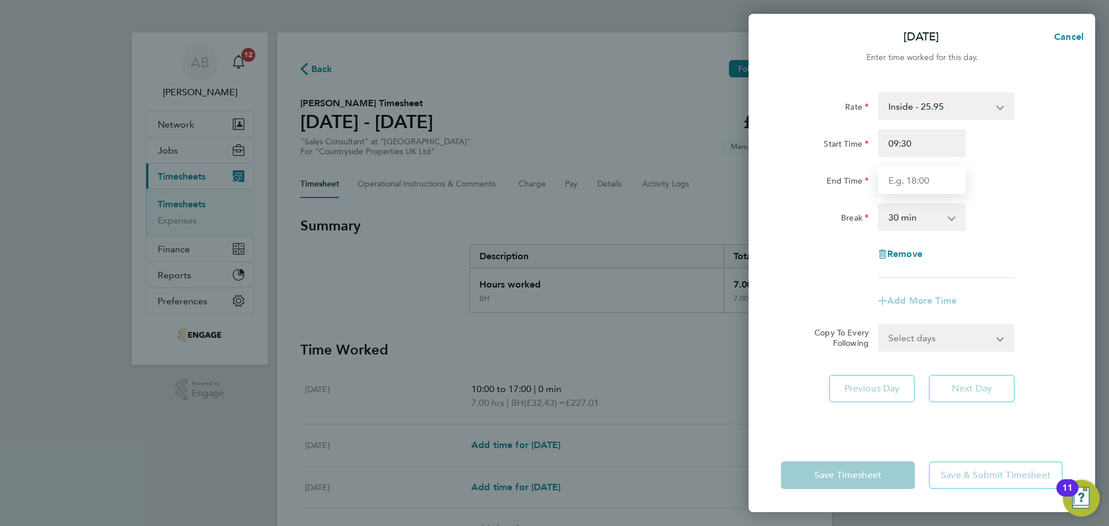
type input "17:30"
click at [912, 218] on select "0 min 15 min 30 min 45 min 60 min 75 min 90 min" at bounding box center [916, 217] width 72 height 25
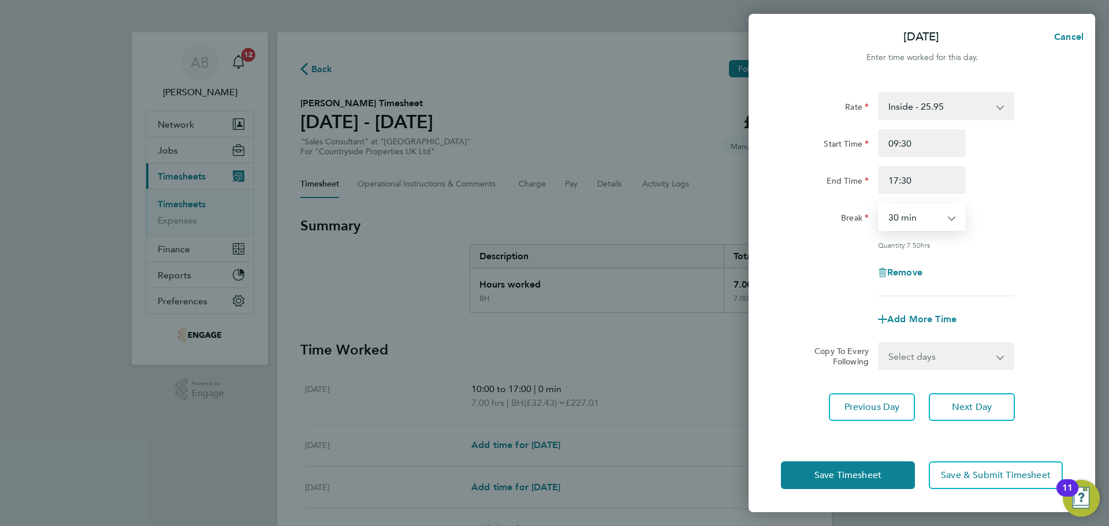
select select "0"
click at [880, 205] on select "0 min 15 min 30 min 45 min 60 min 75 min 90 min" at bounding box center [916, 217] width 72 height 25
click at [885, 472] on button "Save Timesheet" at bounding box center [848, 476] width 134 height 28
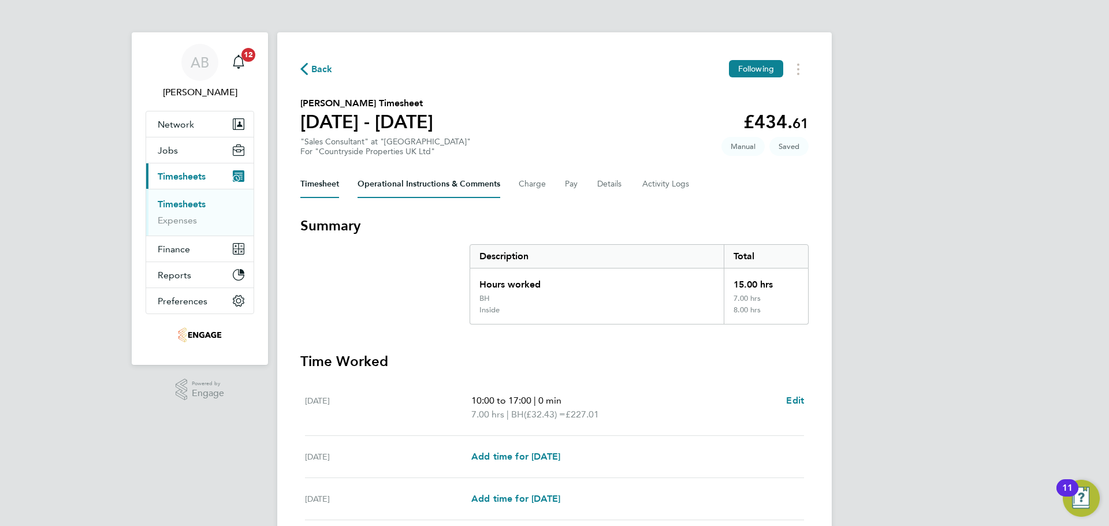
click at [452, 184] on Comments-tab "Operational Instructions & Comments" at bounding box center [429, 184] width 143 height 28
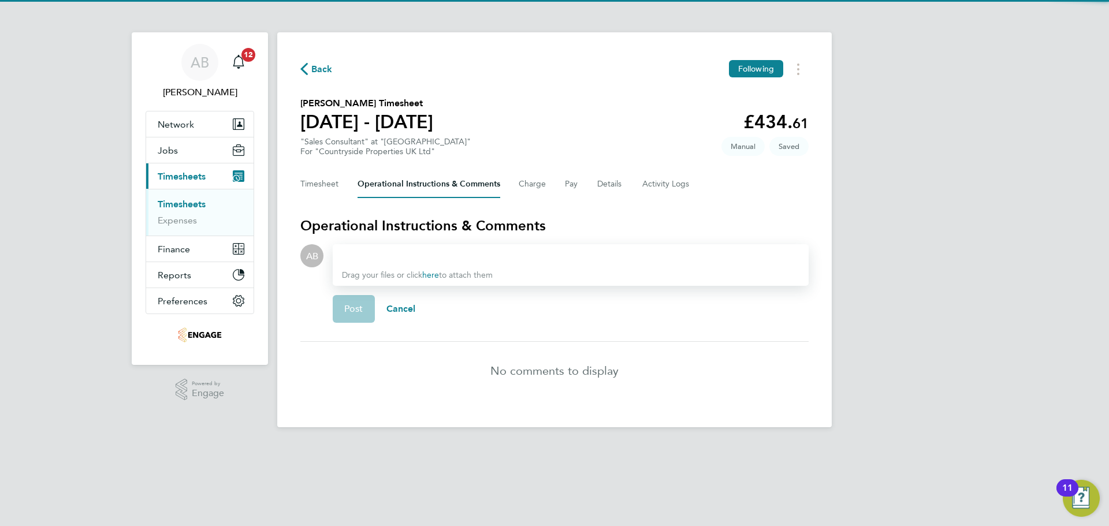
click at [441, 249] on div at bounding box center [571, 256] width 458 height 14
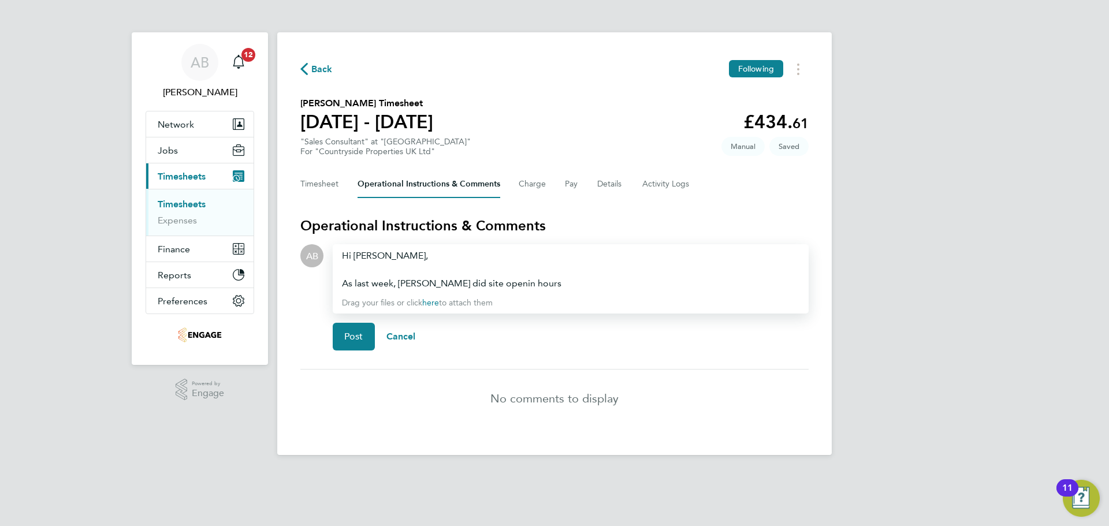
click at [497, 285] on div "As last week, Veronica did site openin hours" at bounding box center [571, 284] width 458 height 14
click at [544, 280] on div "As last week, Veronica did site opening hours" at bounding box center [571, 284] width 458 height 14
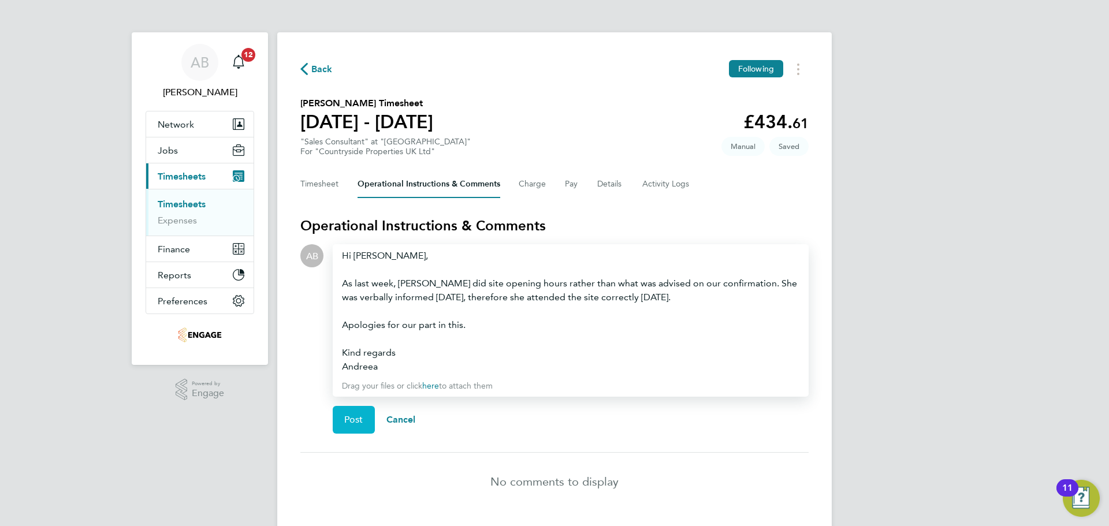
click at [353, 415] on span "Post" at bounding box center [353, 420] width 19 height 12
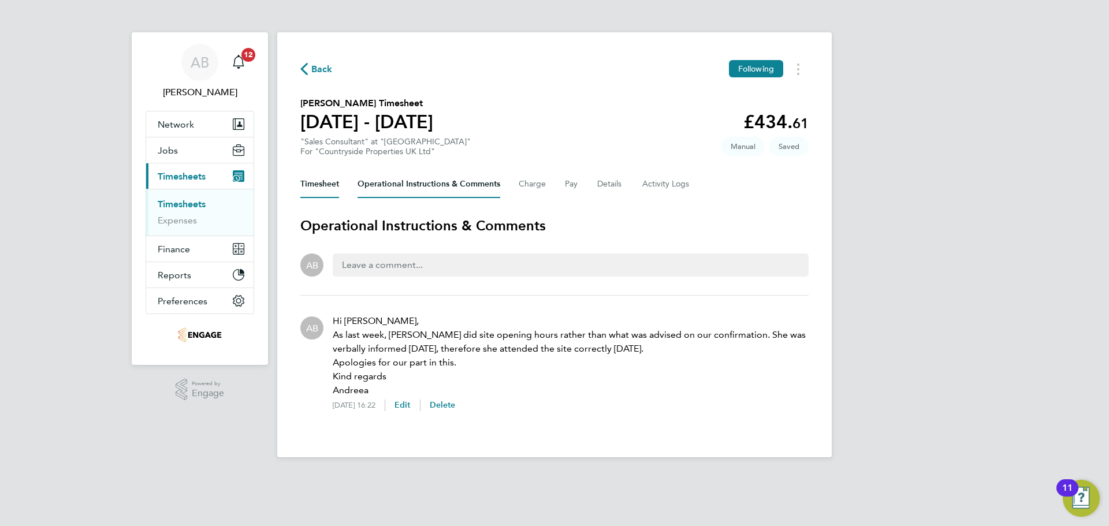
click at [310, 186] on button "Timesheet" at bounding box center [319, 184] width 39 height 28
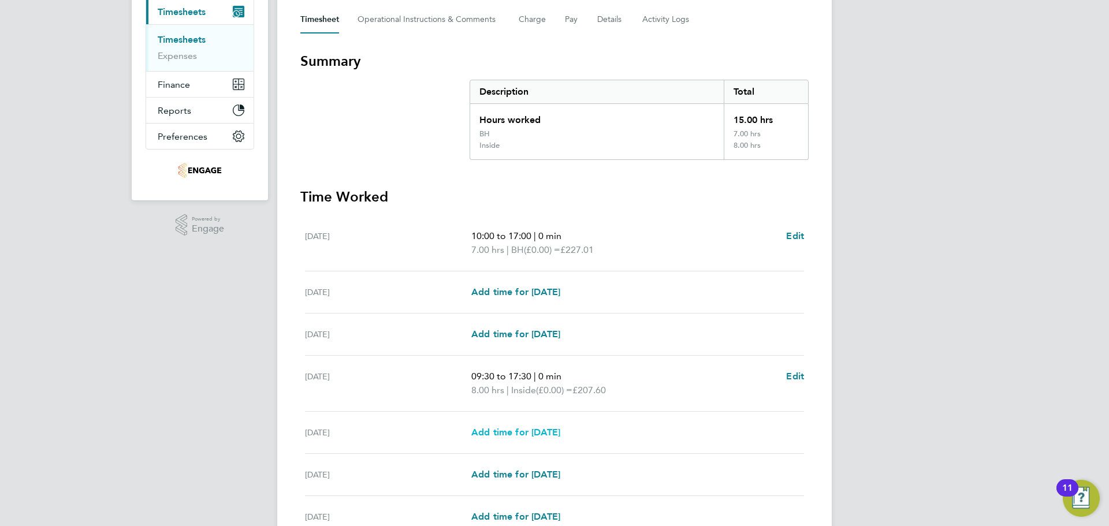
scroll to position [279, 0]
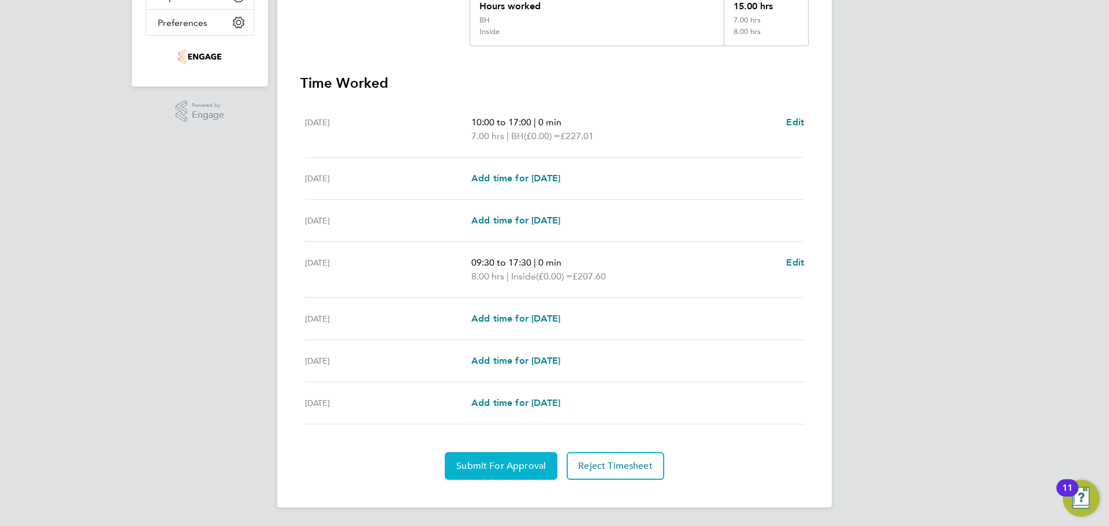
click at [503, 464] on span "Submit For Approval" at bounding box center [502, 467] width 90 height 12
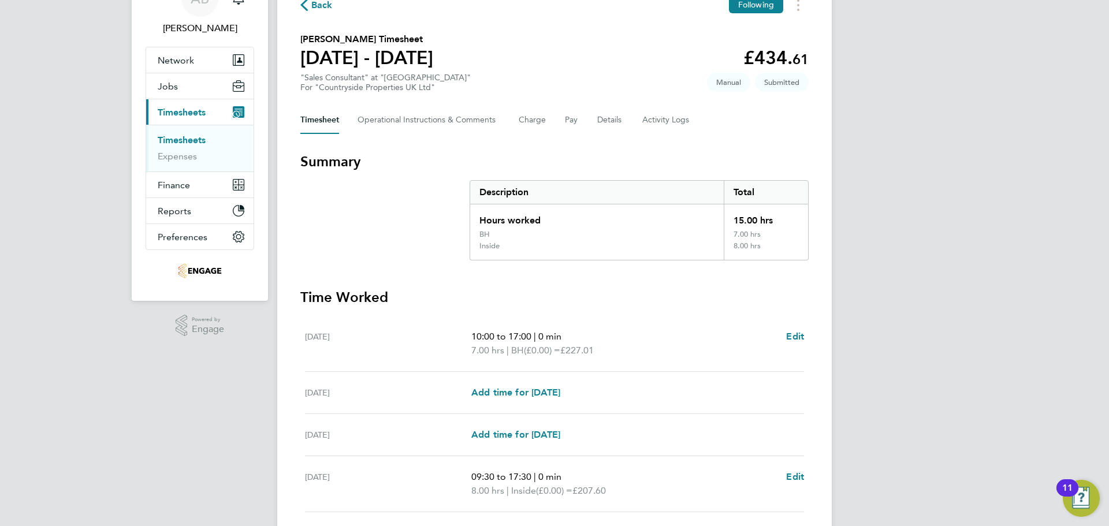
scroll to position [0, 0]
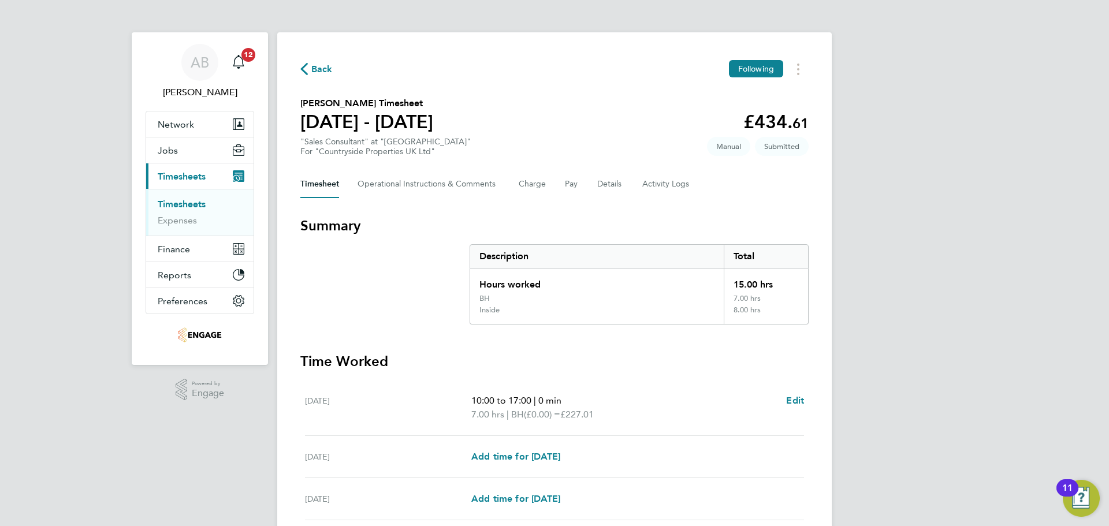
click at [307, 71] on icon "button" at bounding box center [304, 69] width 8 height 12
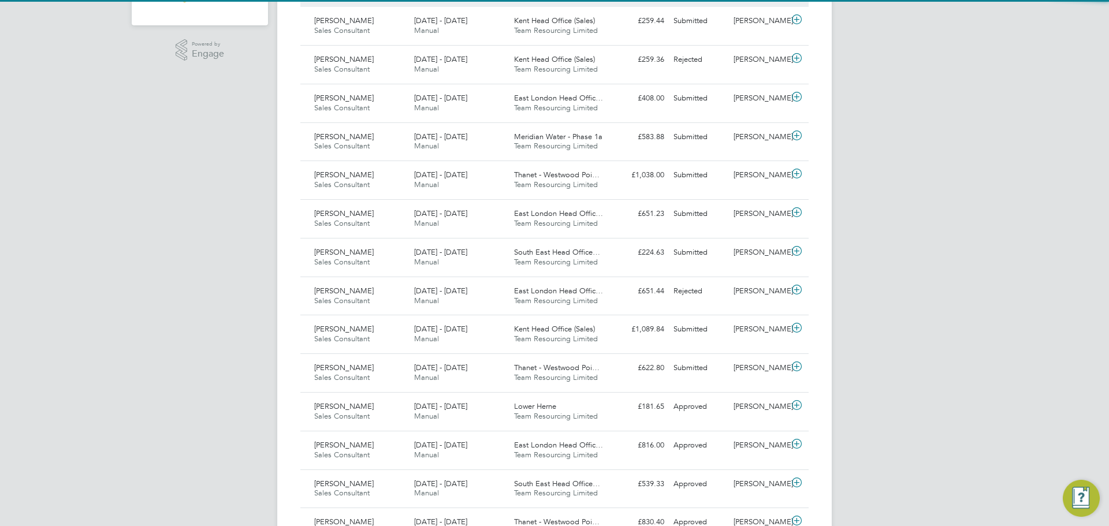
scroll to position [6, 6]
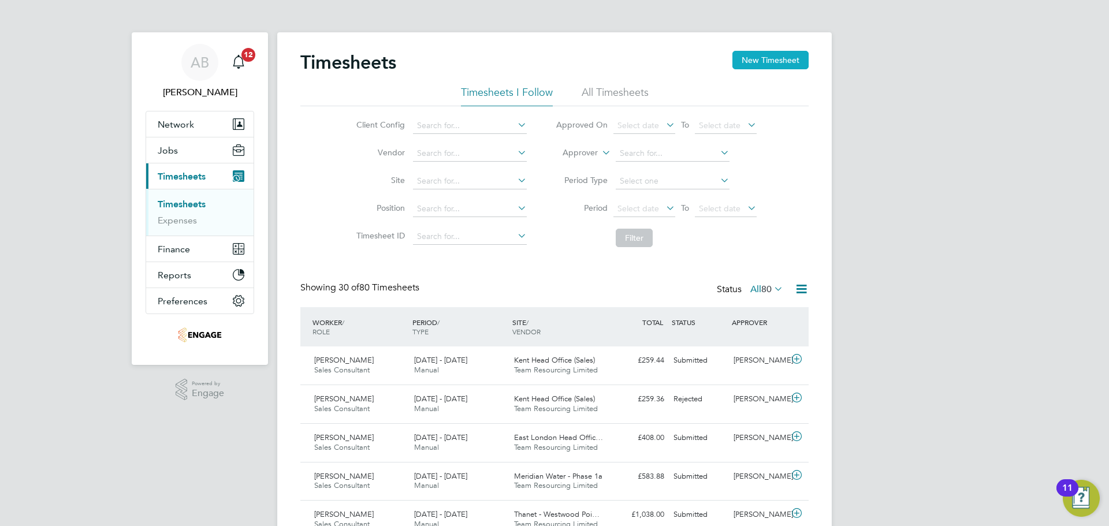
click at [782, 54] on button "New Timesheet" at bounding box center [771, 60] width 76 height 18
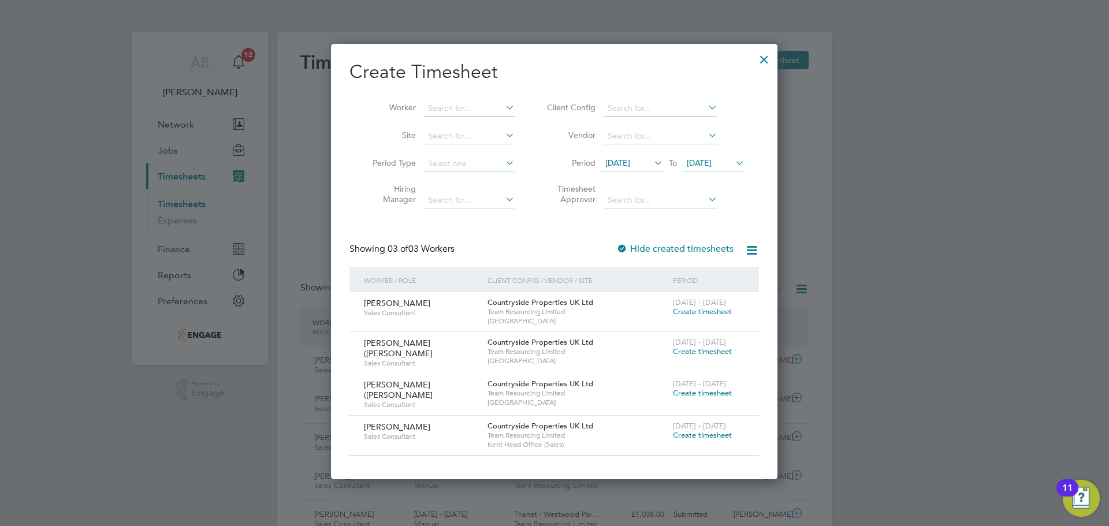
click at [630, 160] on span "18 Aug 2025" at bounding box center [618, 163] width 25 height 10
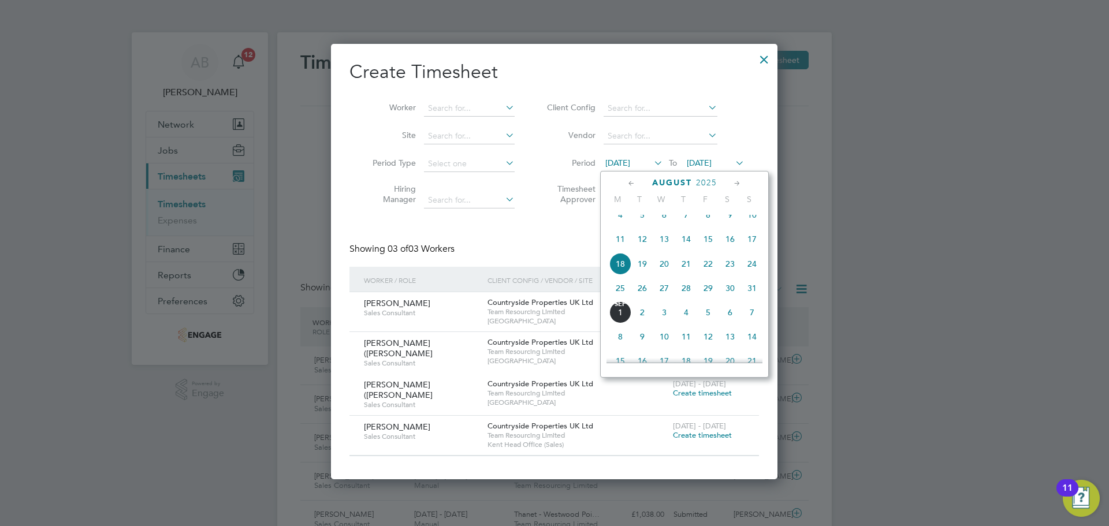
click at [624, 295] on span "25" at bounding box center [621, 288] width 22 height 22
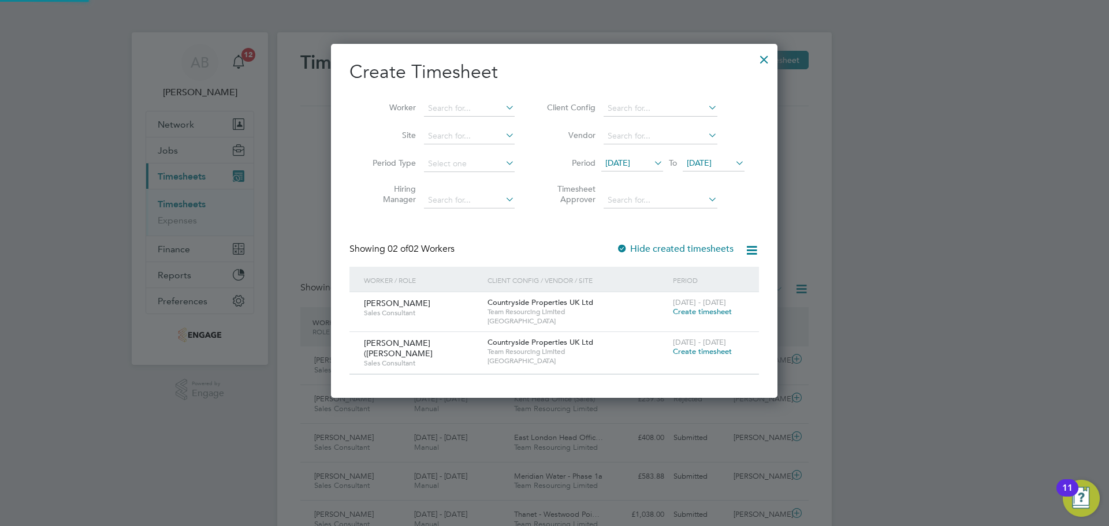
click at [740, 154] on li "Period 25 Aug 2025 To 25 Aug 2025" at bounding box center [644, 164] width 230 height 28
click at [733, 158] on icon at bounding box center [733, 163] width 0 height 16
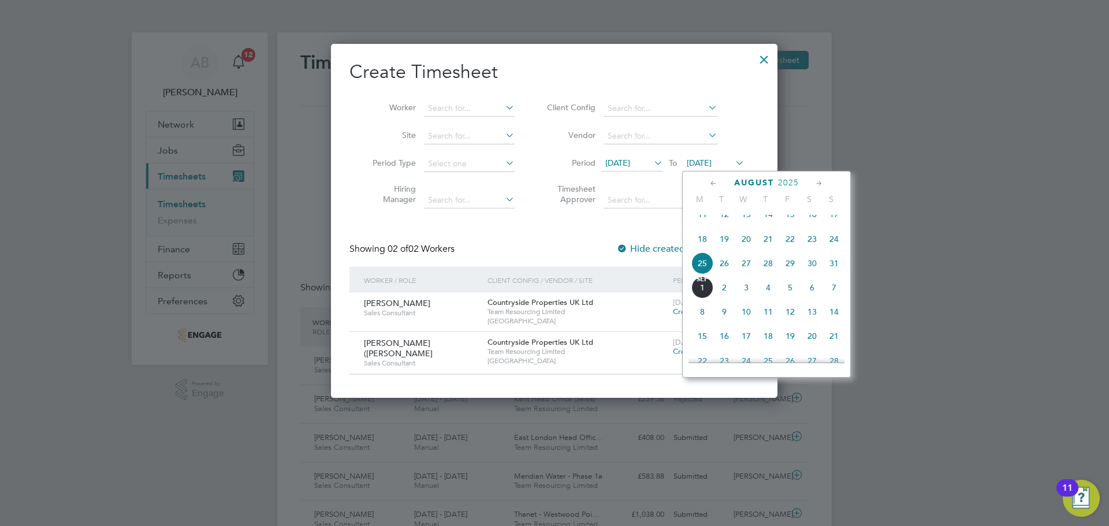
click at [837, 272] on span "31" at bounding box center [834, 264] width 22 height 22
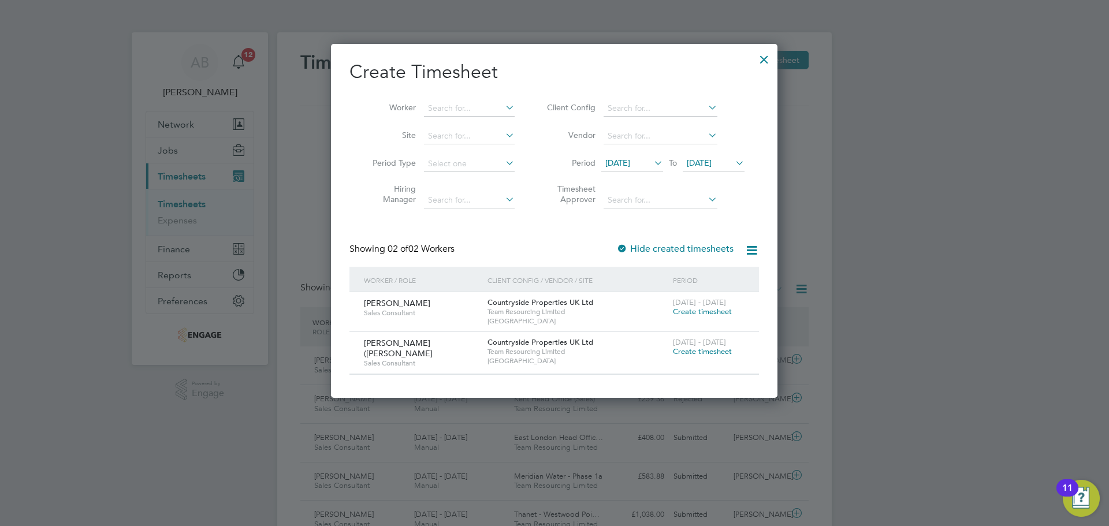
click at [759, 58] on div at bounding box center [764, 56] width 21 height 21
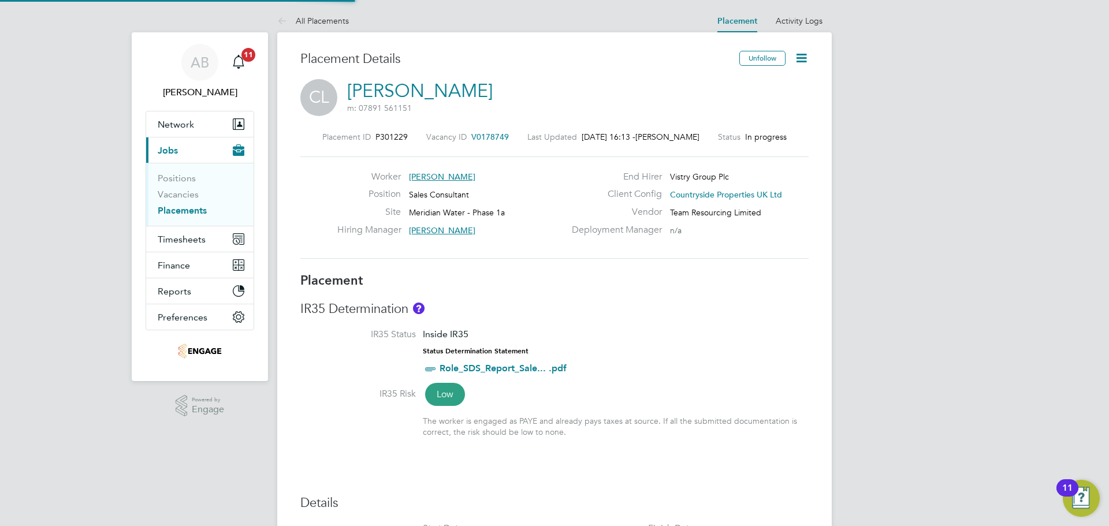
click at [488, 136] on span "V0178749" at bounding box center [491, 137] width 38 height 10
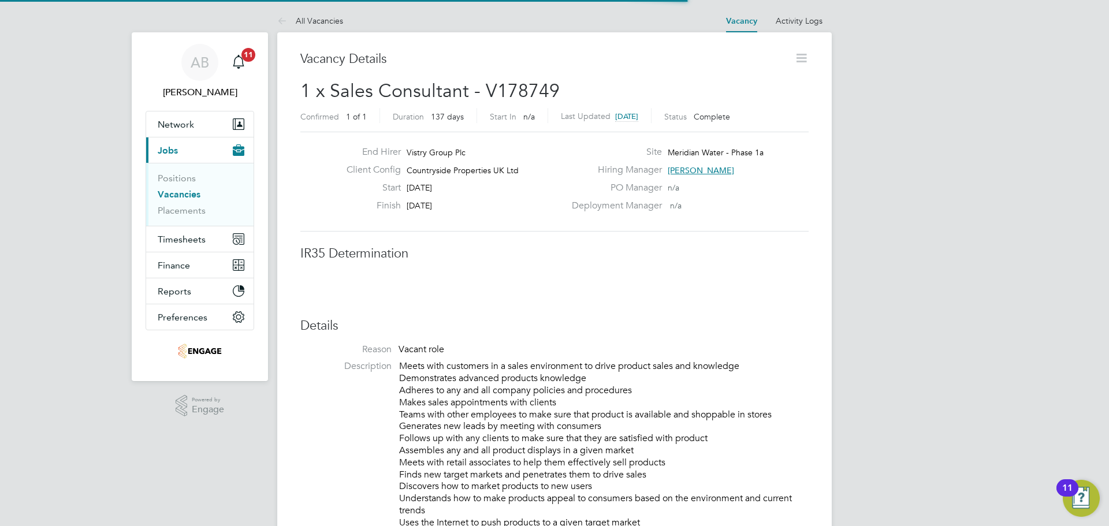
scroll to position [6, 6]
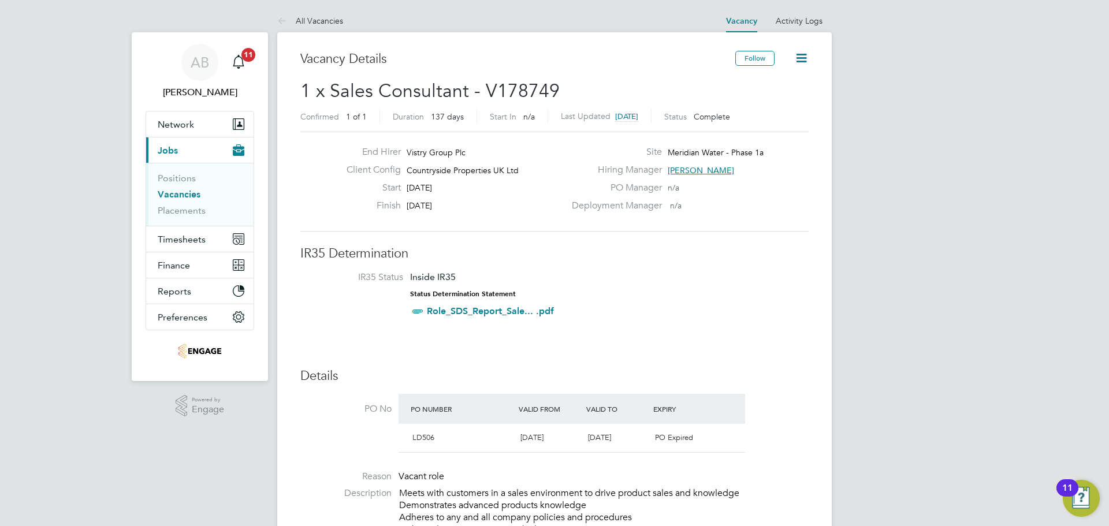
click at [800, 57] on icon at bounding box center [802, 58] width 14 height 14
click at [728, 276] on li "IR35 Status Inside IR35 Status Determination Statement Role_SDS_Report_Sale... …" at bounding box center [554, 297] width 485 height 50
click at [801, 55] on icon at bounding box center [802, 58] width 14 height 14
click at [785, 98] on li "Update Status" at bounding box center [773, 102] width 67 height 16
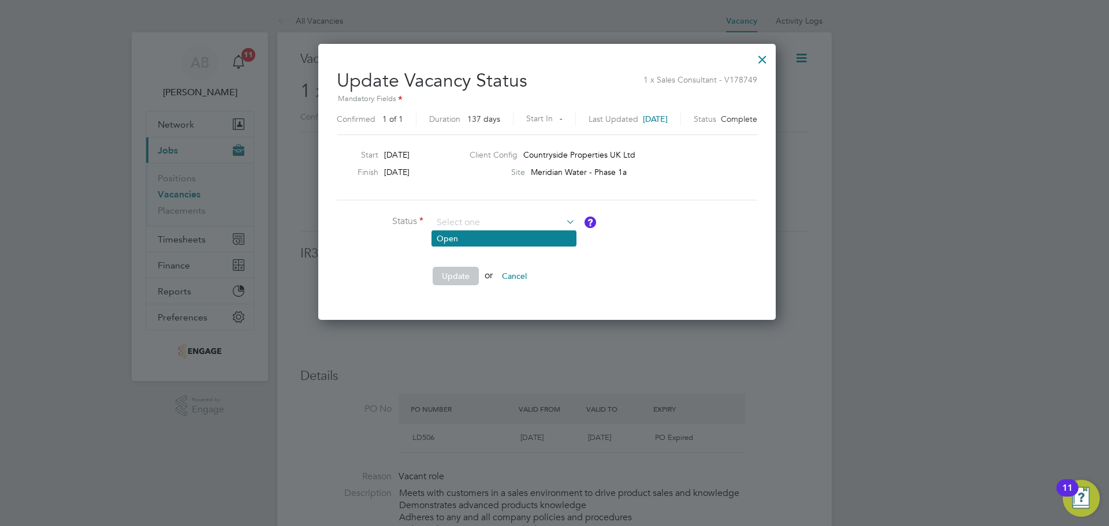
click at [513, 236] on li "Open" at bounding box center [504, 238] width 144 height 15
type input "Open"
click at [455, 285] on li "Update or Cancel" at bounding box center [510, 282] width 347 height 30
click at [457, 279] on button "Update" at bounding box center [456, 276] width 46 height 18
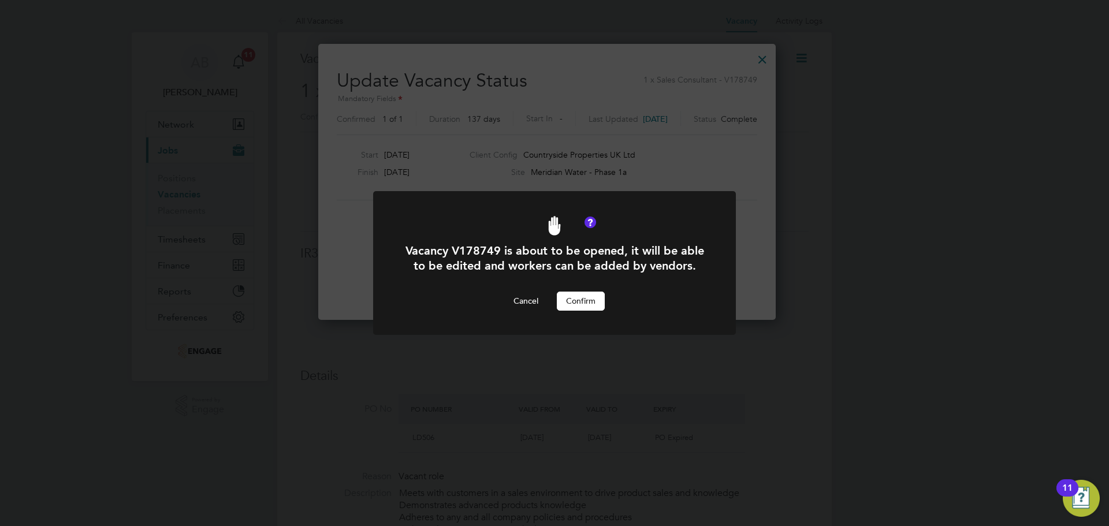
click at [581, 297] on button "Confirm" at bounding box center [581, 301] width 48 height 18
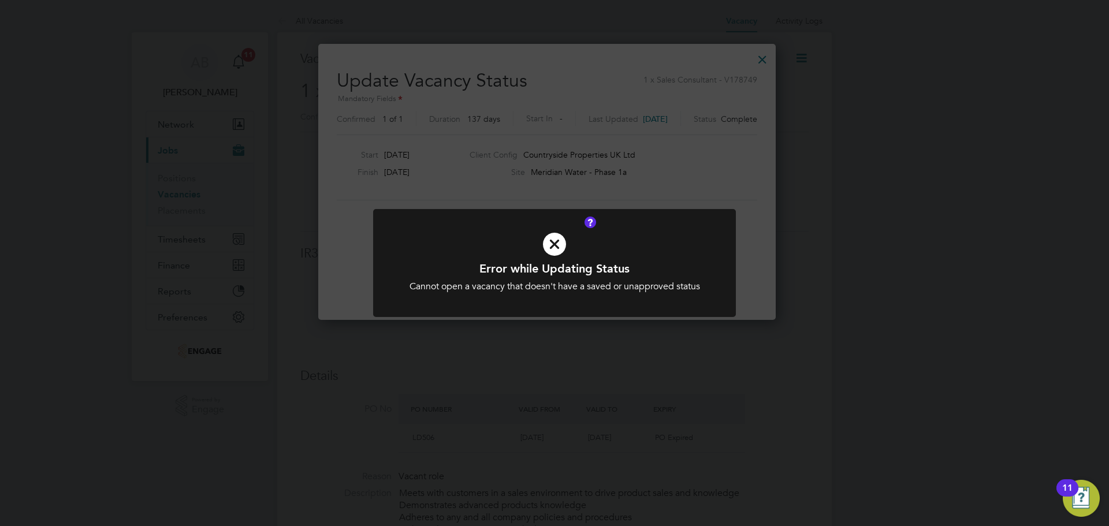
click at [648, 281] on div "Cannot open a vacancy that doesn't have a saved or unapproved status" at bounding box center [555, 287] width 300 height 12
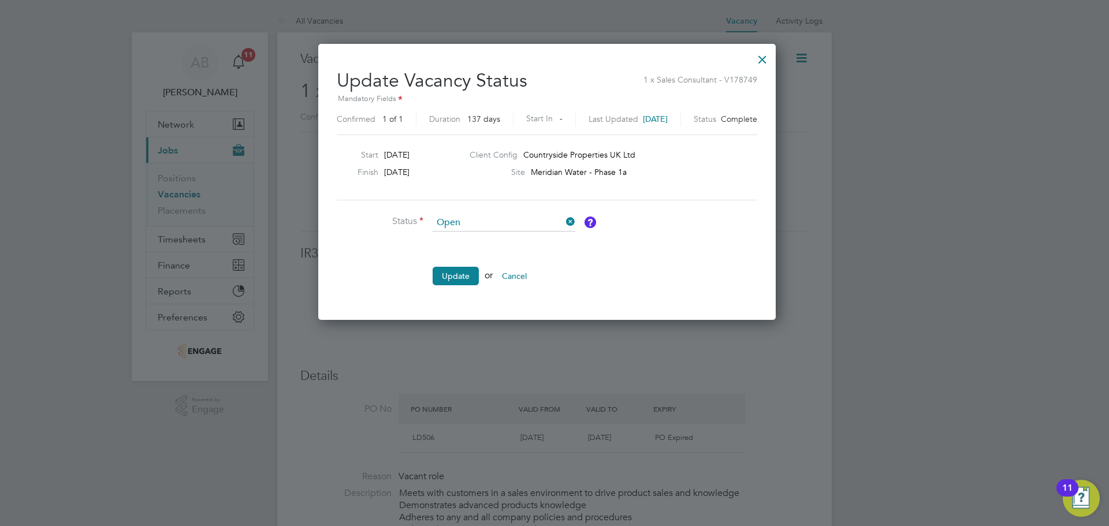
click at [773, 56] on div at bounding box center [762, 56] width 21 height 21
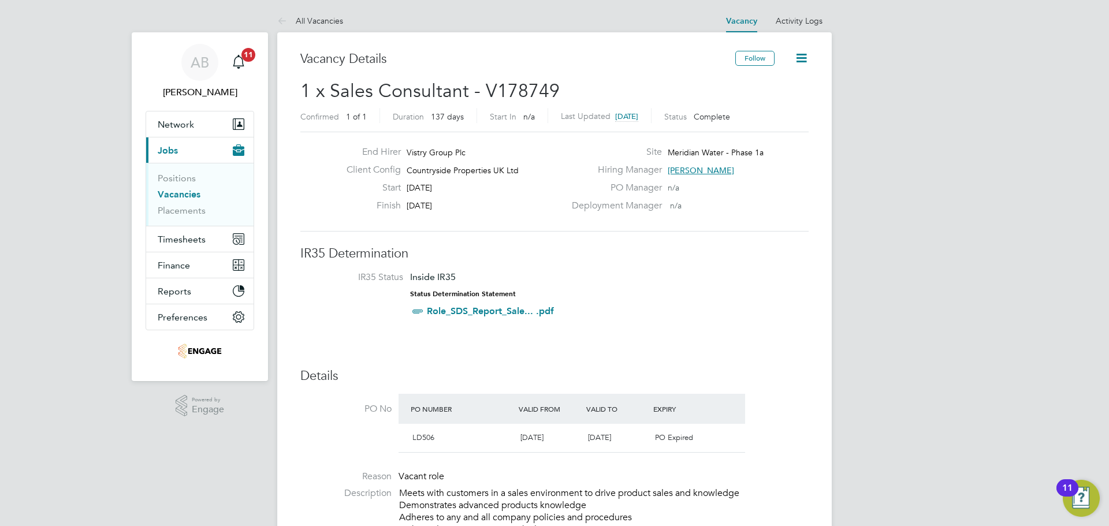
click at [801, 57] on icon at bounding box center [802, 58] width 14 height 14
click at [800, 56] on icon at bounding box center [802, 58] width 14 height 14
click at [755, 225] on div "End Hirer Vistry Group Plc Client Config Countryside Properties UK Ltd Start [D…" at bounding box center [554, 182] width 509 height 100
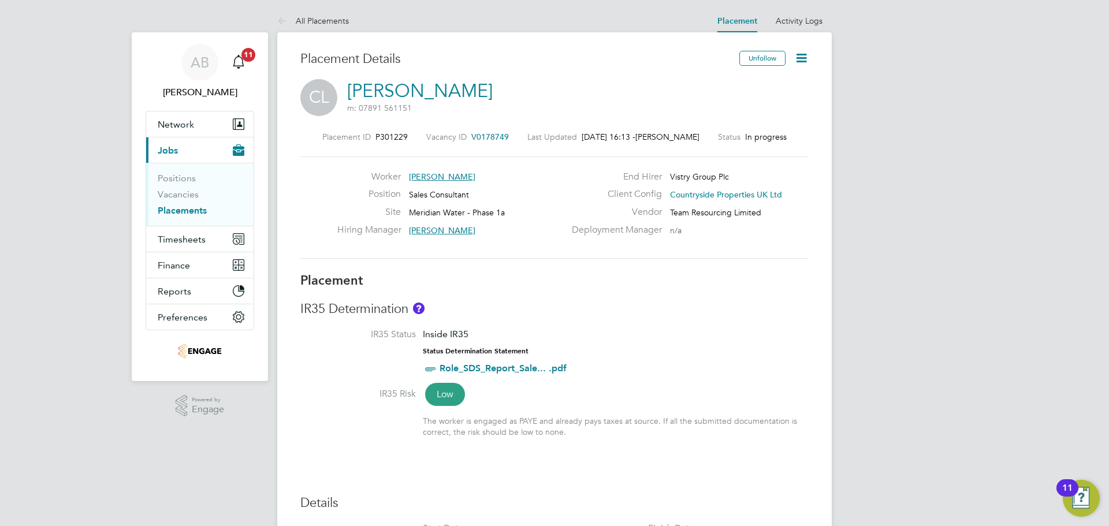
click at [804, 58] on icon at bounding box center [802, 58] width 14 height 14
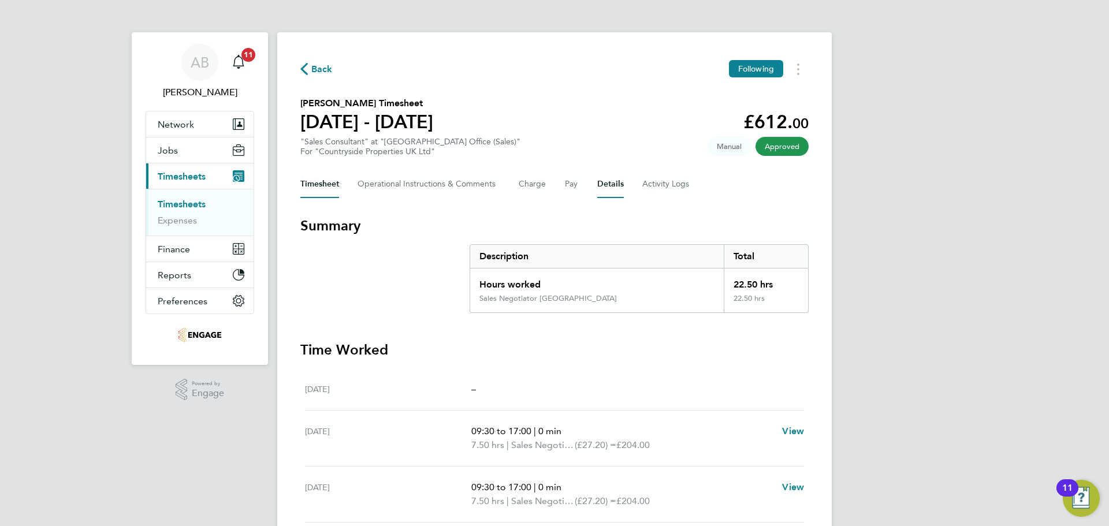
click at [606, 186] on button "Details" at bounding box center [611, 184] width 27 height 28
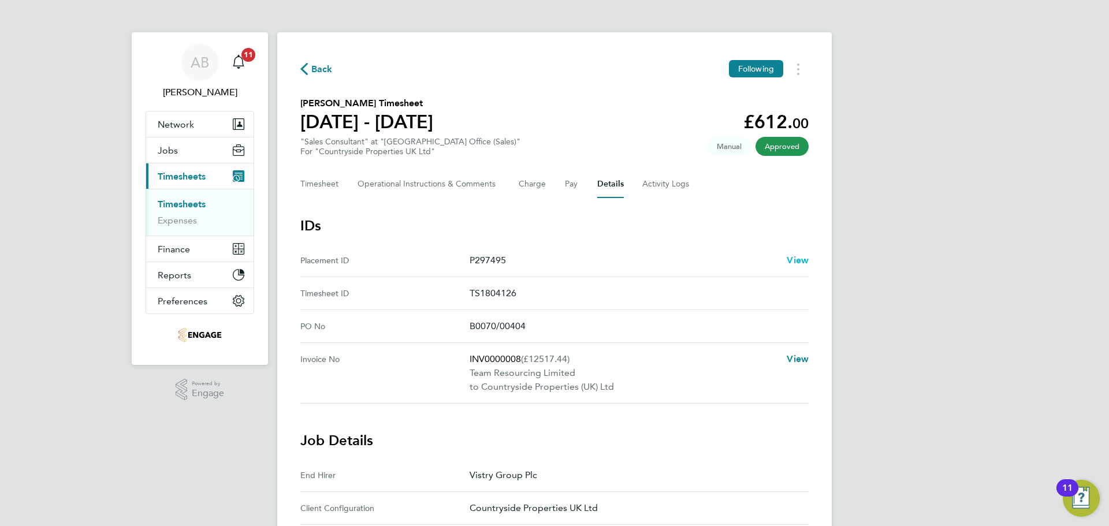
click at [803, 258] on span "View" at bounding box center [798, 260] width 22 height 11
click at [307, 69] on span "Back" at bounding box center [316, 68] width 32 height 11
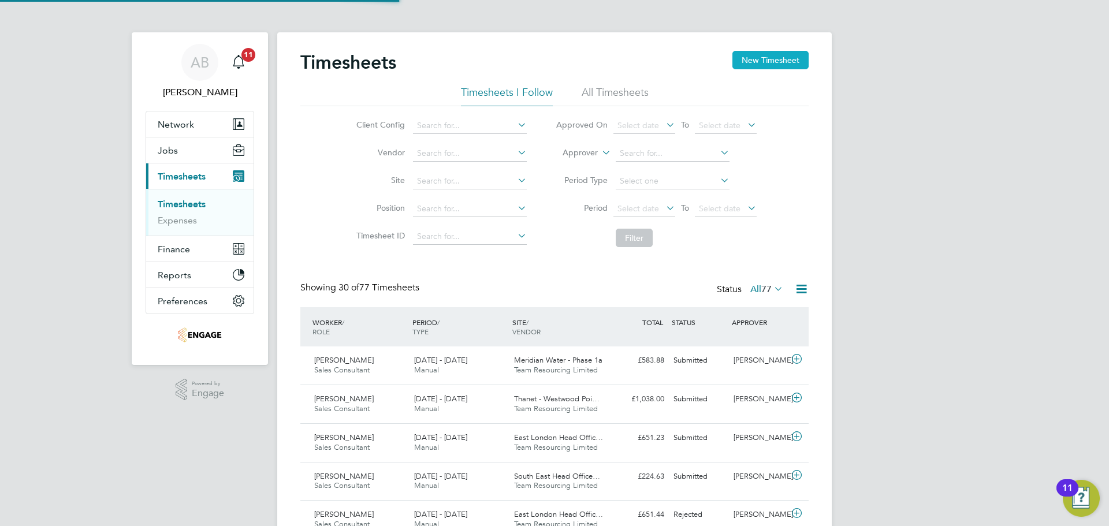
click at [780, 58] on button "New Timesheet" at bounding box center [771, 60] width 76 height 18
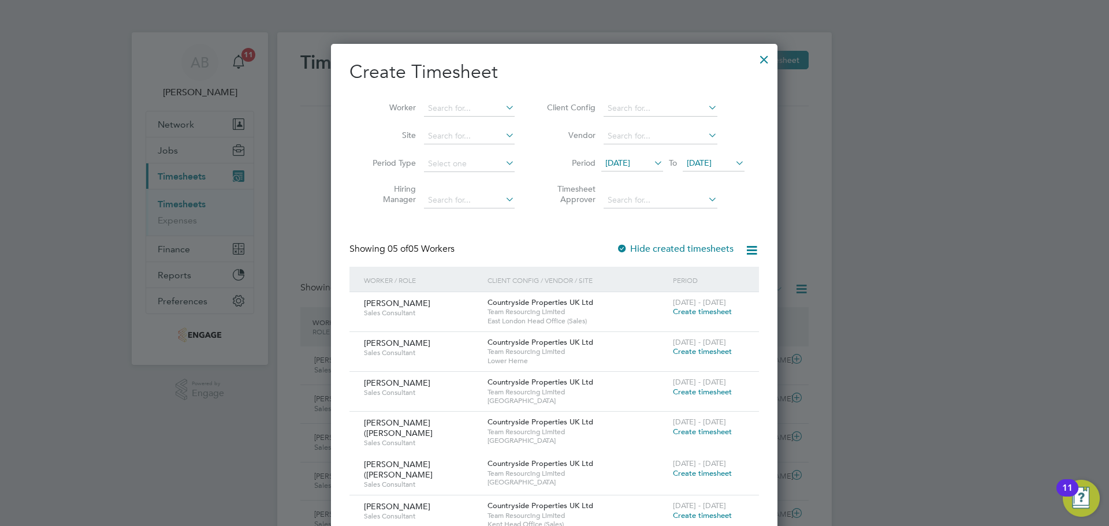
click at [712, 159] on span "[DATE]" at bounding box center [699, 163] width 25 height 10
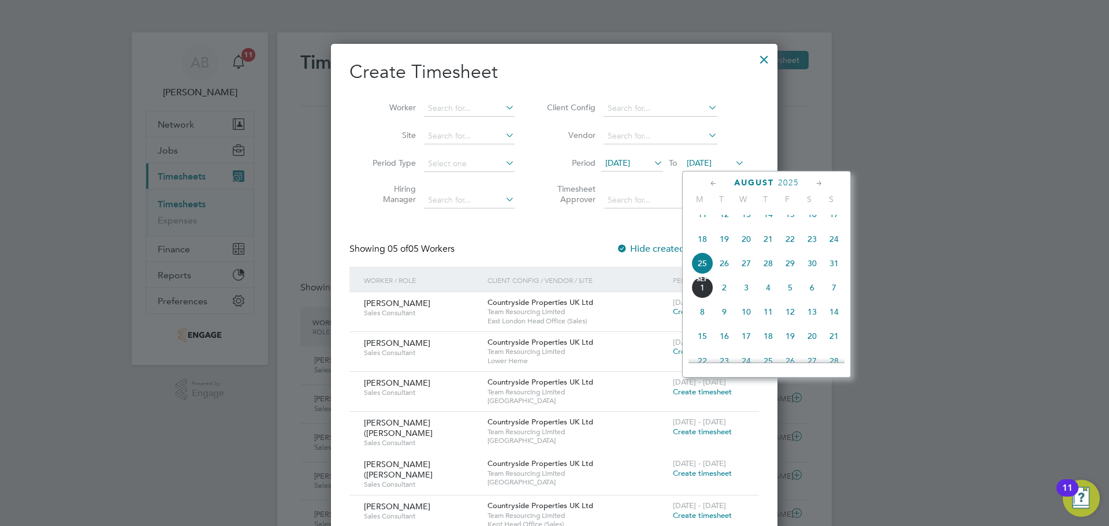
click at [831, 270] on span "31" at bounding box center [834, 264] width 22 height 22
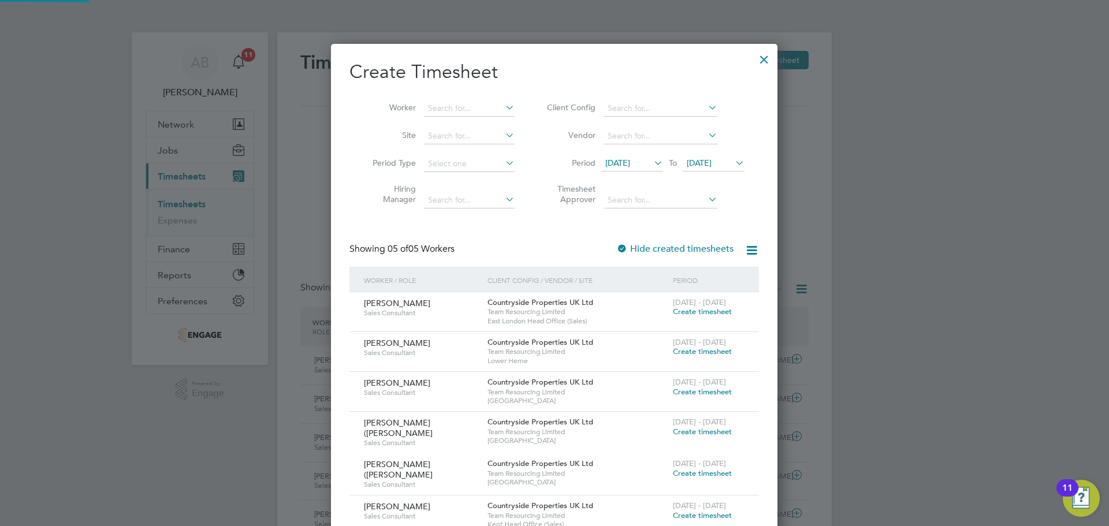
click at [630, 161] on span "[DATE]" at bounding box center [618, 163] width 25 height 10
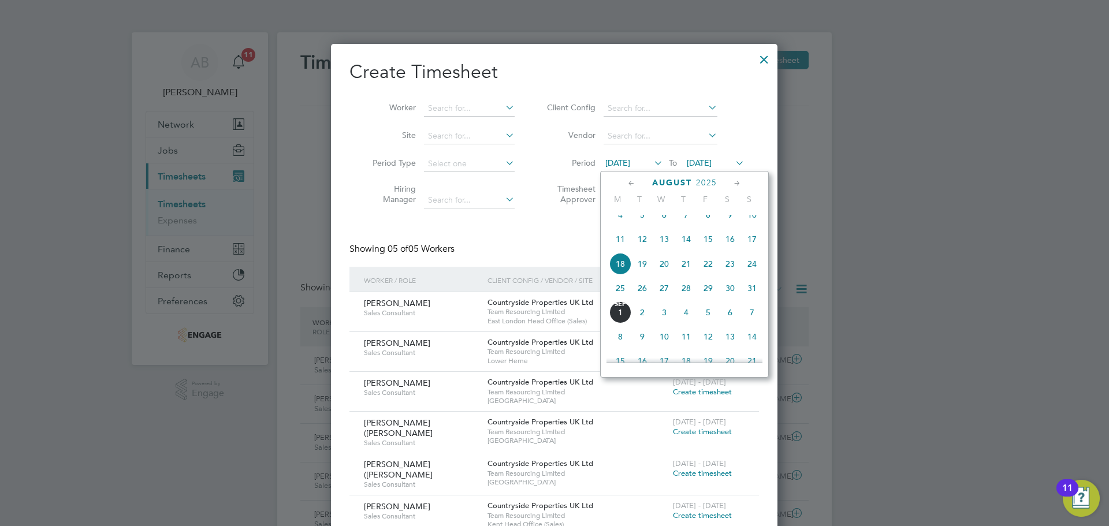
click at [619, 292] on span "25" at bounding box center [621, 288] width 22 height 22
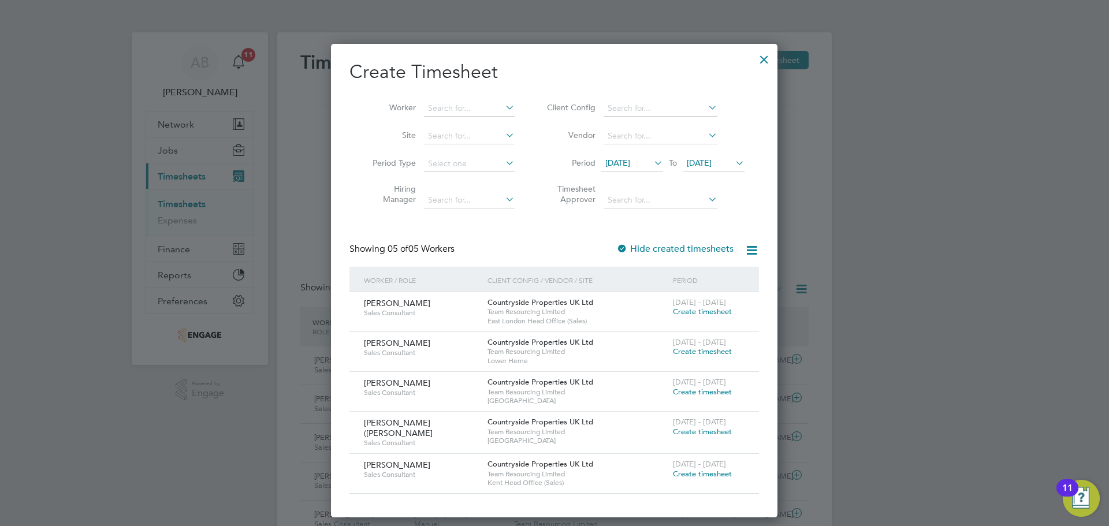
click at [714, 311] on span "Create timesheet" at bounding box center [702, 312] width 59 height 10
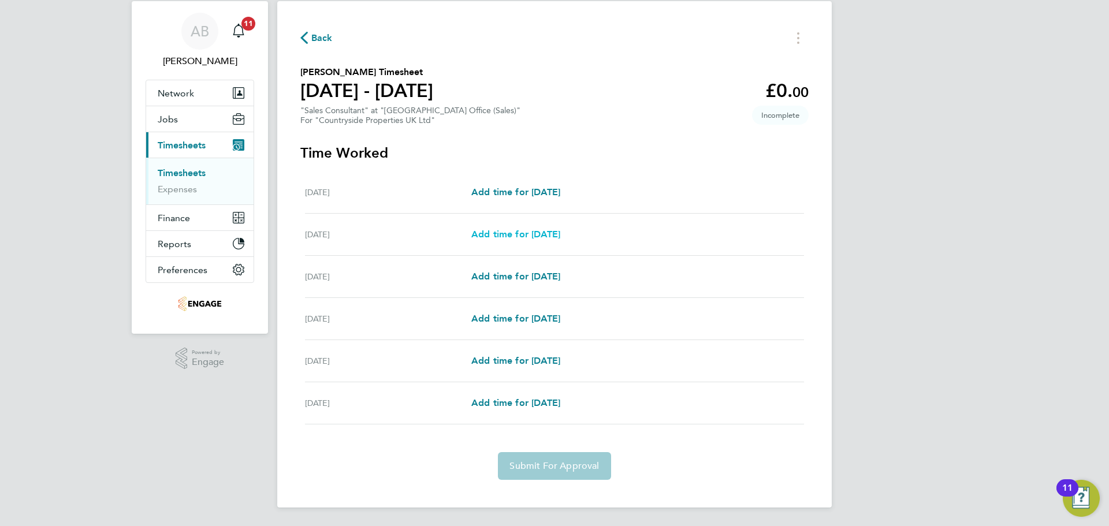
click at [533, 234] on span "Add time for Tue 26 Aug" at bounding box center [516, 234] width 89 height 11
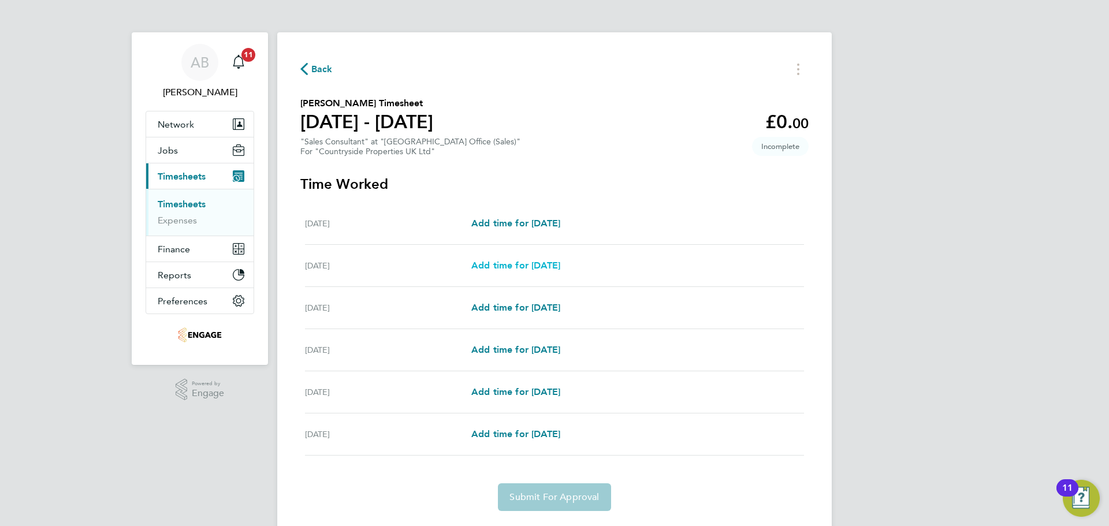
select select "30"
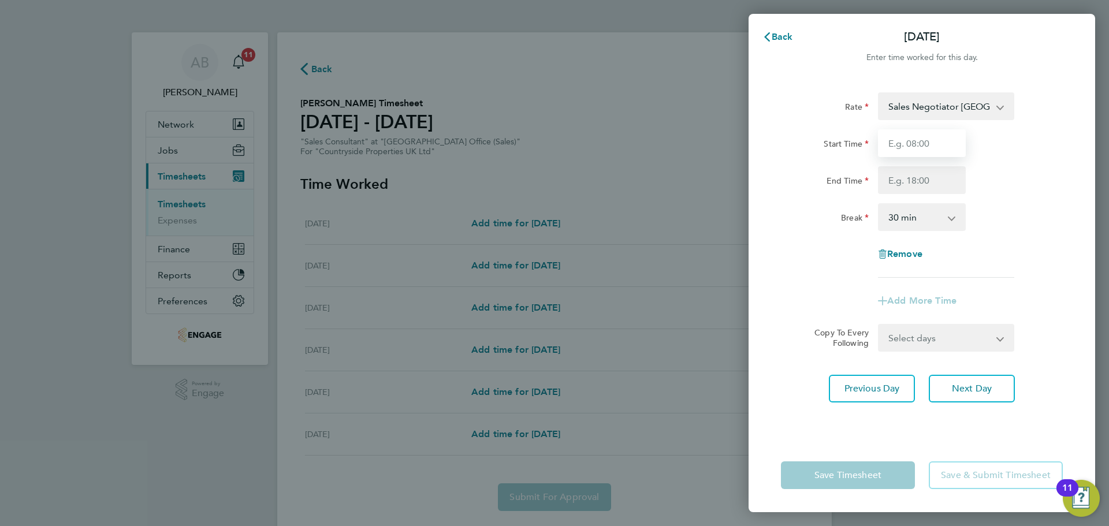
click at [922, 149] on input "Start Time" at bounding box center [922, 143] width 88 height 28
type input "09:30"
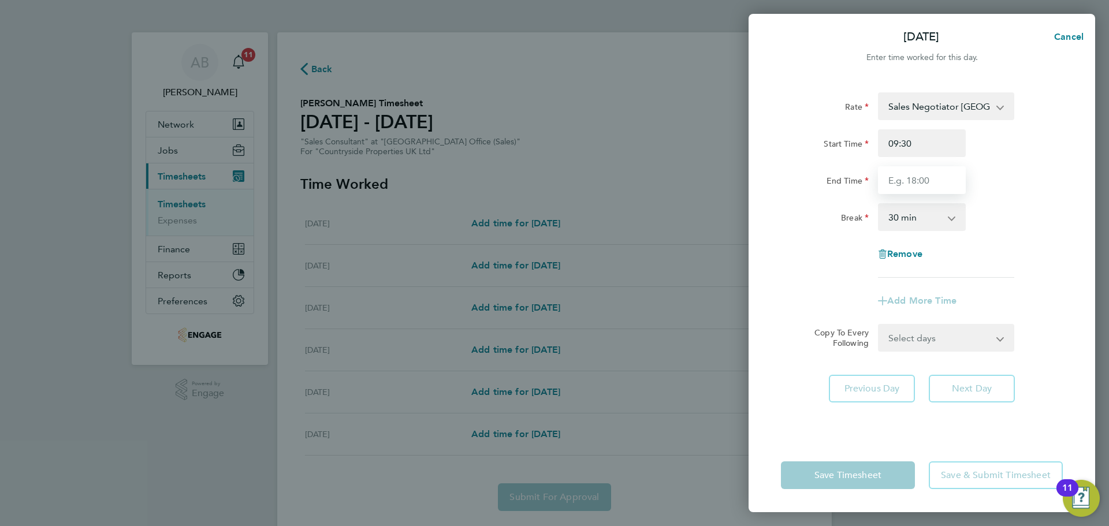
click at [923, 188] on input "End Time" at bounding box center [922, 180] width 88 height 28
type input "17:00"
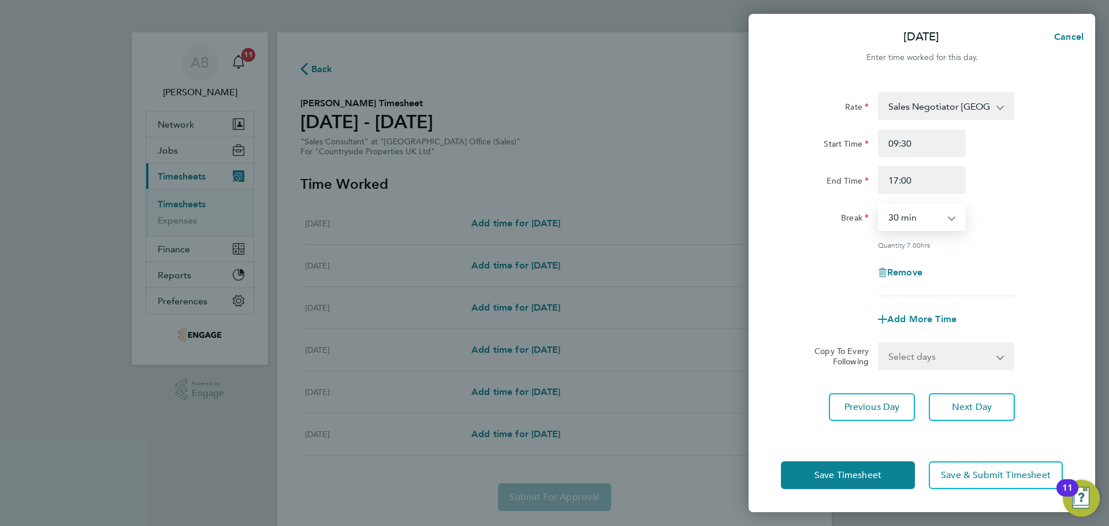
click at [922, 214] on select "0 min 15 min 30 min 45 min 60 min 75 min 90 min" at bounding box center [916, 217] width 72 height 25
select select "0"
click at [880, 205] on select "0 min 15 min 30 min 45 min 60 min 75 min 90 min" at bounding box center [916, 217] width 72 height 25
click at [970, 406] on span "Next Day" at bounding box center [972, 408] width 40 height 12
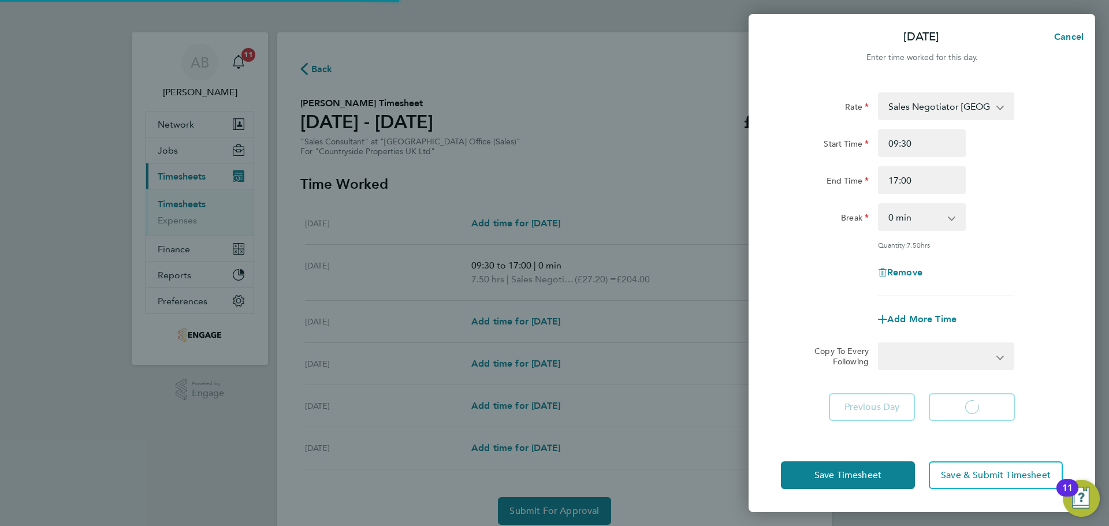
select select "30"
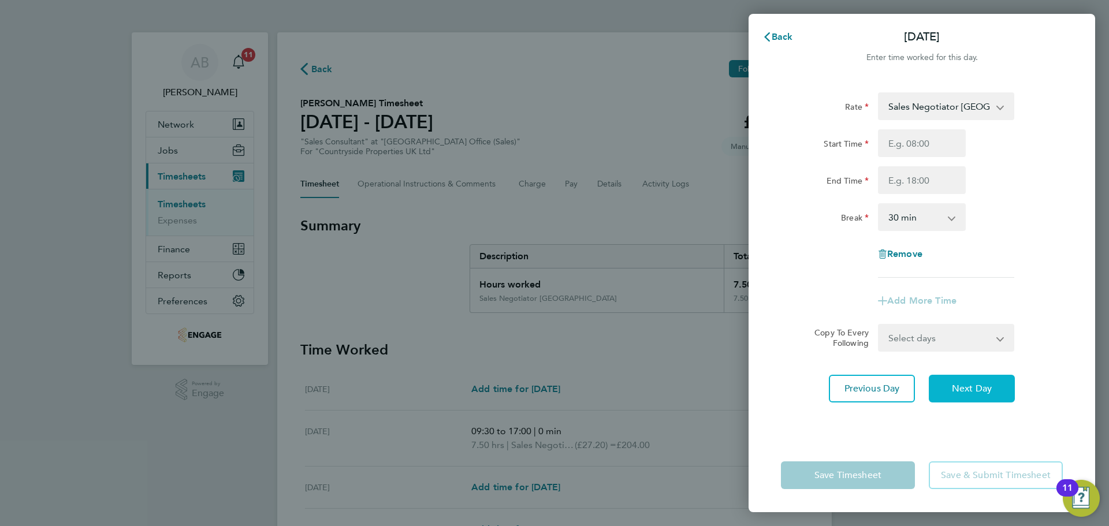
click at [974, 392] on span "Next Day" at bounding box center [972, 389] width 40 height 12
select select "30"
click at [974, 392] on span "Next Day" at bounding box center [972, 389] width 40 height 12
select select "30"
click at [974, 391] on span "Next Day" at bounding box center [972, 389] width 40 height 12
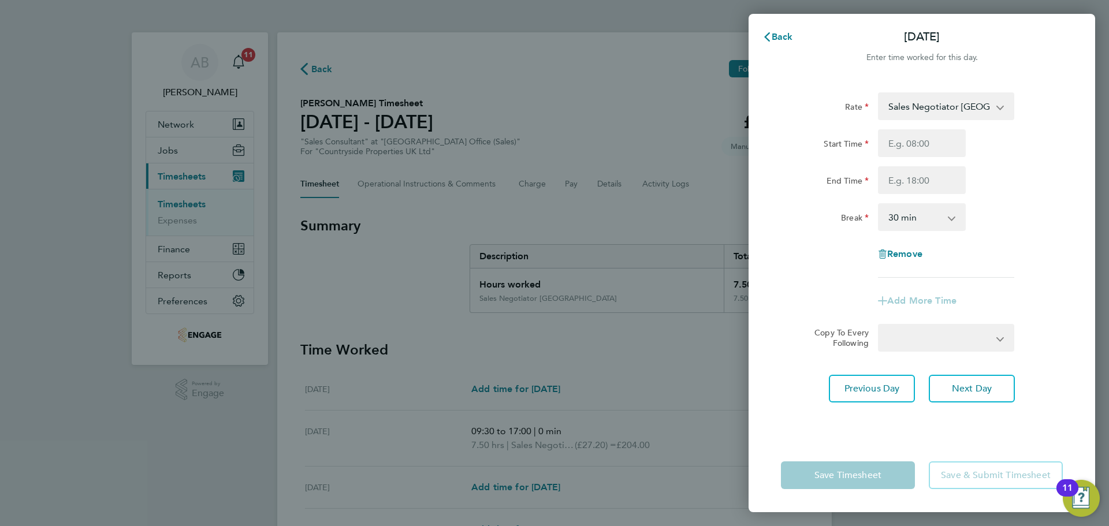
select select "30"
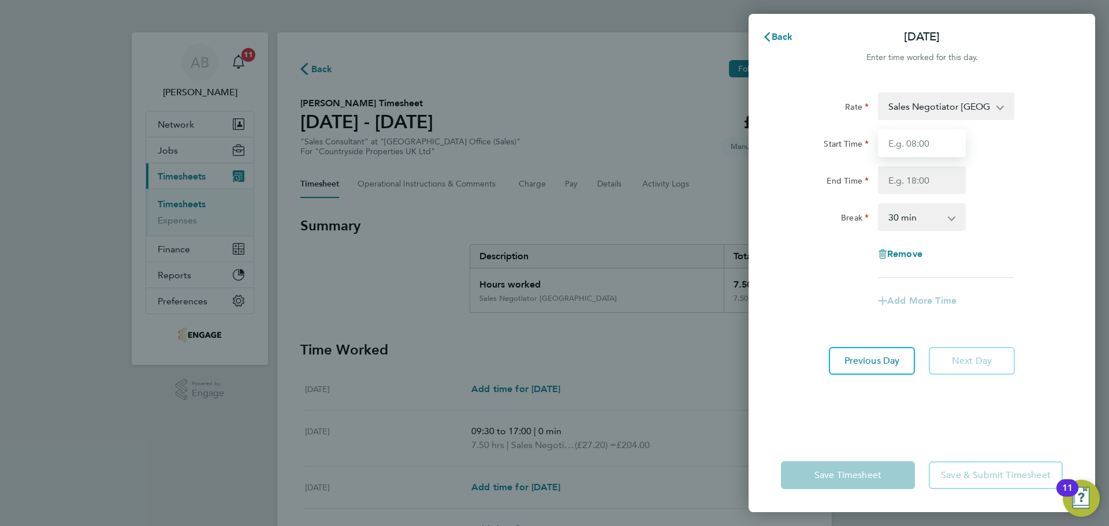
click at [927, 144] on input "Start Time" at bounding box center [922, 143] width 88 height 28
type input "09:30"
click at [916, 182] on input "End Time" at bounding box center [922, 180] width 88 height 28
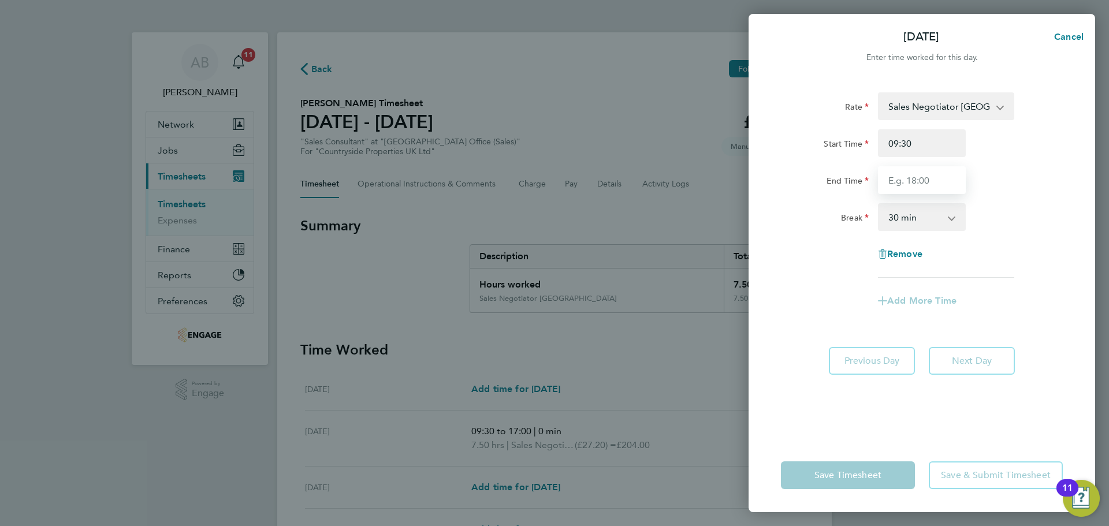
type input "17:00"
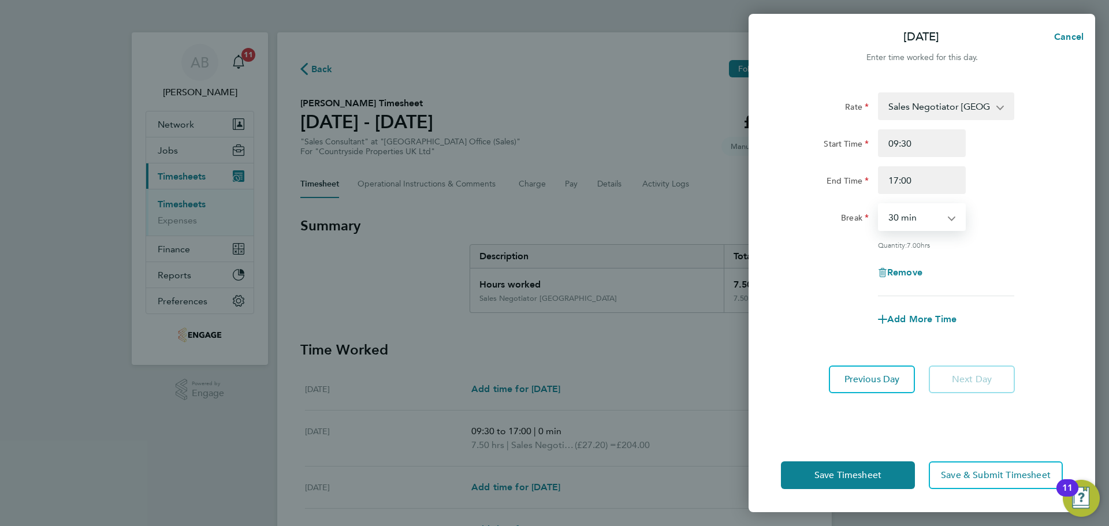
click at [911, 220] on select "0 min 15 min 30 min 45 min 60 min 75 min 90 min" at bounding box center [916, 217] width 72 height 25
select select "0"
click at [880, 205] on select "0 min 15 min 30 min 45 min 60 min 75 min 90 min" at bounding box center [916, 217] width 72 height 25
click at [850, 476] on span "Save Timesheet" at bounding box center [848, 476] width 67 height 12
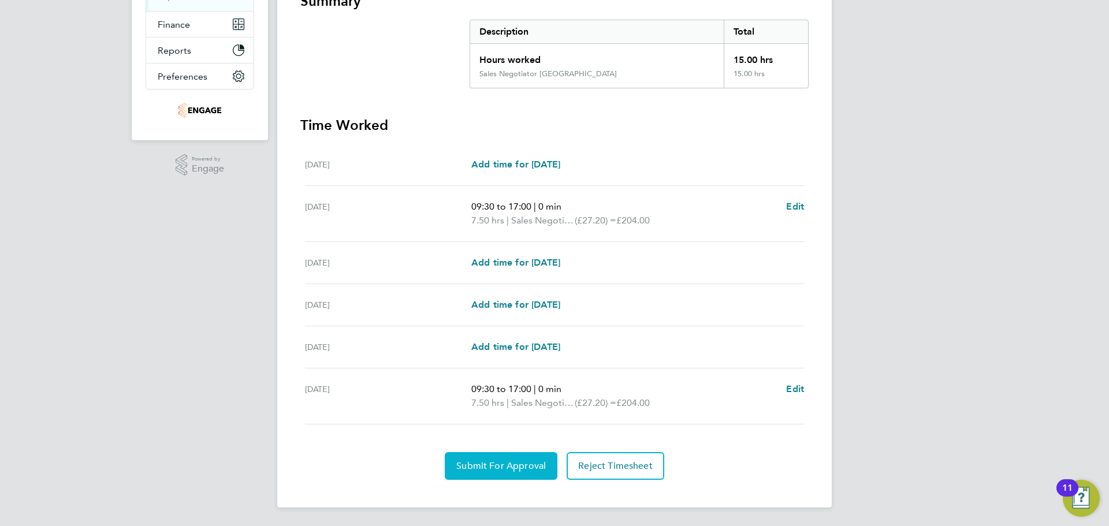
drag, startPoint x: 526, startPoint y: 464, endPoint x: 428, endPoint y: 415, distance: 109.8
click at [520, 460] on button "Submit For Approval" at bounding box center [501, 466] width 113 height 28
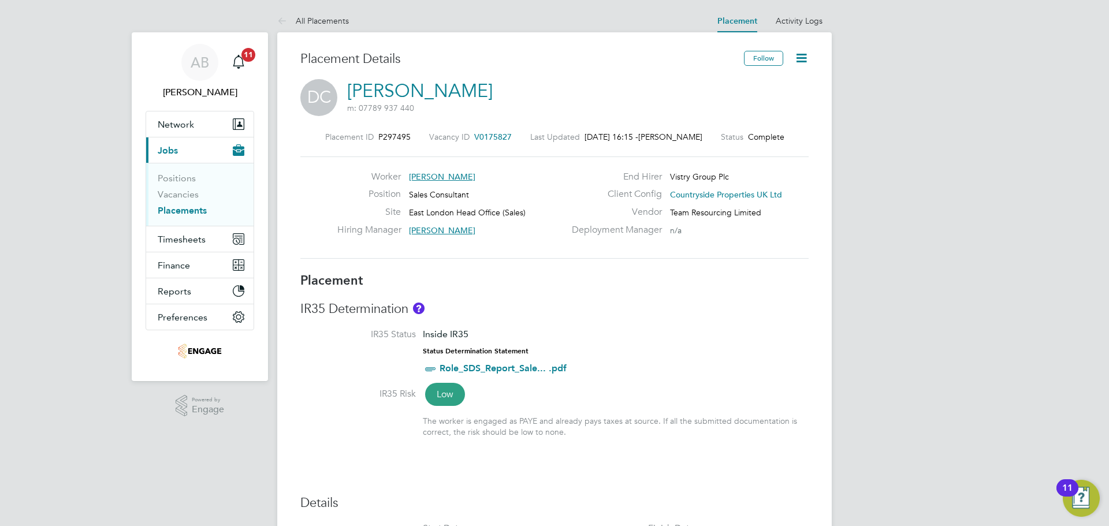
click at [799, 60] on icon at bounding box center [802, 58] width 14 height 14
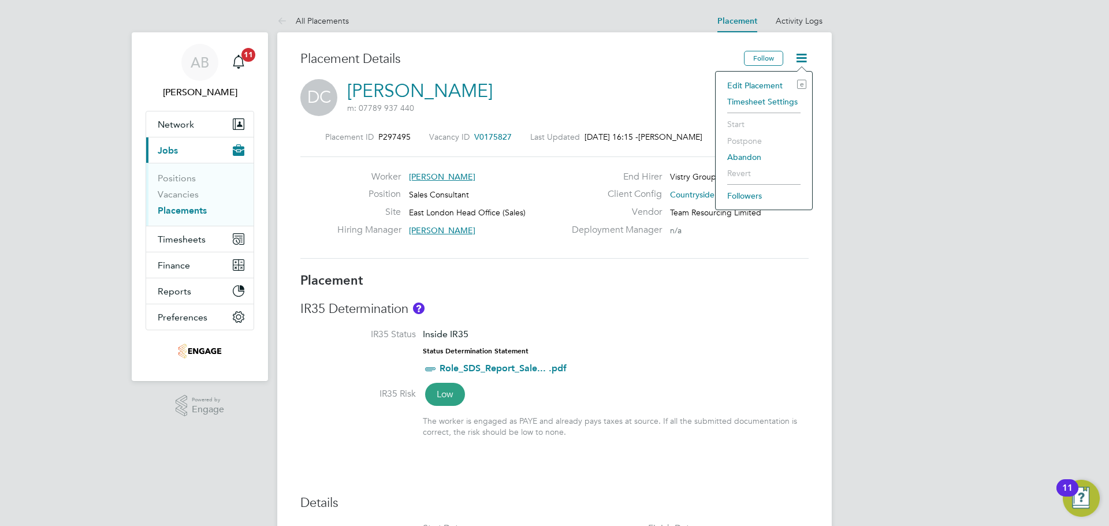
click at [755, 81] on li "Edit Placement e" at bounding box center [764, 85] width 85 height 16
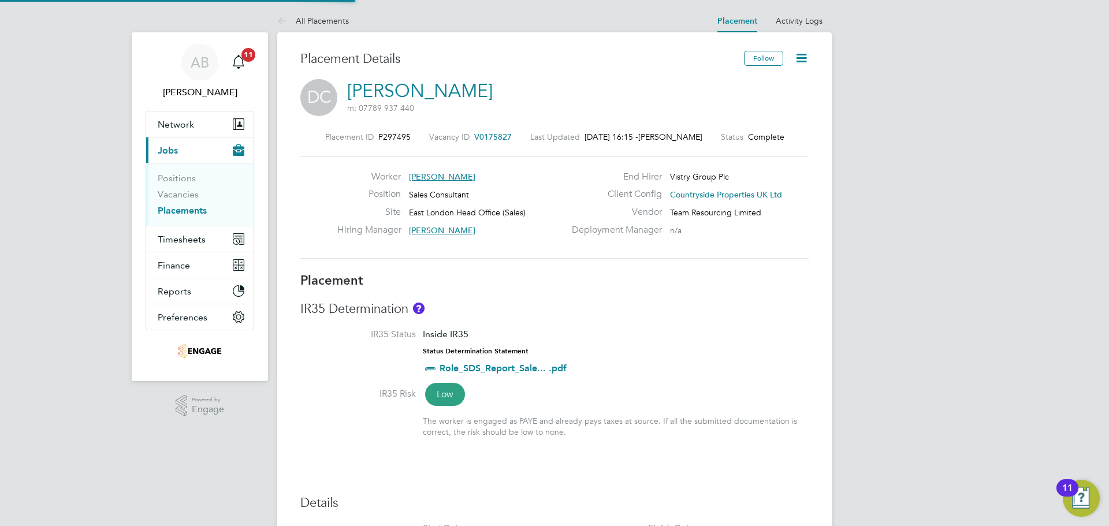
type input "[PERSON_NAME]"
type input "[DATE]"
type input "09:00"
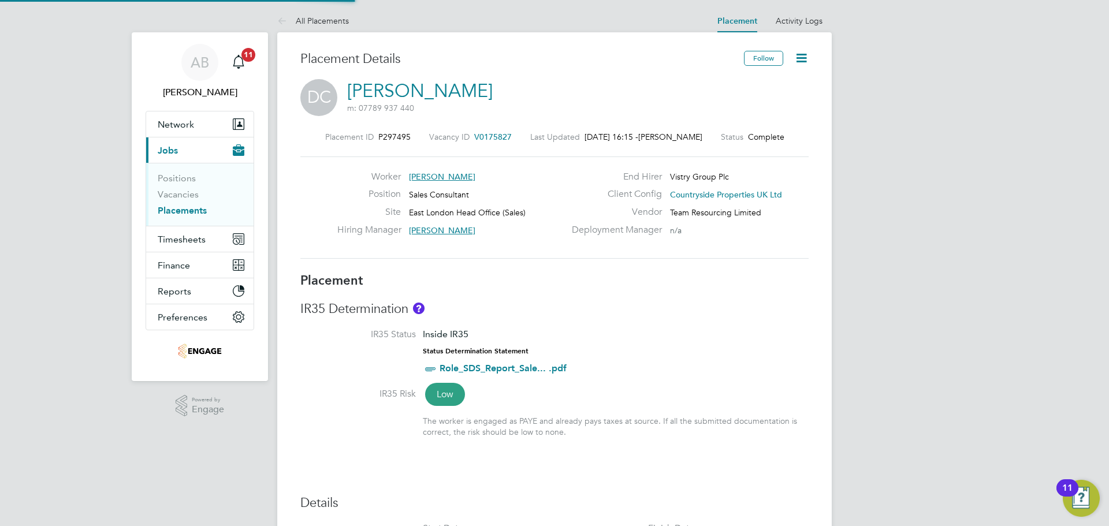
type input "18:00"
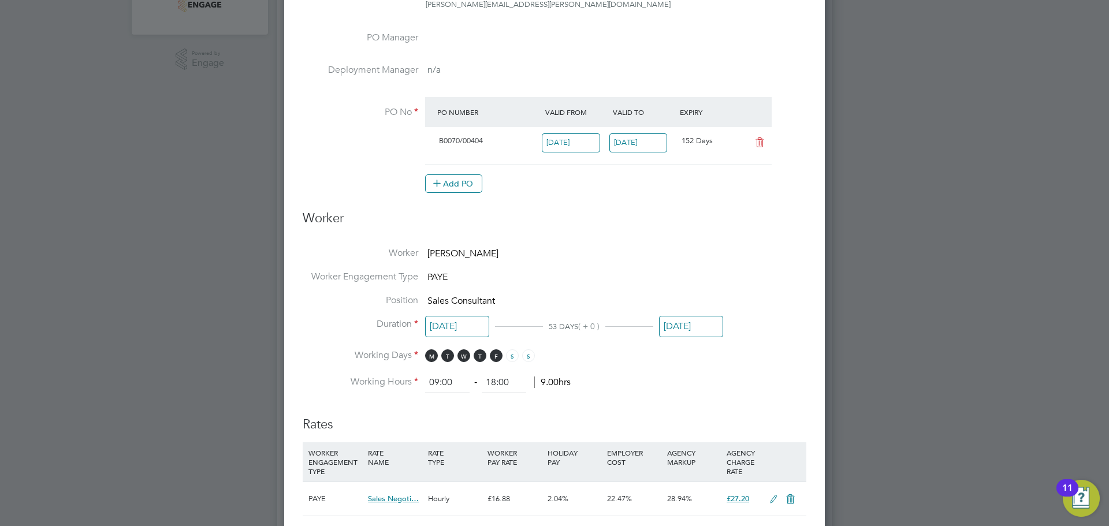
click at [675, 320] on input "[DATE]" at bounding box center [691, 326] width 64 height 21
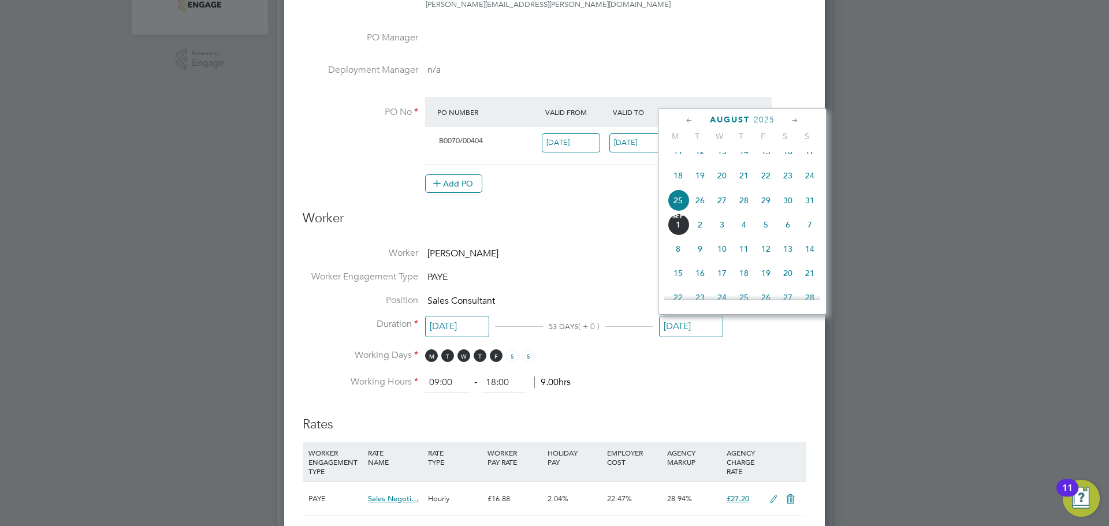
click at [787, 211] on span "30" at bounding box center [788, 201] width 22 height 22
type input "[DATE]"
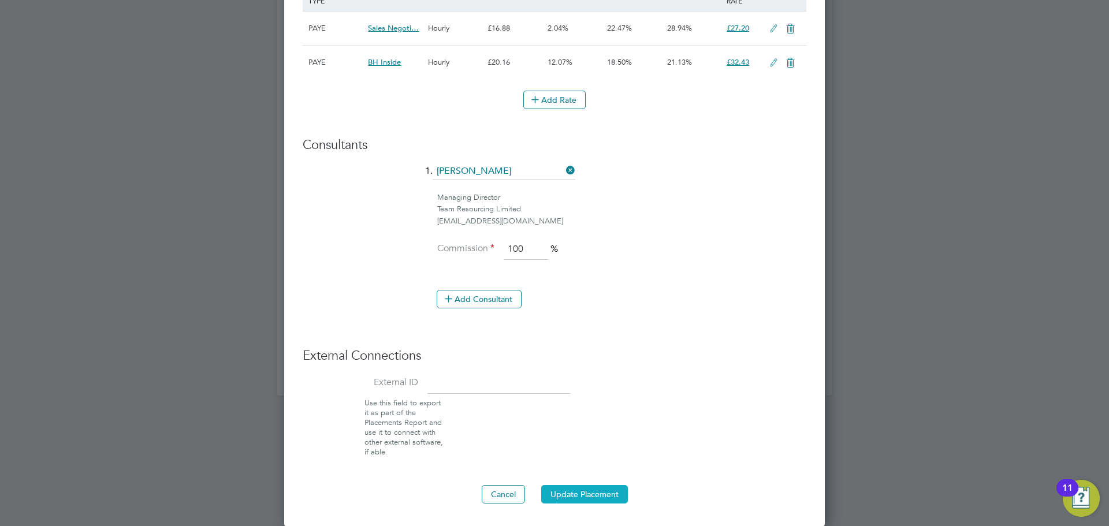
click at [600, 499] on button "Update Placement" at bounding box center [584, 494] width 87 height 18
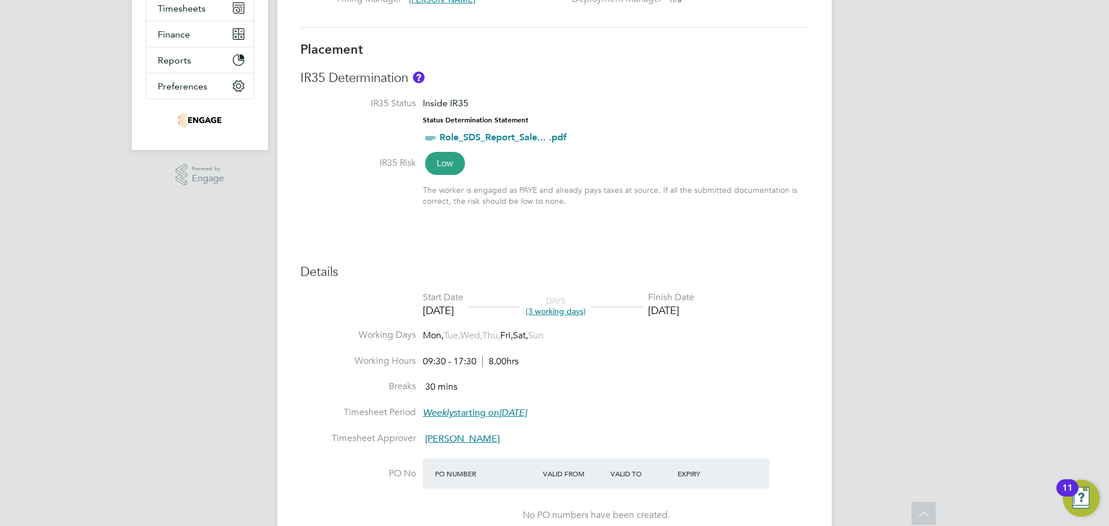
scroll to position [14, 0]
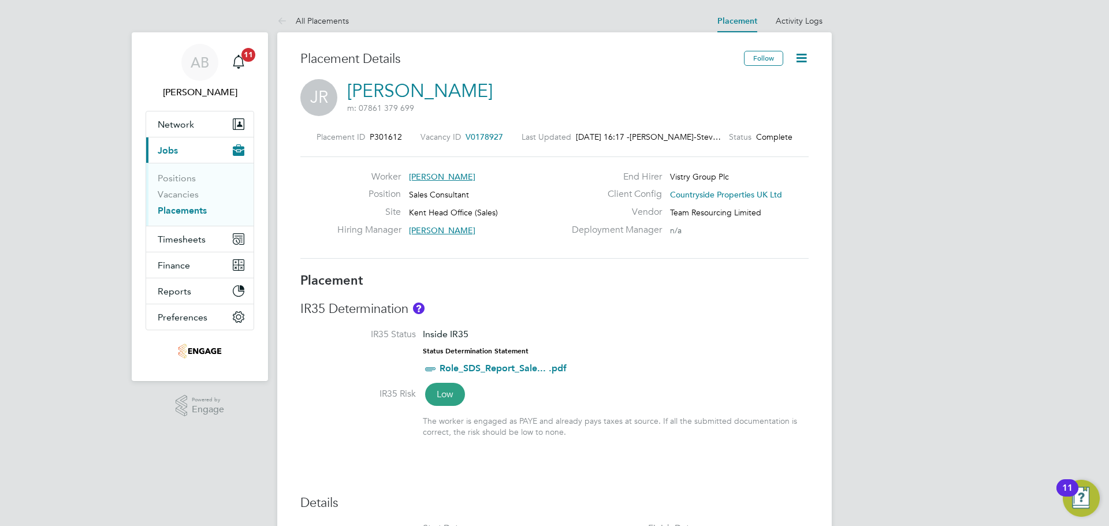
click at [801, 65] on icon at bounding box center [802, 58] width 14 height 14
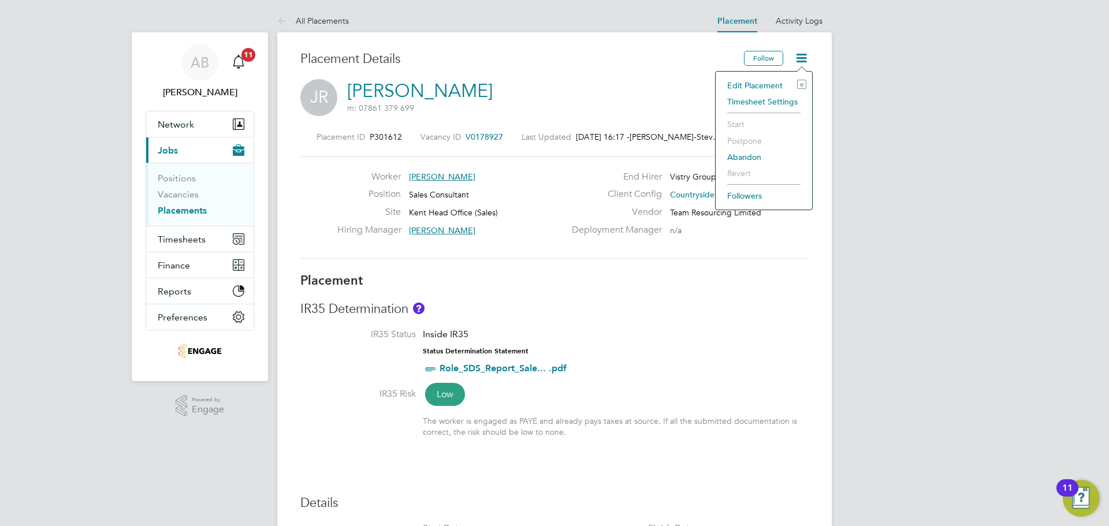
click at [760, 80] on li "Edit Placement e" at bounding box center [764, 85] width 85 height 16
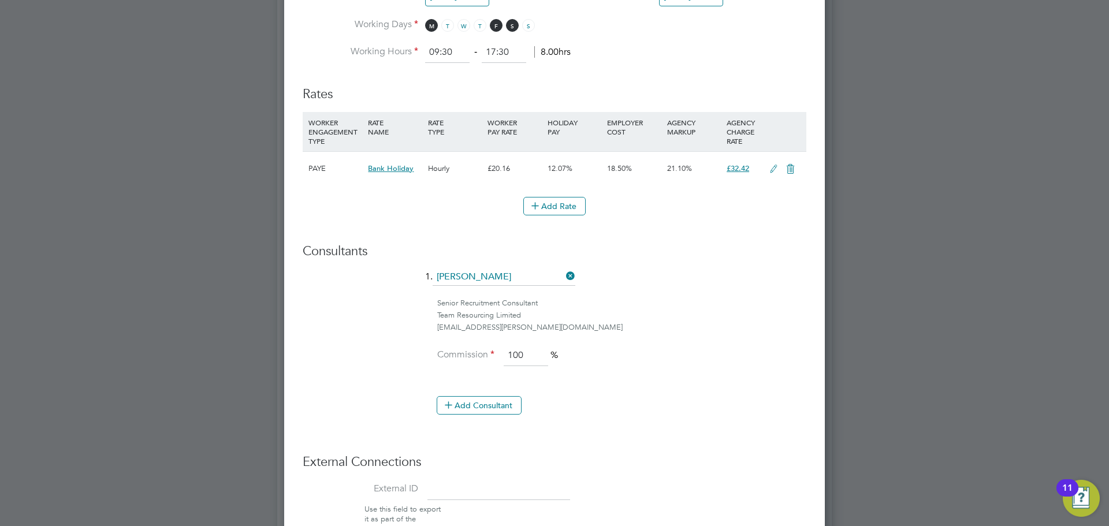
click at [773, 167] on icon at bounding box center [774, 169] width 14 height 9
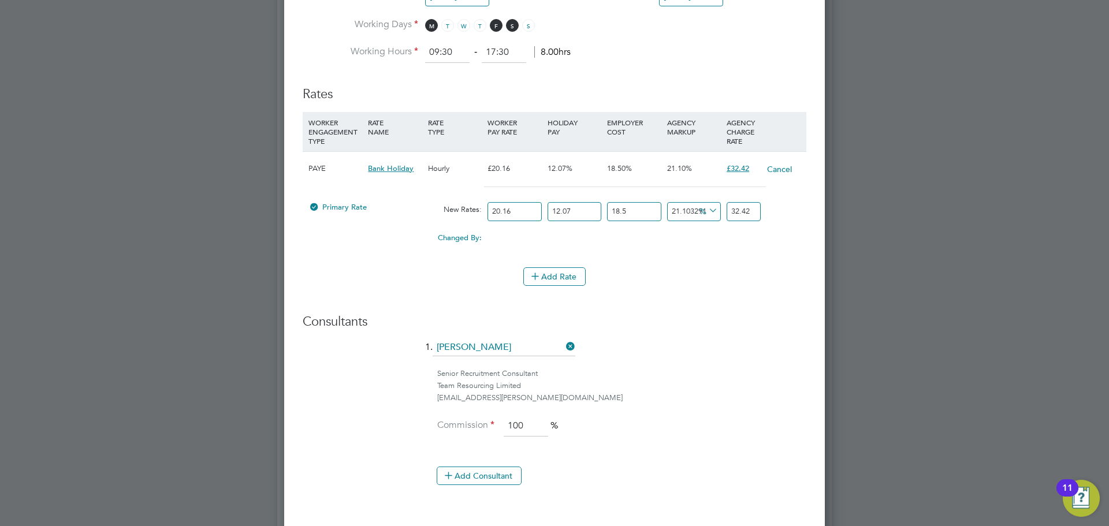
click at [746, 211] on input "32.42" at bounding box center [744, 211] width 34 height 19
type input "21.017105203073964"
type input "32.4"
type input "21.129158078261995"
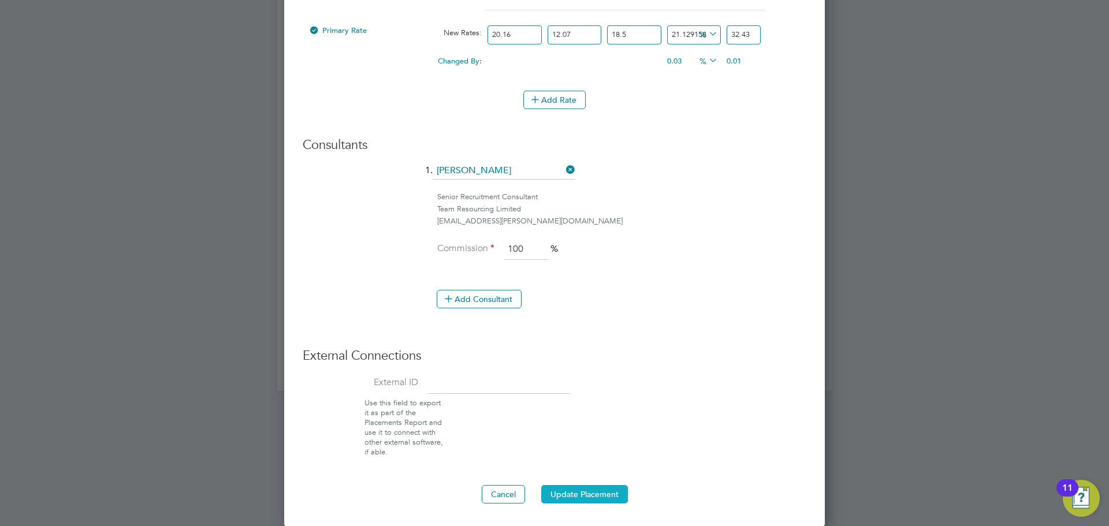
type input "32.43"
click at [588, 490] on button "Update Placement" at bounding box center [584, 494] width 87 height 18
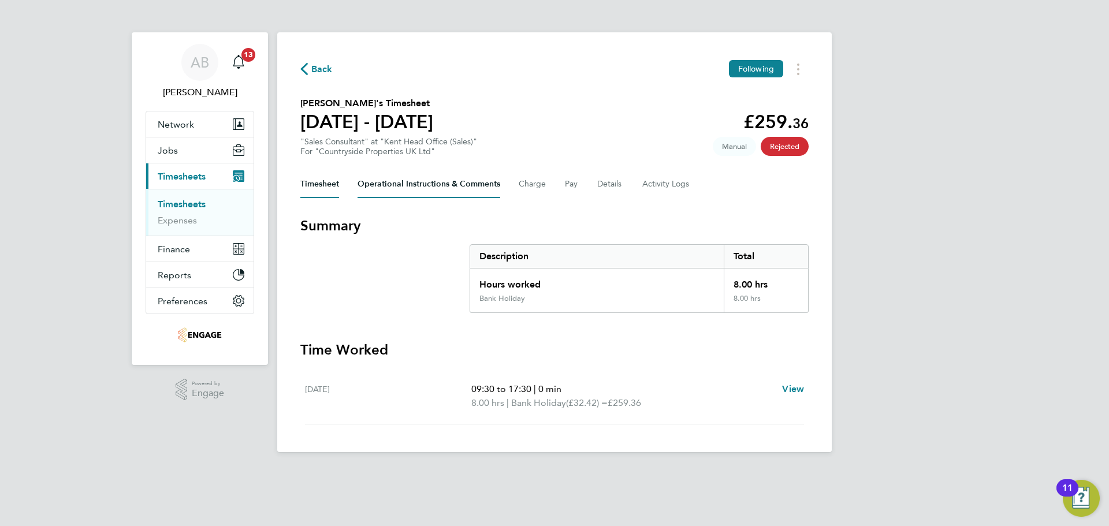
click at [418, 183] on Comments-tab "Operational Instructions & Comments" at bounding box center [429, 184] width 143 height 28
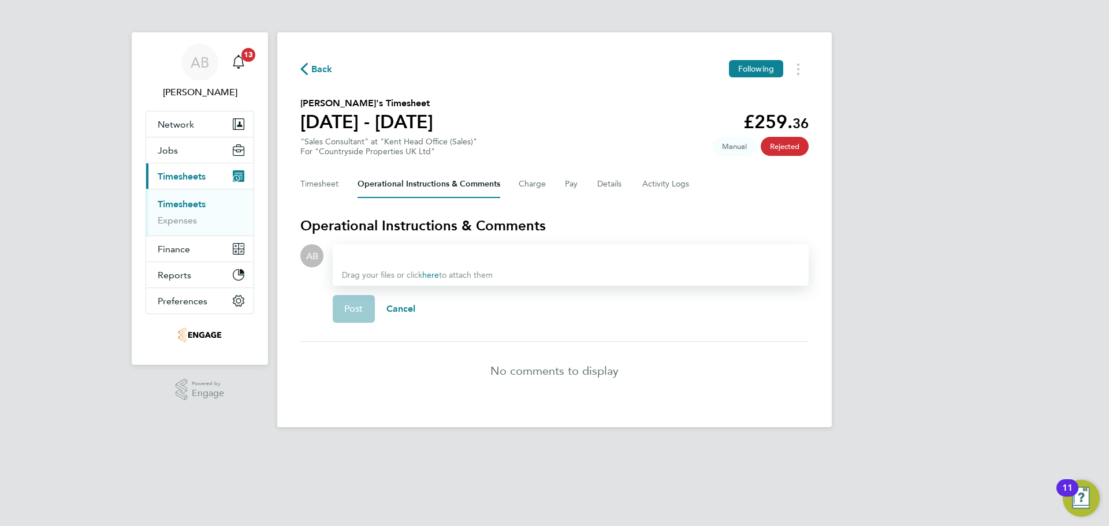
click at [384, 258] on div at bounding box center [571, 256] width 458 height 14
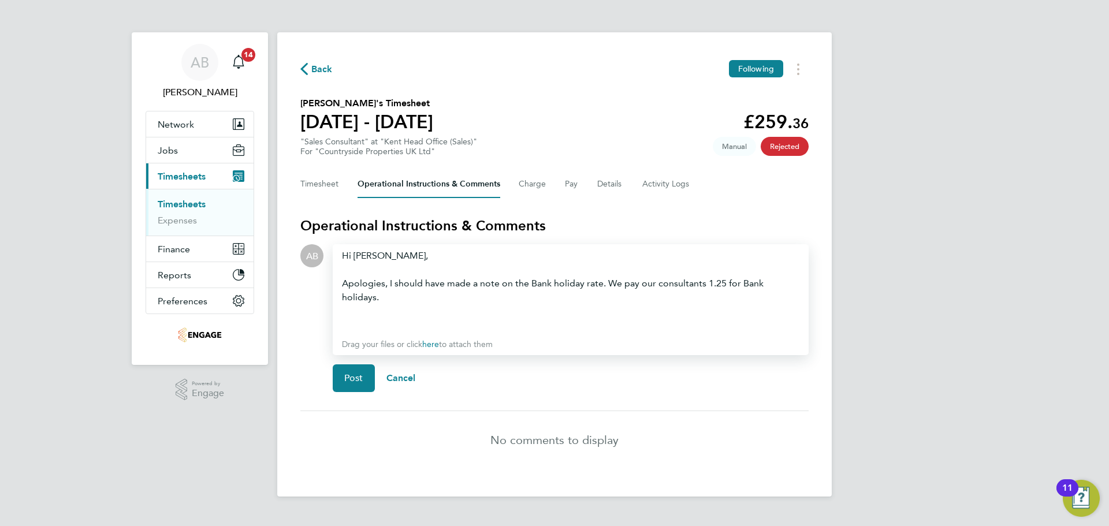
click at [314, 64] on span "Back" at bounding box center [321, 69] width 21 height 14
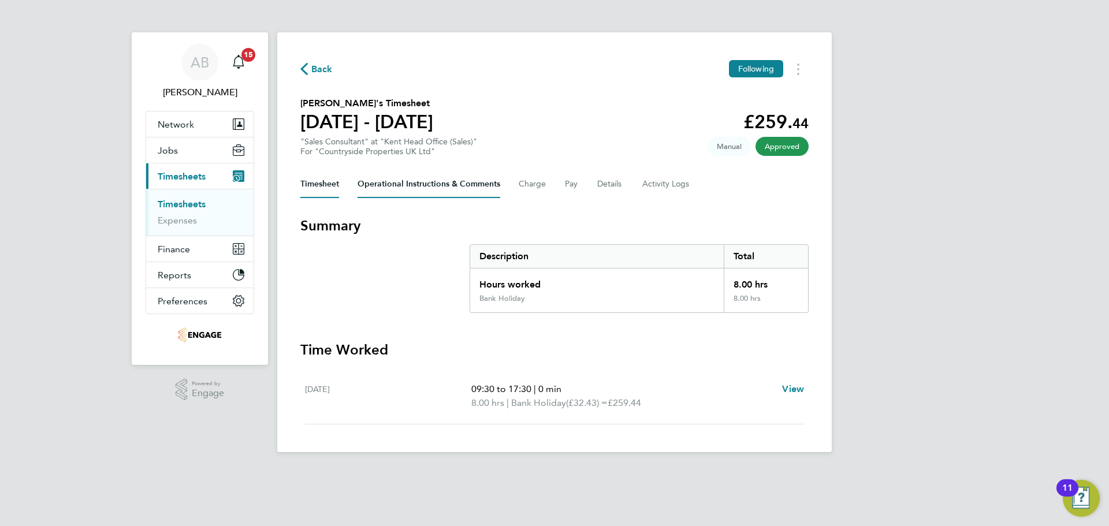
click at [404, 181] on Comments-tab "Operational Instructions & Comments" at bounding box center [429, 184] width 143 height 28
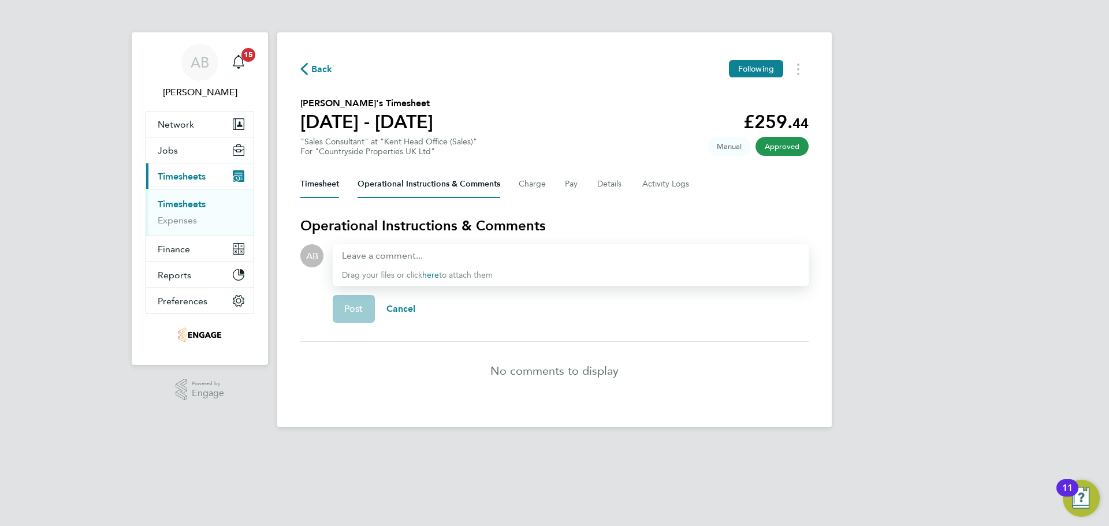
click at [321, 182] on button "Timesheet" at bounding box center [319, 184] width 39 height 28
